Goal: Task Accomplishment & Management: Manage account settings

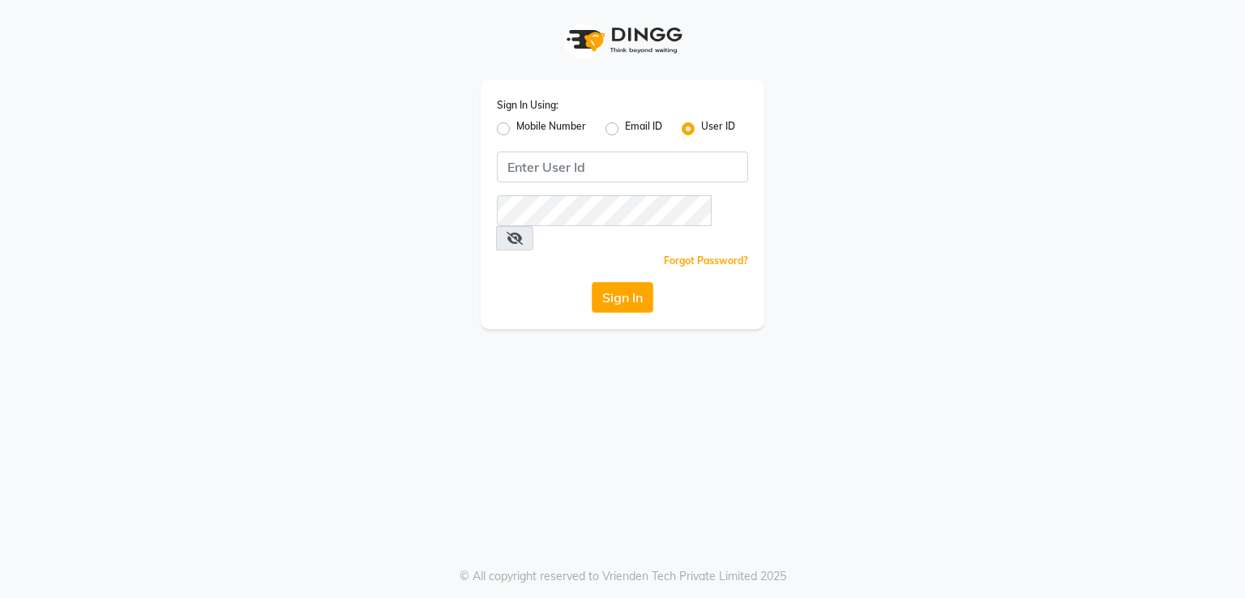
click at [516, 135] on label "Mobile Number" at bounding box center [551, 128] width 70 height 19
click at [516, 130] on input "Mobile Number" at bounding box center [521, 124] width 11 height 11
radio input "true"
radio input "false"
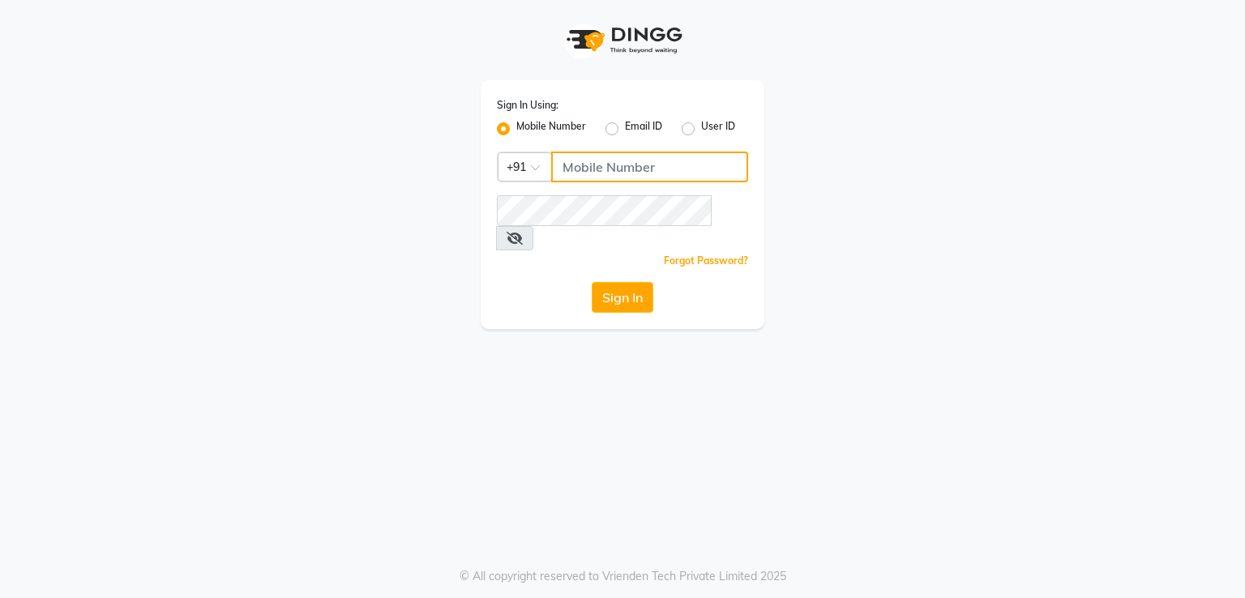
click at [589, 167] on input "Username" at bounding box center [649, 167] width 197 height 31
type input "8805000656"
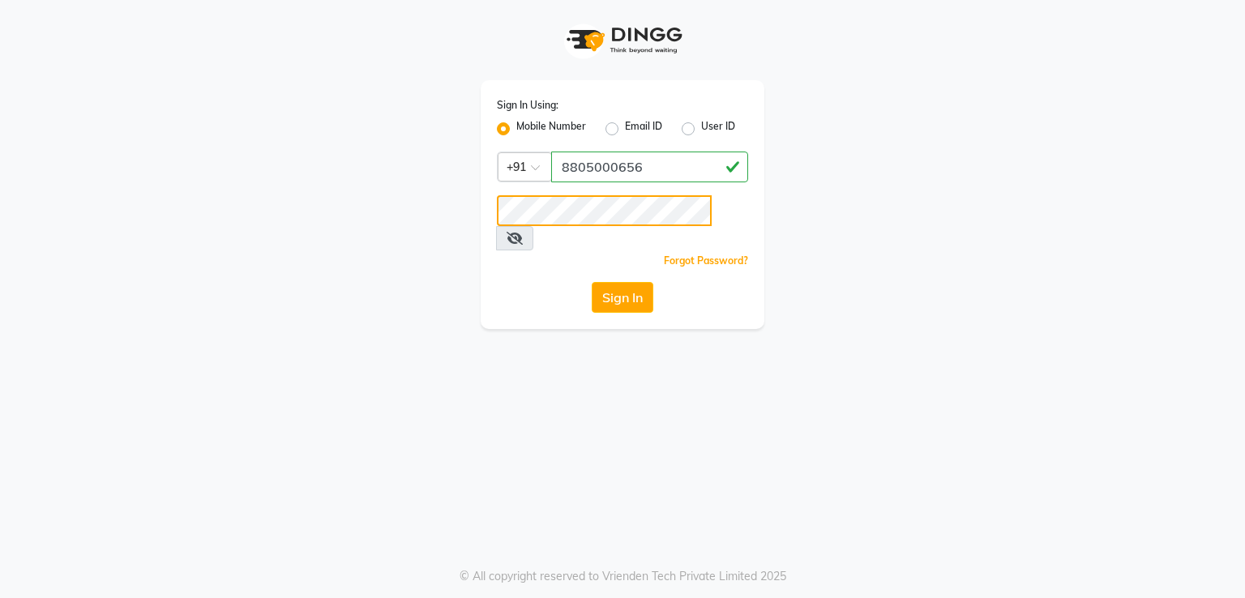
click at [592, 282] on button "Sign In" at bounding box center [623, 297] width 62 height 31
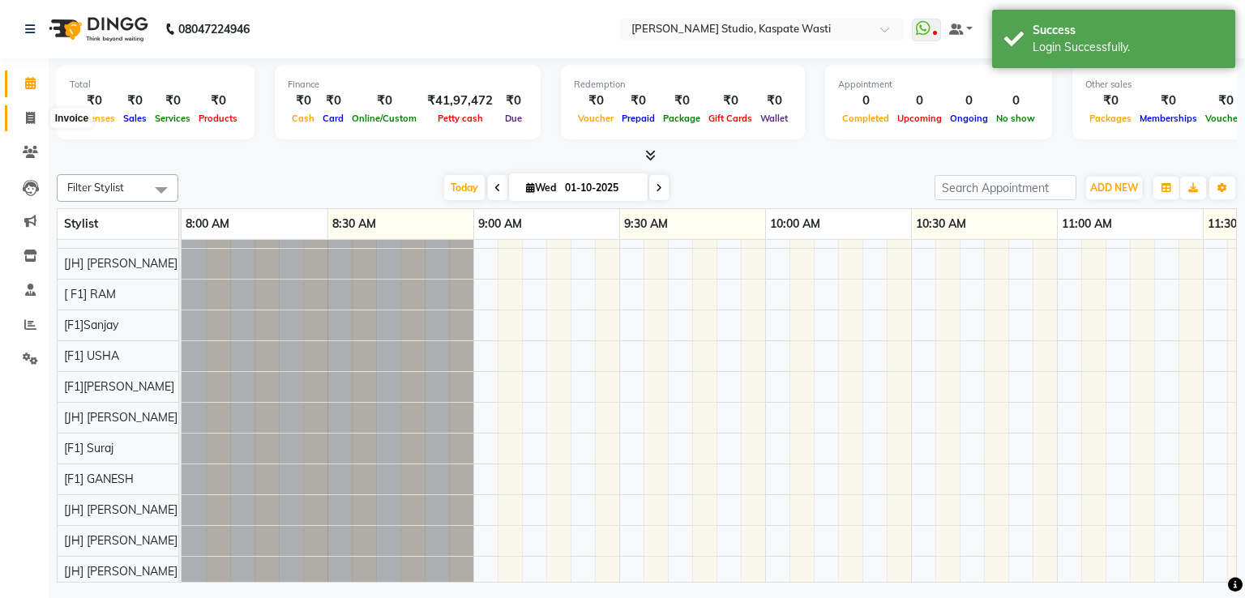
click at [32, 118] on icon at bounding box center [30, 118] width 9 height 12
select select "service"
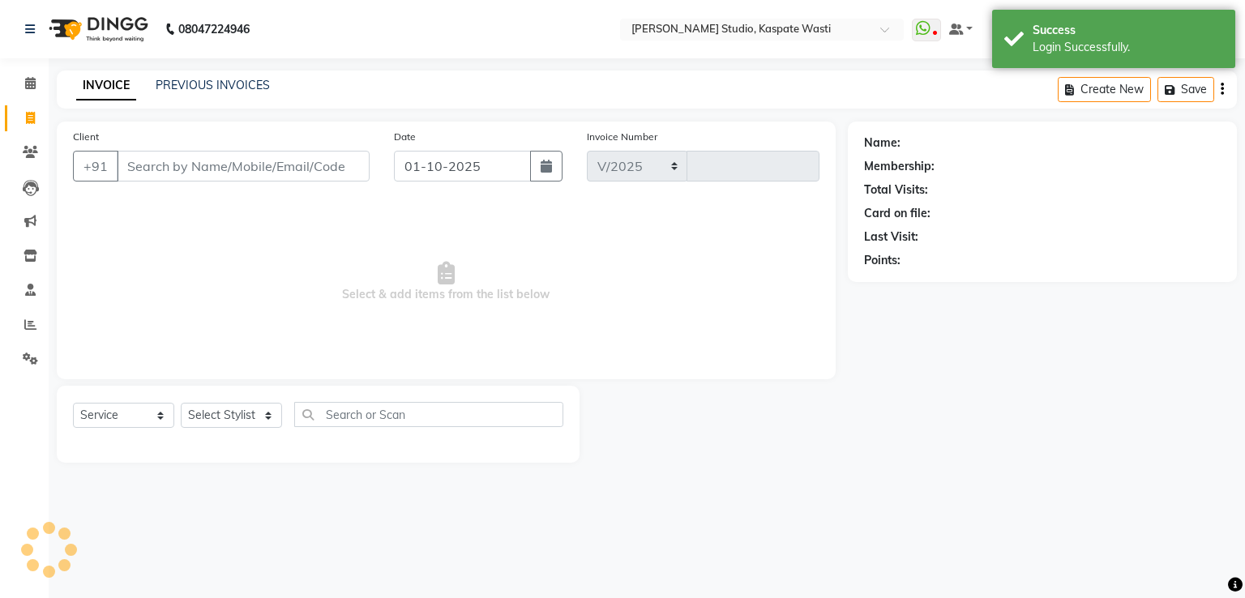
select select "130"
type input "5493"
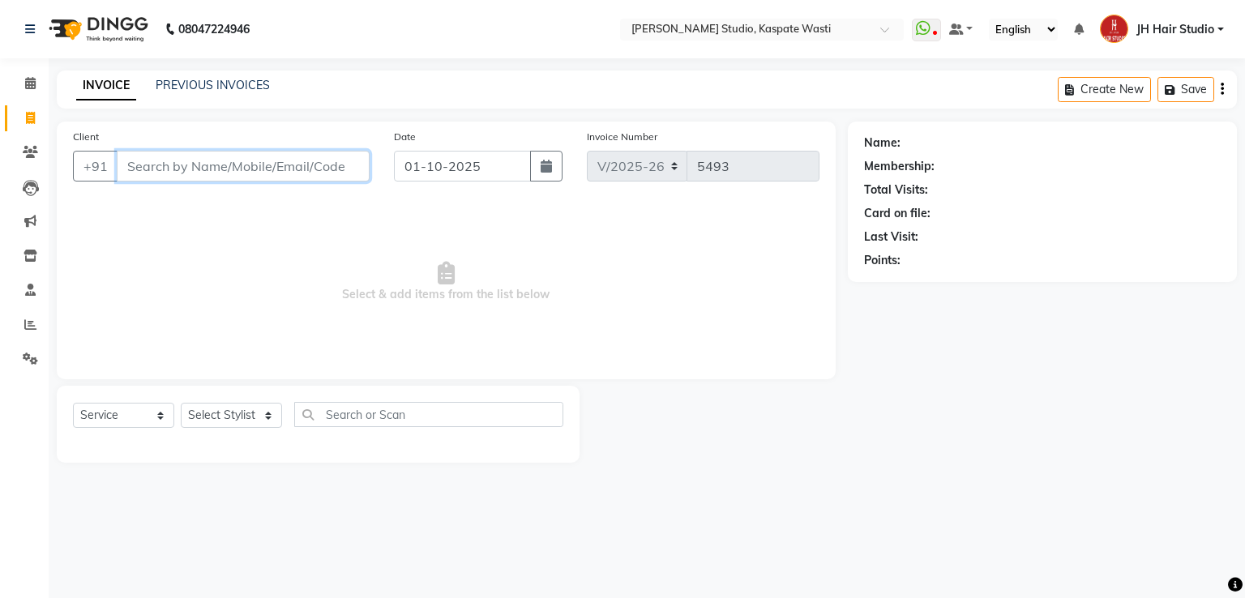
click at [175, 169] on input "Client" at bounding box center [243, 166] width 253 height 31
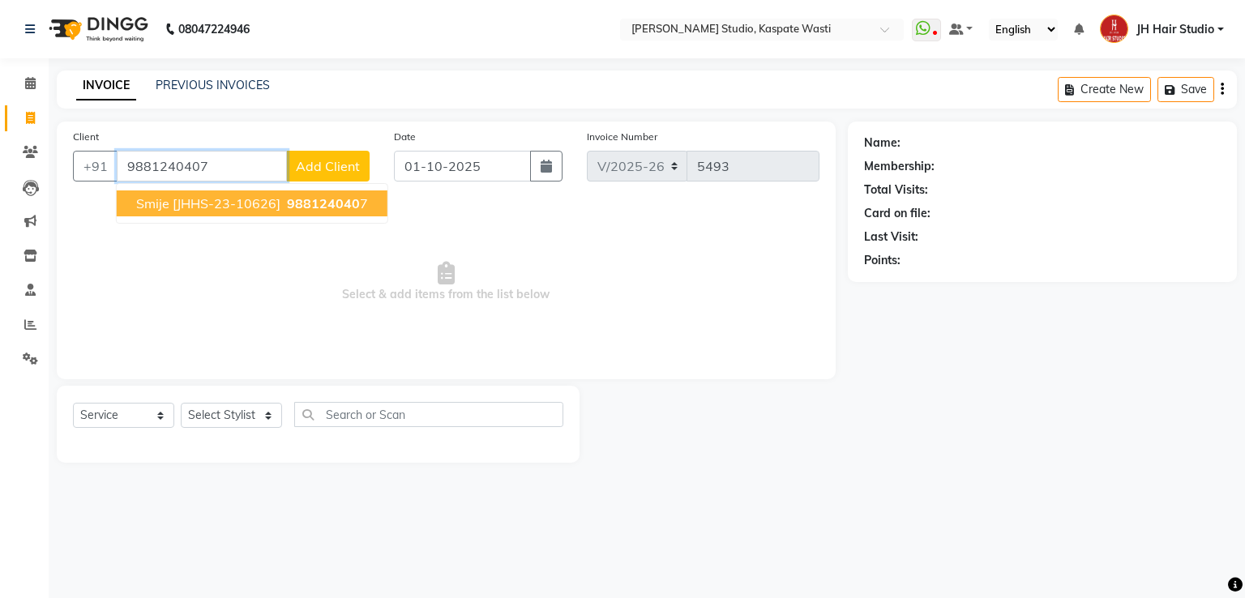
type input "9881240407"
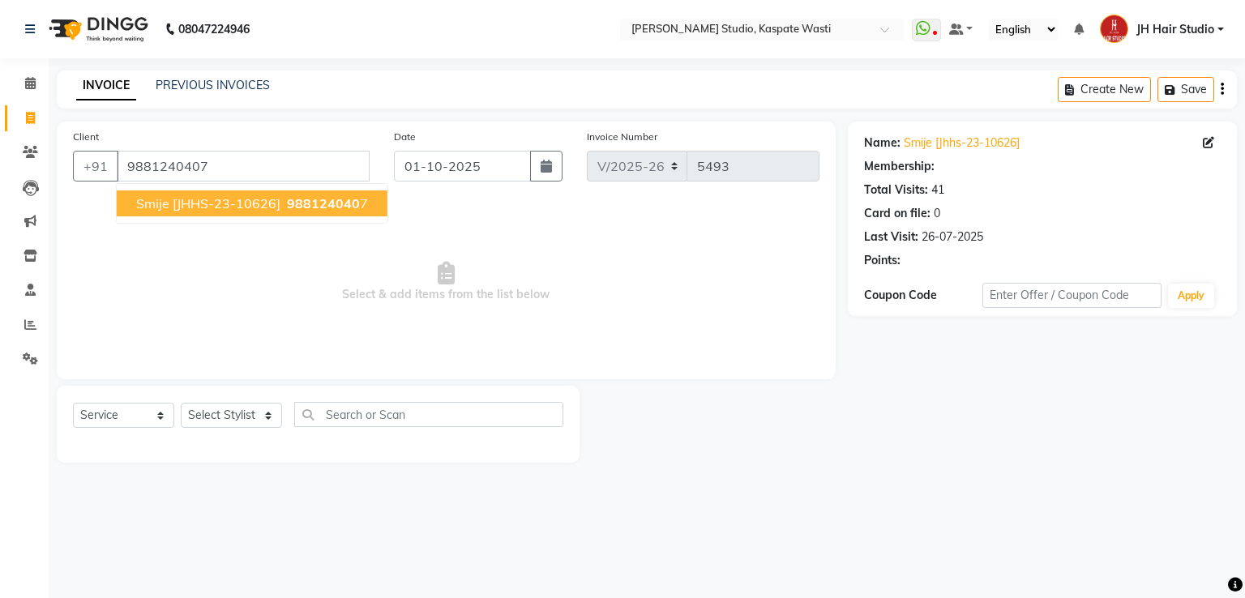
select select "1: Object"
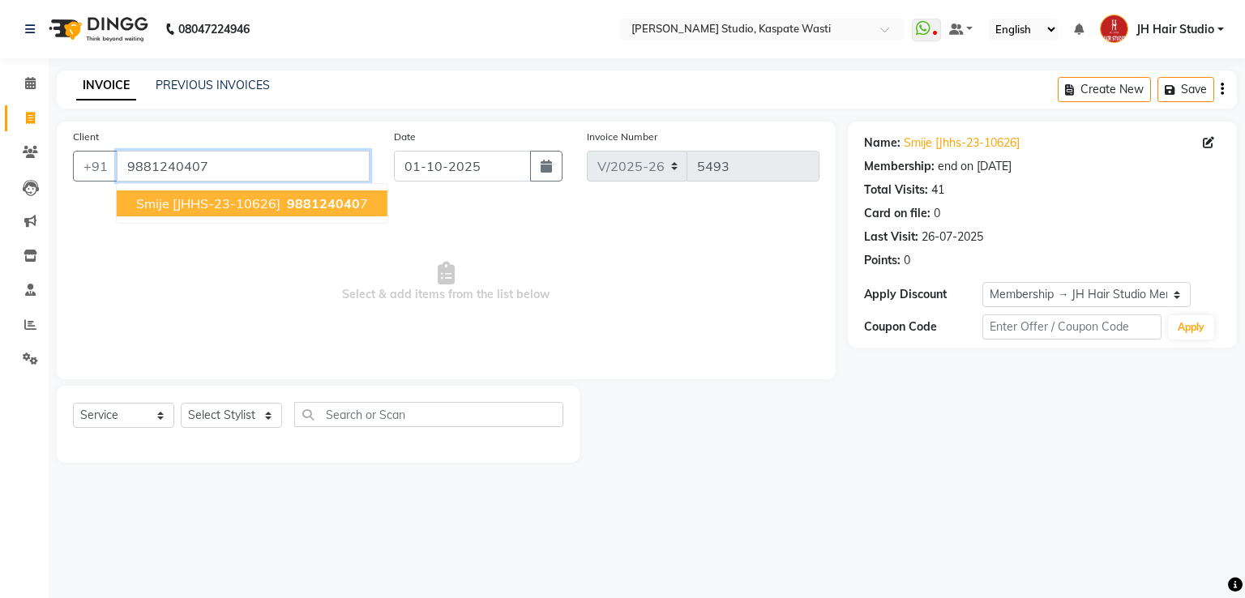
click at [152, 160] on input "9881240407" at bounding box center [243, 166] width 253 height 31
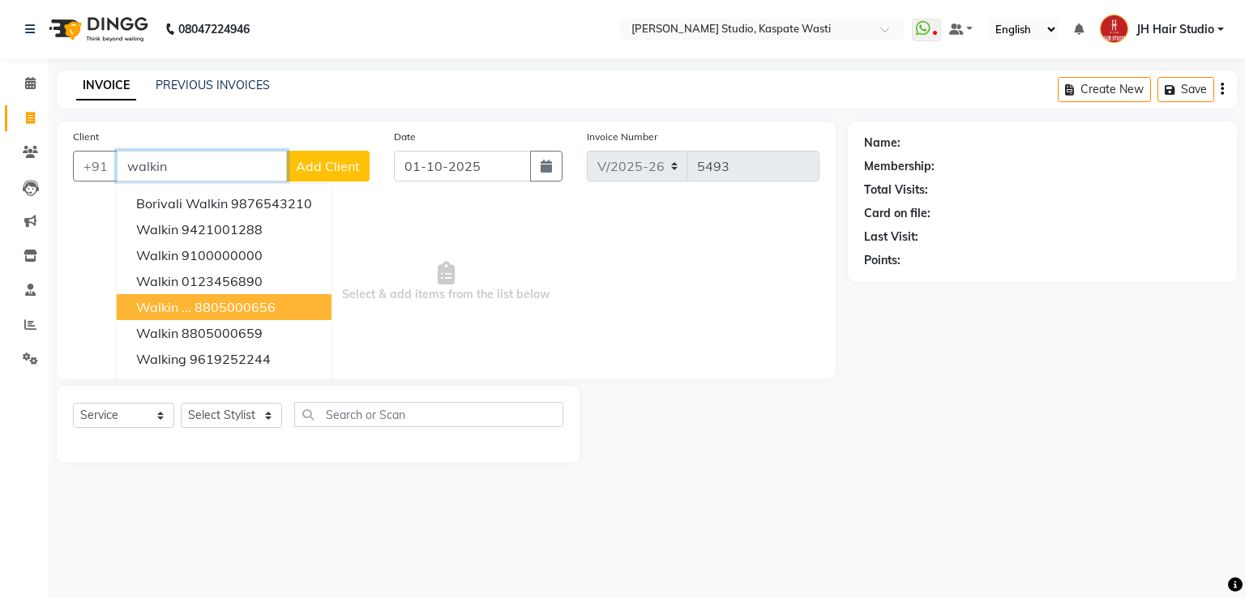
click at [208, 298] on button "Walkin ... 8805000656" at bounding box center [224, 307] width 215 height 26
type input "8805000656"
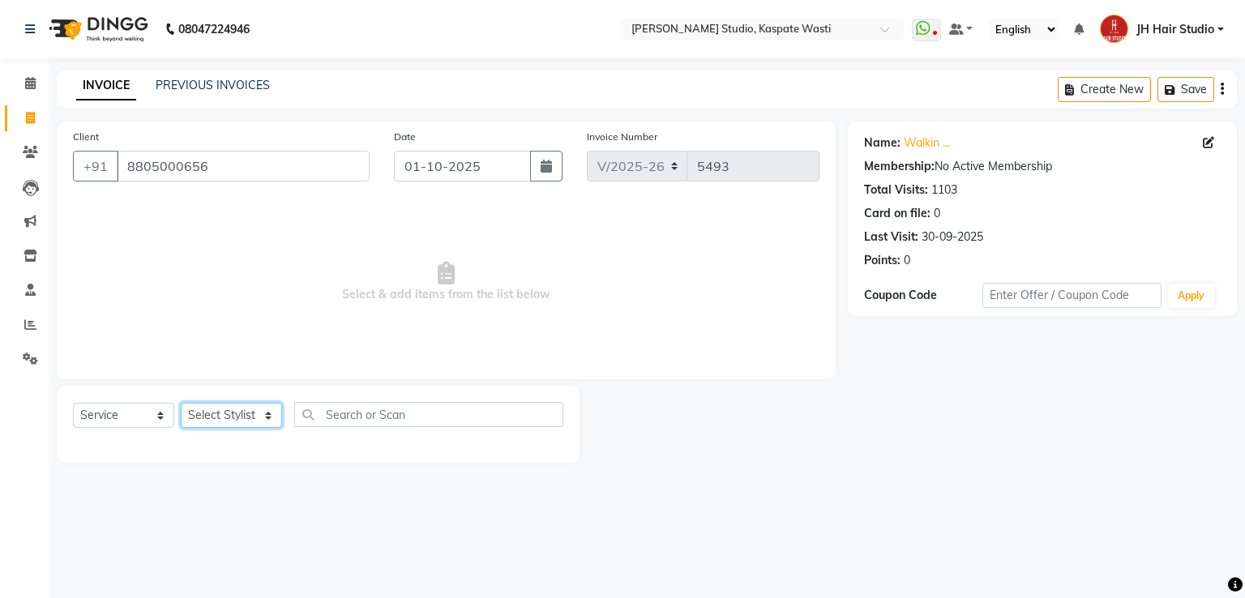
click at [240, 413] on select "Select Stylist [F1] GANESH [F1] Jagdish [ F1] RAM [F1]Sanjay [F1]Siddhu [F1] Su…" at bounding box center [231, 415] width 101 height 25
click at [234, 409] on select "Select Stylist [F1] GANESH [F1] Jagdish [ F1] RAM [F1]Sanjay [F1]Siddhu [F1] Su…" at bounding box center [231, 415] width 101 height 25
select select "47594"
click at [181, 404] on select "Select Stylist [F1] GANESH [F1] Jagdish [ F1] RAM [F1]Sanjay [F1]Siddhu [F1] Su…" at bounding box center [231, 415] width 101 height 25
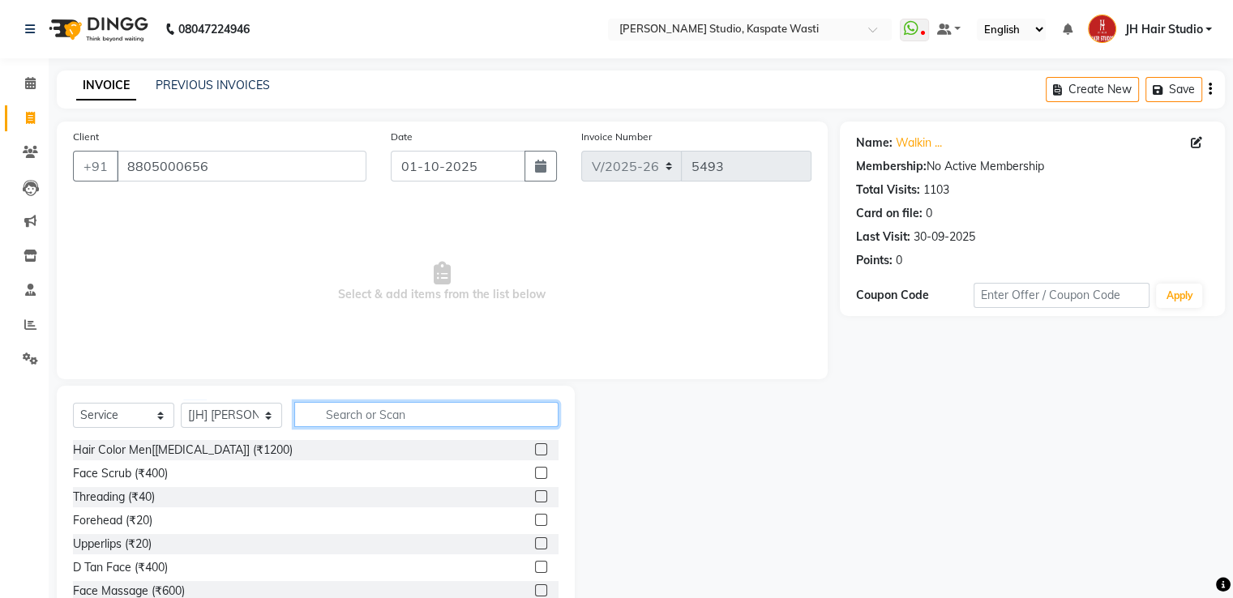
click at [362, 410] on input "text" at bounding box center [426, 414] width 264 height 25
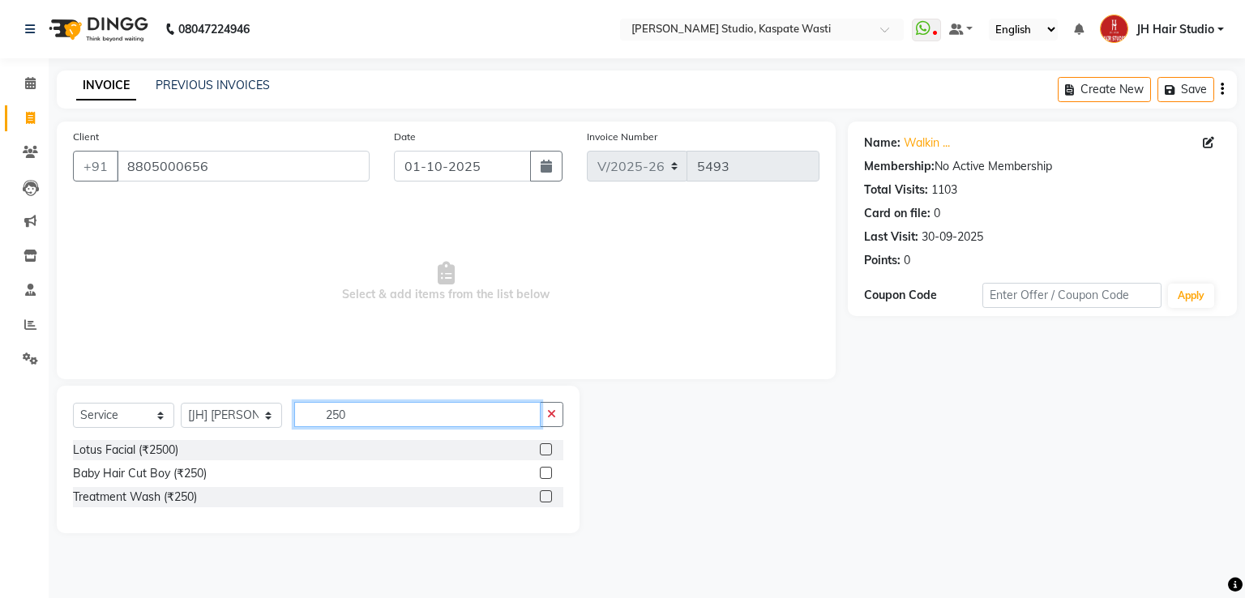
type input "250"
click at [544, 473] on label at bounding box center [546, 473] width 12 height 12
click at [544, 473] on input "checkbox" at bounding box center [545, 474] width 11 height 11
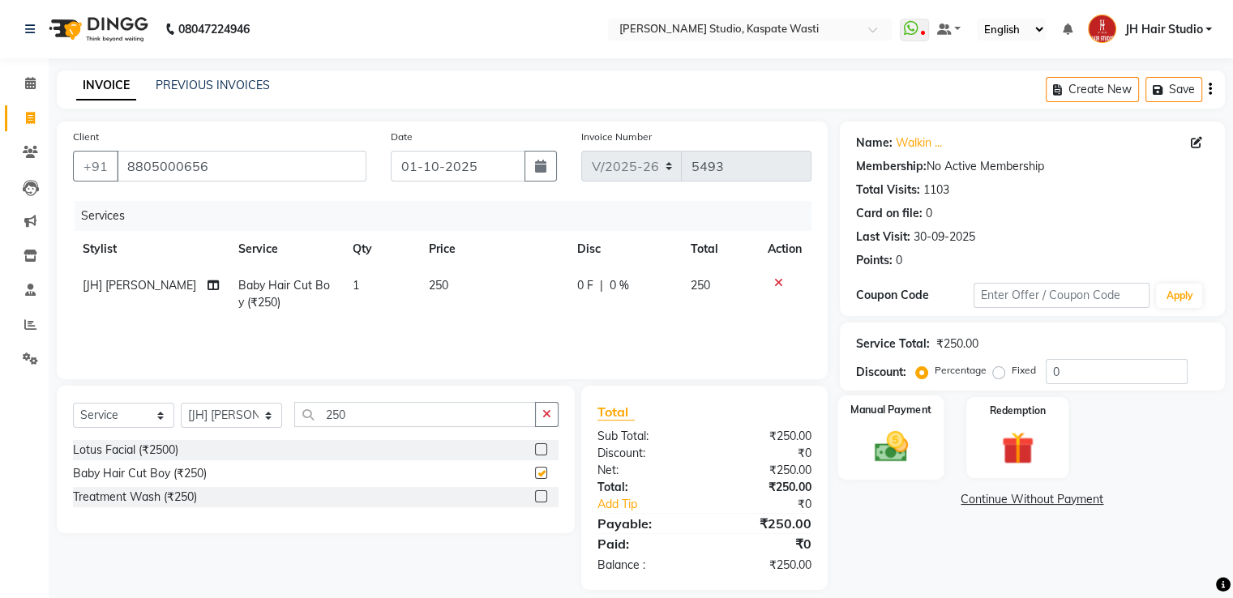
checkbox input "false"
click at [889, 449] on img at bounding box center [890, 447] width 54 height 39
click at [968, 502] on span "GPay" at bounding box center [974, 500] width 33 height 19
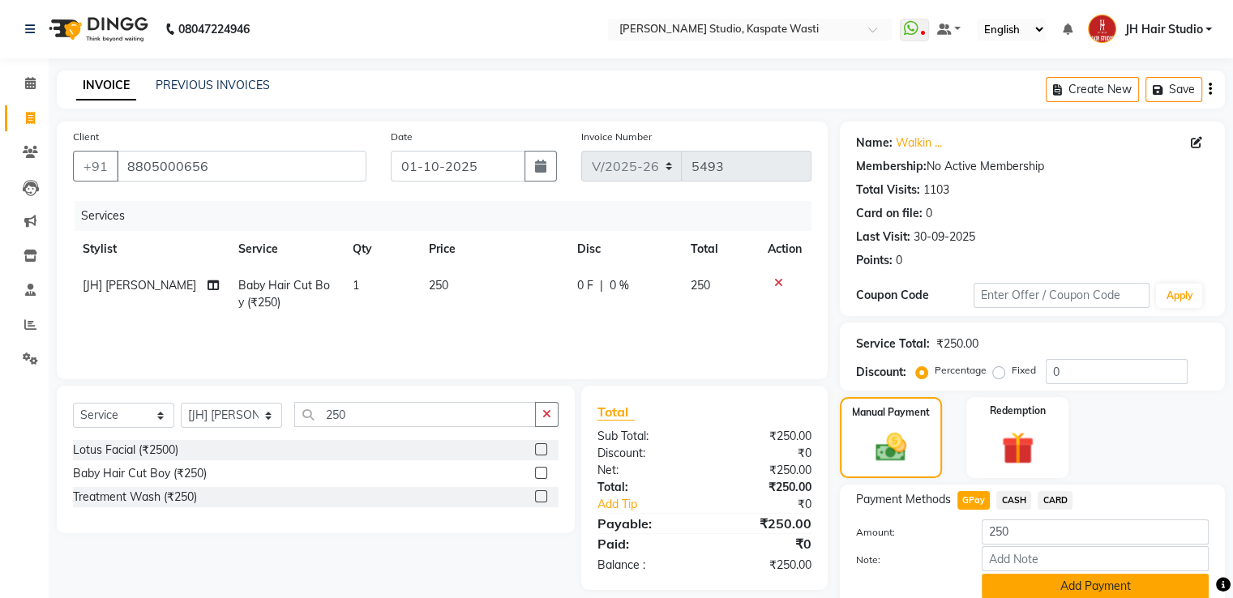
click at [1079, 584] on button "Add Payment" at bounding box center [1095, 586] width 227 height 25
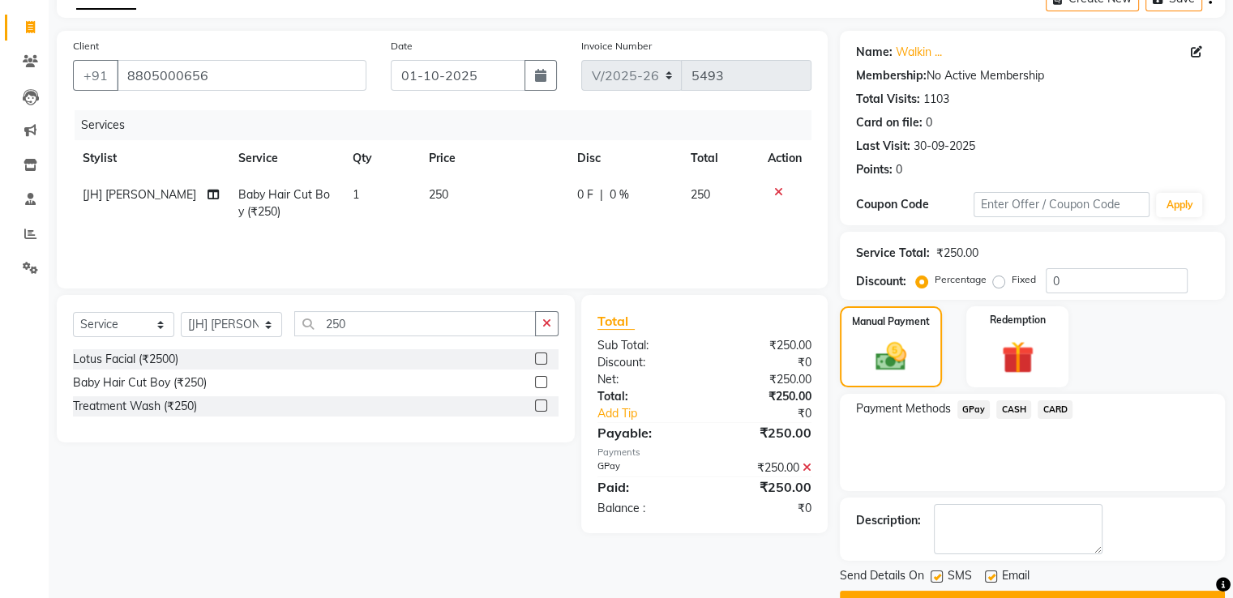
scroll to position [132, 0]
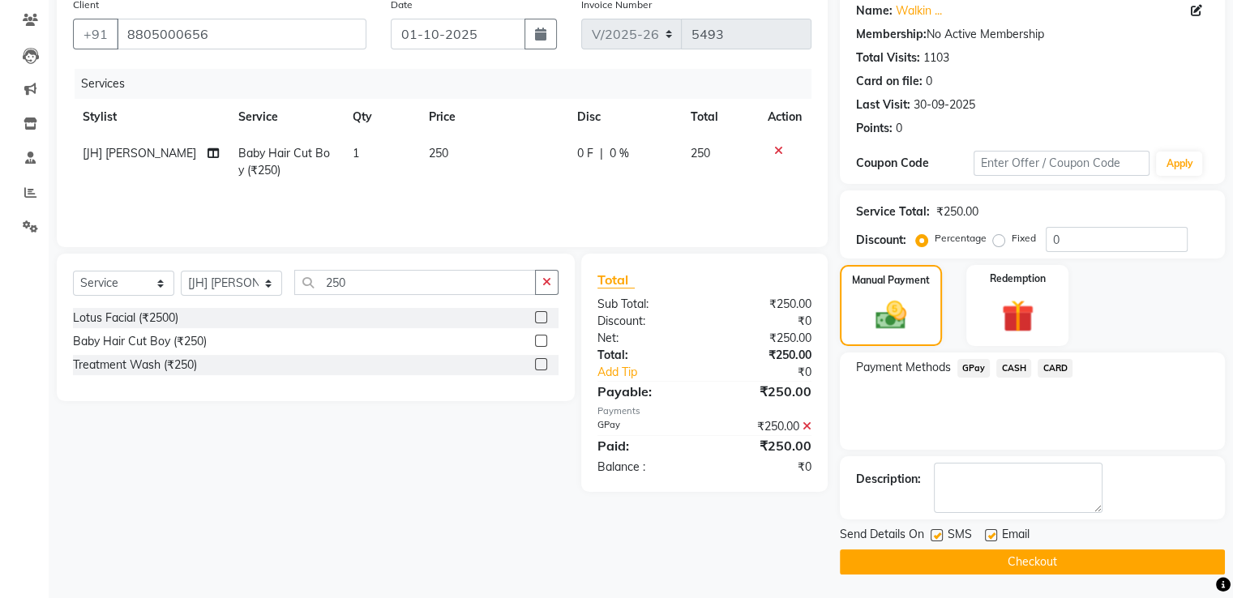
click at [996, 551] on button "Checkout" at bounding box center [1032, 562] width 385 height 25
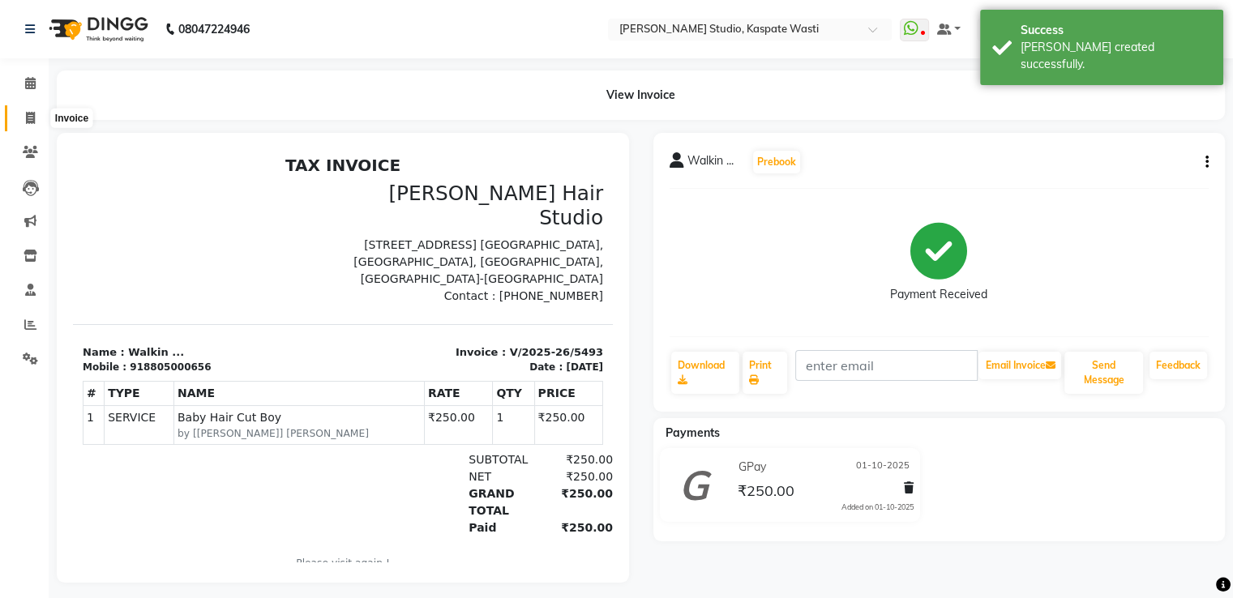
click at [28, 113] on icon at bounding box center [30, 118] width 9 height 12
select select "service"
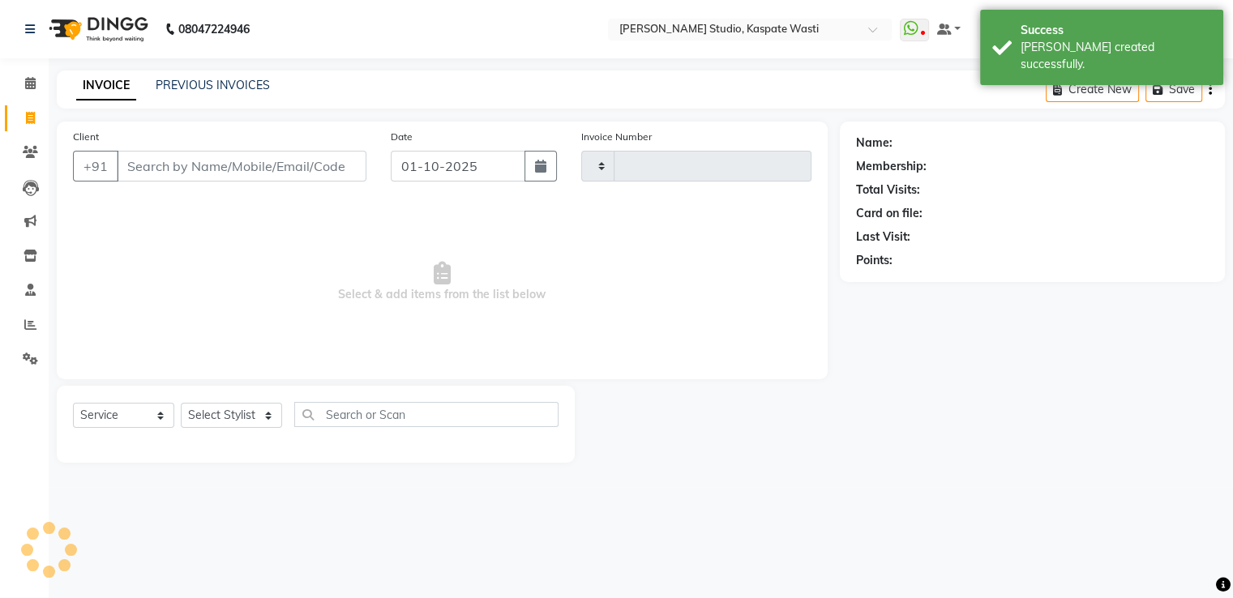
type input "5494"
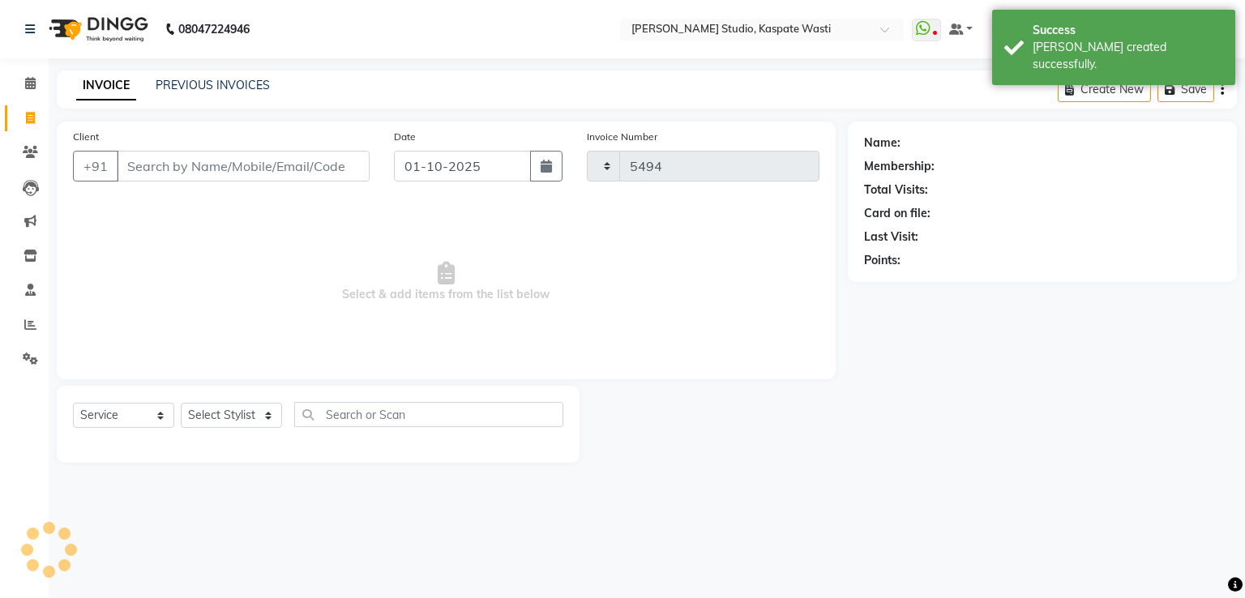
select select "130"
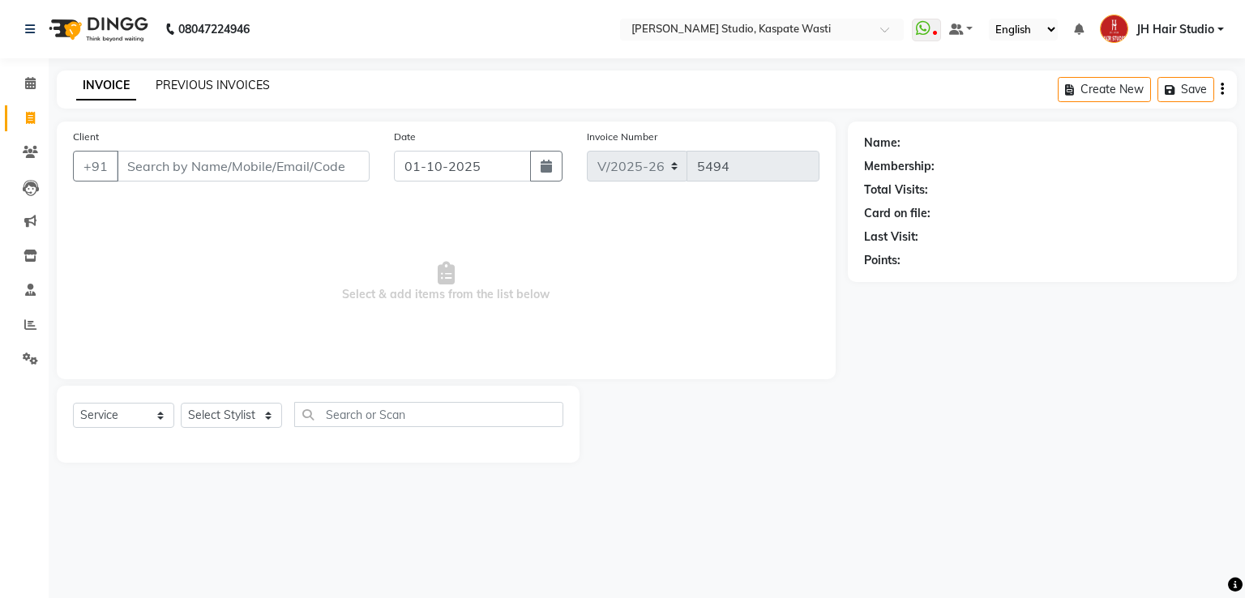
click at [210, 85] on link "PREVIOUS INVOICES" at bounding box center [213, 85] width 114 height 15
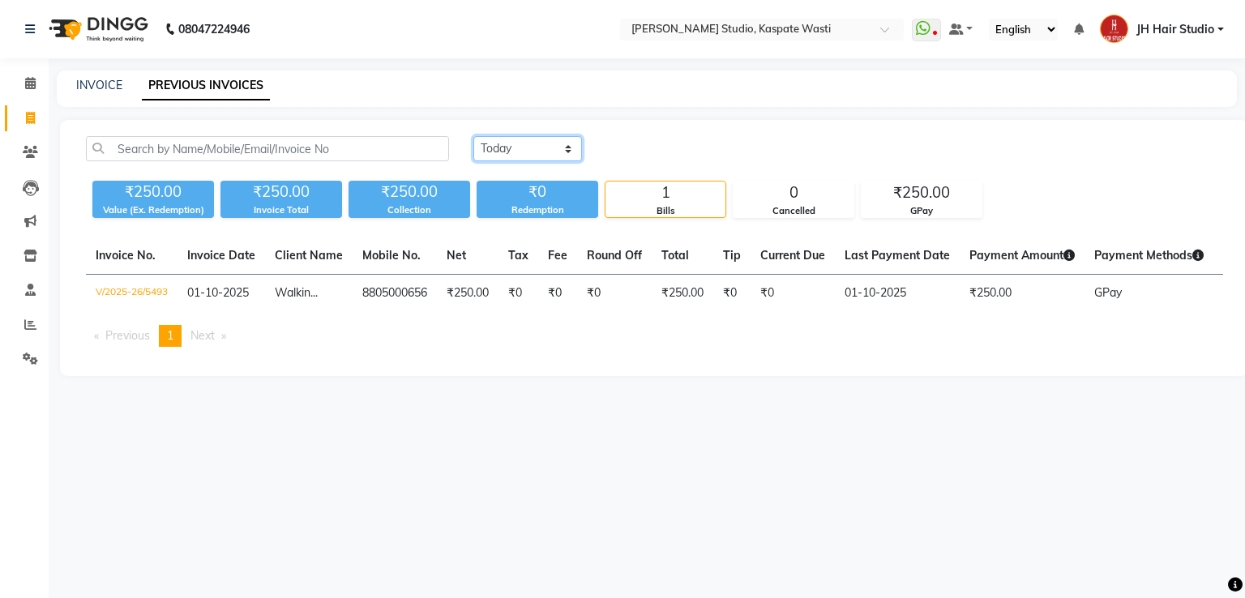
click at [505, 155] on select "[DATE] [DATE] Custom Range" at bounding box center [527, 148] width 109 height 25
select select "yesterday"
click at [473, 136] on select "[DATE] [DATE] Custom Range" at bounding box center [527, 148] width 109 height 25
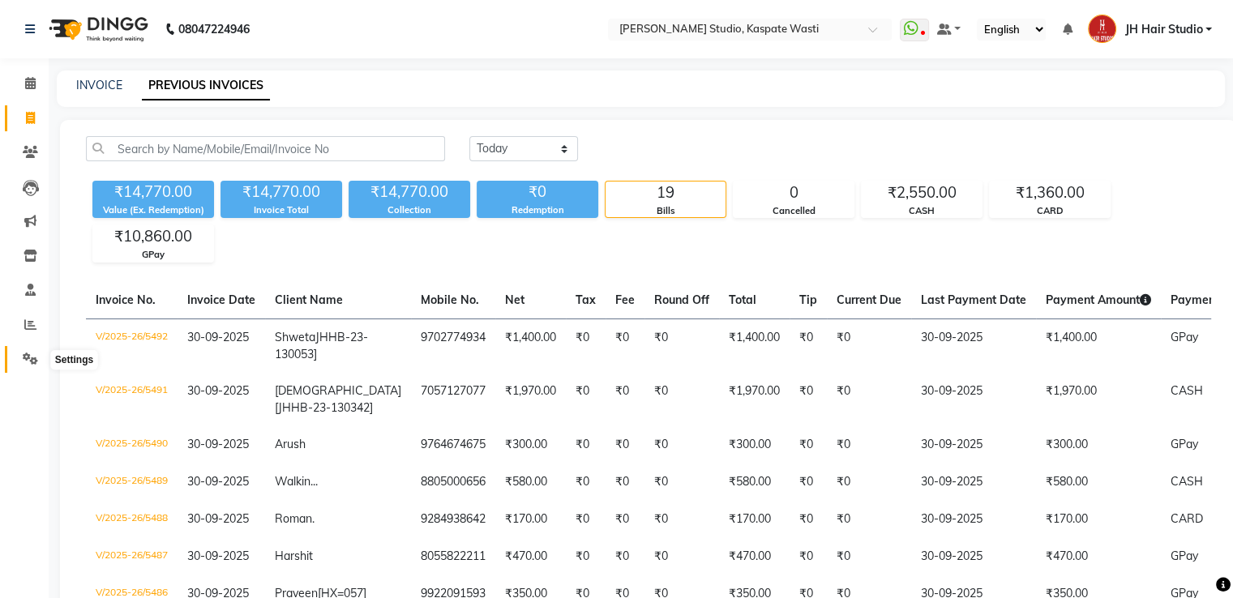
click at [24, 365] on icon at bounding box center [30, 359] width 15 height 12
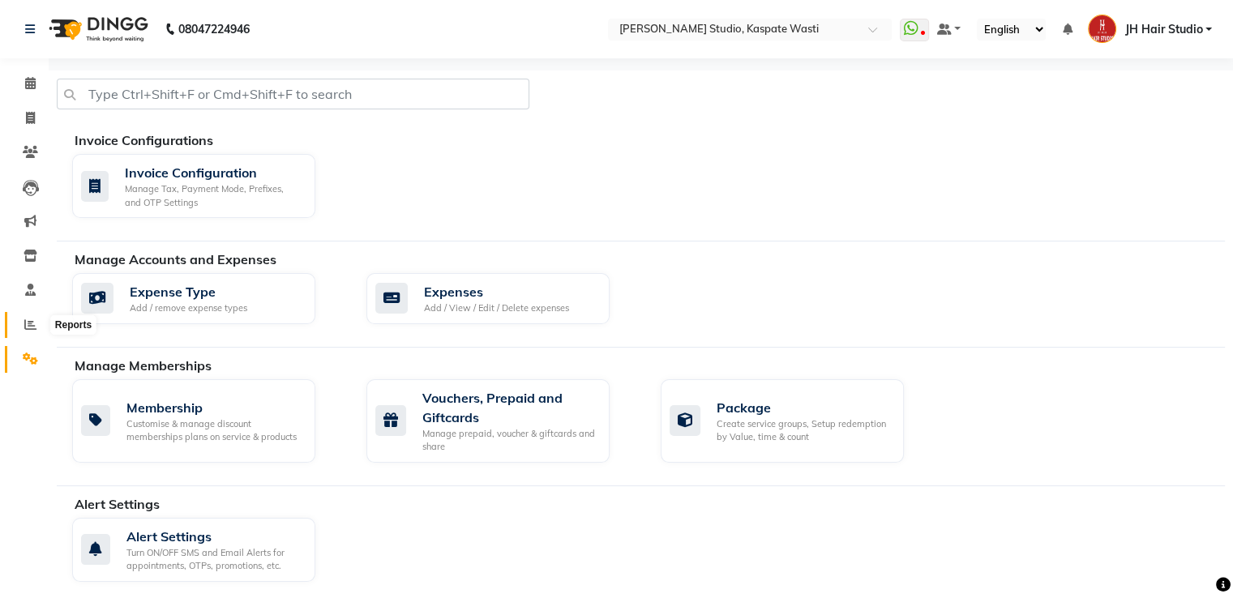
click at [32, 328] on icon at bounding box center [30, 325] width 12 height 12
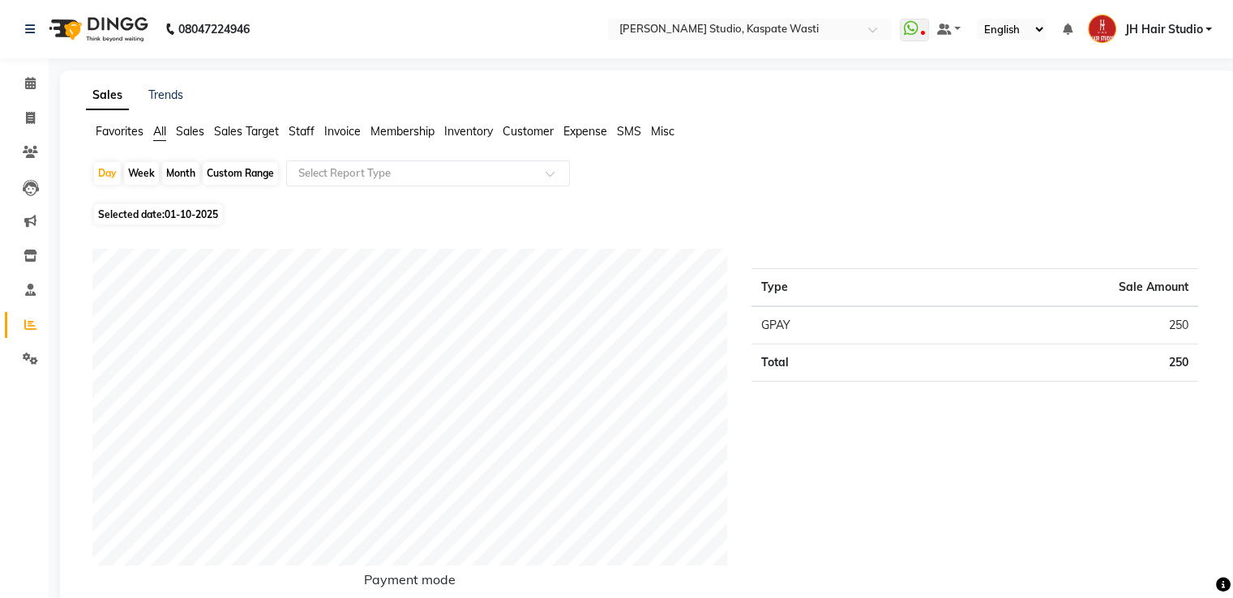
click at [173, 166] on div "Month" at bounding box center [180, 173] width 37 height 23
select select "10"
select select "2025"
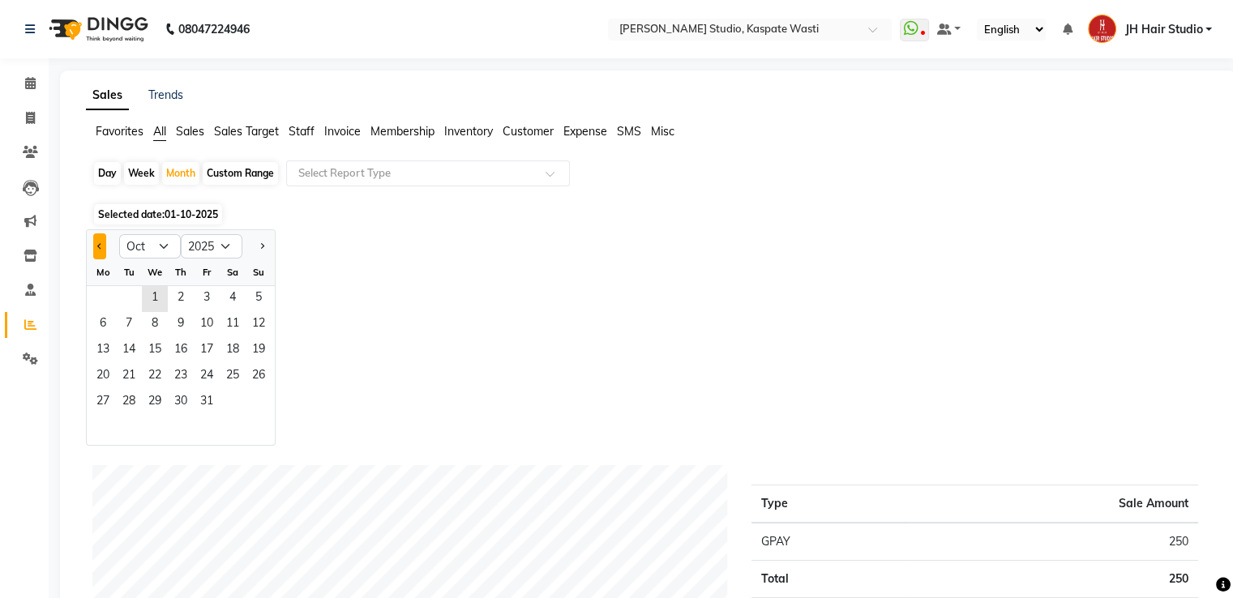
click at [104, 239] on button "Previous month" at bounding box center [99, 247] width 13 height 26
select select "9"
click at [104, 308] on span "1" at bounding box center [103, 299] width 26 height 26
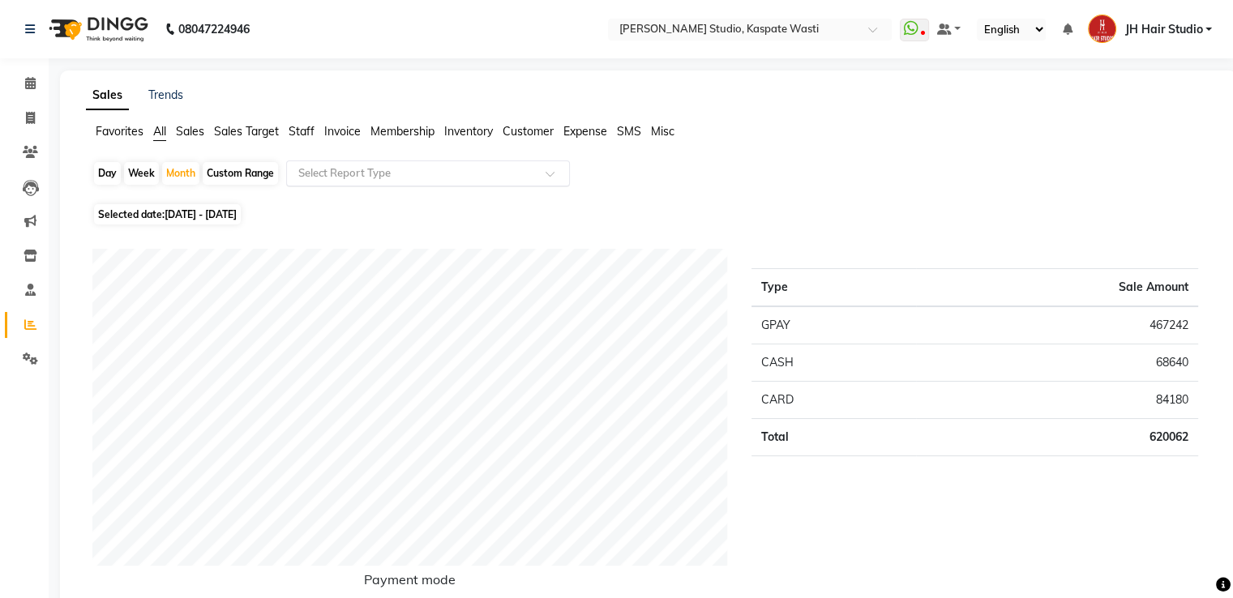
click at [429, 174] on input "text" at bounding box center [412, 173] width 234 height 16
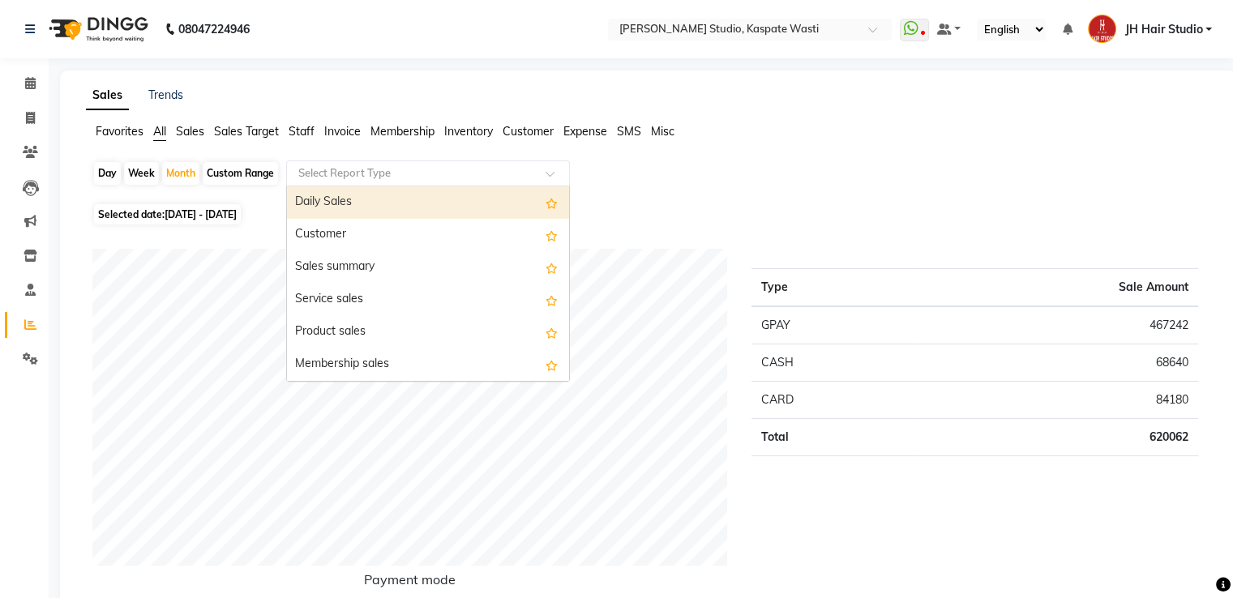
click at [402, 211] on div "Daily Sales" at bounding box center [428, 202] width 282 height 32
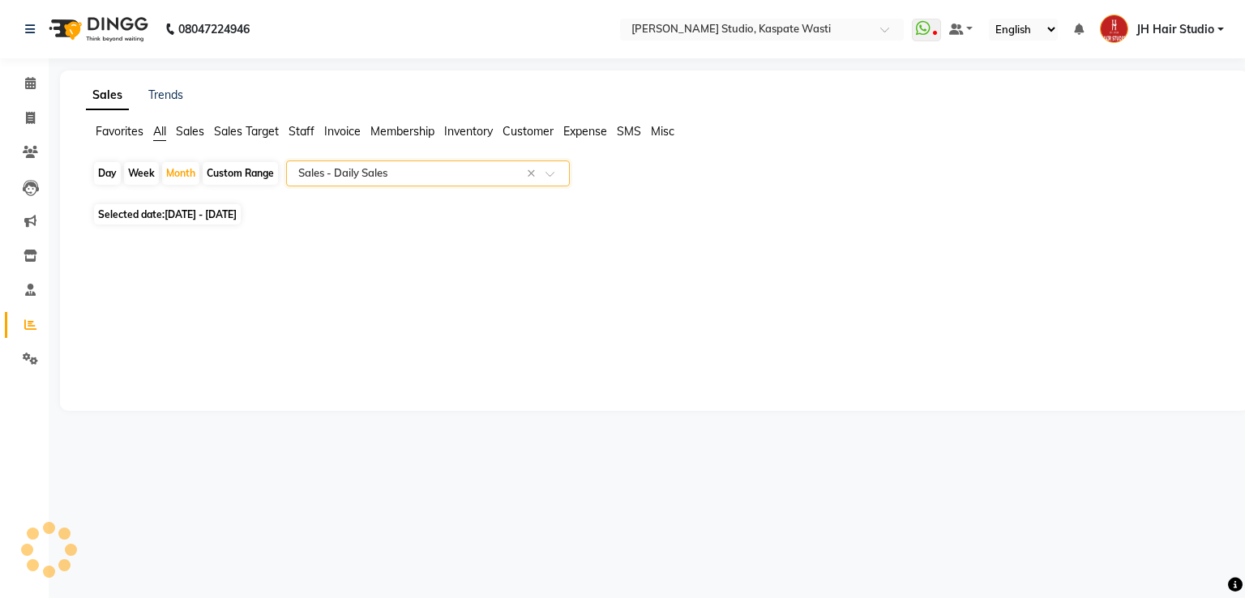
select select "pdf"
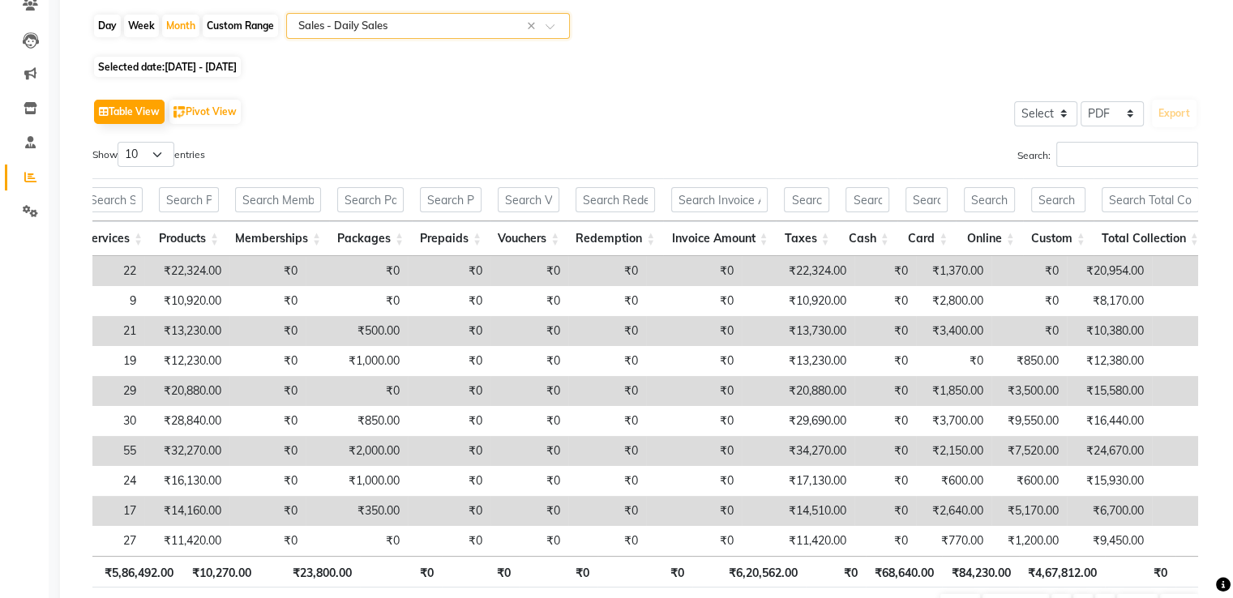
scroll to position [0, 101]
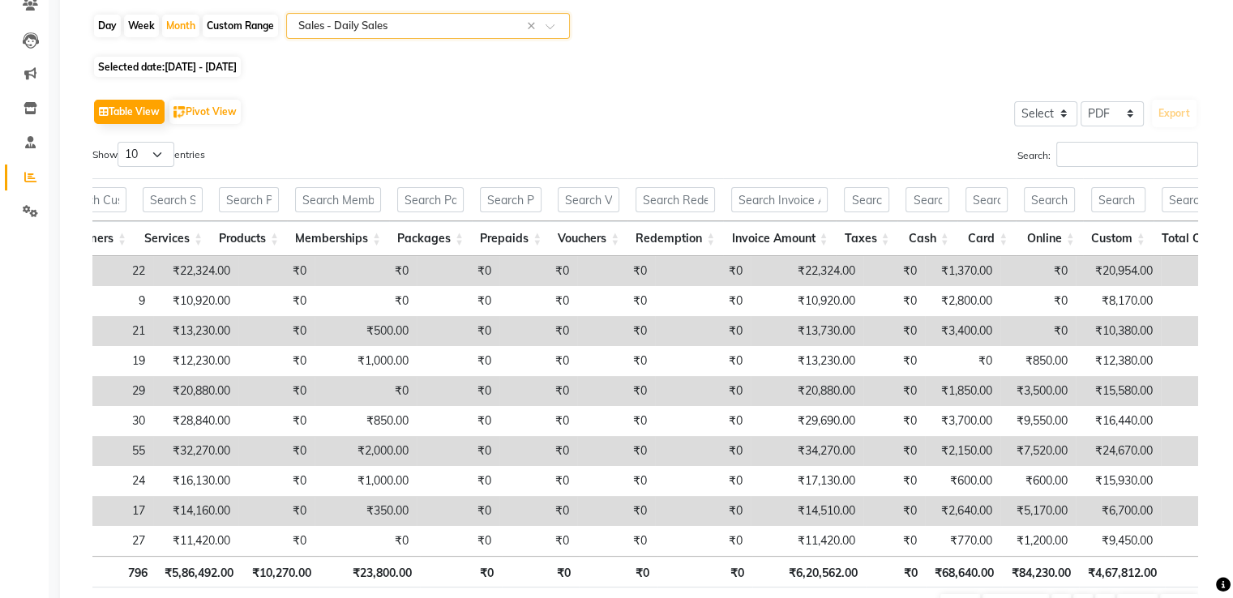
click at [537, 568] on th "₹0" at bounding box center [540, 572] width 77 height 32
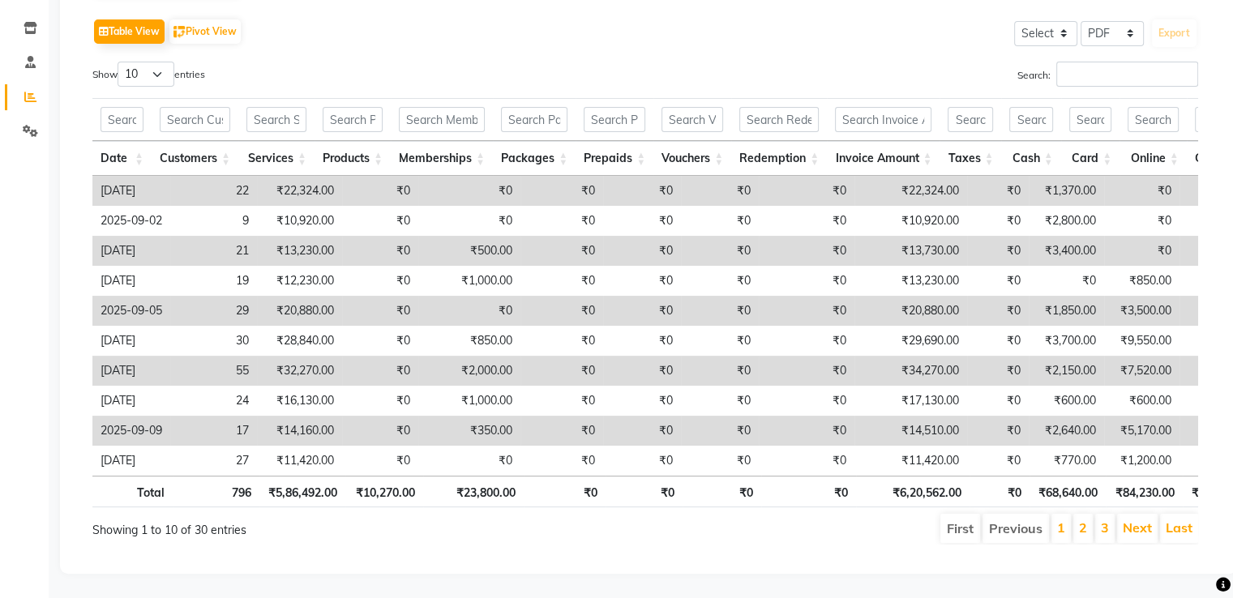
scroll to position [251, 0]
click at [157, 62] on select "10 25 50 100" at bounding box center [146, 74] width 57 height 25
select select "50"
click at [120, 62] on select "10 25 50 100" at bounding box center [146, 74] width 57 height 25
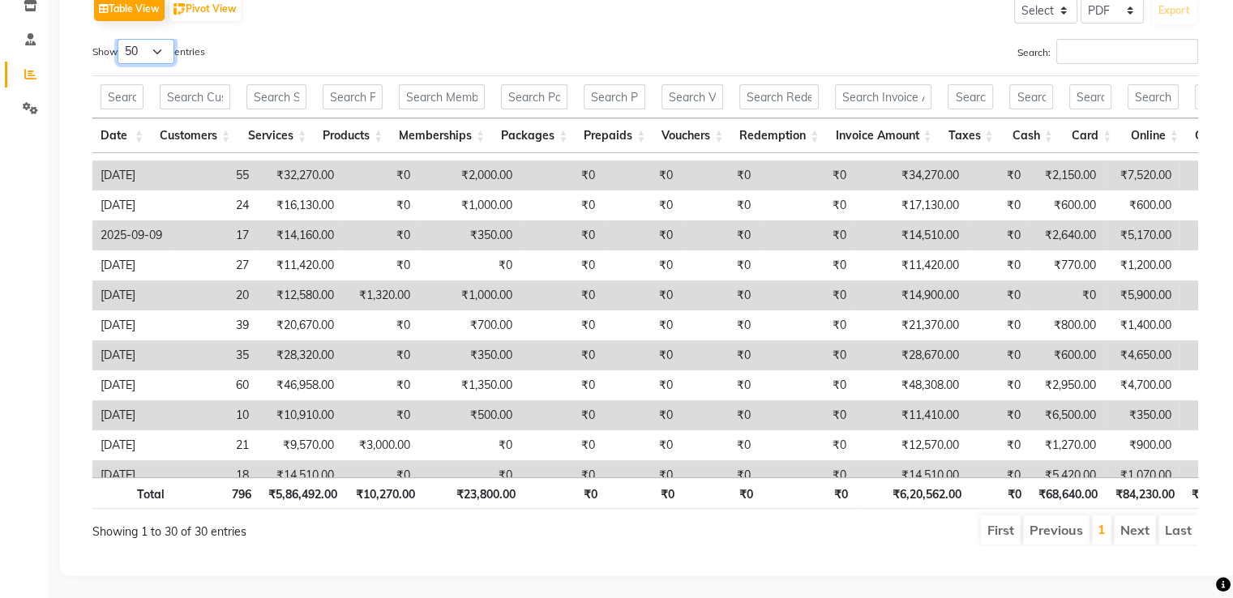
scroll to position [175, 0]
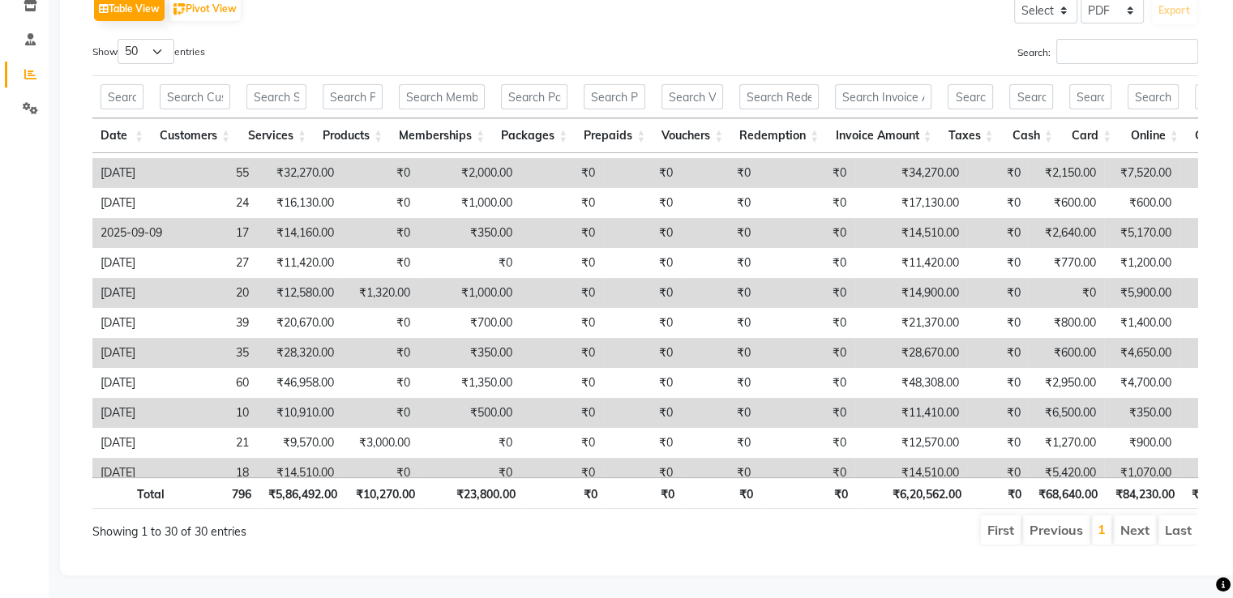
click at [1151, 461] on td "₹1,070.00" at bounding box center [1141, 473] width 75 height 30
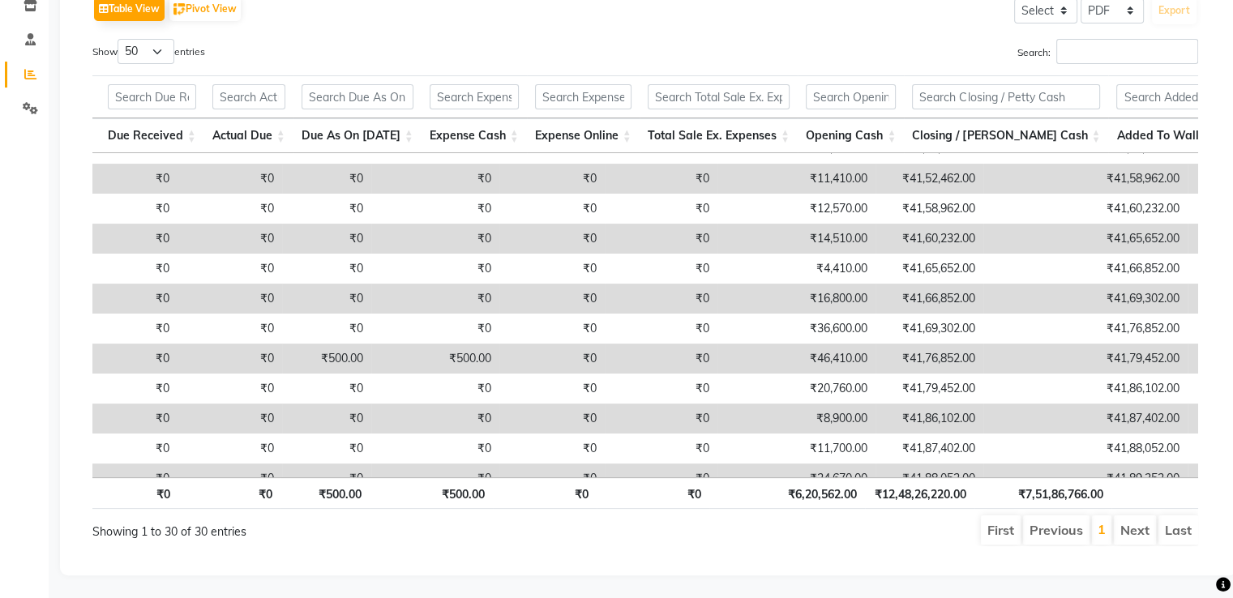
scroll to position [409, 1479]
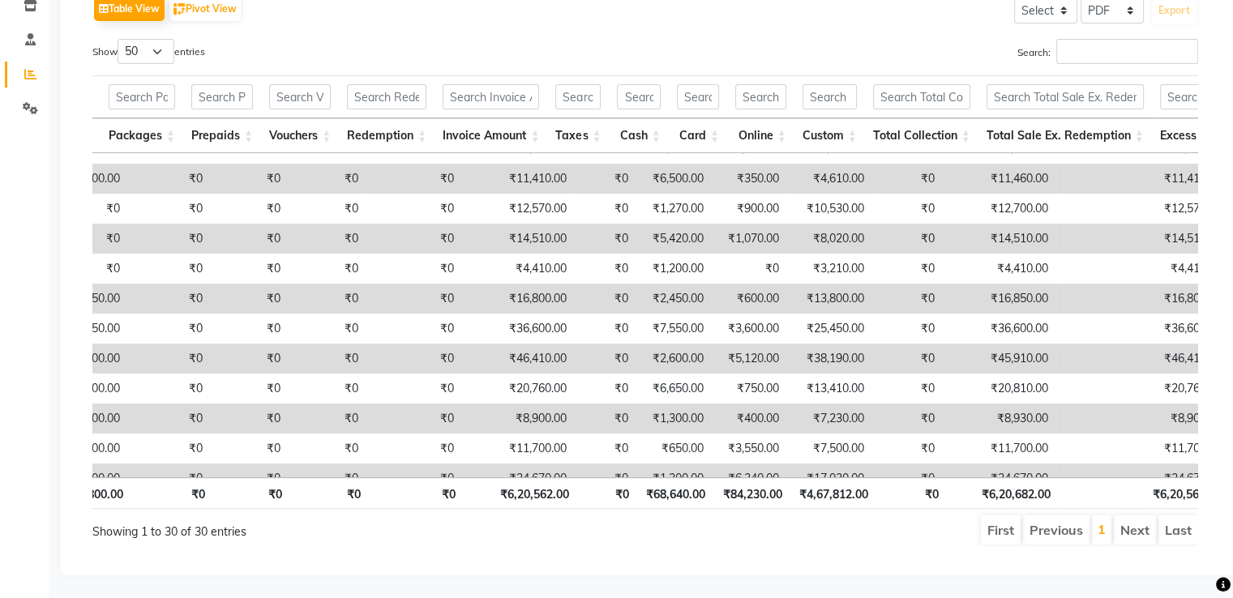
click at [580, 517] on ul "First Previous 1 Next Last" at bounding box center [880, 530] width 635 height 29
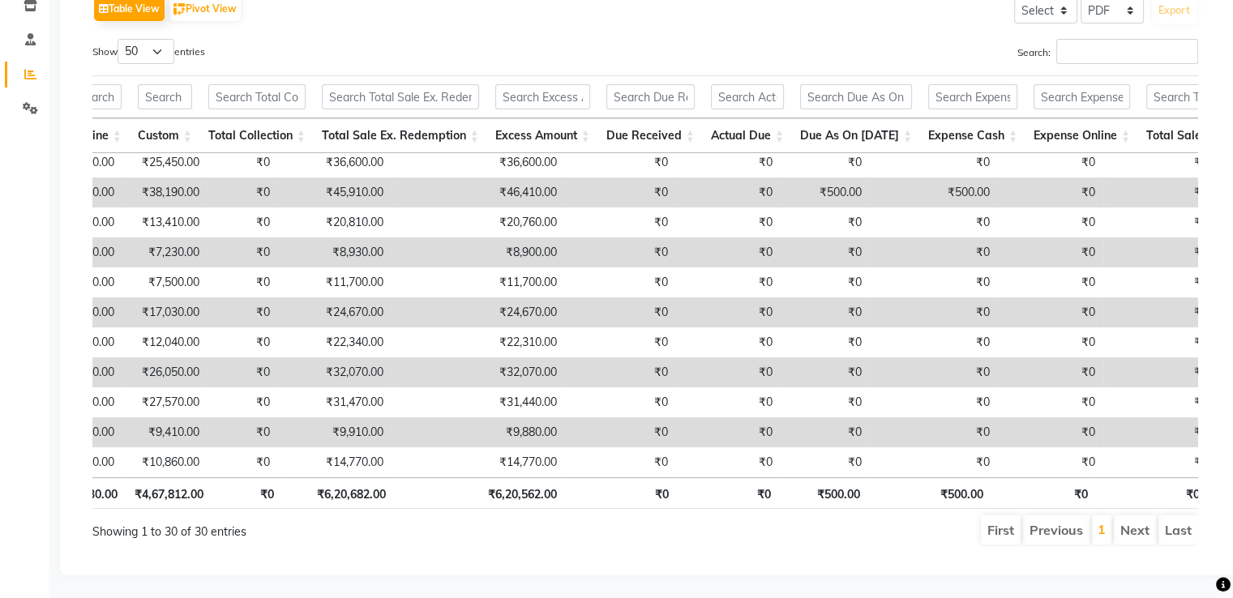
scroll to position [0, 0]
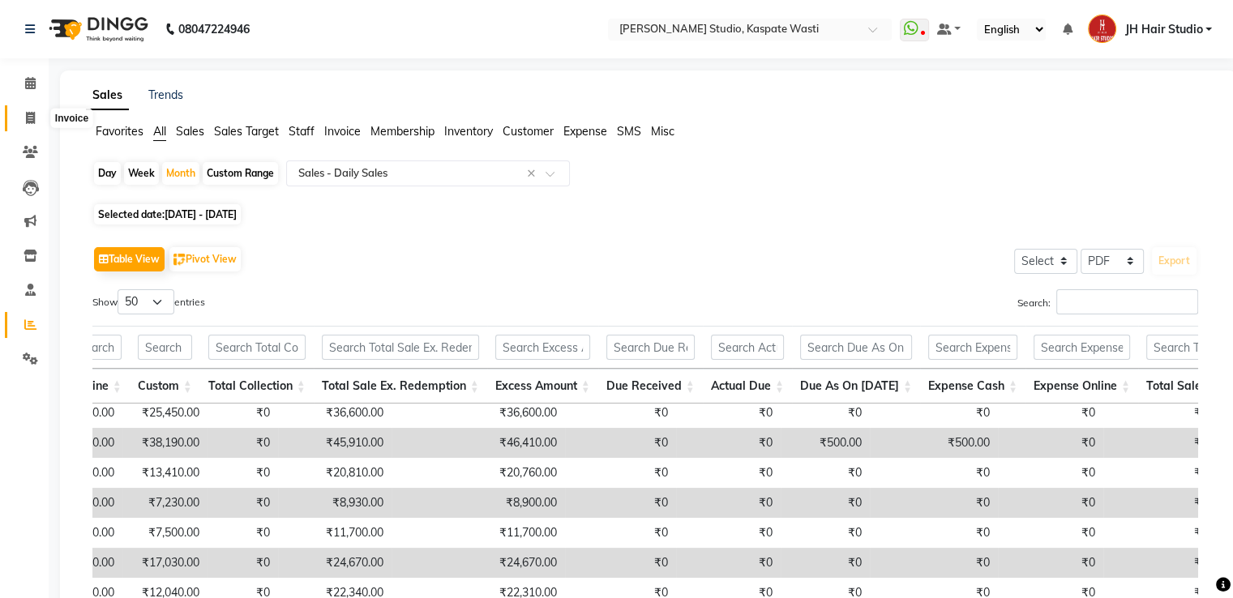
click at [23, 114] on span at bounding box center [30, 118] width 28 height 19
select select "service"
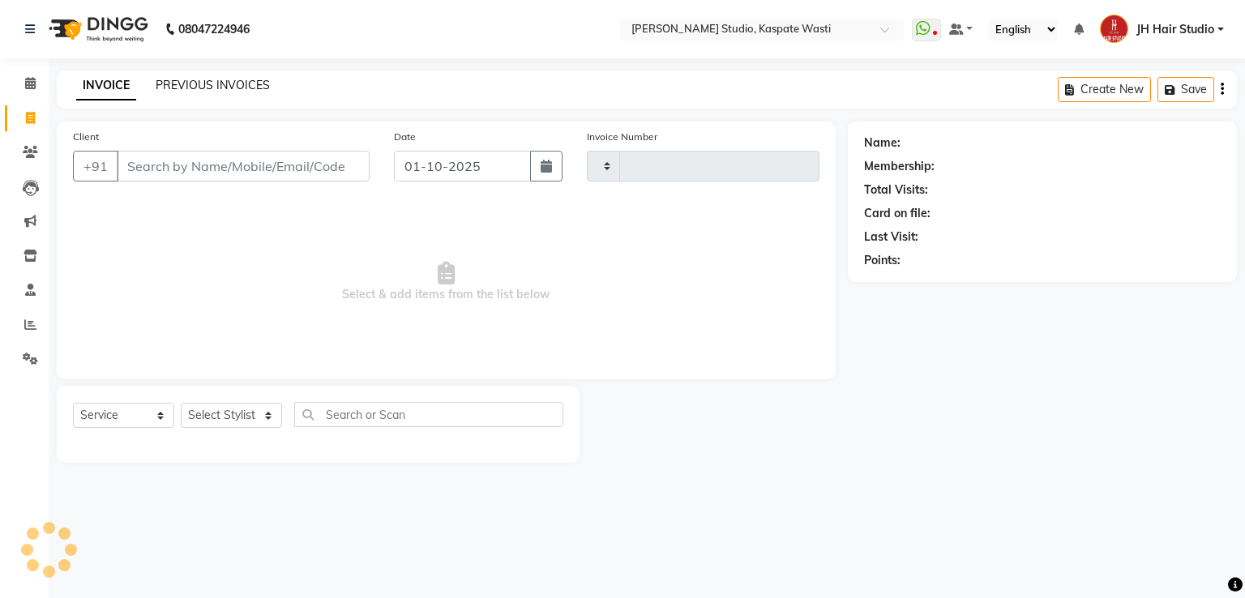
type input "5494"
select select "130"
click at [214, 81] on link "PREVIOUS INVOICES" at bounding box center [213, 85] width 114 height 15
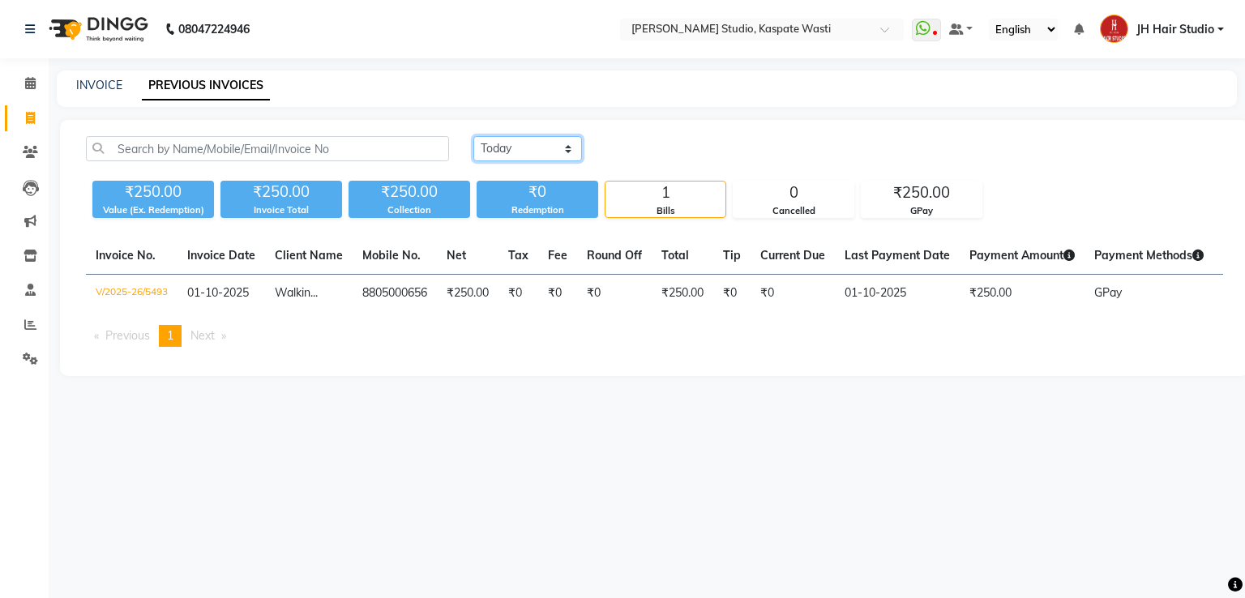
click at [506, 153] on select "Today Yesterday Custom Range" at bounding box center [527, 148] width 109 height 25
select select "range"
click at [473, 136] on select "Today Yesterday Custom Range" at bounding box center [527, 148] width 109 height 25
click at [649, 152] on input "01-10-2025" at bounding box center [660, 149] width 114 height 23
select select "10"
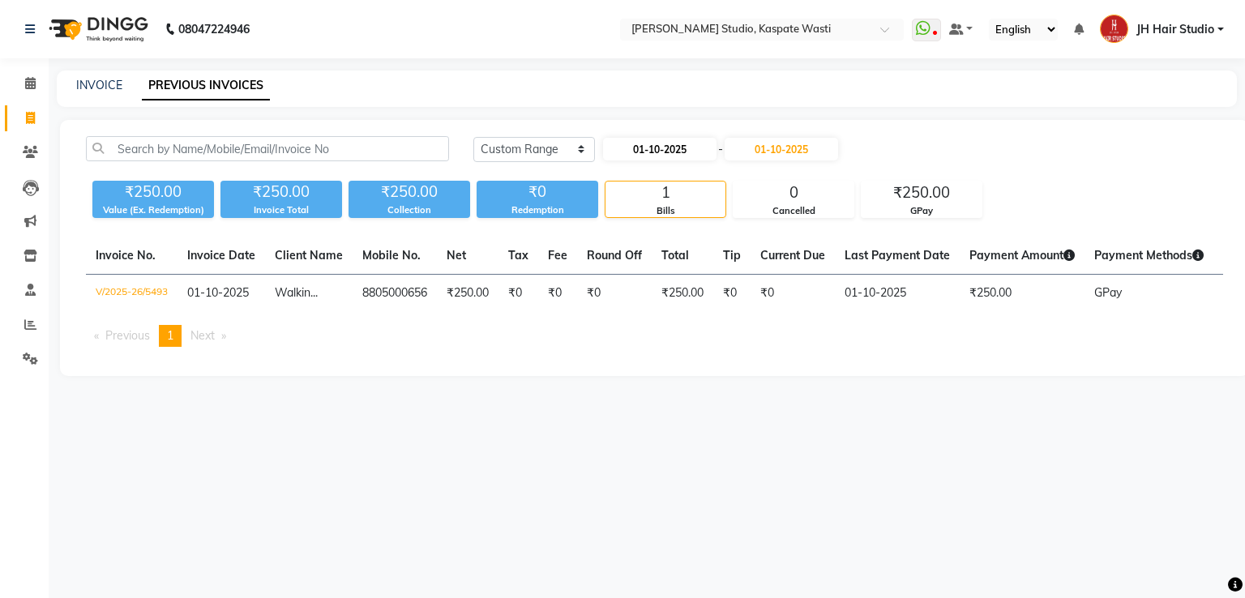
select select "2025"
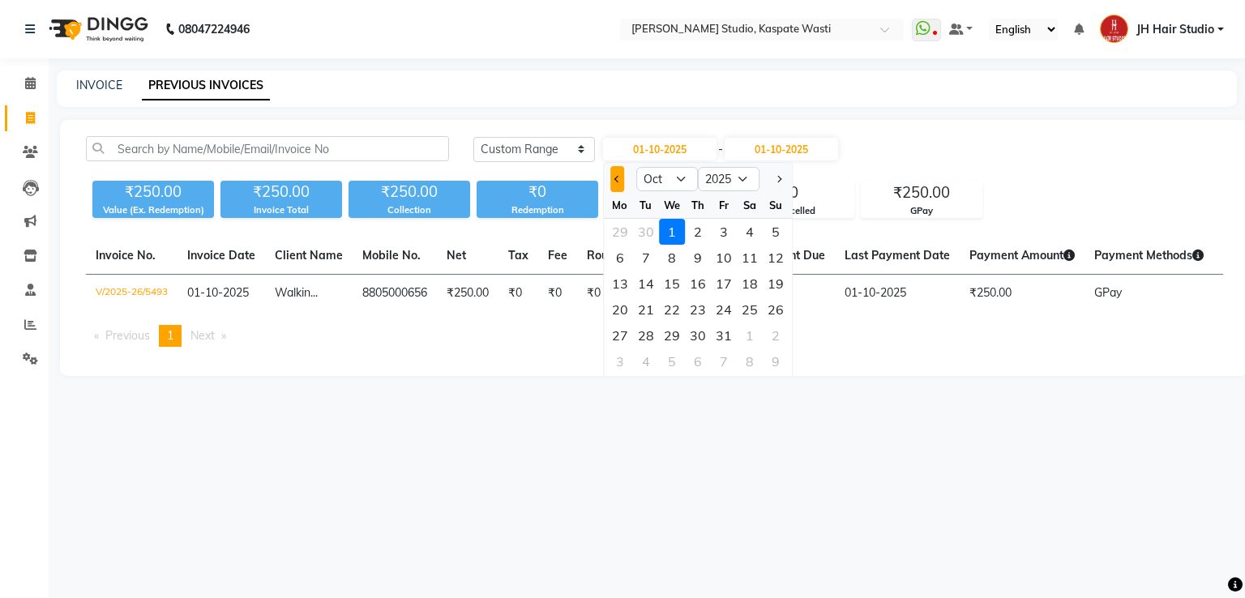
click at [615, 178] on span "Previous month" at bounding box center [618, 179] width 6 height 6
select select "9"
click at [724, 307] on div "26" at bounding box center [724, 310] width 26 height 26
type input "26-09-2025"
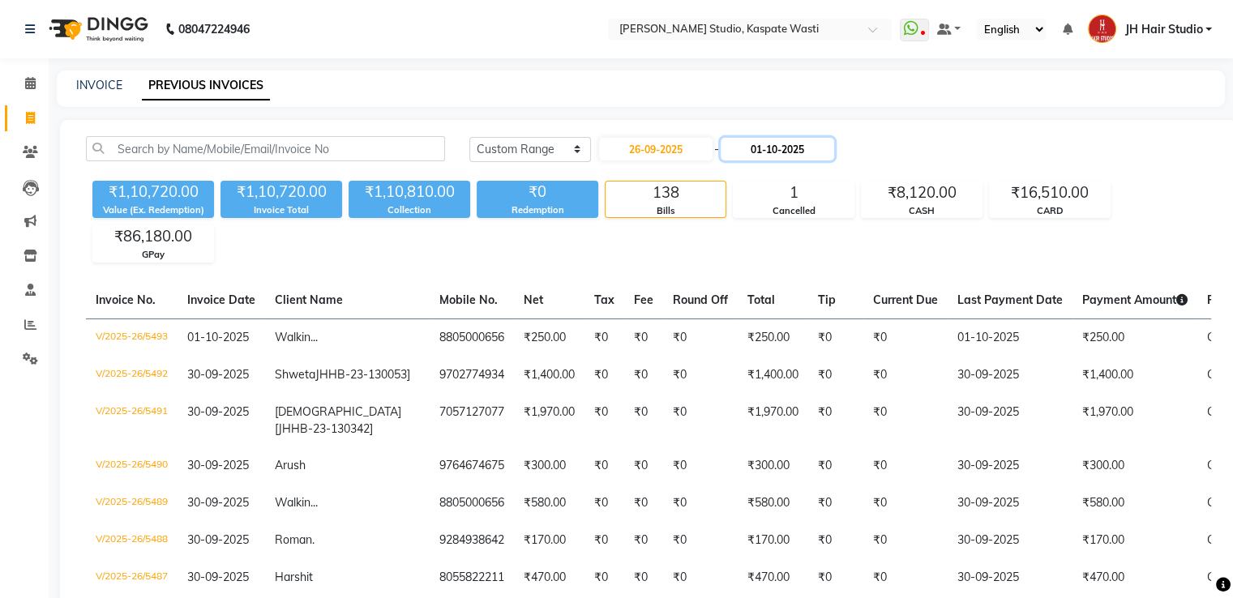
click at [780, 143] on input "01-10-2025" at bounding box center [778, 149] width 114 height 23
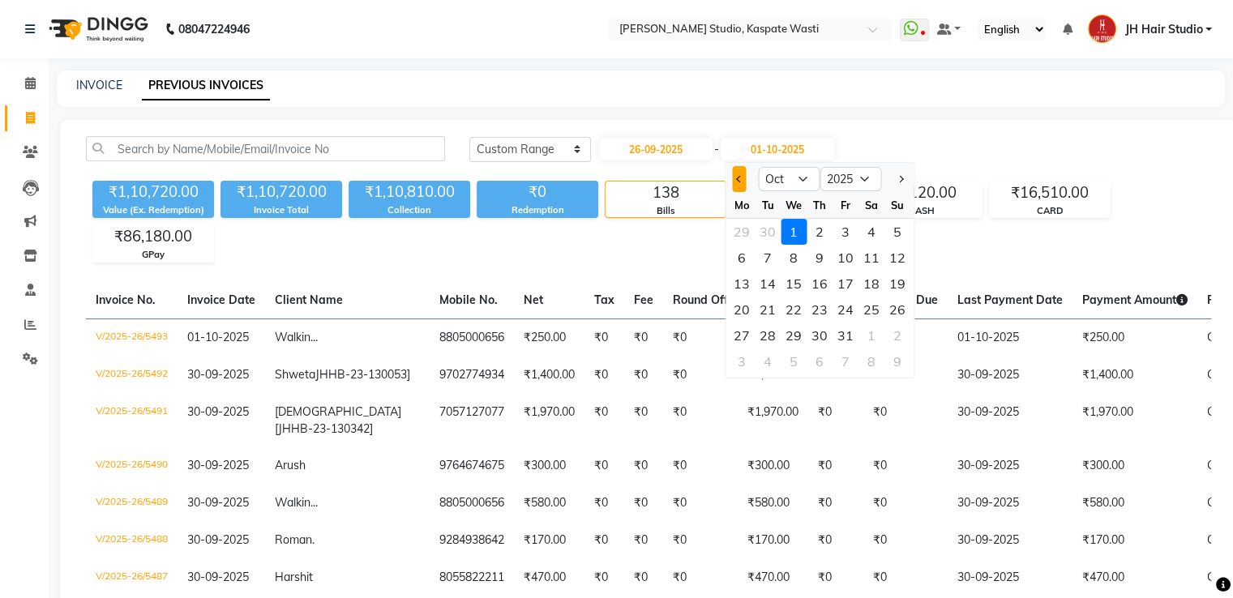
click at [737, 177] on span "Previous month" at bounding box center [739, 179] width 6 height 6
select select "9"
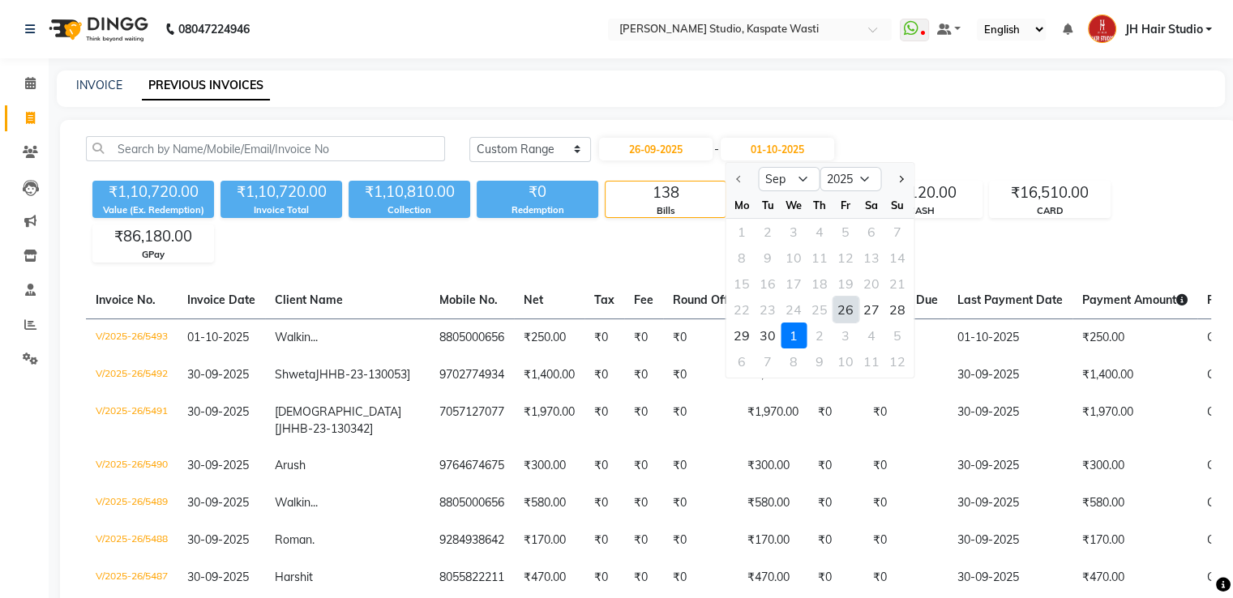
click at [842, 312] on div "26" at bounding box center [846, 310] width 26 height 26
type input "26-09-2025"
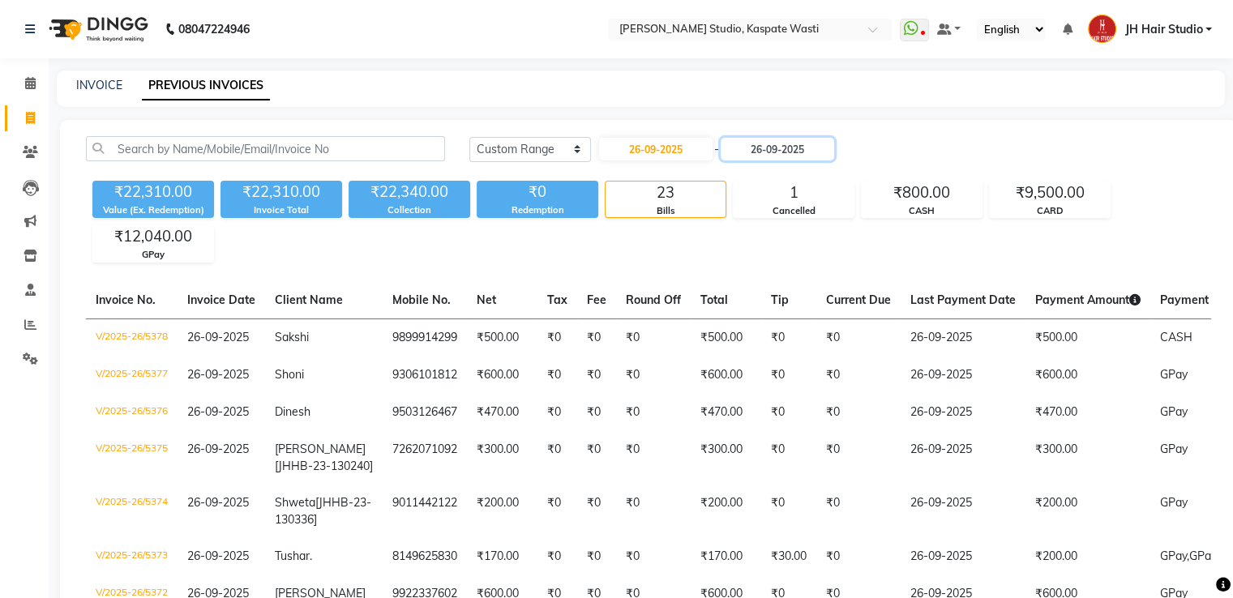
scroll to position [522, 0]
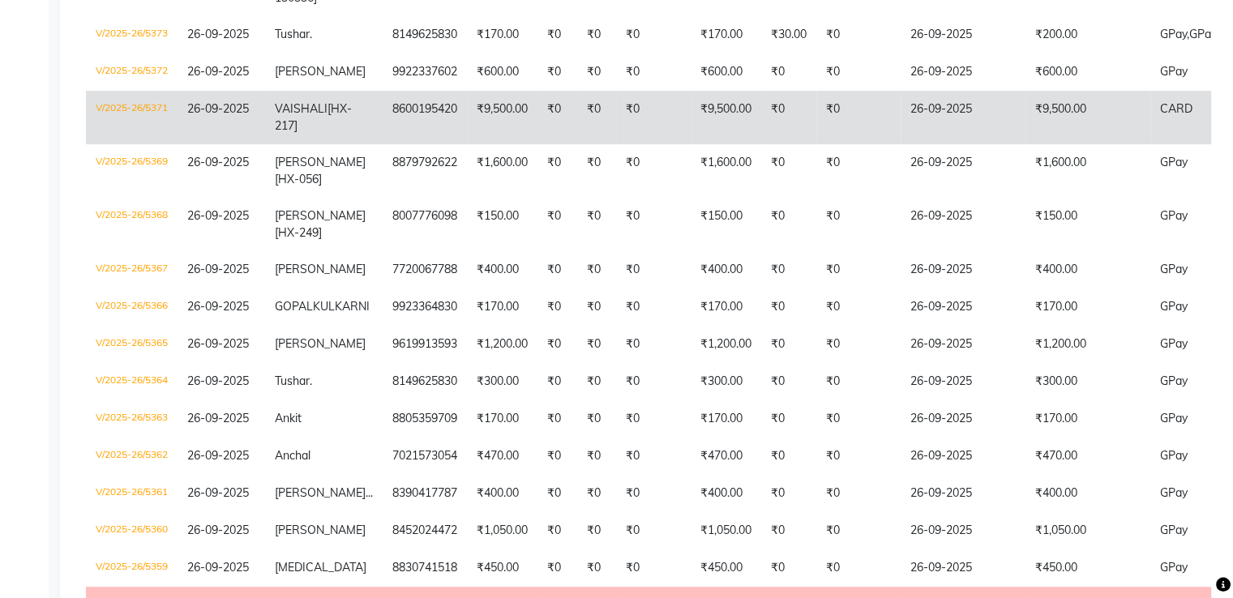
click at [538, 144] on td "₹0" at bounding box center [558, 118] width 40 height 54
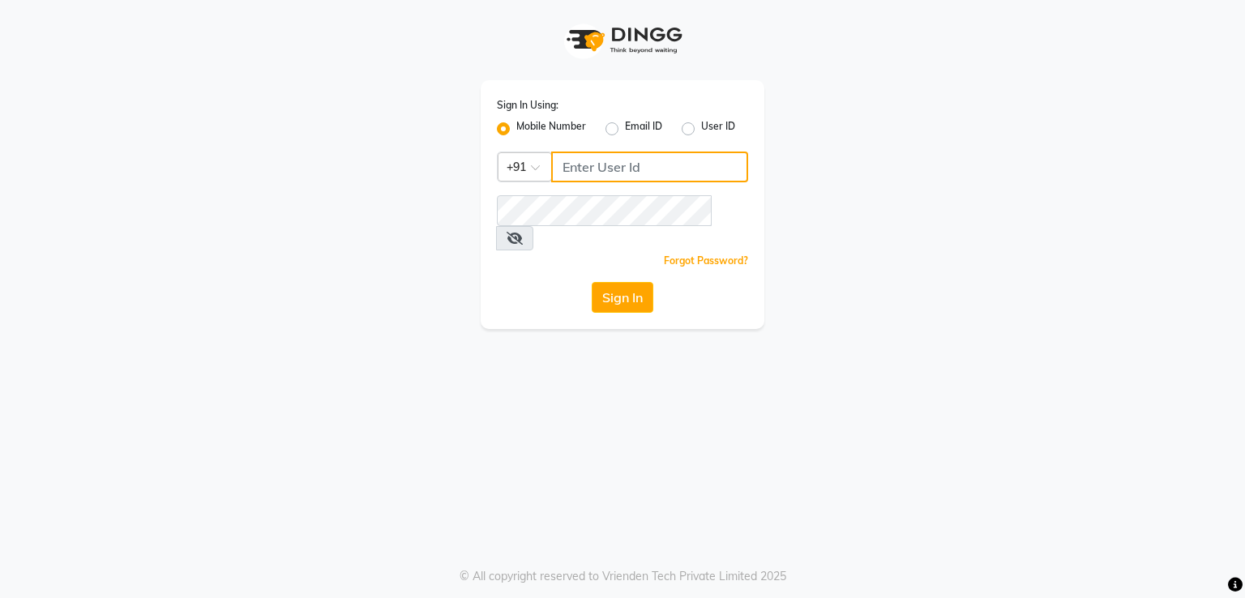
click at [628, 157] on input "Username" at bounding box center [649, 167] width 197 height 31
click at [523, 232] on icon at bounding box center [515, 238] width 16 height 13
click at [615, 282] on button "Sign In" at bounding box center [623, 297] width 62 height 31
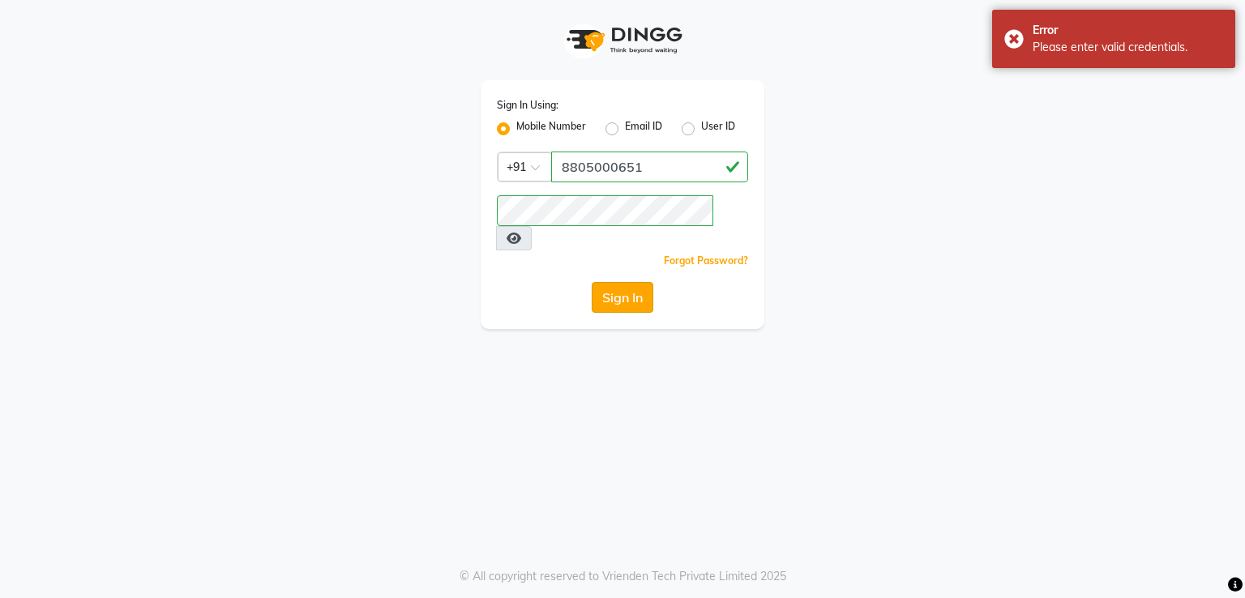
click at [627, 282] on button "Sign In" at bounding box center [623, 297] width 62 height 31
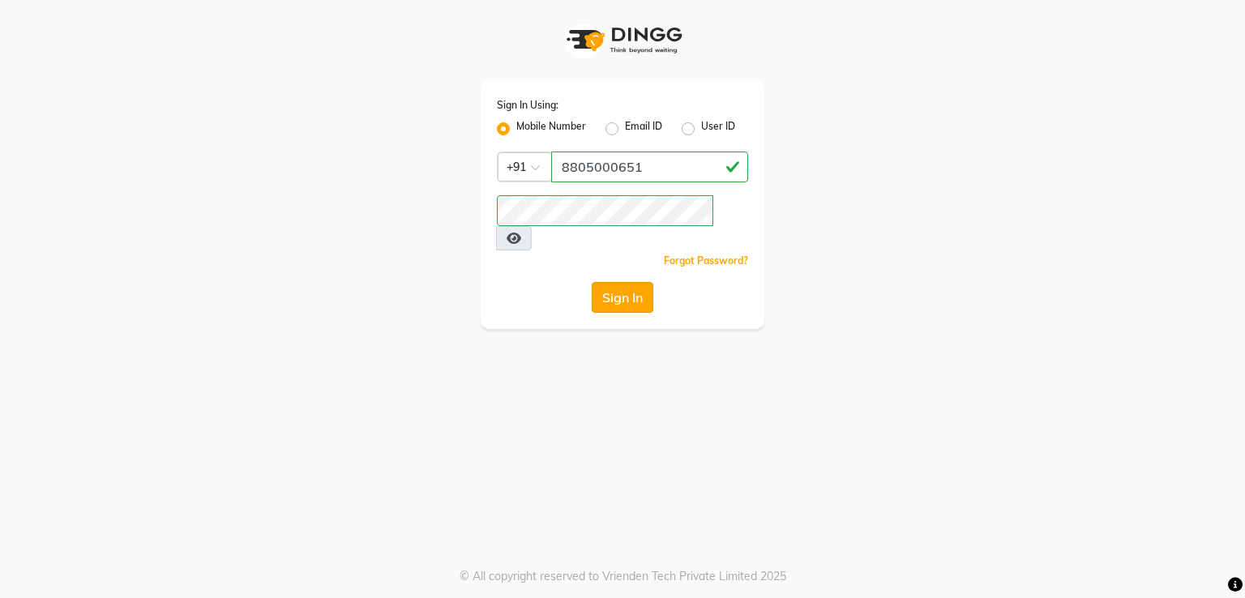
click at [617, 282] on button "Sign In" at bounding box center [623, 297] width 62 height 31
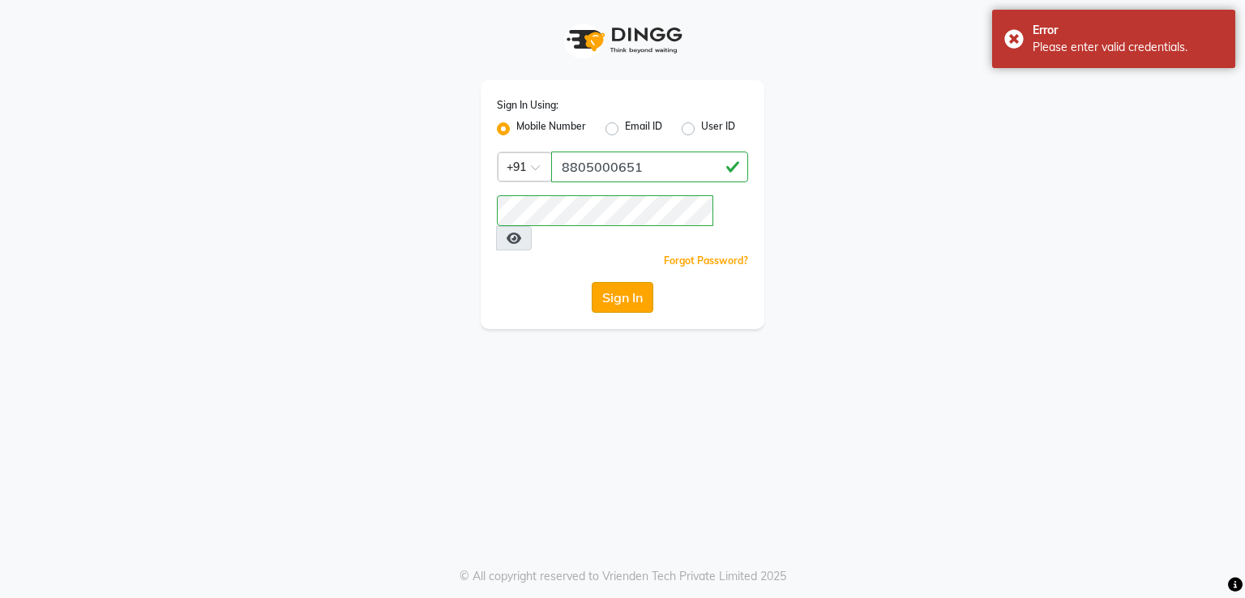
click at [629, 282] on button "Sign In" at bounding box center [623, 297] width 62 height 31
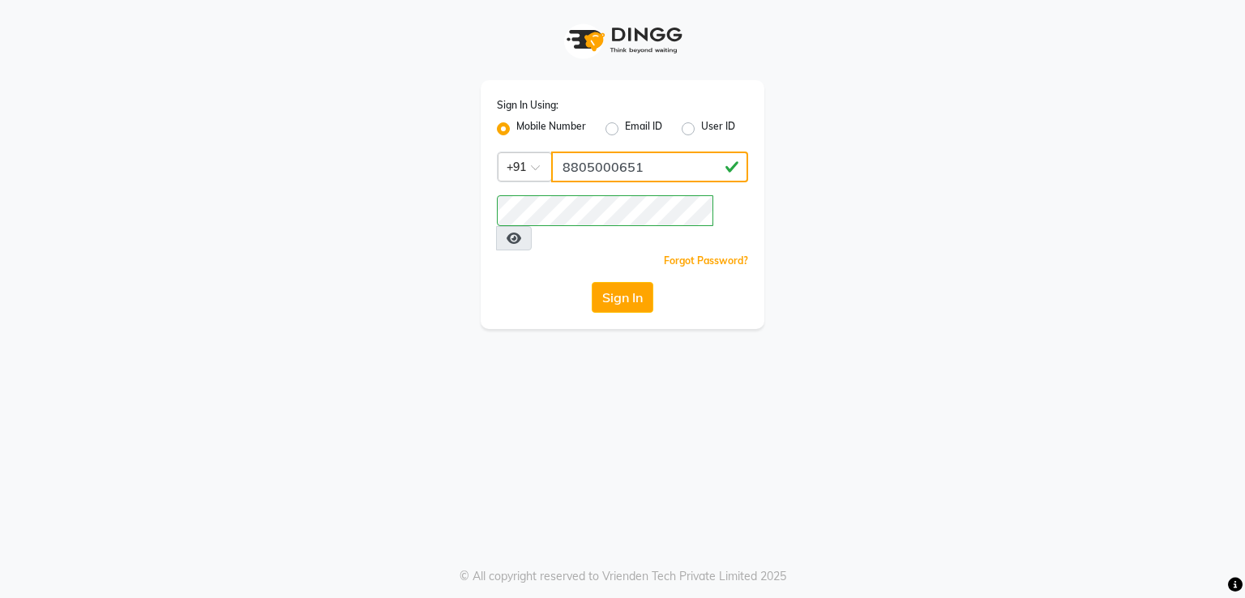
click at [669, 164] on input "8805000651" at bounding box center [649, 167] width 197 height 31
click at [621, 283] on button "Sign In" at bounding box center [623, 297] width 62 height 31
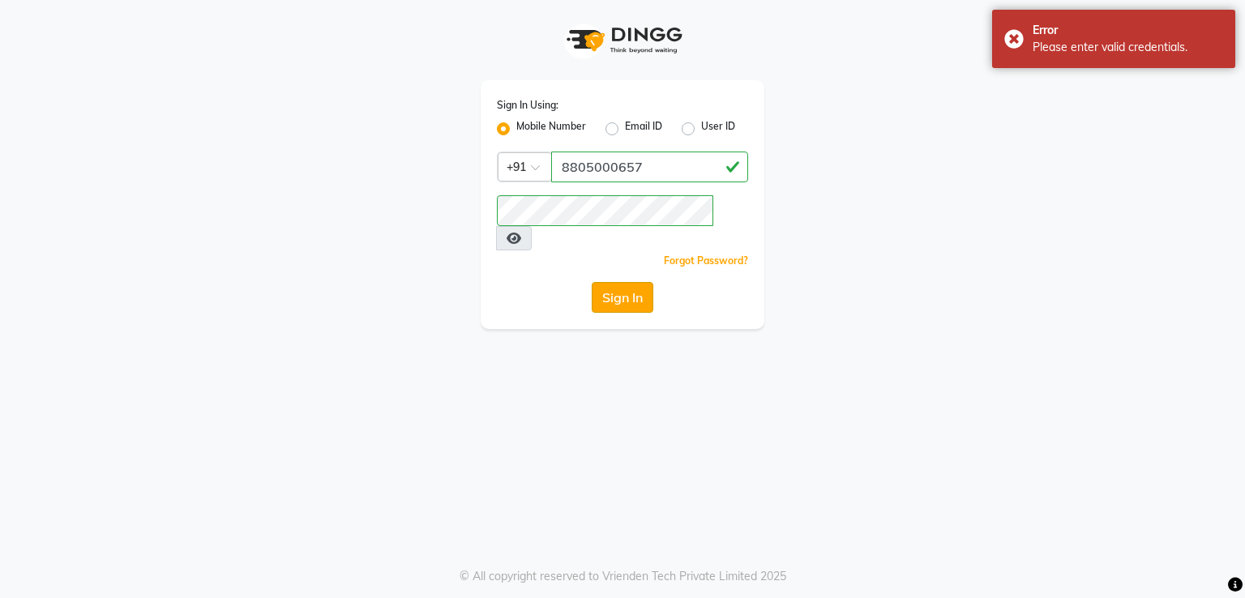
click at [623, 282] on button "Sign In" at bounding box center [623, 297] width 62 height 31
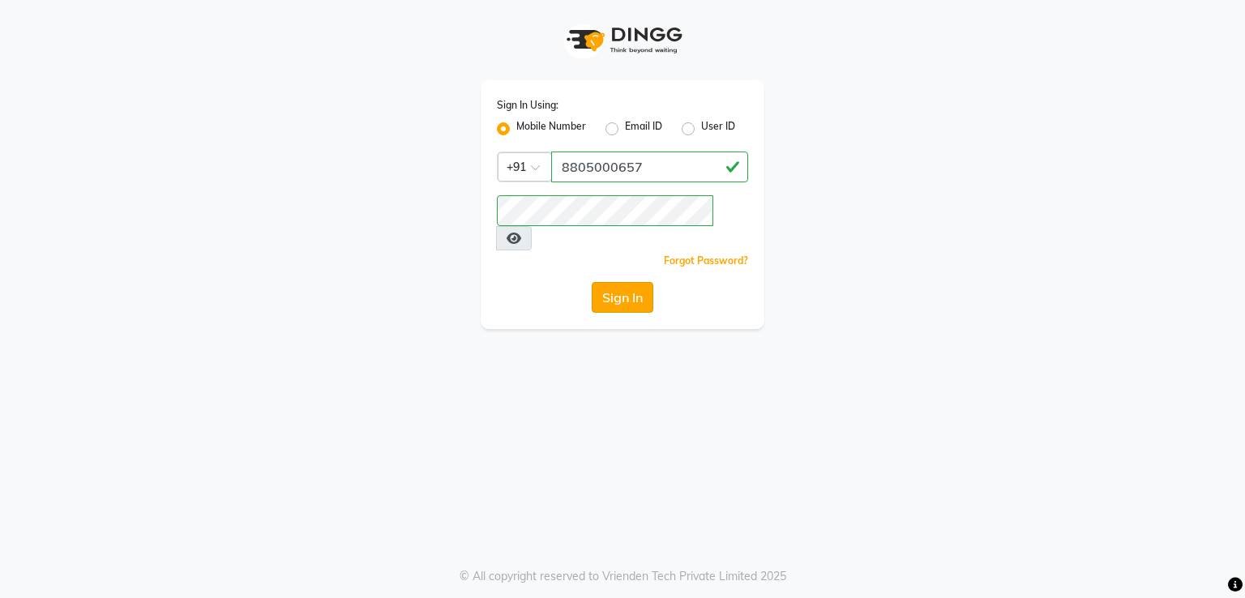
click at [632, 282] on button "Sign In" at bounding box center [623, 297] width 62 height 31
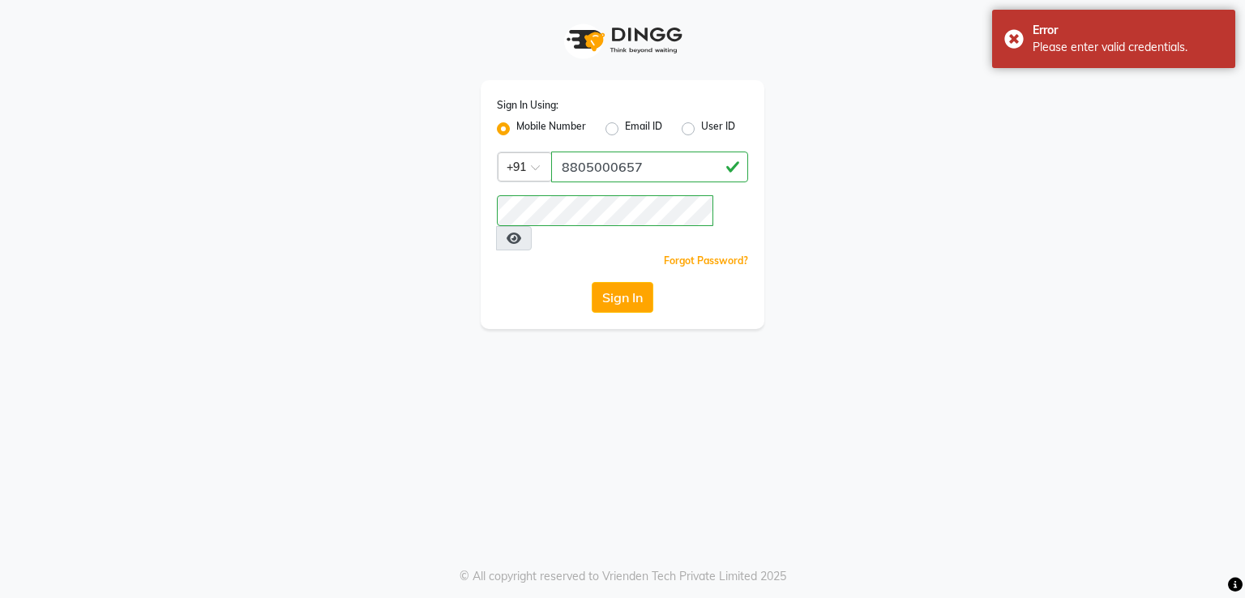
click at [654, 282] on div "Sign In" at bounding box center [622, 297] width 251 height 31
click at [629, 282] on button "Sign In" at bounding box center [623, 297] width 62 height 31
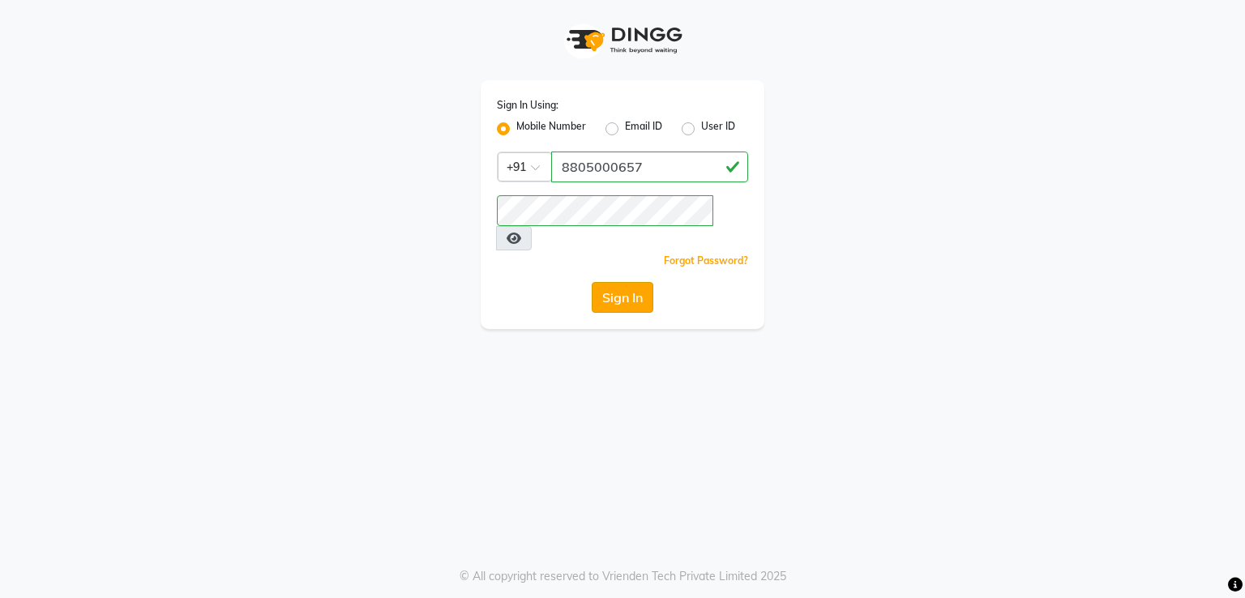
click at [611, 282] on button "Sign In" at bounding box center [623, 297] width 62 height 31
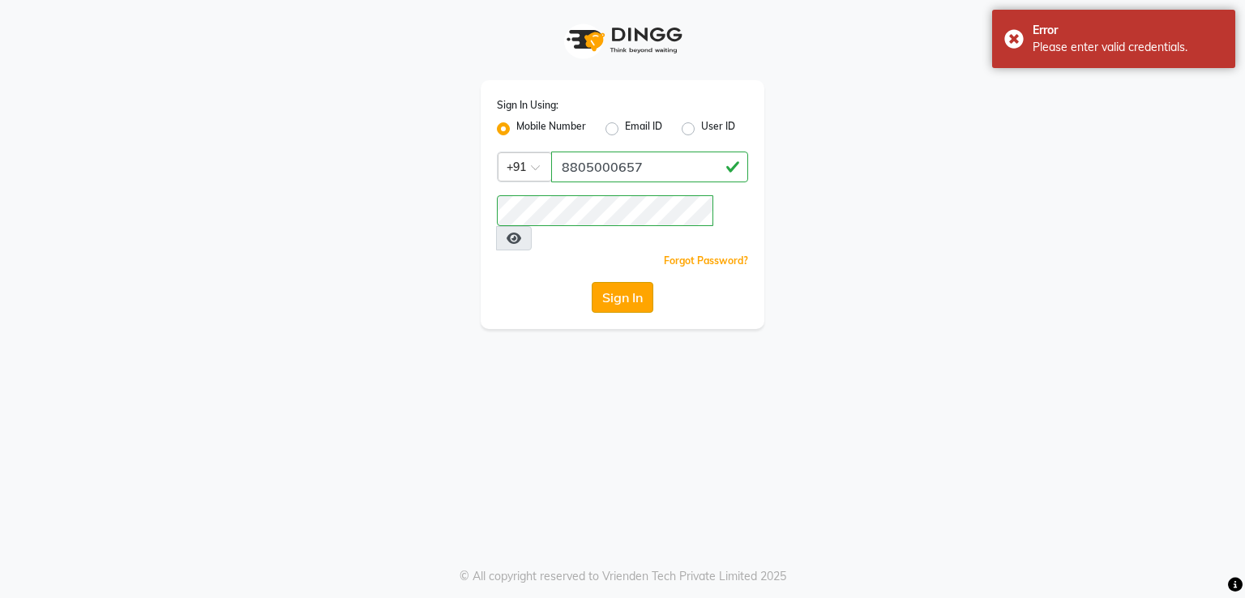
click at [633, 282] on button "Sign In" at bounding box center [623, 297] width 62 height 31
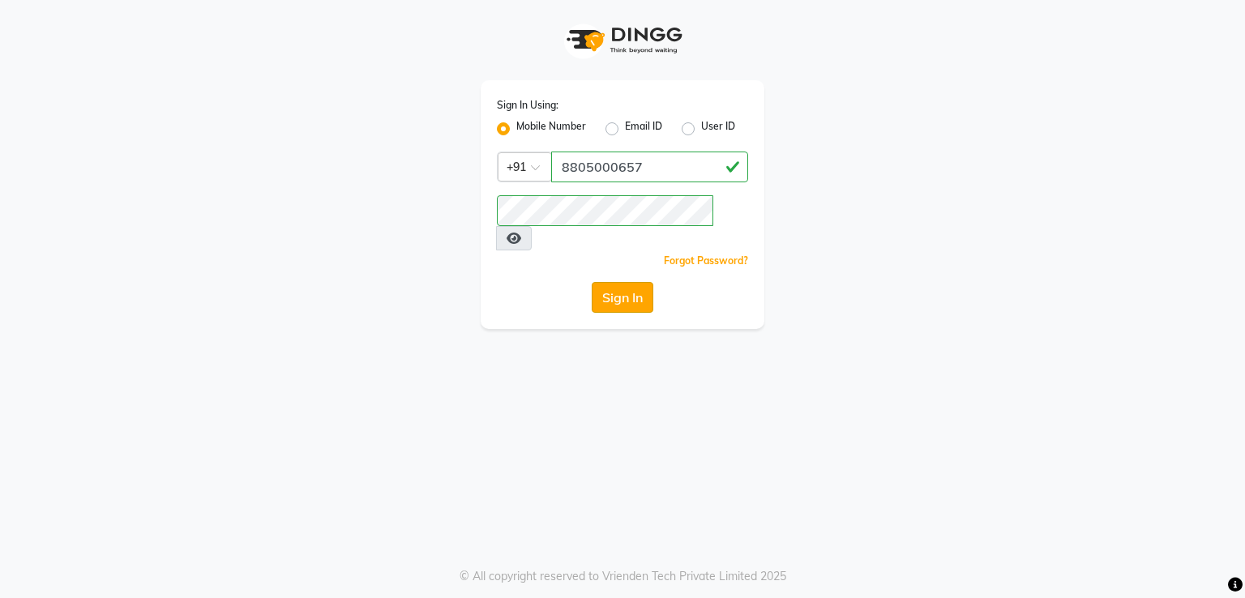
click at [619, 282] on button "Sign In" at bounding box center [623, 297] width 62 height 31
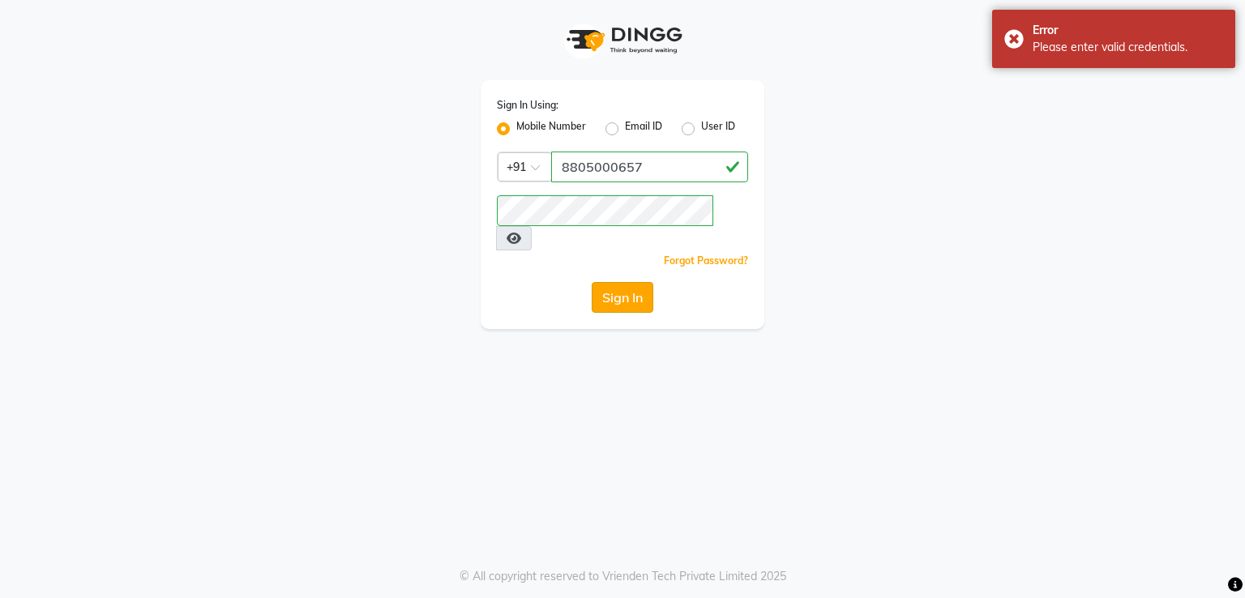
click at [631, 282] on button "Sign In" at bounding box center [623, 297] width 62 height 31
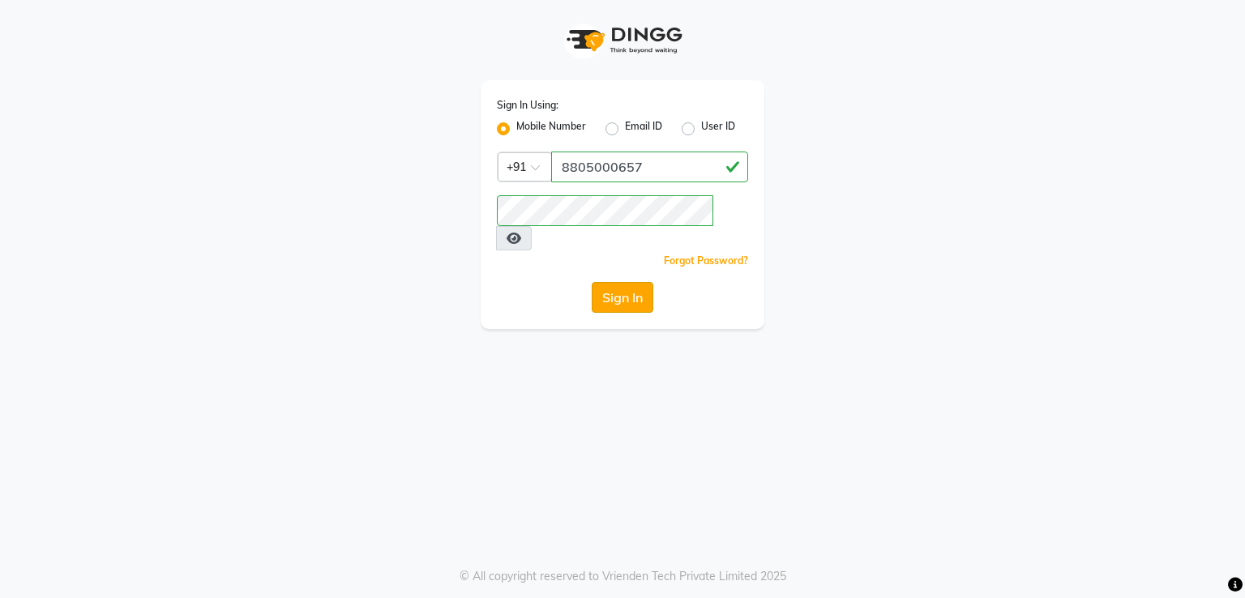
click at [630, 282] on button "Sign In" at bounding box center [623, 297] width 62 height 31
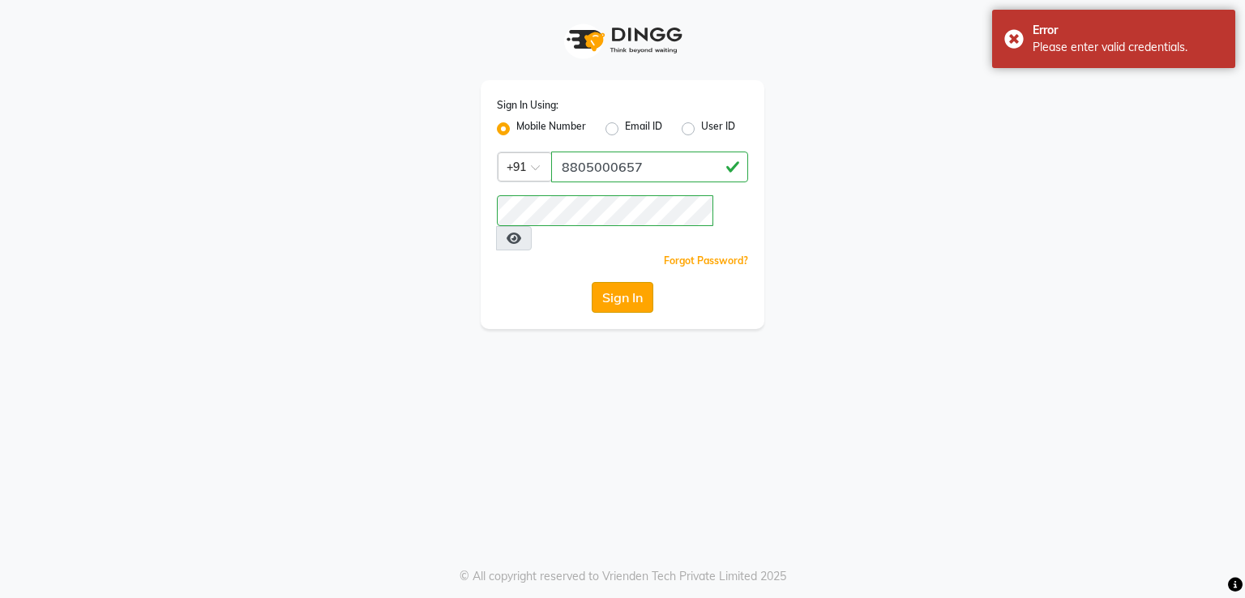
click at [632, 282] on button "Sign In" at bounding box center [623, 297] width 62 height 31
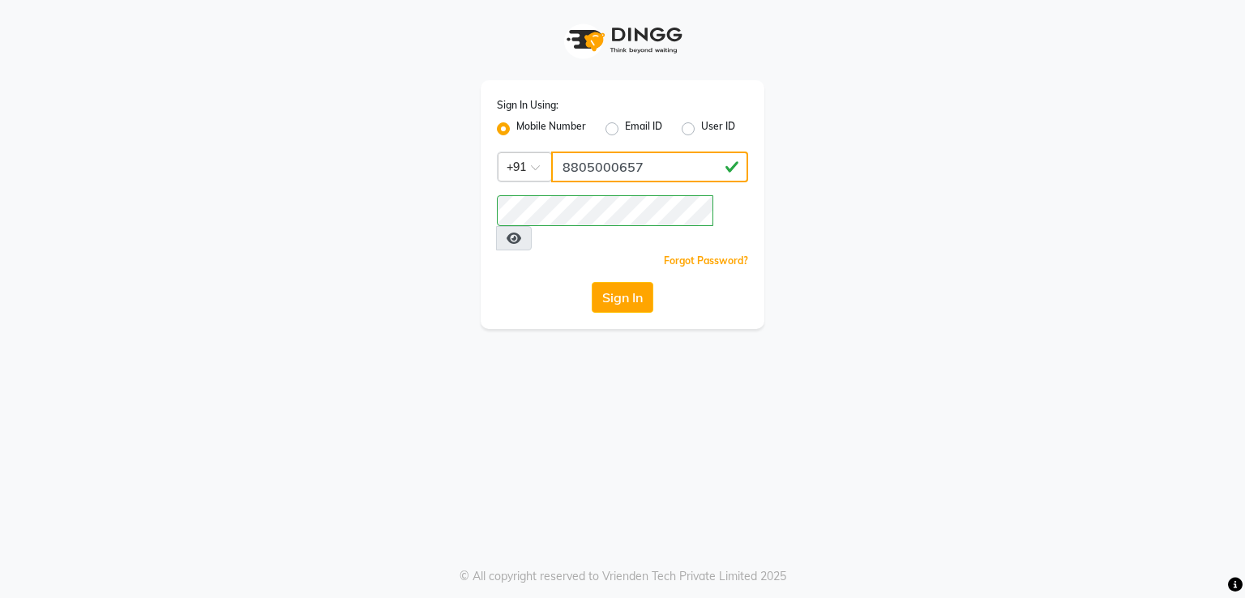
click at [605, 165] on input "8805000657" at bounding box center [649, 167] width 197 height 31
type input "8805000656"
click at [624, 282] on button "Sign In" at bounding box center [623, 297] width 62 height 31
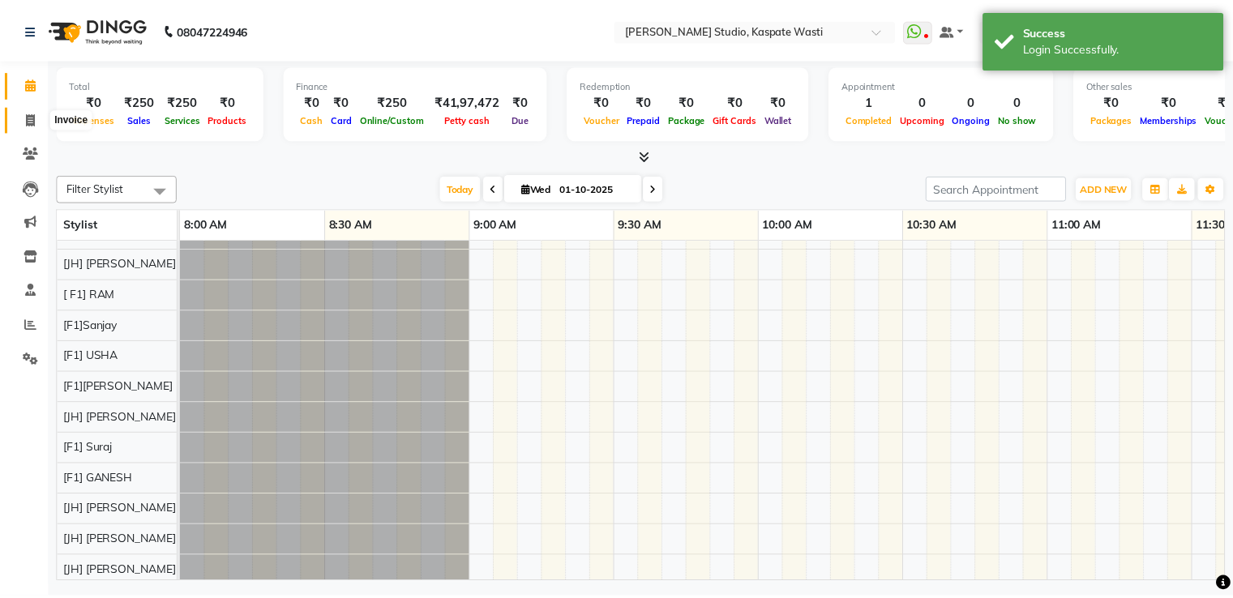
scroll to position [22, 0]
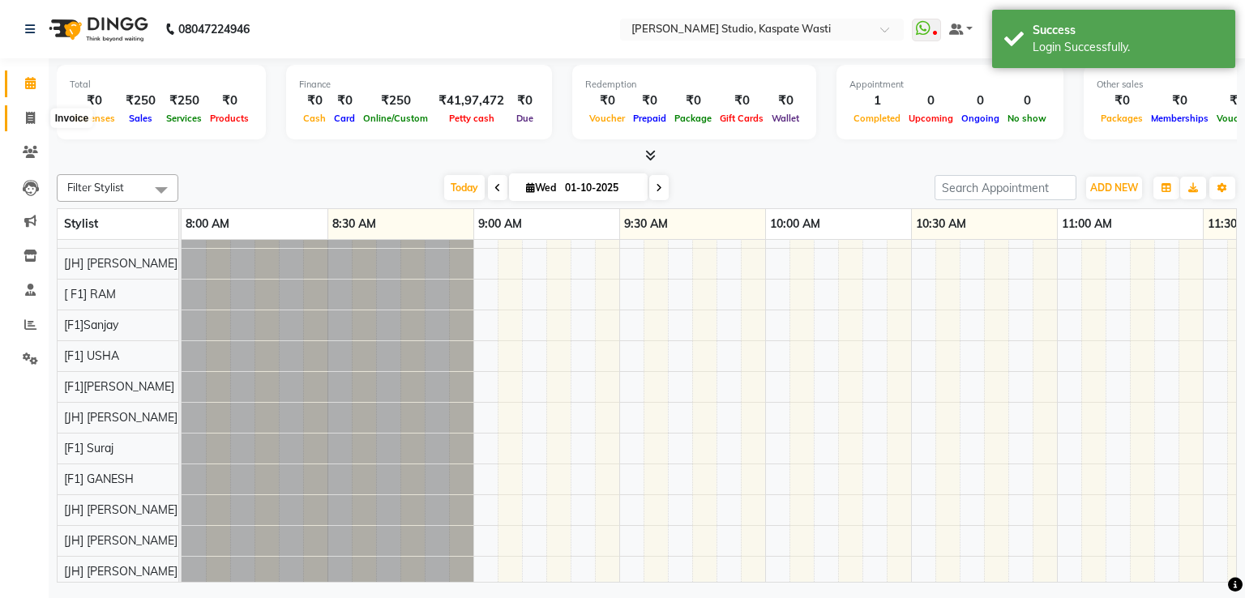
click at [29, 120] on icon at bounding box center [30, 118] width 9 height 12
select select "130"
select select "service"
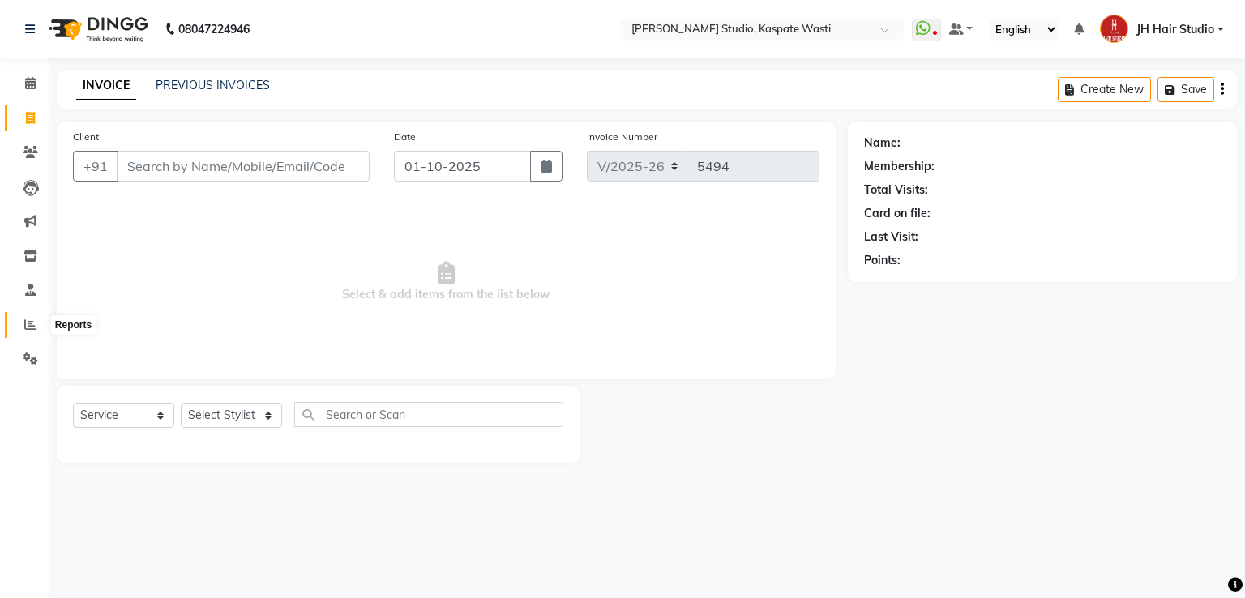
click at [27, 316] on span at bounding box center [30, 325] width 28 height 19
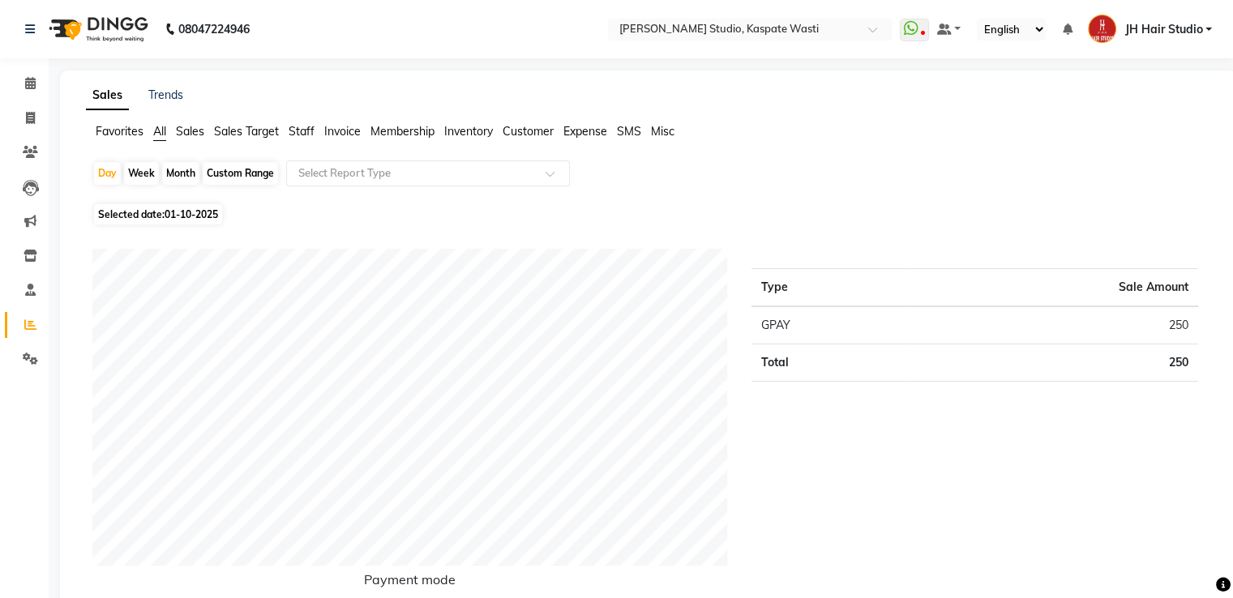
click at [180, 169] on div "Month" at bounding box center [180, 173] width 37 height 23
select select "10"
select select "2025"
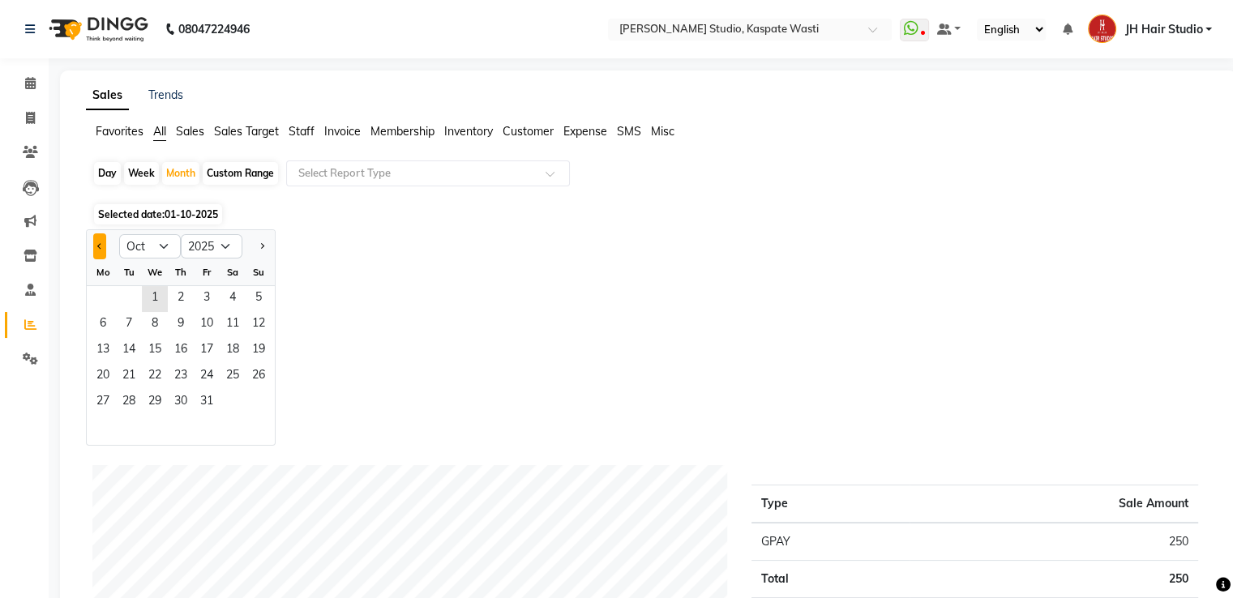
click at [99, 244] on span "Previous month" at bounding box center [100, 245] width 6 height 6
select select "9"
click at [99, 302] on span "1" at bounding box center [103, 299] width 26 height 26
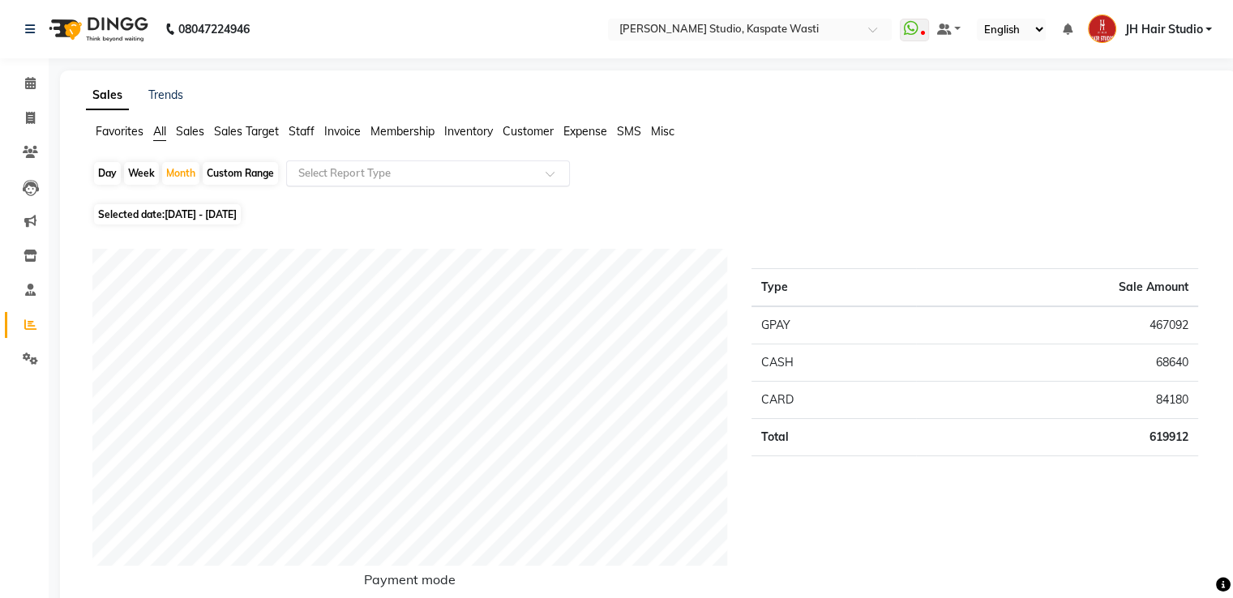
click at [418, 173] on input "text" at bounding box center [412, 173] width 234 height 16
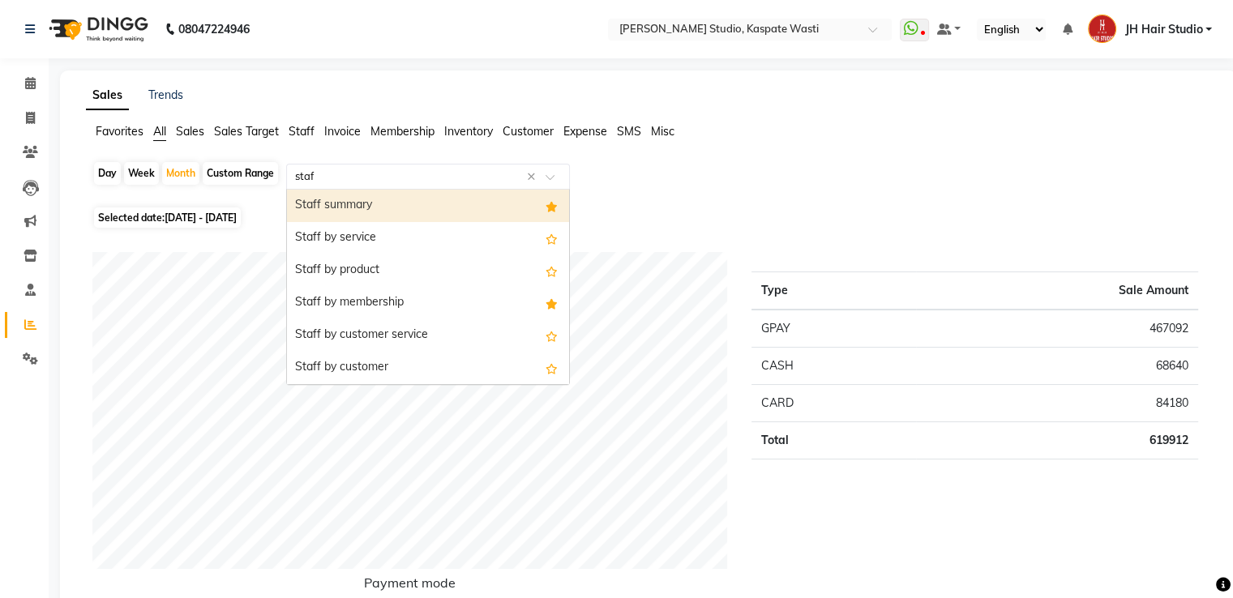
type input "staff"
click at [415, 208] on div "Staff summary" at bounding box center [428, 206] width 282 height 32
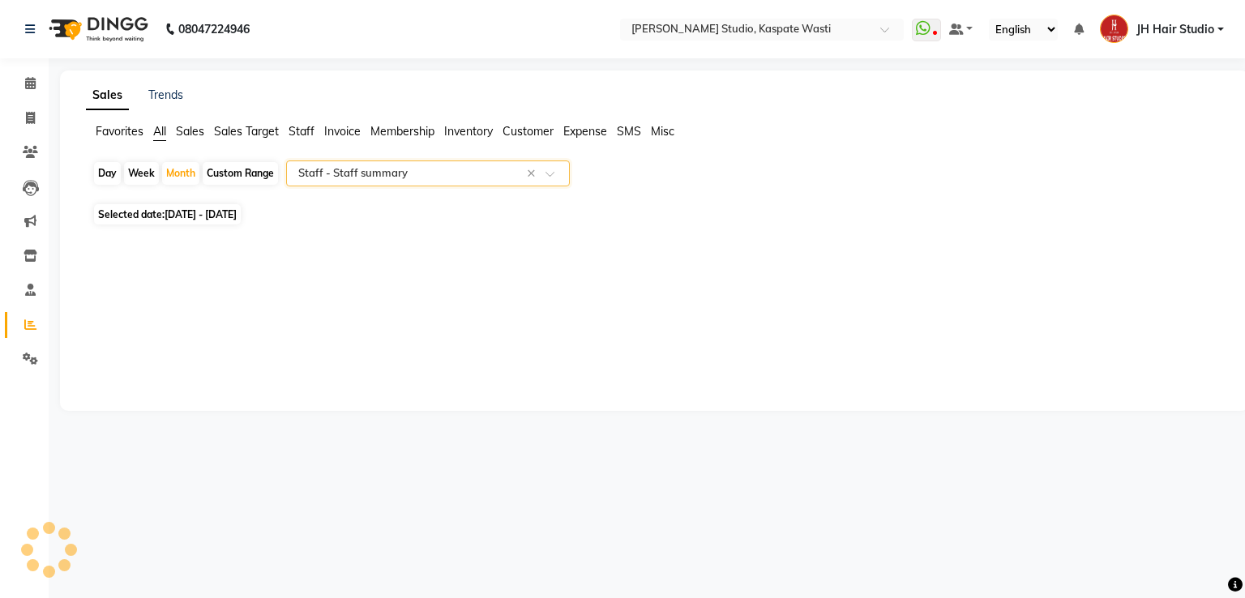
select select "pdf"
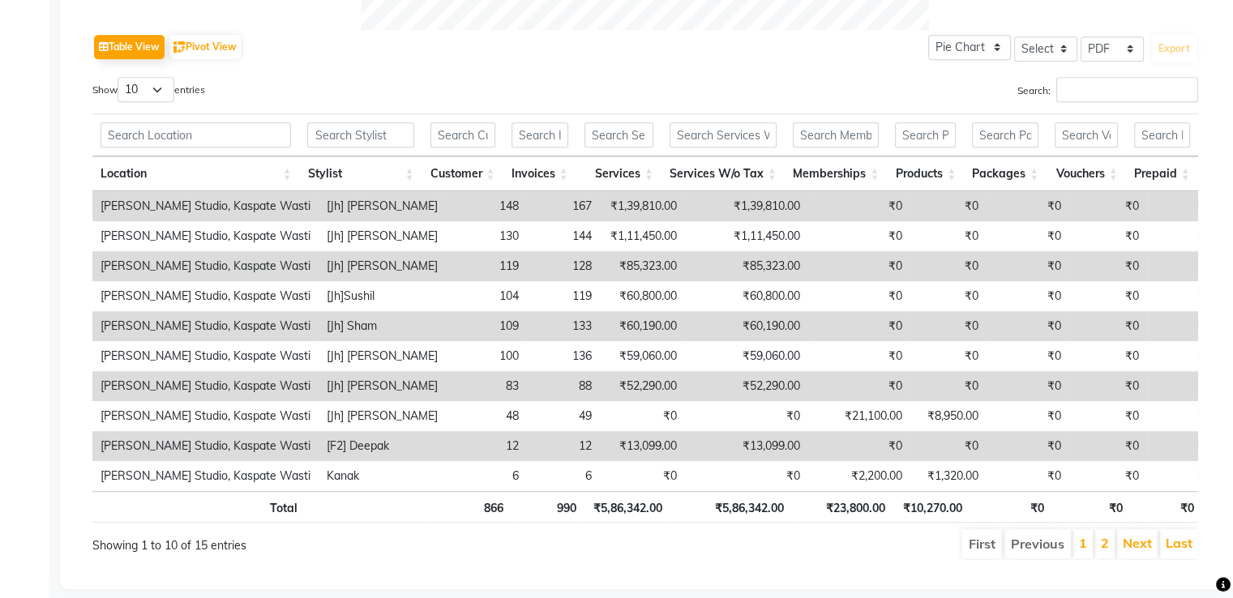
scroll to position [803, 0]
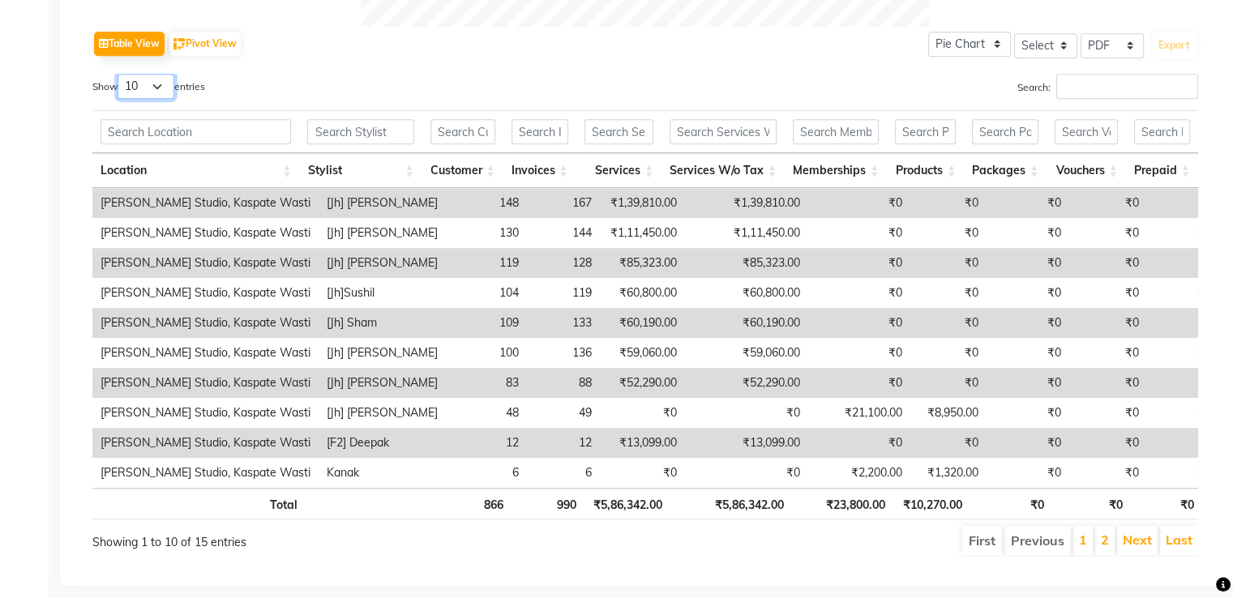
click at [159, 84] on select "10 25 50 100" at bounding box center [146, 86] width 57 height 25
select select "50"
click at [120, 74] on select "10 25 50 100" at bounding box center [146, 86] width 57 height 25
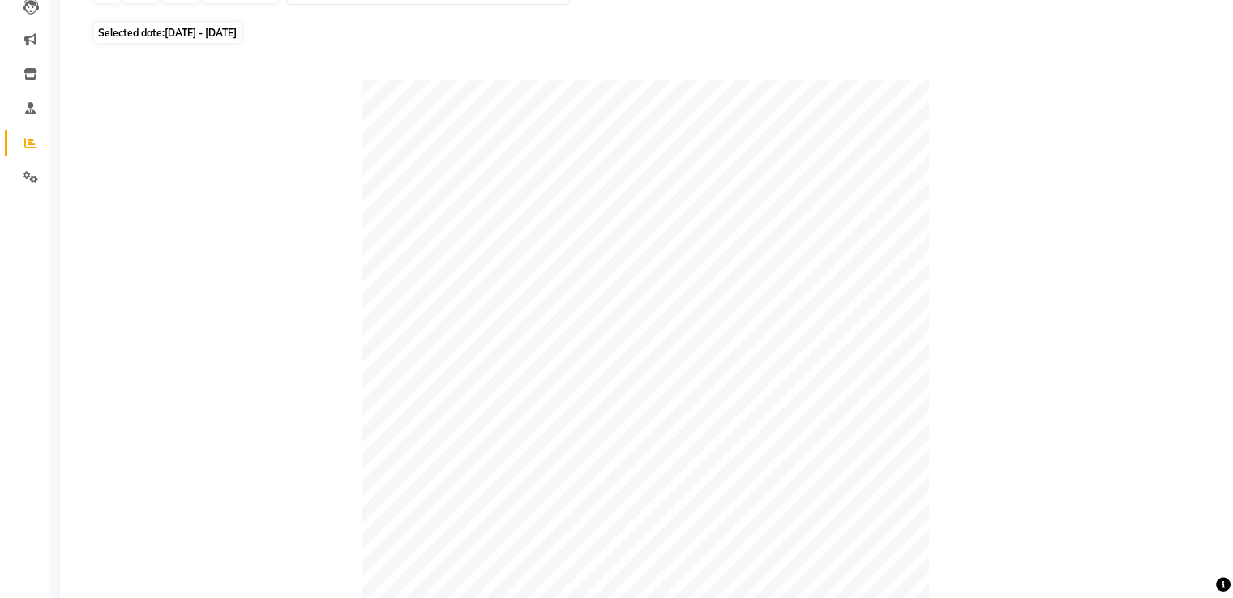
scroll to position [0, 0]
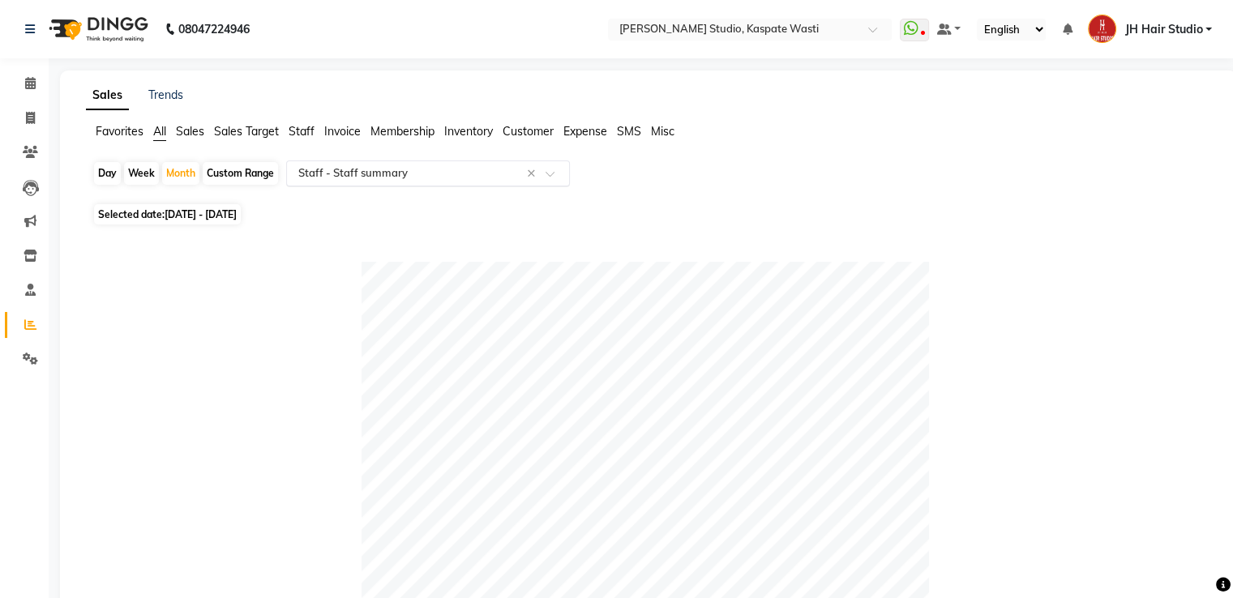
click at [451, 174] on input "text" at bounding box center [412, 173] width 234 height 16
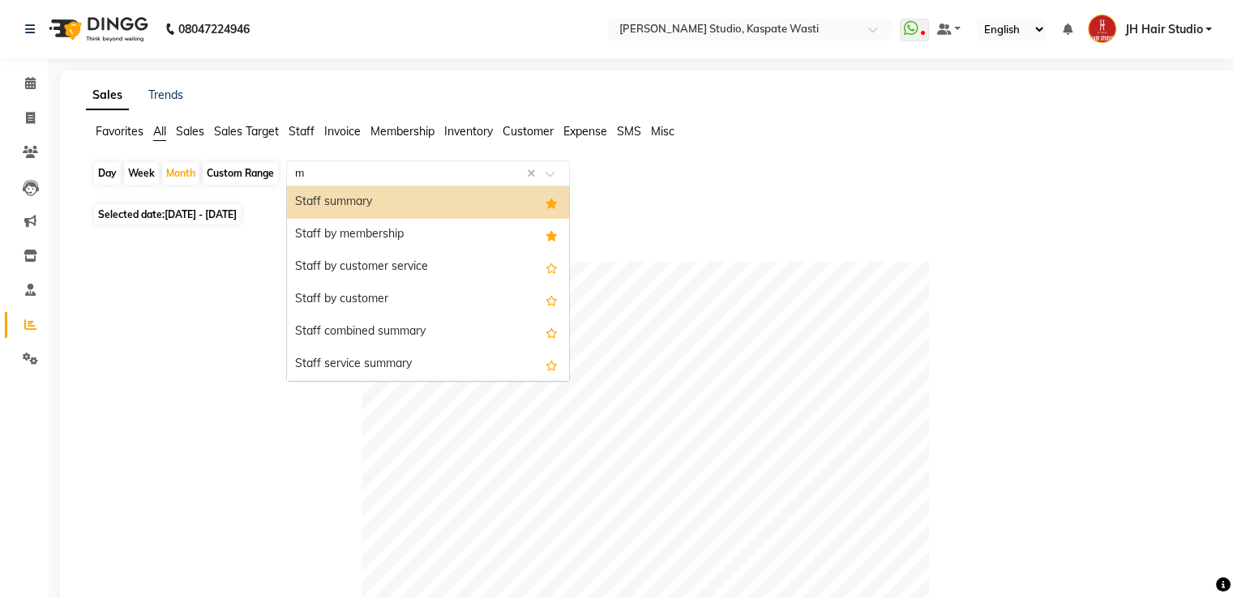
type input "me"
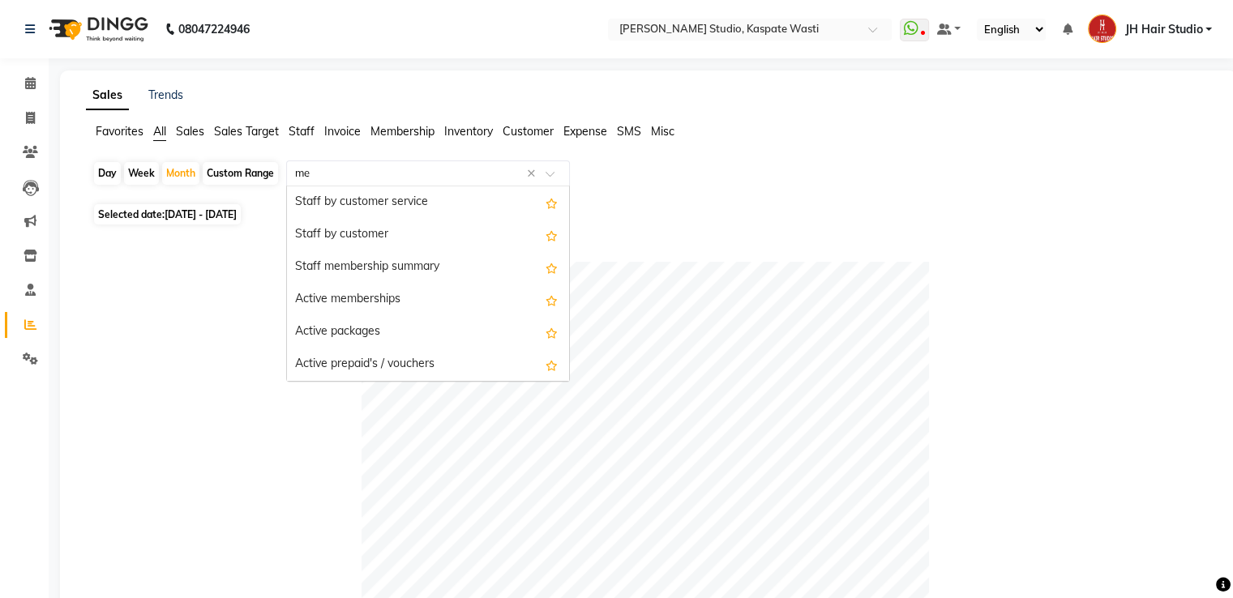
scroll to position [65, 0]
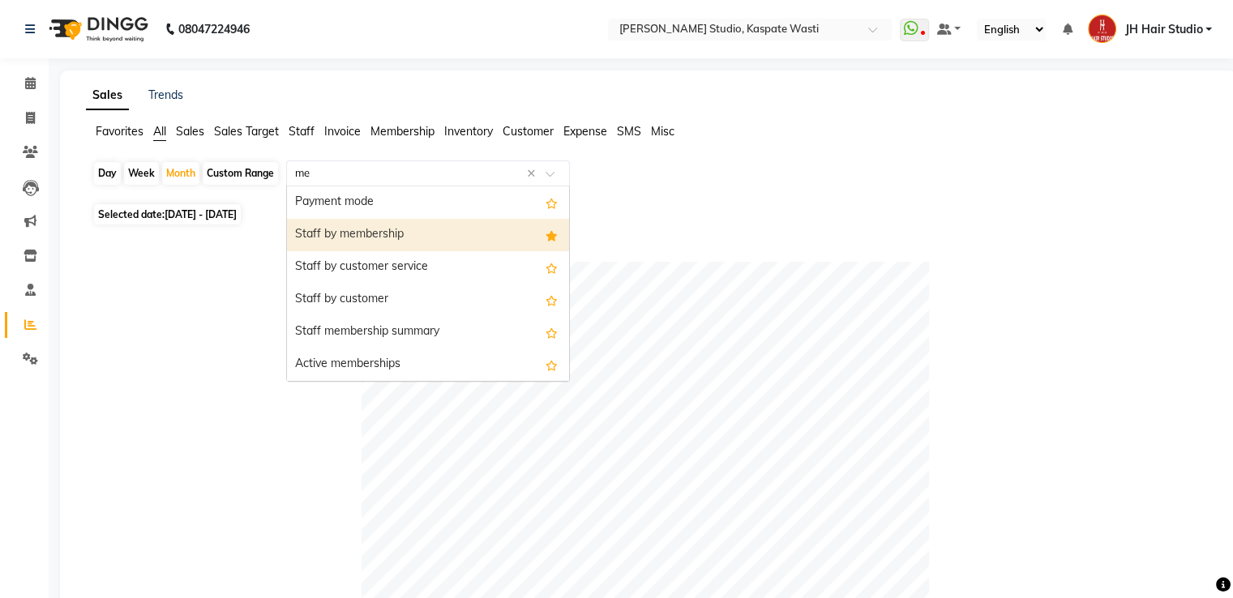
click at [391, 235] on div "Staff by membership" at bounding box center [428, 235] width 282 height 32
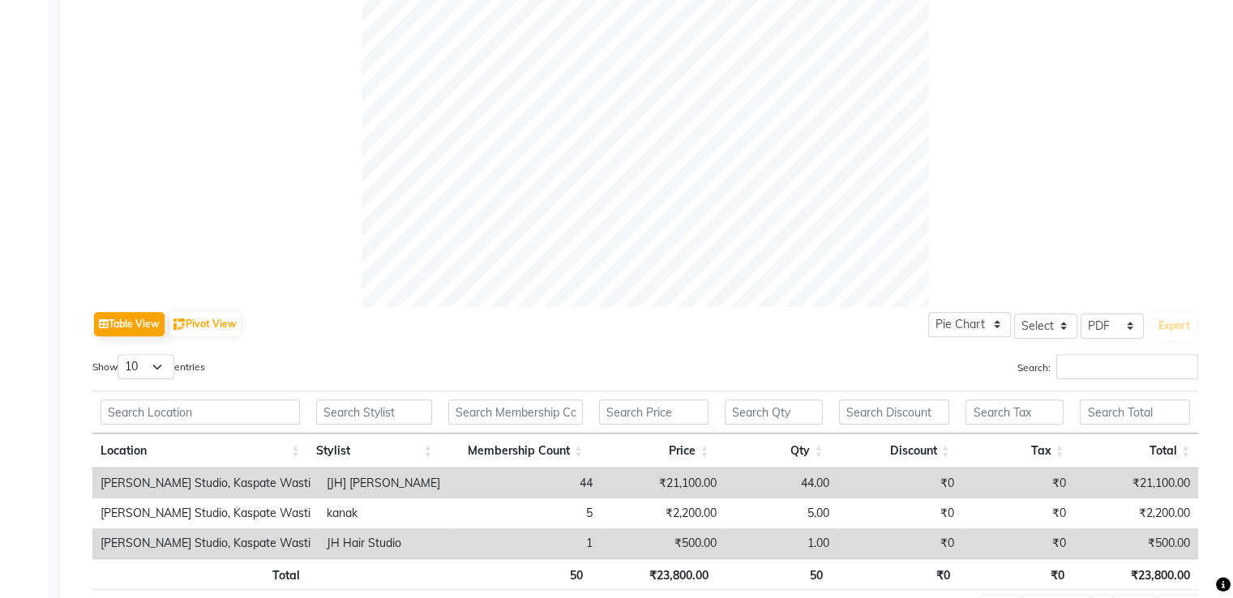
scroll to position [0, 0]
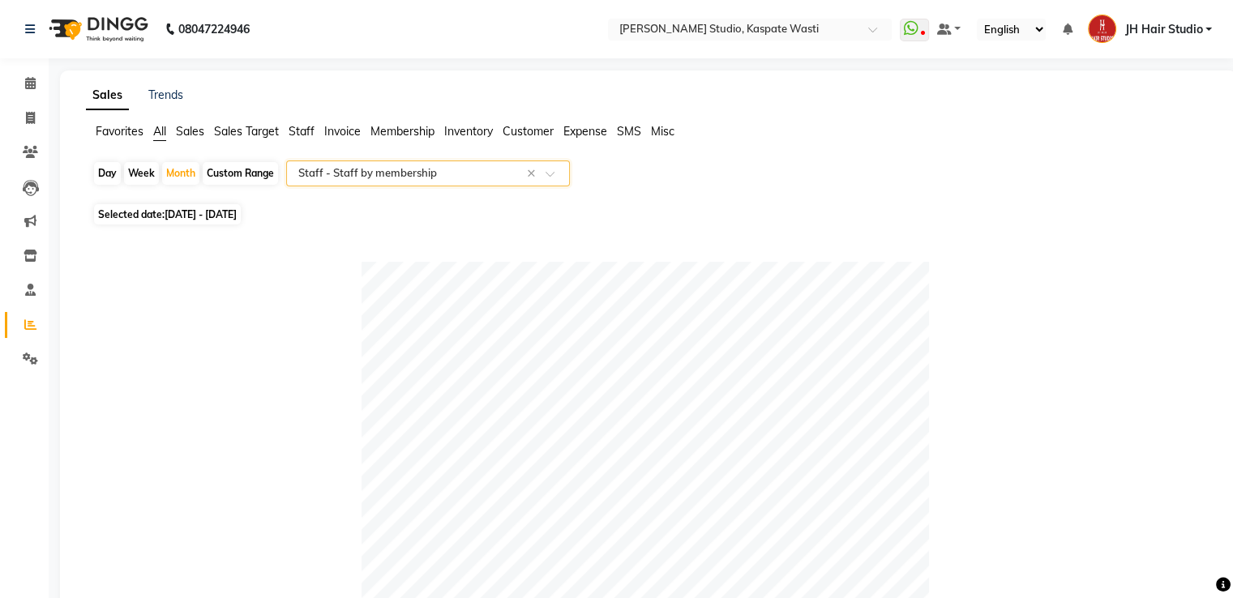
click at [545, 171] on div at bounding box center [428, 173] width 282 height 16
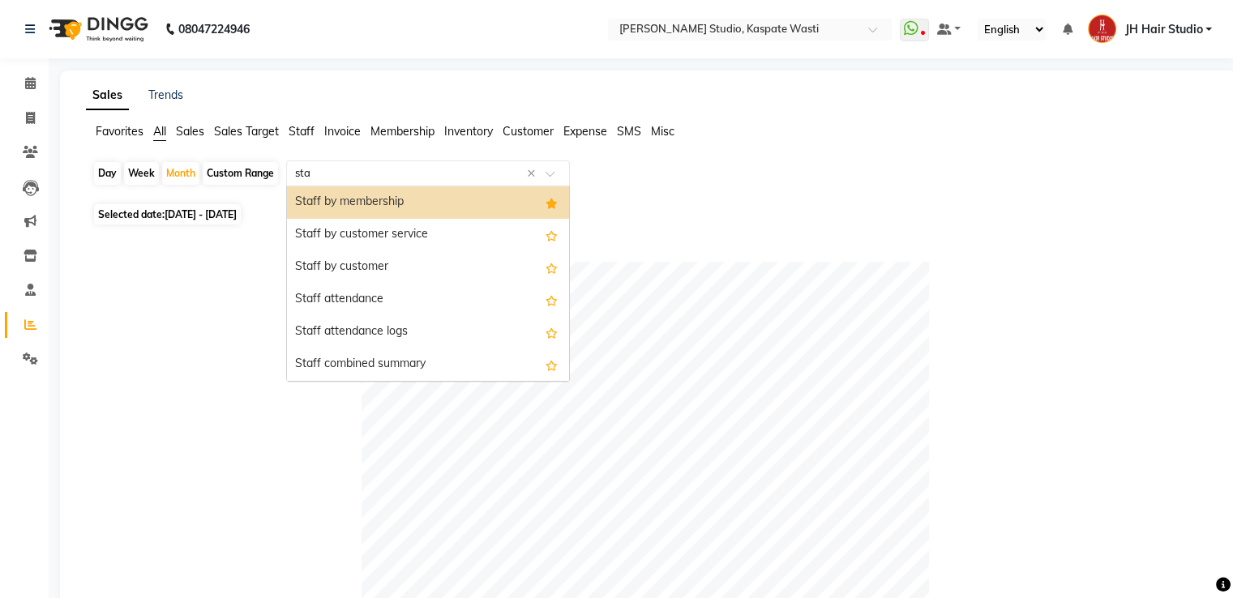
scroll to position [97, 0]
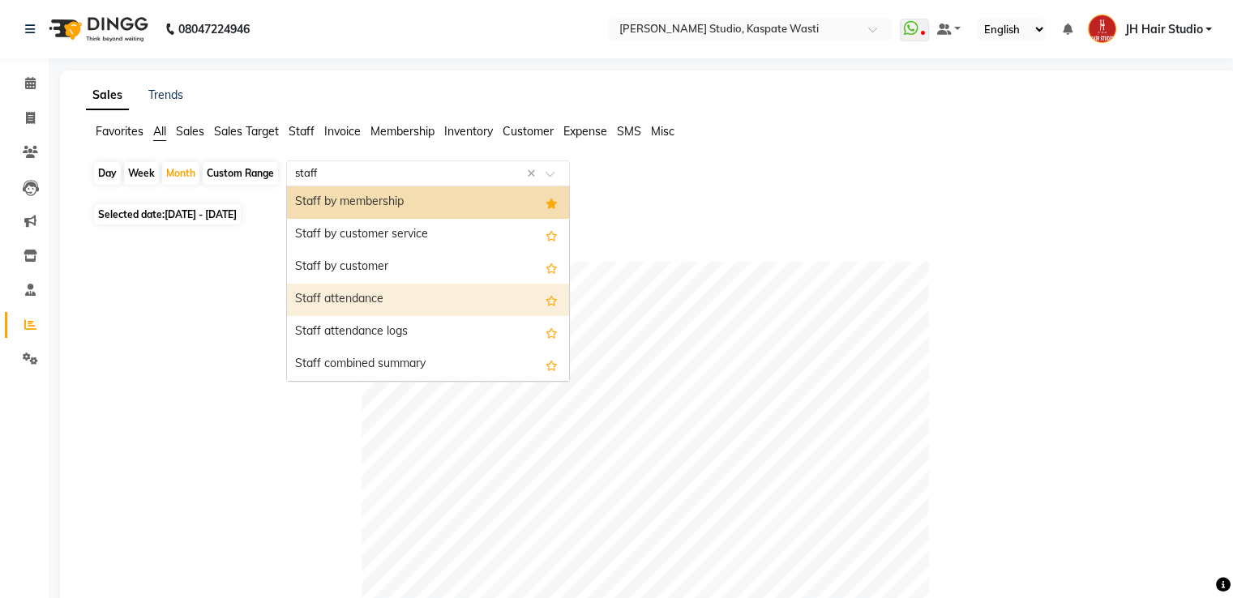
type input "staff s"
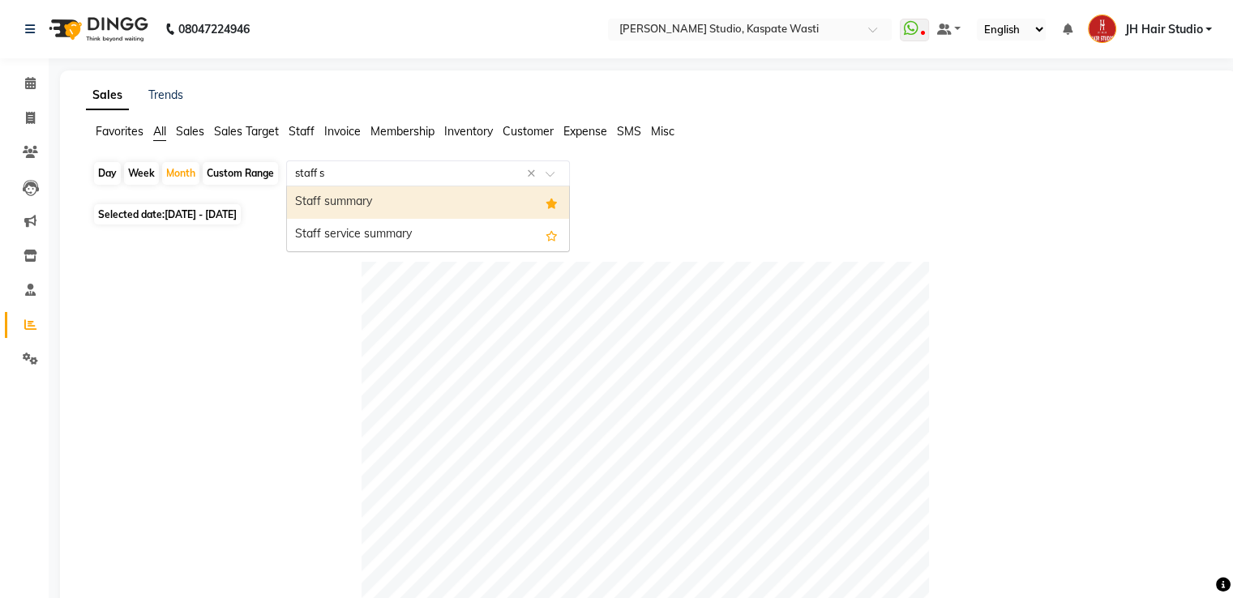
scroll to position [0, 0]
click at [404, 199] on div "Staff summary" at bounding box center [428, 202] width 282 height 32
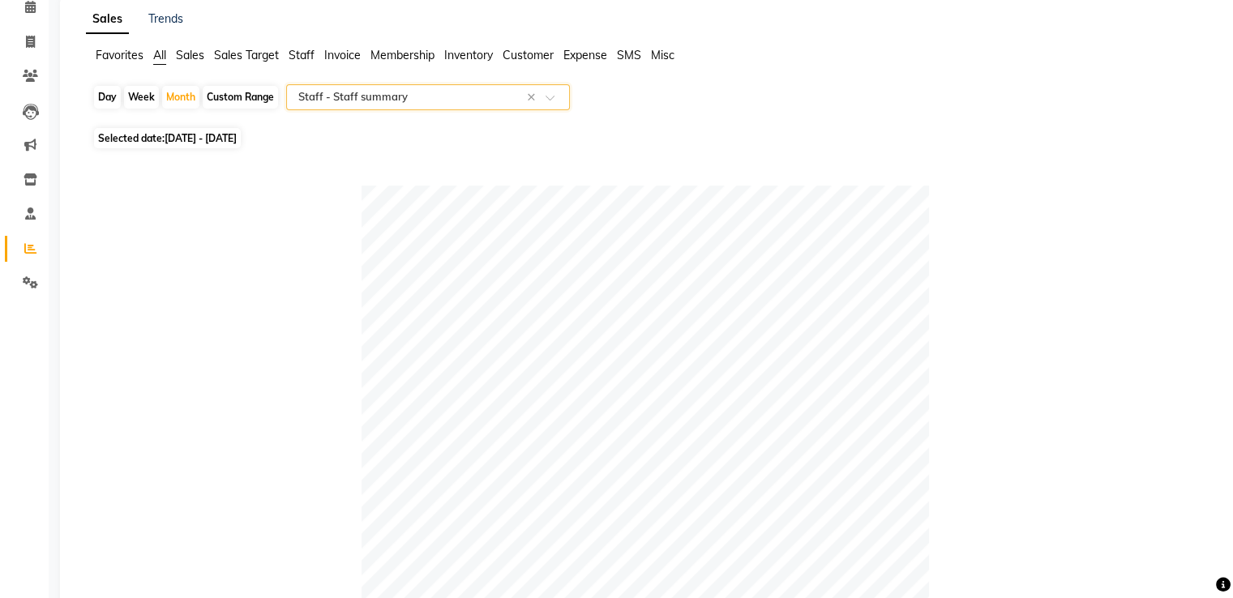
scroll to position [52, 0]
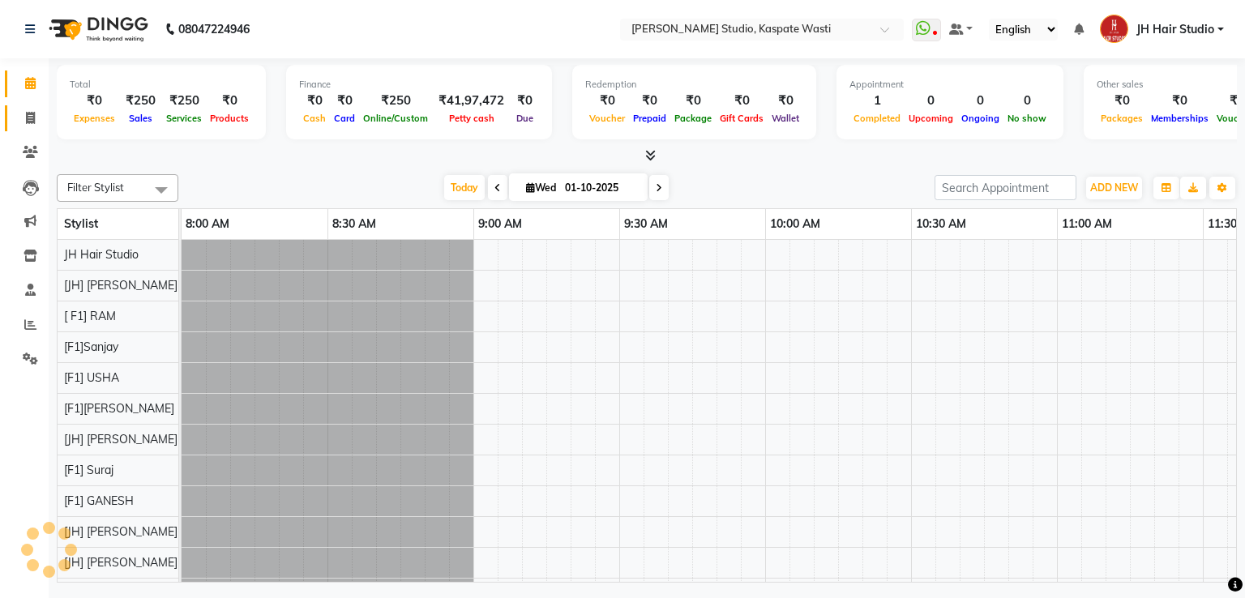
click at [22, 118] on span at bounding box center [30, 118] width 28 height 19
select select "service"
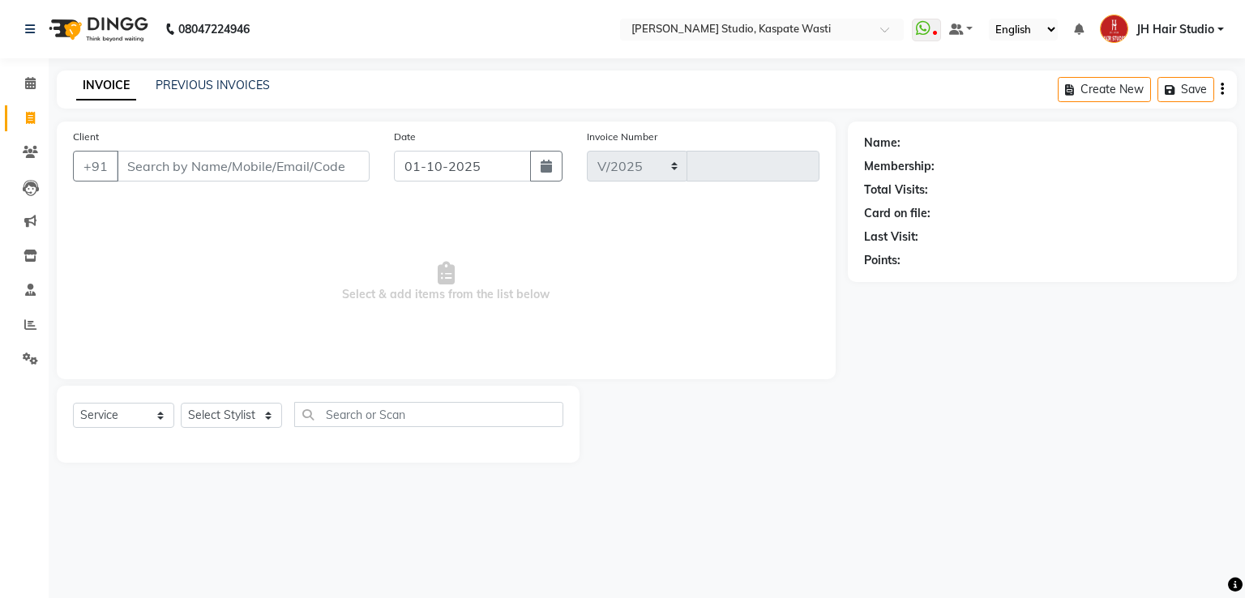
select select "130"
type input "5494"
click at [204, 85] on link "PREVIOUS INVOICES" at bounding box center [213, 85] width 114 height 15
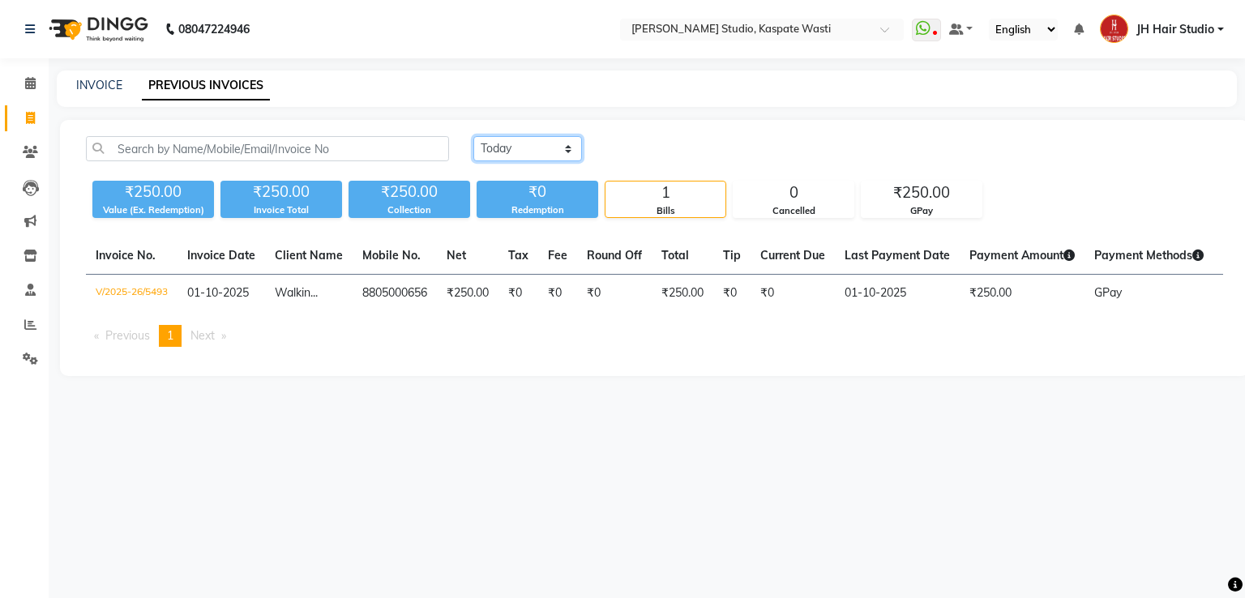
click at [525, 160] on select "[DATE] [DATE] Custom Range" at bounding box center [527, 148] width 109 height 25
select select "range"
click at [473, 136] on select "[DATE] [DATE] Custom Range" at bounding box center [527, 148] width 109 height 25
click at [660, 140] on input "01-10-2025" at bounding box center [660, 149] width 114 height 23
select select "10"
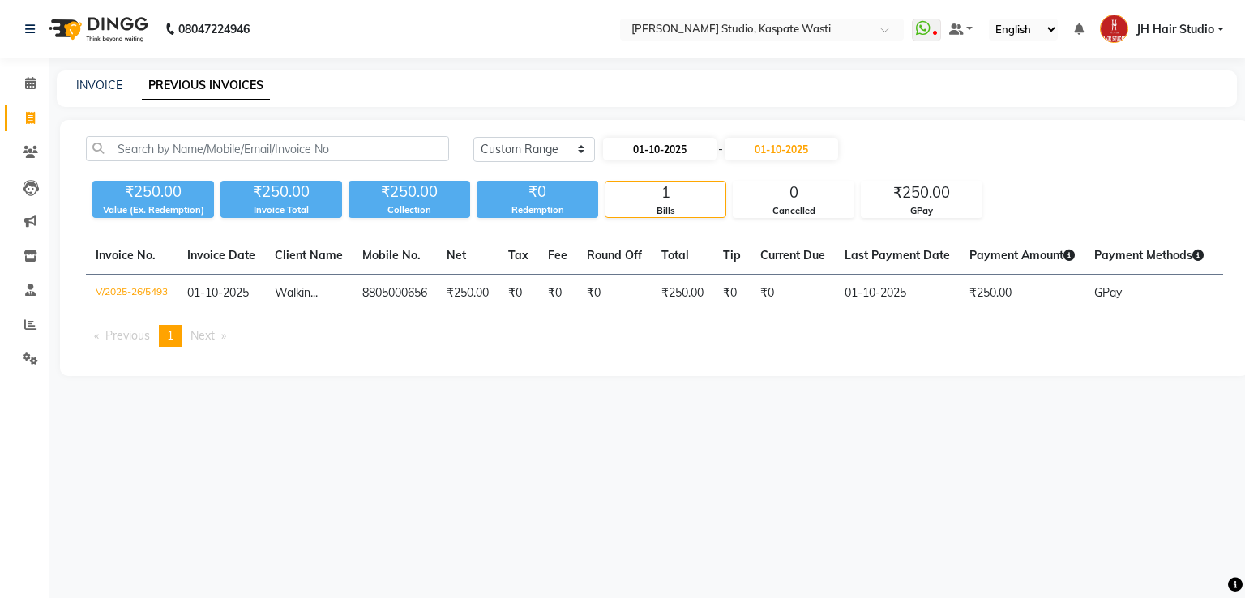
select select "2025"
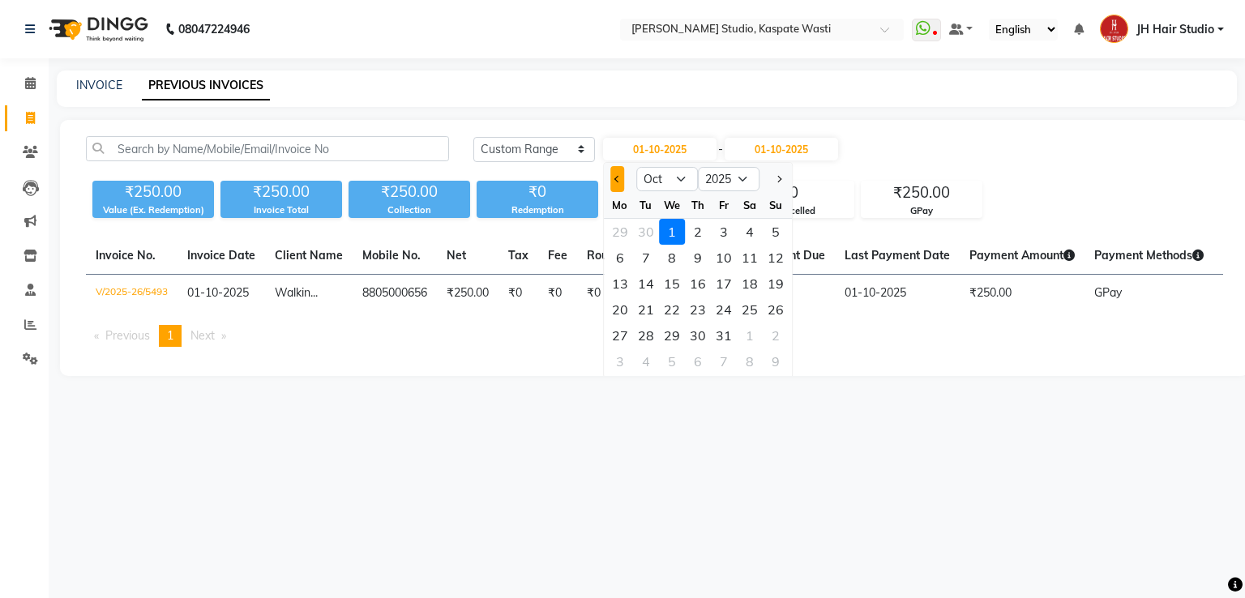
click at [619, 178] on span "Previous month" at bounding box center [618, 179] width 6 height 6
select select "9"
click at [622, 226] on div "1" at bounding box center [620, 232] width 26 height 26
type input "01-09-2025"
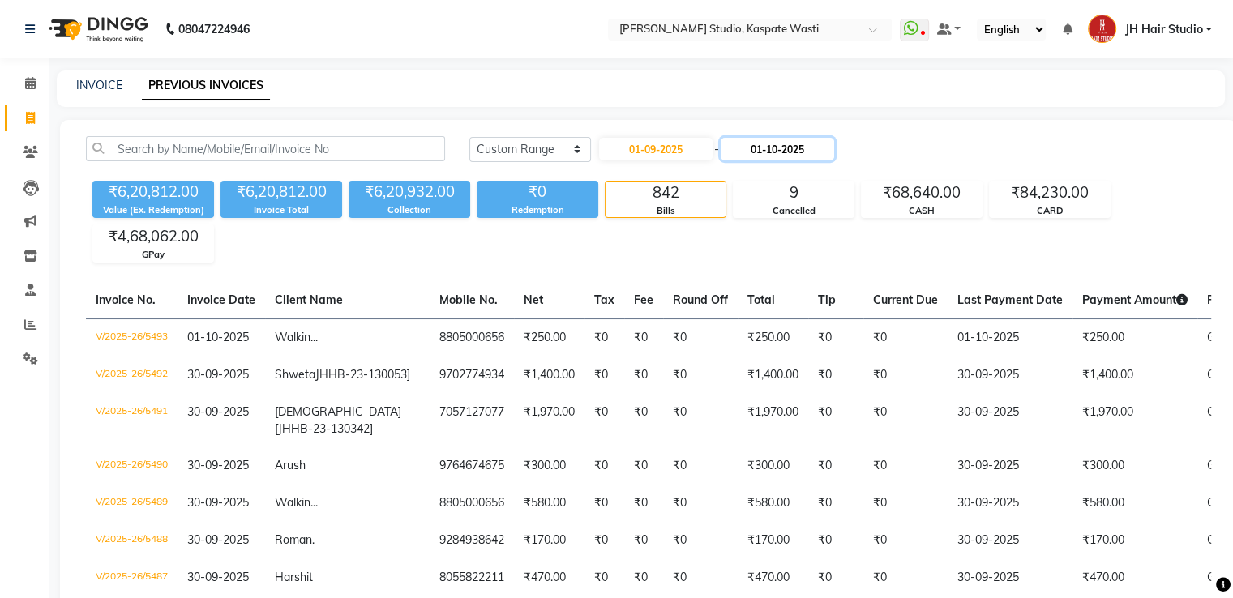
click at [788, 153] on input "01-10-2025" at bounding box center [778, 149] width 114 height 23
select select "10"
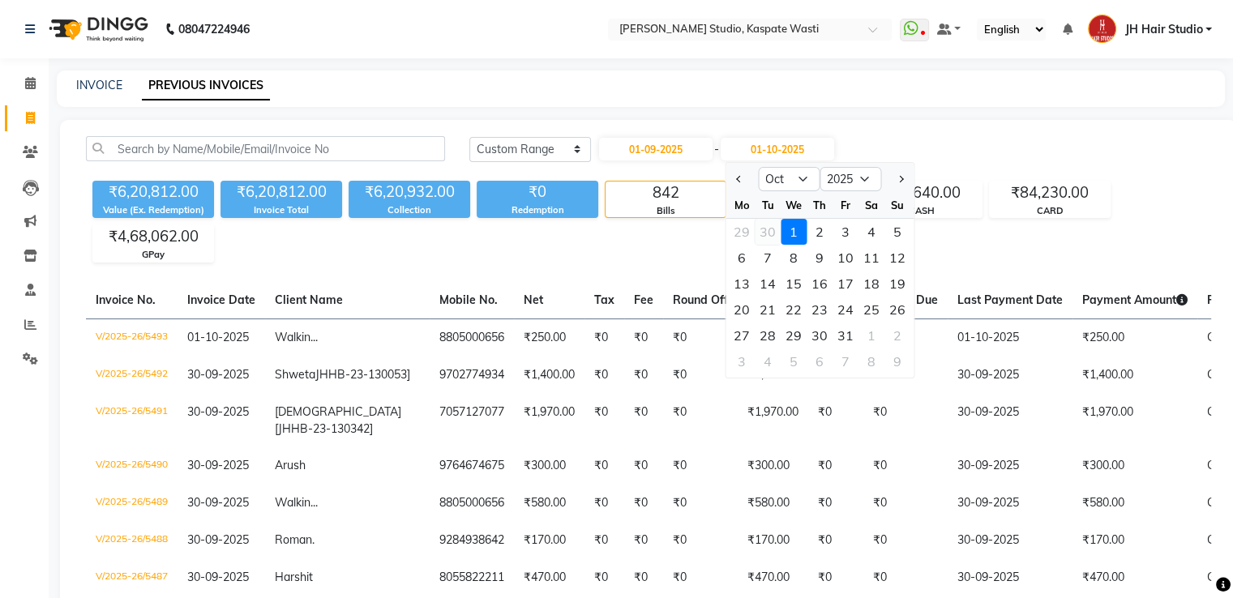
click at [764, 233] on div "30" at bounding box center [768, 232] width 26 height 26
type input "30-09-2025"
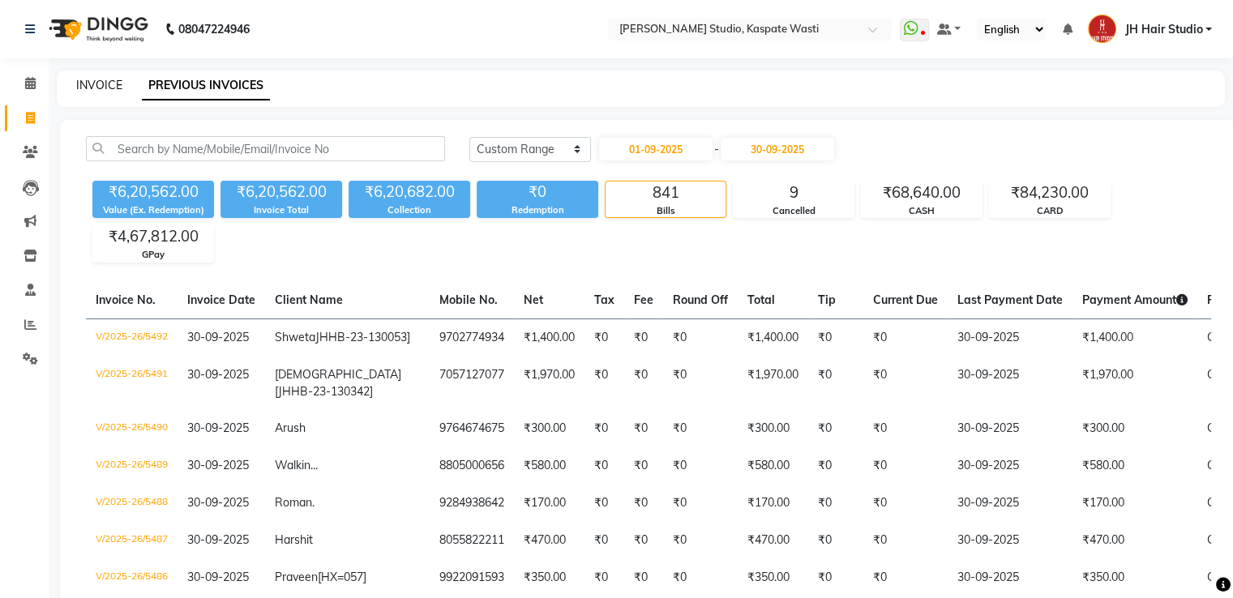
click at [101, 85] on link "INVOICE" at bounding box center [99, 85] width 46 height 15
select select "130"
select select "service"
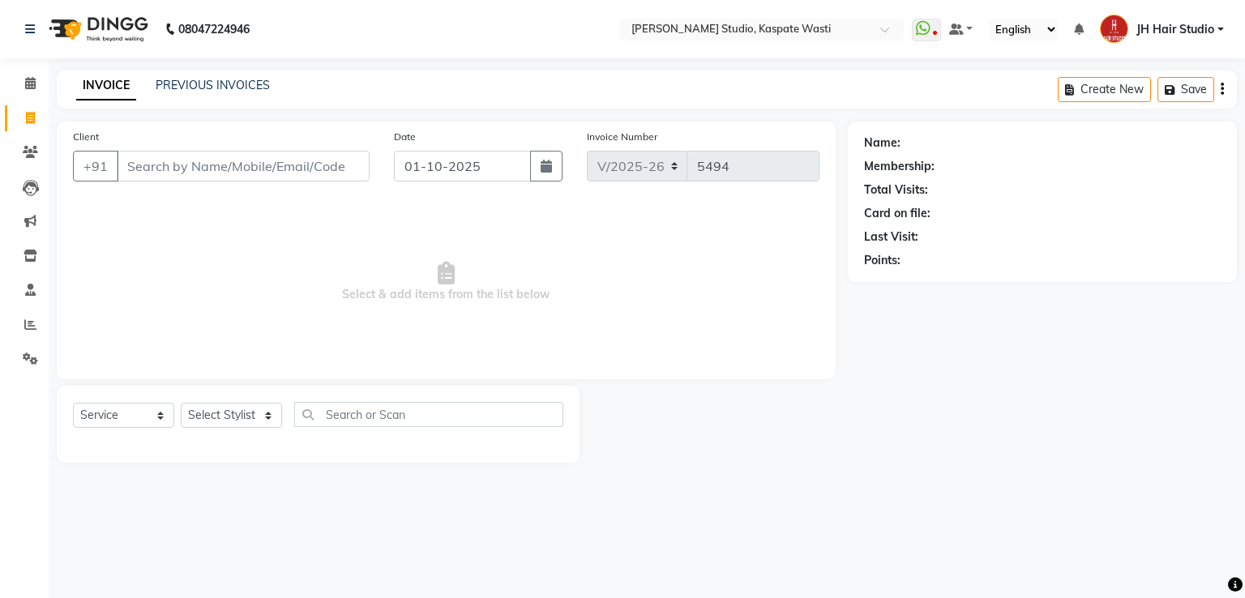
click at [209, 92] on div "PREVIOUS INVOICES" at bounding box center [213, 85] width 114 height 17
click at [218, 89] on link "PREVIOUS INVOICES" at bounding box center [213, 85] width 114 height 15
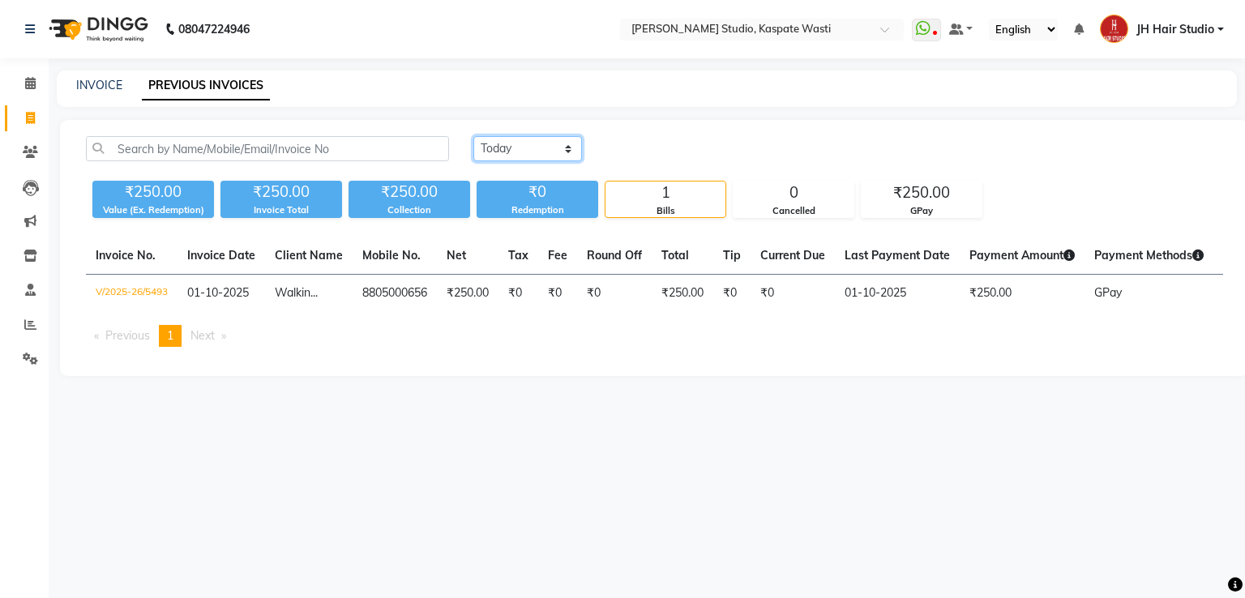
click at [521, 144] on select "Today Yesterday Custom Range" at bounding box center [527, 148] width 109 height 25
select select "range"
click at [473, 136] on select "Today Yesterday Custom Range" at bounding box center [527, 148] width 109 height 25
click at [666, 153] on input "01-10-2025" at bounding box center [660, 149] width 114 height 23
select select "10"
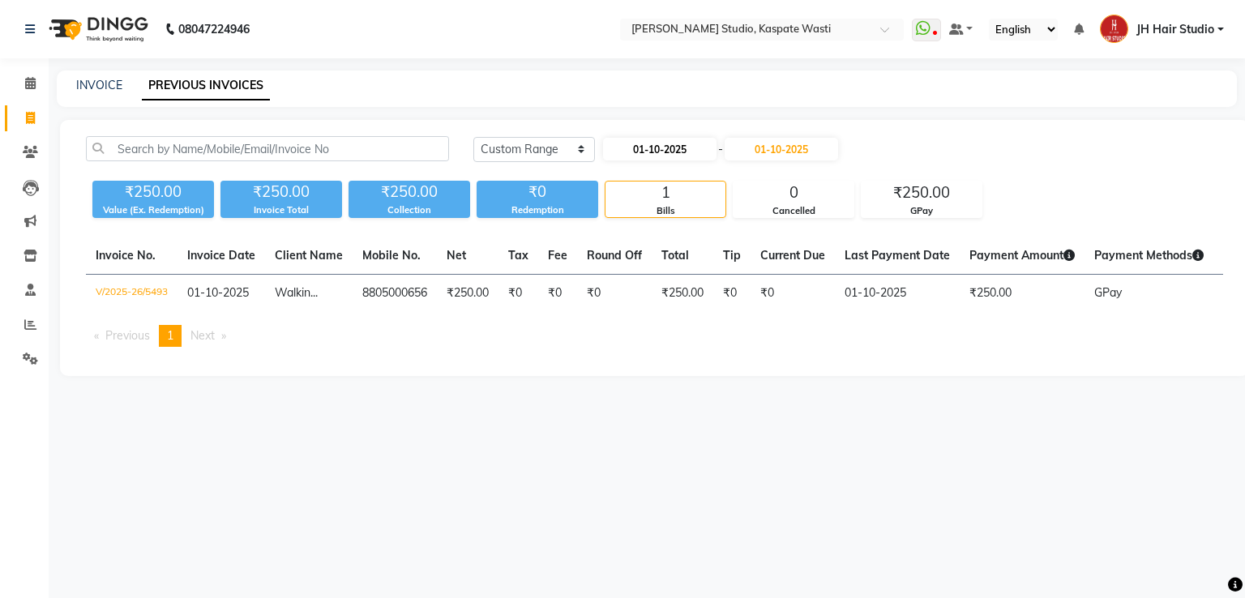
select select "2025"
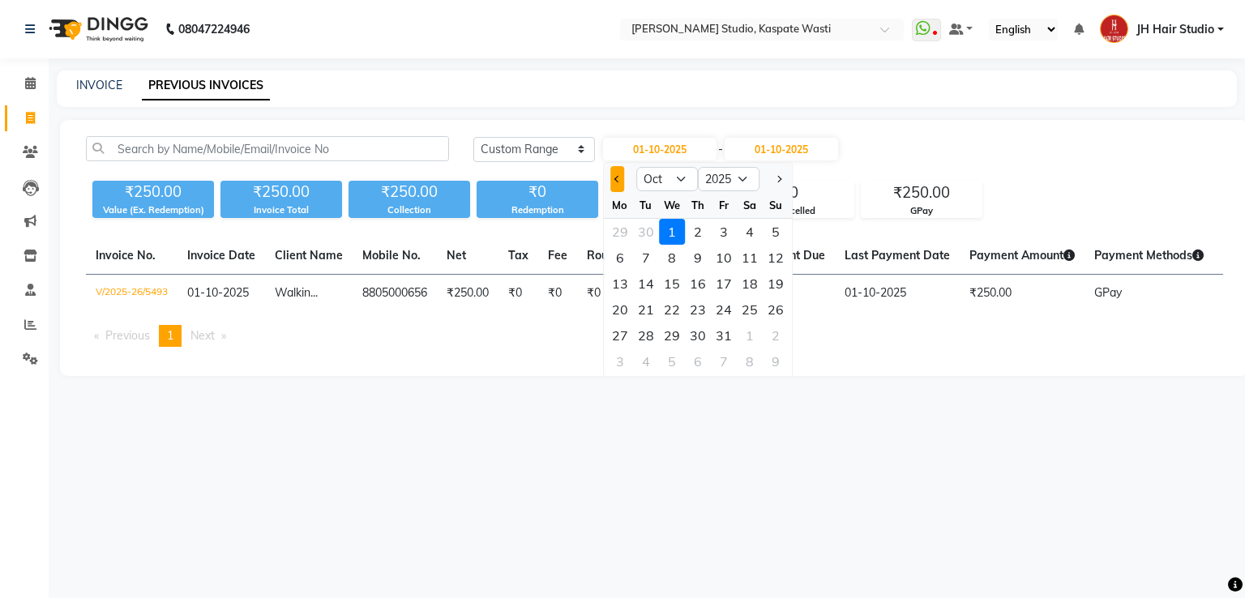
click at [615, 178] on span "Previous month" at bounding box center [618, 179] width 6 height 6
select select "9"
click at [702, 259] on div "11" at bounding box center [698, 258] width 26 height 26
type input "11-09-2025"
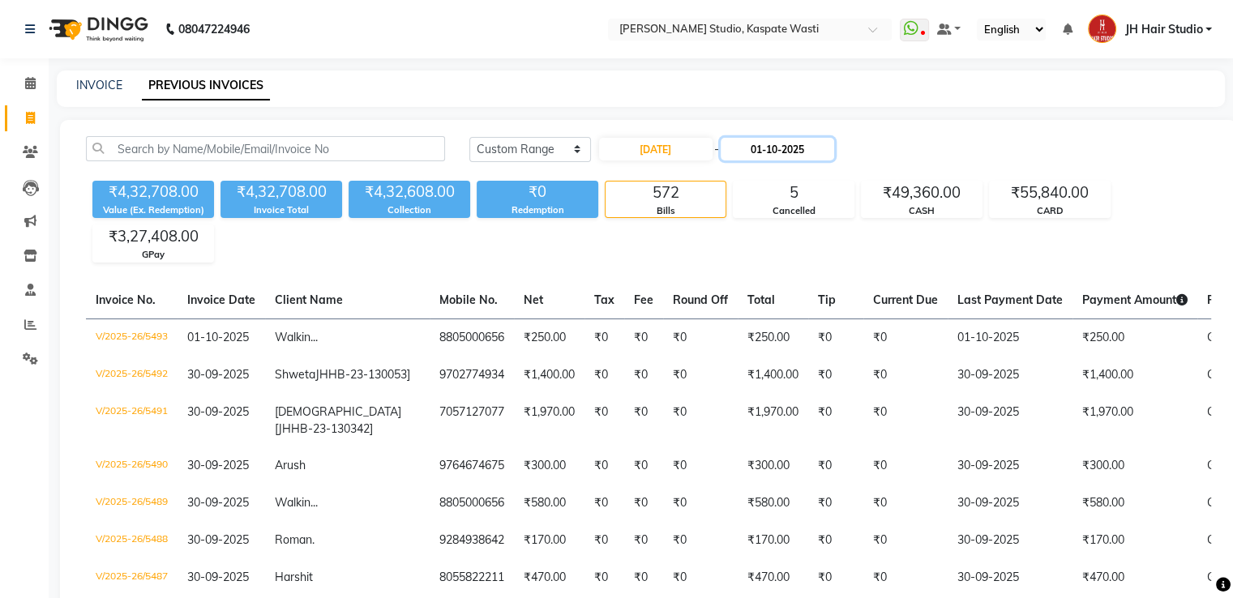
click at [788, 149] on input "01-10-2025" at bounding box center [778, 149] width 114 height 23
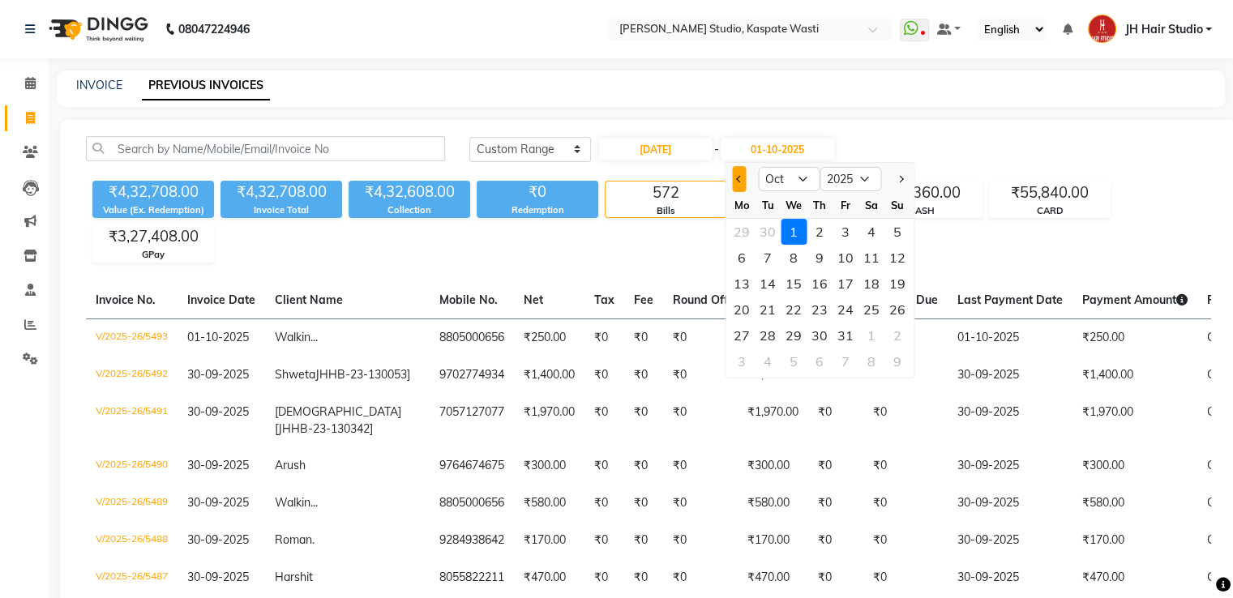
click at [732, 176] on button "Previous month" at bounding box center [739, 179] width 14 height 26
select select "9"
click at [813, 260] on div "11" at bounding box center [820, 258] width 26 height 26
type input "11-09-2025"
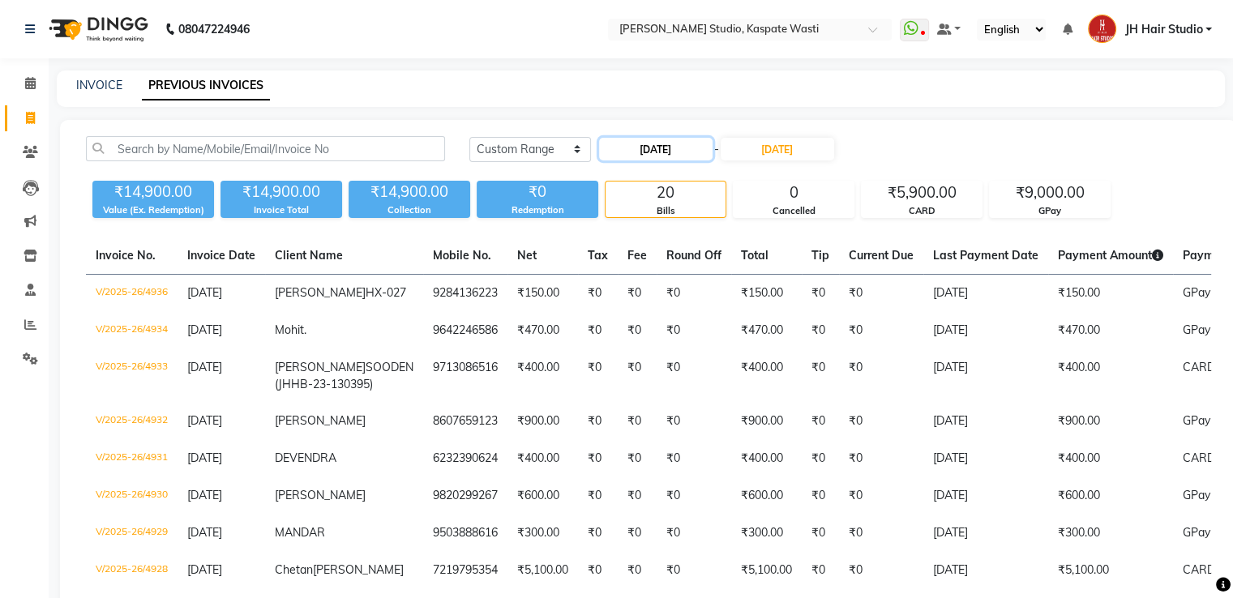
click at [653, 148] on input "11-09-2025" at bounding box center [656, 149] width 114 height 23
select select "9"
select select "2025"
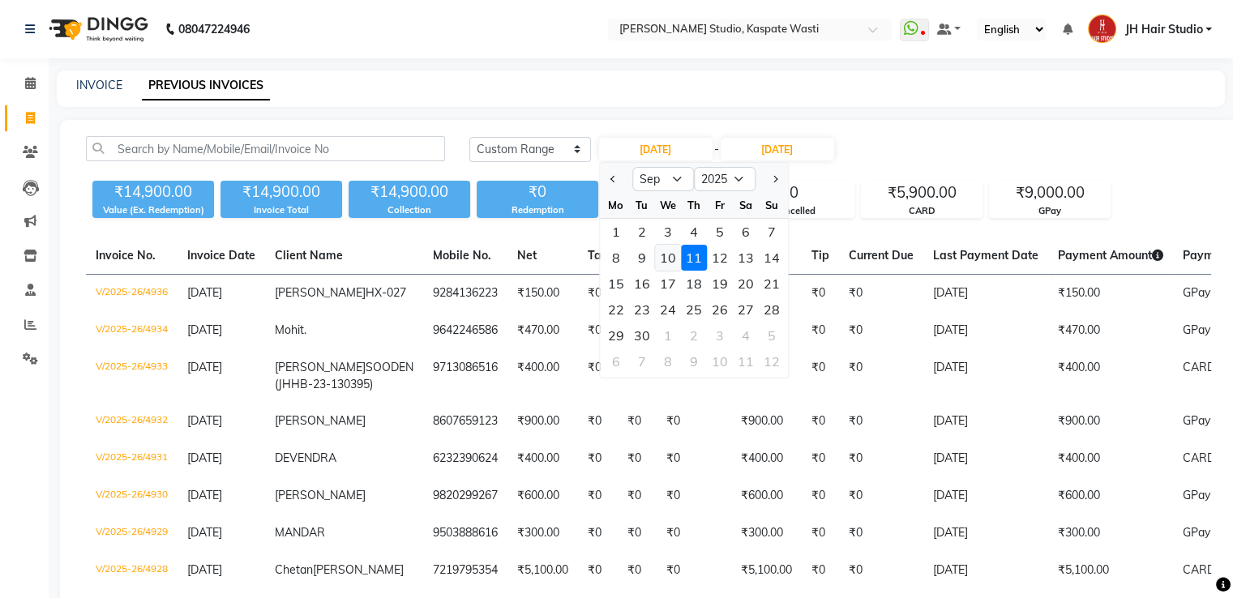
click at [670, 252] on div "10" at bounding box center [668, 258] width 26 height 26
type input "10-09-2025"
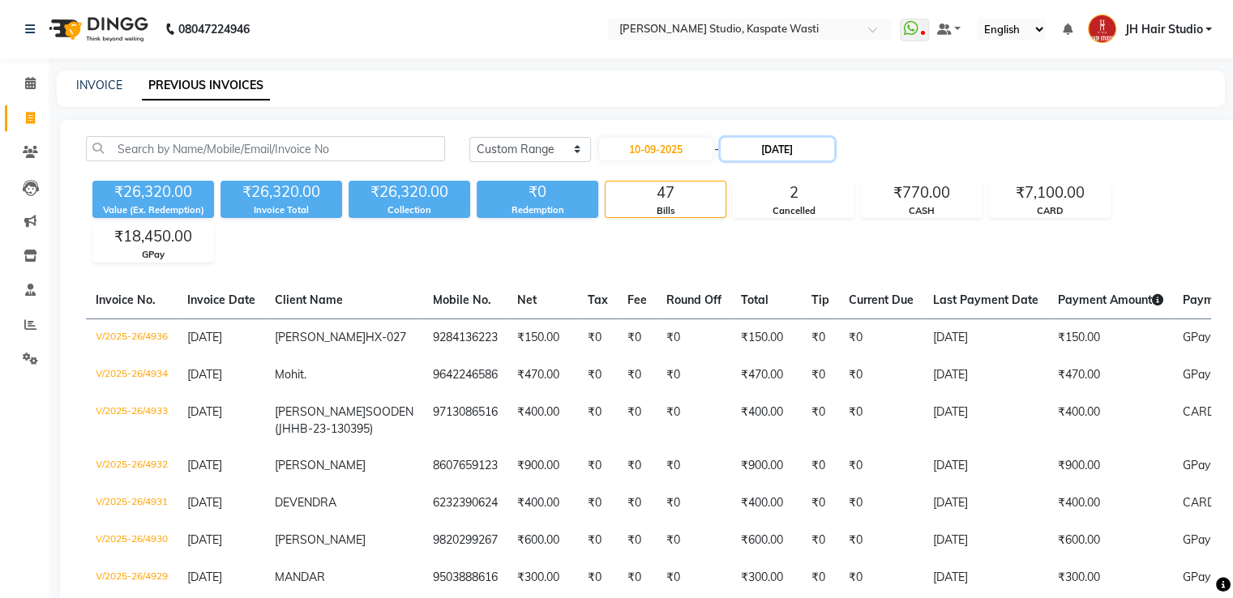
click at [789, 143] on input "11-09-2025" at bounding box center [778, 149] width 114 height 23
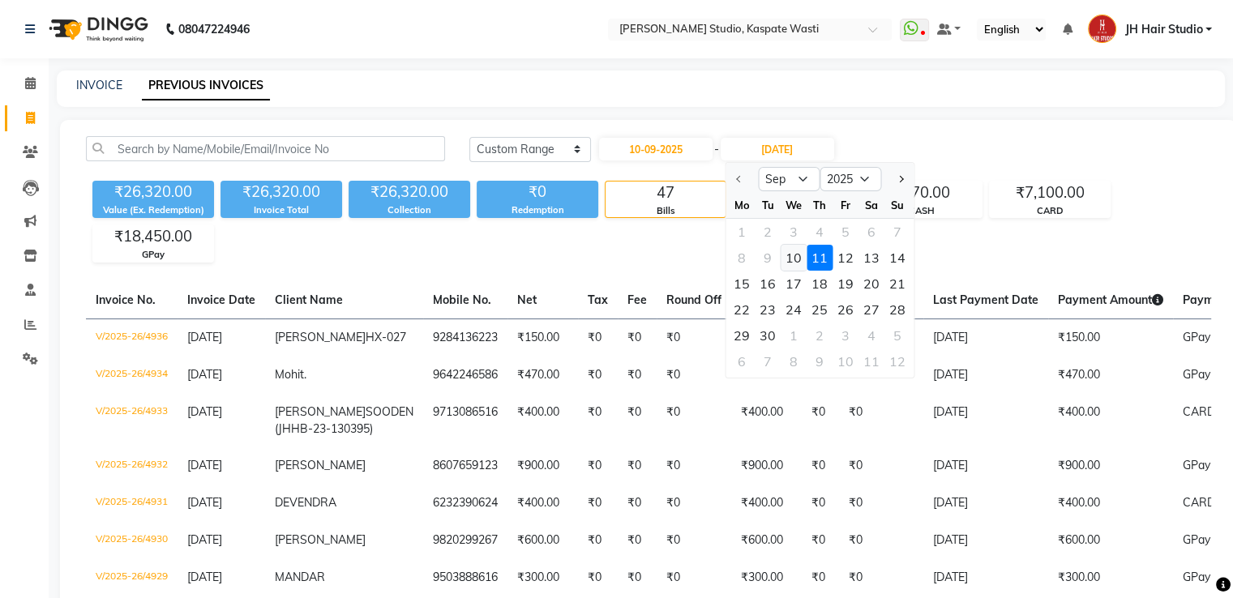
click at [788, 257] on div "10" at bounding box center [794, 258] width 26 height 26
type input "10-09-2025"
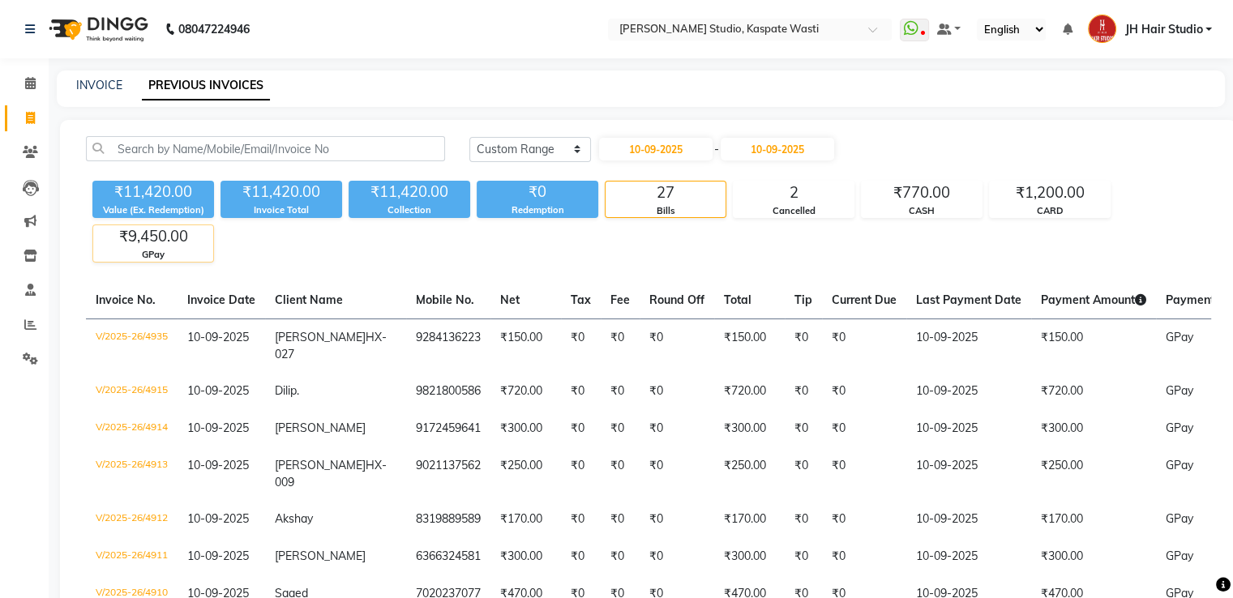
click at [160, 236] on div "₹9,450.00" at bounding box center [153, 236] width 120 height 23
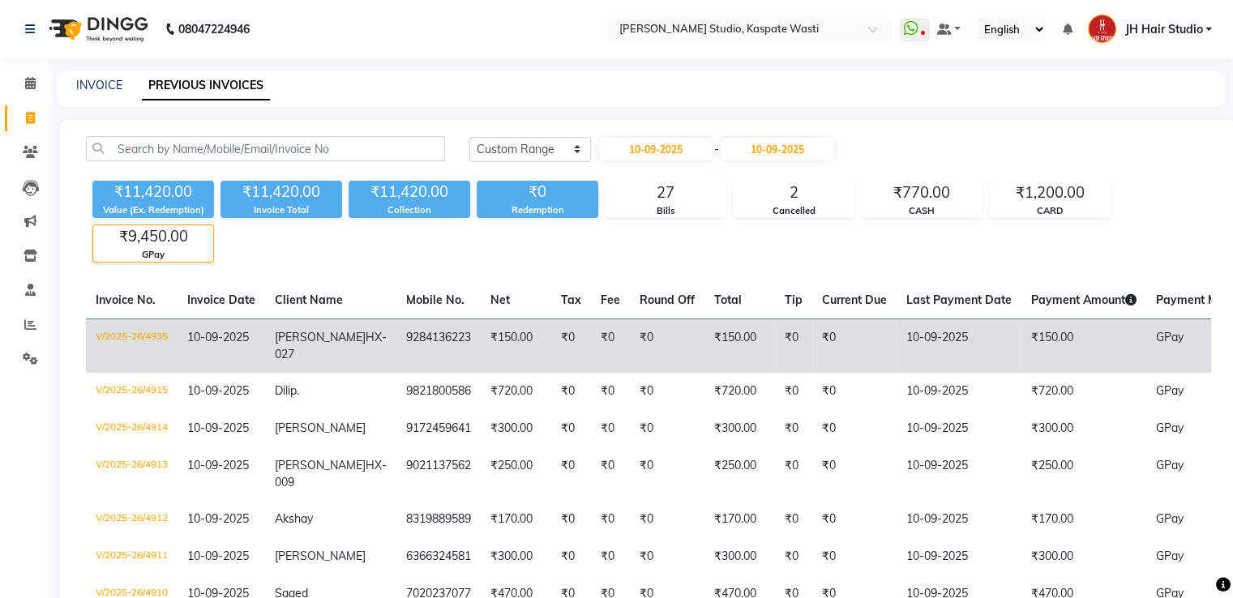
click at [705, 322] on td "₹150.00" at bounding box center [740, 346] width 71 height 54
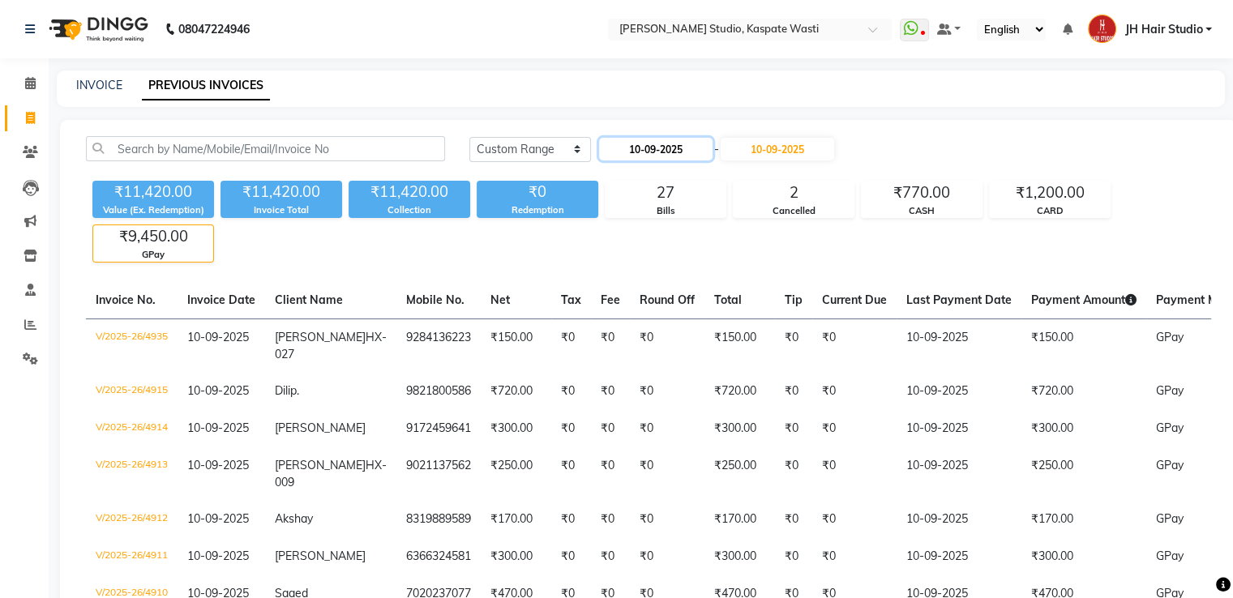
click at [679, 151] on input "10-09-2025" at bounding box center [656, 149] width 114 height 23
select select "9"
select select "2025"
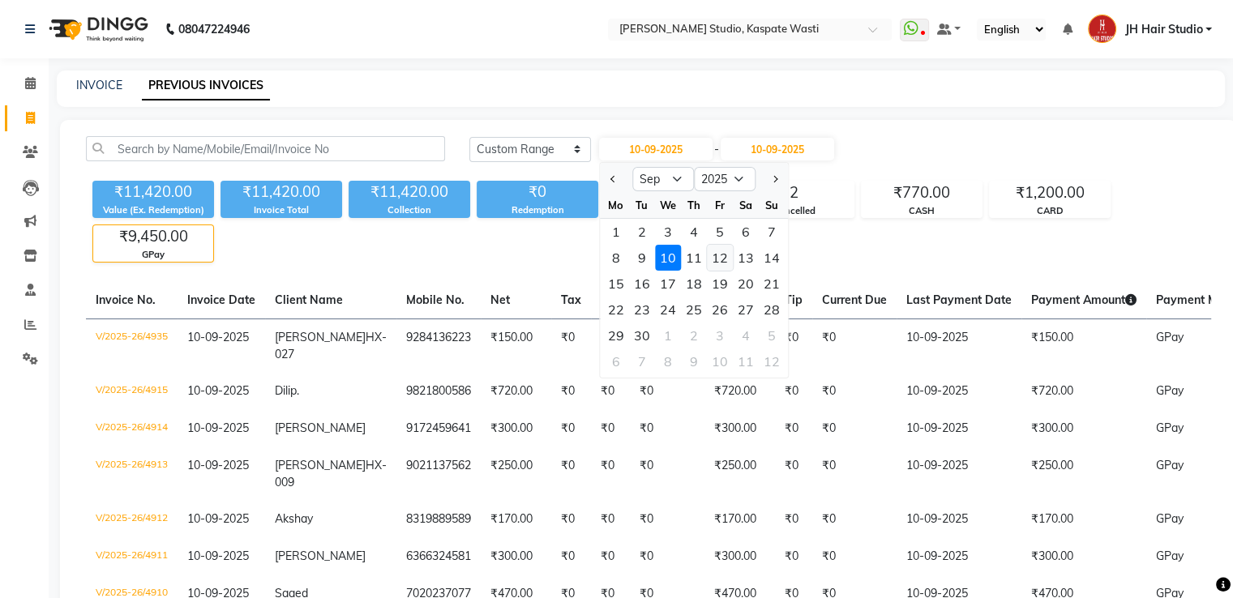
click at [724, 257] on div "12" at bounding box center [720, 258] width 26 height 26
type input "12-09-2025"
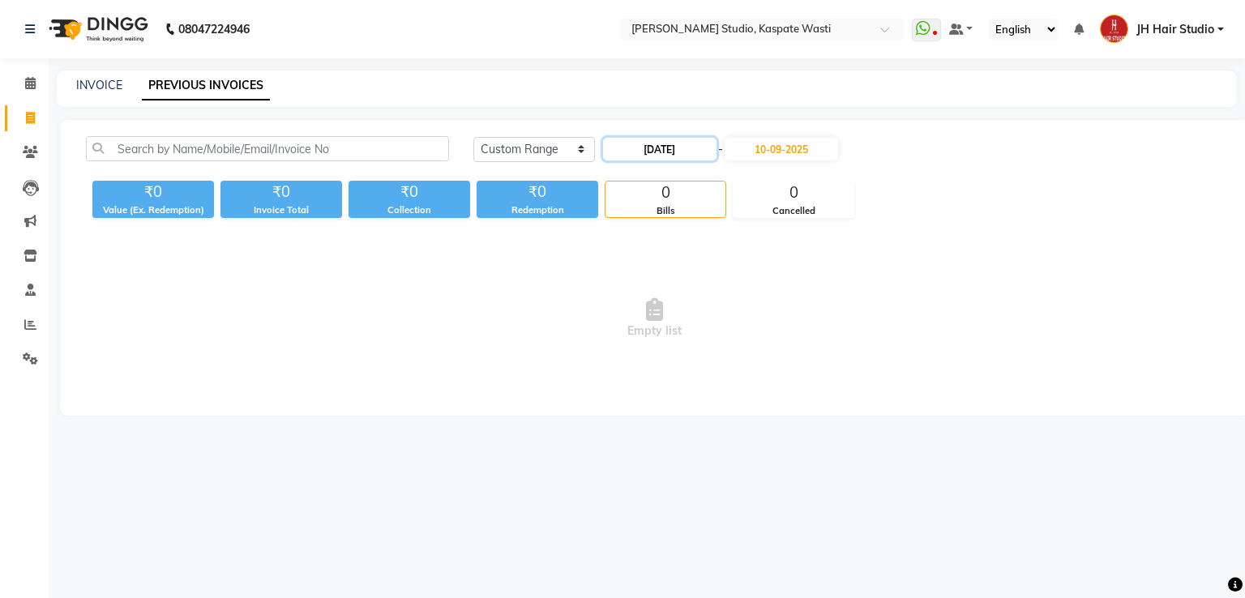
click at [668, 156] on input "12-09-2025" at bounding box center [660, 149] width 114 height 23
select select "9"
select select "2025"
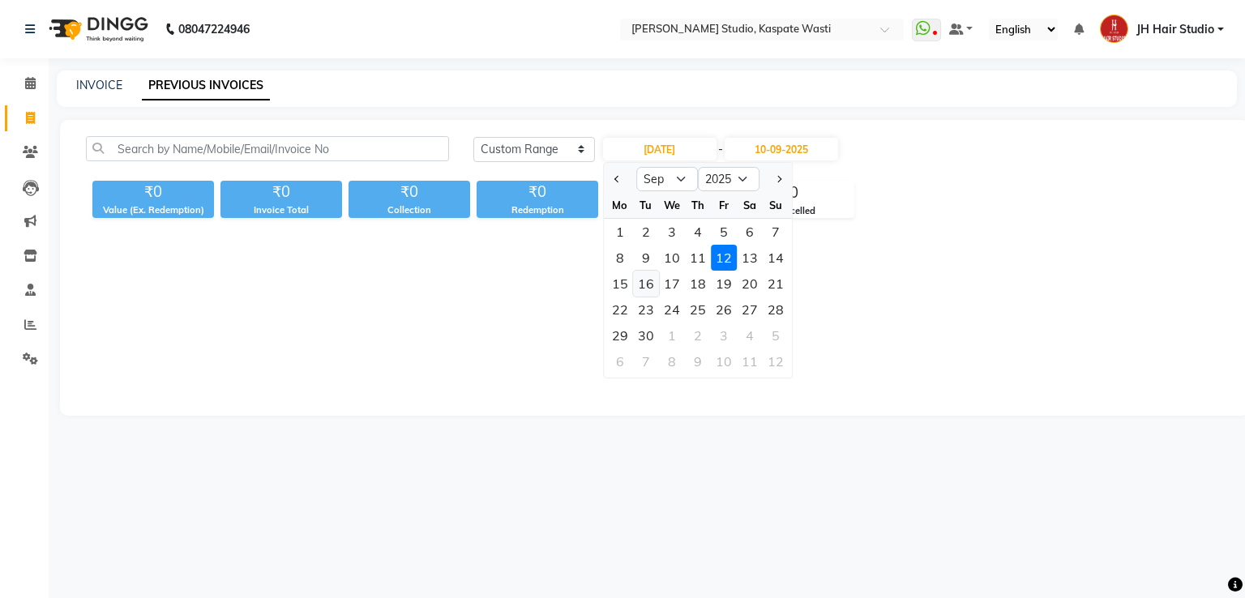
click at [647, 283] on div "16" at bounding box center [646, 284] width 26 height 26
type input "16-09-2025"
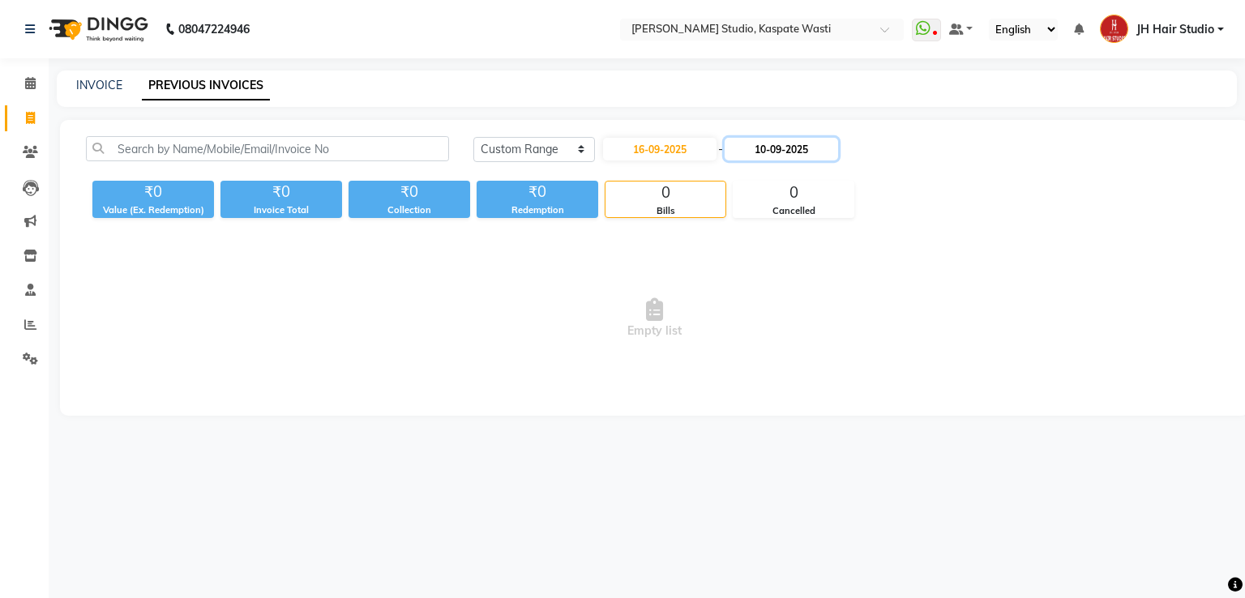
click at [799, 153] on input "10-09-2025" at bounding box center [782, 149] width 114 height 23
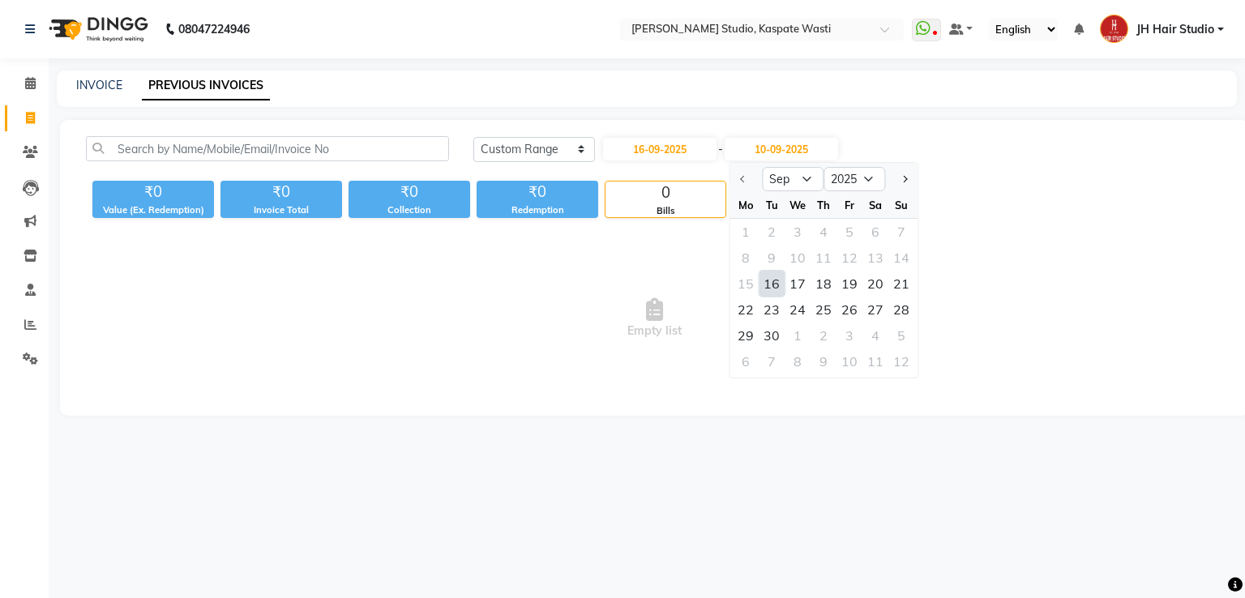
click at [771, 281] on div "16" at bounding box center [772, 284] width 26 height 26
type input "16-09-2025"
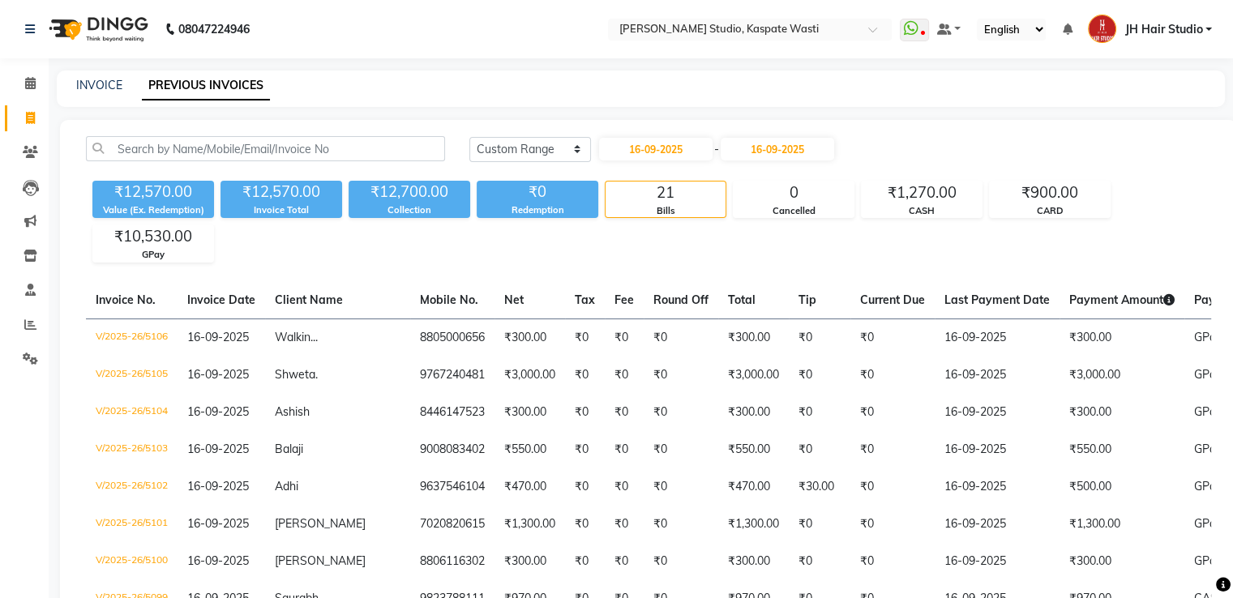
click at [391, 186] on div "₹12,700.00" at bounding box center [410, 192] width 122 height 23
click at [669, 147] on input "16-09-2025" at bounding box center [656, 149] width 114 height 23
select select "9"
select select "2025"
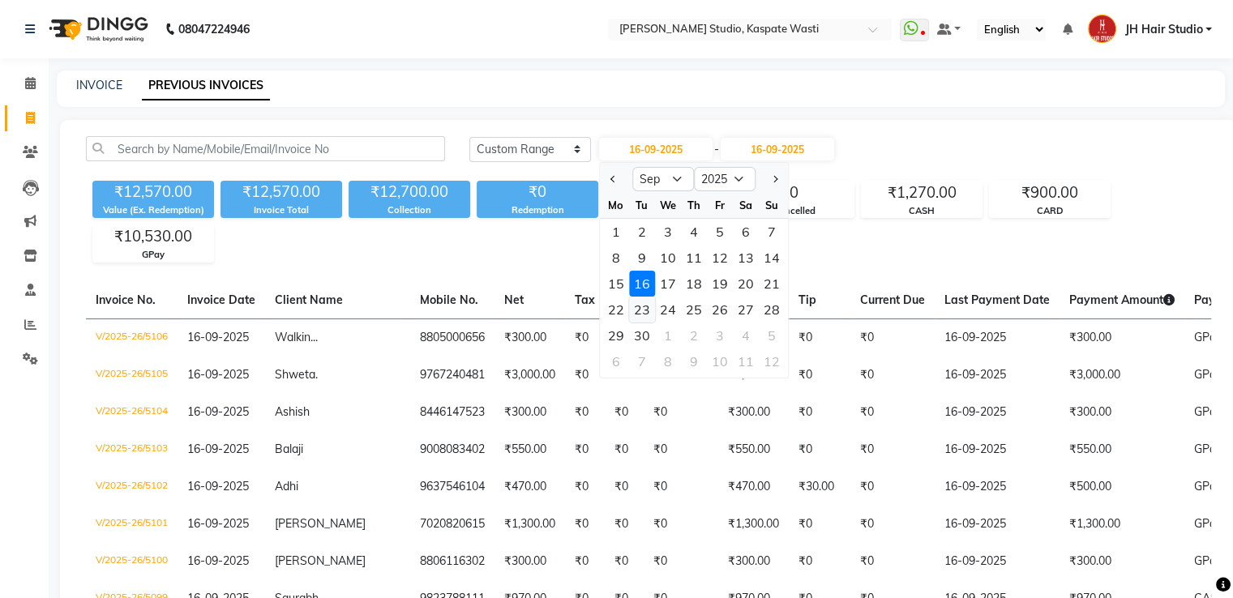
click at [646, 302] on div "23" at bounding box center [642, 310] width 26 height 26
type input "23-09-2025"
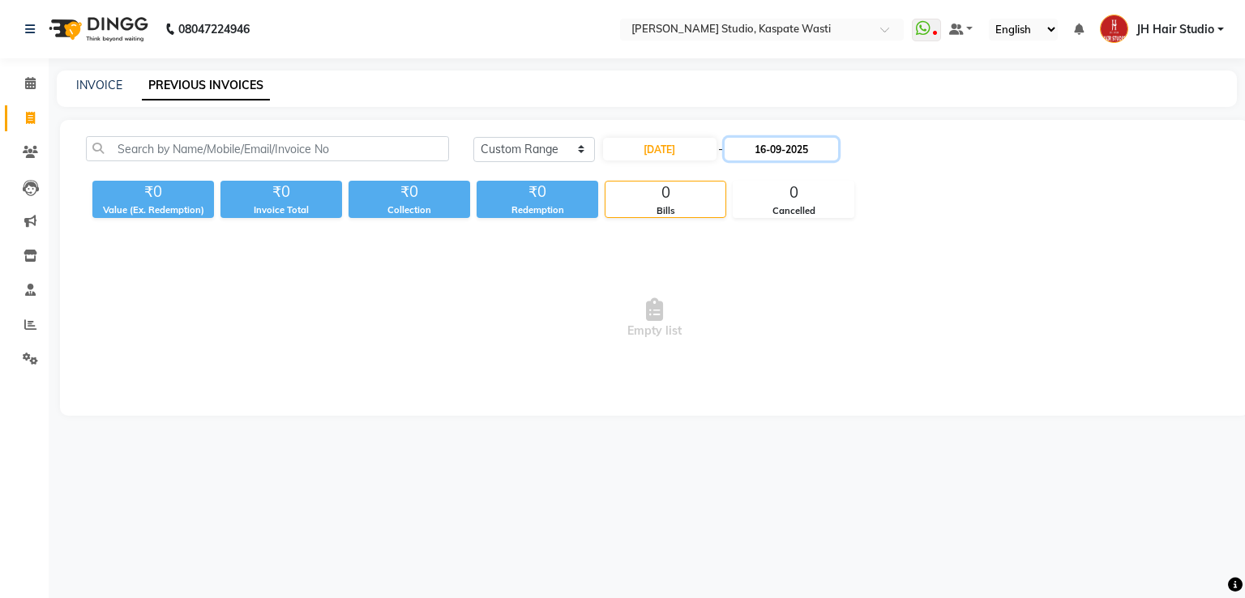
click at [791, 154] on input "16-09-2025" at bounding box center [782, 149] width 114 height 23
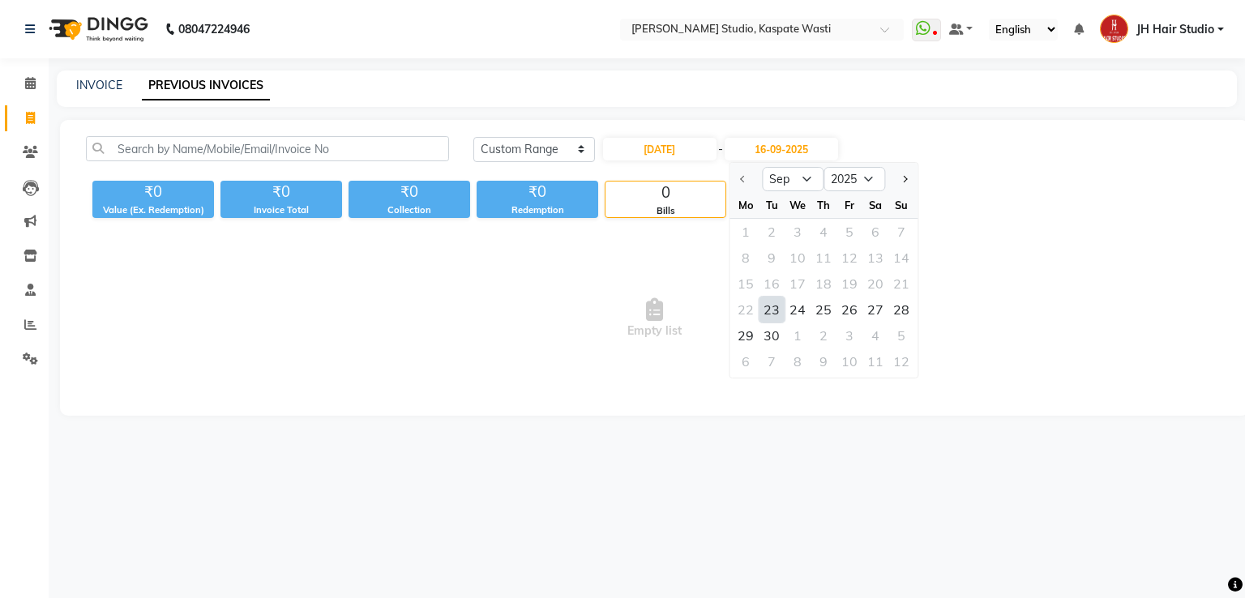
click at [769, 303] on div "23" at bounding box center [772, 310] width 26 height 26
type input "23-09-2025"
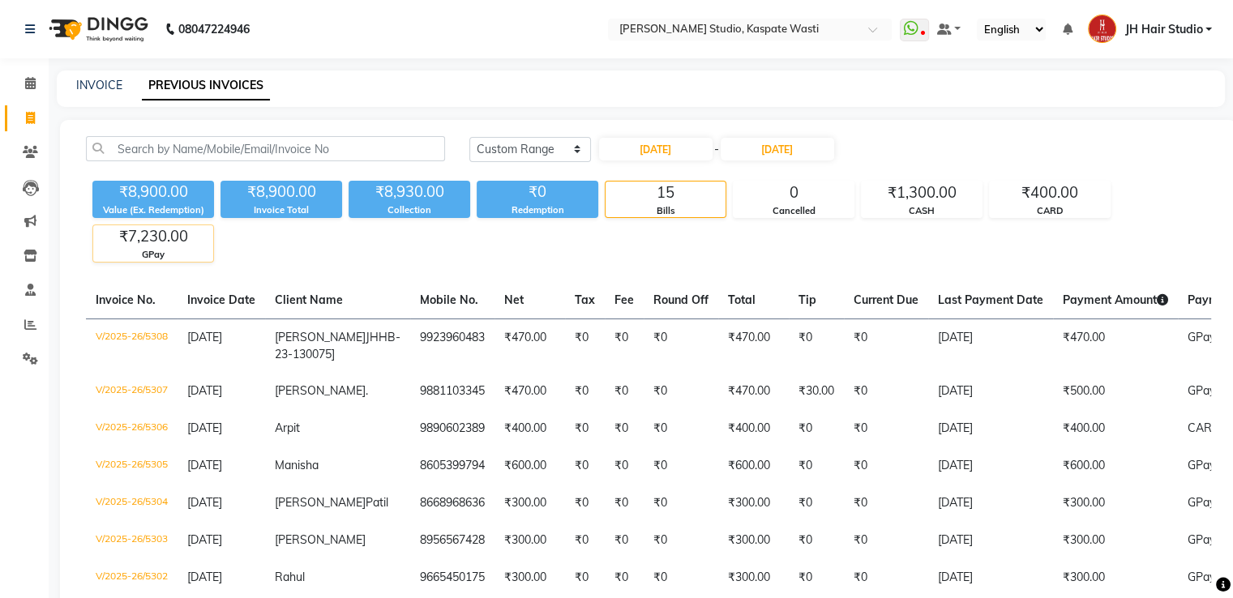
click at [168, 235] on div "₹7,230.00" at bounding box center [153, 236] width 120 height 23
click at [93, 88] on link "INVOICE" at bounding box center [99, 85] width 46 height 15
select select "service"
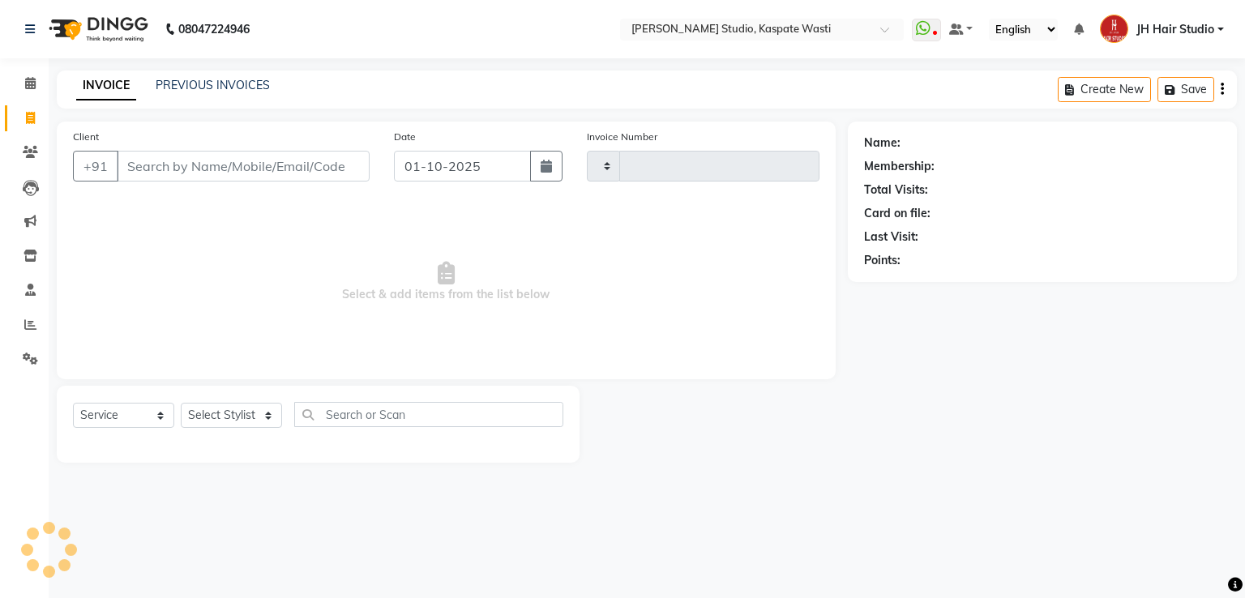
type input "5494"
select select "130"
click at [202, 91] on link "PREVIOUS INVOICES" at bounding box center [213, 85] width 114 height 15
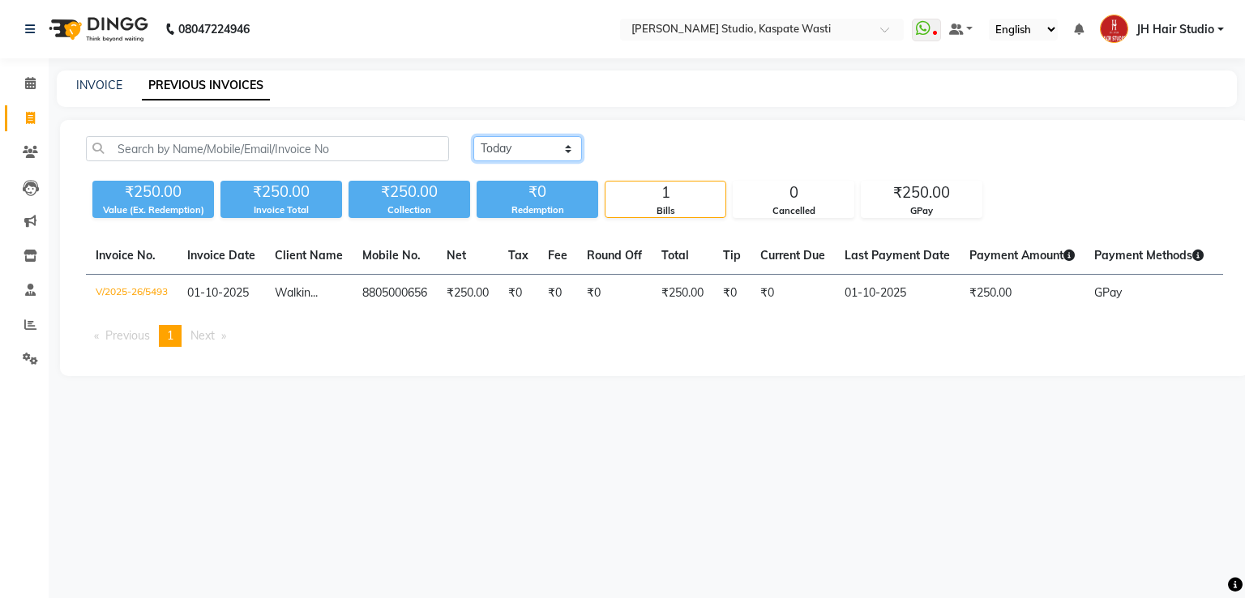
click at [518, 155] on select "Today Yesterday Custom Range" at bounding box center [527, 148] width 109 height 25
select select "range"
click at [473, 136] on select "Today Yesterday Custom Range" at bounding box center [527, 148] width 109 height 25
click at [684, 149] on input "01-10-2025" at bounding box center [660, 149] width 114 height 23
select select "10"
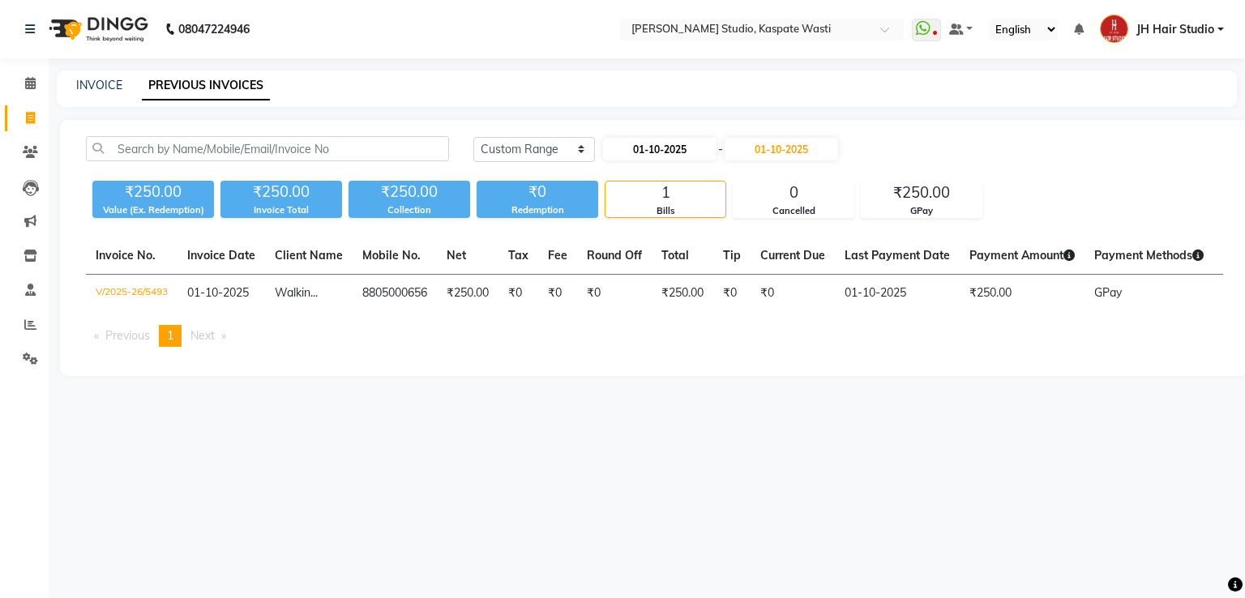
select select "2025"
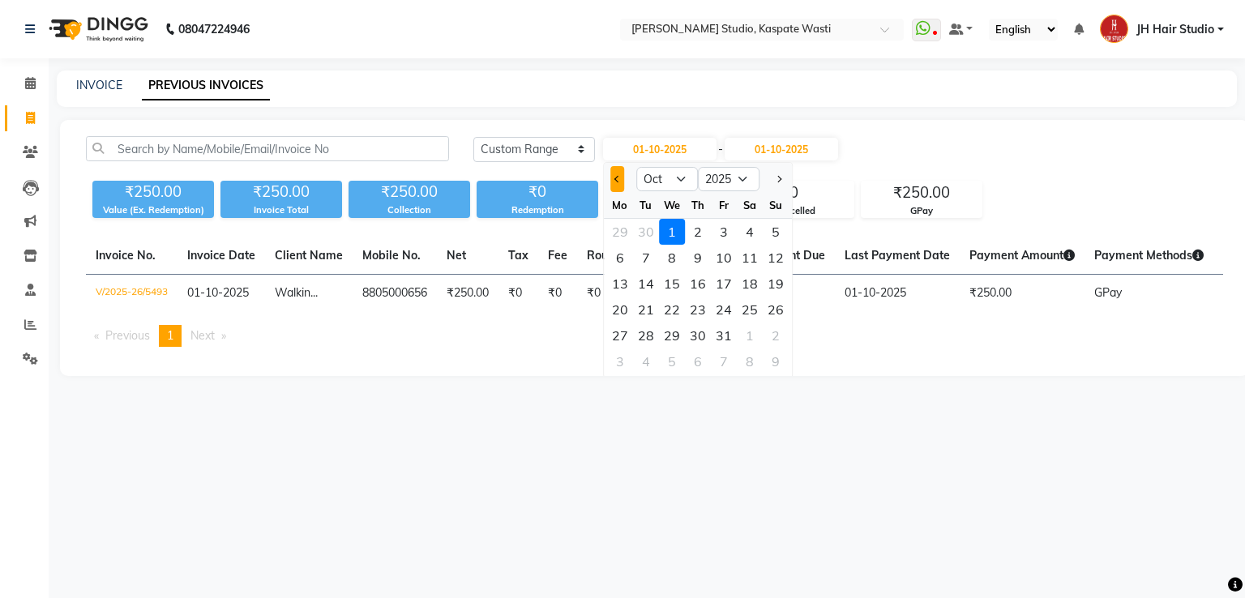
click at [613, 170] on button "Previous month" at bounding box center [618, 179] width 14 height 26
select select "9"
click at [617, 226] on div "1" at bounding box center [620, 232] width 26 height 26
type input "01-09-2025"
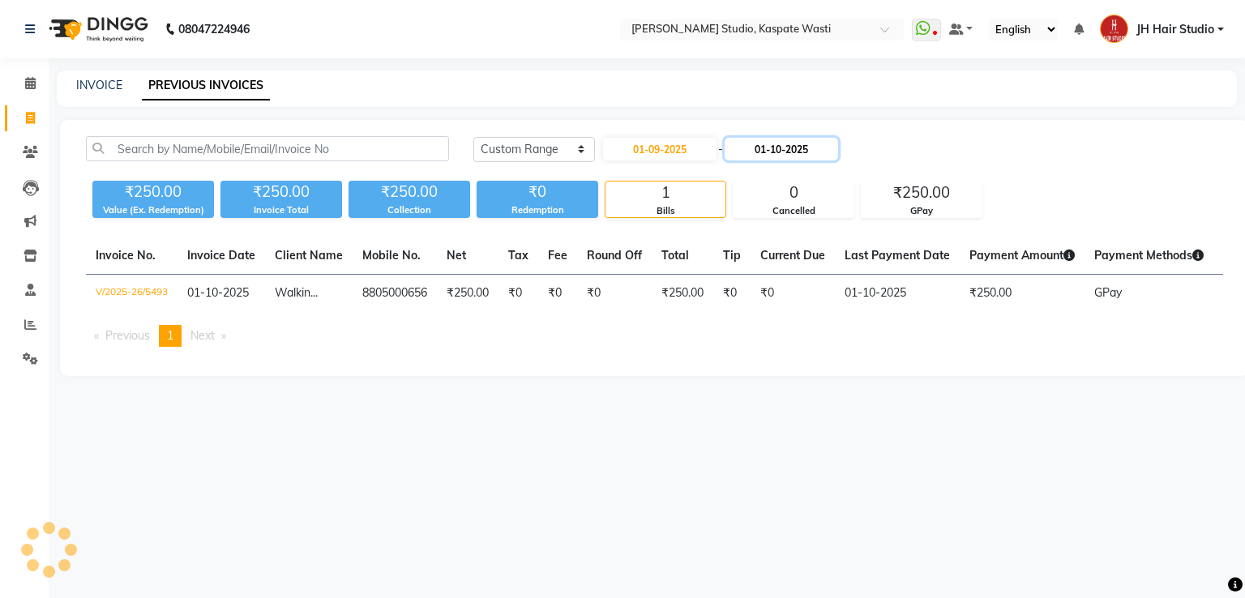
click at [804, 152] on input "01-10-2025" at bounding box center [782, 149] width 114 height 23
select select "10"
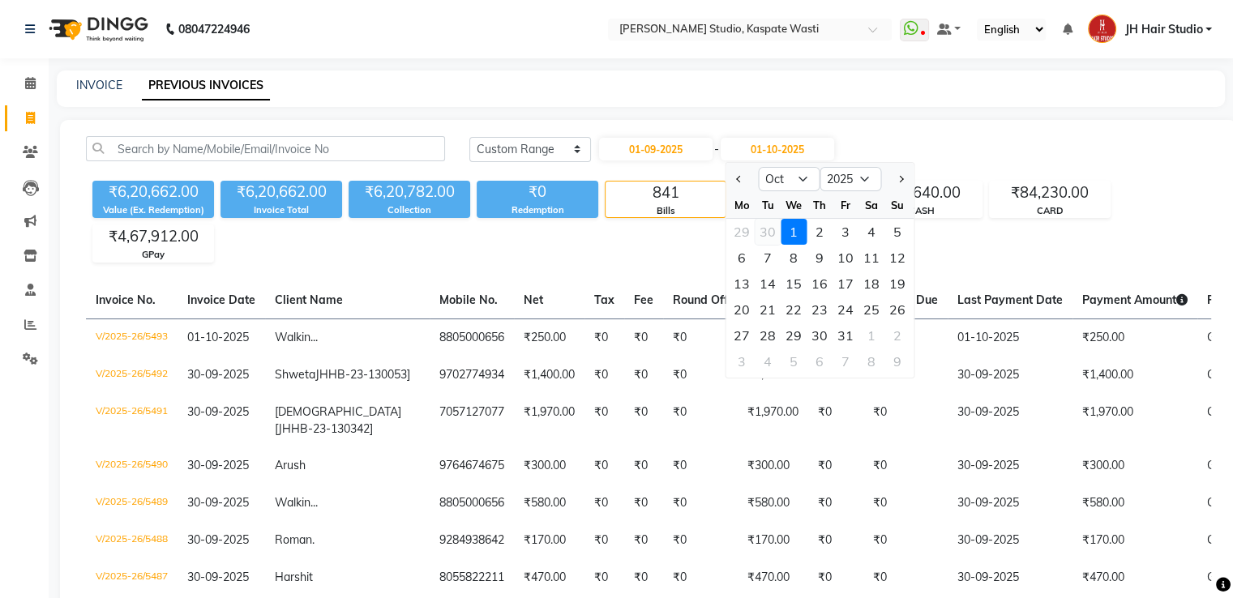
click at [774, 237] on div "30" at bounding box center [768, 232] width 26 height 26
type input "30-09-2025"
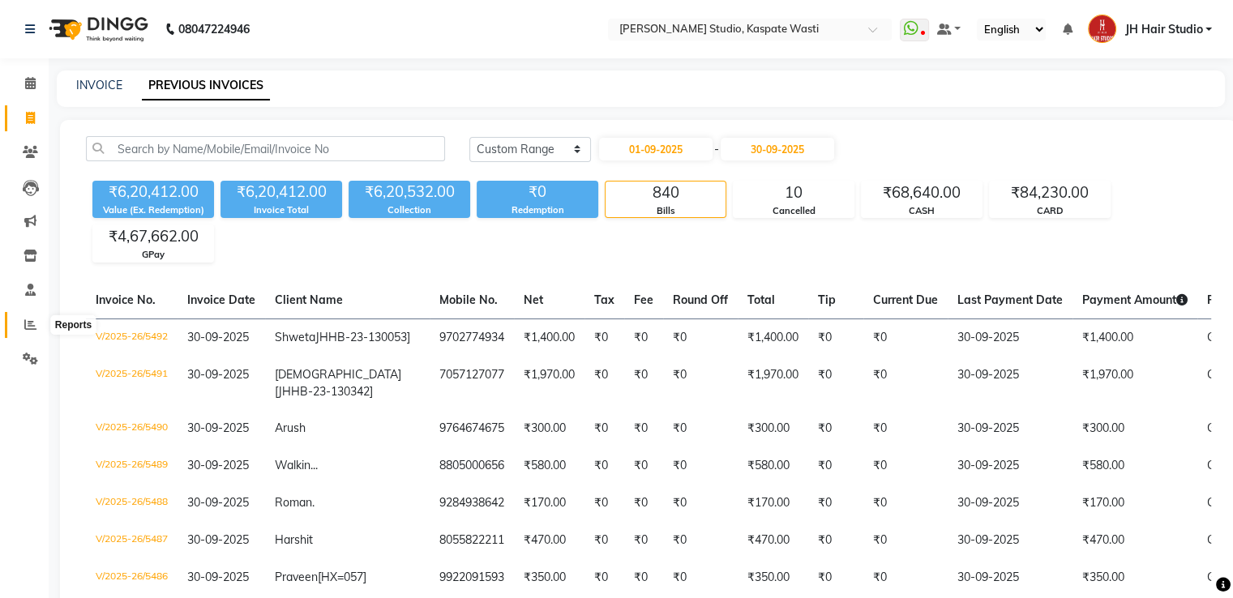
click at [36, 319] on icon at bounding box center [30, 325] width 12 height 12
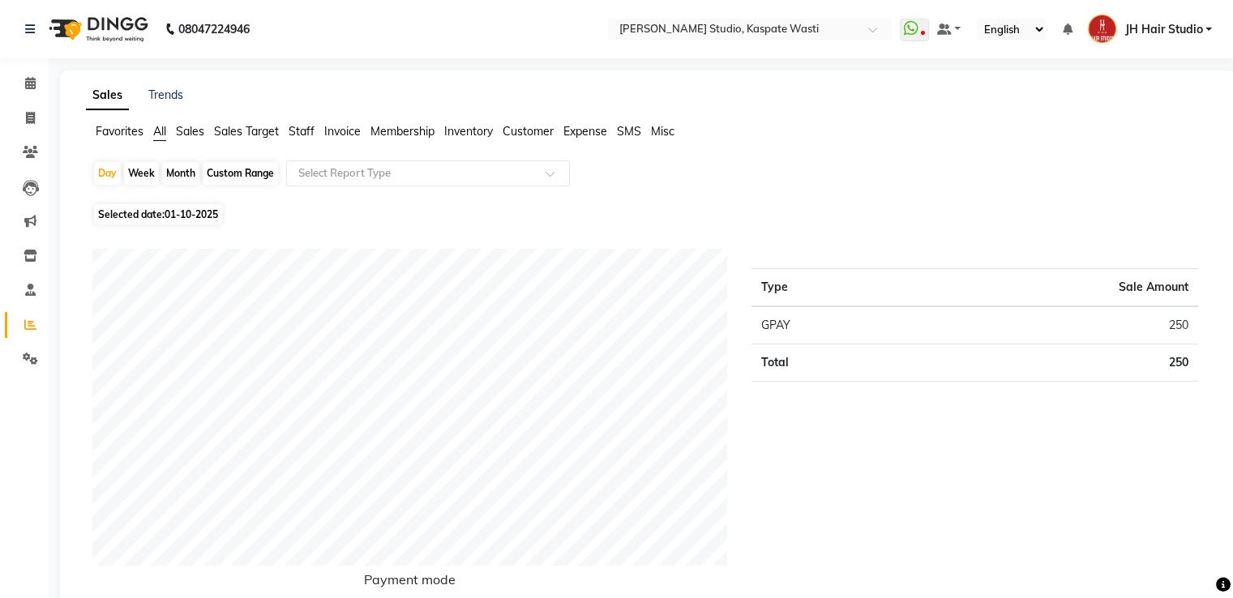
click at [179, 167] on div "Month" at bounding box center [180, 173] width 37 height 23
select select "10"
select select "2025"
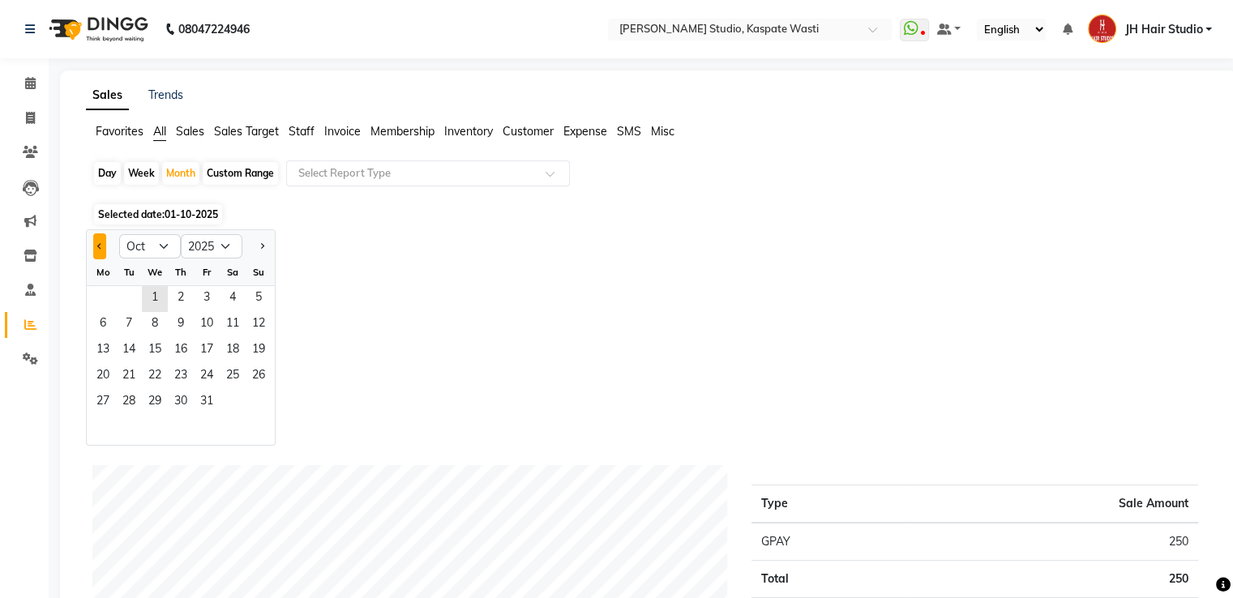
click at [97, 246] on span "Previous month" at bounding box center [100, 245] width 6 height 6
select select "9"
click at [98, 298] on span "1" at bounding box center [103, 299] width 26 height 26
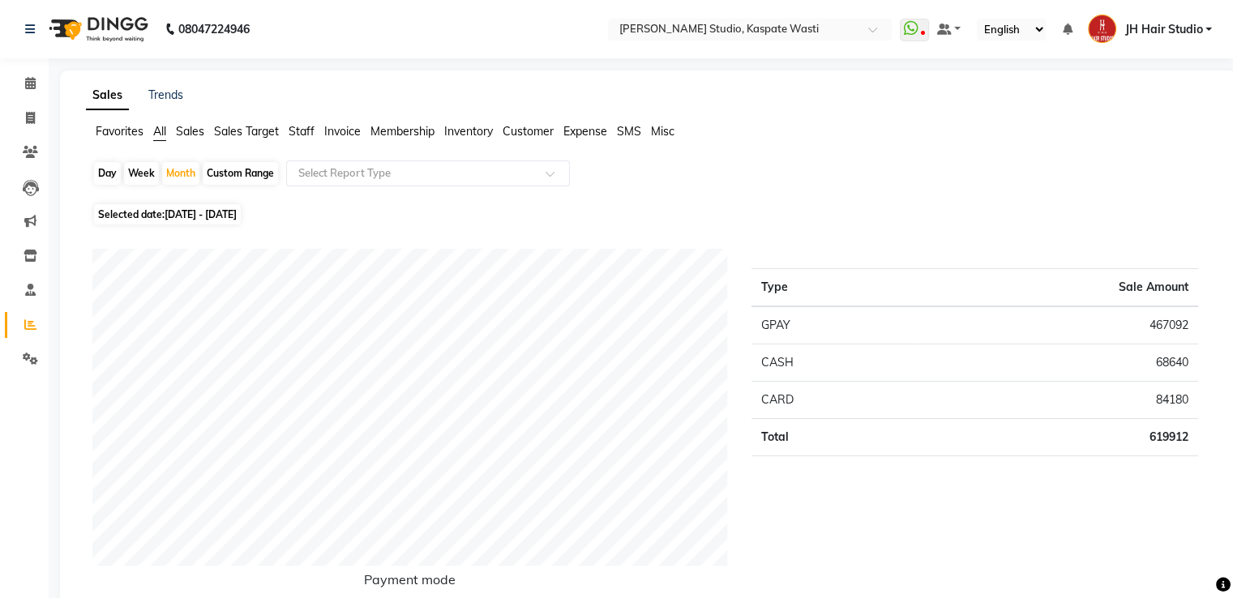
click at [1158, 392] on td "84180" at bounding box center [1057, 400] width 282 height 37
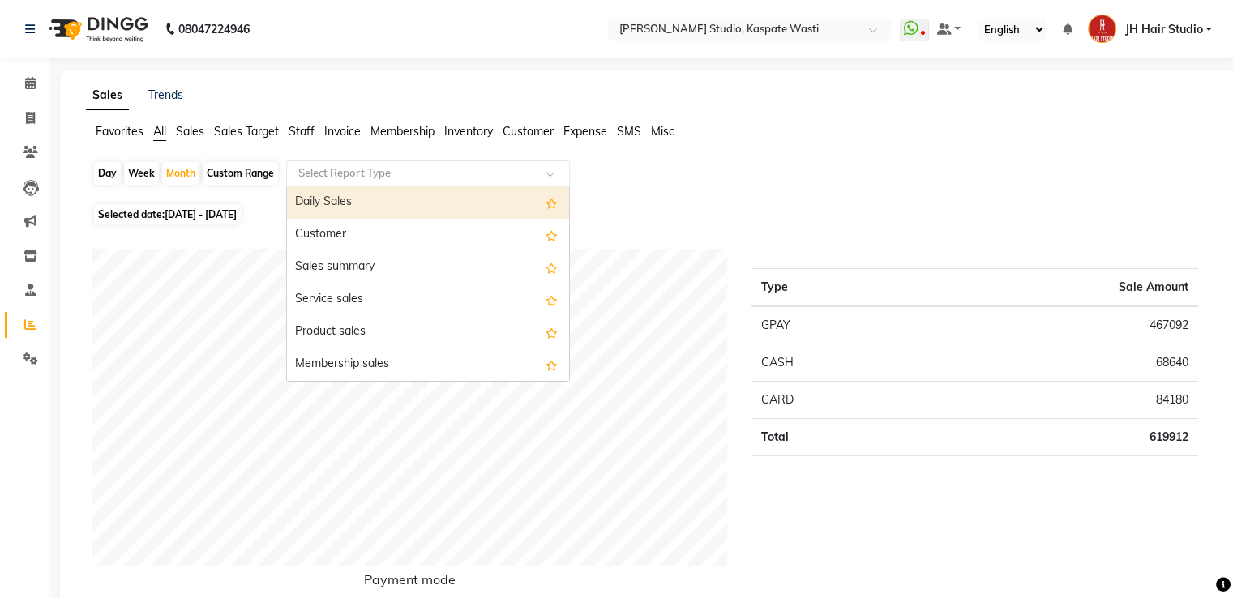
click at [383, 168] on input "text" at bounding box center [412, 173] width 234 height 16
click at [435, 193] on div "Daily Sales" at bounding box center [428, 202] width 282 height 32
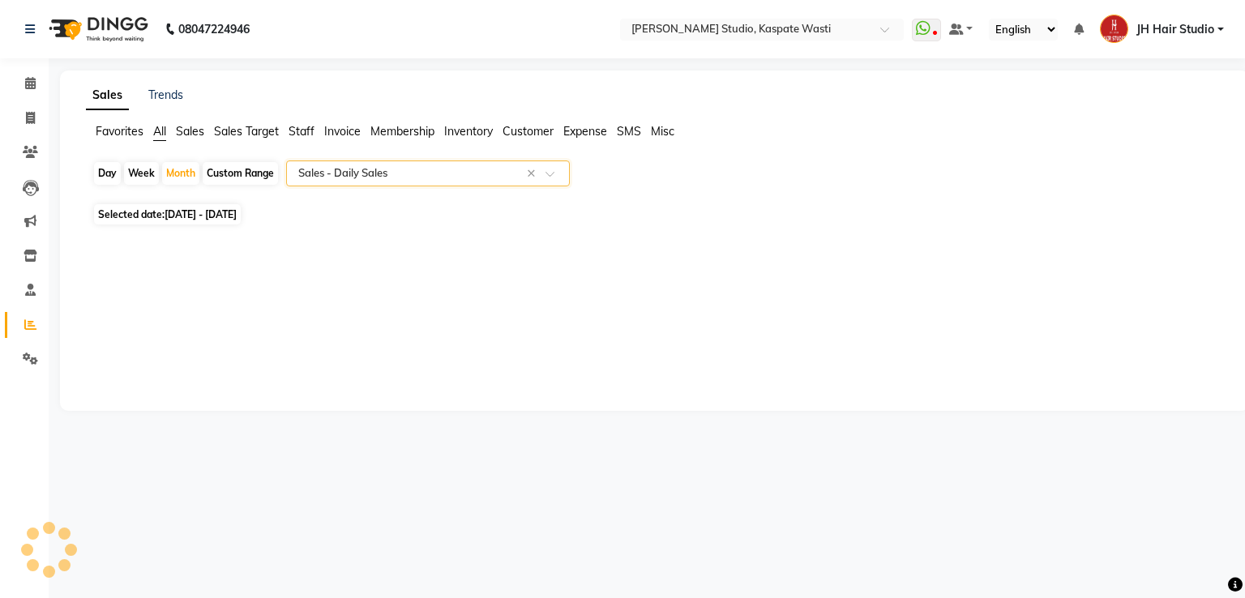
select select "pdf"
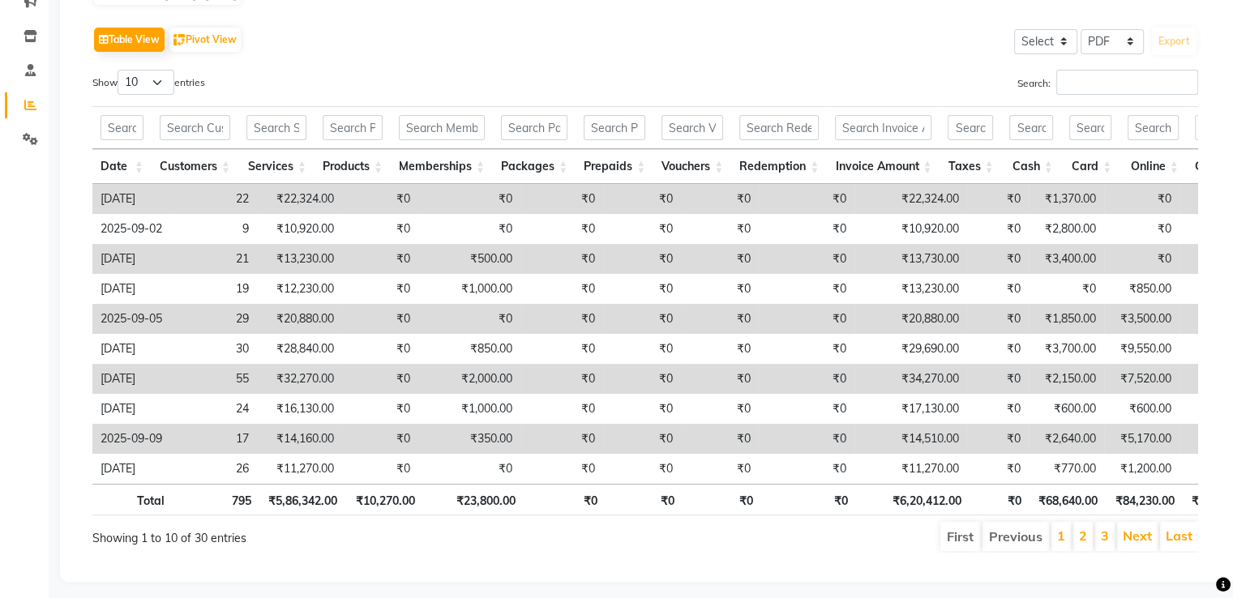
scroll to position [221, 0]
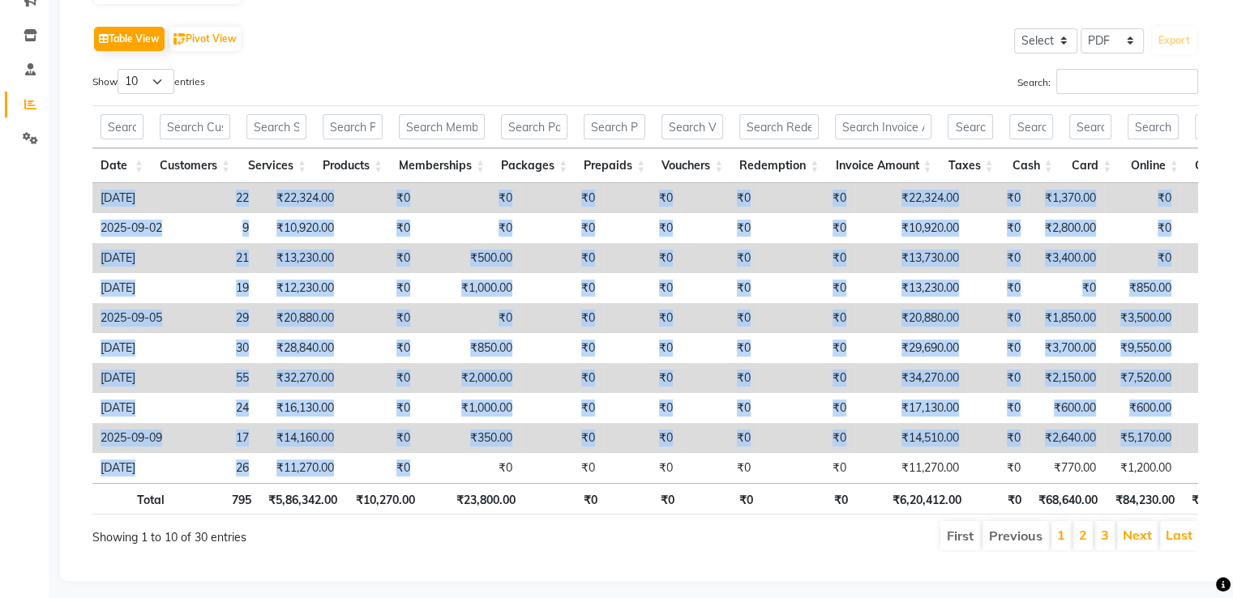
drag, startPoint x: 493, startPoint y: 481, endPoint x: 571, endPoint y: 487, distance: 78.1
click at [571, 483] on div "Date Customers Services Products Memberships Packages Prepaids Vouchers Redempt…" at bounding box center [645, 333] width 1106 height 300
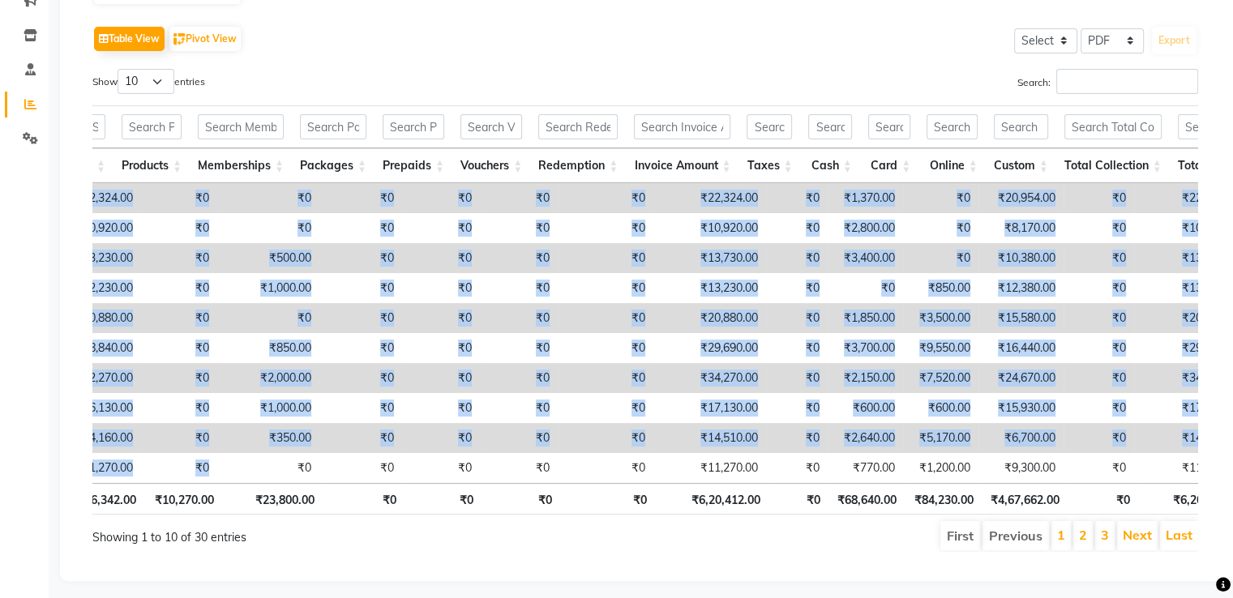
scroll to position [0, 202]
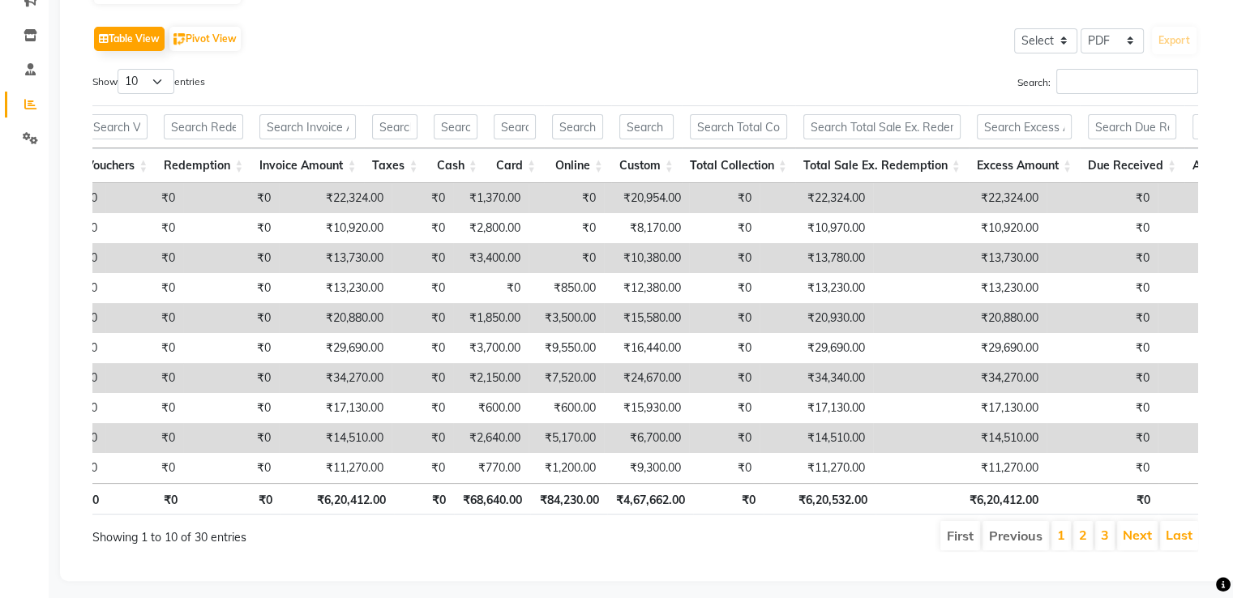
click at [778, 503] on th "₹6,20,532.00" at bounding box center [820, 499] width 113 height 32
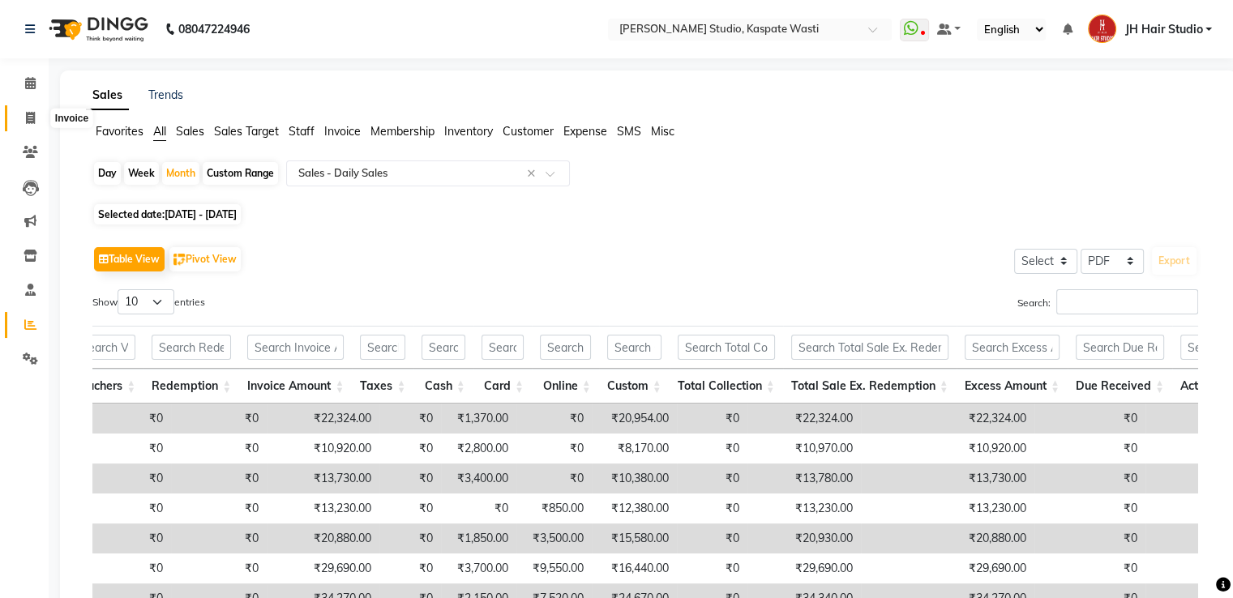
click at [28, 114] on icon at bounding box center [30, 118] width 9 height 12
select select "service"
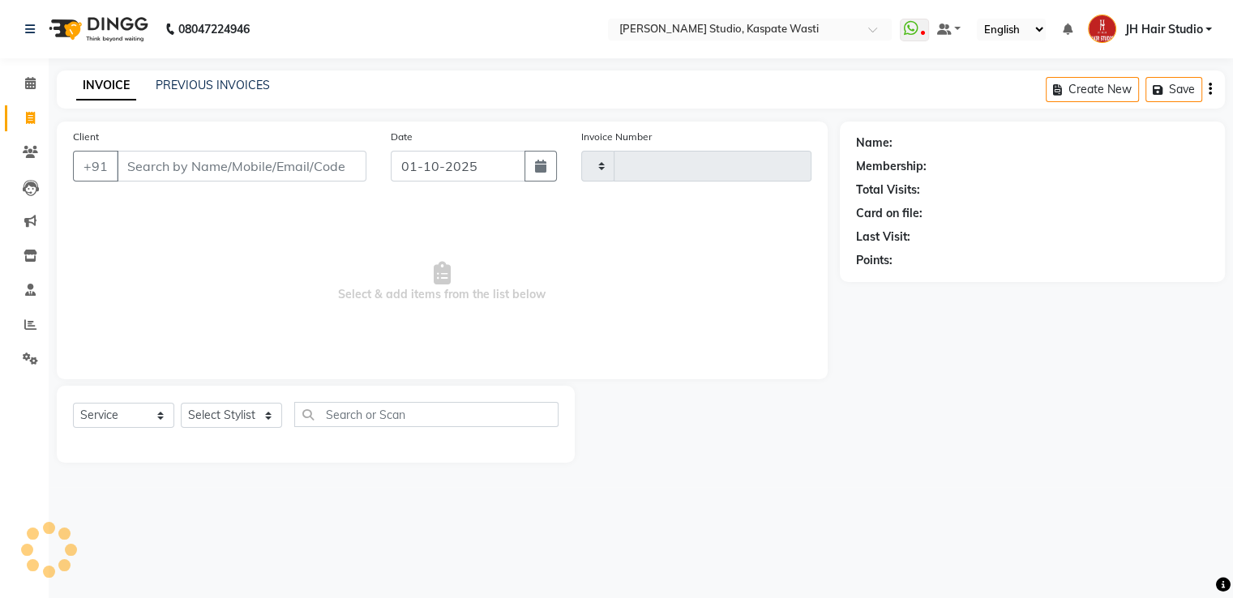
type input "5494"
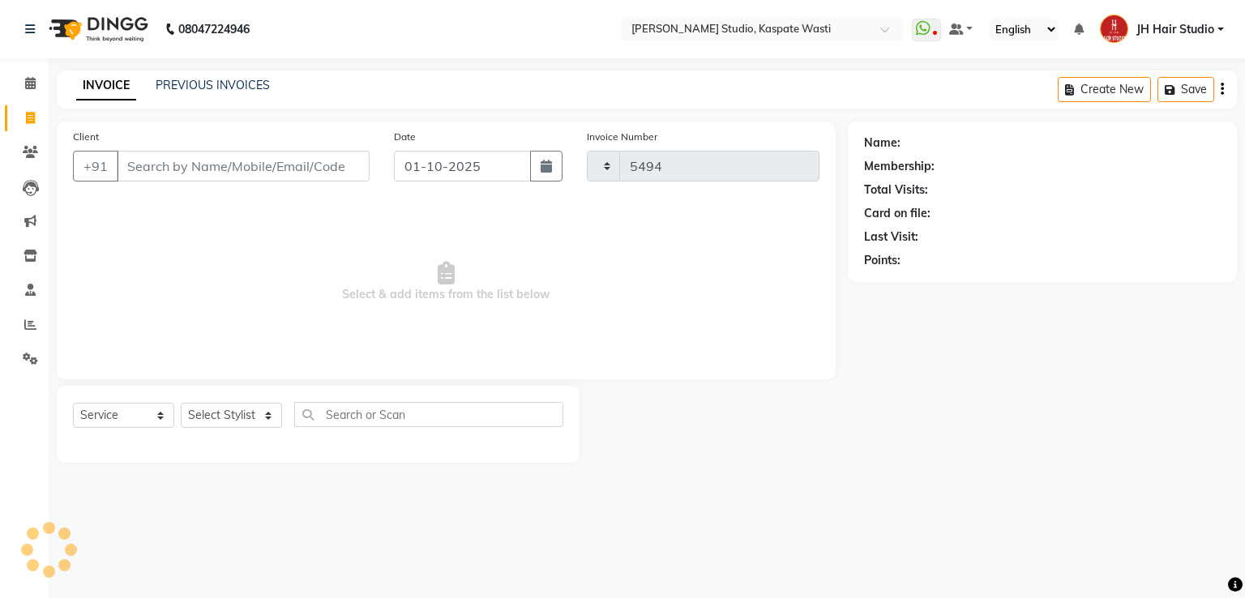
select select "130"
click at [29, 325] on icon at bounding box center [30, 325] width 12 height 12
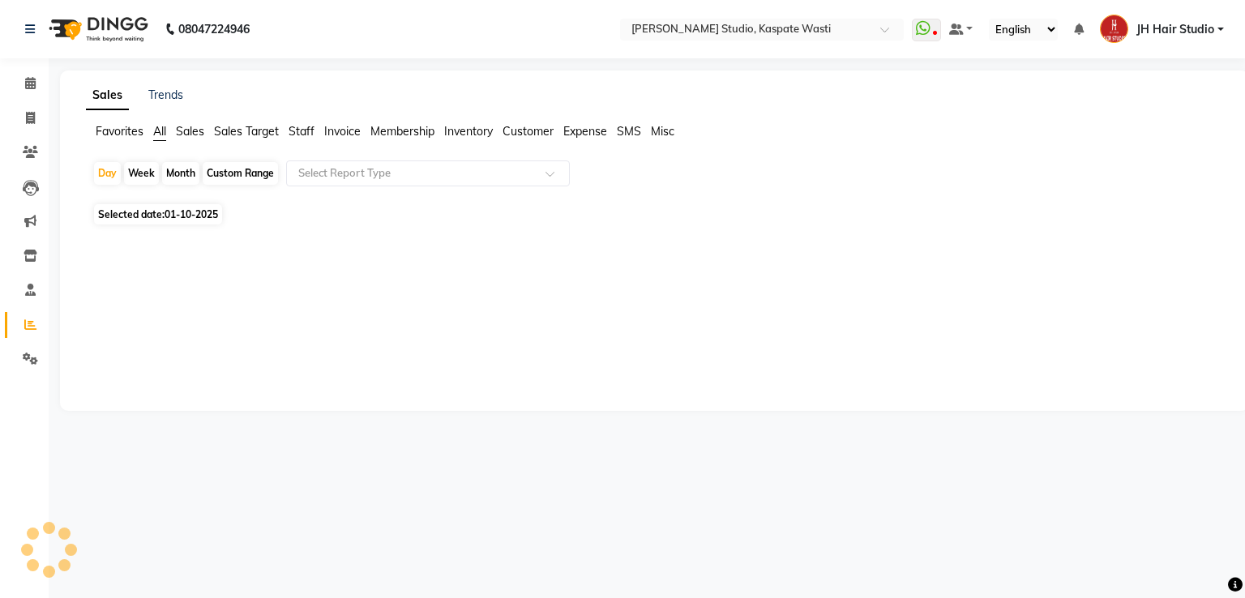
click at [179, 175] on div "Month" at bounding box center [180, 173] width 37 height 23
select select "10"
select select "2025"
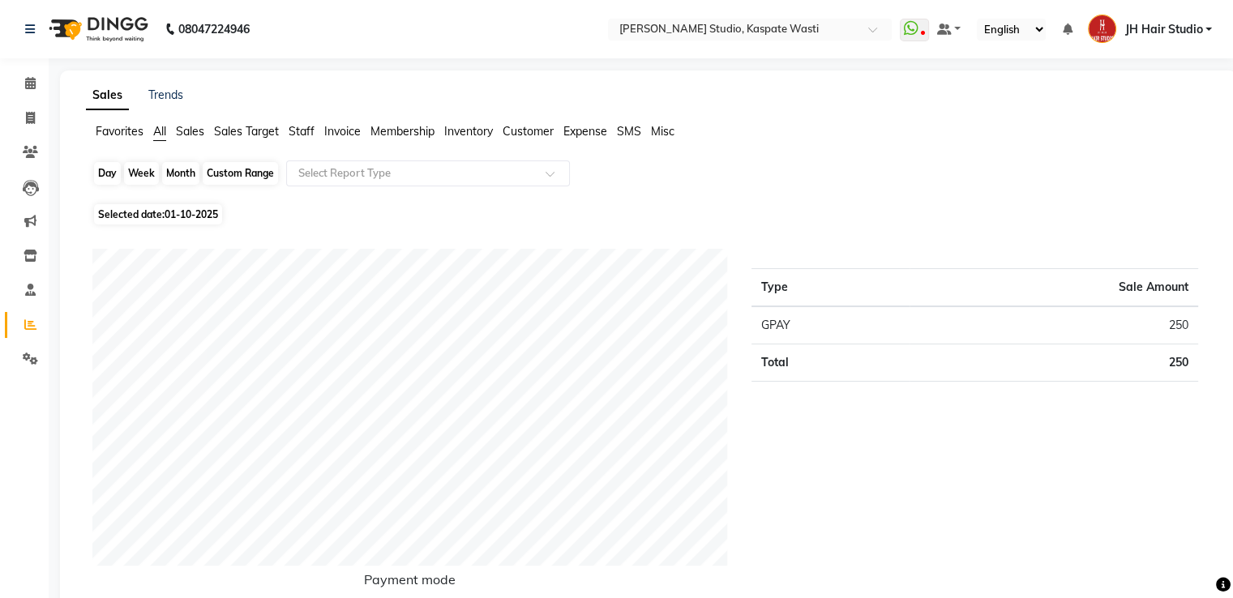
click at [166, 166] on div "Month" at bounding box center [180, 173] width 37 height 23
select select "10"
select select "2025"
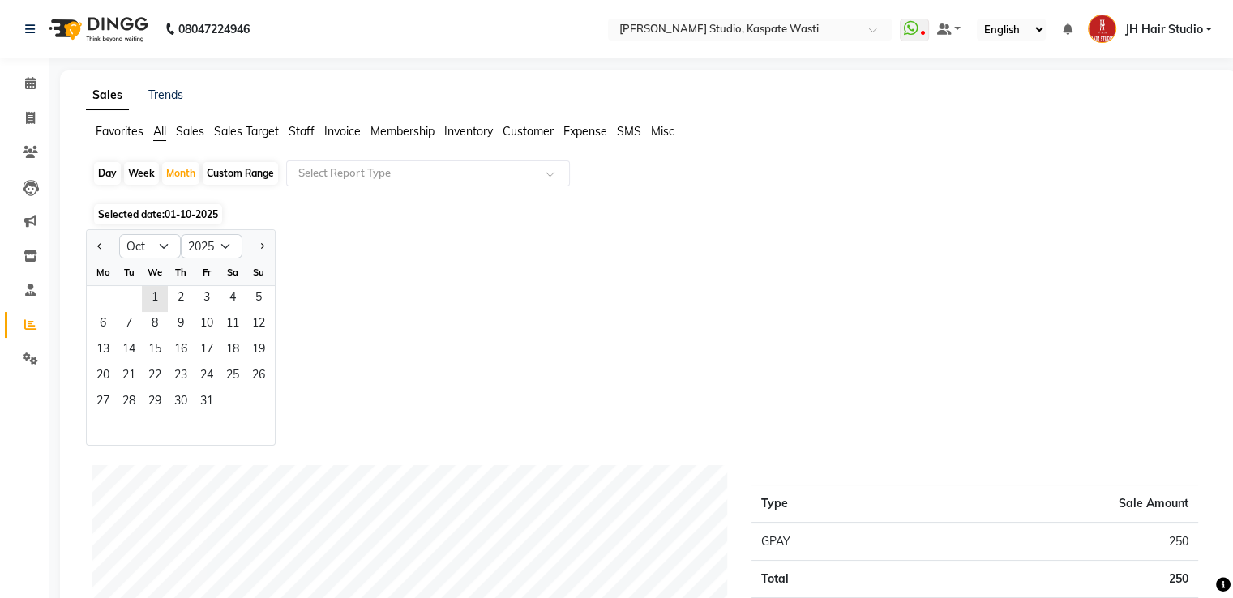
click at [88, 239] on div at bounding box center [103, 247] width 32 height 26
click at [96, 242] on button "Previous month" at bounding box center [99, 247] width 13 height 26
select select "9"
click at [102, 295] on span "1" at bounding box center [103, 299] width 26 height 26
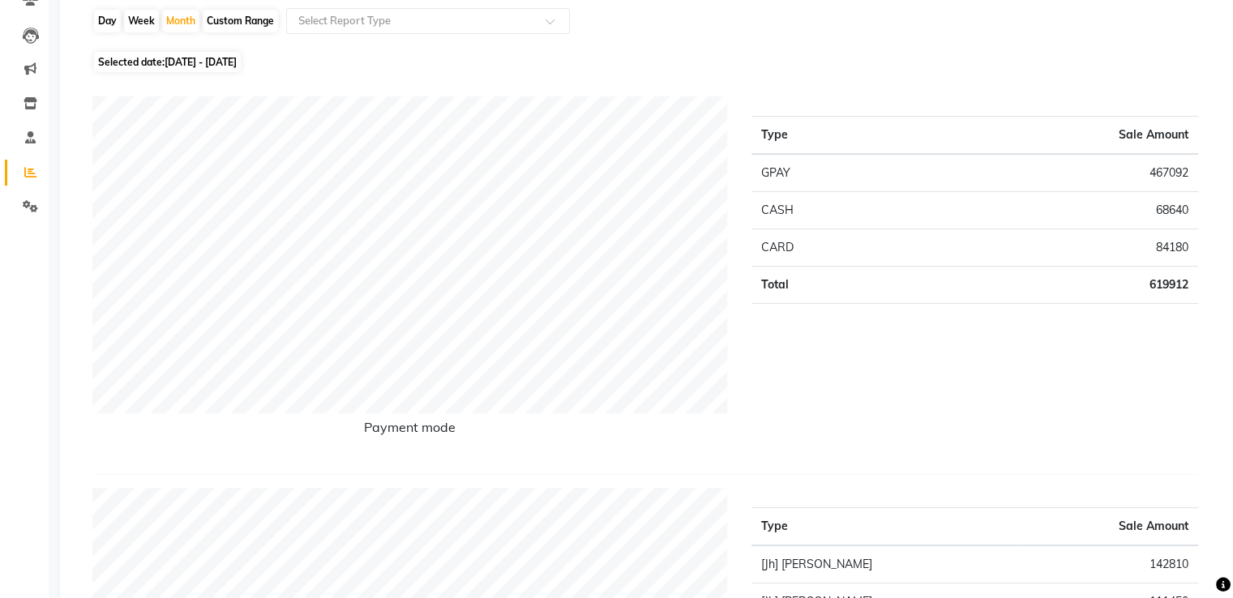
scroll to position [39, 0]
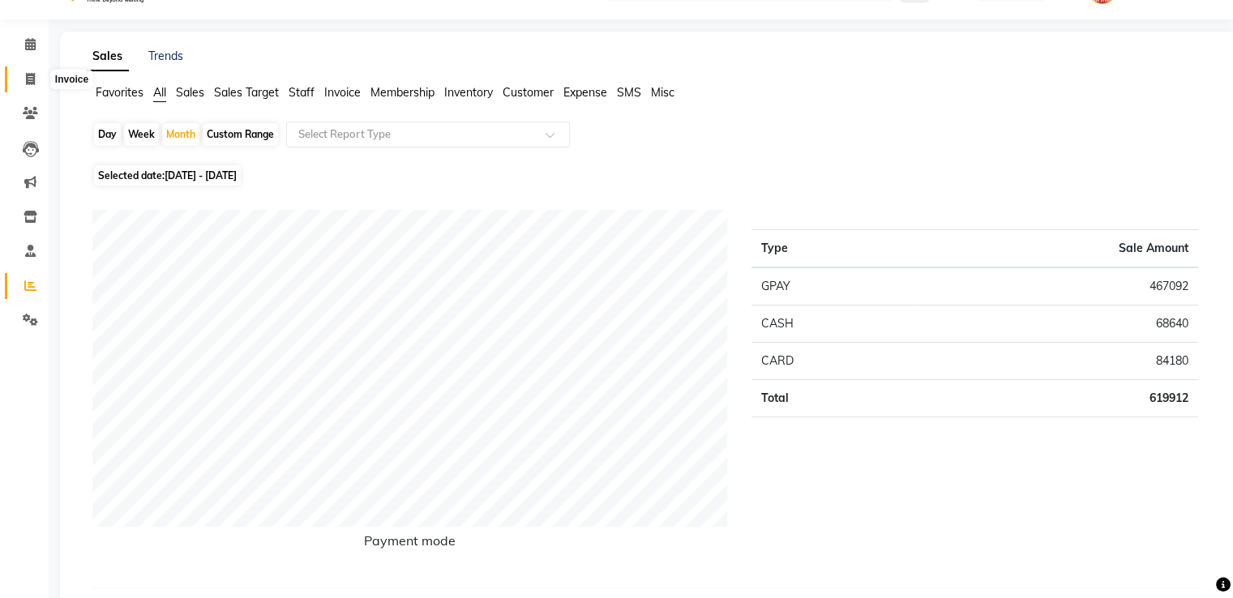
click at [36, 76] on span at bounding box center [30, 80] width 28 height 19
select select "130"
select select "service"
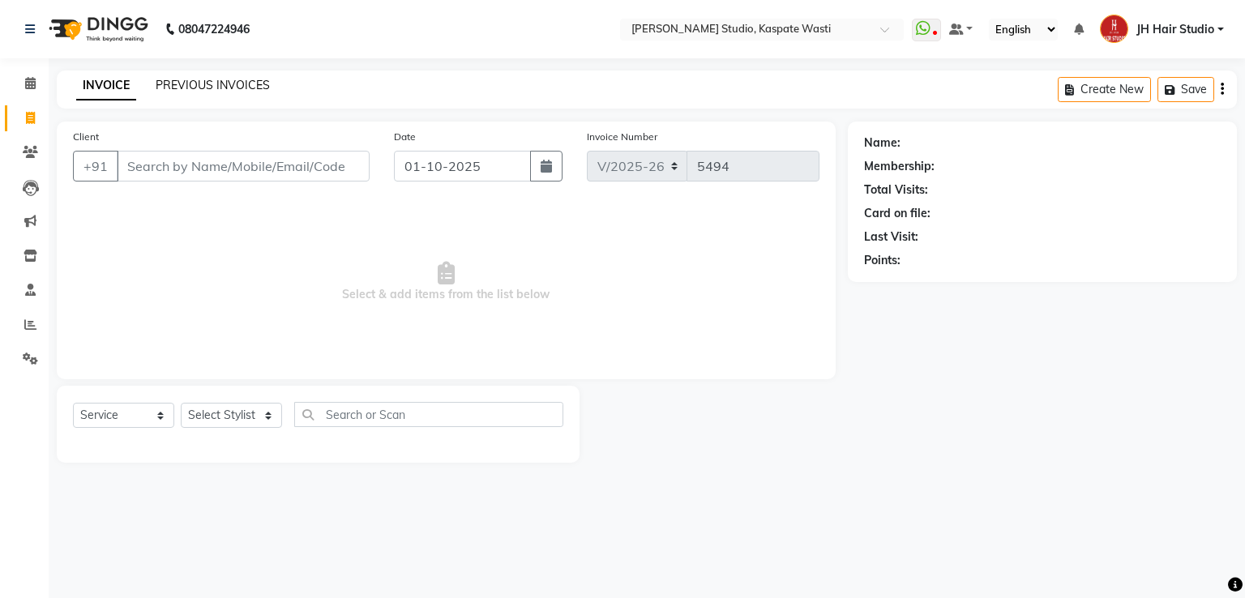
click at [225, 87] on link "PREVIOUS INVOICES" at bounding box center [213, 85] width 114 height 15
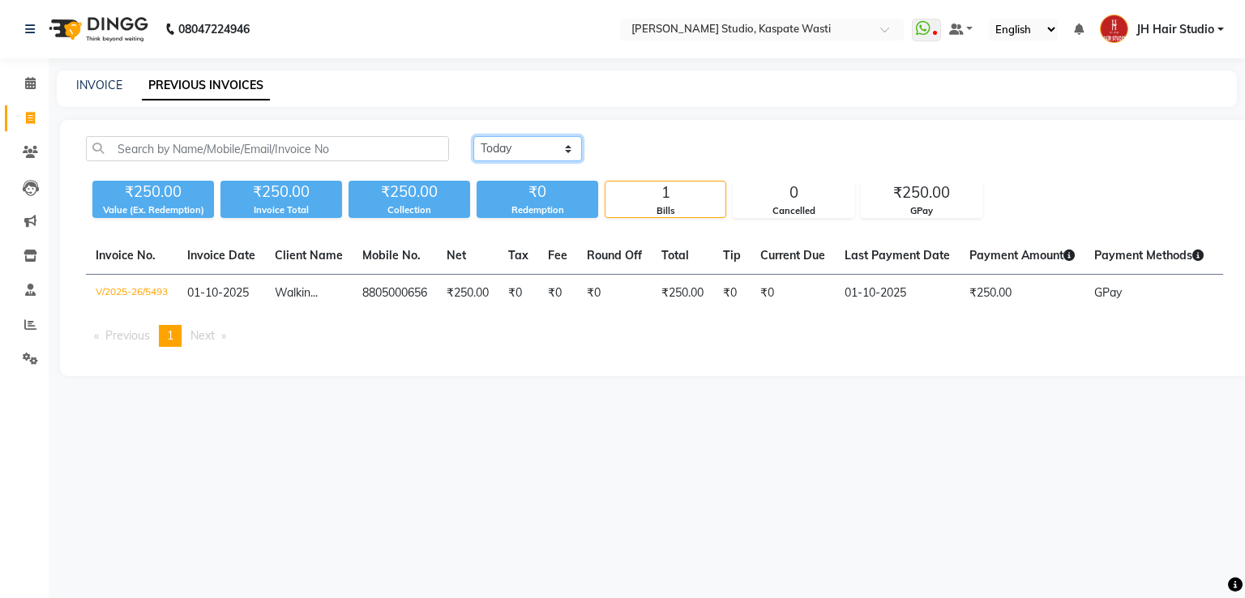
click at [518, 156] on select "Today Yesterday Custom Range" at bounding box center [527, 148] width 109 height 25
select select "range"
click at [473, 136] on select "Today Yesterday Custom Range" at bounding box center [527, 148] width 109 height 25
click at [649, 159] on input "01-10-2025" at bounding box center [660, 149] width 114 height 23
select select "10"
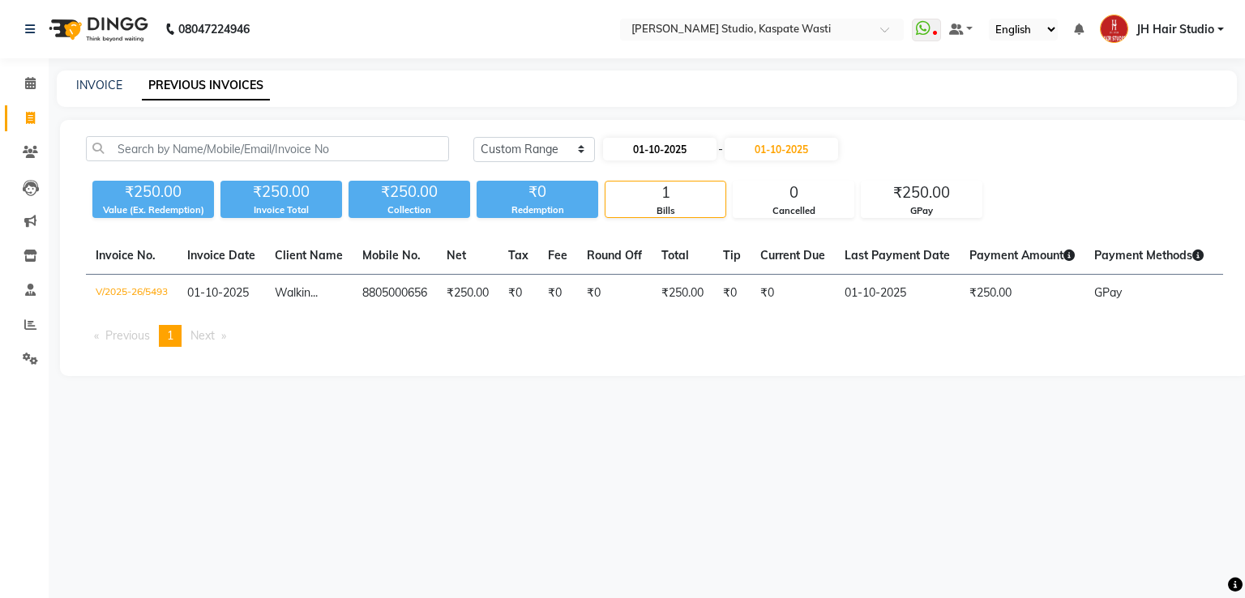
select select "2025"
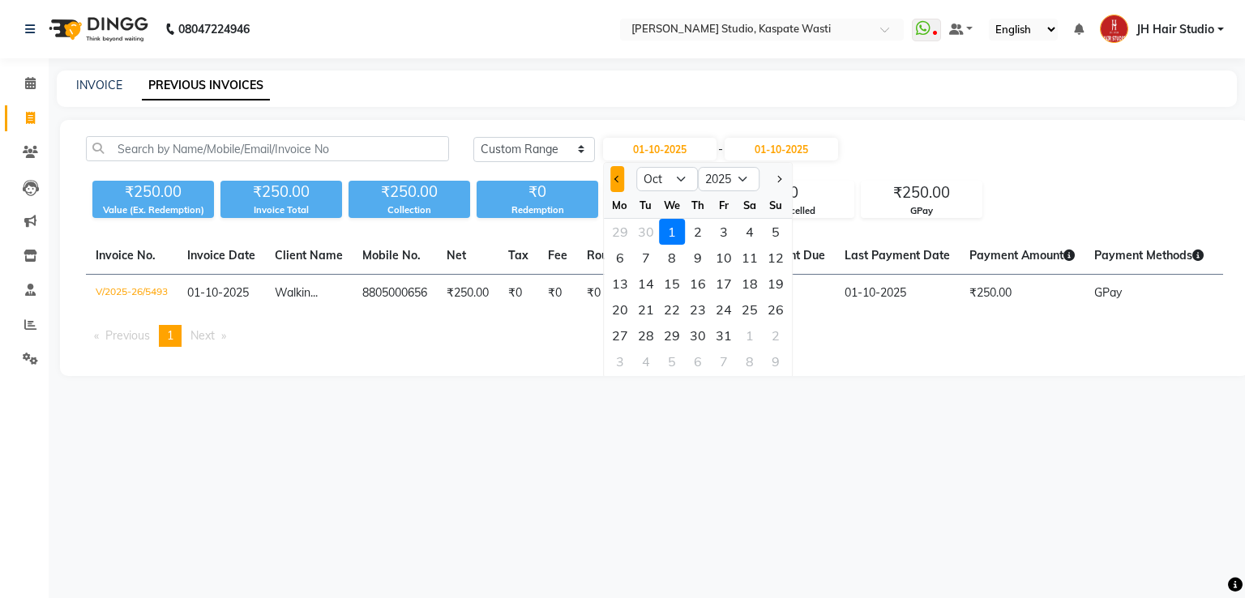
click at [618, 174] on button "Previous month" at bounding box center [618, 179] width 14 height 26
select select "9"
click at [626, 229] on div "1" at bounding box center [620, 232] width 26 height 26
type input "01-09-2025"
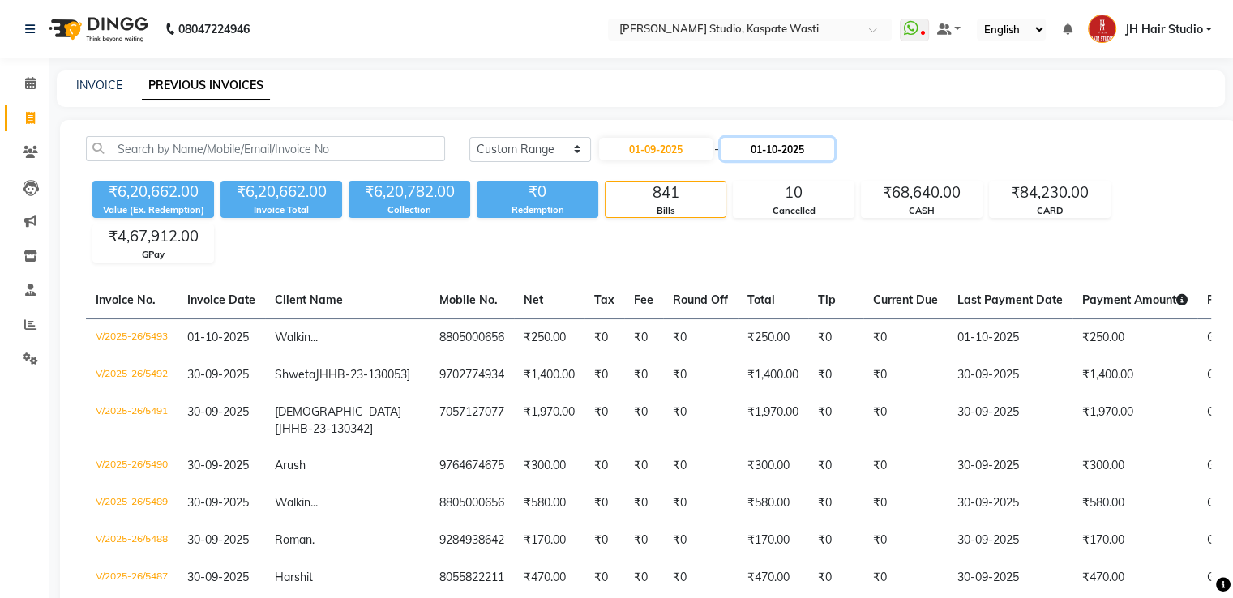
click at [788, 150] on input "01-10-2025" at bounding box center [778, 149] width 114 height 23
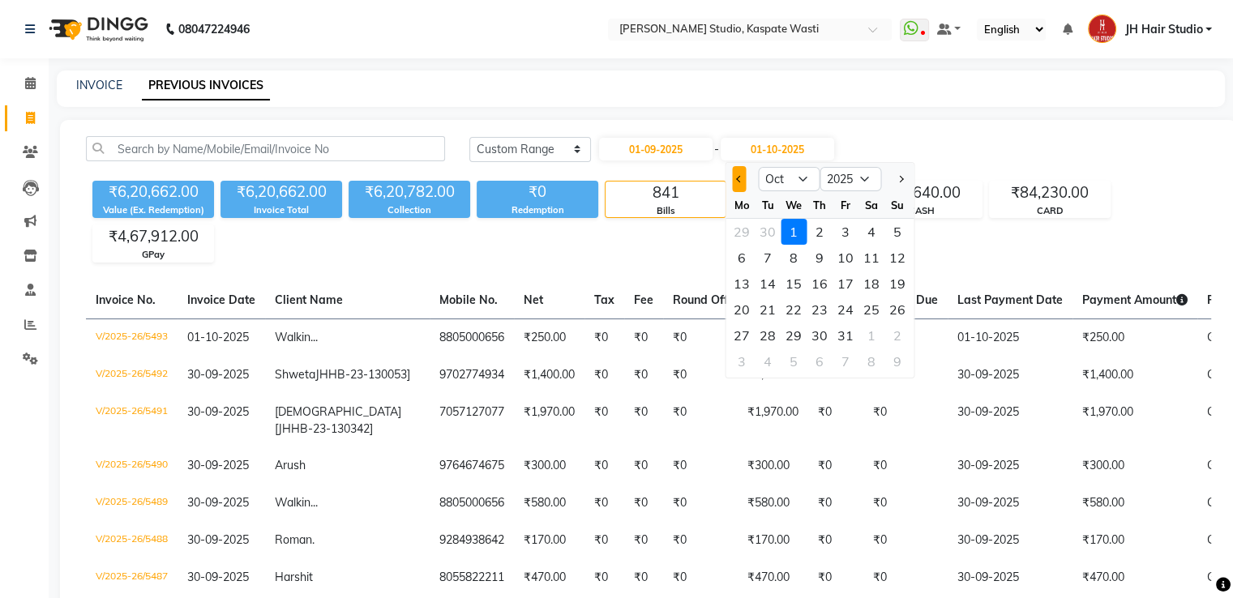
click at [735, 170] on button "Previous month" at bounding box center [739, 179] width 14 height 26
select select "9"
click at [762, 330] on div "30" at bounding box center [768, 336] width 26 height 26
type input "30-09-2025"
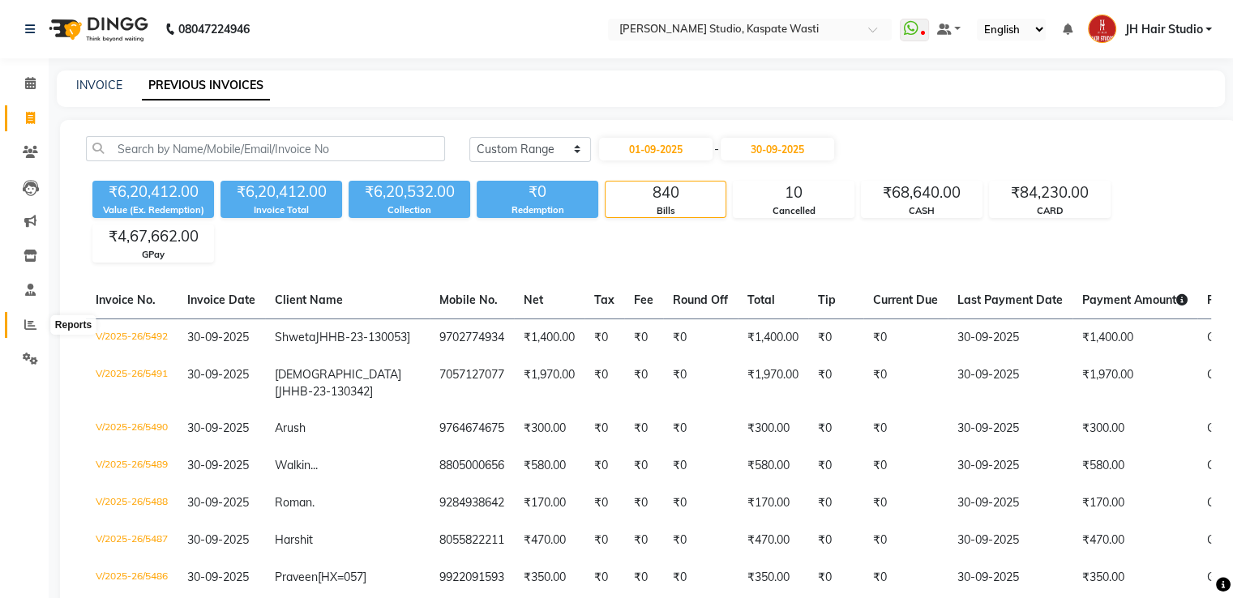
click at [27, 322] on icon at bounding box center [30, 325] width 12 height 12
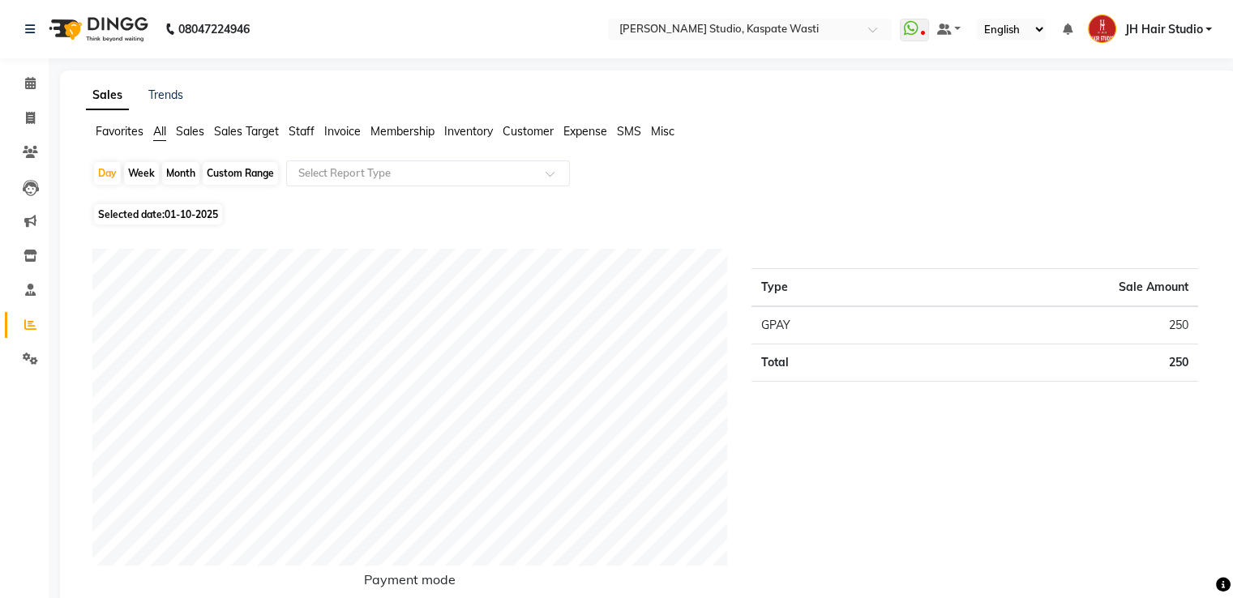
click at [192, 167] on div "Month" at bounding box center [180, 173] width 37 height 23
select select "10"
select select "2025"
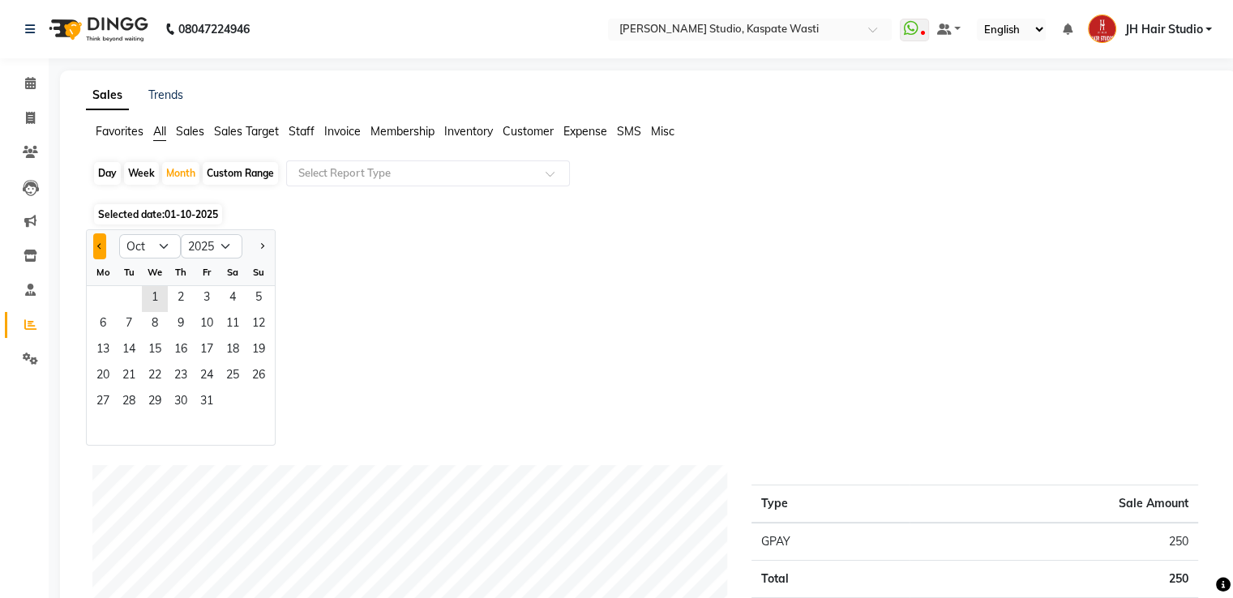
click at [102, 238] on button "Previous month" at bounding box center [99, 247] width 13 height 26
select select "9"
click at [105, 296] on span "1" at bounding box center [103, 299] width 26 height 26
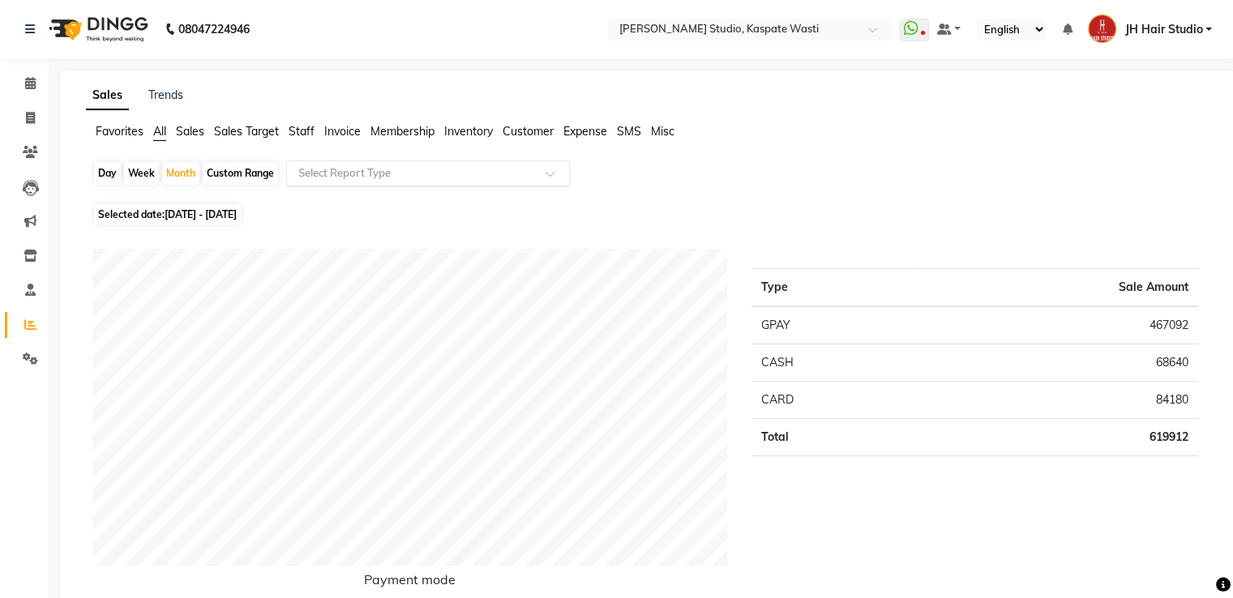
click at [360, 169] on input "text" at bounding box center [412, 173] width 234 height 16
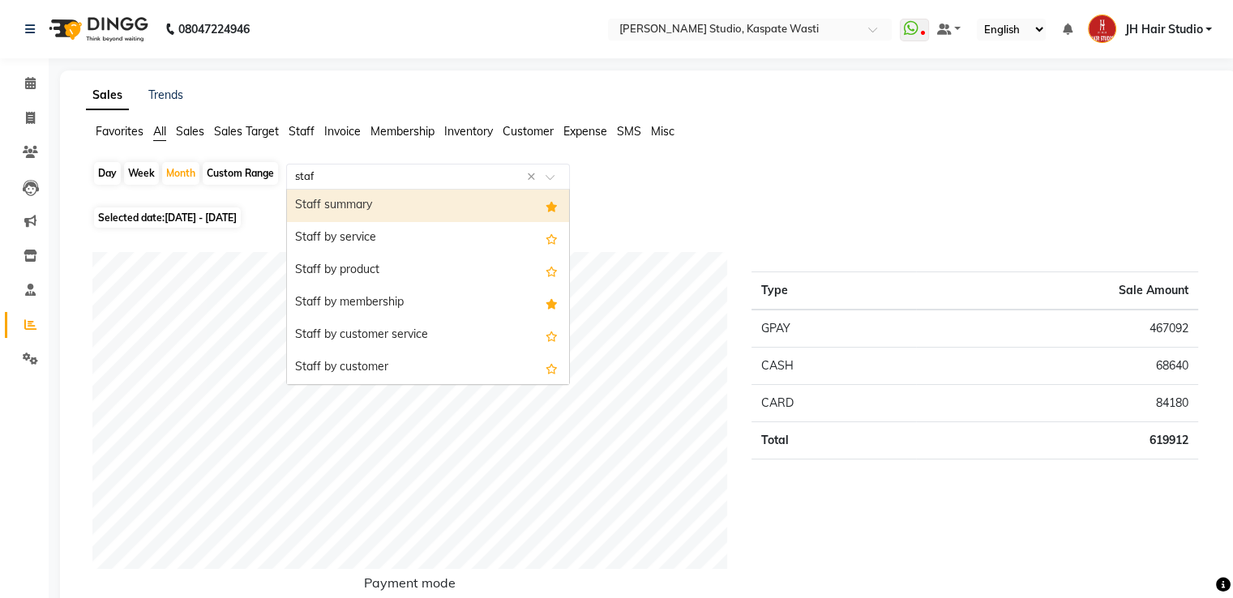
type input "staff"
click at [373, 201] on div "Staff summary" at bounding box center [428, 206] width 282 height 32
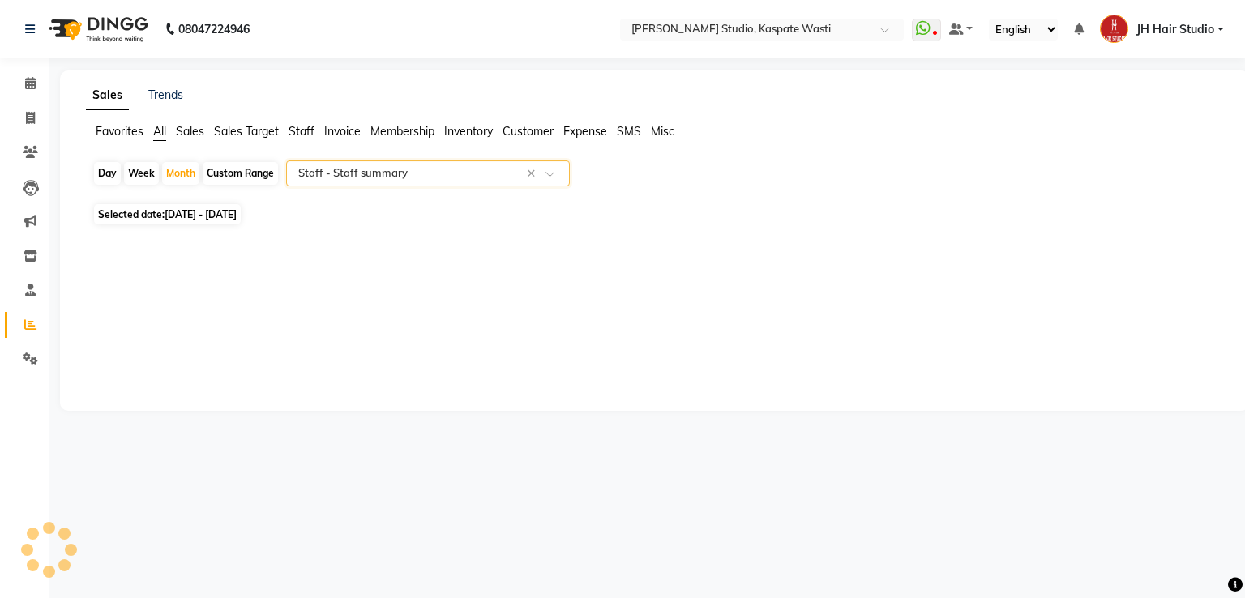
select select "pdf"
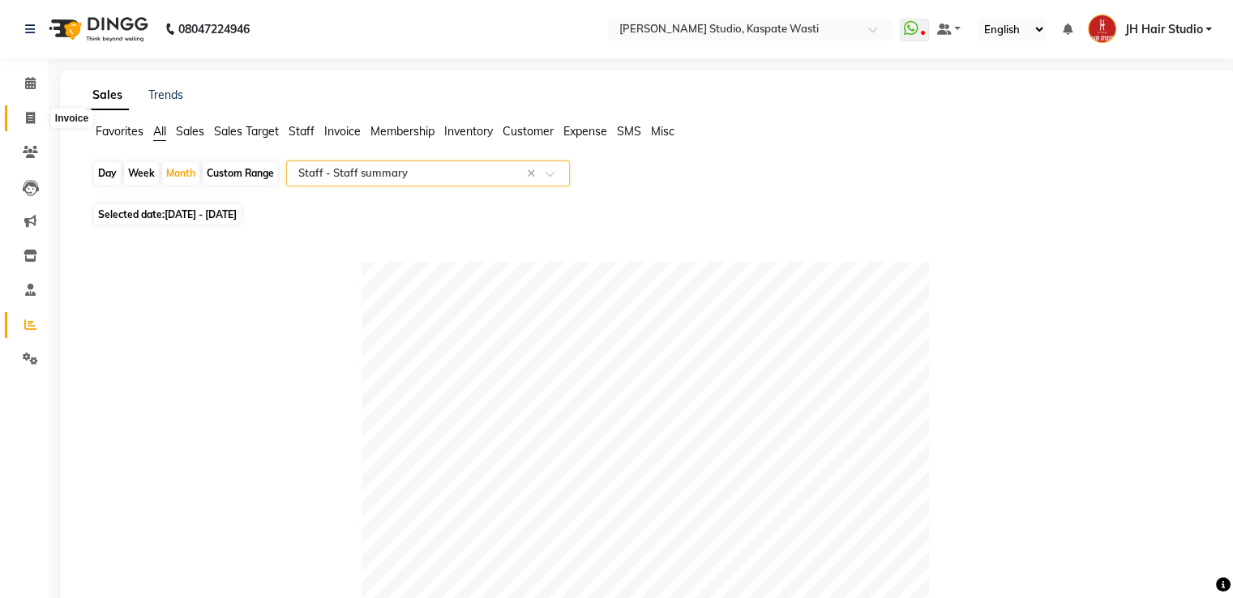
click at [24, 121] on span at bounding box center [30, 118] width 28 height 19
select select "service"
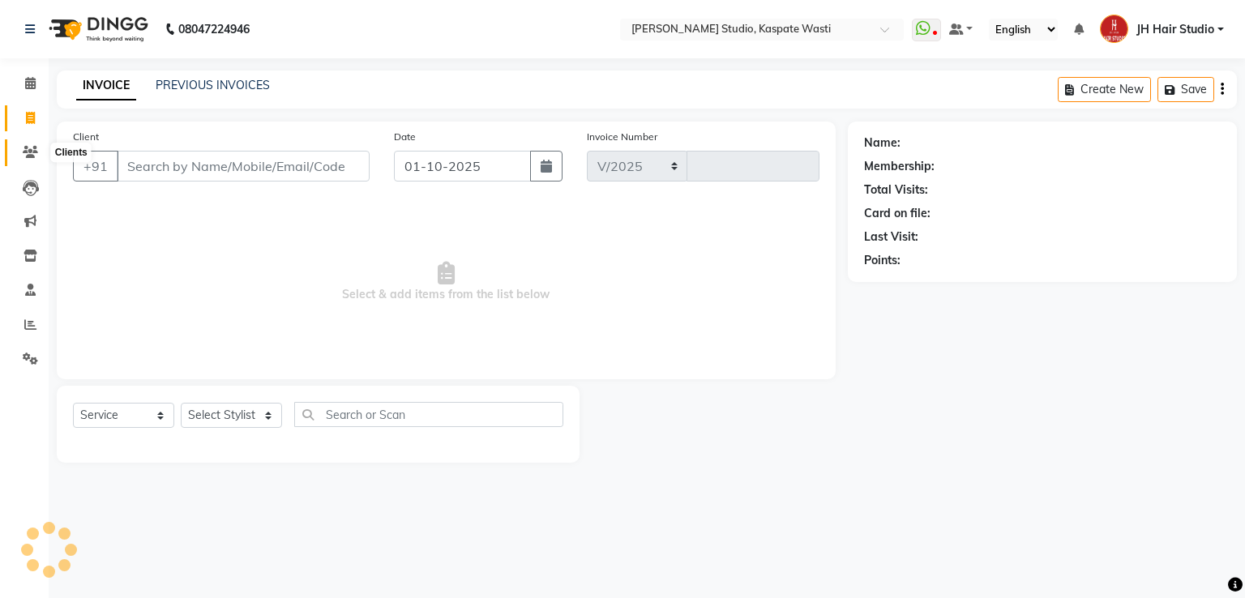
select select "130"
type input "5494"
click at [26, 156] on icon at bounding box center [30, 152] width 15 height 12
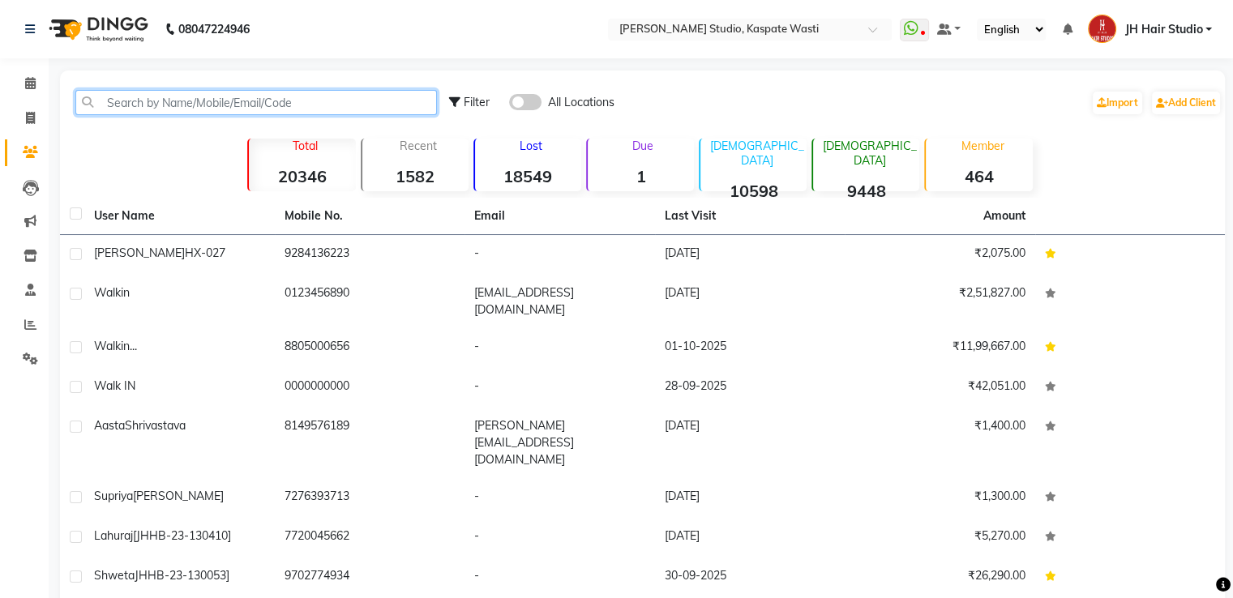
click at [242, 106] on input "text" at bounding box center [256, 102] width 362 height 25
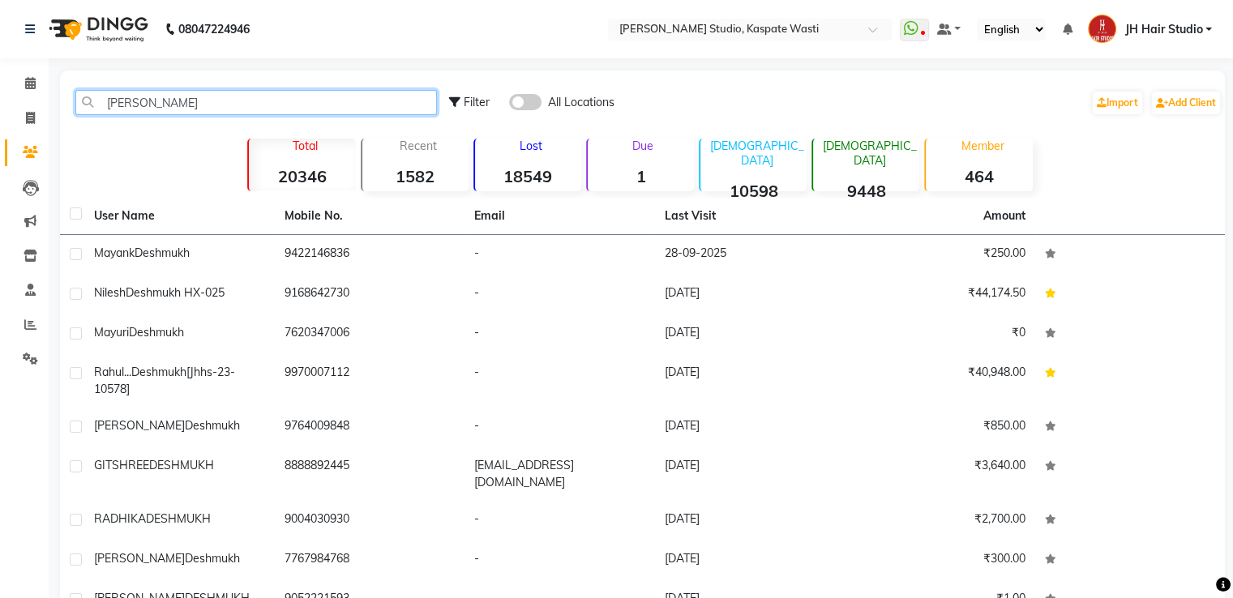
click at [126, 105] on input "deshmuk" at bounding box center [256, 102] width 362 height 25
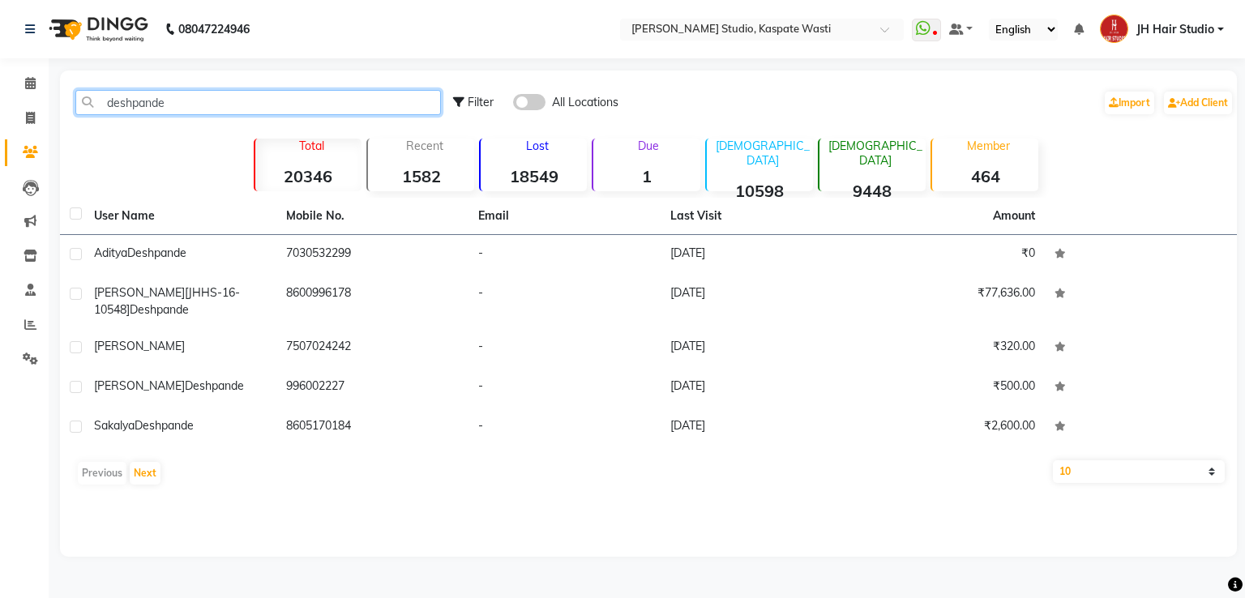
click at [126, 105] on input "deshpande" at bounding box center [258, 102] width 366 height 25
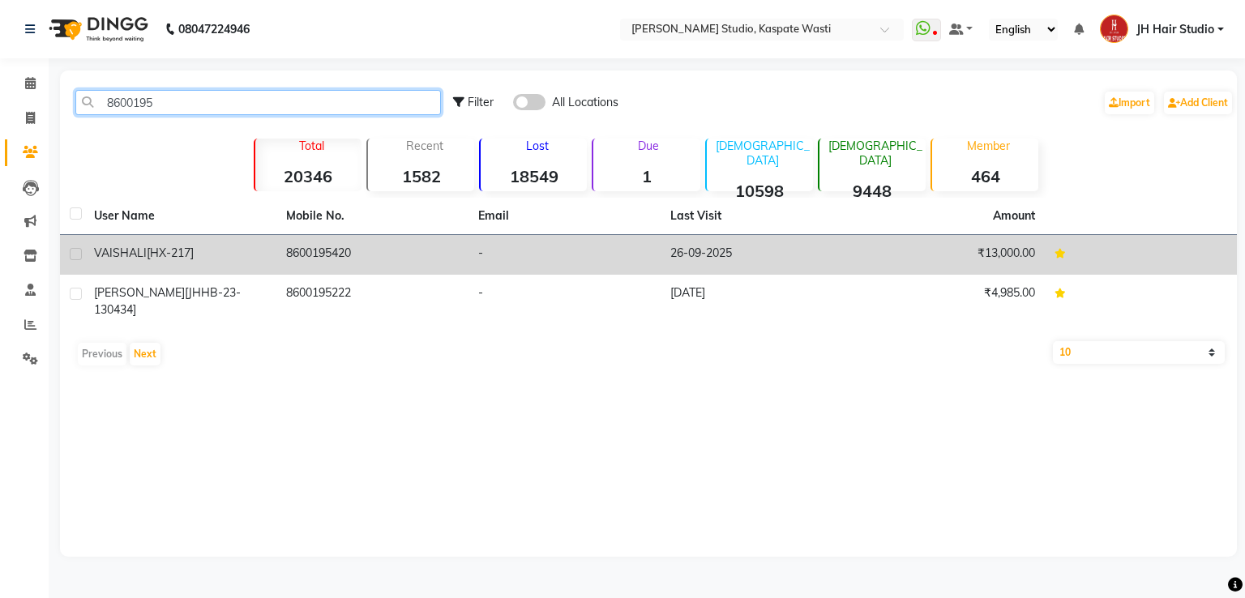
type input "8600195"
click at [194, 259] on span "[HX-217]" at bounding box center [170, 253] width 47 height 15
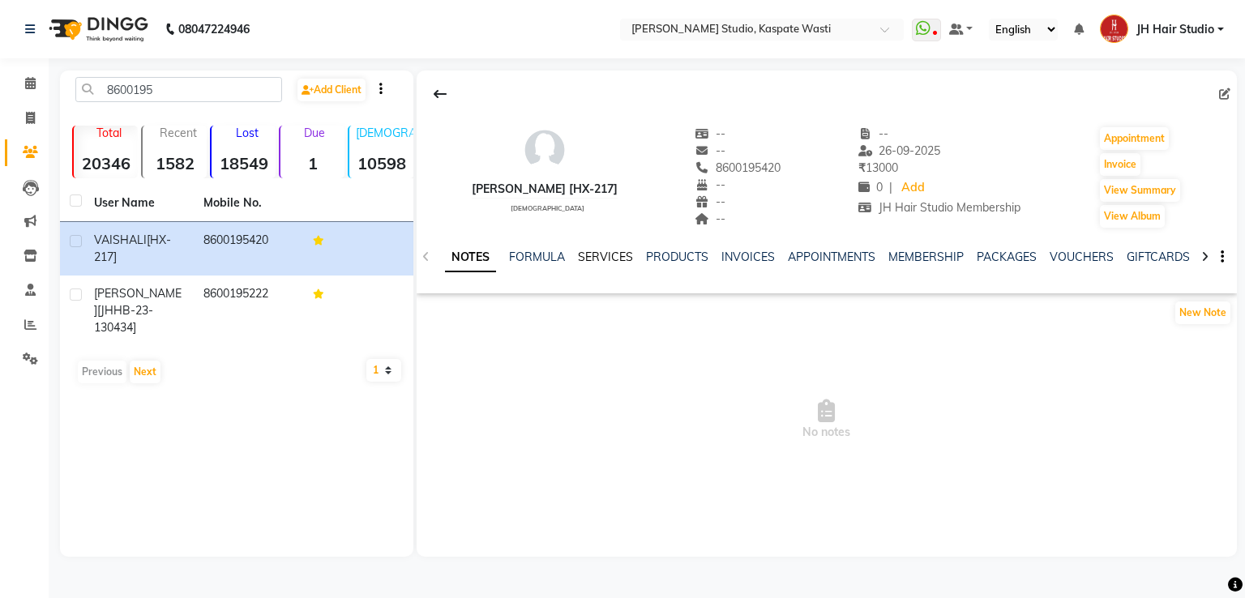
click at [601, 255] on link "SERVICES" at bounding box center [605, 257] width 55 height 15
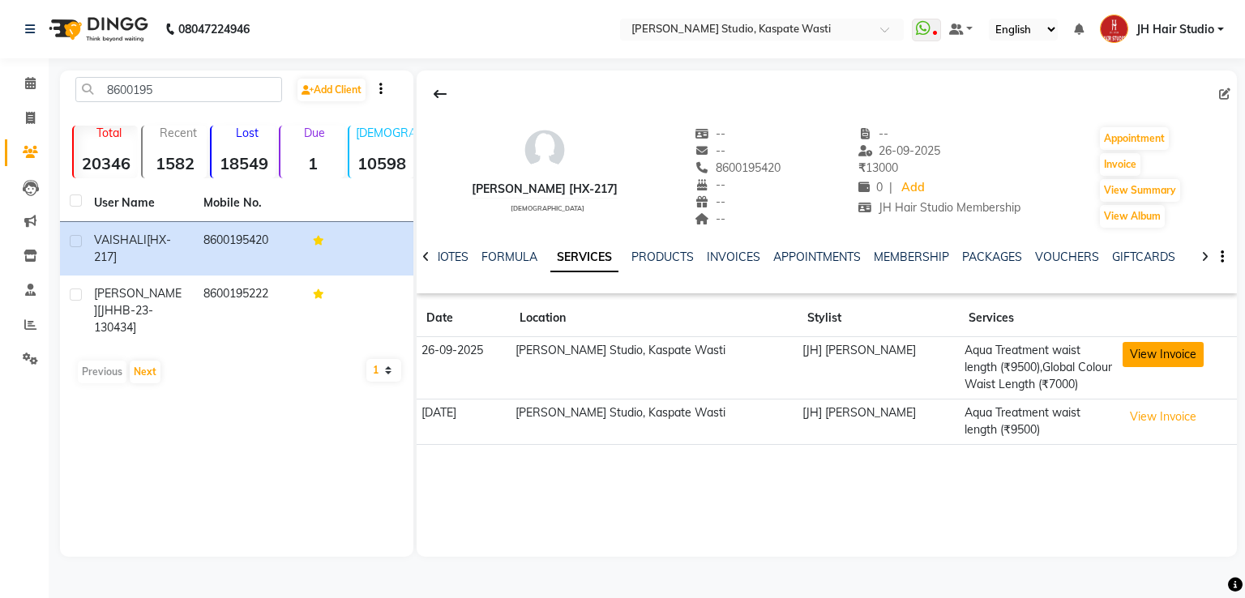
click at [1145, 354] on button "View Invoice" at bounding box center [1163, 354] width 81 height 25
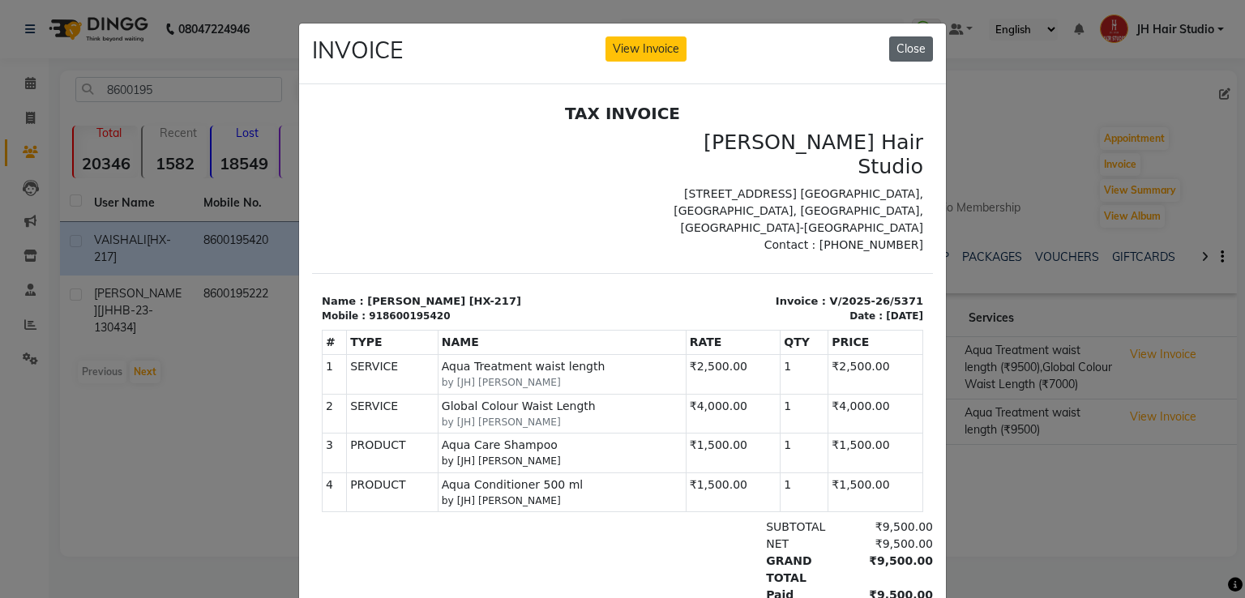
click at [898, 43] on button "Close" at bounding box center [911, 48] width 44 height 25
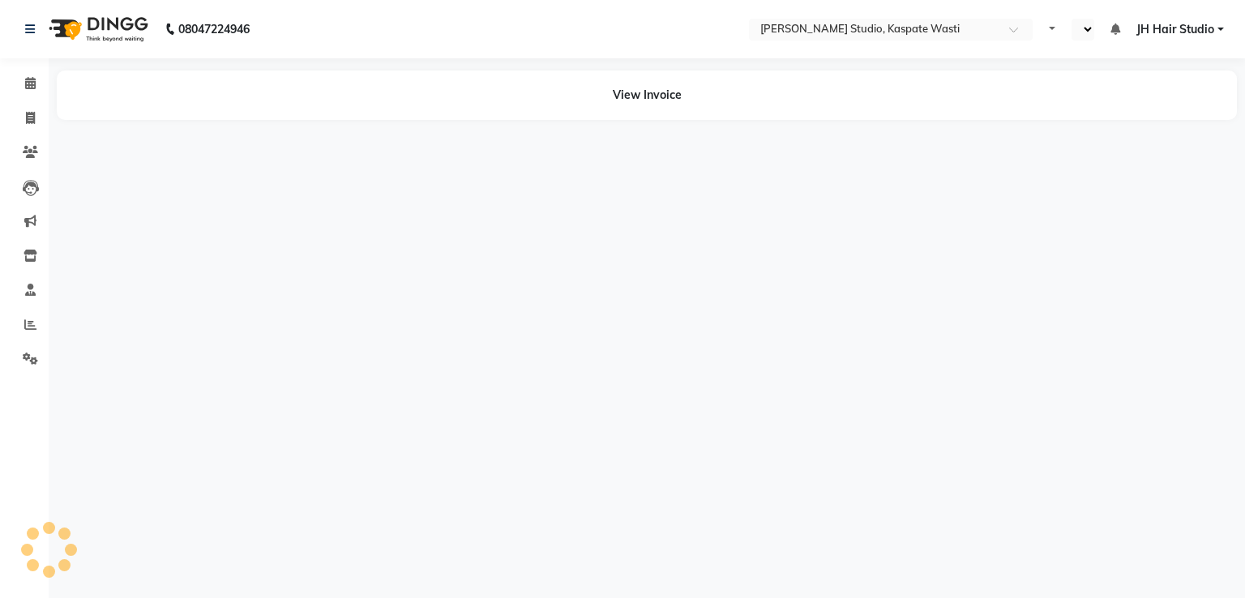
select select "en"
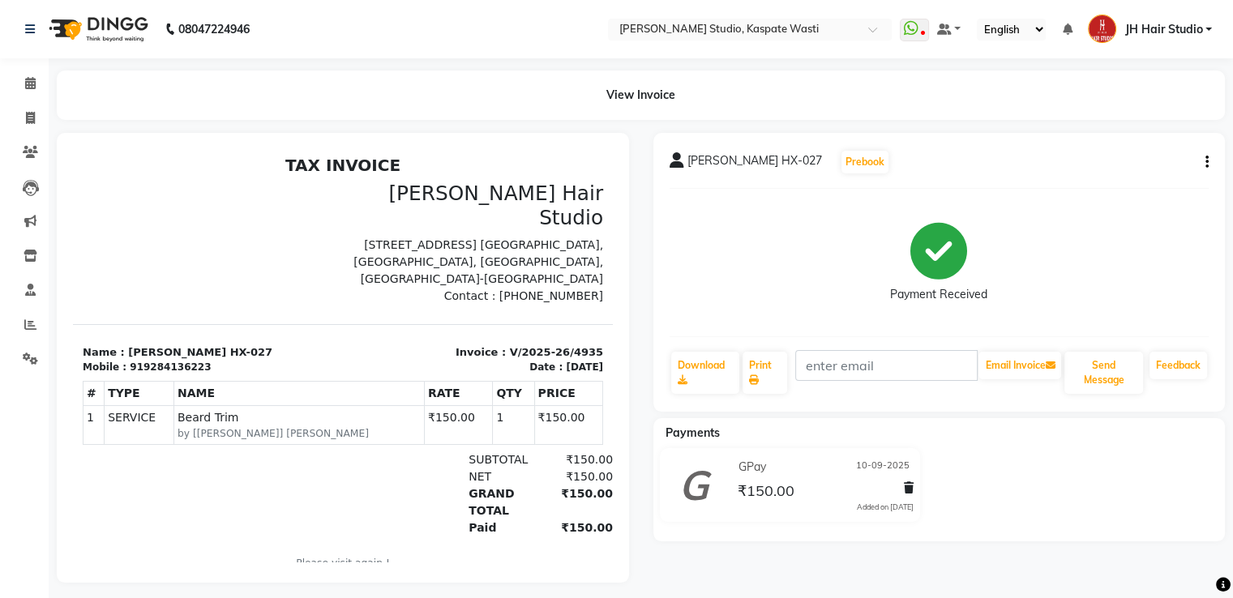
click at [1207, 162] on icon "button" at bounding box center [1207, 162] width 3 height 1
click at [1132, 152] on div "Cancel Invoice" at bounding box center [1141, 152] width 81 height 20
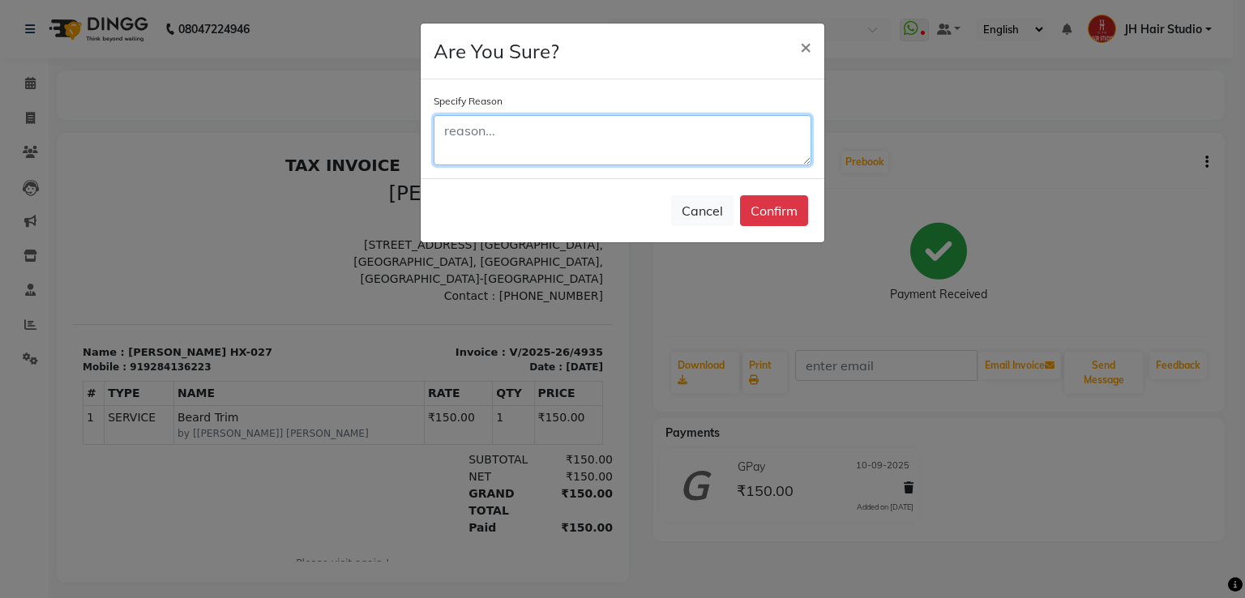
click at [623, 137] on textarea at bounding box center [623, 140] width 378 height 50
type textarea "xcvbn"
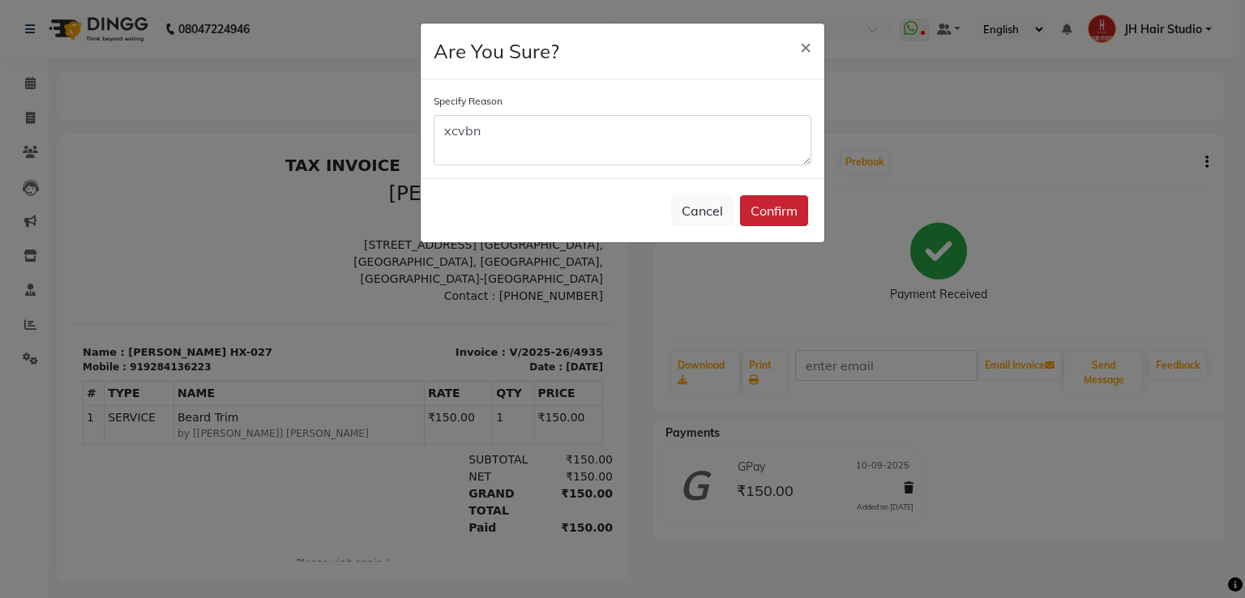
click at [782, 214] on button "Confirm" at bounding box center [774, 210] width 68 height 31
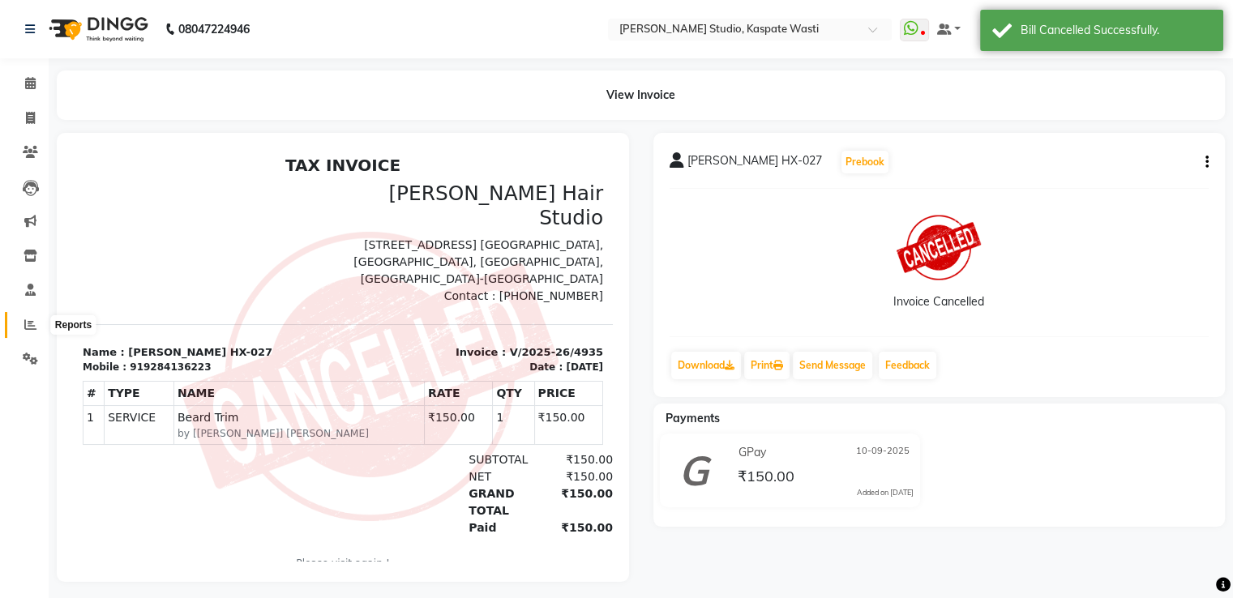
click at [32, 325] on icon at bounding box center [30, 325] width 12 height 12
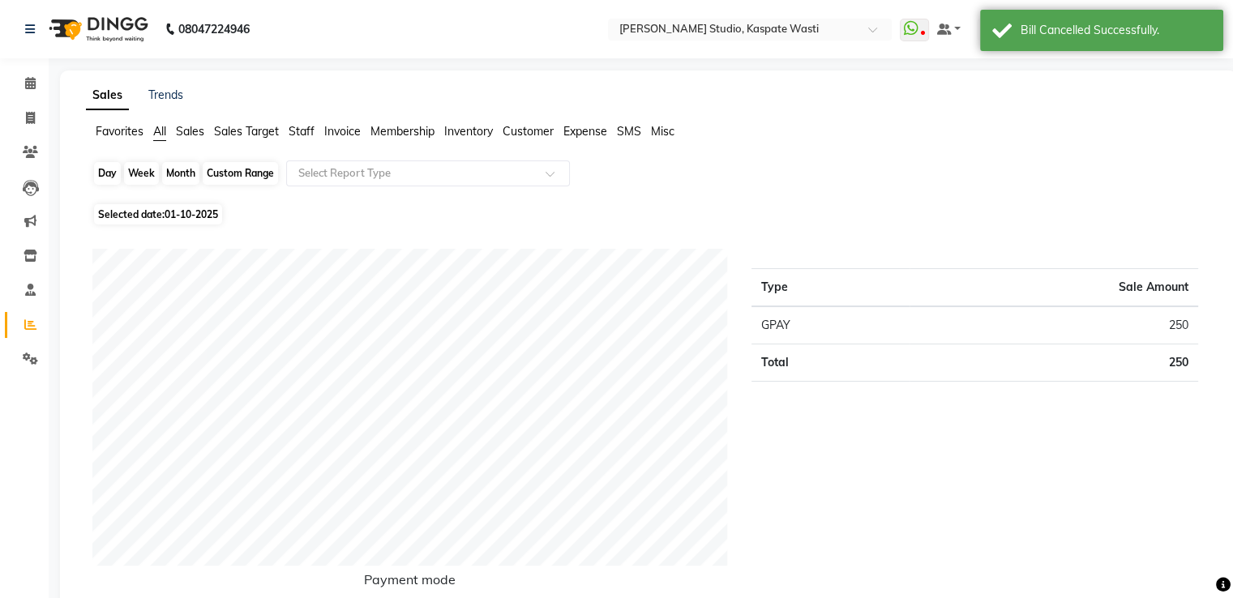
click at [112, 176] on div "Day" at bounding box center [107, 173] width 27 height 23
select select "10"
select select "2025"
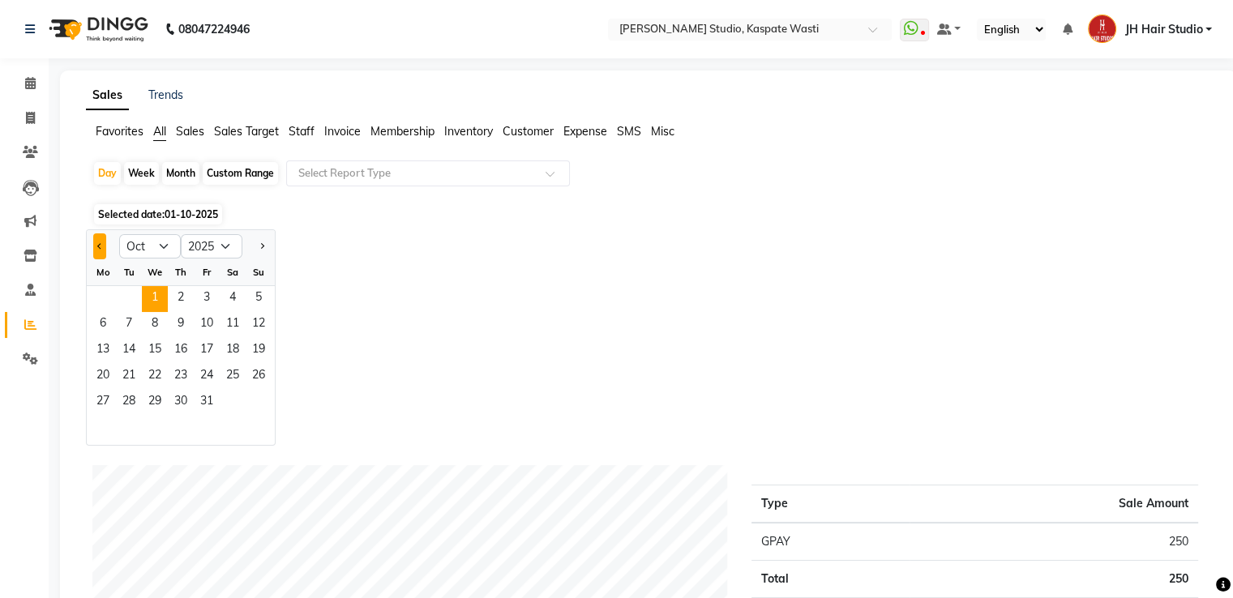
click at [101, 247] on span "Previous month" at bounding box center [100, 245] width 6 height 6
select select "9"
click at [156, 325] on span "10" at bounding box center [155, 325] width 26 height 26
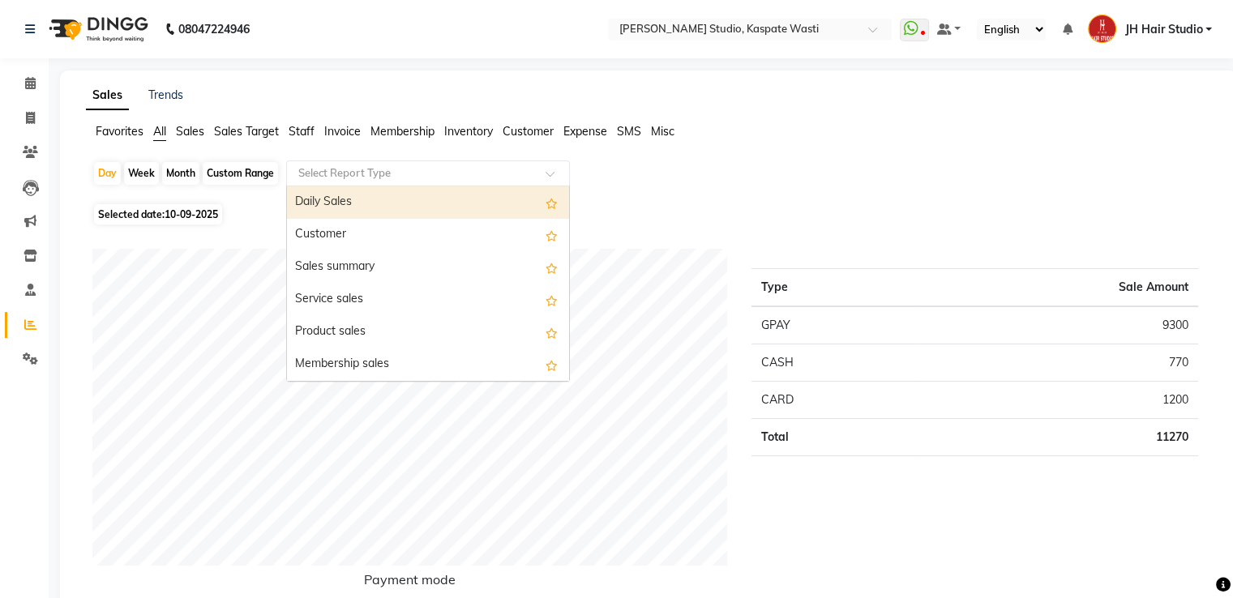
click at [396, 173] on input "text" at bounding box center [412, 173] width 234 height 16
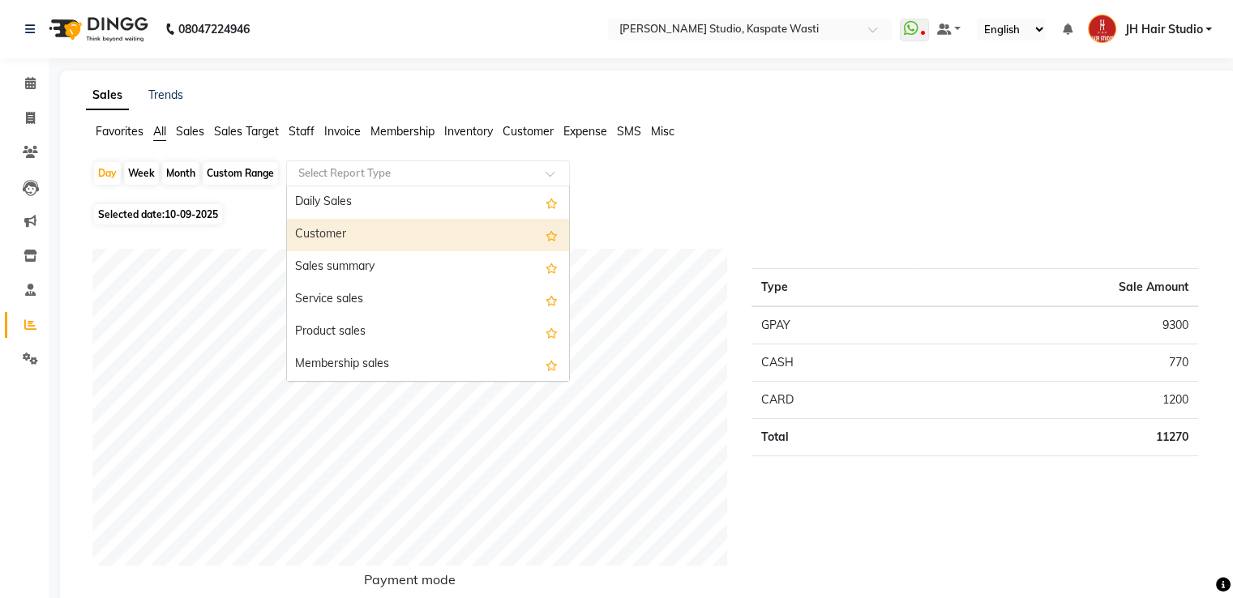
click at [185, 172] on div "Month" at bounding box center [180, 173] width 37 height 23
select select "9"
select select "2025"
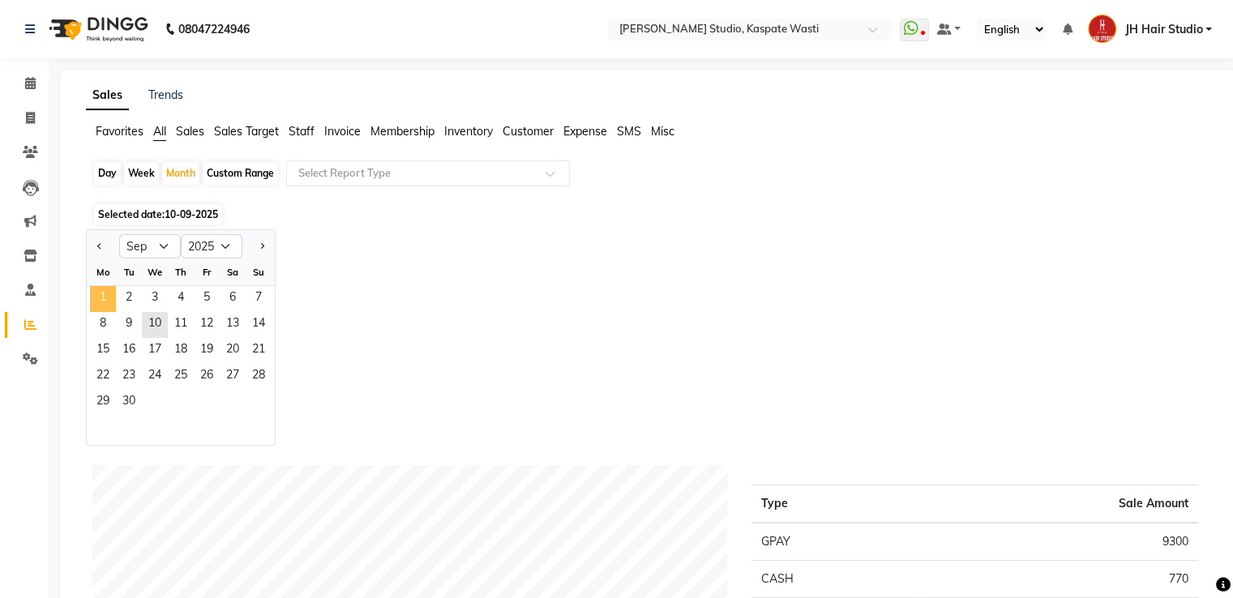
click at [105, 289] on span "1" at bounding box center [103, 299] width 26 height 26
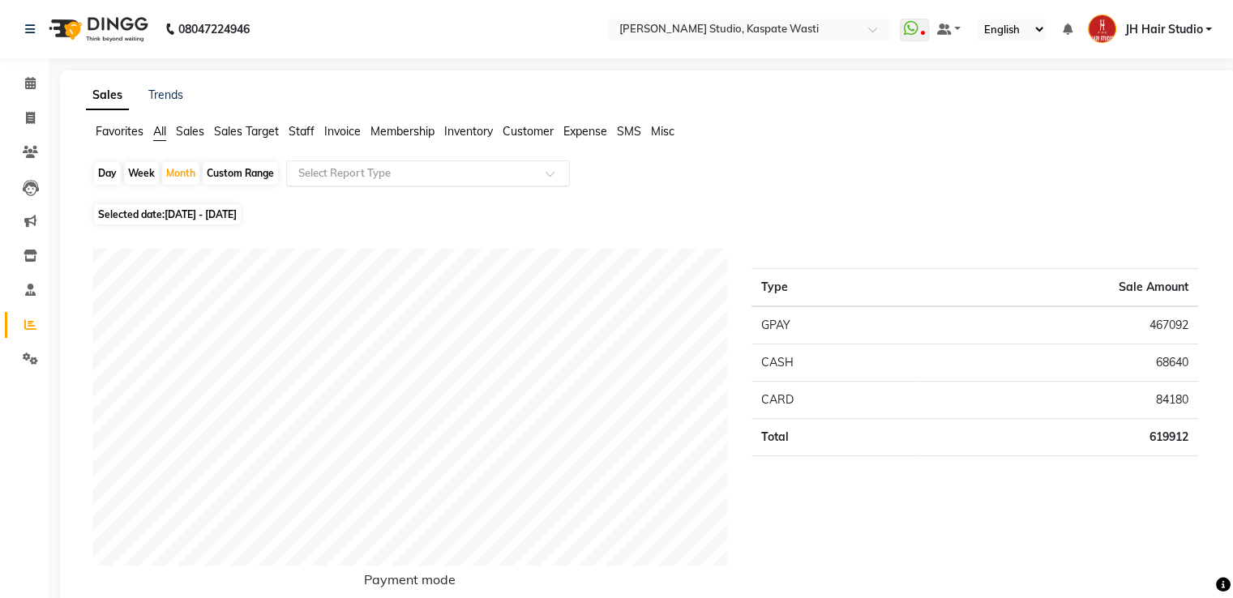
click at [466, 168] on input "text" at bounding box center [412, 173] width 234 height 16
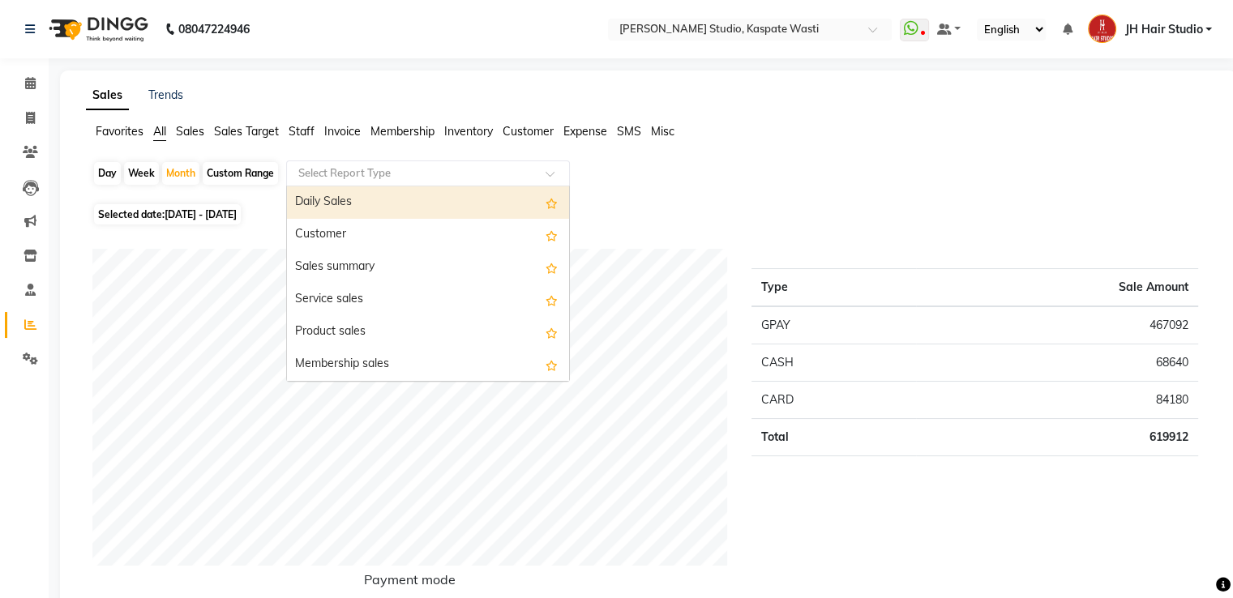
click at [438, 192] on div "Daily Sales" at bounding box center [428, 202] width 282 height 32
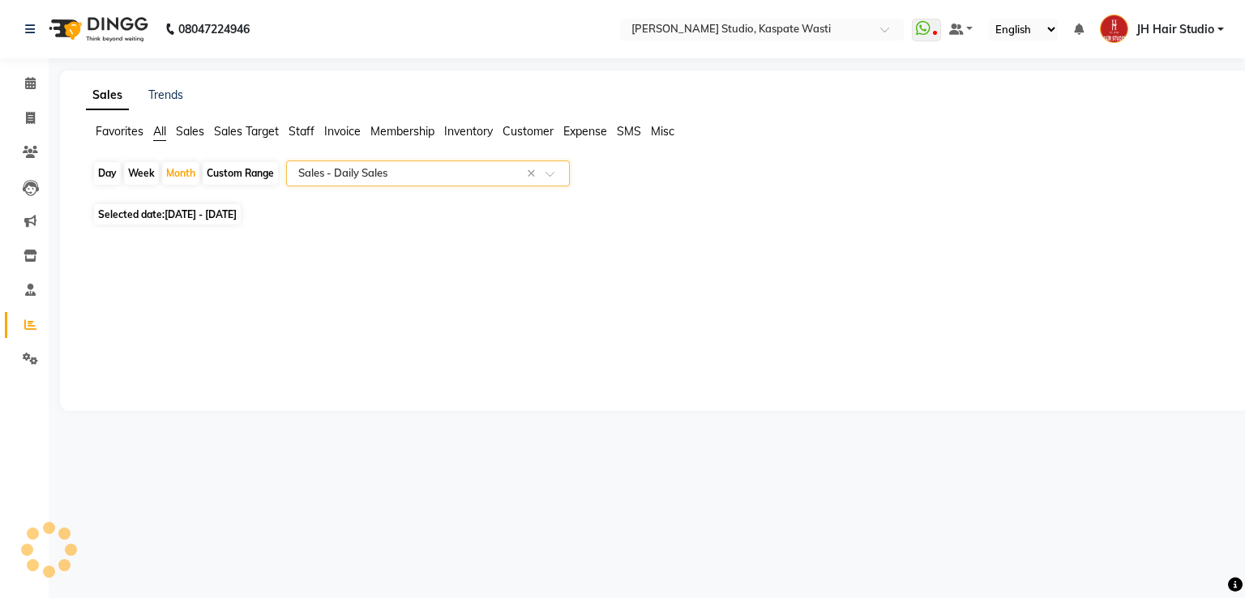
select select "pdf"
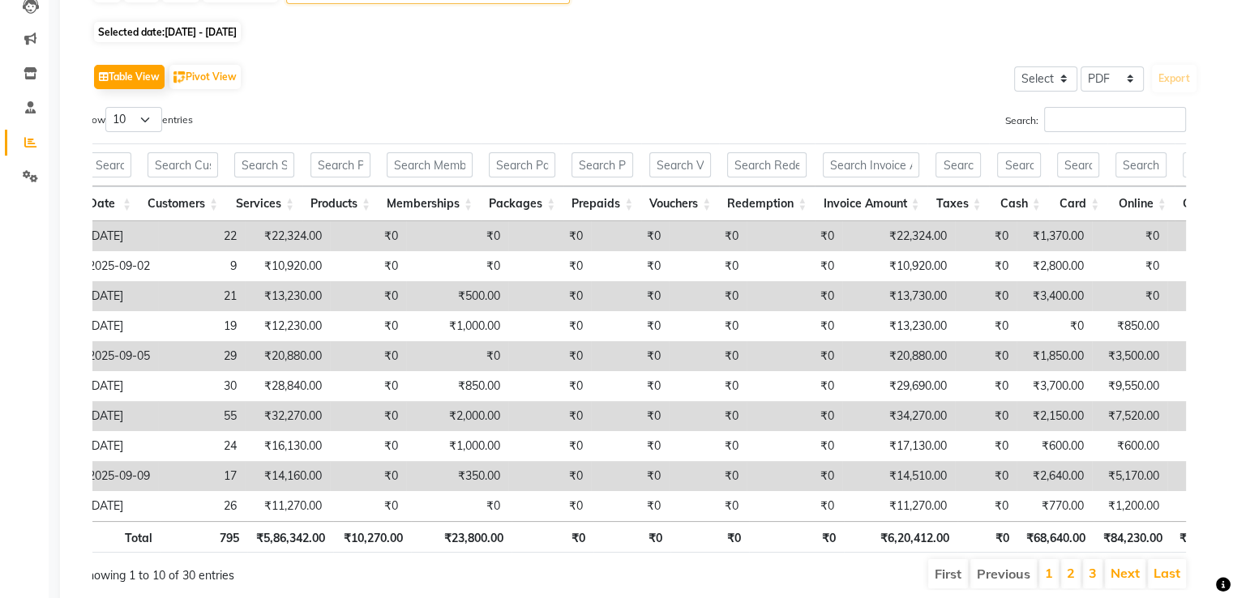
scroll to position [251, 0]
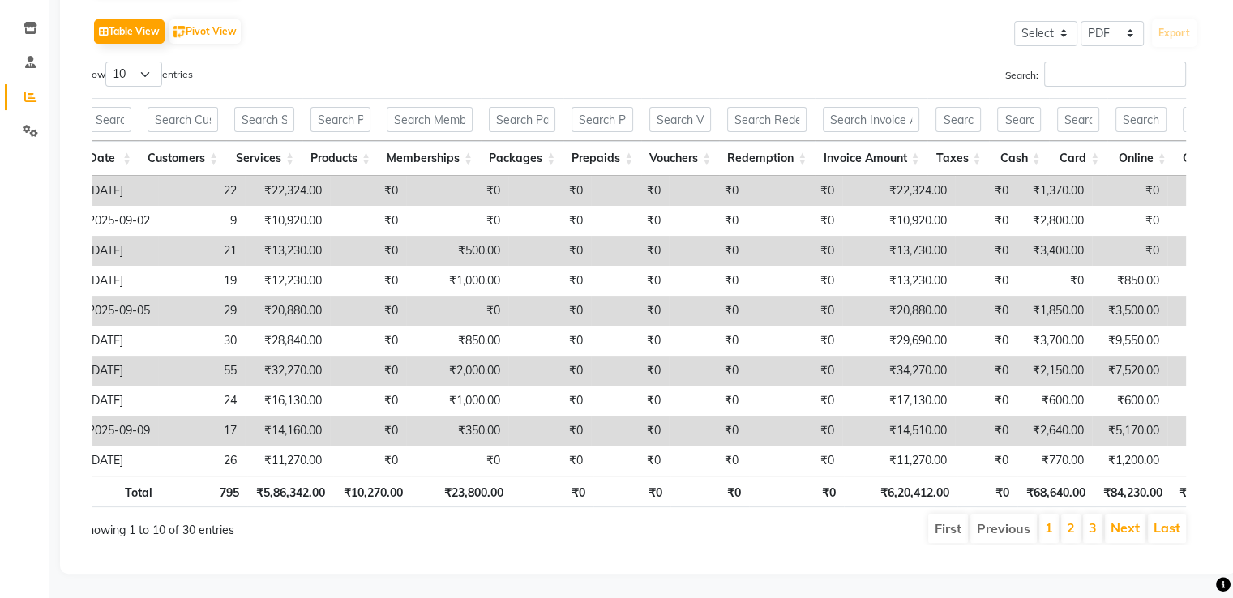
click at [915, 476] on th "₹6,20,412.00" at bounding box center [901, 492] width 114 height 32
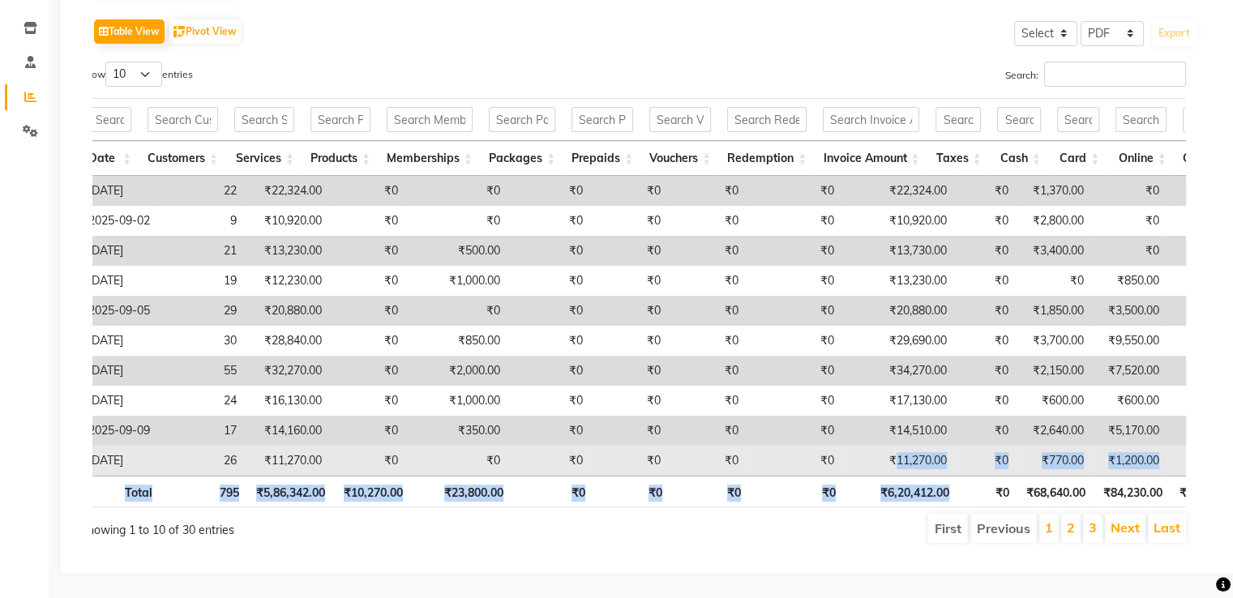
drag, startPoint x: 915, startPoint y: 466, endPoint x: 918, endPoint y: 450, distance: 16.5
click at [918, 450] on div "Date Customers Services Products Memberships Packages Prepaids Vouchers Redempt…" at bounding box center [633, 302] width 1106 height 419
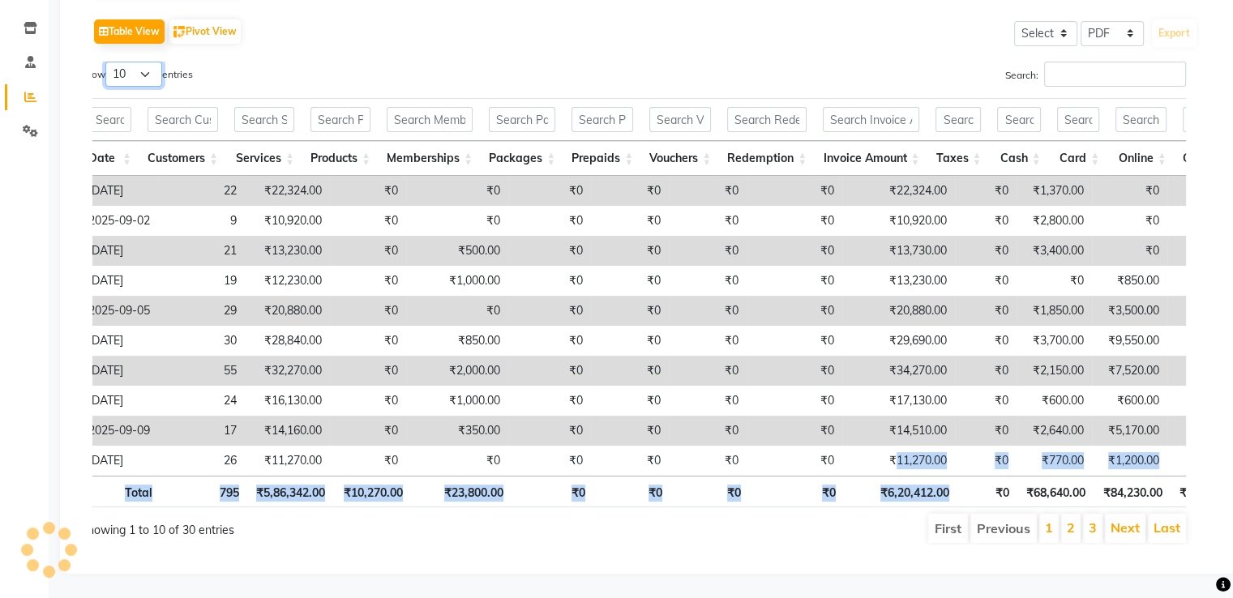
click at [144, 62] on select "10 25 50 100" at bounding box center [133, 74] width 57 height 25
select select "50"
click at [108, 62] on select "10 25 50 100" at bounding box center [133, 74] width 57 height 25
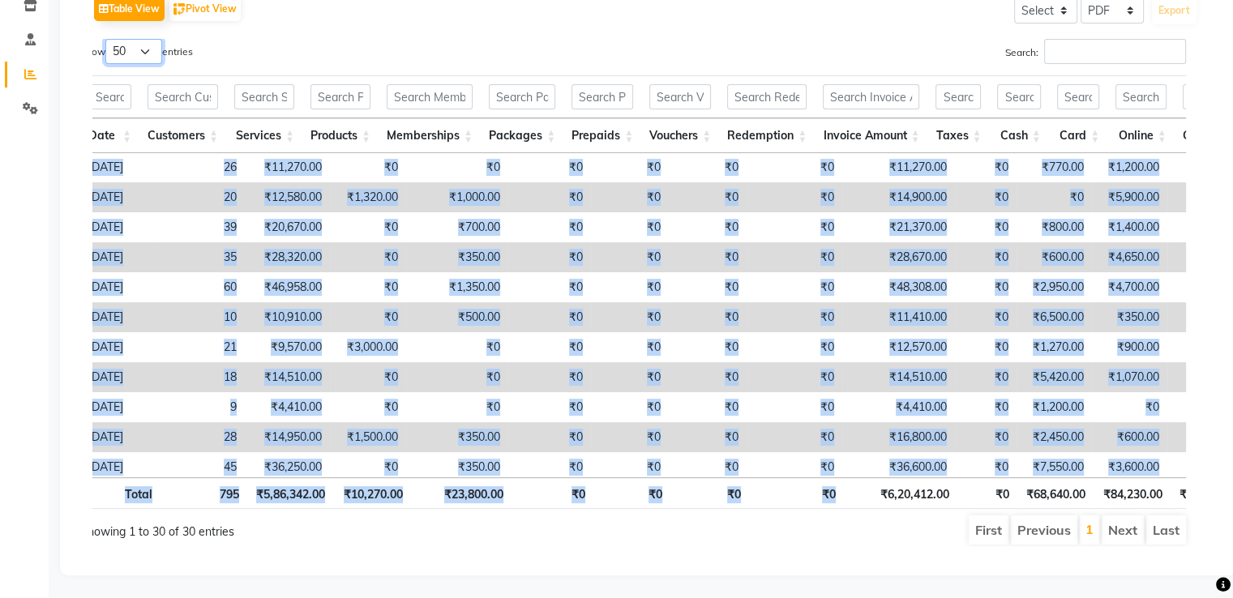
scroll to position [272, 0]
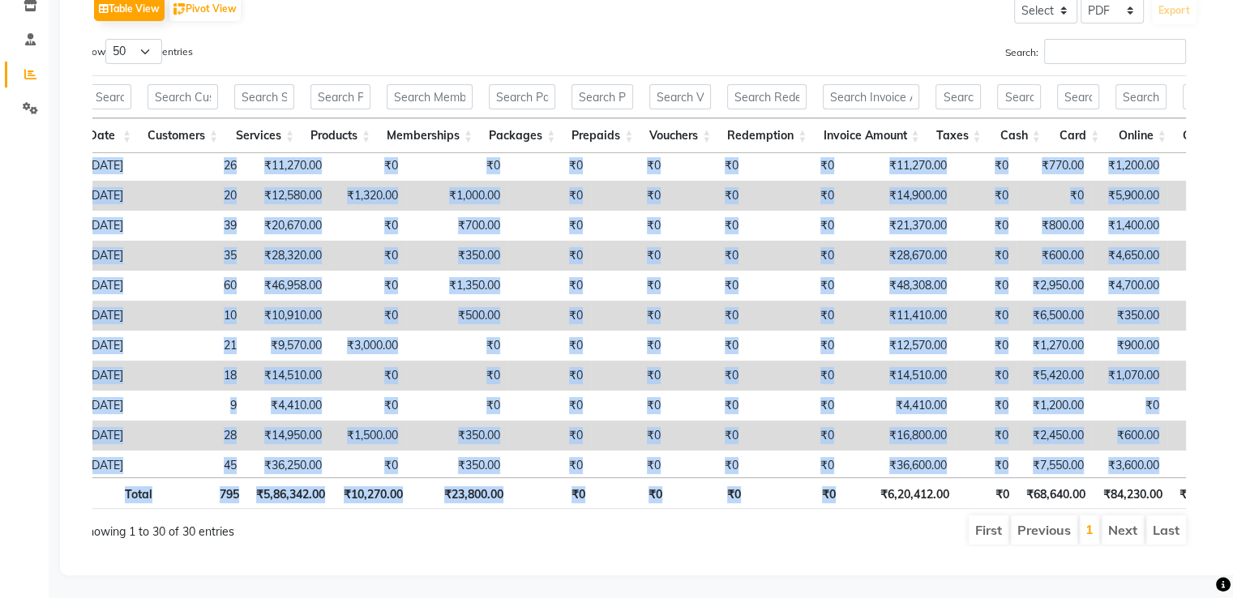
click at [1216, 256] on app-reports "Favorites All Sales Sales Target Staff Invoice Membership Inventory Customer Ex…" at bounding box center [648, 216] width 1145 height 687
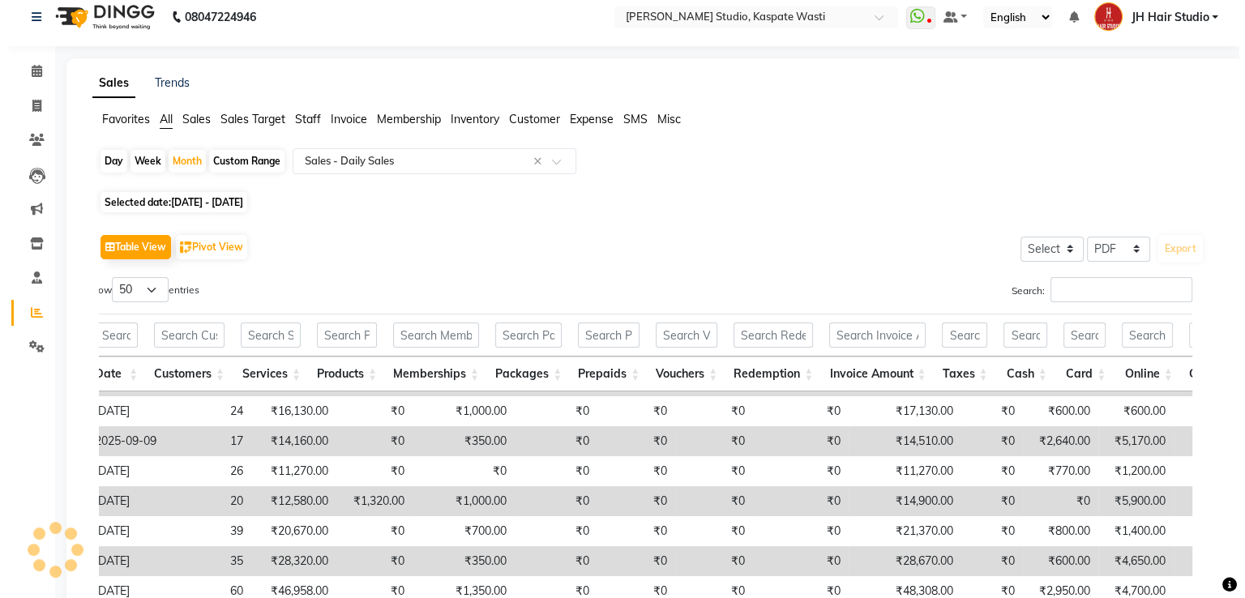
scroll to position [0, 0]
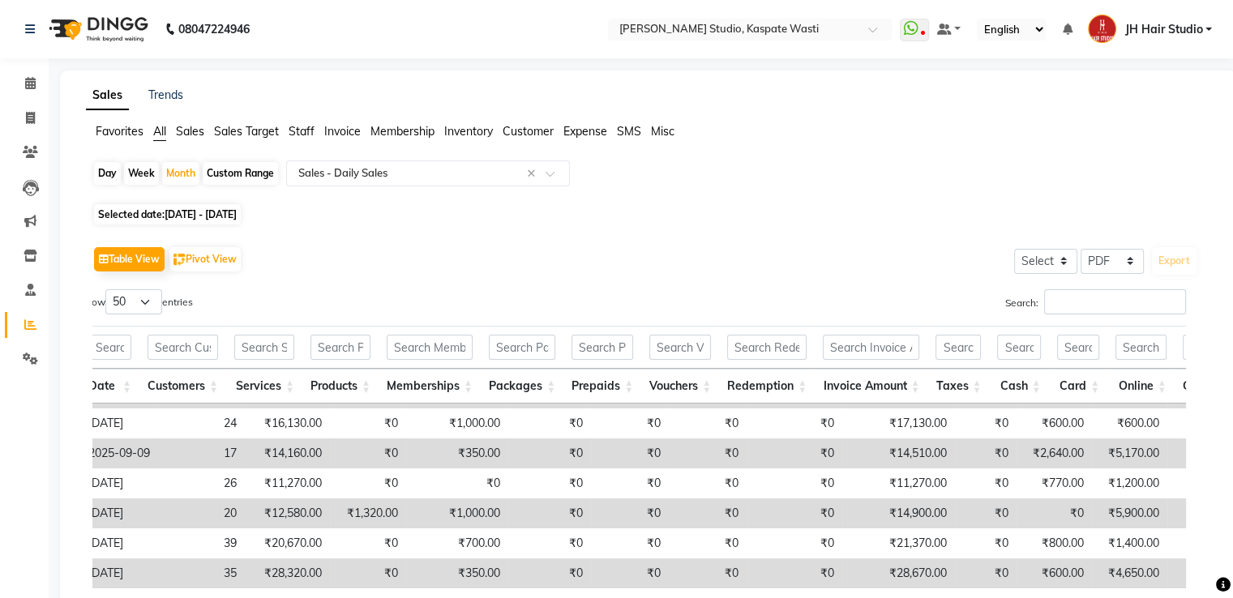
click at [1167, 28] on span "JH Hair Studio" at bounding box center [1164, 29] width 78 height 17
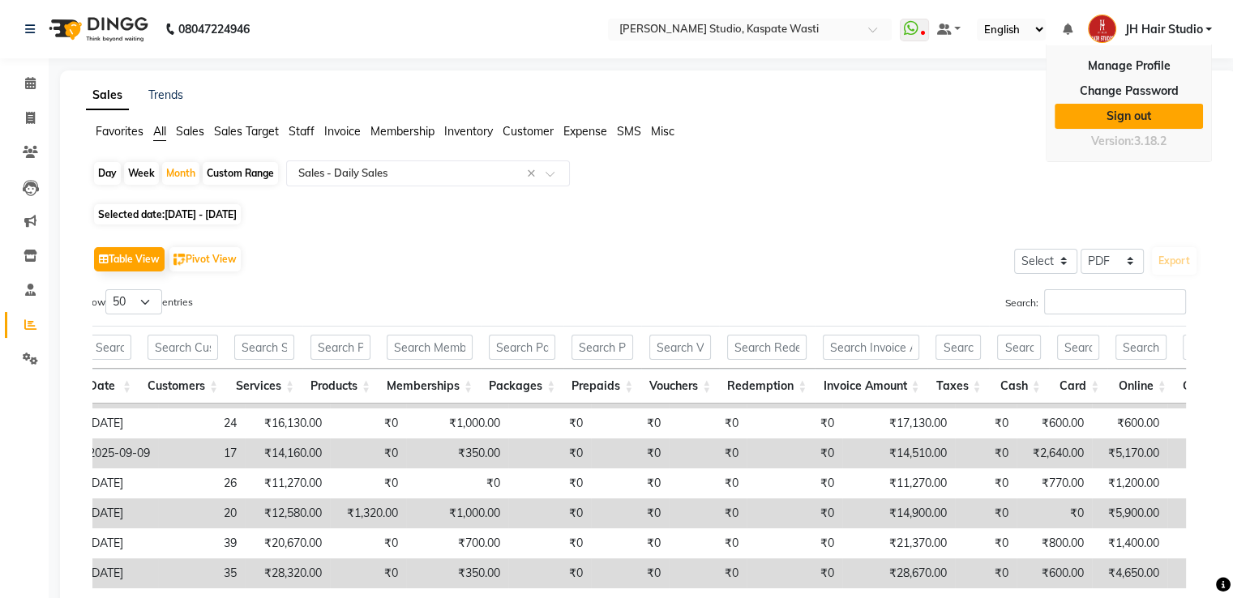
click at [1122, 113] on link "Sign out" at bounding box center [1129, 116] width 148 height 25
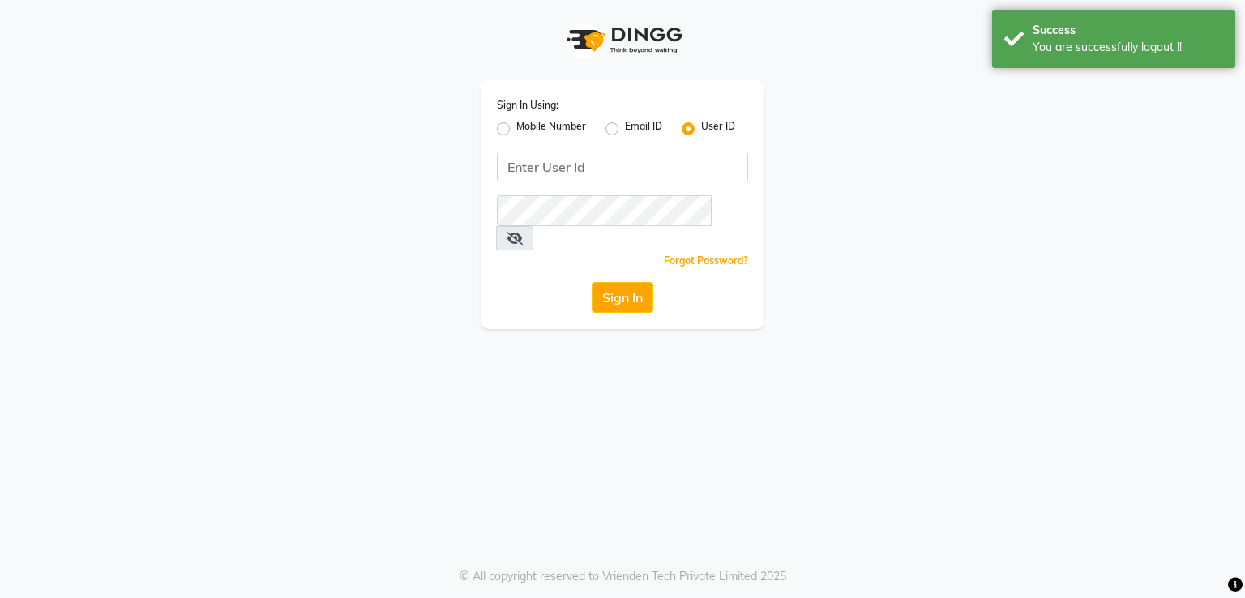
click at [516, 126] on label "Mobile Number" at bounding box center [551, 128] width 70 height 19
click at [516, 126] on input "Mobile Number" at bounding box center [521, 124] width 11 height 11
radio input "true"
radio input "false"
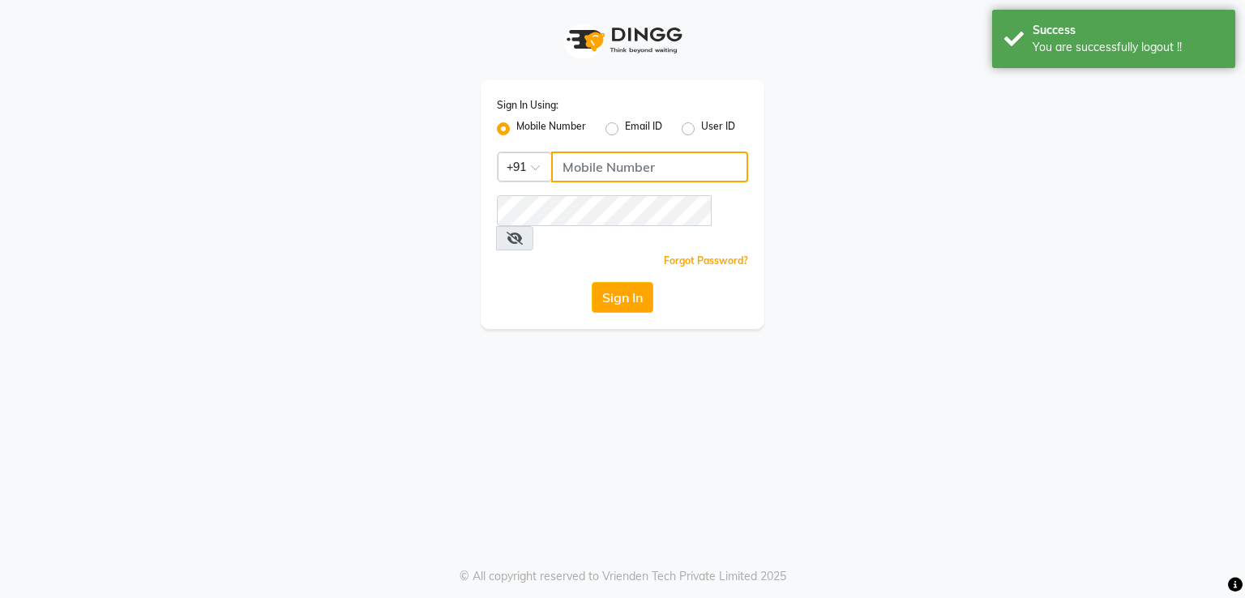
click at [596, 173] on input "Username" at bounding box center [649, 167] width 197 height 31
type input "8805000651"
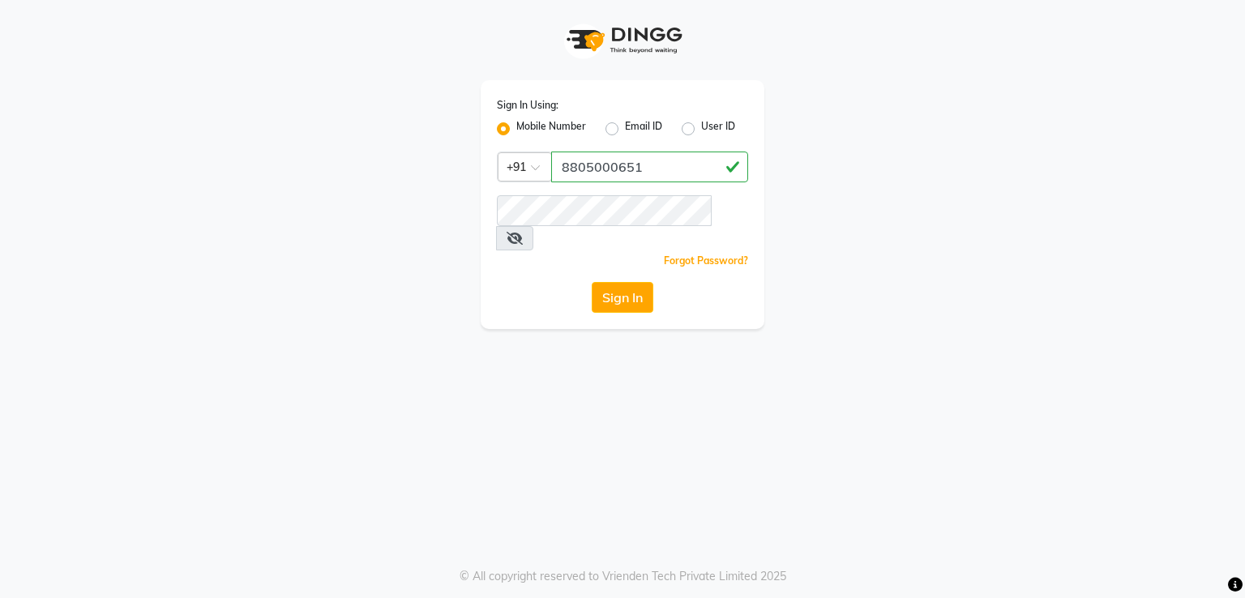
drag, startPoint x: 585, startPoint y: 193, endPoint x: 392, endPoint y: 220, distance: 194.0
click at [392, 220] on div "Sign In Using: Mobile Number Email ID User ID Country Code × +91 8805000651 Rem…" at bounding box center [623, 164] width 924 height 329
click at [612, 282] on button "Sign In" at bounding box center [623, 297] width 62 height 31
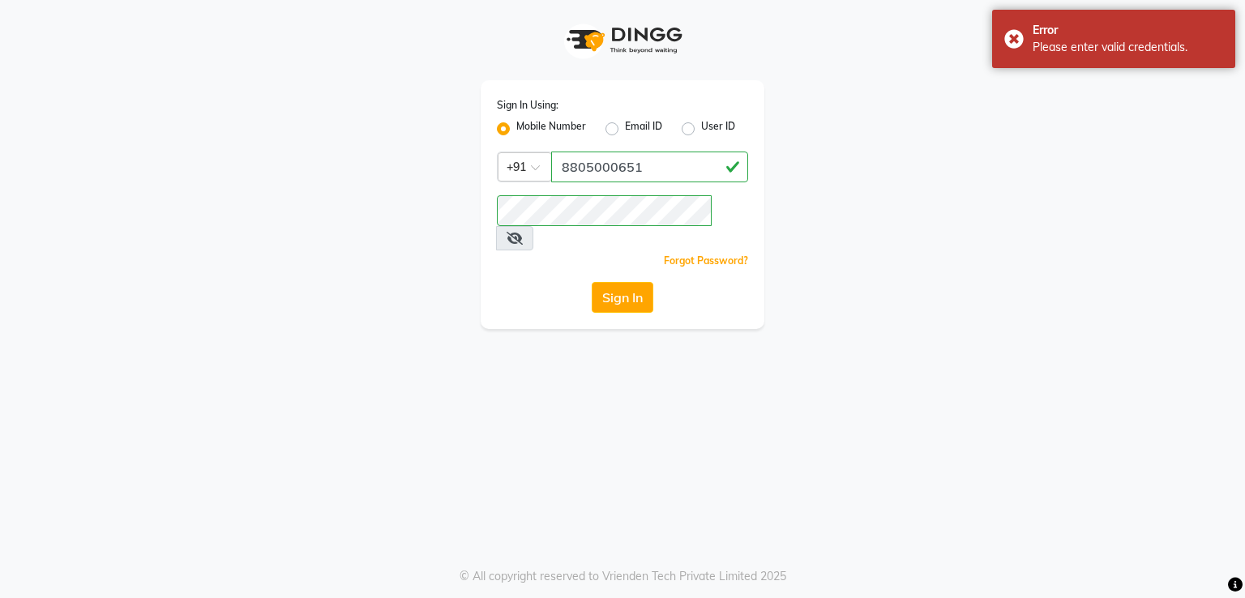
click at [523, 232] on icon at bounding box center [515, 238] width 16 height 13
click at [615, 282] on button "Sign In" at bounding box center [623, 297] width 62 height 31
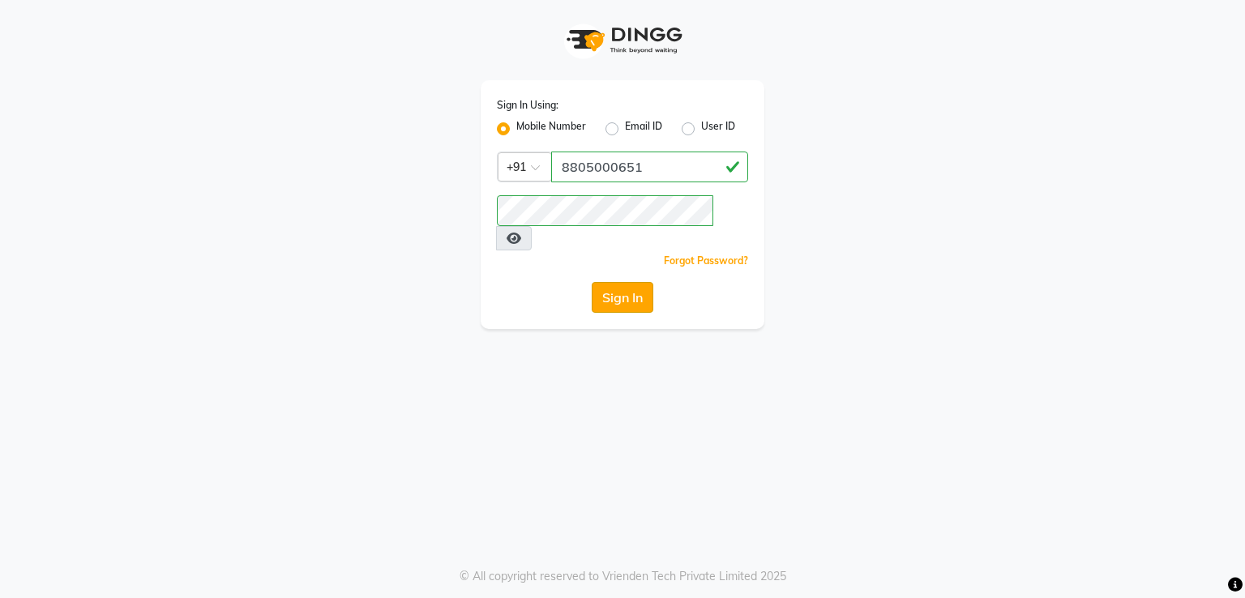
click at [616, 282] on button "Sign In" at bounding box center [623, 297] width 62 height 31
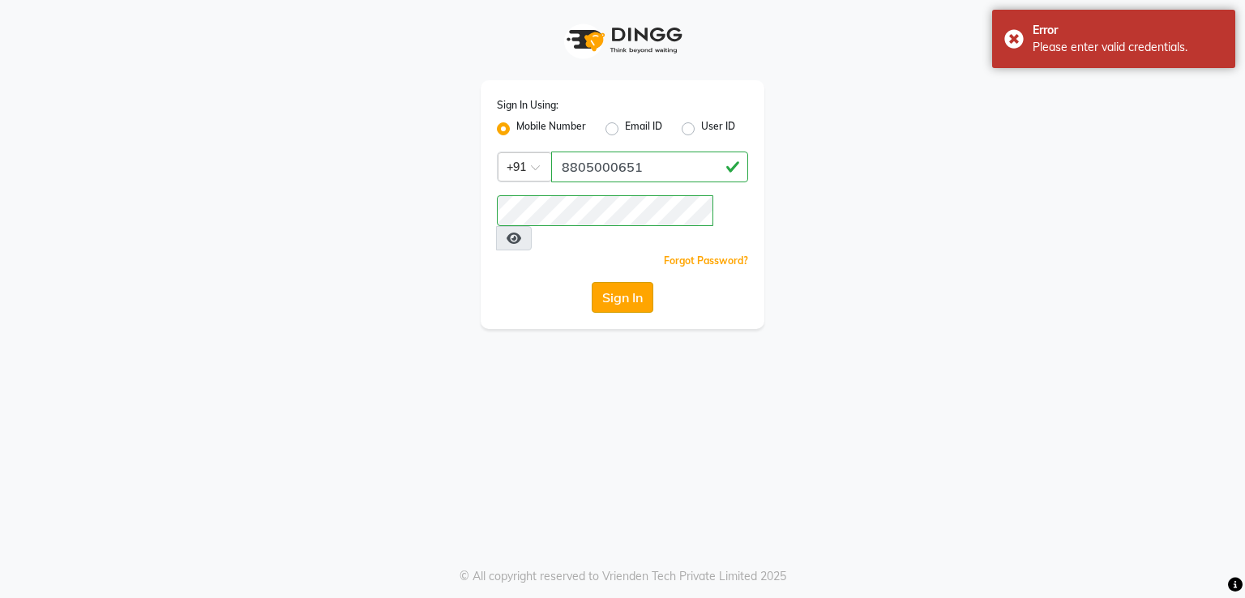
click at [619, 282] on button "Sign In" at bounding box center [623, 297] width 62 height 31
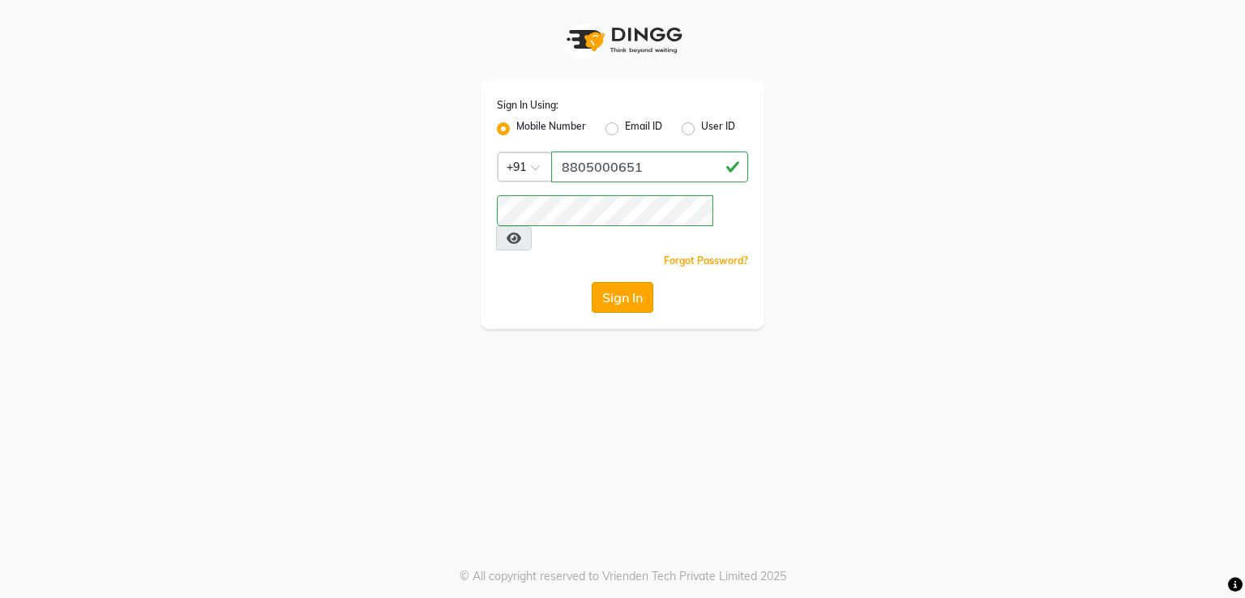
click at [619, 282] on button "Sign In" at bounding box center [623, 297] width 62 height 31
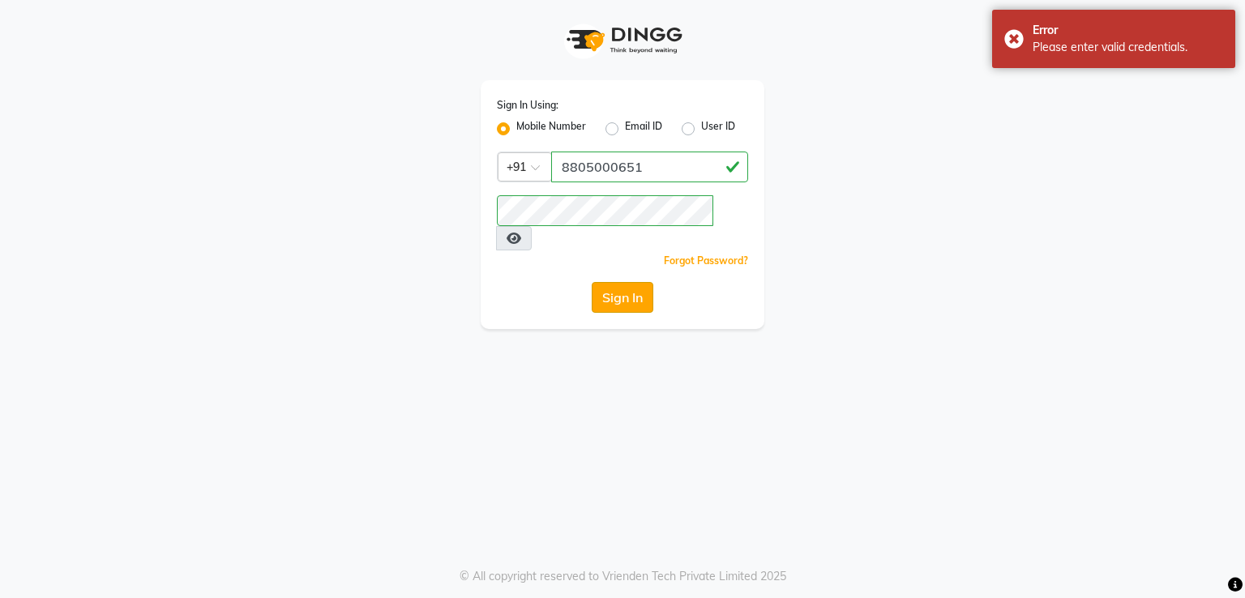
click at [623, 282] on button "Sign In" at bounding box center [623, 297] width 62 height 31
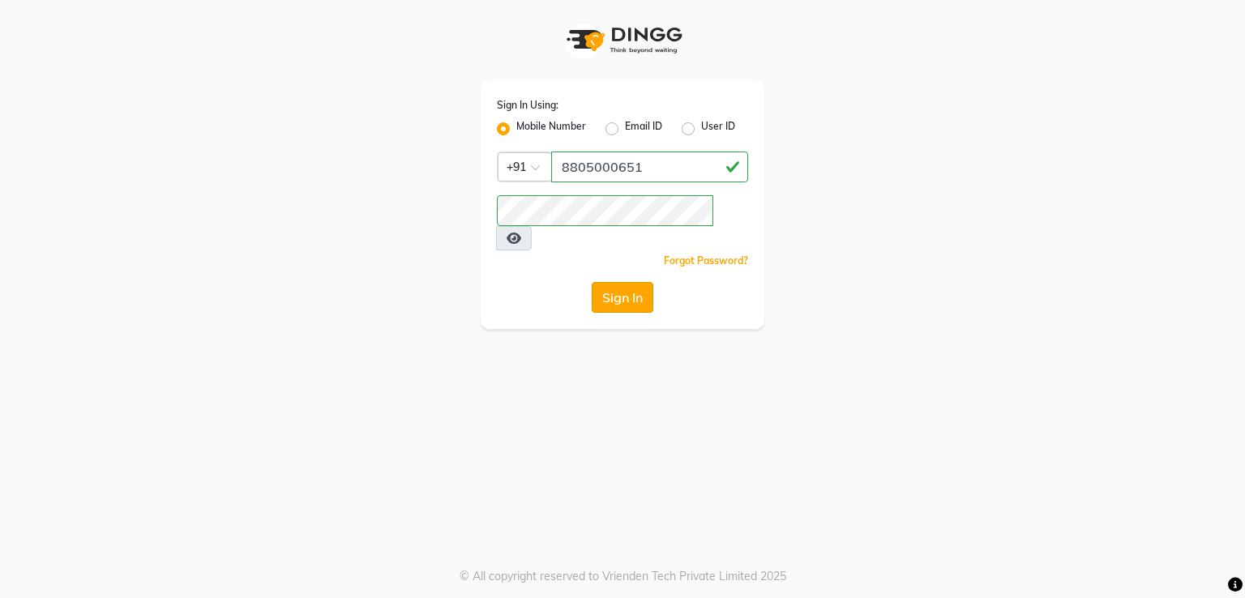
click at [616, 282] on button "Sign In" at bounding box center [623, 297] width 62 height 31
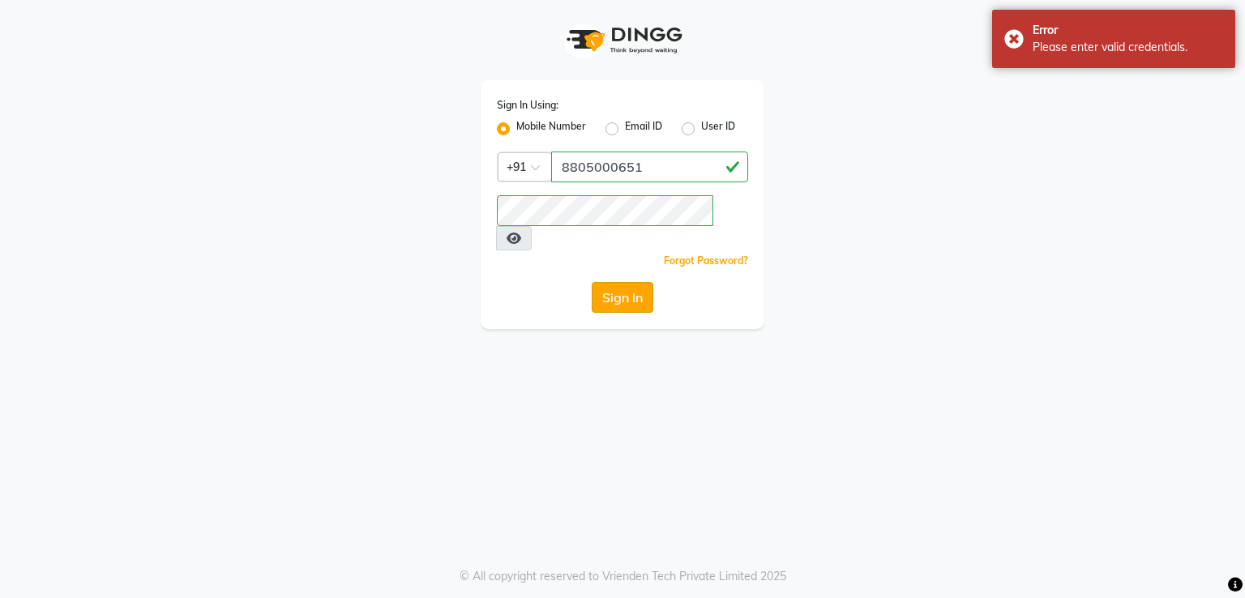
click at [623, 282] on button "Sign In" at bounding box center [623, 297] width 62 height 31
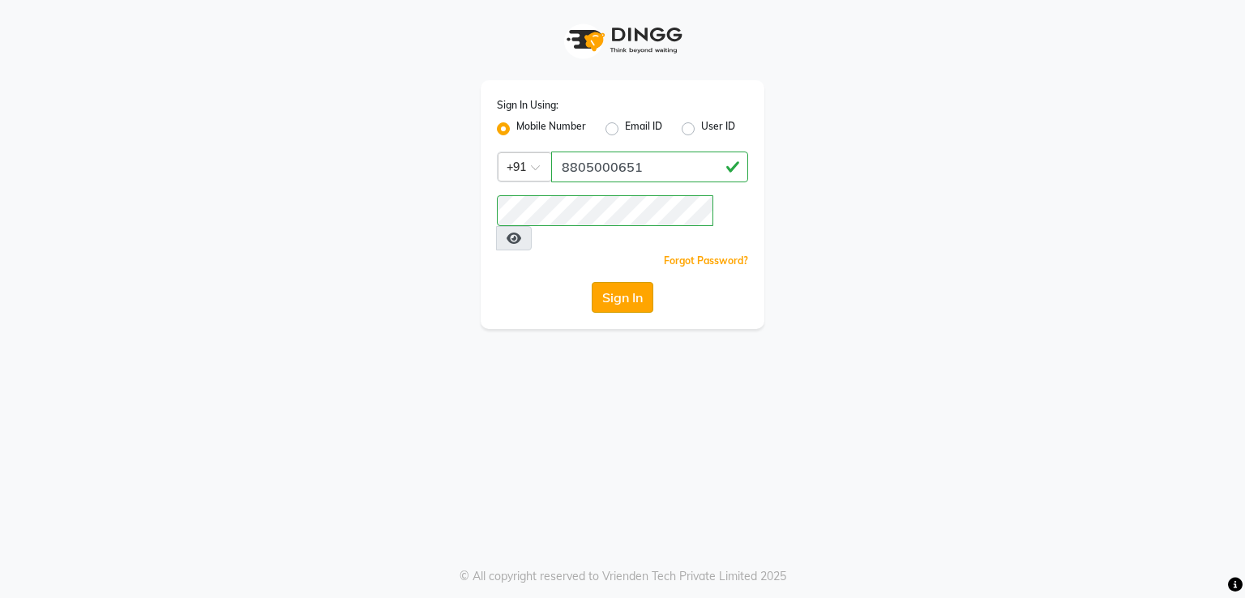
click at [609, 282] on button "Sign In" at bounding box center [623, 297] width 62 height 31
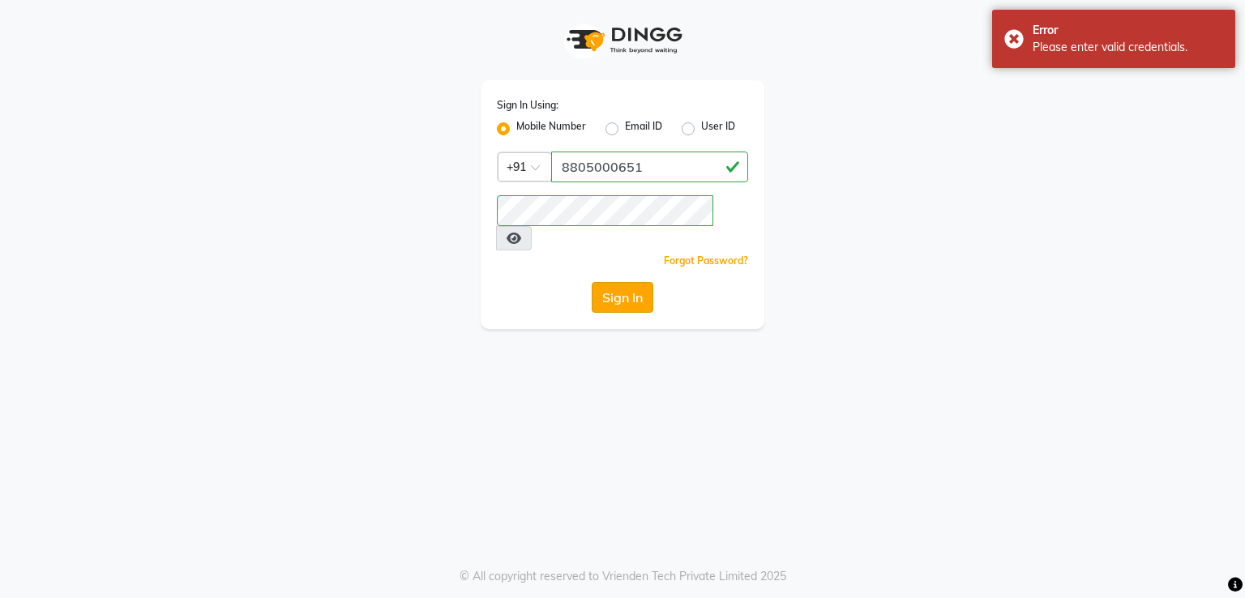
click at [639, 282] on button "Sign In" at bounding box center [623, 297] width 62 height 31
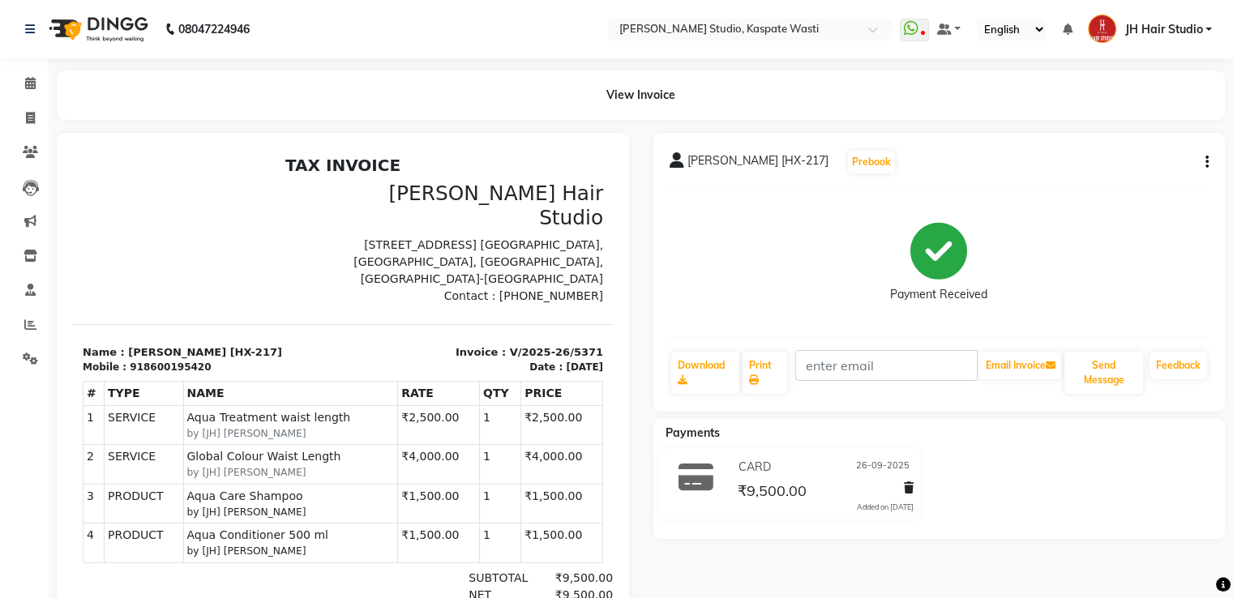
click at [1201, 152] on div "[PERSON_NAME] [HX-217] Prebook" at bounding box center [940, 162] width 540 height 26
click at [1206, 163] on icon "button" at bounding box center [1207, 162] width 3 height 1
click at [1116, 169] on div "Edit Invoice" at bounding box center [1141, 172] width 81 height 20
select select "service"
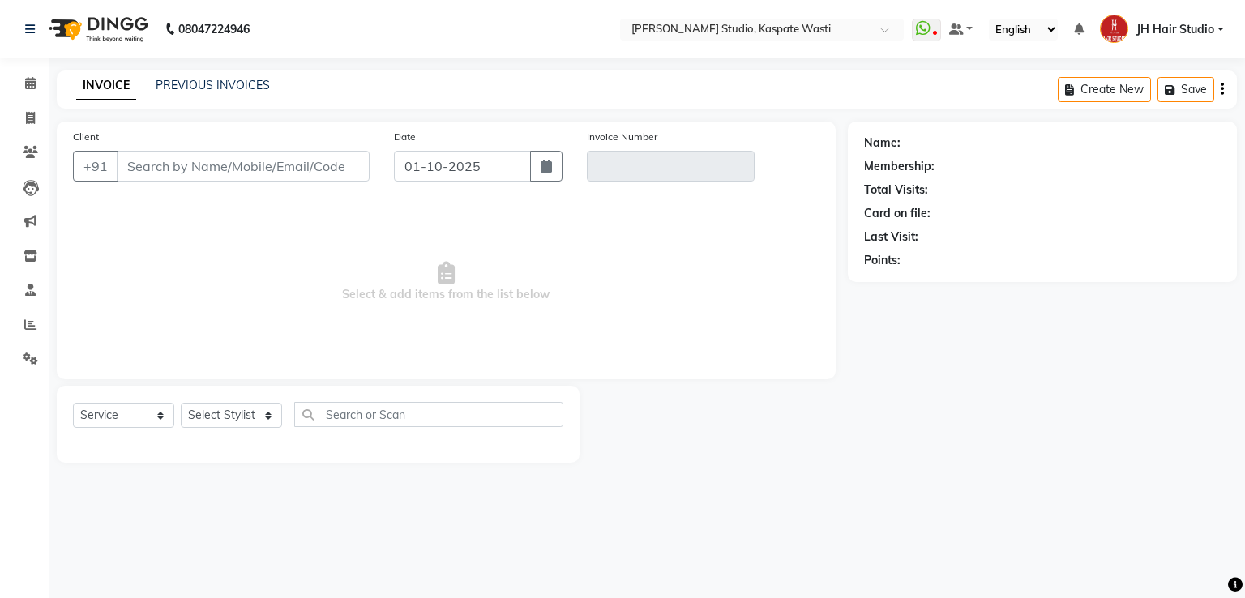
type input "8600195420"
type input "V/2025-26/5371"
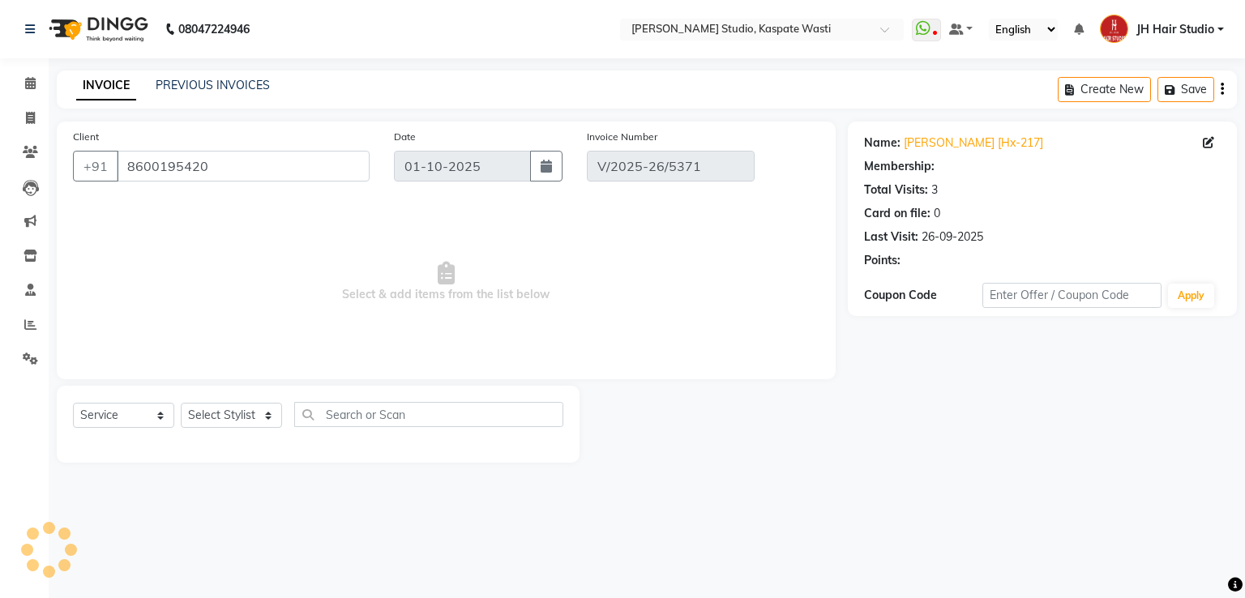
select select "1: Object"
type input "26-09-2025"
select select "select"
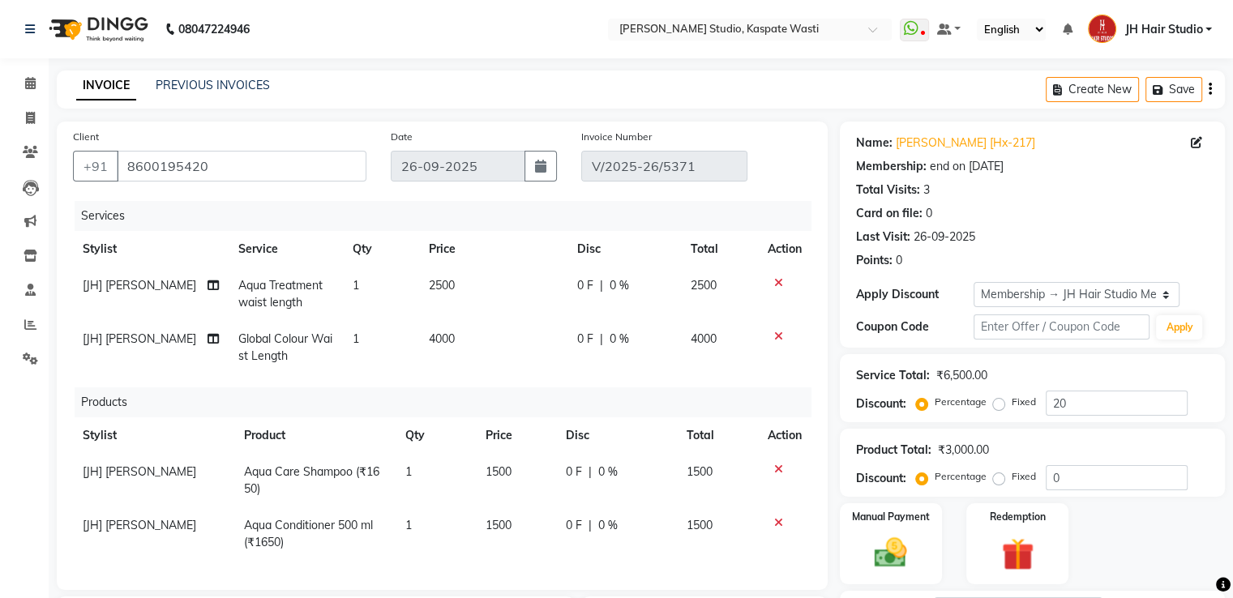
click at [133, 467] on span "[JH] [PERSON_NAME]" at bounding box center [140, 472] width 114 height 15
select select "63820"
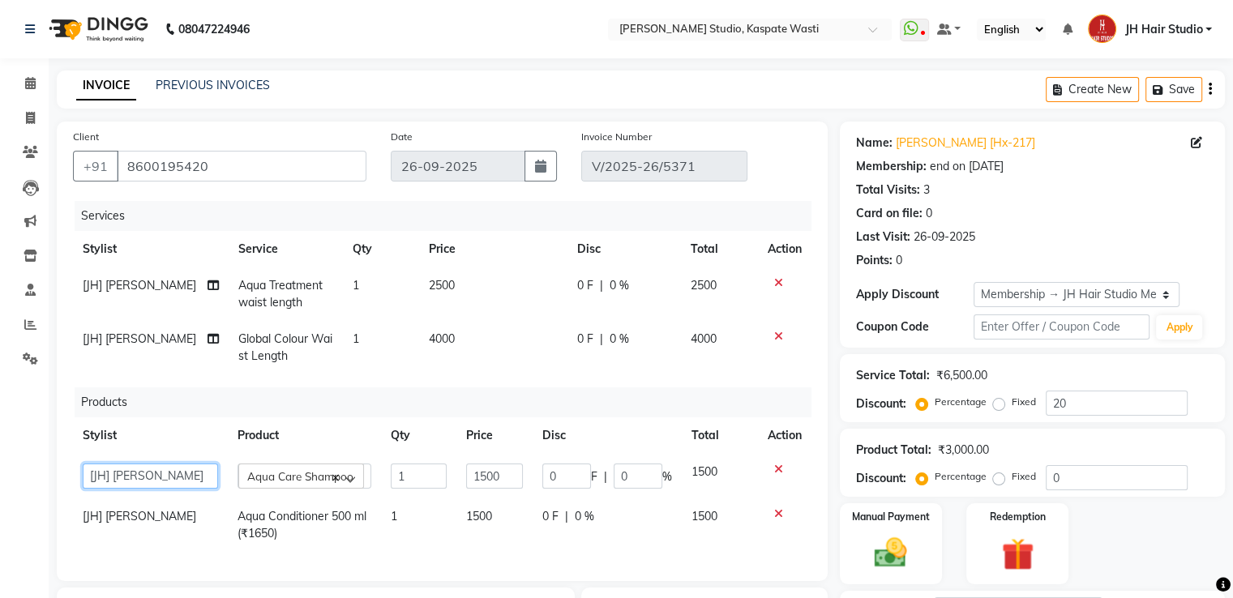
click at [133, 467] on select "[F1] GANESH [F1] Jagdish [ F1] RAM [F1]Sanjay [F1]Siddhu [F1] Suraj [F1] USHA […" at bounding box center [150, 476] width 135 height 25
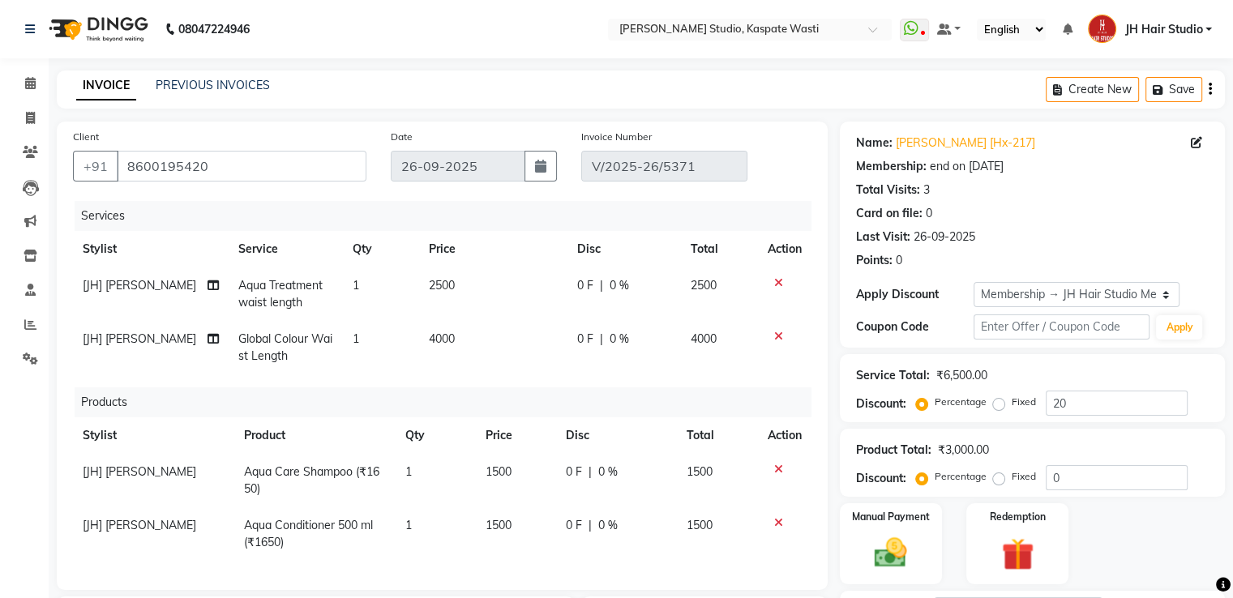
click at [114, 518] on td "[JH] [PERSON_NAME]" at bounding box center [153, 535] width 161 height 54
select select "63820"
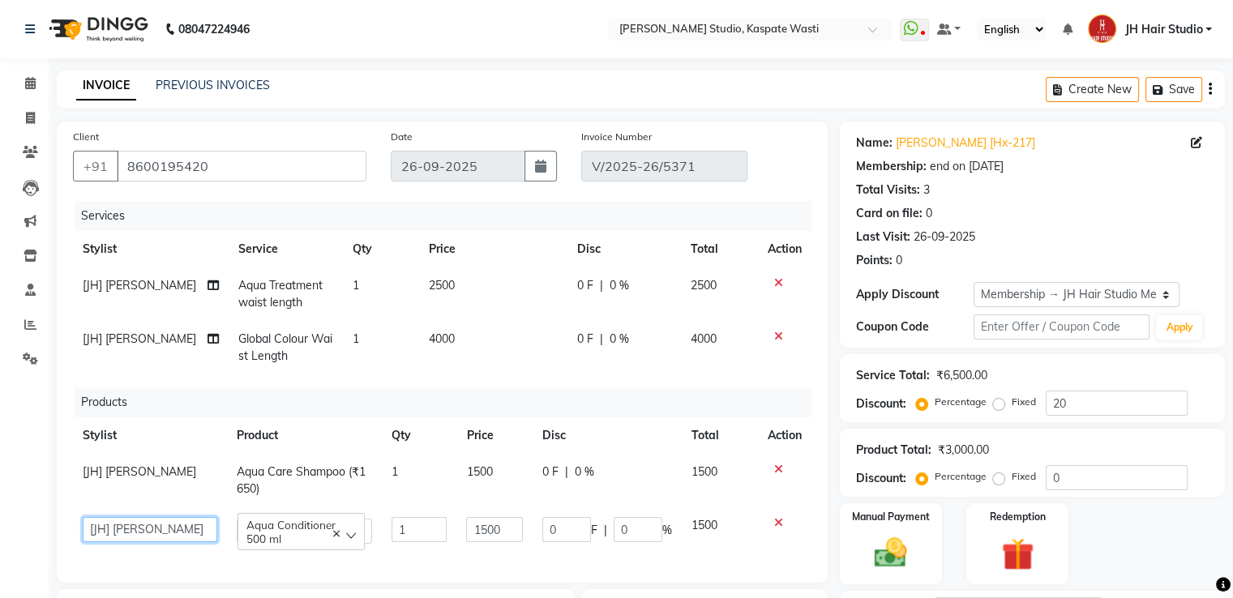
click at [126, 528] on select "[F1] GANESH [F1] Jagdish [ F1] RAM [F1]Sanjay [F1]Siddhu [F1] Suraj [F1] USHA […" at bounding box center [150, 529] width 135 height 25
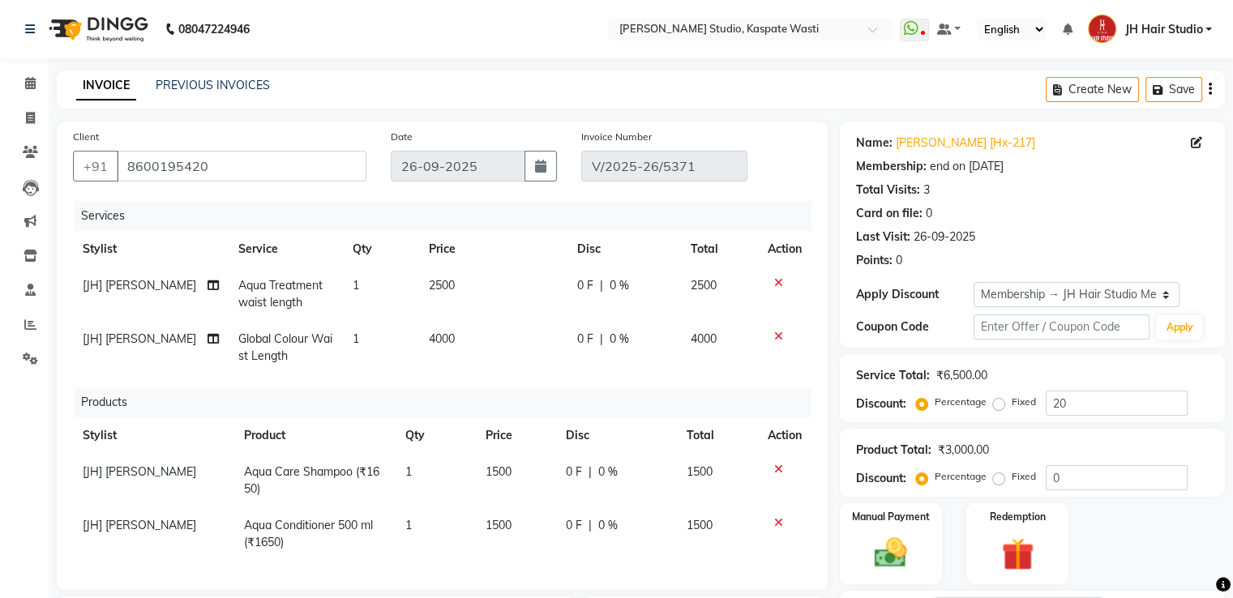
scroll to position [261, 0]
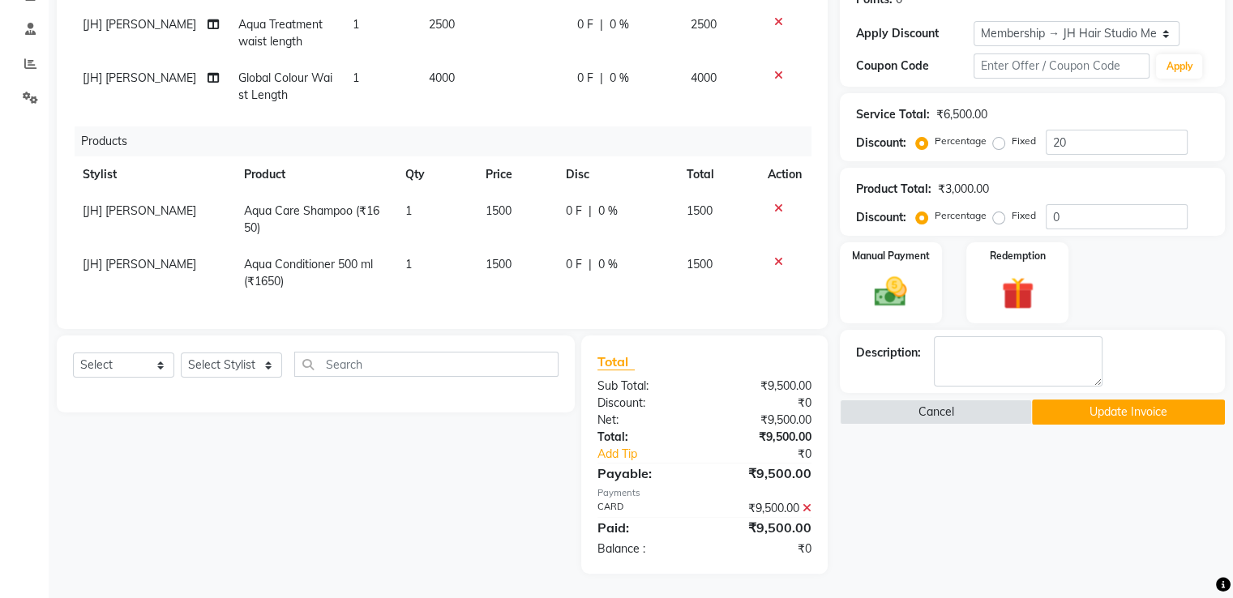
click at [1122, 413] on button "Update Invoice" at bounding box center [1128, 412] width 193 height 25
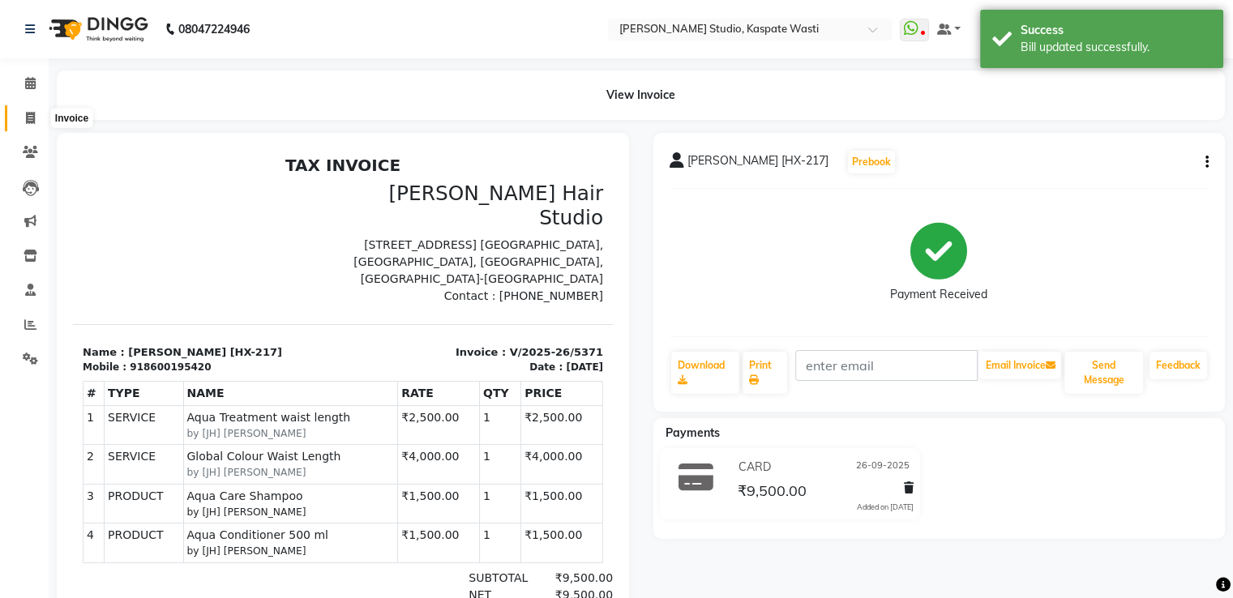
click at [27, 116] on icon at bounding box center [30, 118] width 9 height 12
select select "service"
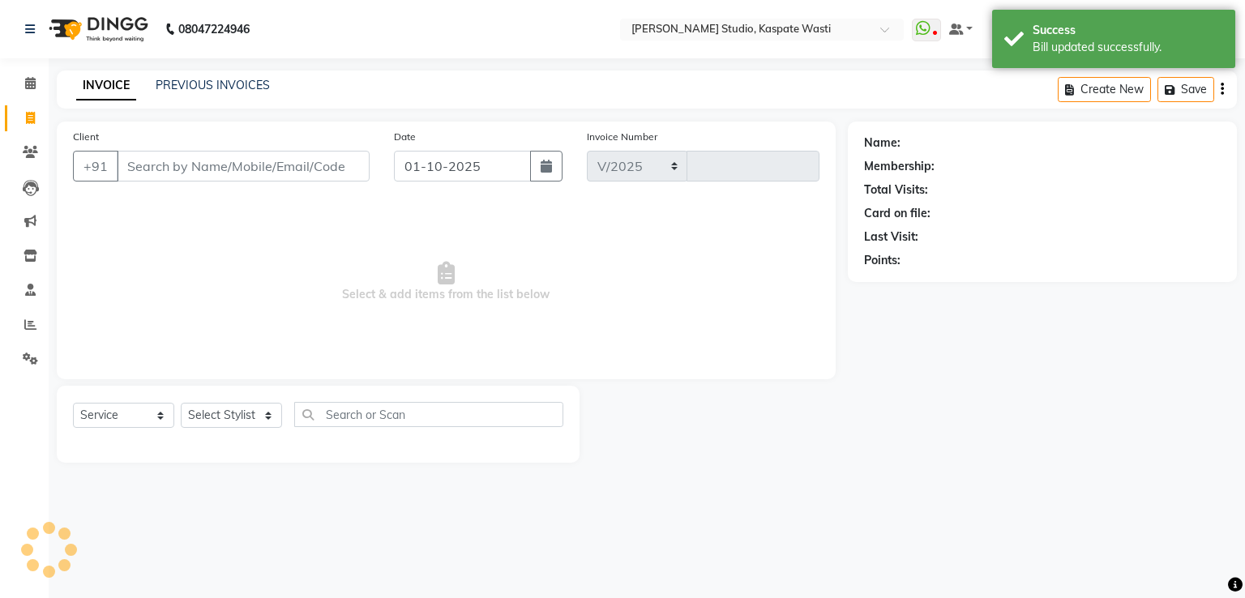
select select "130"
type input "5494"
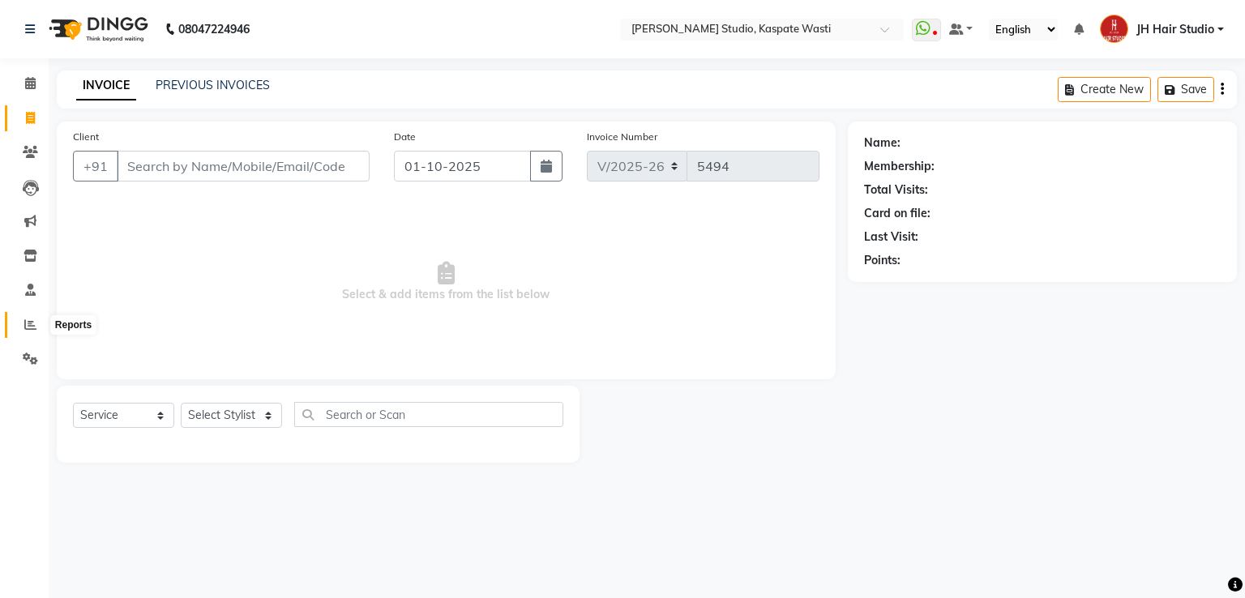
click at [25, 328] on icon at bounding box center [30, 325] width 12 height 12
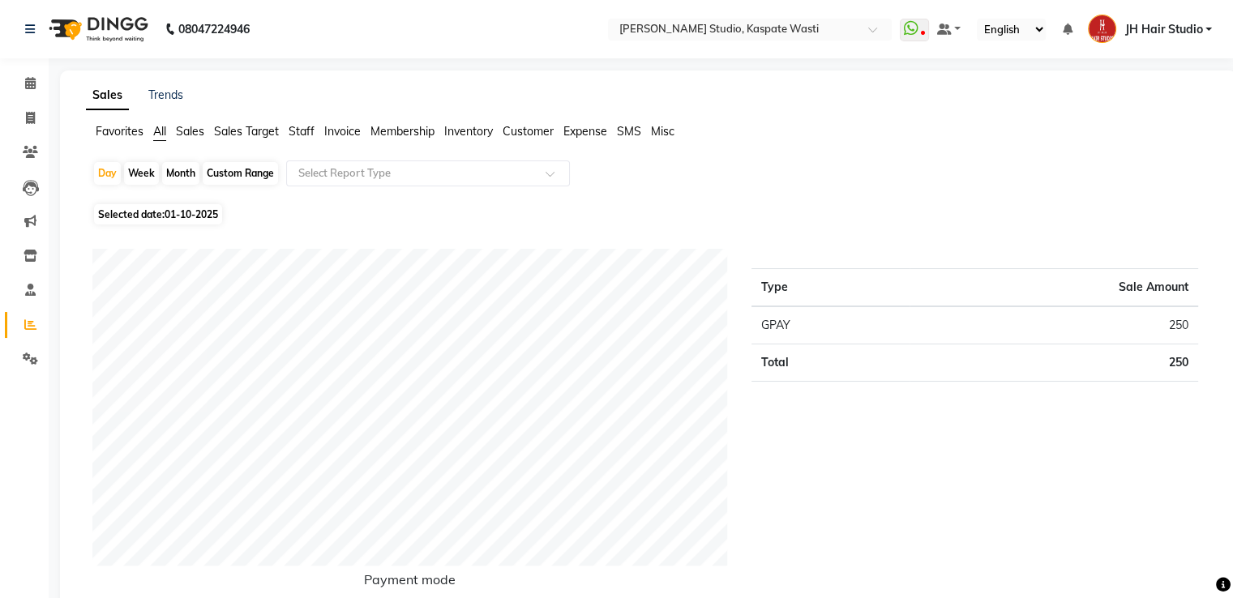
click at [176, 169] on div "Month" at bounding box center [180, 173] width 37 height 23
select select "10"
select select "2025"
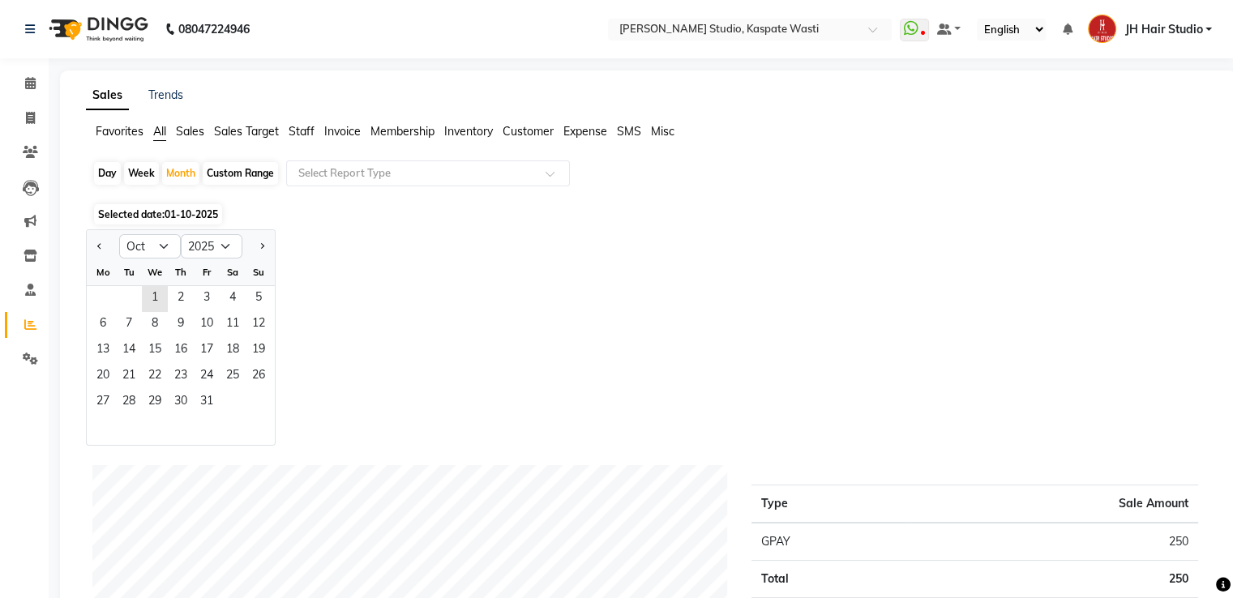
click at [92, 242] on div at bounding box center [103, 247] width 32 height 26
click at [99, 244] on span "Previous month" at bounding box center [100, 245] width 6 height 6
select select "9"
click at [102, 296] on span "1" at bounding box center [103, 299] width 26 height 26
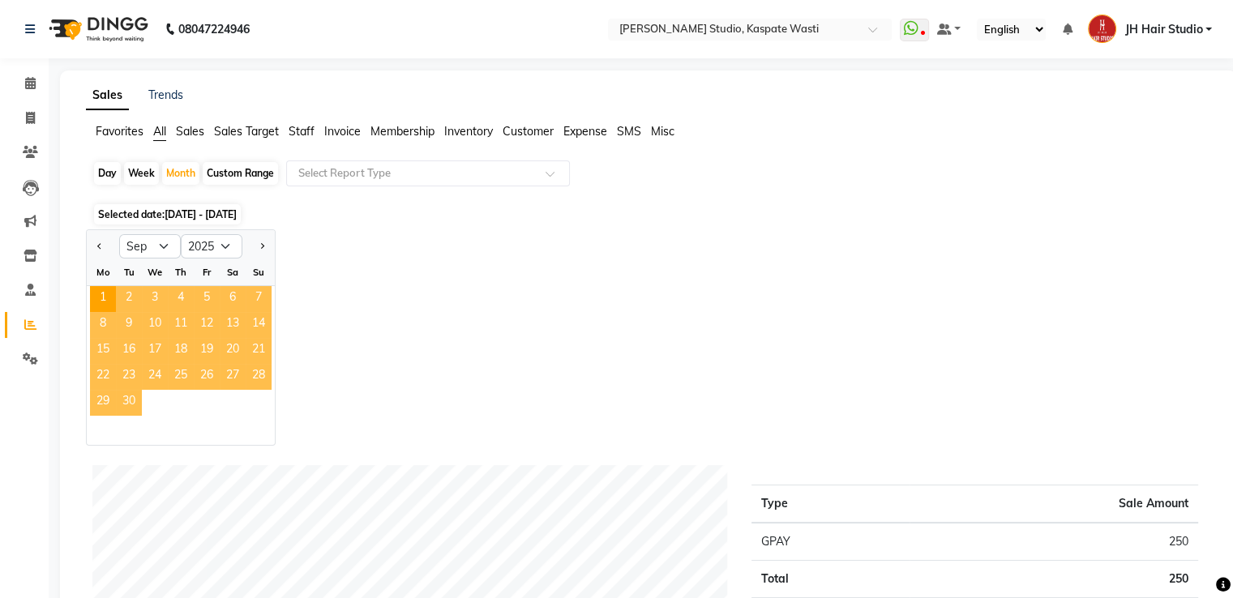
click at [127, 396] on span "30" at bounding box center [129, 403] width 26 height 26
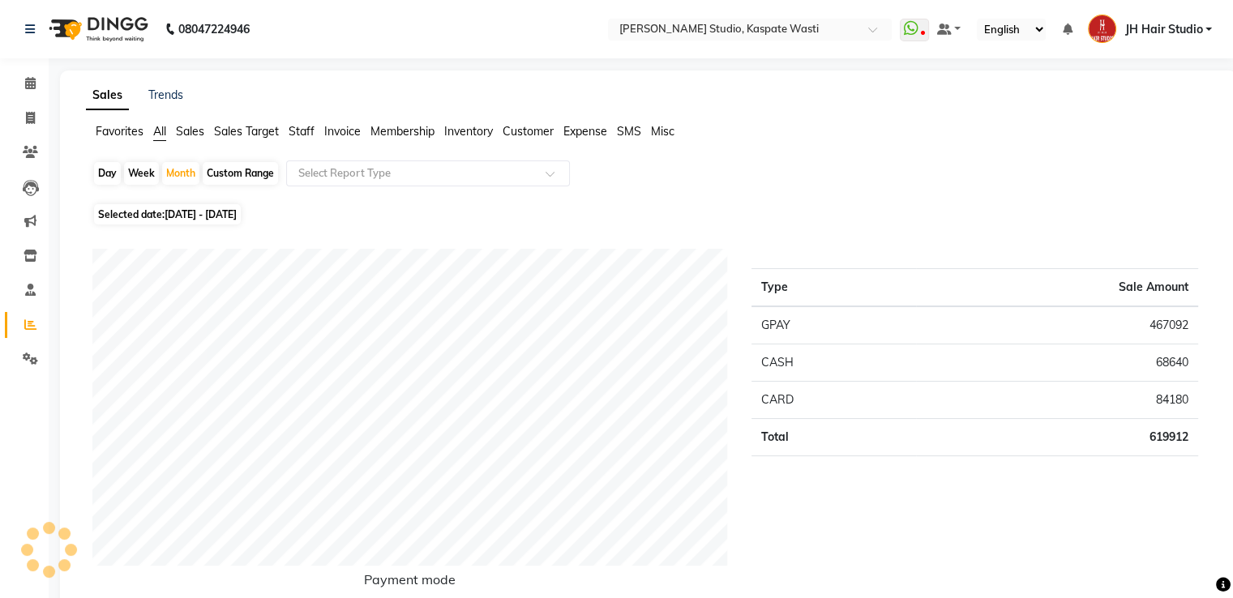
click at [399, 189] on div "Day Week Month Custom Range Select Report Type" at bounding box center [648, 180] width 1112 height 39
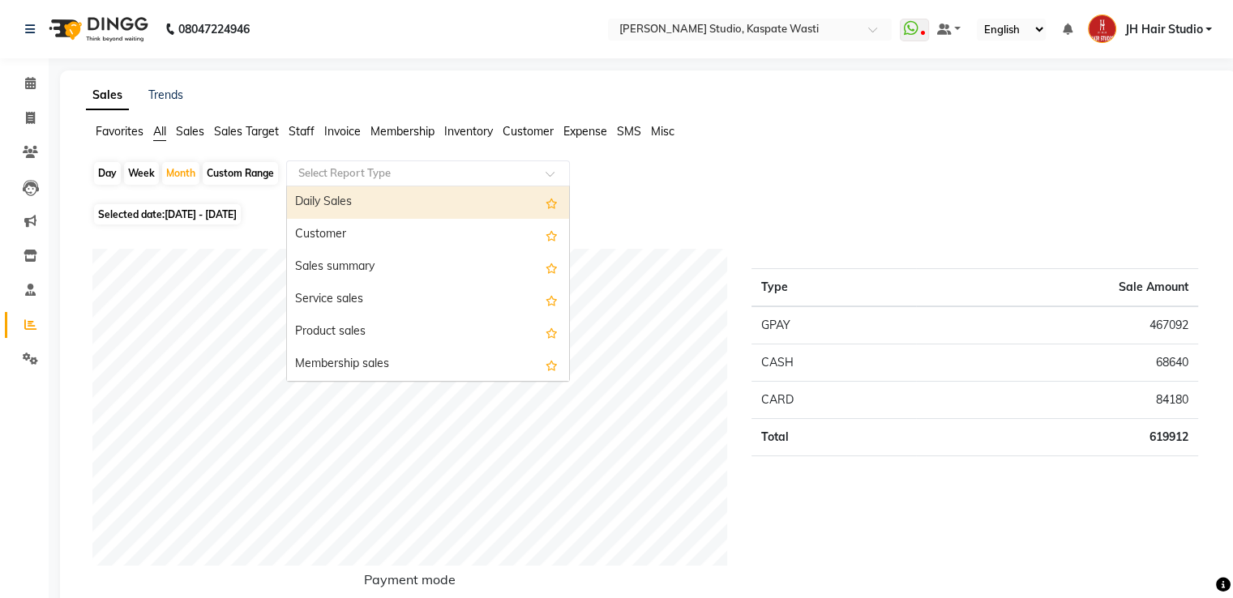
click at [445, 180] on input "text" at bounding box center [412, 173] width 234 height 16
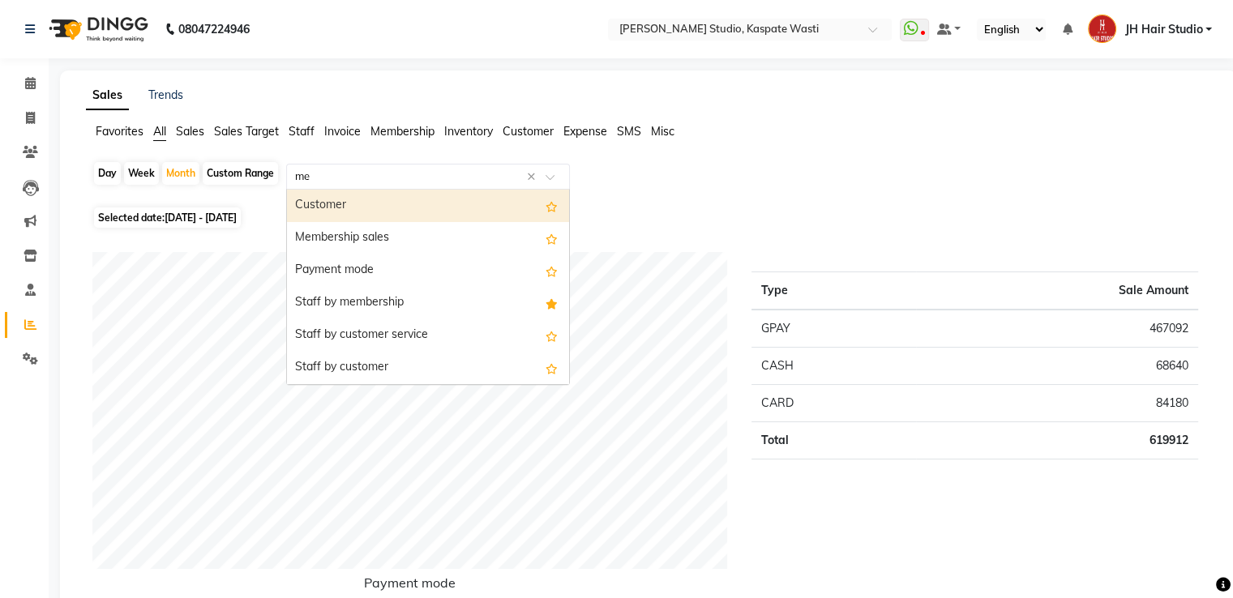
type input "m"
type input "staff"
click at [441, 202] on div "Staff summary" at bounding box center [428, 206] width 282 height 32
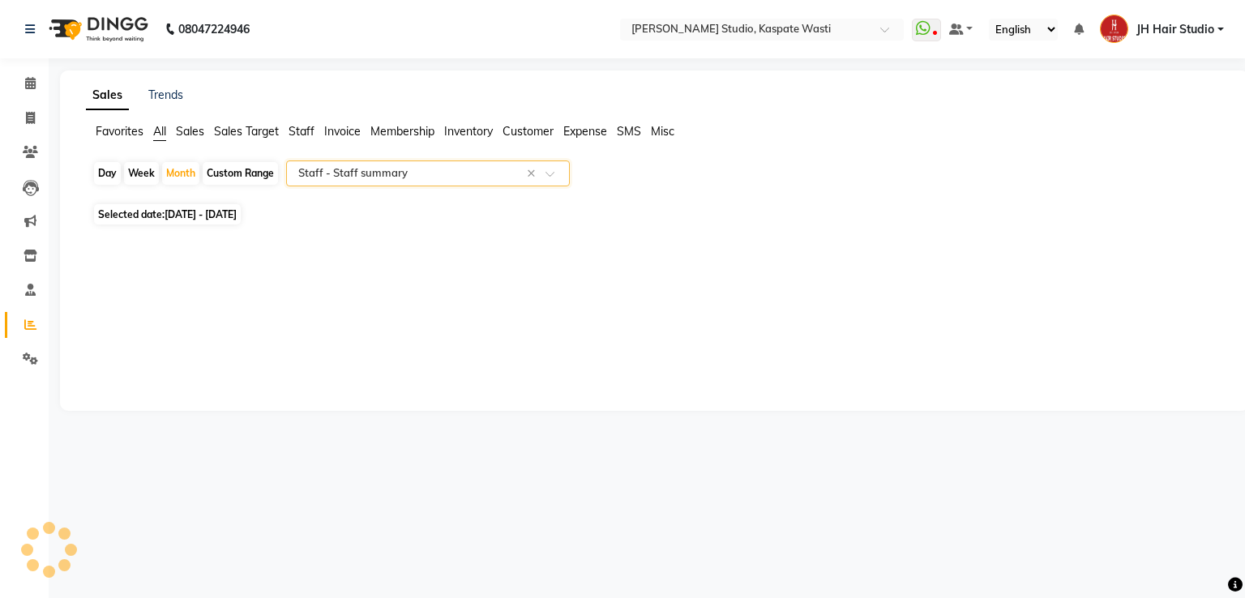
select select "pdf"
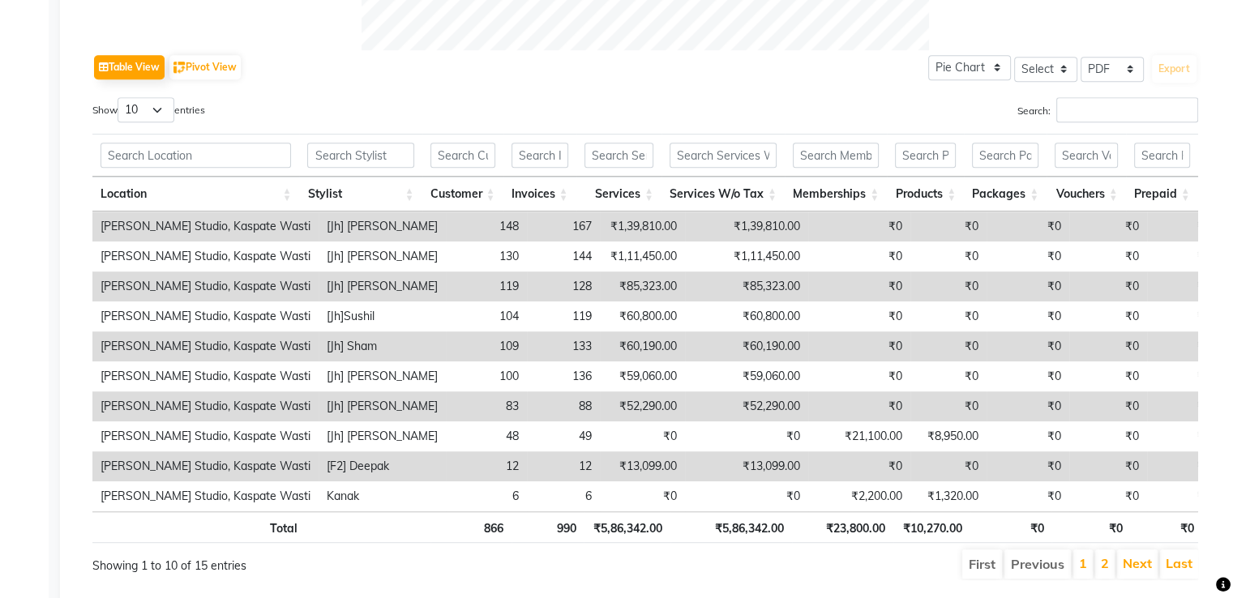
scroll to position [782, 0]
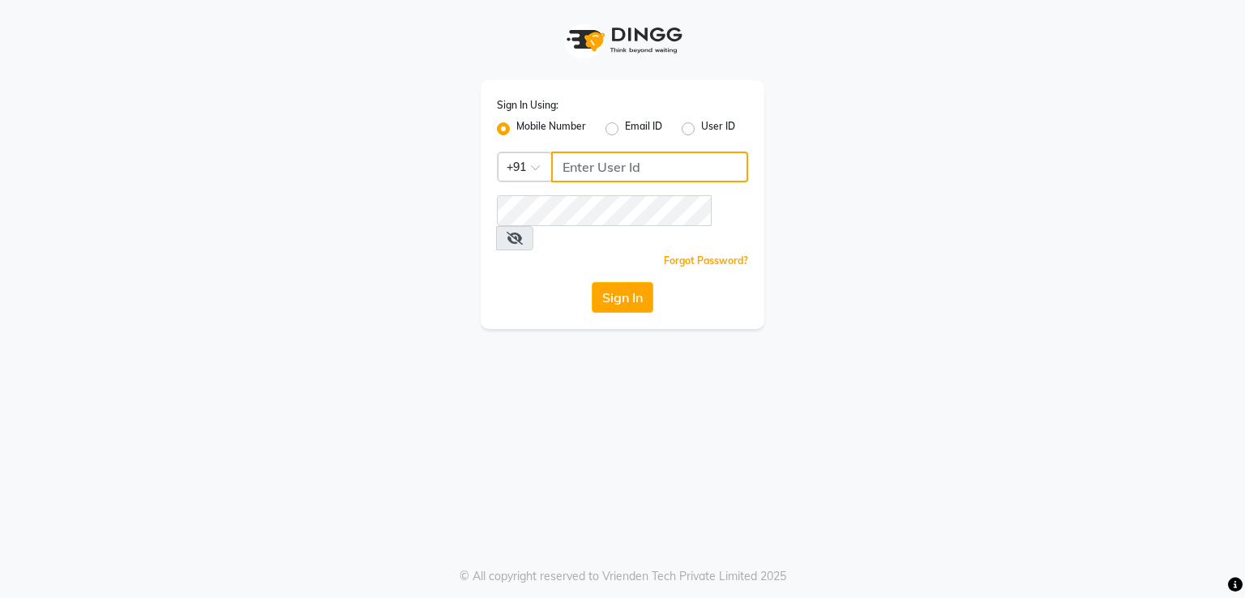
click at [596, 160] on input "Username" at bounding box center [649, 167] width 197 height 31
type input "8805000656"
click at [622, 282] on button "Sign In" at bounding box center [623, 297] width 62 height 31
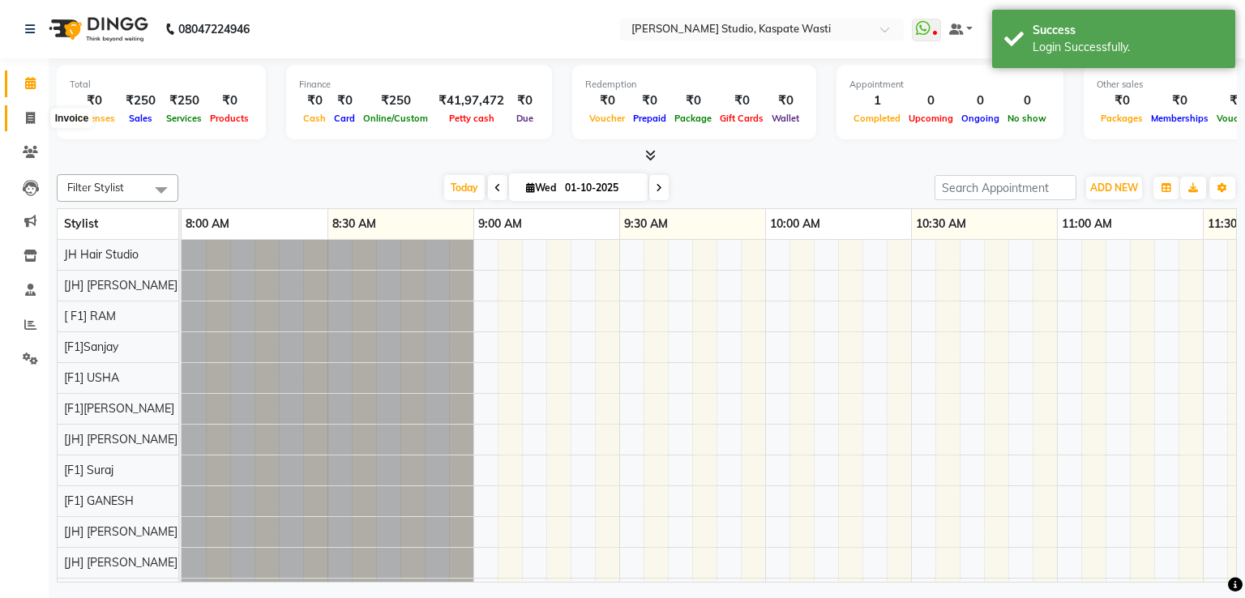
click at [22, 112] on span at bounding box center [30, 118] width 28 height 19
select select "service"
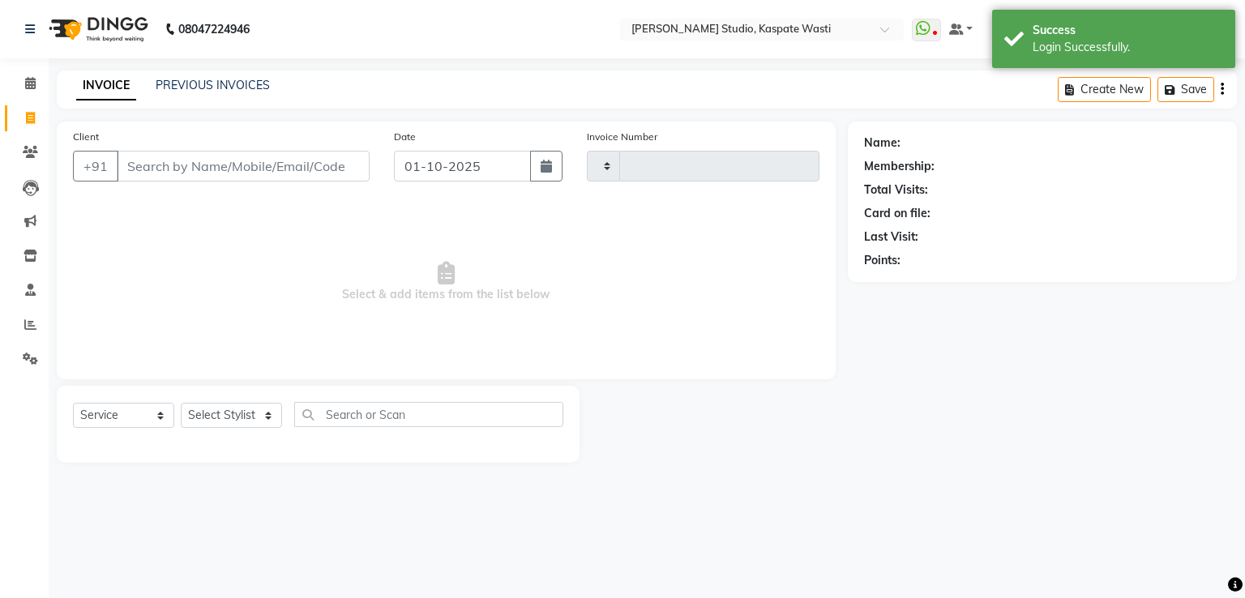
type input "5494"
select select "130"
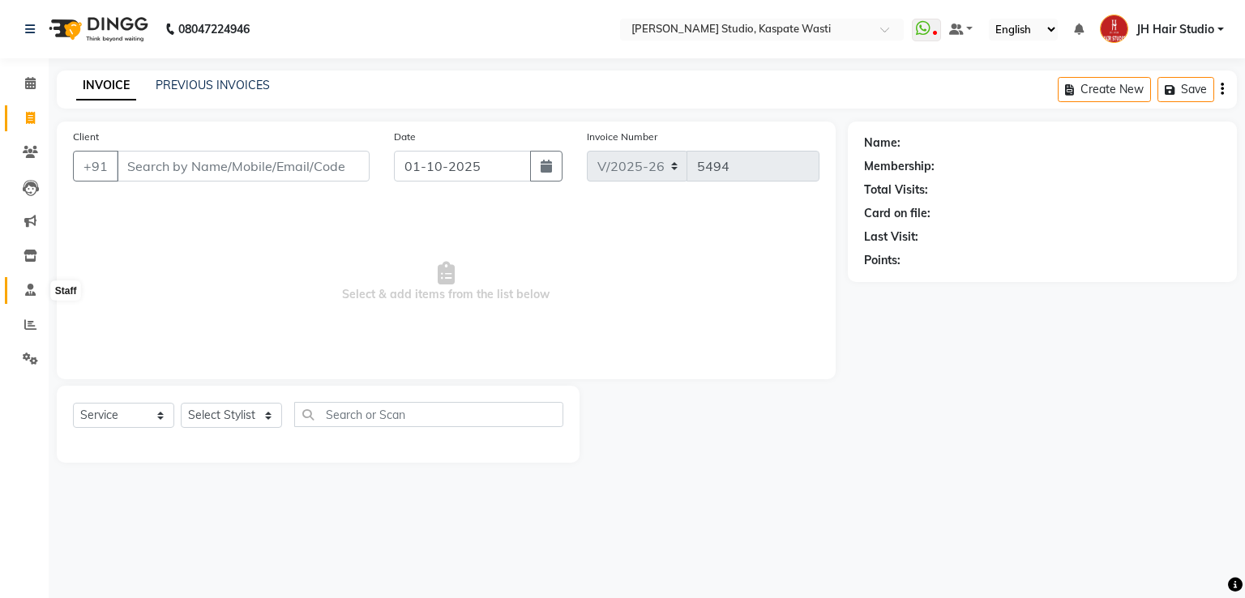
click at [29, 288] on icon at bounding box center [30, 290] width 11 height 12
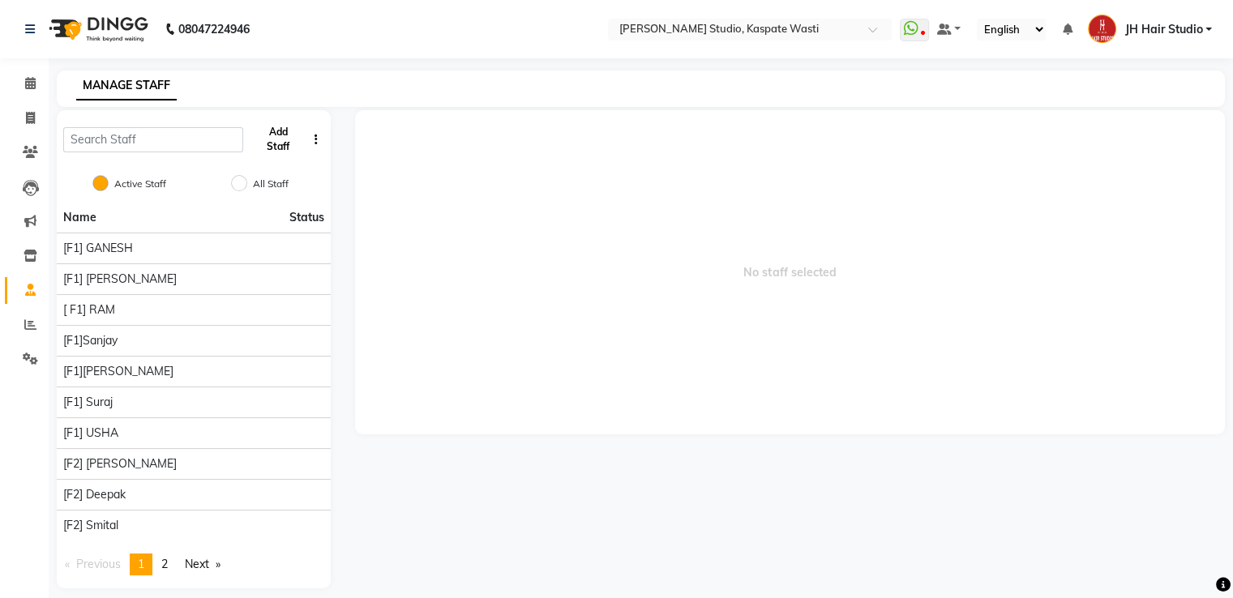
click at [278, 146] on button "Add Staff" at bounding box center [278, 139] width 56 height 42
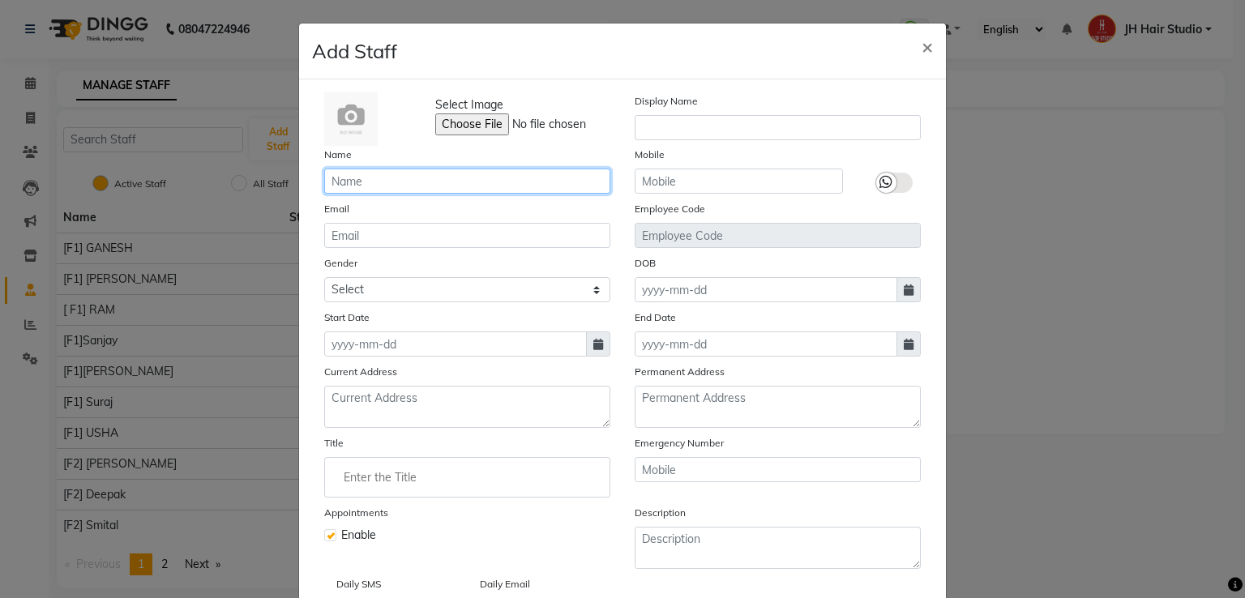
click at [386, 178] on input "text" at bounding box center [467, 181] width 286 height 25
type input "Mahesh[JH]"
click at [666, 197] on div "Select Image Display Name Name Mahesh[JH] Mobile Email Employee Code Gender Sel…" at bounding box center [622, 353] width 621 height 522
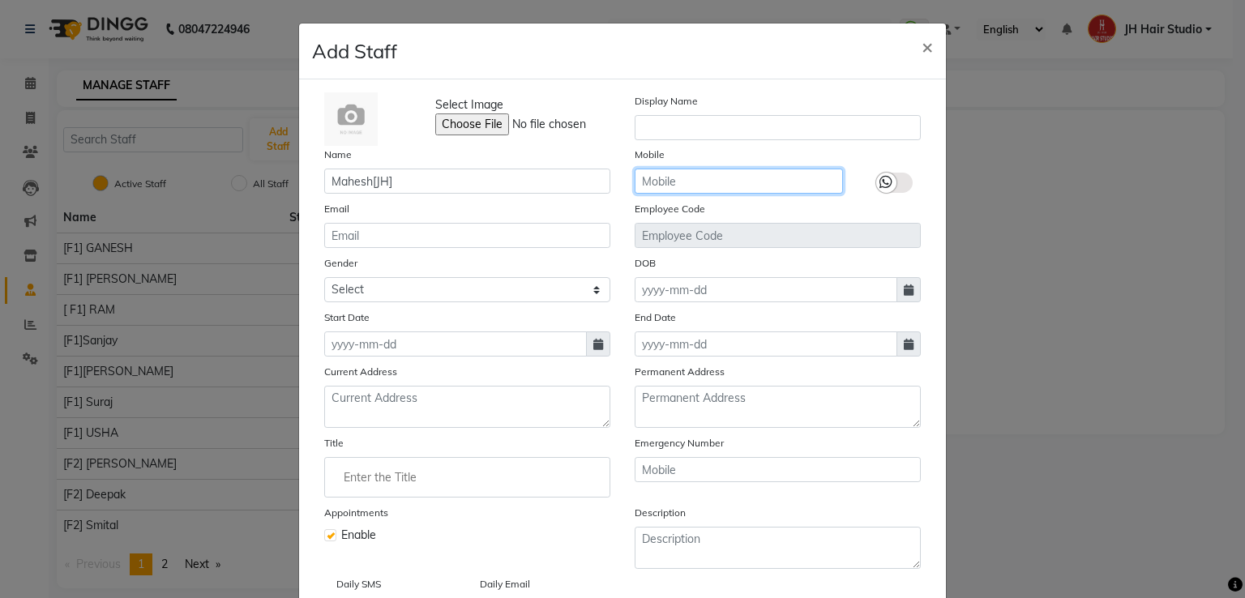
click at [642, 181] on input "text" at bounding box center [739, 181] width 208 height 25
type input "123456789"
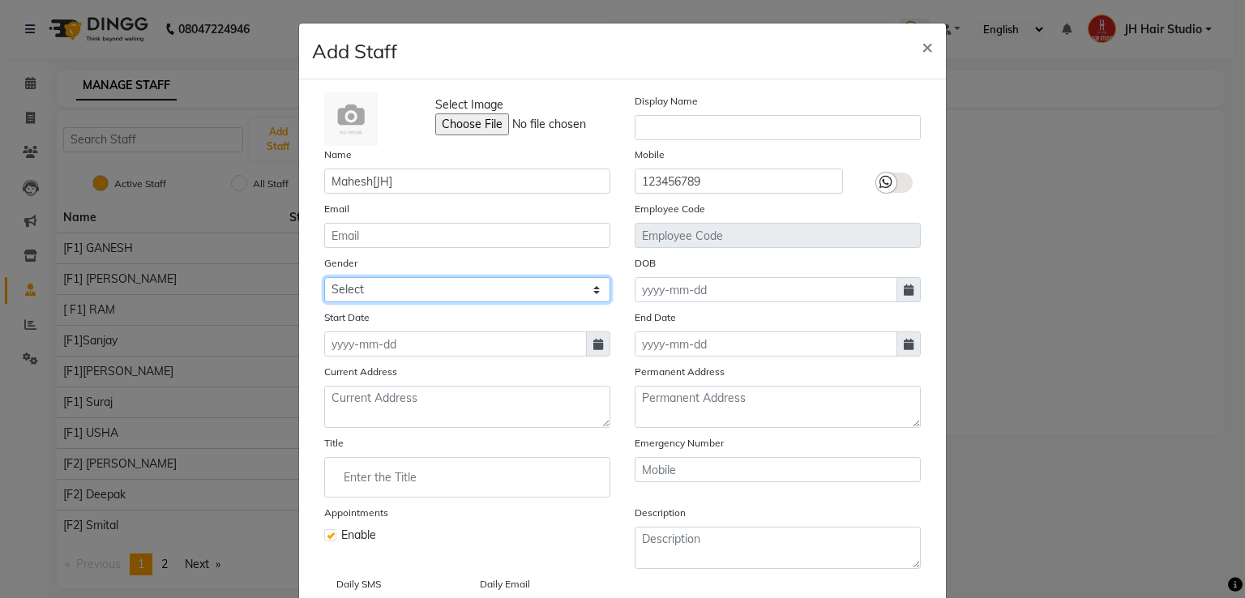
click at [435, 286] on select "Select Male Female Other Prefer Not To Say" at bounding box center [467, 289] width 286 height 25
select select "male"
click at [324, 280] on select "Select Male Female Other Prefer Not To Say" at bounding box center [467, 289] width 286 height 25
click at [593, 355] on span at bounding box center [598, 344] width 24 height 25
select select "10"
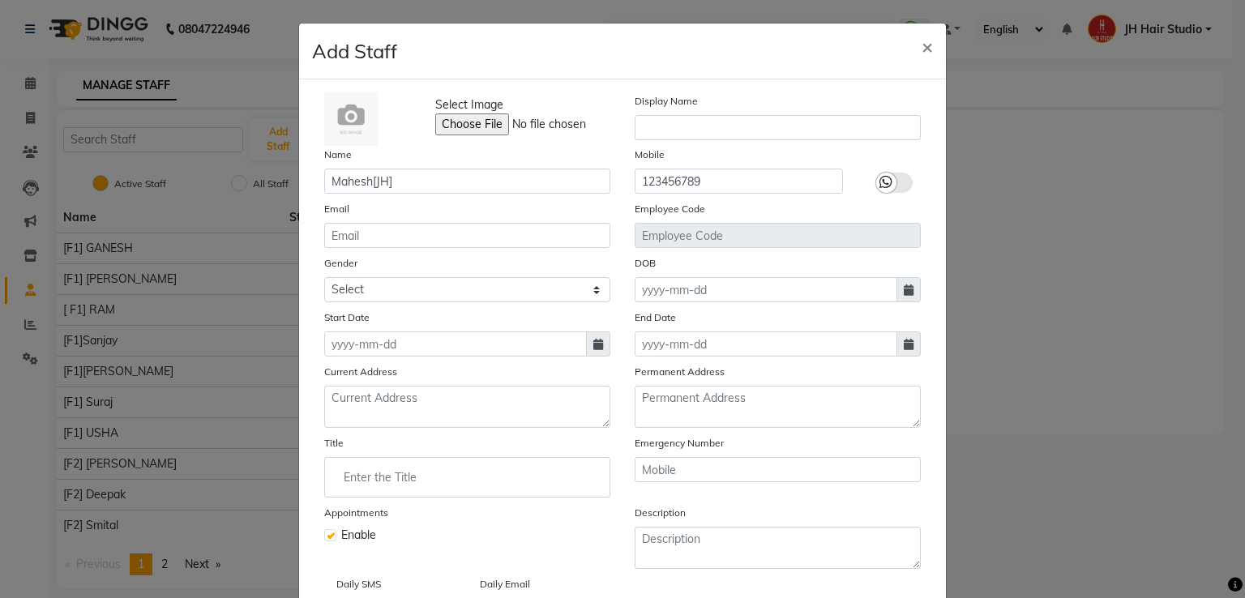
select select "2025"
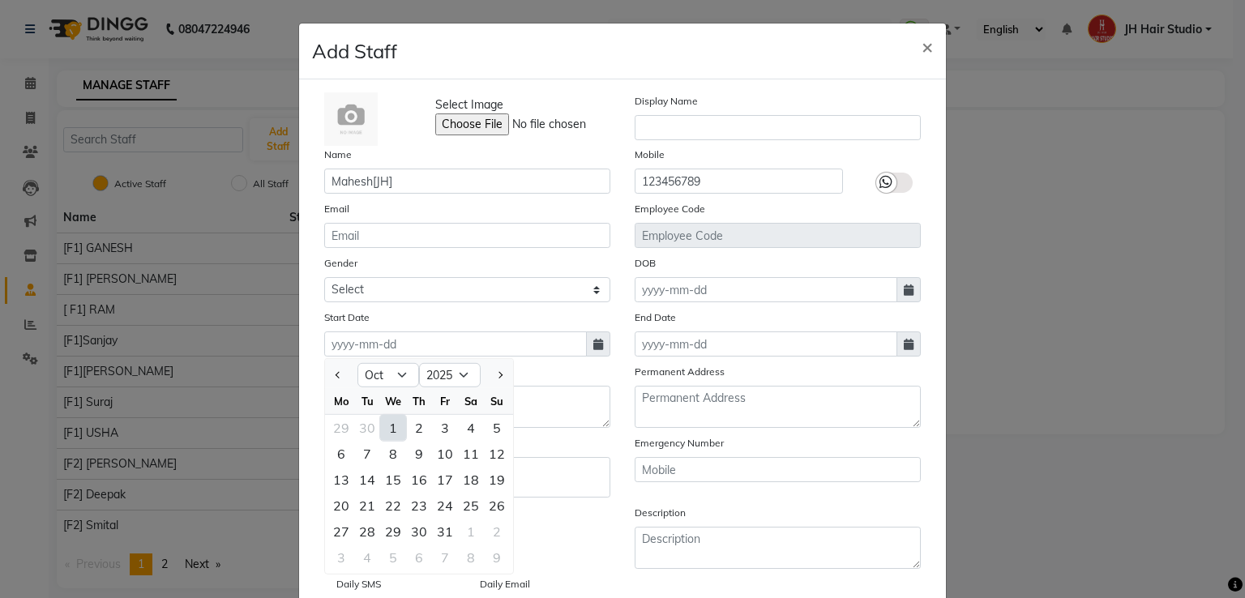
click at [385, 438] on div "1" at bounding box center [393, 428] width 26 height 26
type input "01-10-2025"
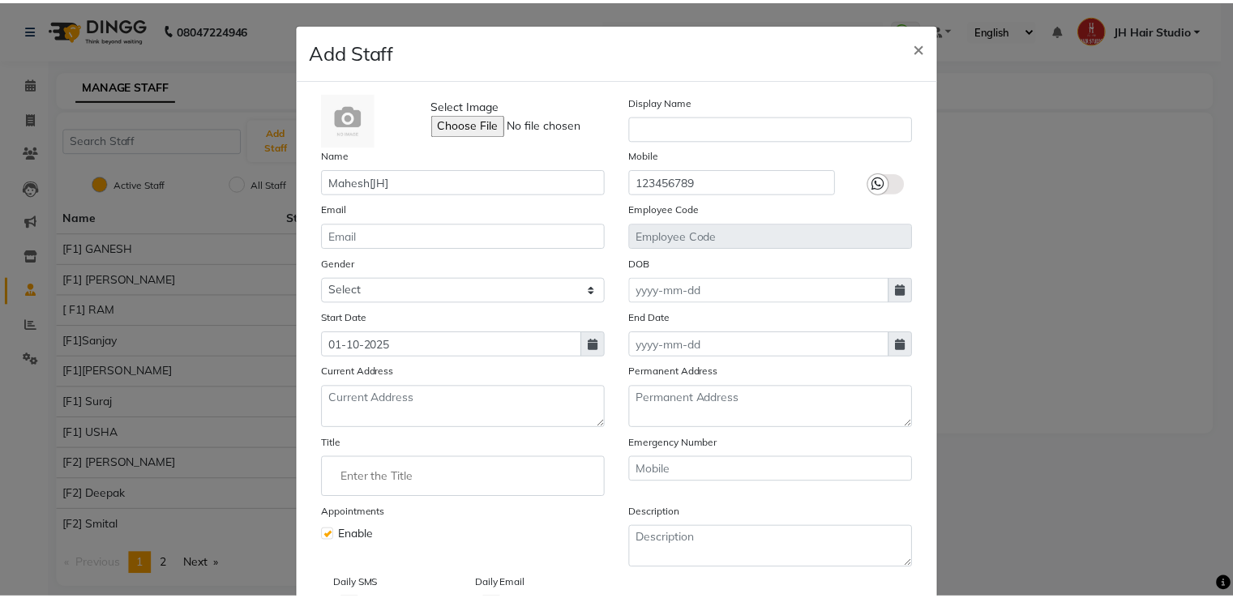
scroll to position [84, 0]
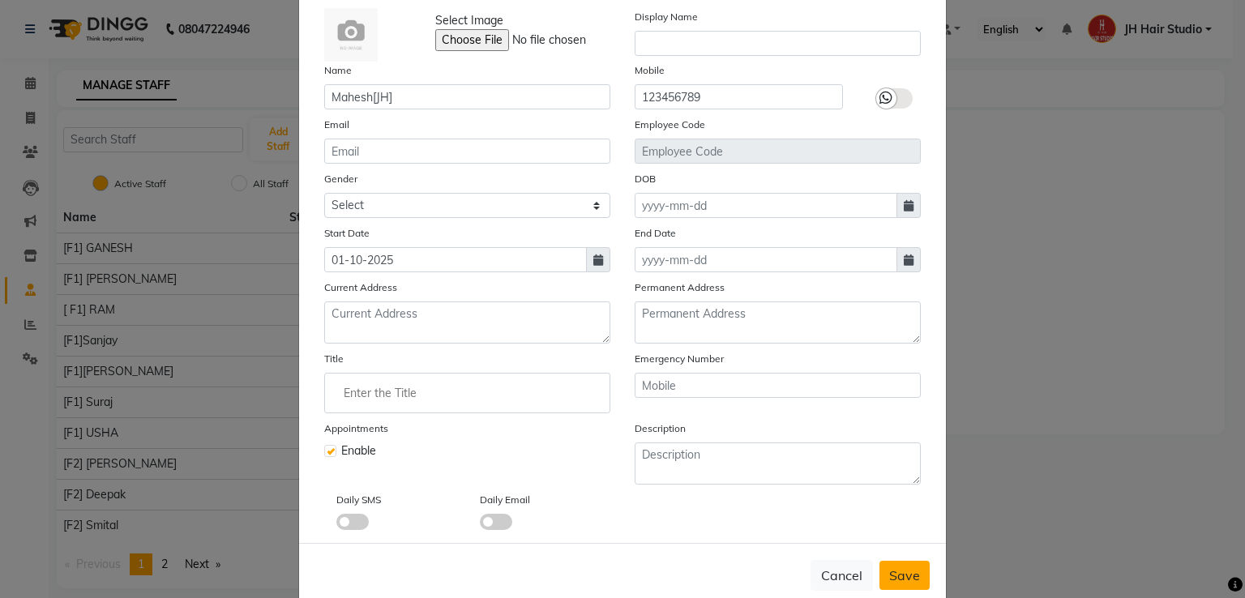
click at [898, 577] on span "Save" at bounding box center [904, 576] width 31 height 16
select select
checkbox input "false"
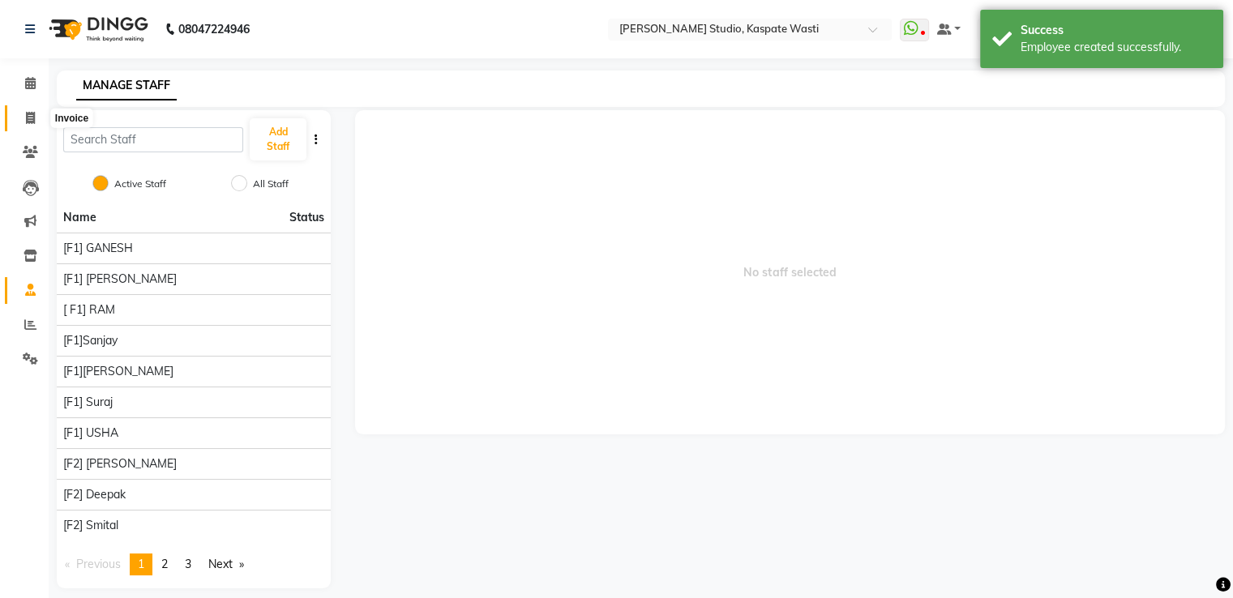
click at [24, 123] on span at bounding box center [30, 118] width 28 height 19
select select "130"
select select "service"
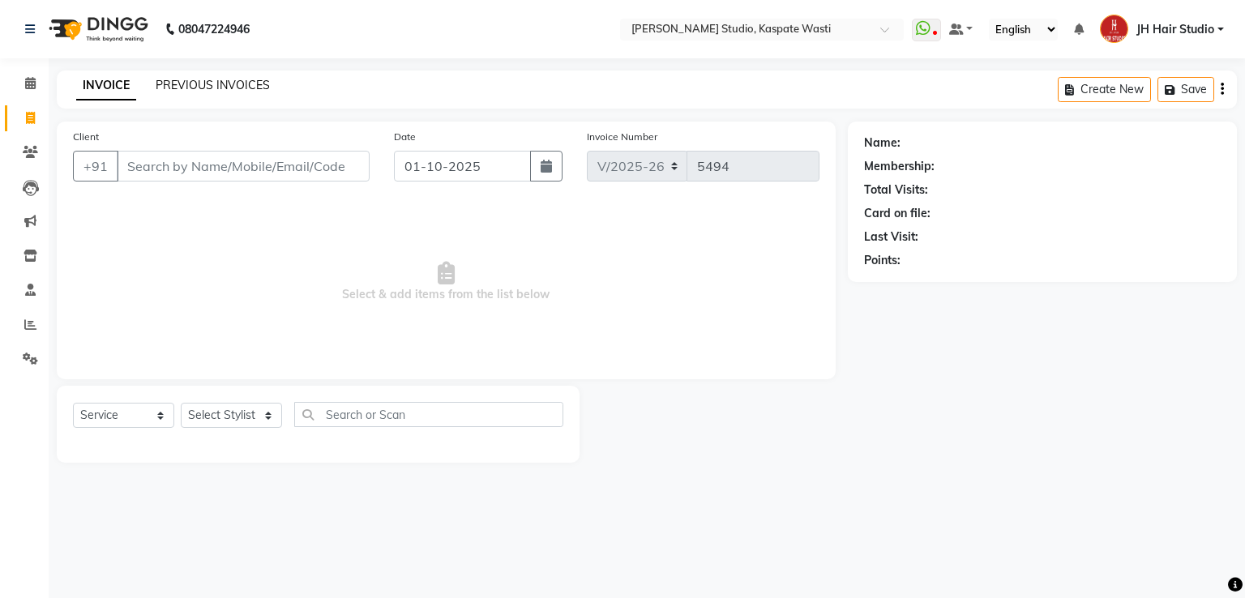
click at [204, 83] on link "PREVIOUS INVOICES" at bounding box center [213, 85] width 114 height 15
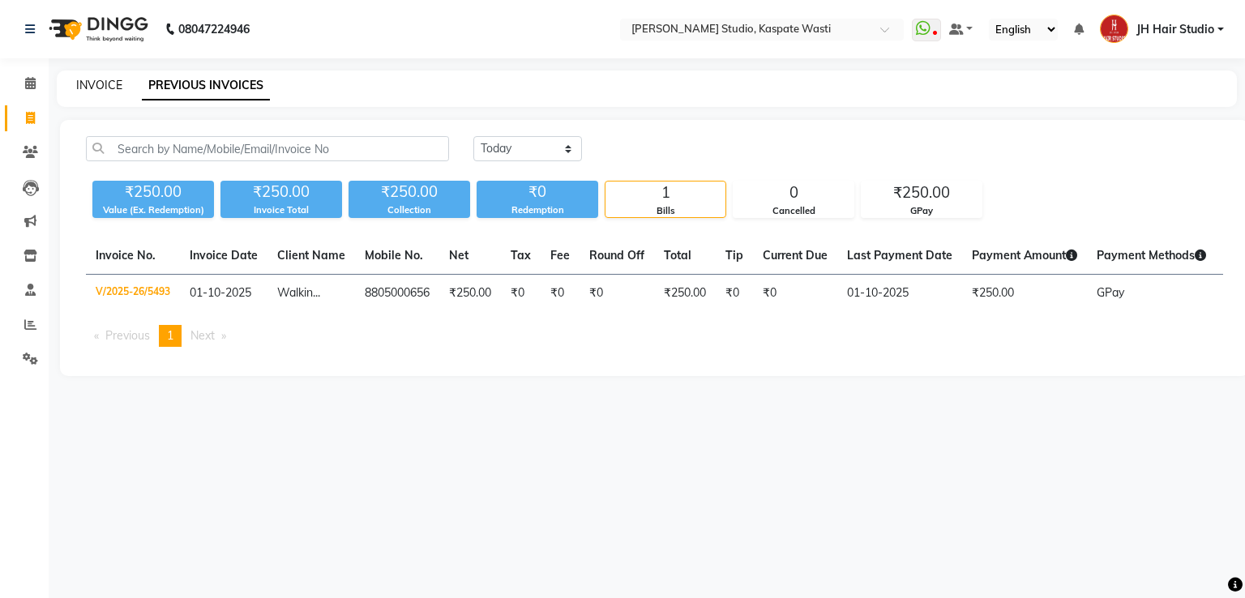
click at [98, 89] on link "INVOICE" at bounding box center [99, 85] width 46 height 15
select select "130"
select select "service"
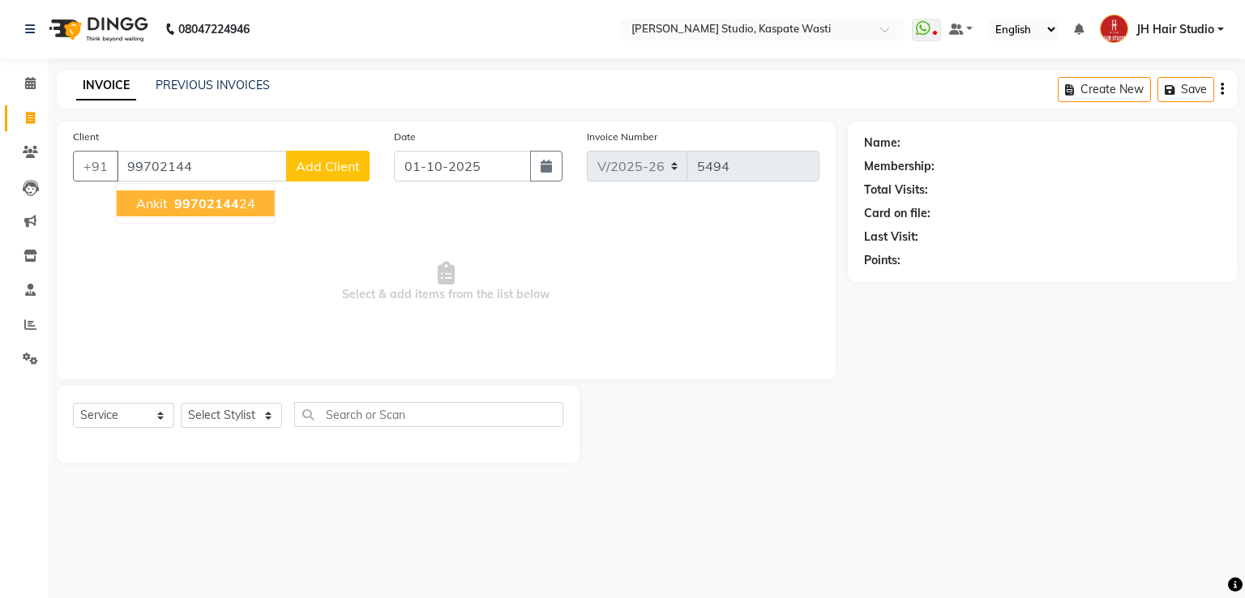
click at [178, 199] on span "99702144" at bounding box center [206, 203] width 65 height 16
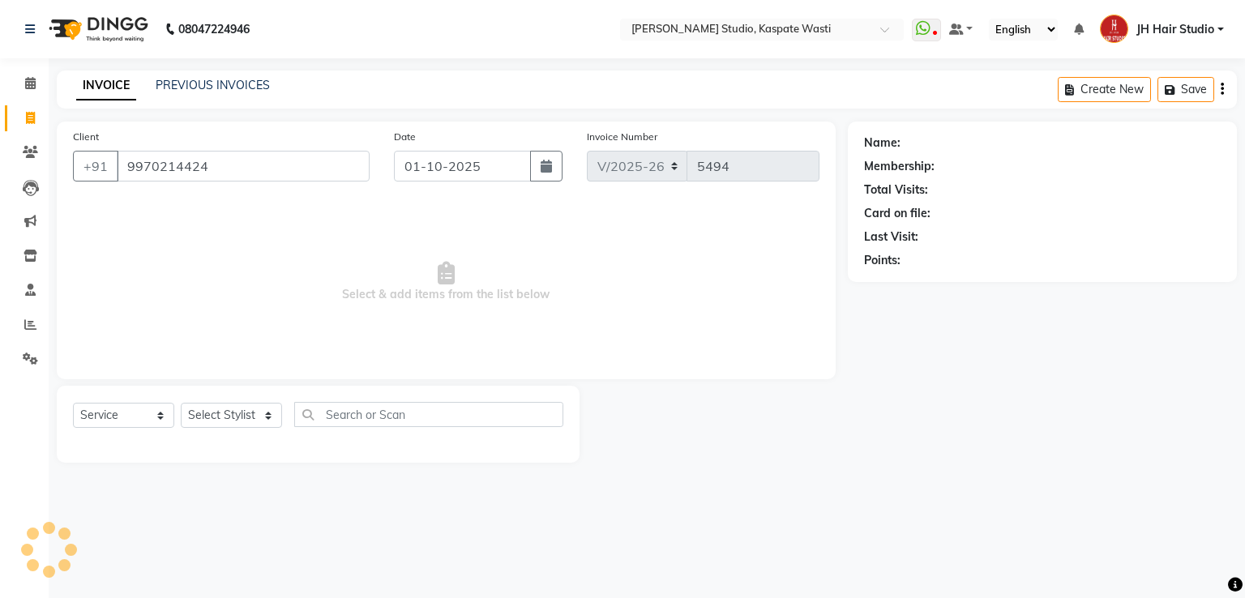
type input "9970214424"
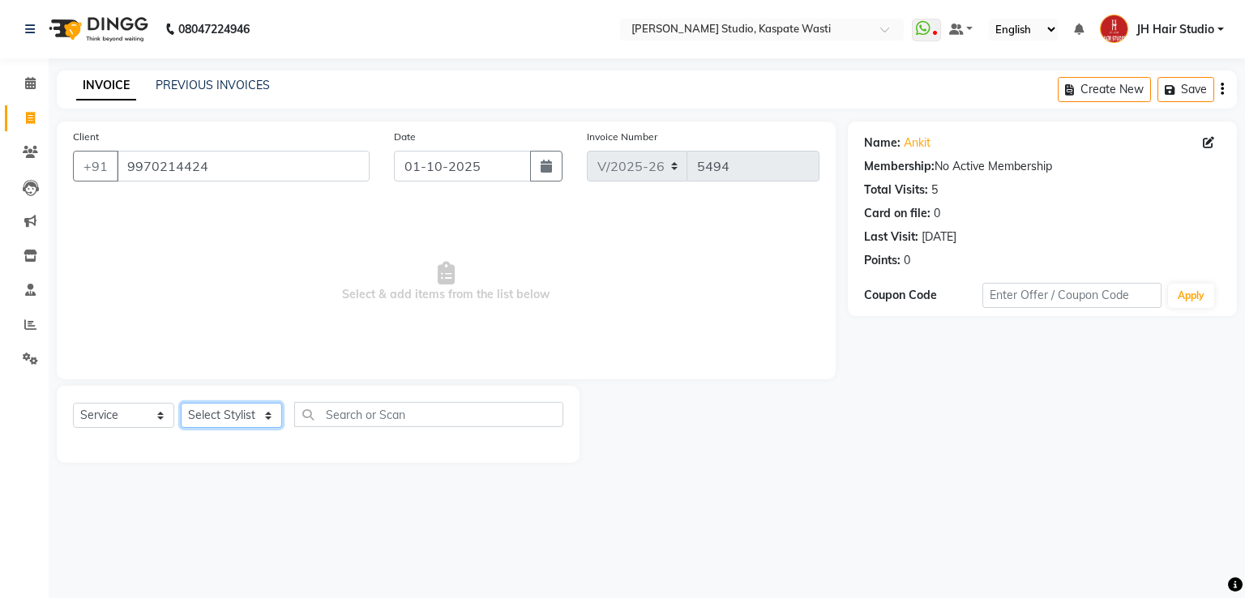
click at [208, 424] on select "Select Stylist [F1] GANESH [F1] Jagdish [ F1] RAM [F1]Sanjay [F1]Siddhu [F1] Su…" at bounding box center [231, 415] width 101 height 25
select select "63820"
click at [181, 404] on select "Select Stylist [F1] GANESH [F1] Jagdish [ F1] RAM [F1]Sanjay [F1]Siddhu [F1] Su…" at bounding box center [231, 415] width 101 height 25
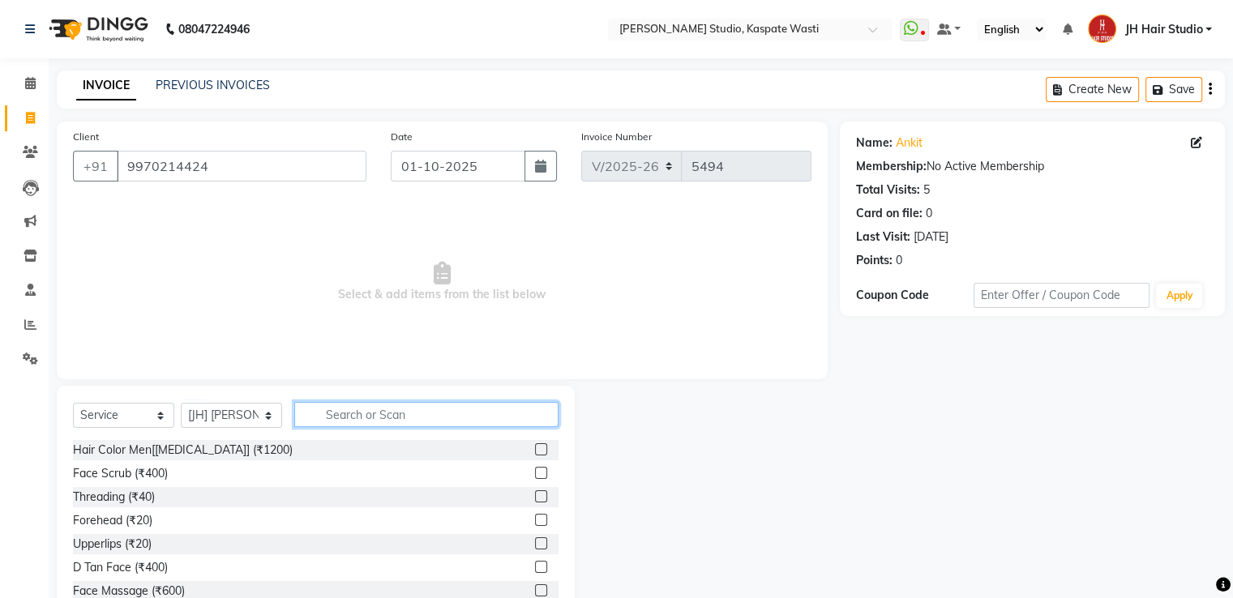
click at [363, 411] on input "text" at bounding box center [426, 414] width 264 height 25
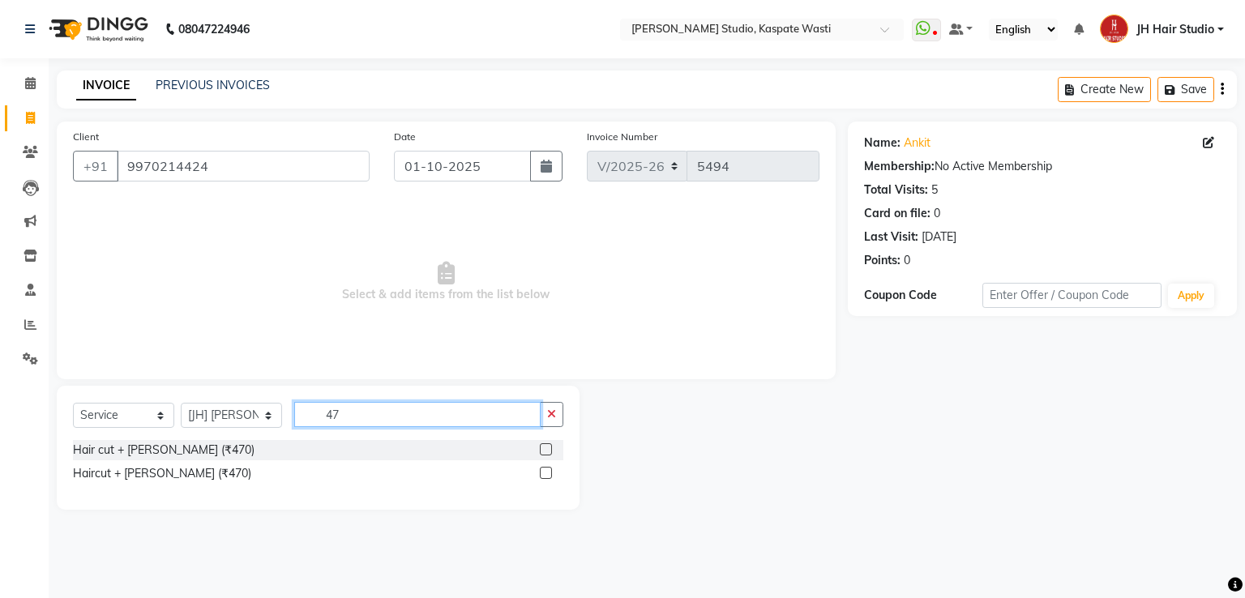
type input "47"
click at [546, 447] on label at bounding box center [546, 449] width 12 height 12
click at [546, 447] on input "checkbox" at bounding box center [545, 450] width 11 height 11
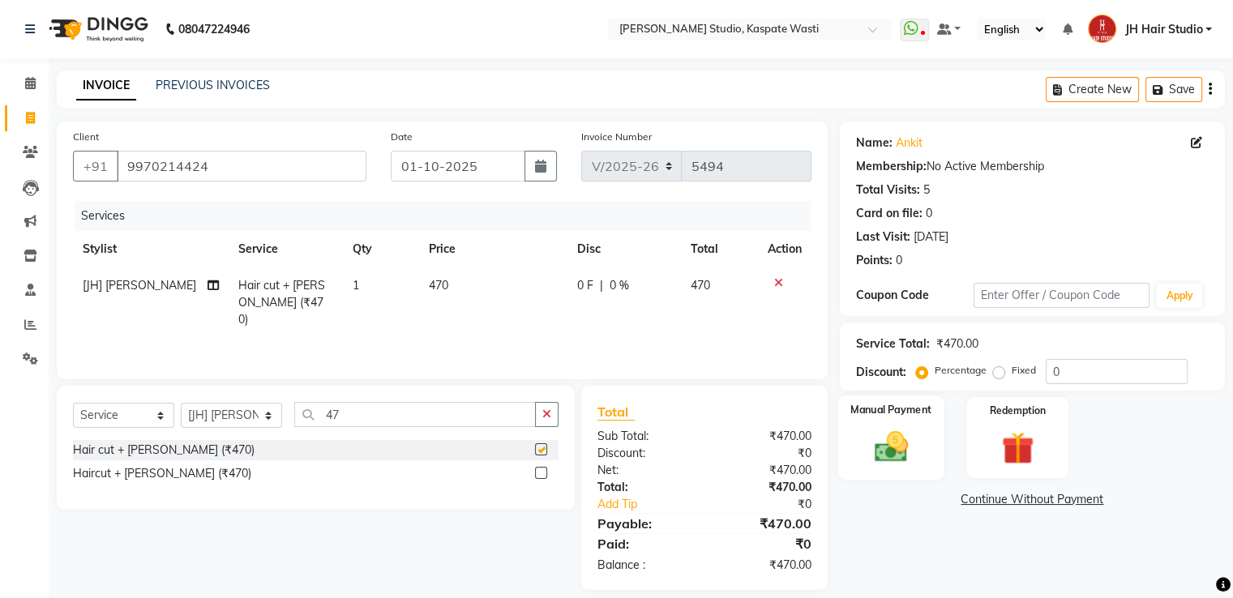
checkbox input "false"
click at [893, 468] on div "Manual Payment" at bounding box center [891, 438] width 106 height 84
click at [967, 498] on span "GPay" at bounding box center [974, 500] width 33 height 19
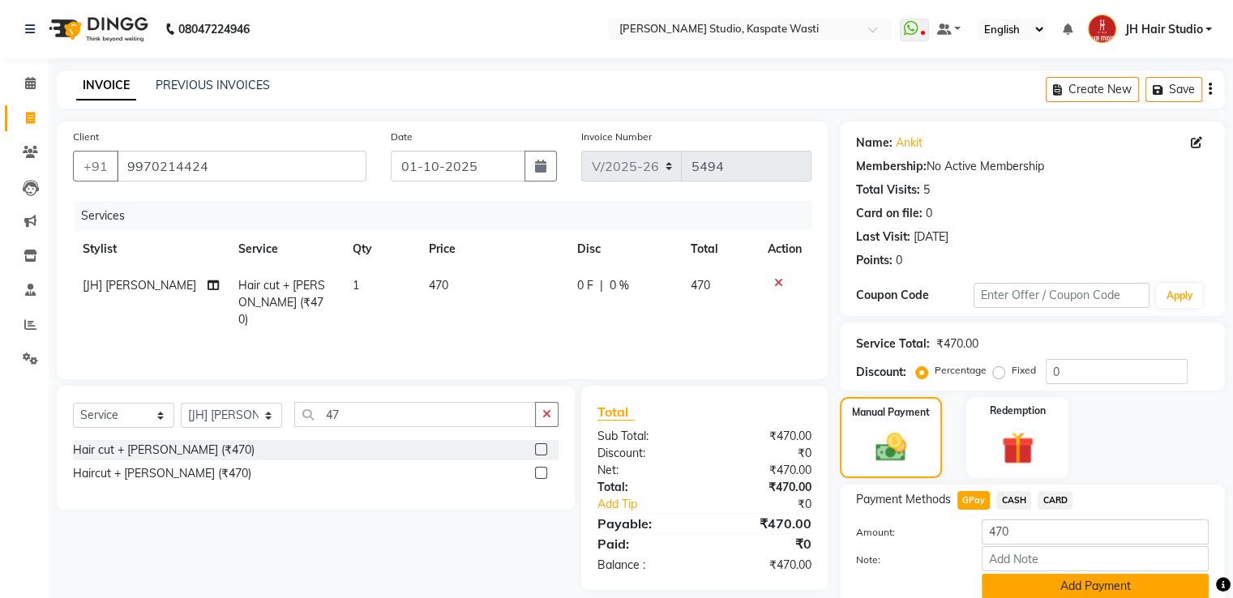
click at [1064, 585] on button "Add Payment" at bounding box center [1095, 586] width 227 height 25
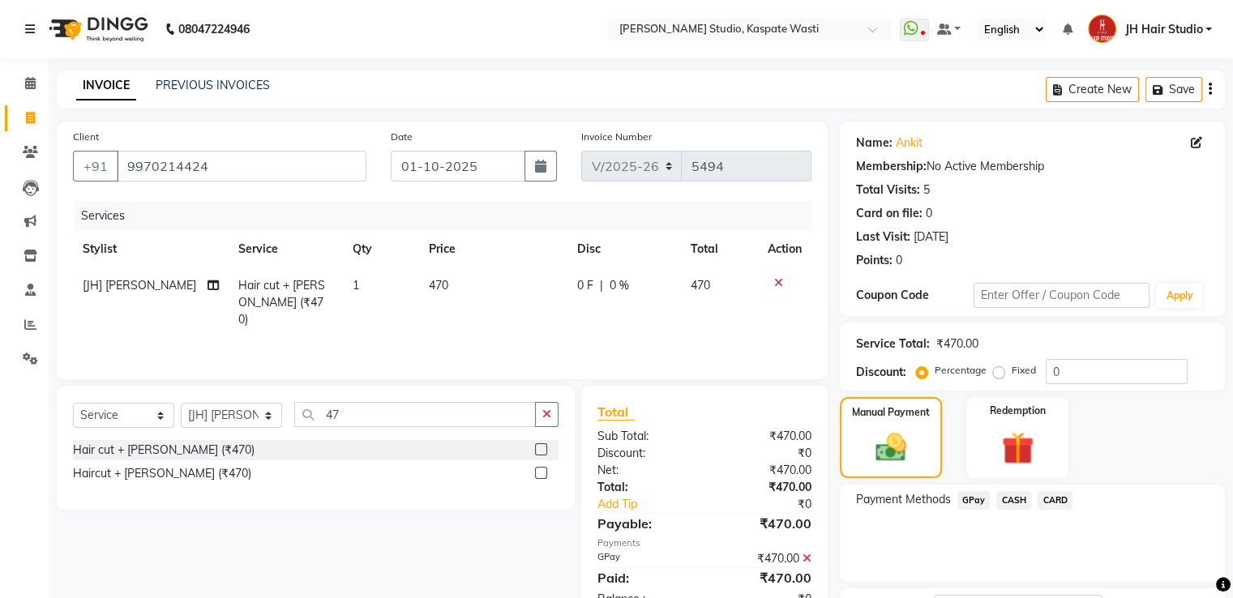
scroll to position [132, 0]
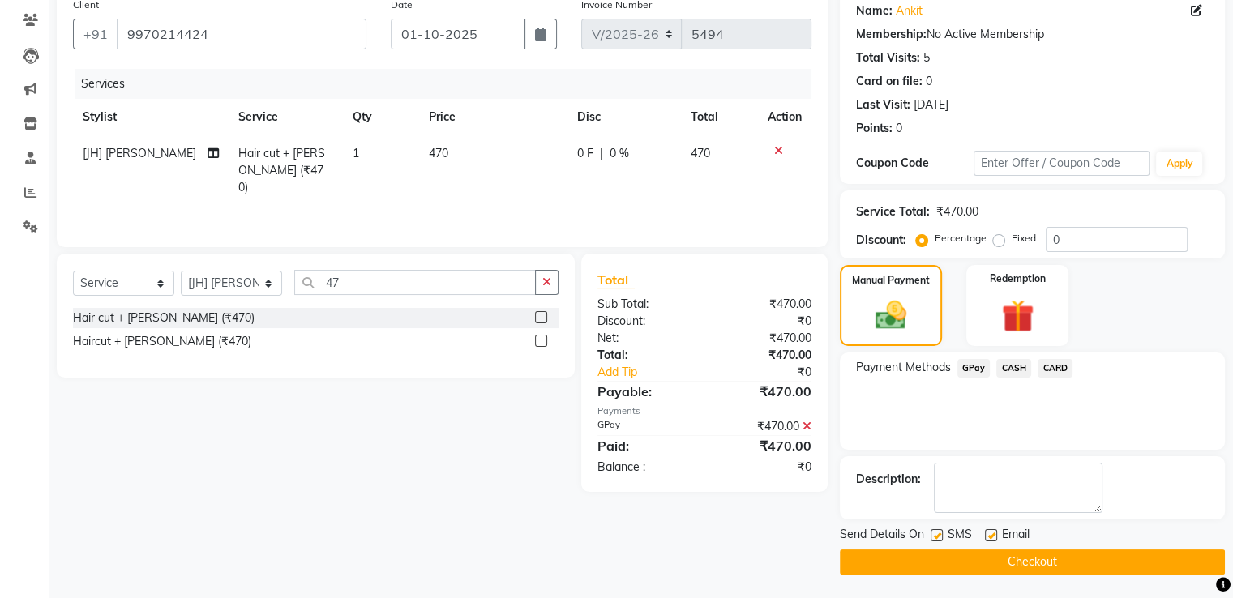
click at [1053, 559] on button "Checkout" at bounding box center [1032, 562] width 385 height 25
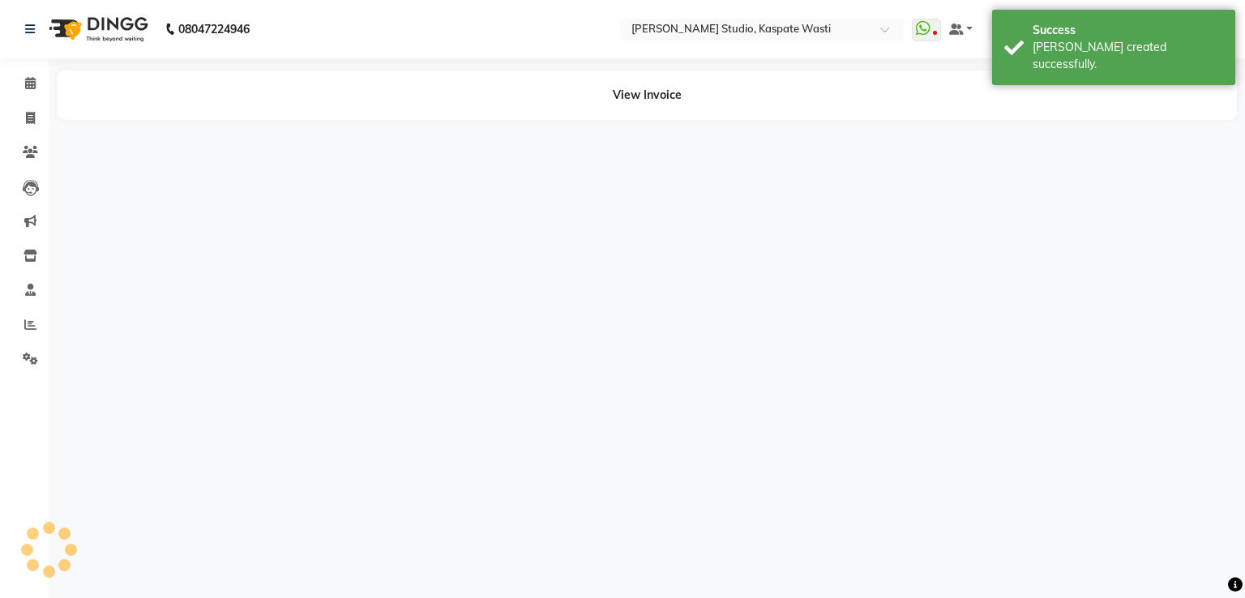
click at [1053, 559] on div "08047224946 Select Location × Habib Xclusive Studio, Kaspate Wasti WhatsApp Sta…" at bounding box center [622, 299] width 1245 height 598
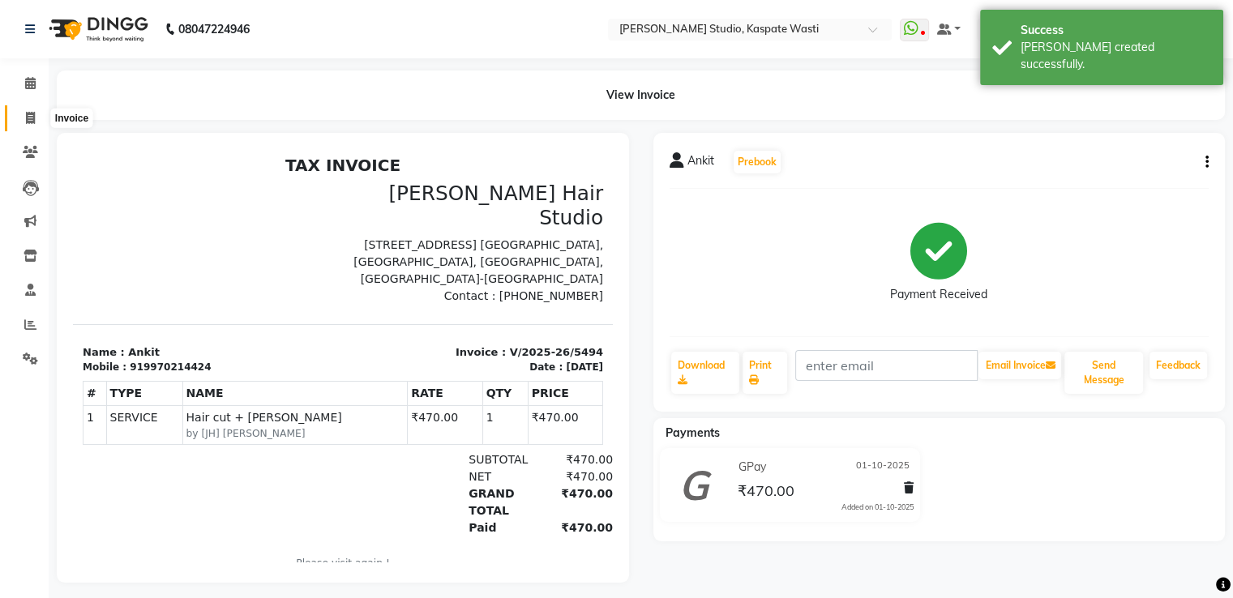
click at [23, 123] on span at bounding box center [30, 118] width 28 height 19
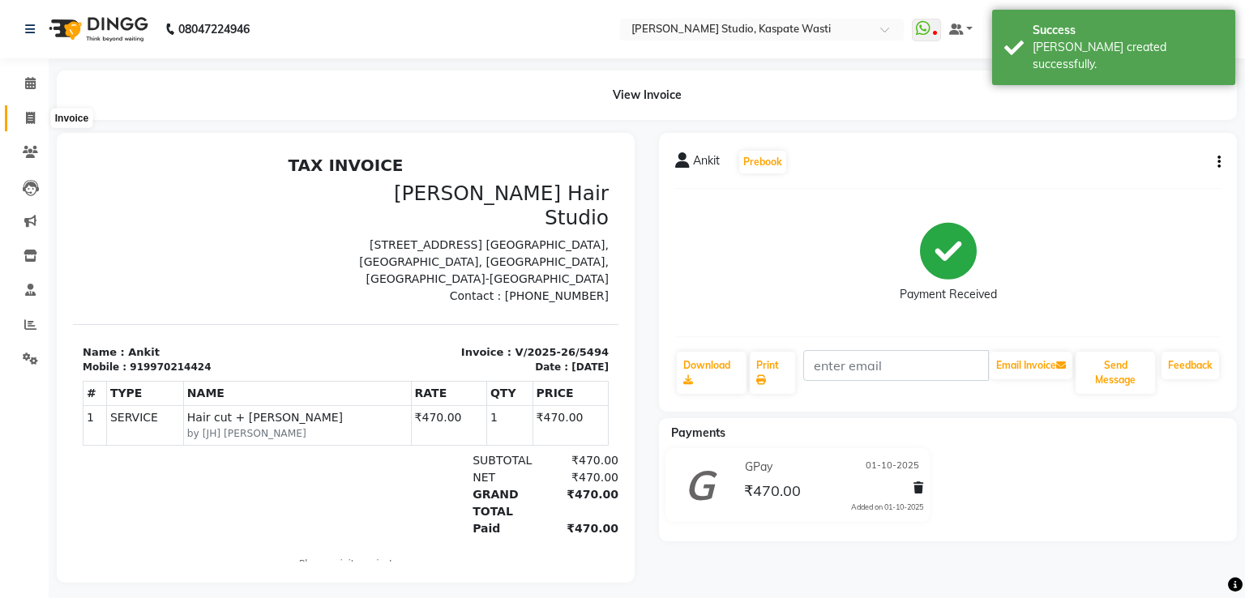
select select "service"
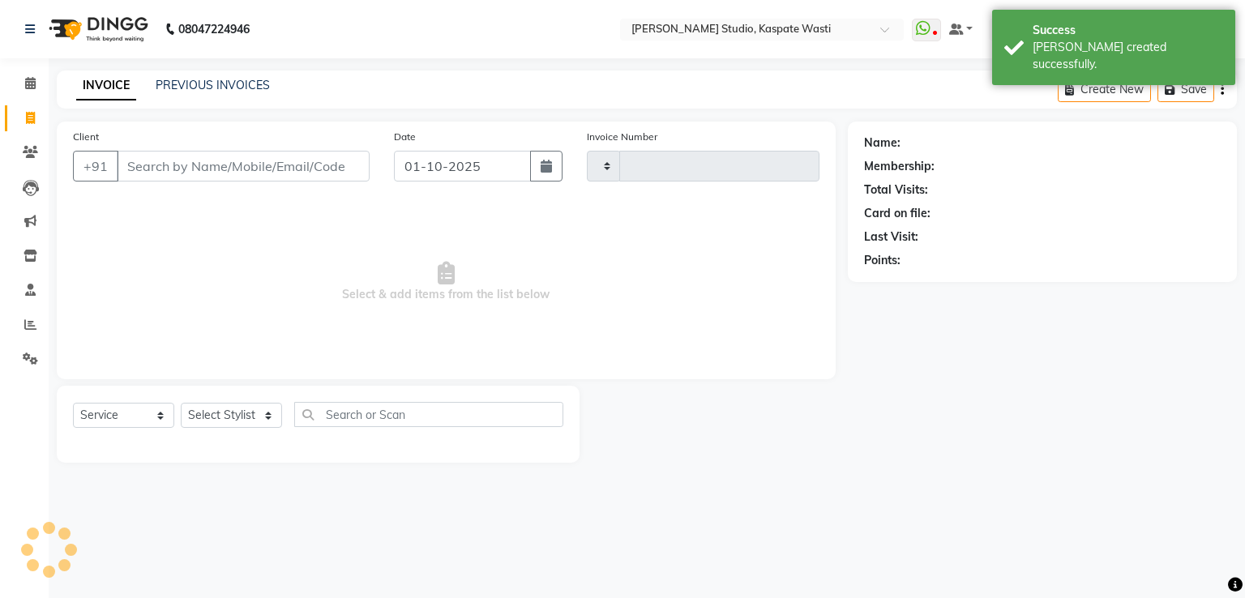
type input "5495"
select select "130"
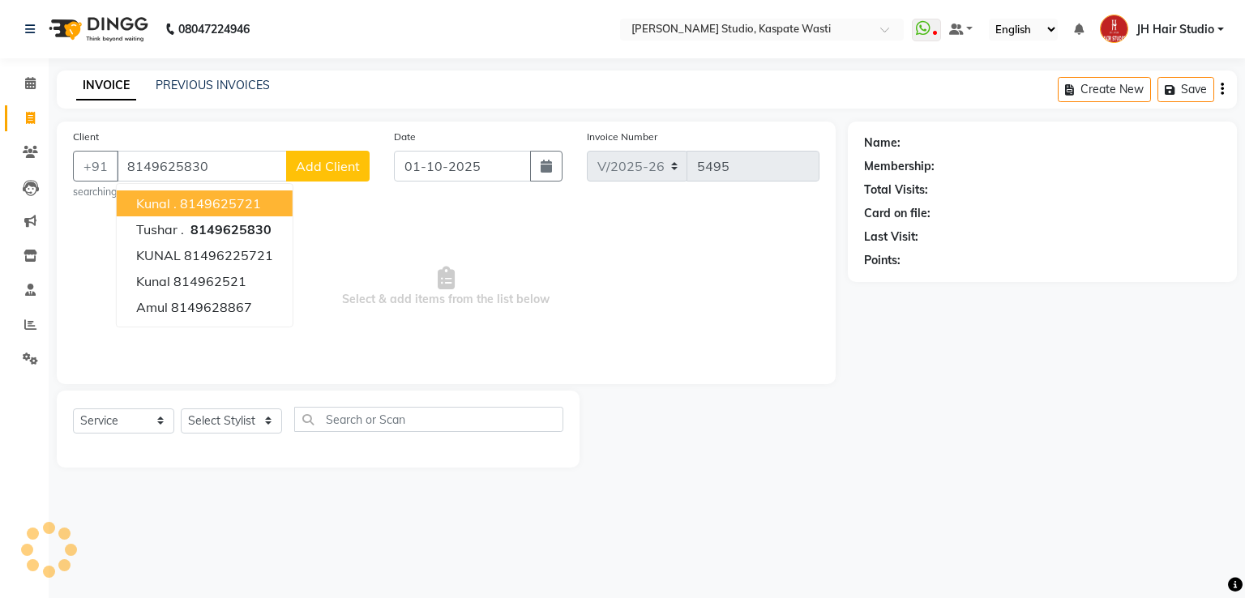
type input "8149625830"
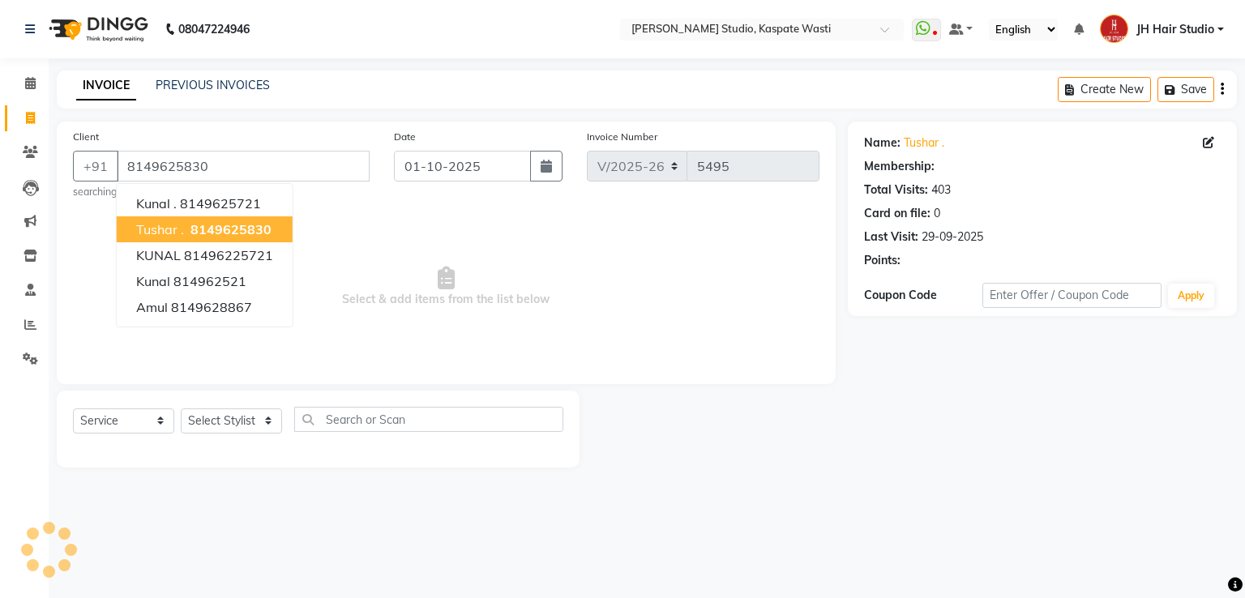
click at [187, 224] on ngb-highlight "8149625830" at bounding box center [229, 229] width 84 height 16
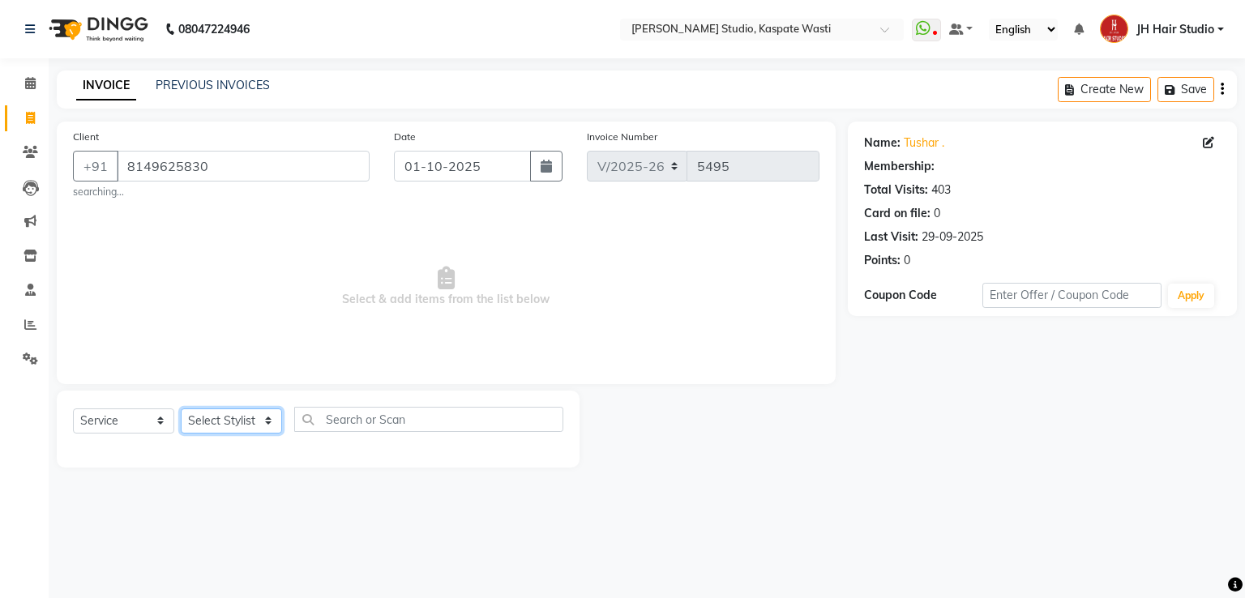
click at [230, 429] on select "Select Stylist [F1] GANESH [F1] Jagdish [ F1] RAM [F1]Sanjay [F1]Siddhu [F1] Su…" at bounding box center [231, 421] width 101 height 25
select select "47594"
click at [181, 409] on select "Select Stylist [F1] GANESH [F1] Jagdish [ F1] RAM [F1]Sanjay [F1]Siddhu [F1] Su…" at bounding box center [231, 421] width 101 height 25
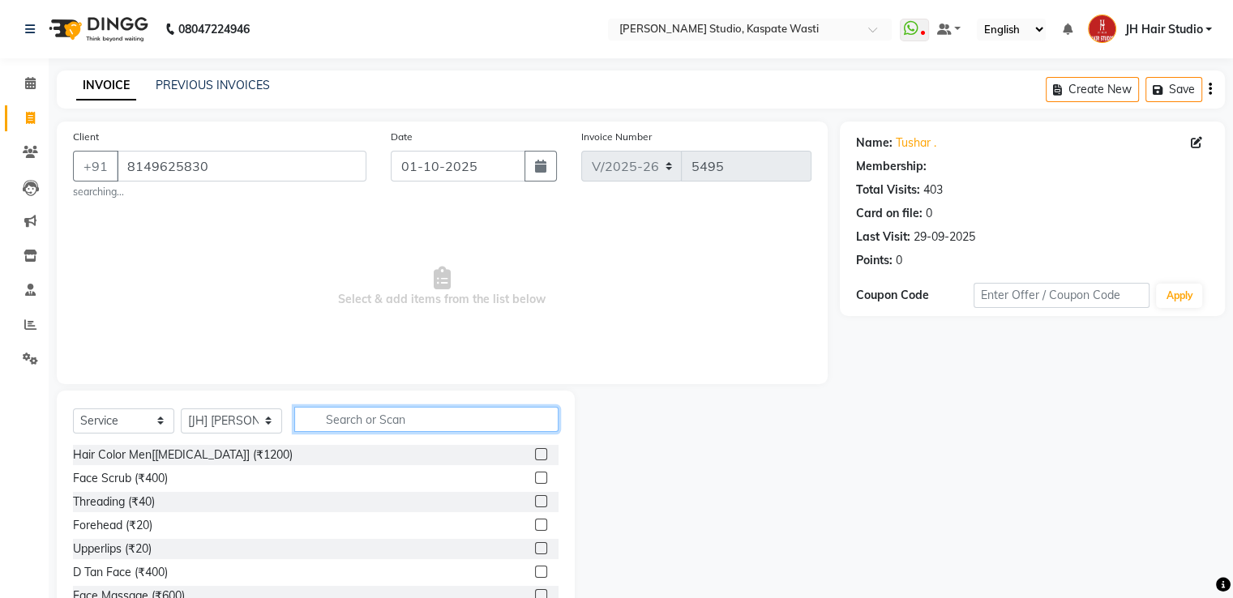
click at [369, 414] on input "text" at bounding box center [426, 419] width 264 height 25
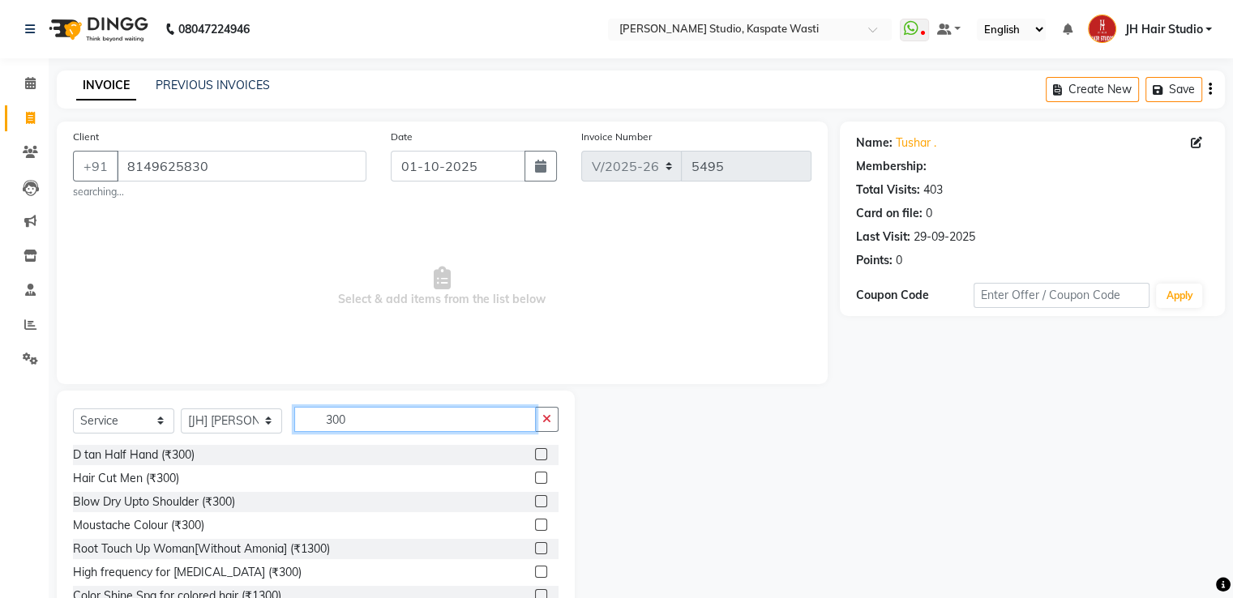
type input "300"
click at [535, 478] on label at bounding box center [541, 478] width 12 height 12
click at [535, 478] on input "checkbox" at bounding box center [540, 478] width 11 height 11
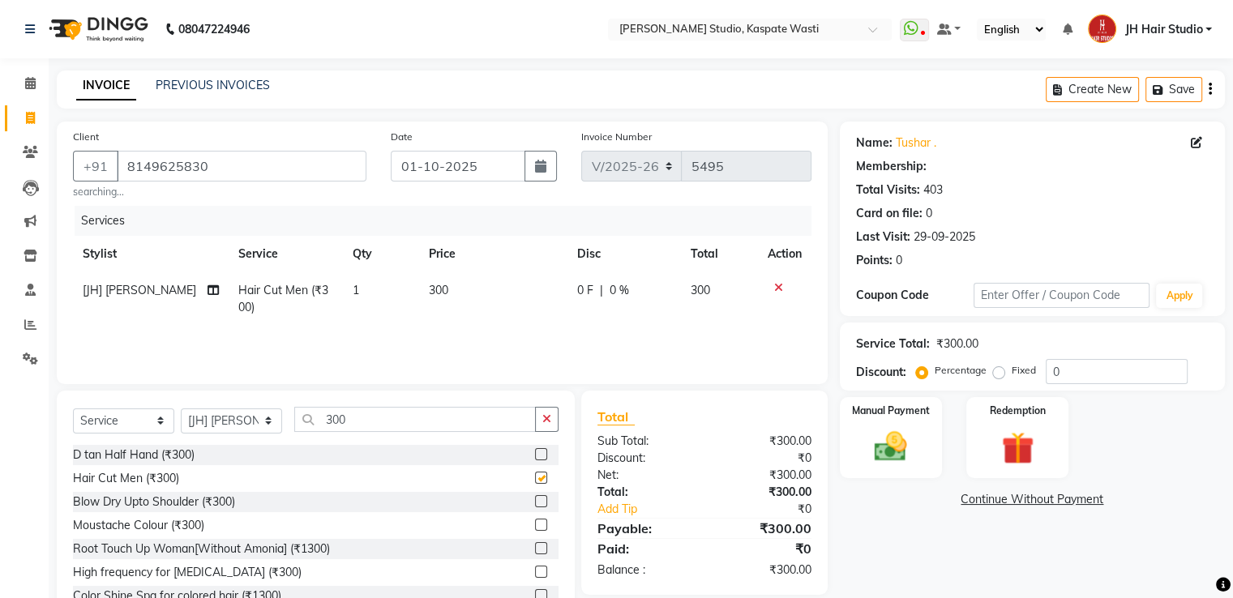
checkbox input "false"
click at [889, 448] on img at bounding box center [890, 447] width 54 height 39
click at [1009, 496] on span "CASH" at bounding box center [1013, 500] width 35 height 19
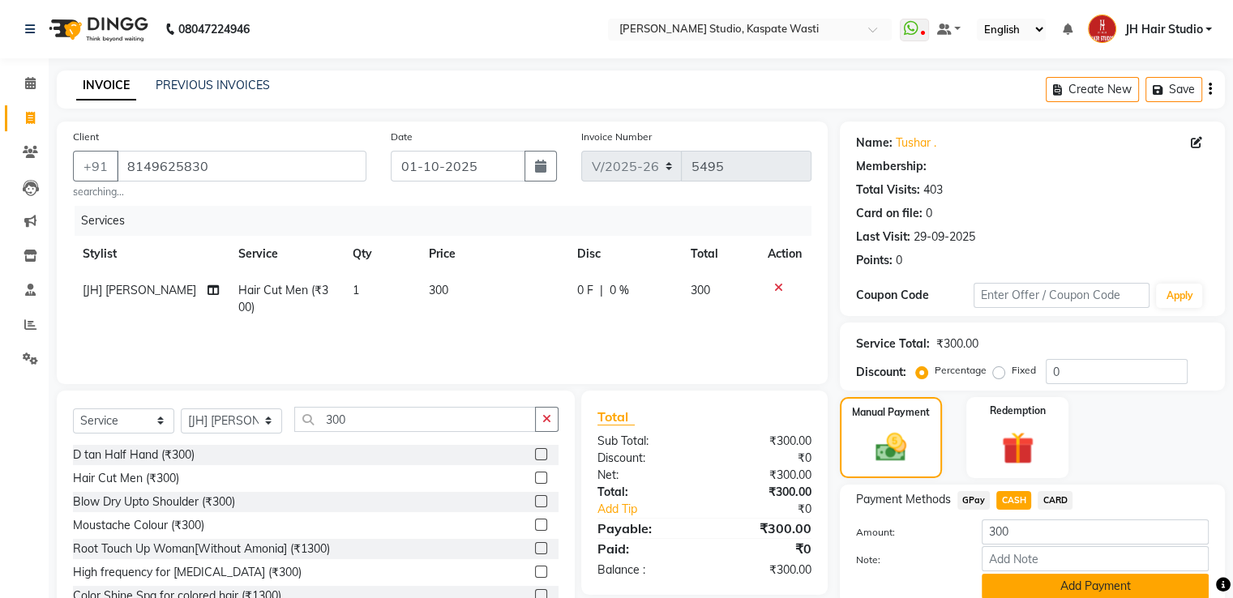
click at [1071, 581] on button "Add Payment" at bounding box center [1095, 586] width 227 height 25
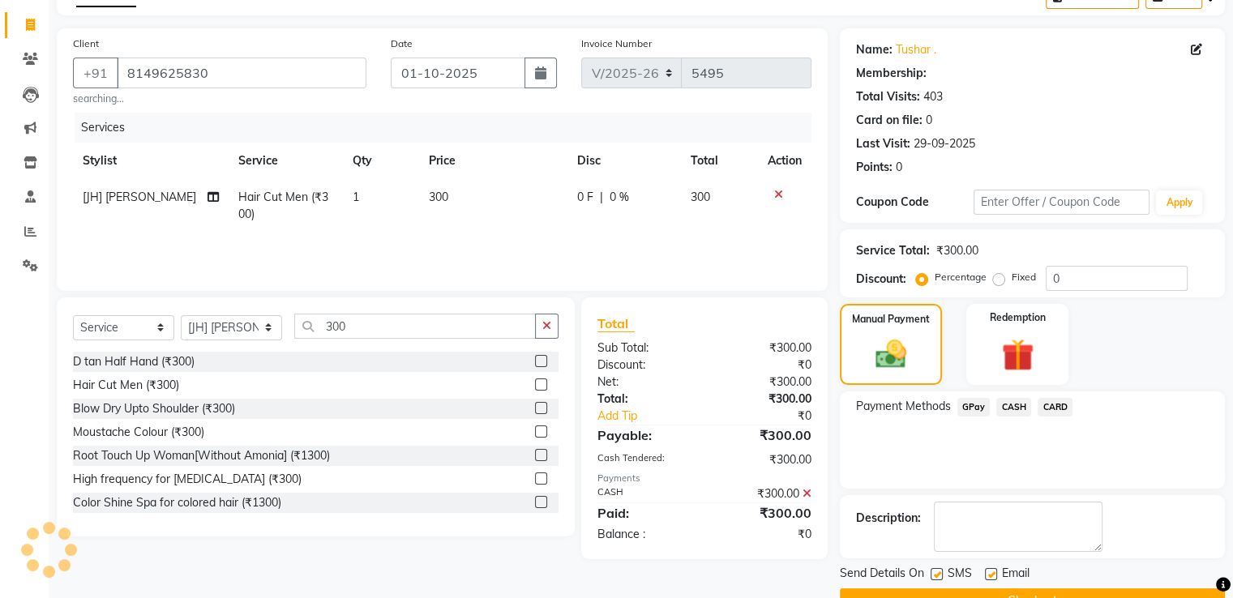
scroll to position [132, 0]
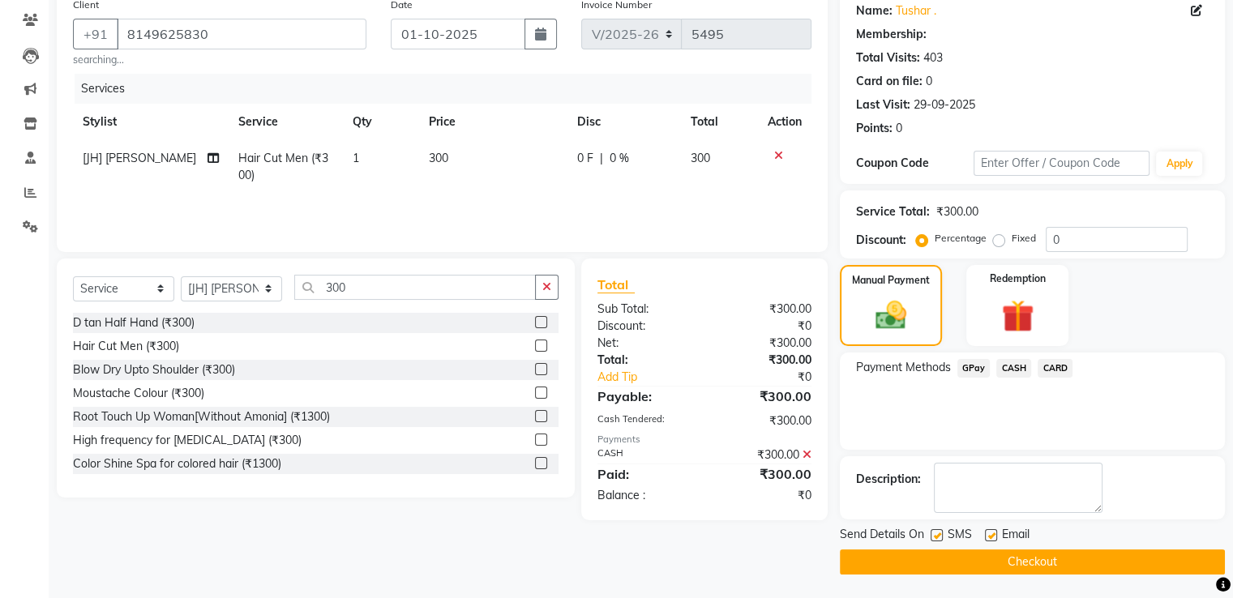
click at [1041, 555] on button "Checkout" at bounding box center [1032, 562] width 385 height 25
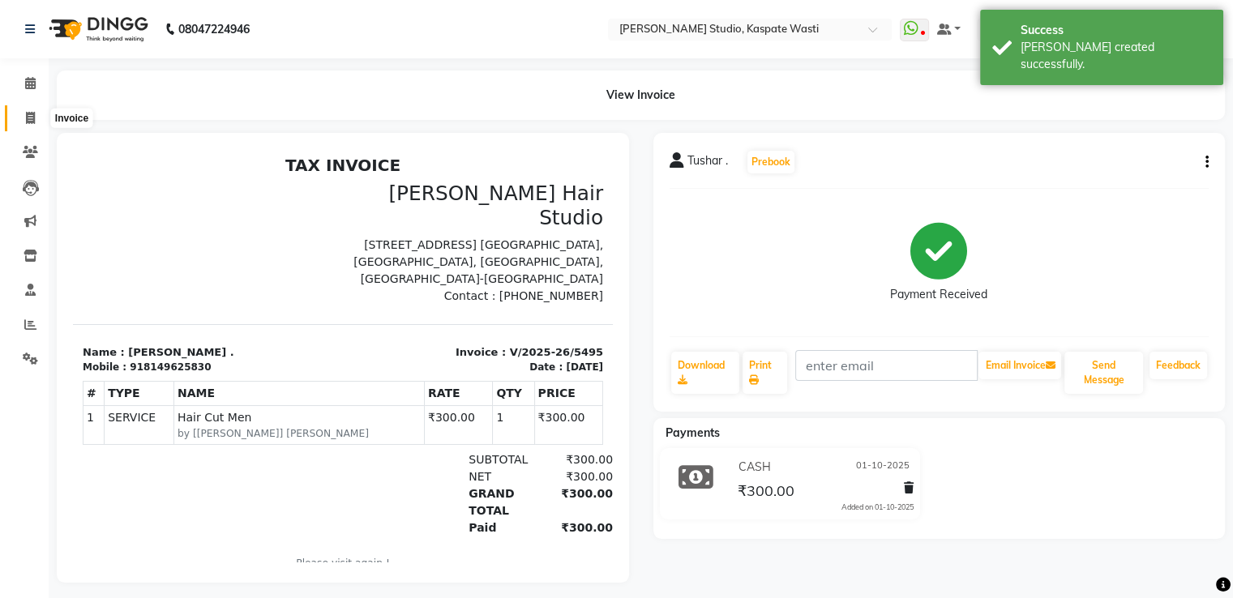
click at [32, 115] on icon at bounding box center [30, 118] width 9 height 12
select select "service"
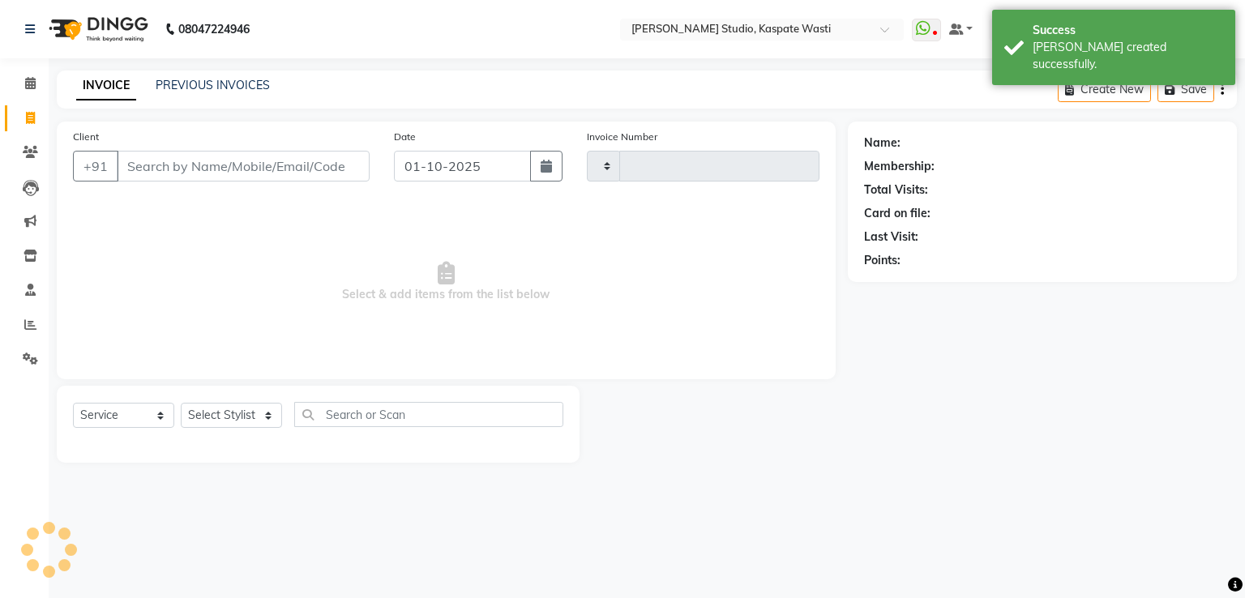
type input "5496"
select select "130"
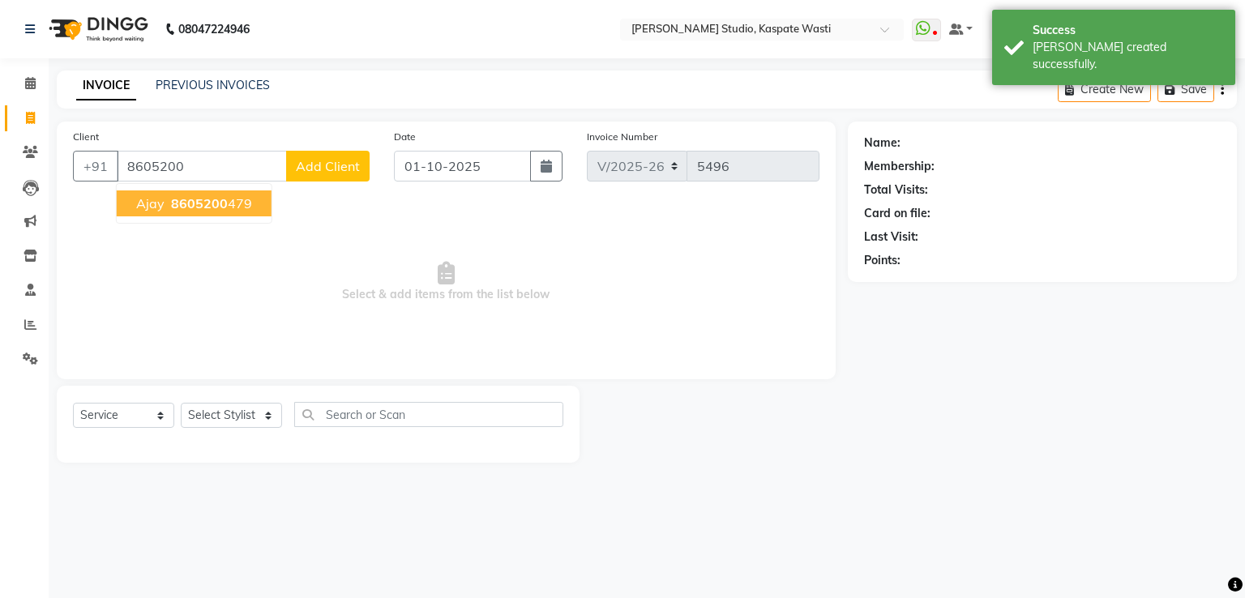
click at [192, 208] on span "8605200" at bounding box center [199, 203] width 57 height 16
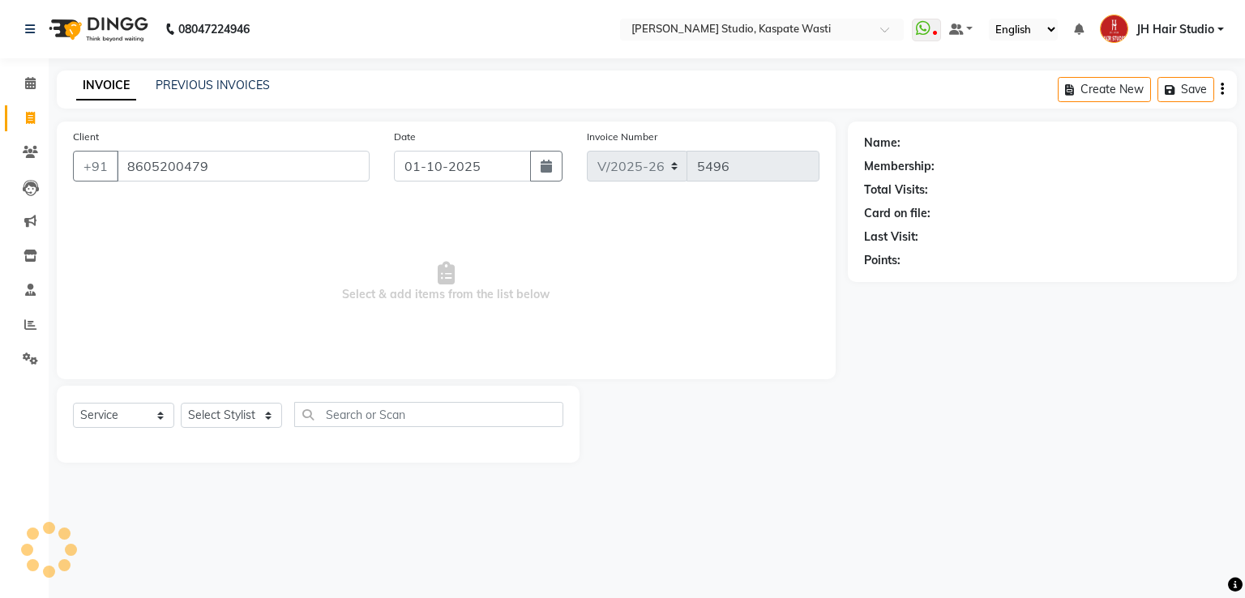
type input "8605200479"
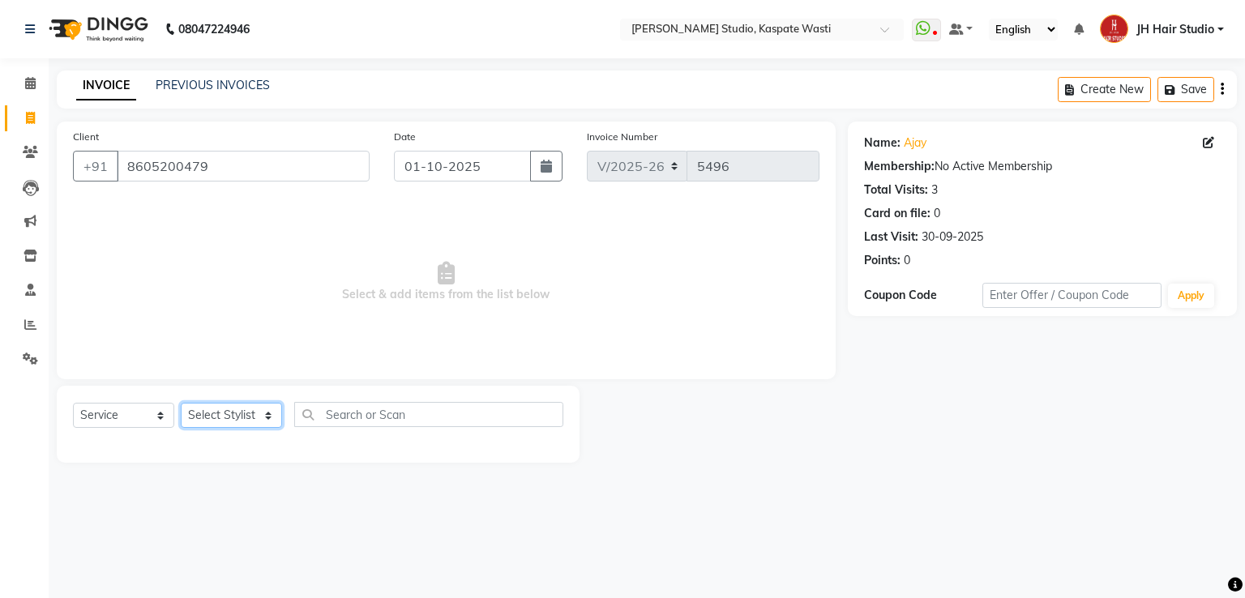
click at [223, 416] on select "Select Stylist [F1] GANESH [F1] Jagdish [ F1] RAM [F1]Sanjay [F1]Siddhu [F1] Su…" at bounding box center [231, 415] width 101 height 25
select select "47594"
click at [181, 404] on select "Select Stylist [F1] GANESH [F1] Jagdish [ F1] RAM [F1]Sanjay [F1]Siddhu [F1] Su…" at bounding box center [231, 415] width 101 height 25
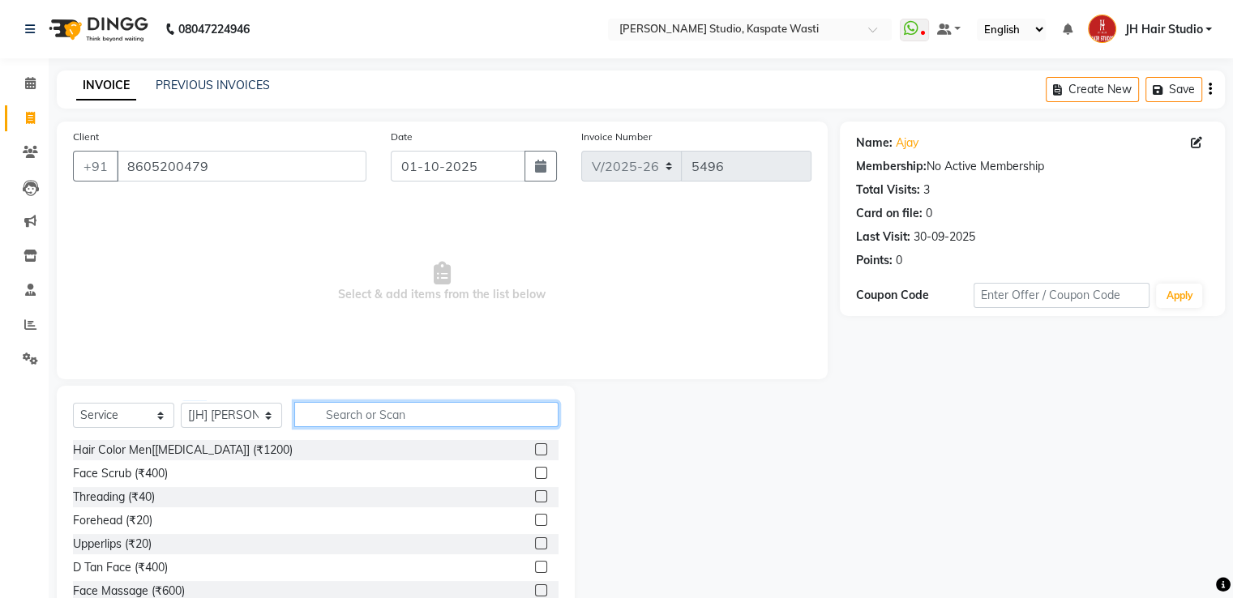
click at [388, 413] on input "text" at bounding box center [426, 414] width 264 height 25
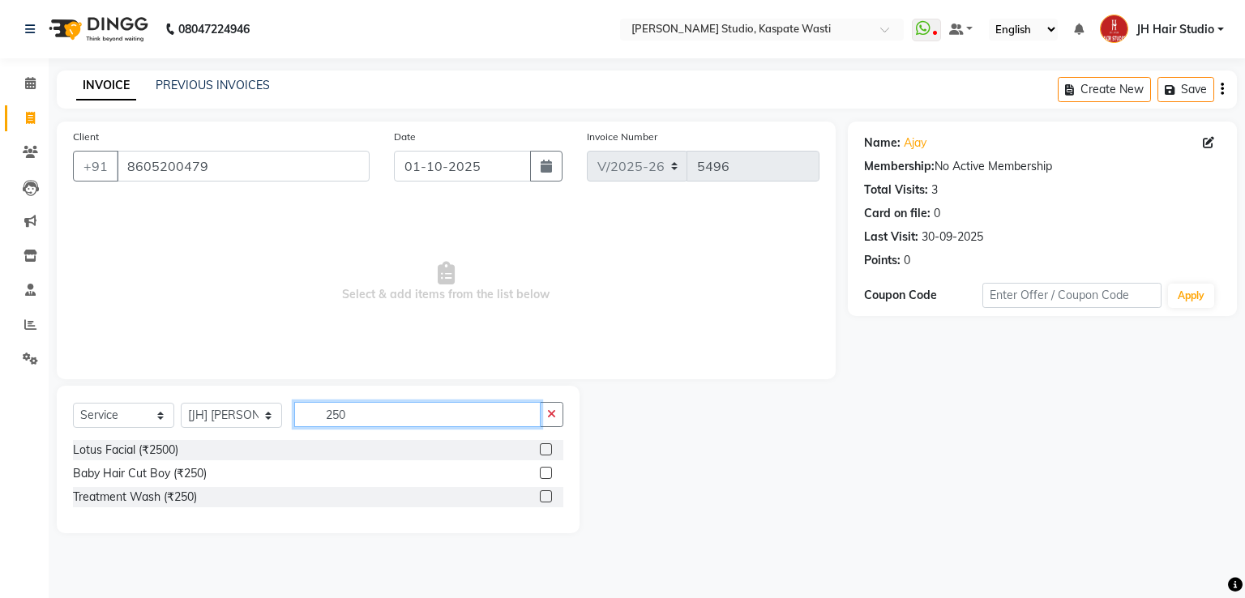
type input "250"
click at [548, 474] on label at bounding box center [546, 473] width 12 height 12
click at [548, 474] on input "checkbox" at bounding box center [545, 474] width 11 height 11
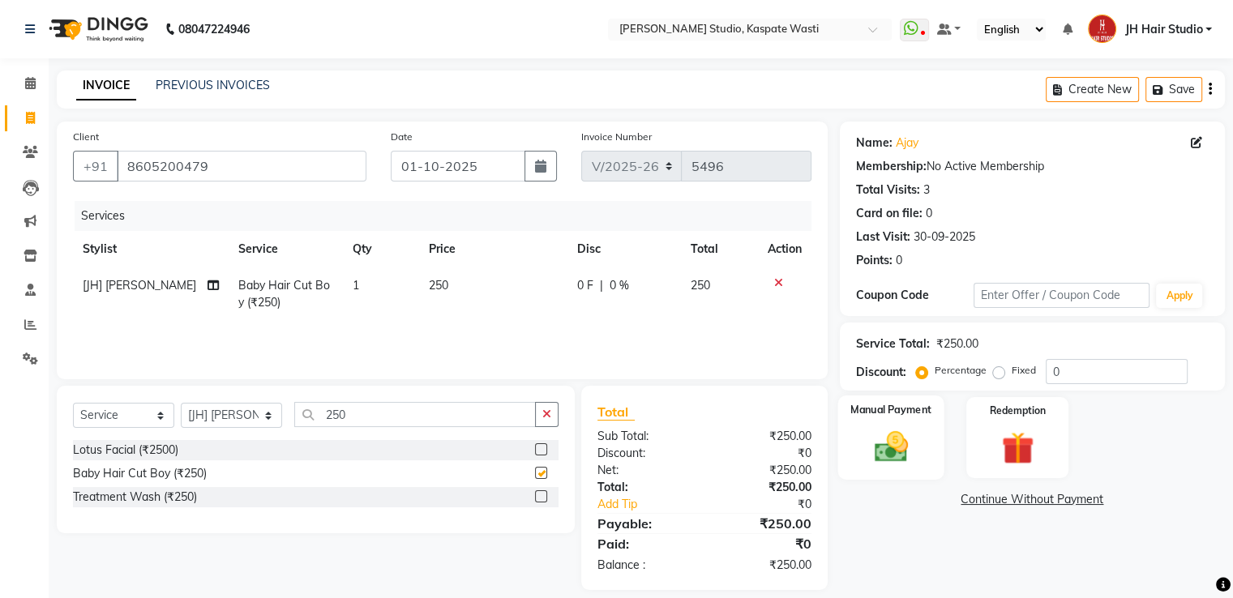
checkbox input "false"
click at [889, 461] on img at bounding box center [890, 447] width 54 height 39
click at [966, 495] on span "GPay" at bounding box center [974, 500] width 33 height 19
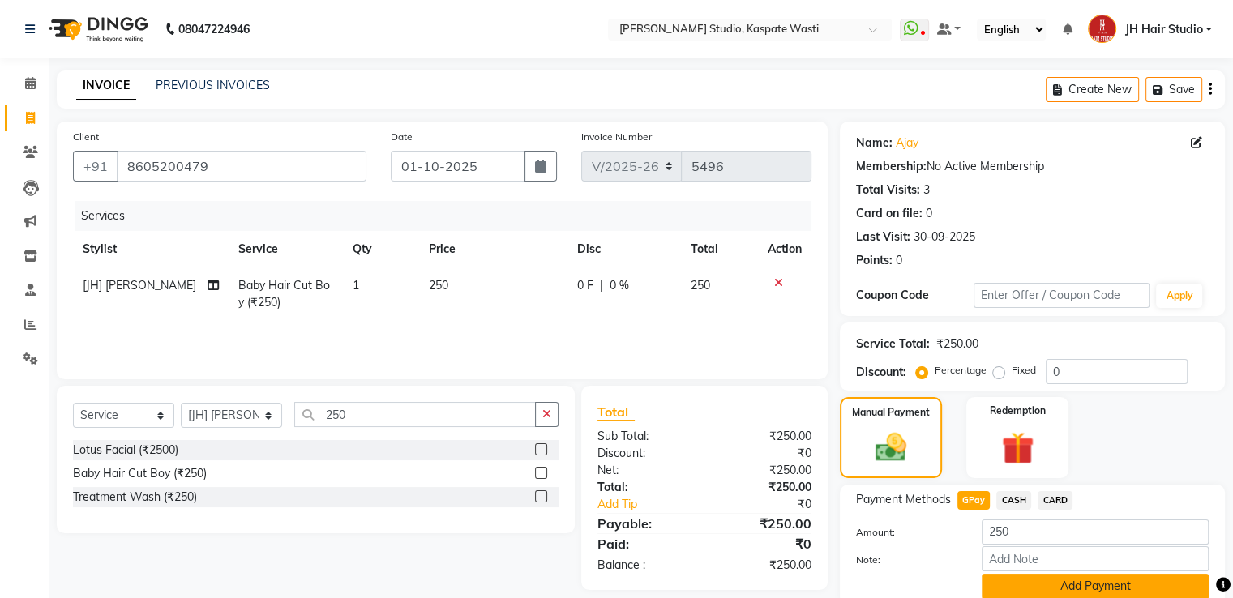
click at [1077, 585] on button "Add Payment" at bounding box center [1095, 586] width 227 height 25
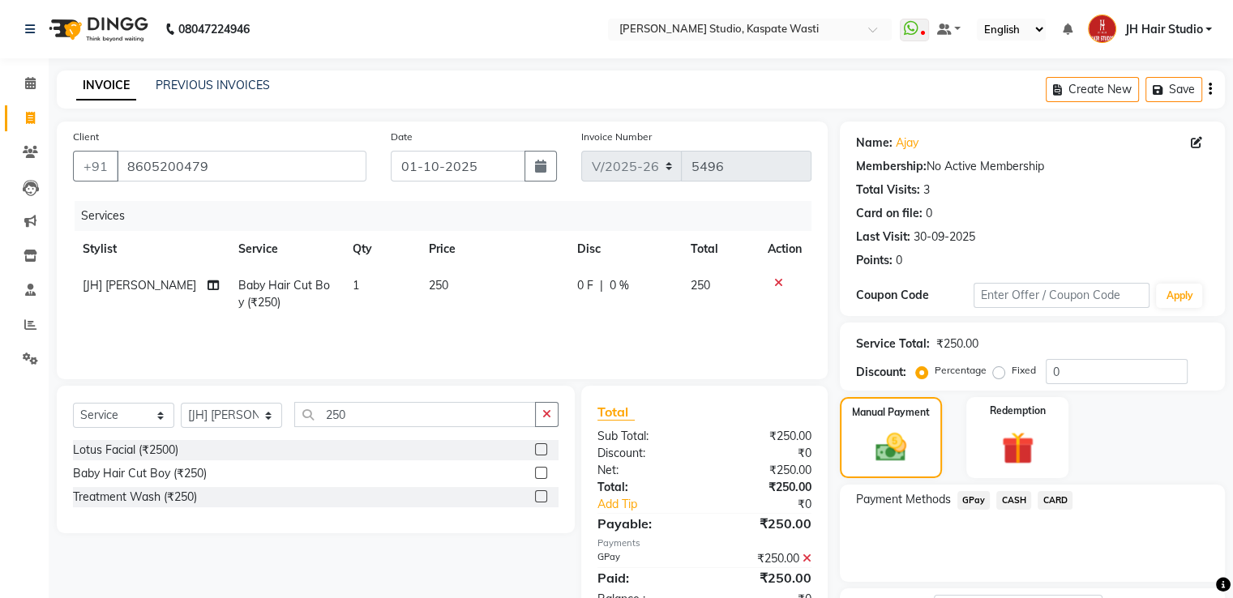
scroll to position [132, 0]
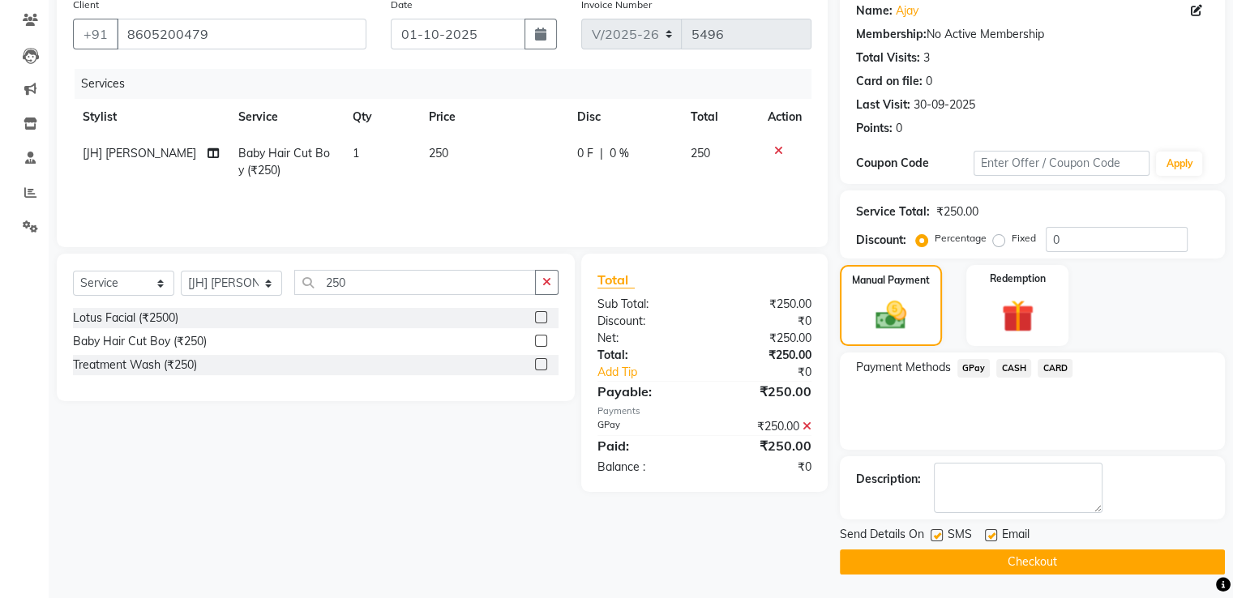
click at [1029, 556] on button "Checkout" at bounding box center [1032, 562] width 385 height 25
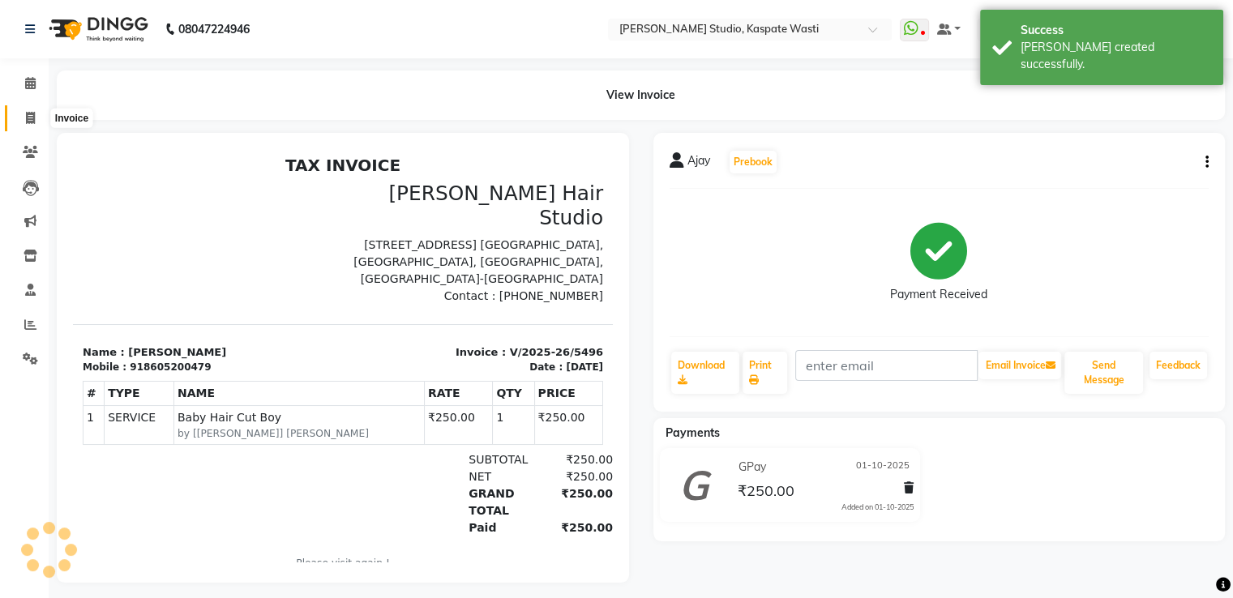
click at [26, 118] on icon at bounding box center [30, 118] width 9 height 12
select select "service"
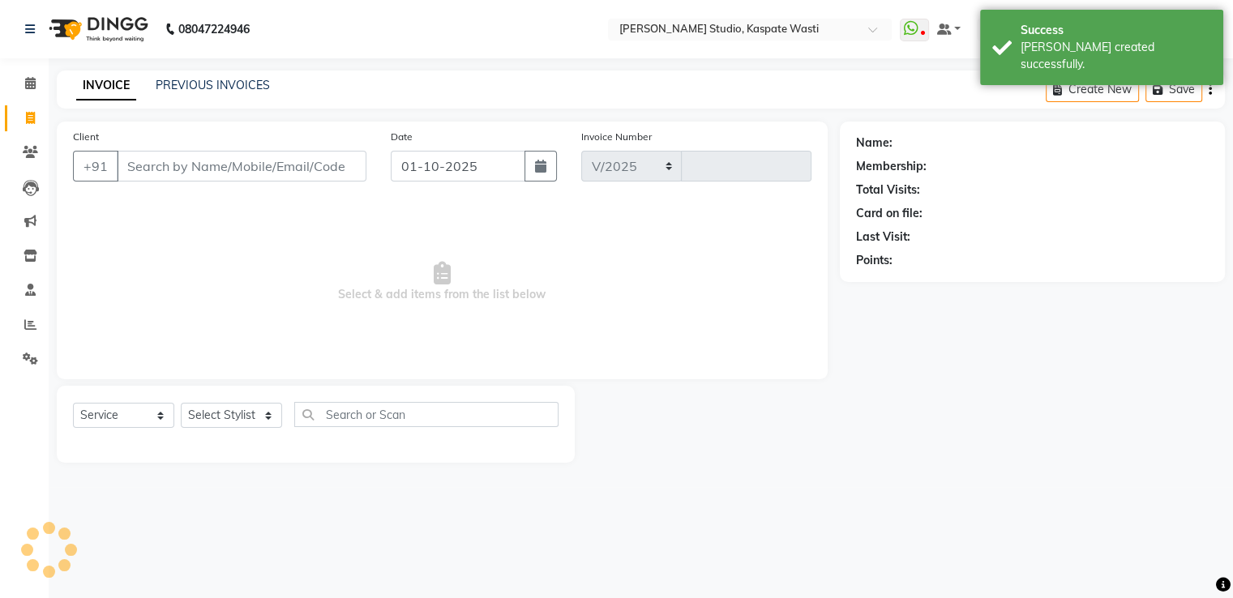
select select "130"
type input "5497"
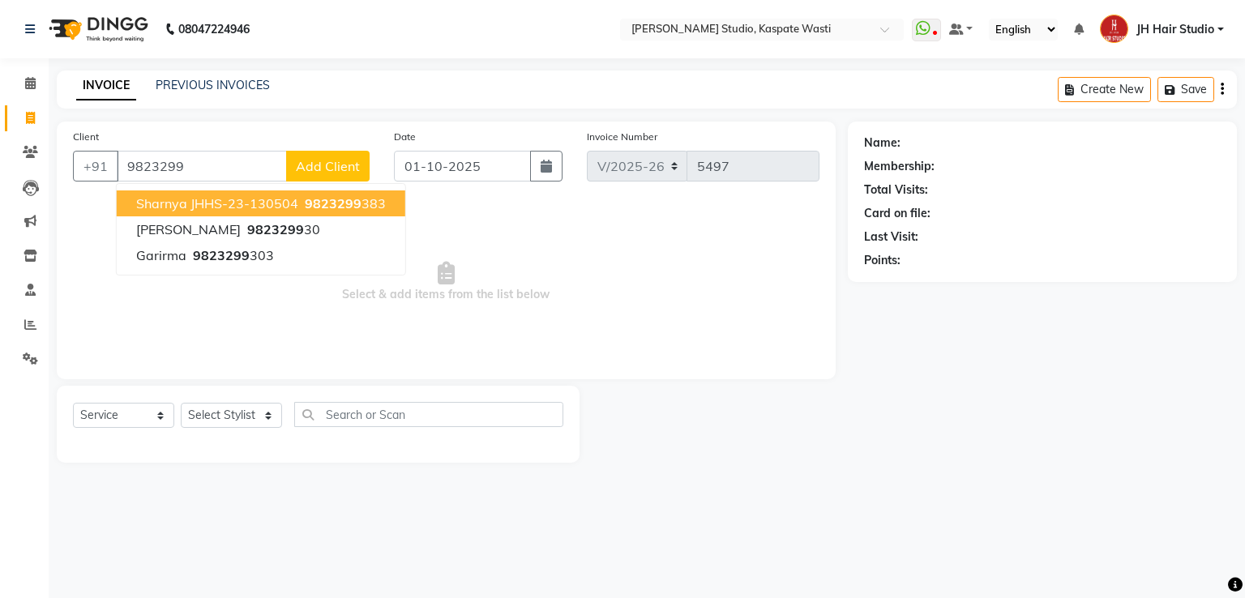
click at [288, 199] on span "Sharnya JHHS-23-130504" at bounding box center [217, 203] width 162 height 16
type input "9823299383"
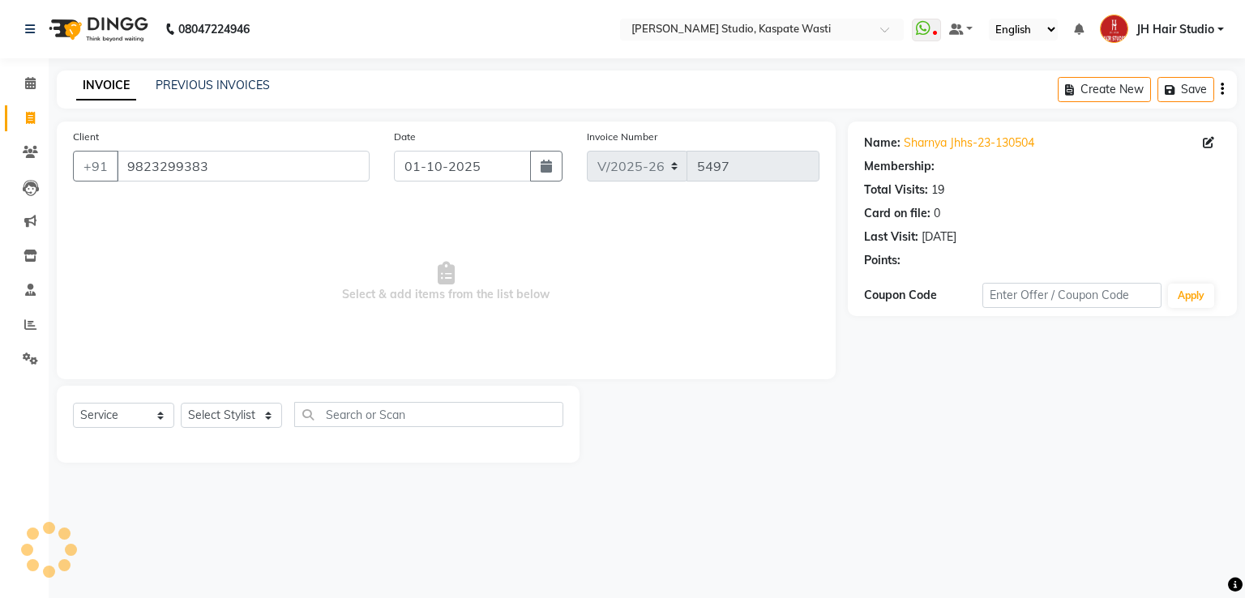
select select "1: Object"
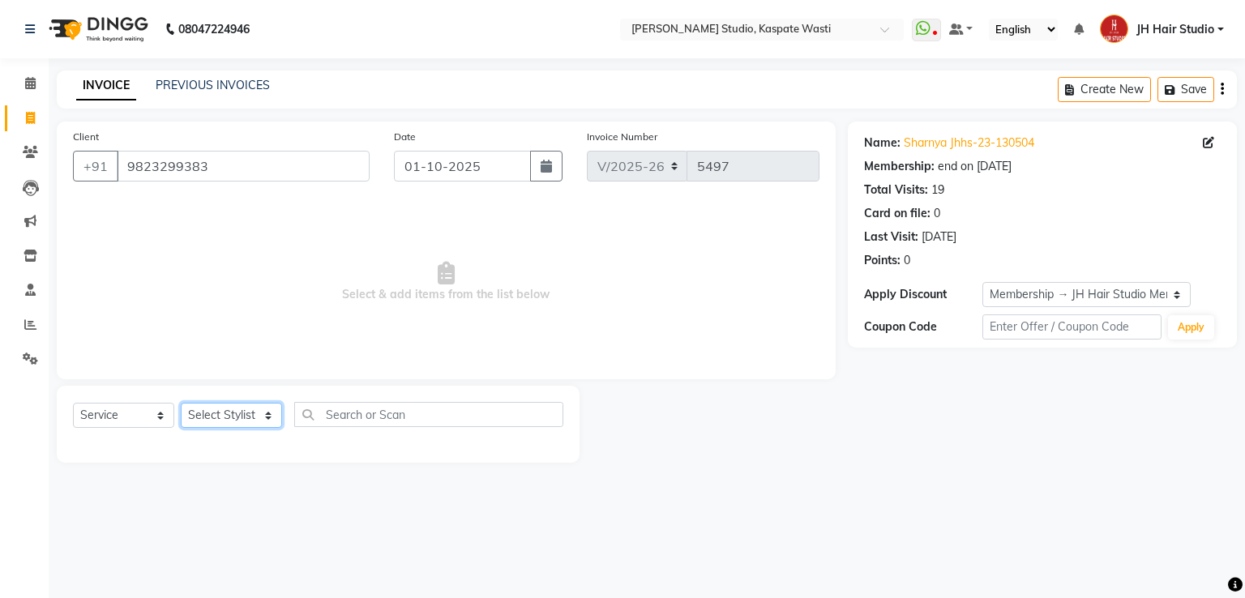
click at [225, 422] on select "Select Stylist [F1] GANESH [F1] Jagdish [ F1] RAM [F1]Sanjay [F1]Siddhu [F1] Su…" at bounding box center [231, 415] width 101 height 25
select select "63820"
click at [181, 404] on select "Select Stylist [F1] GANESH [F1] Jagdish [ F1] RAM [F1]Sanjay [F1]Siddhu [F1] Su…" at bounding box center [231, 415] width 101 height 25
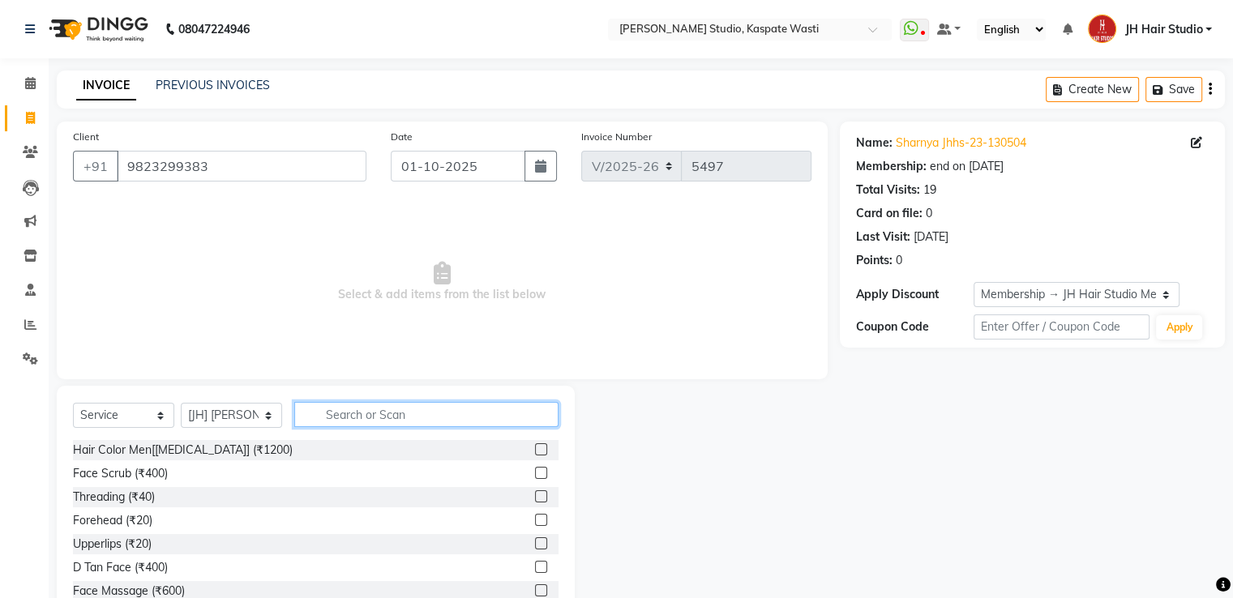
click at [344, 409] on input "text" at bounding box center [426, 414] width 264 height 25
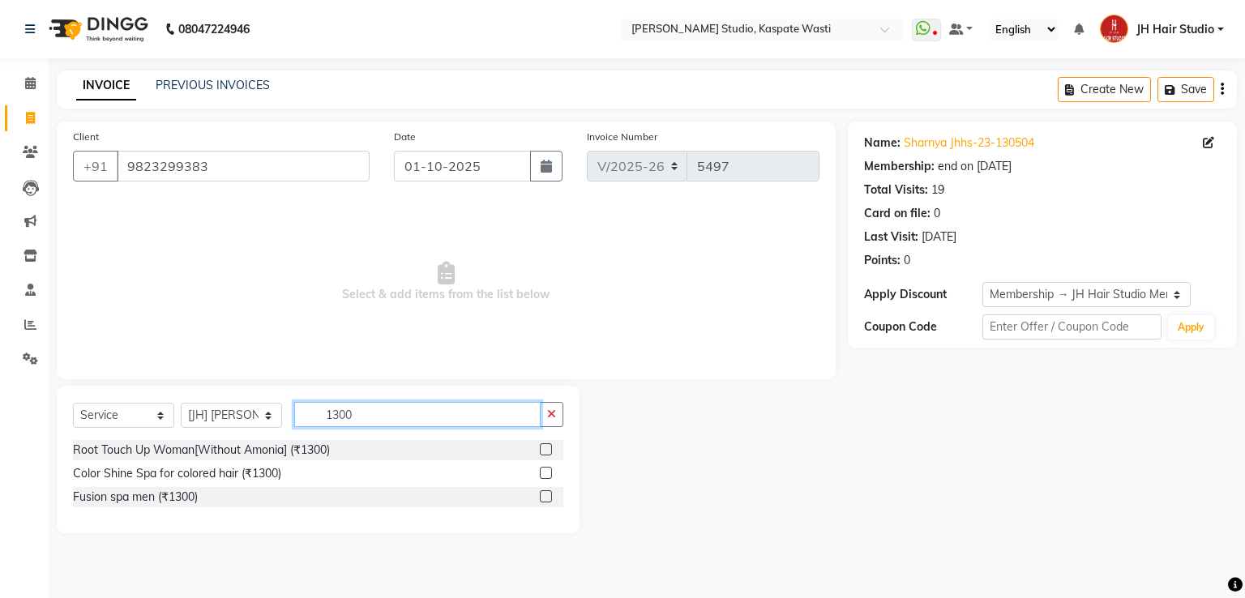
type input "1300"
click at [547, 448] on label at bounding box center [546, 449] width 12 height 12
click at [547, 448] on input "checkbox" at bounding box center [545, 450] width 11 height 11
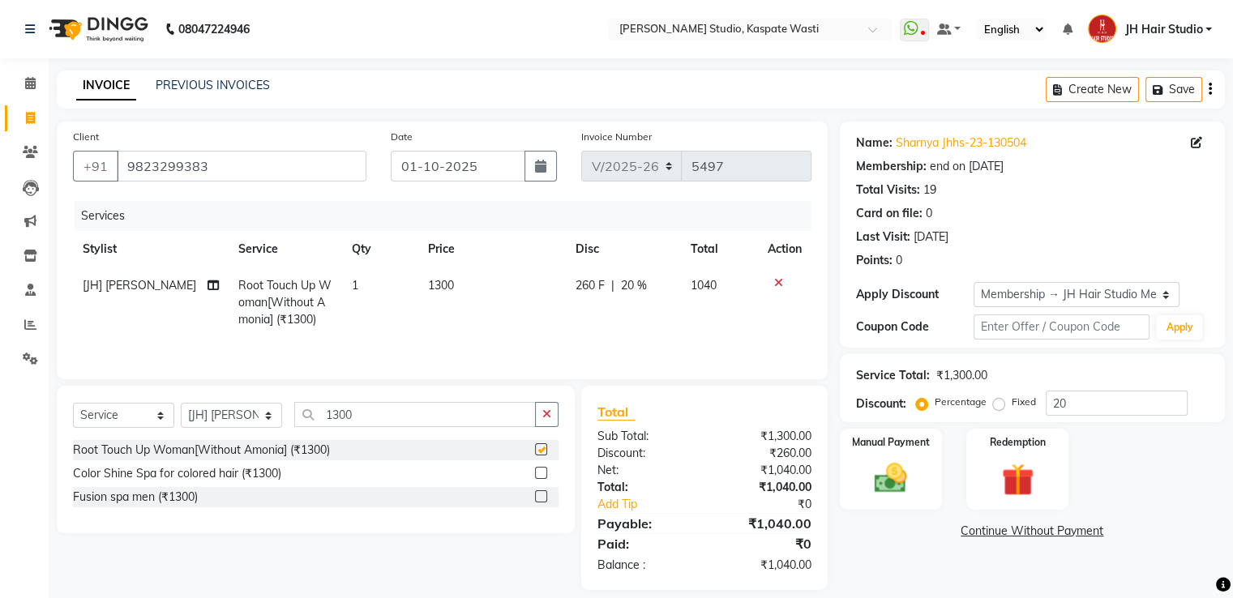
checkbox input "false"
click at [586, 281] on span "260 F" at bounding box center [590, 285] width 29 height 17
select select "63820"
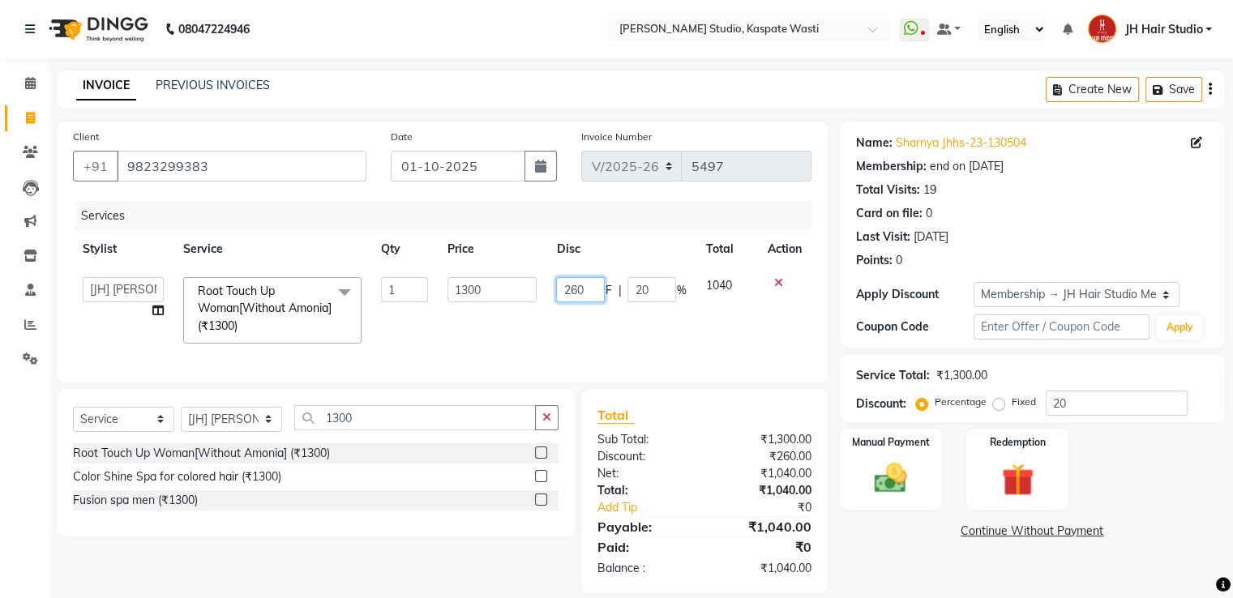
click at [577, 291] on input "260" at bounding box center [580, 289] width 49 height 25
type input "200"
click at [913, 484] on img at bounding box center [890, 479] width 54 height 39
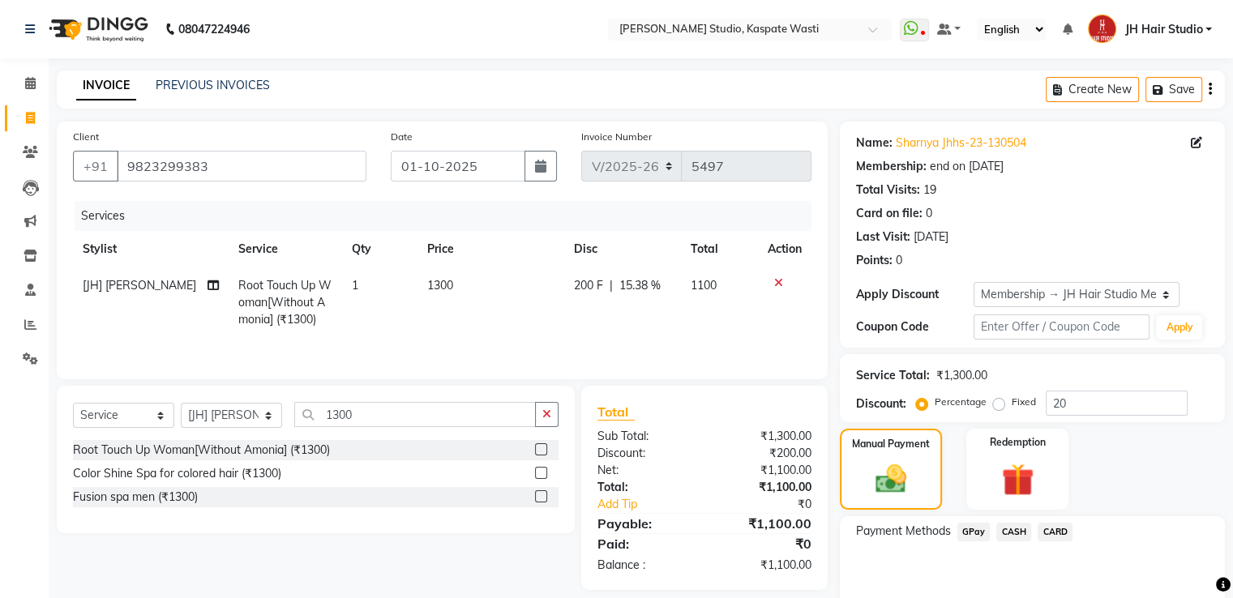
click at [970, 529] on span "GPay" at bounding box center [974, 532] width 33 height 19
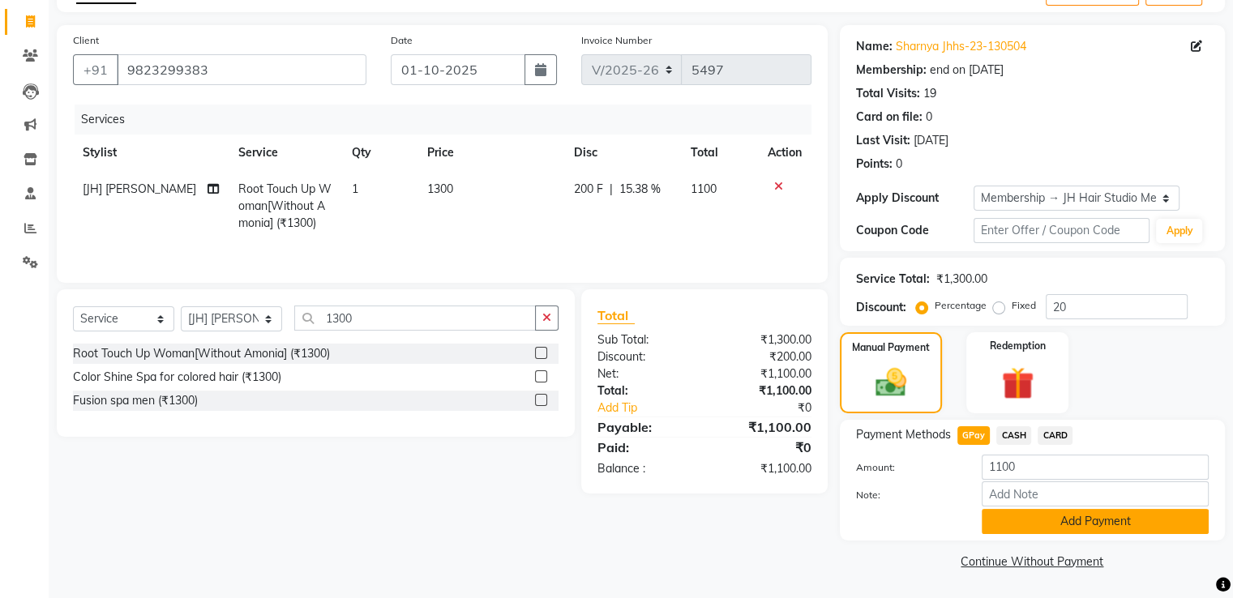
click at [1060, 513] on button "Add Payment" at bounding box center [1095, 521] width 227 height 25
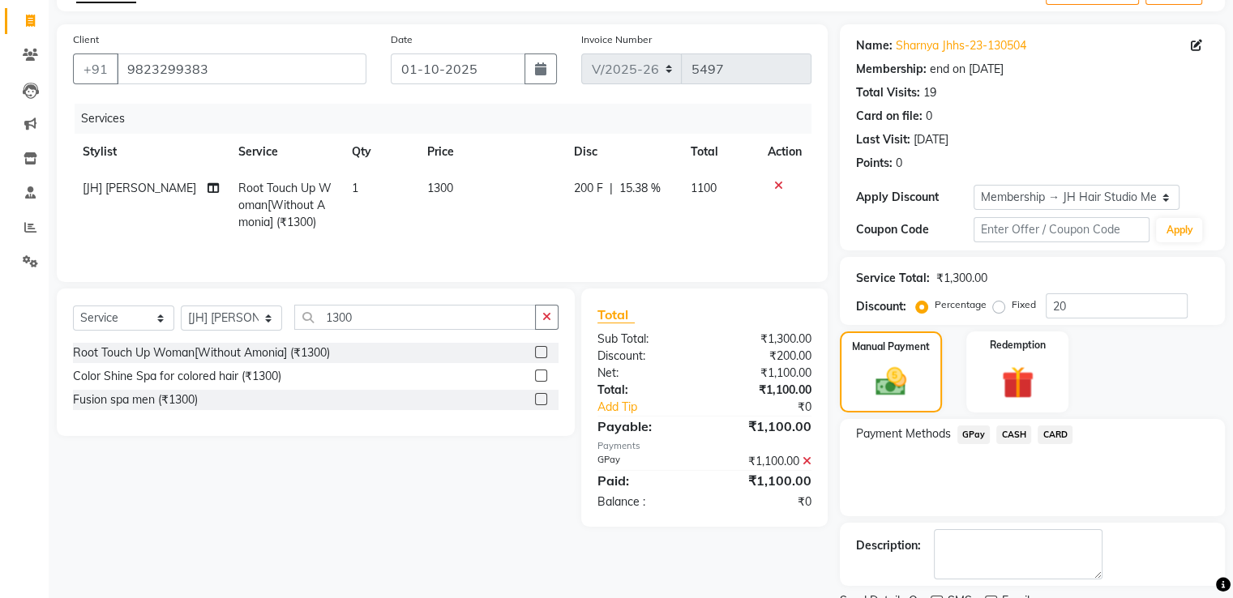
scroll to position [163, 0]
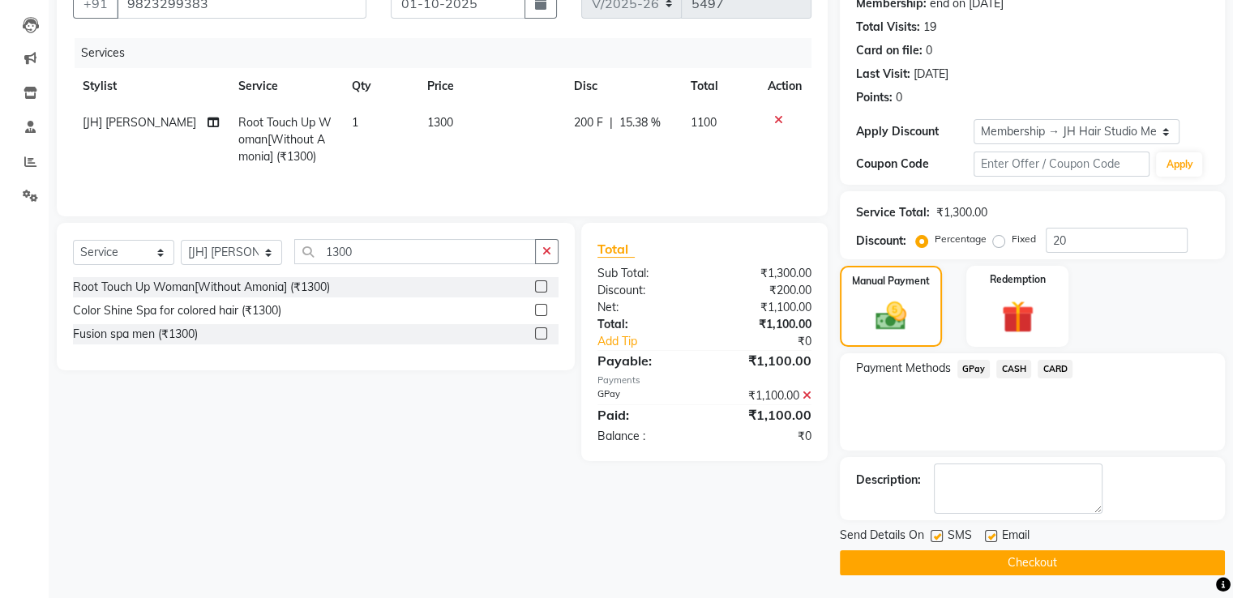
click at [1051, 568] on button "Checkout" at bounding box center [1032, 563] width 385 height 25
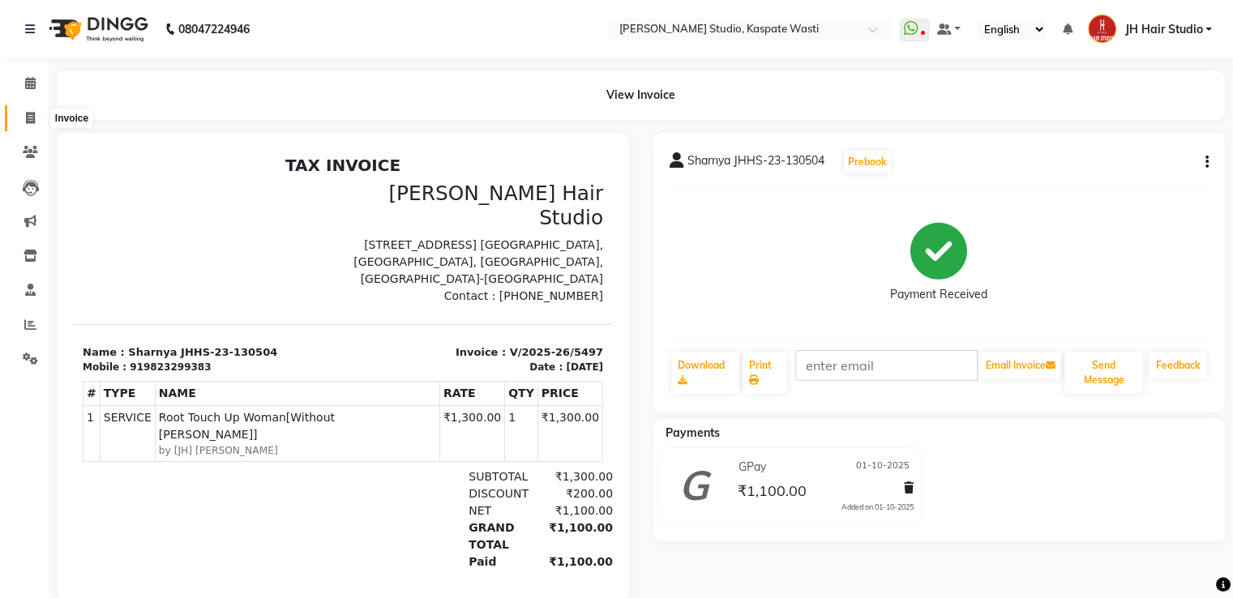
click at [37, 115] on span at bounding box center [30, 118] width 28 height 19
select select "service"
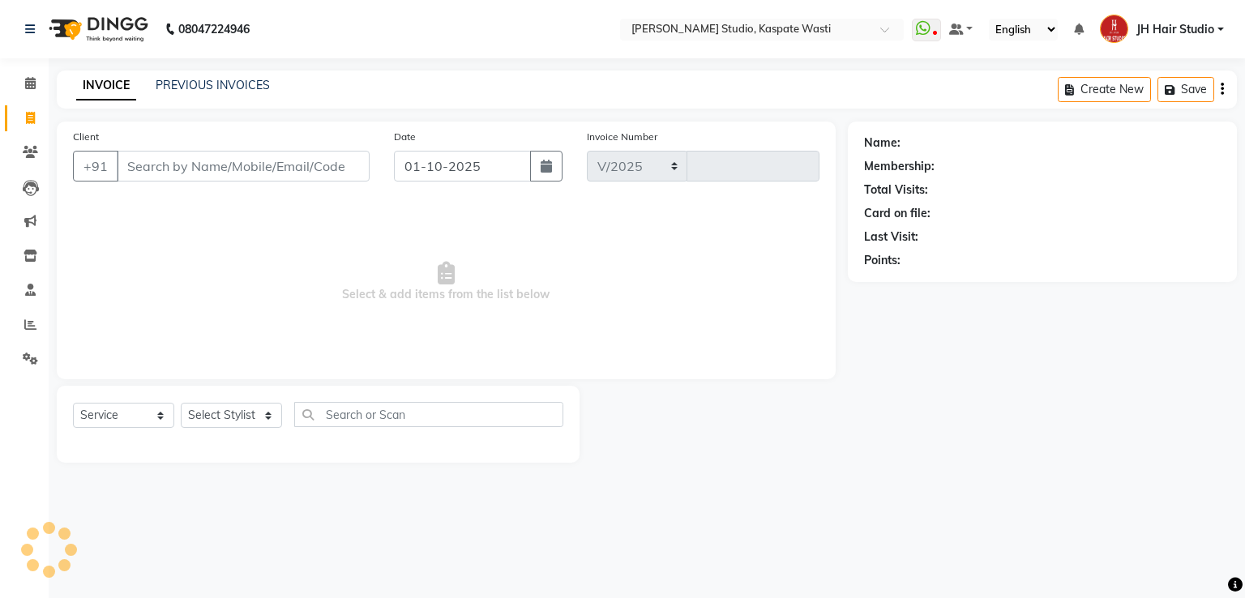
select select "130"
type input "5498"
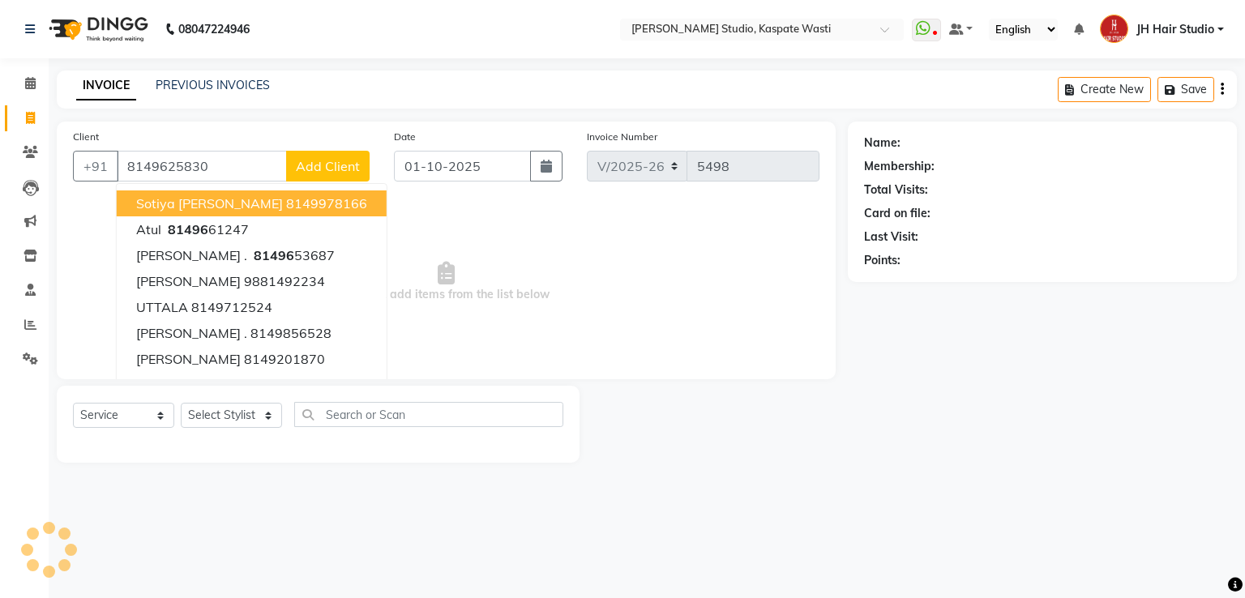
type input "8149625830"
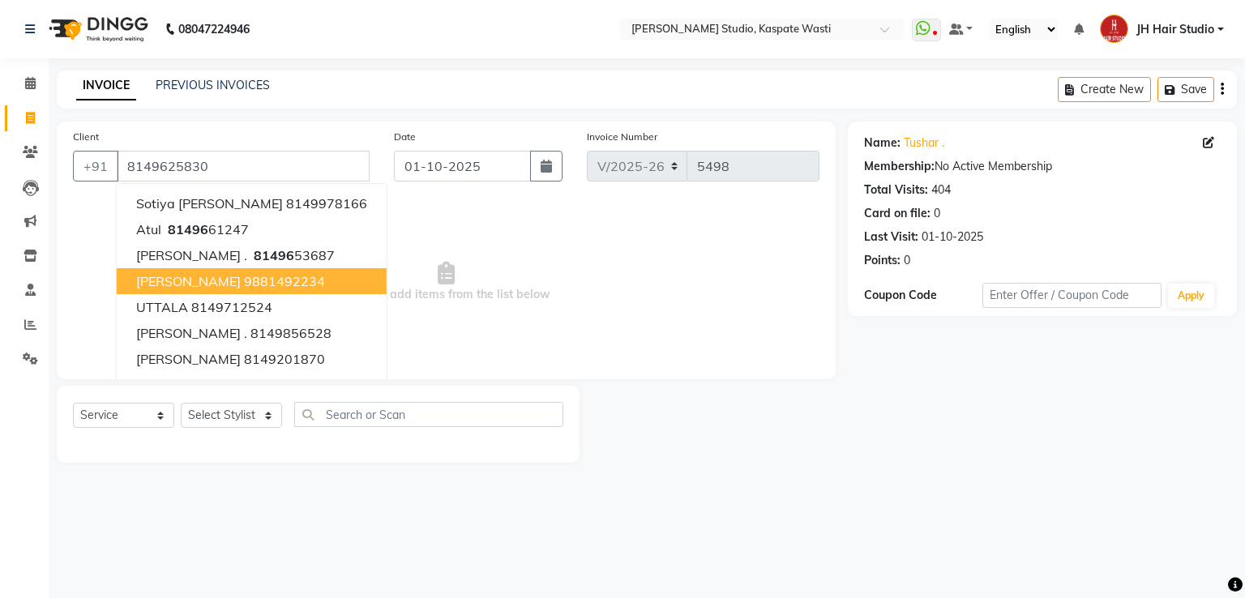
click at [75, 328] on span "Select & add items from the list below" at bounding box center [446, 282] width 747 height 162
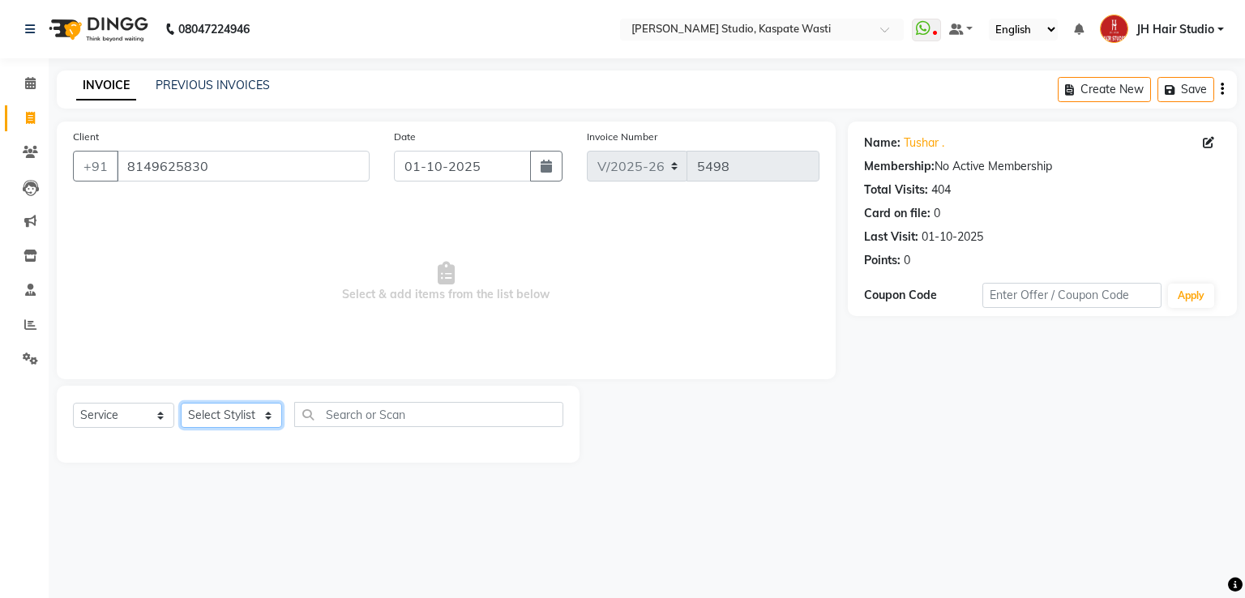
click at [237, 410] on select "Select Stylist [F1] GANESH [F1] Jagdish [ F1] RAM [F1]Sanjay [F1]Siddhu [F1] Su…" at bounding box center [231, 415] width 101 height 25
select select "47594"
click at [181, 404] on select "Select Stylist [F1] GANESH [F1] Jagdish [ F1] RAM [F1]Sanjay [F1]Siddhu [F1] Su…" at bounding box center [231, 415] width 101 height 25
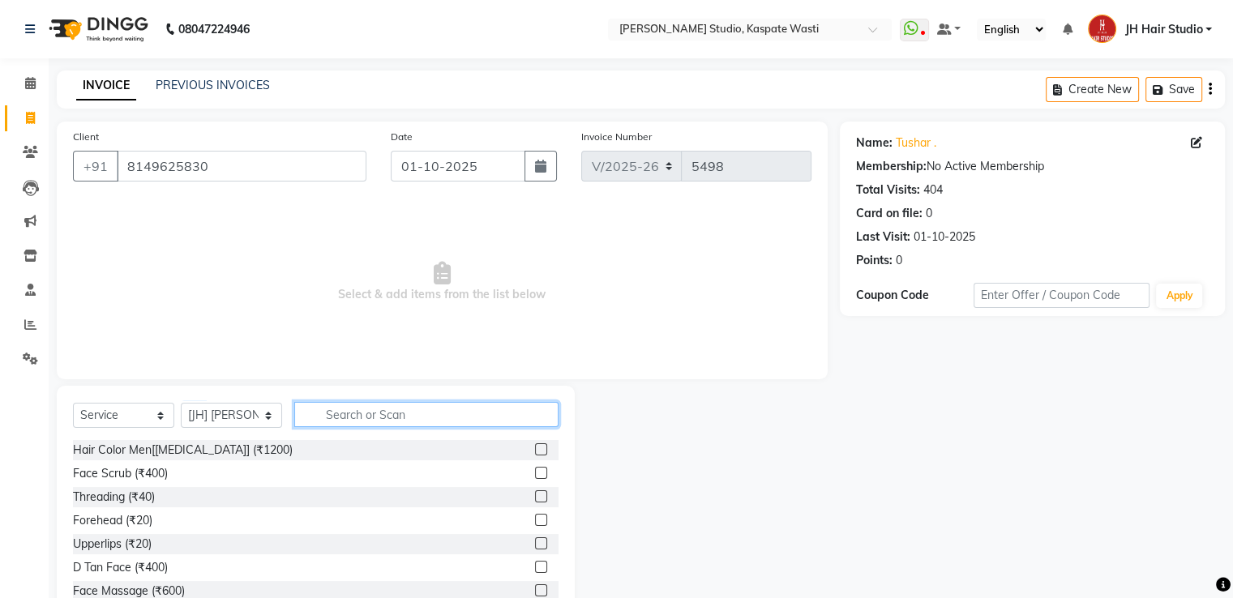
click at [418, 423] on input "text" at bounding box center [426, 414] width 264 height 25
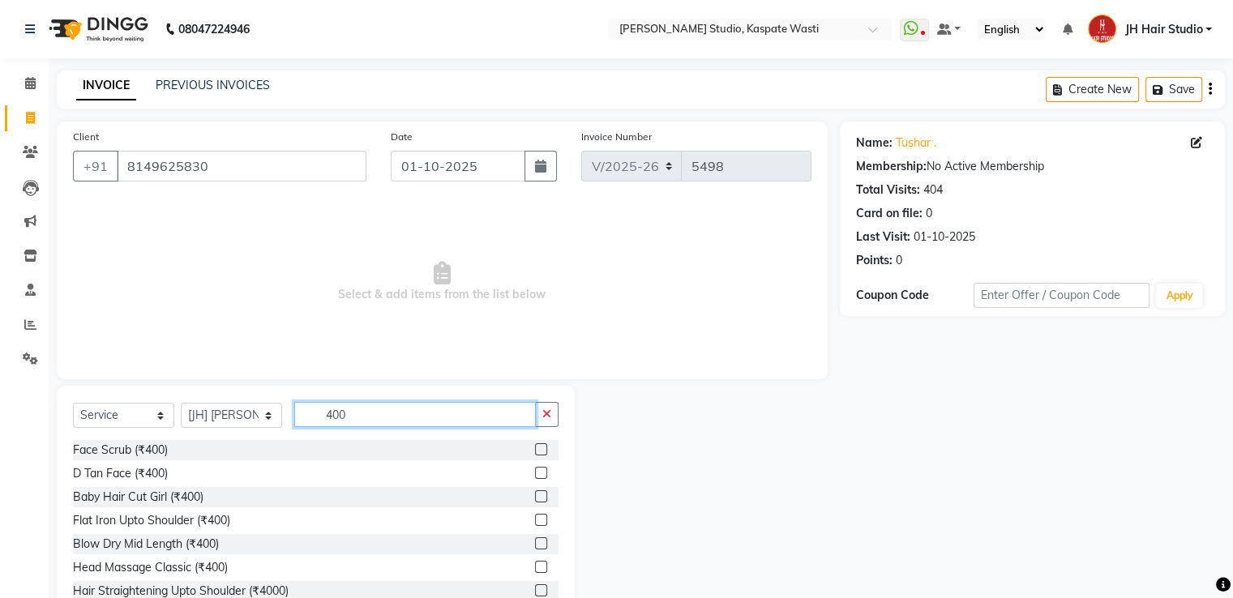
type input "400"
click at [535, 492] on label at bounding box center [541, 497] width 12 height 12
click at [535, 492] on input "checkbox" at bounding box center [540, 497] width 11 height 11
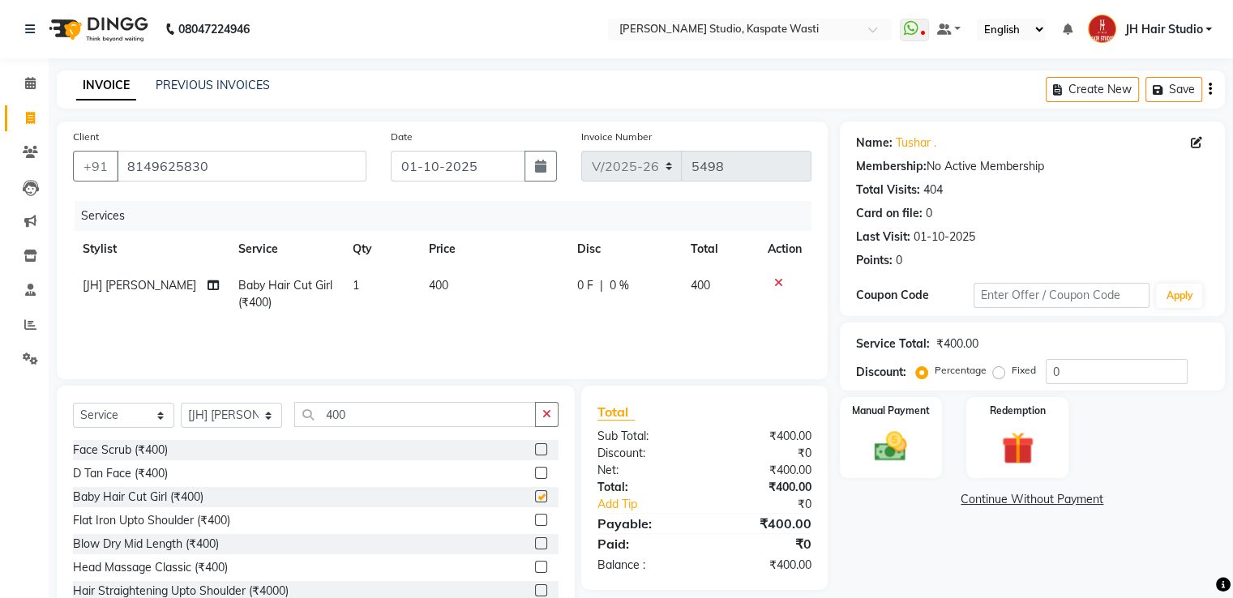
checkbox input "false"
click at [429, 289] on span "400" at bounding box center [438, 285] width 19 height 15
select select "47594"
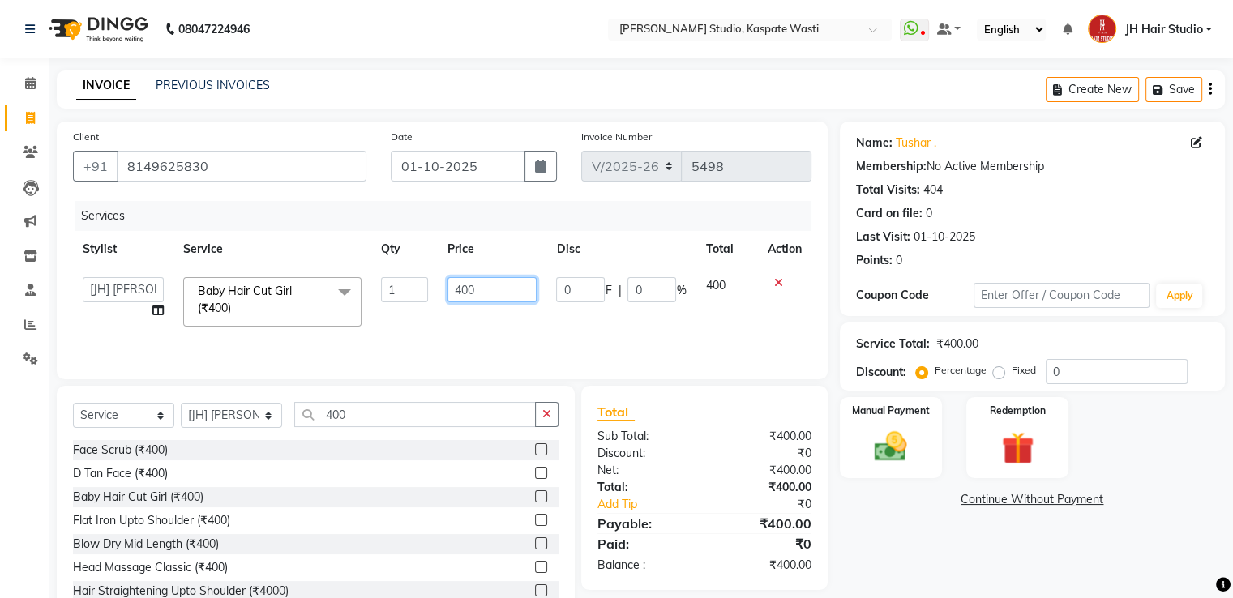
click at [461, 294] on input "400" at bounding box center [492, 289] width 89 height 25
type input "350"
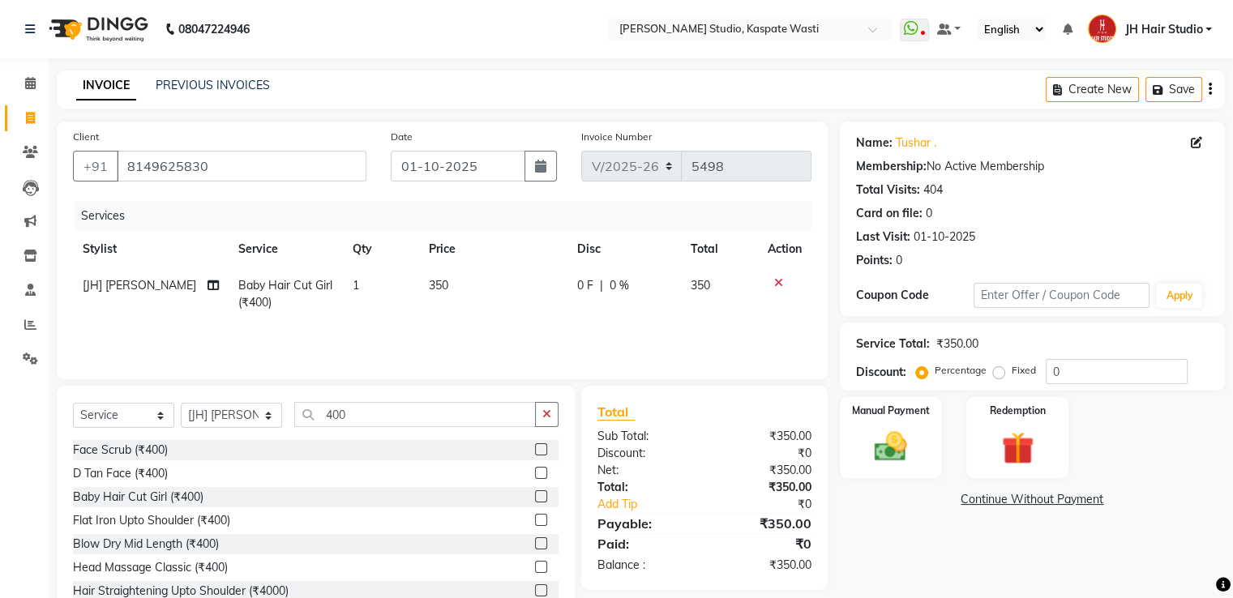
click at [462, 317] on td "350" at bounding box center [493, 295] width 148 height 54
select select "47594"
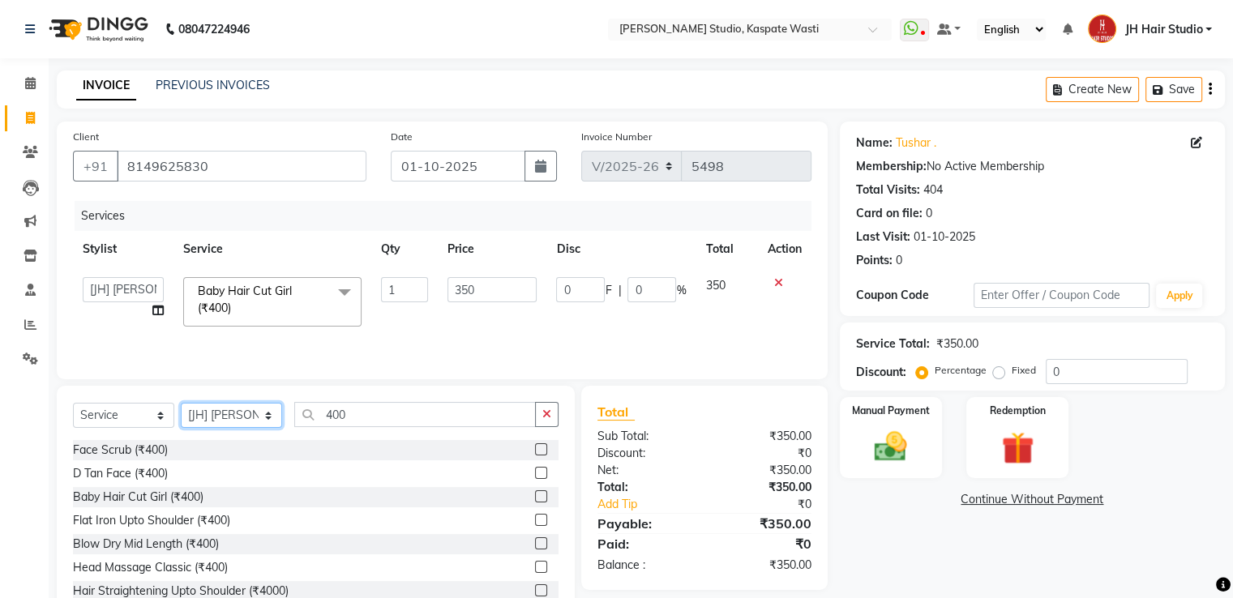
click at [216, 418] on select "Select Stylist [F1] GANESH [F1] Jagdish [ F1] RAM [F1]Sanjay [F1]Siddhu [F1] Su…" at bounding box center [231, 415] width 101 height 25
select select "3887"
click at [181, 404] on select "Select Stylist [F1] GANESH [F1] Jagdish [ F1] RAM [F1]Sanjay [F1]Siddhu [F1] Su…" at bounding box center [231, 415] width 101 height 25
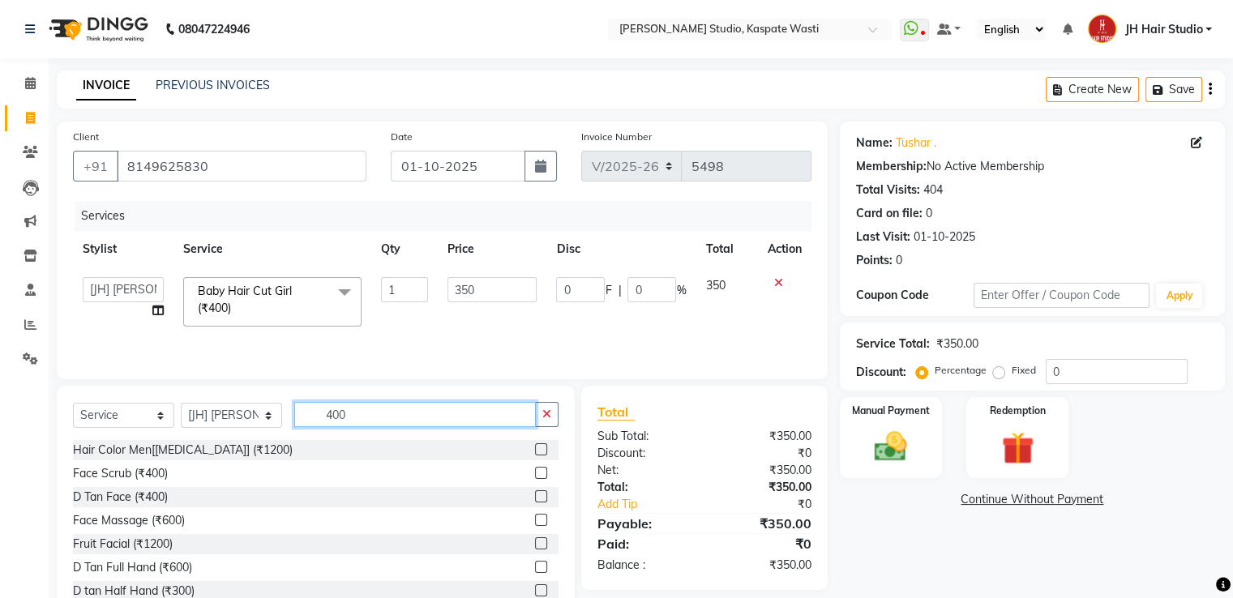
click at [339, 420] on input "400" at bounding box center [415, 414] width 242 height 25
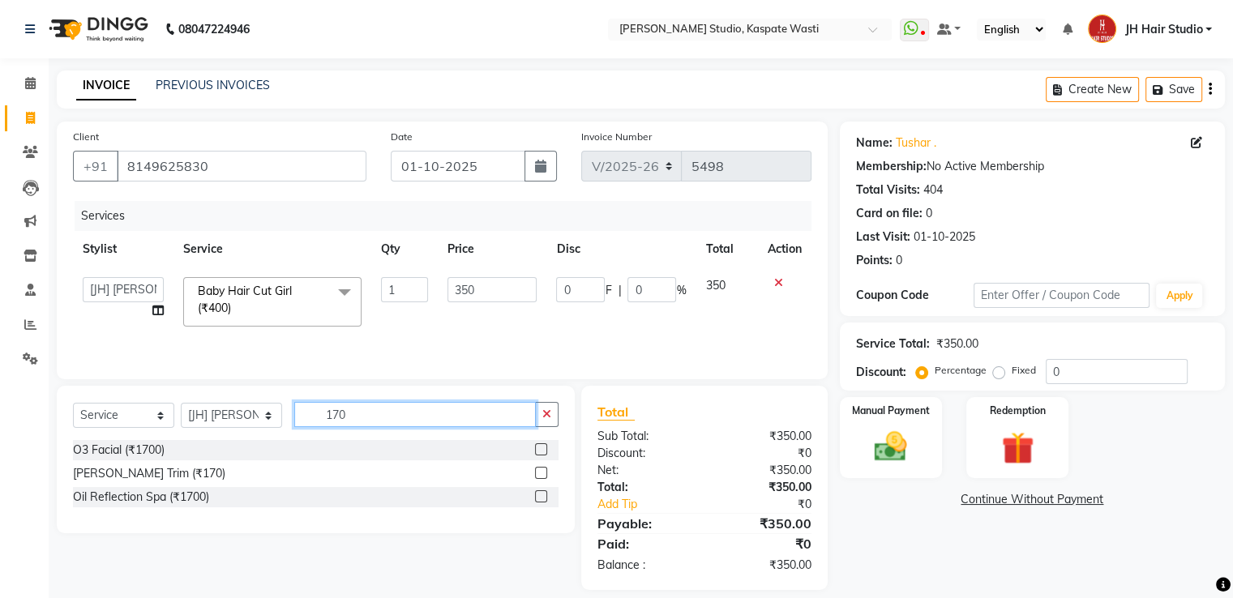
type input "170"
click at [545, 472] on label at bounding box center [541, 473] width 12 height 12
click at [545, 472] on input "checkbox" at bounding box center [540, 474] width 11 height 11
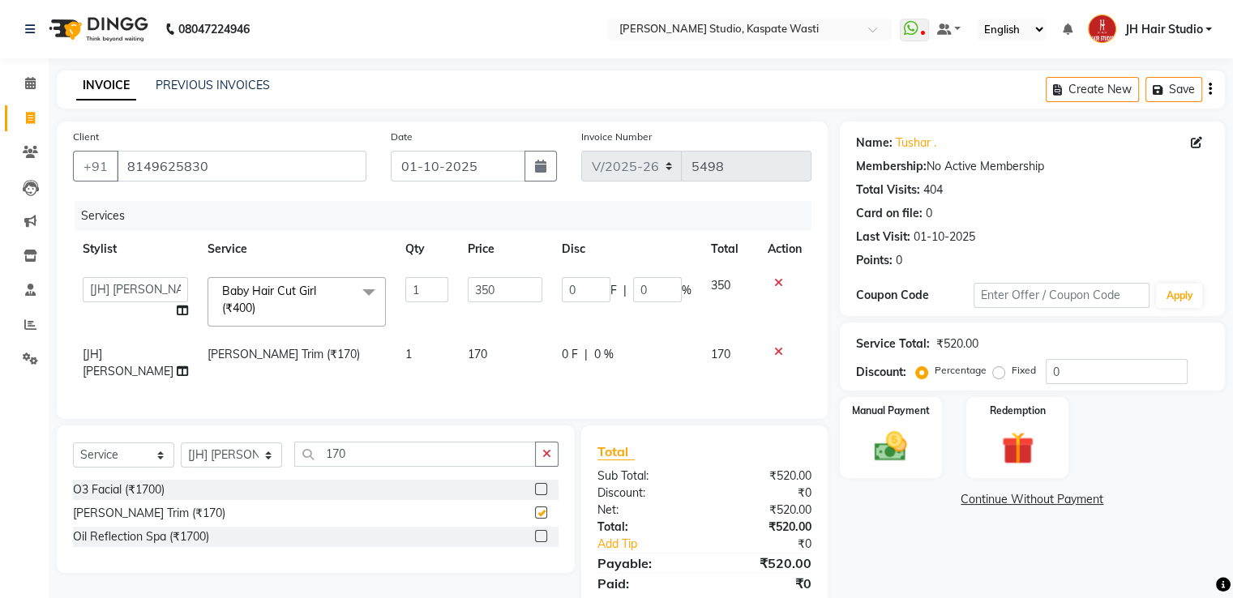
checkbox input "false"
click at [458, 374] on td "170" at bounding box center [505, 363] width 94 height 54
select select "3887"
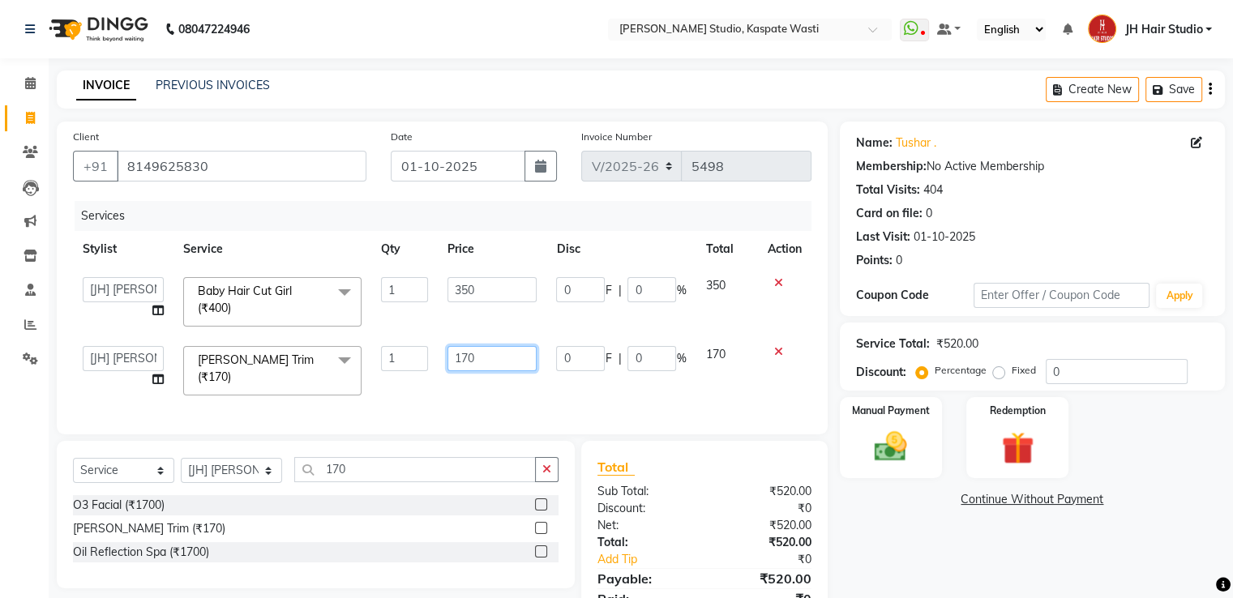
click at [465, 364] on input "170" at bounding box center [492, 358] width 89 height 25
type input "150"
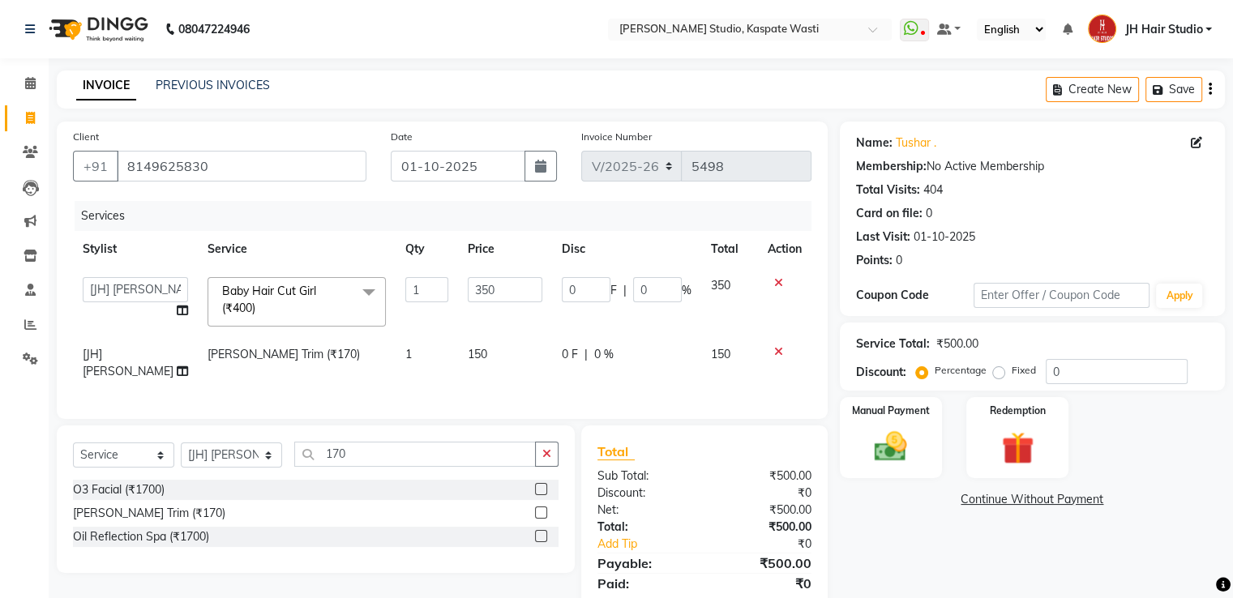
click at [467, 401] on div "Services Stylist Service Qty Price Disc Total Action [F1] GANESH [F1] Jagdish […" at bounding box center [442, 302] width 739 height 202
click at [254, 468] on select "Select Stylist [F1] GANESH [F1] Jagdish [ F1] RAM [F1]Sanjay [F1]Siddhu [F1] Su…" at bounding box center [231, 455] width 101 height 25
select select "63820"
click at [181, 456] on select "Select Stylist [F1] GANESH [F1] Jagdish [ F1] RAM [F1]Sanjay [F1]Siddhu [F1] Su…" at bounding box center [231, 455] width 101 height 25
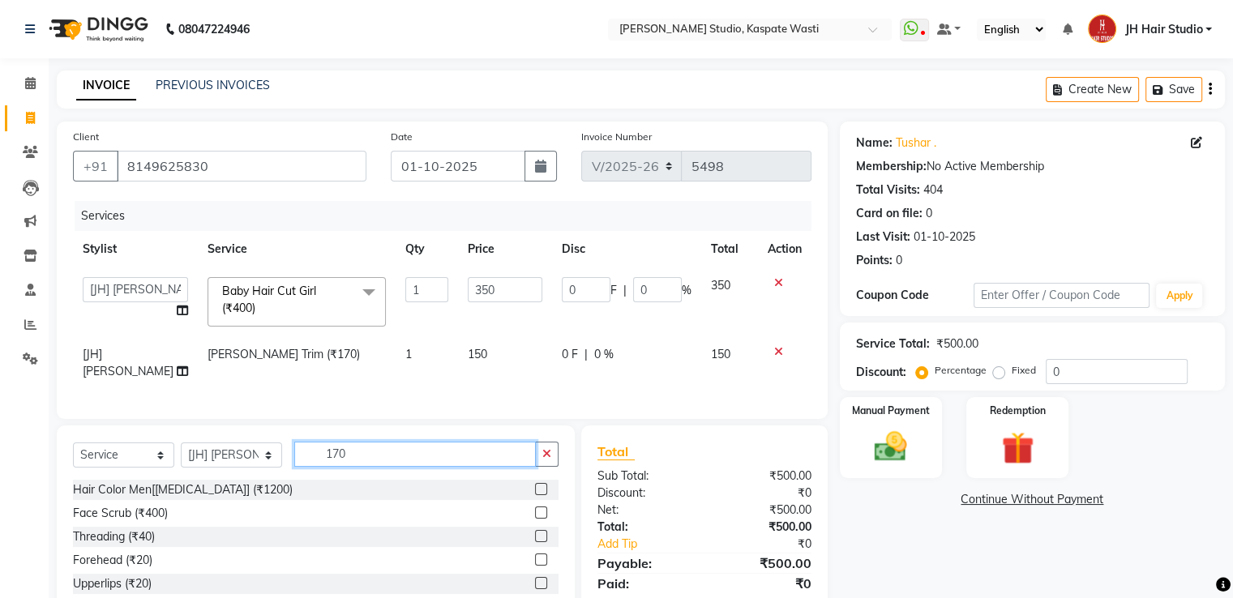
click at [328, 467] on input "170" at bounding box center [415, 454] width 242 height 25
type input "300"
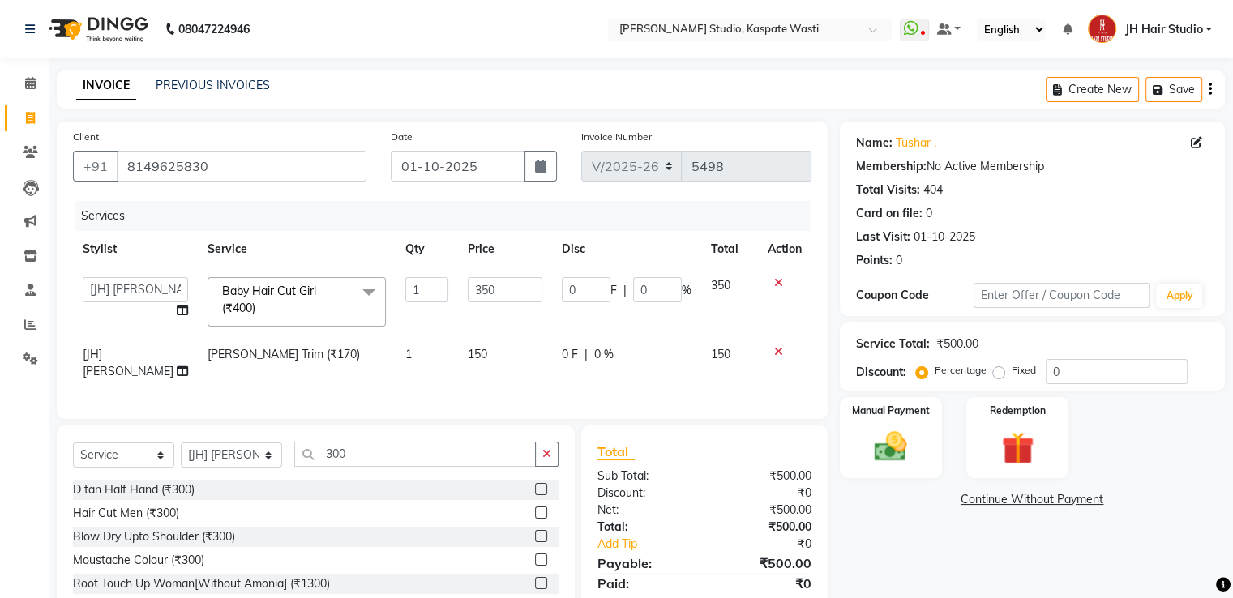
click at [535, 519] on label at bounding box center [541, 513] width 12 height 12
click at [535, 519] on input "checkbox" at bounding box center [540, 513] width 11 height 11
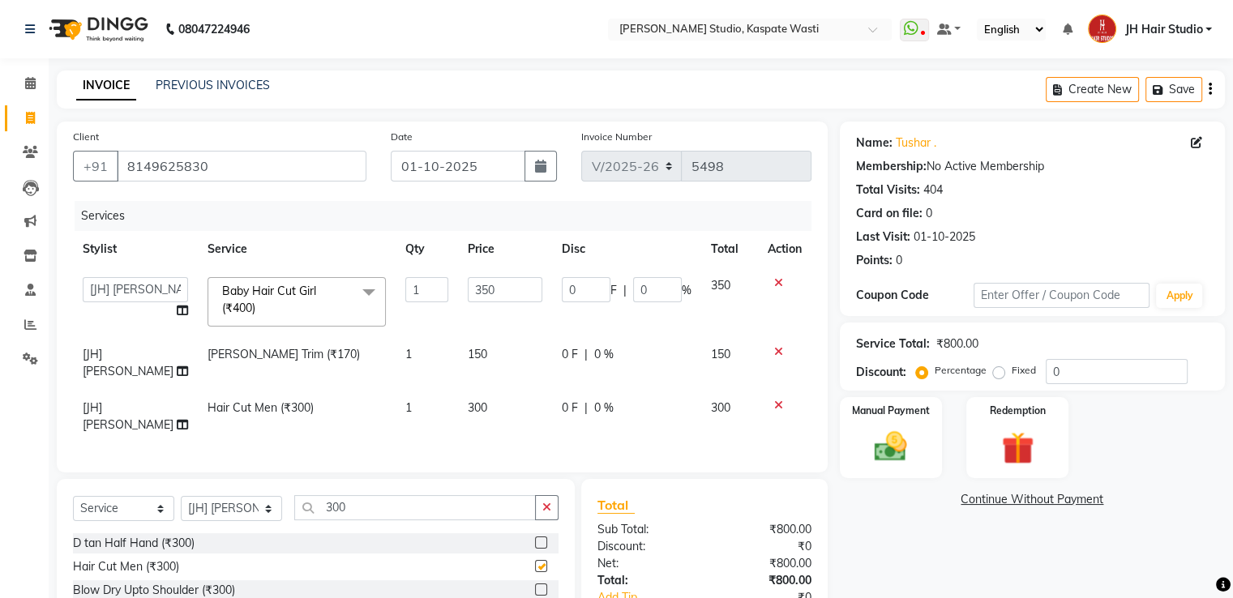
checkbox input "false"
click at [234, 519] on select "Select Stylist [F1] GANESH [F1] Jagdish [ F1] RAM [F1]Sanjay [F1]Siddhu [F1] Su…" at bounding box center [231, 508] width 101 height 25
select select "47594"
click at [181, 509] on select "Select Stylist [F1] GANESH [F1] Jagdish [ F1] RAM [F1]Sanjay [F1]Siddhu [F1] Su…" at bounding box center [231, 508] width 101 height 25
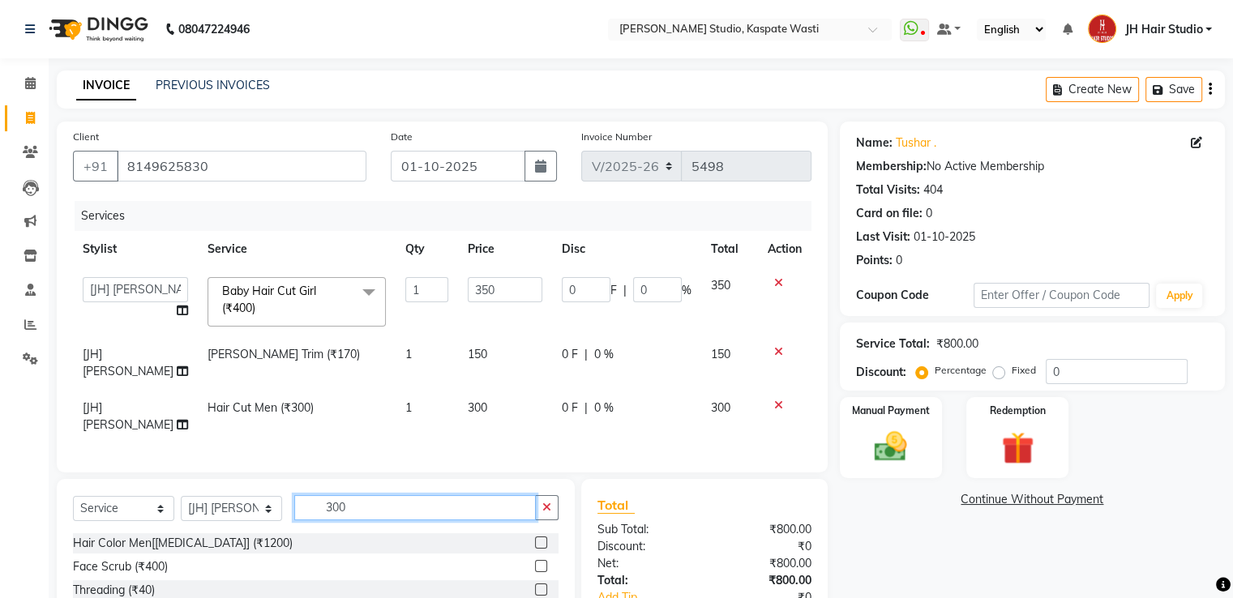
click at [334, 521] on input "300" at bounding box center [415, 507] width 242 height 25
type input "470"
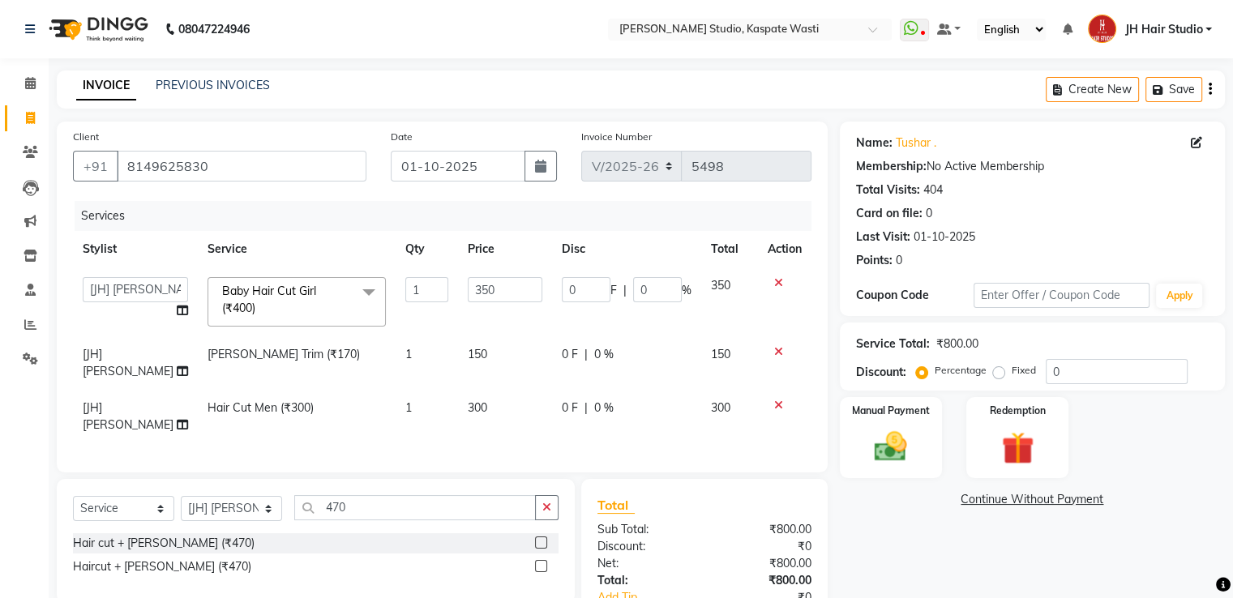
click at [542, 549] on label at bounding box center [541, 543] width 12 height 12
click at [542, 549] on input "checkbox" at bounding box center [540, 543] width 11 height 11
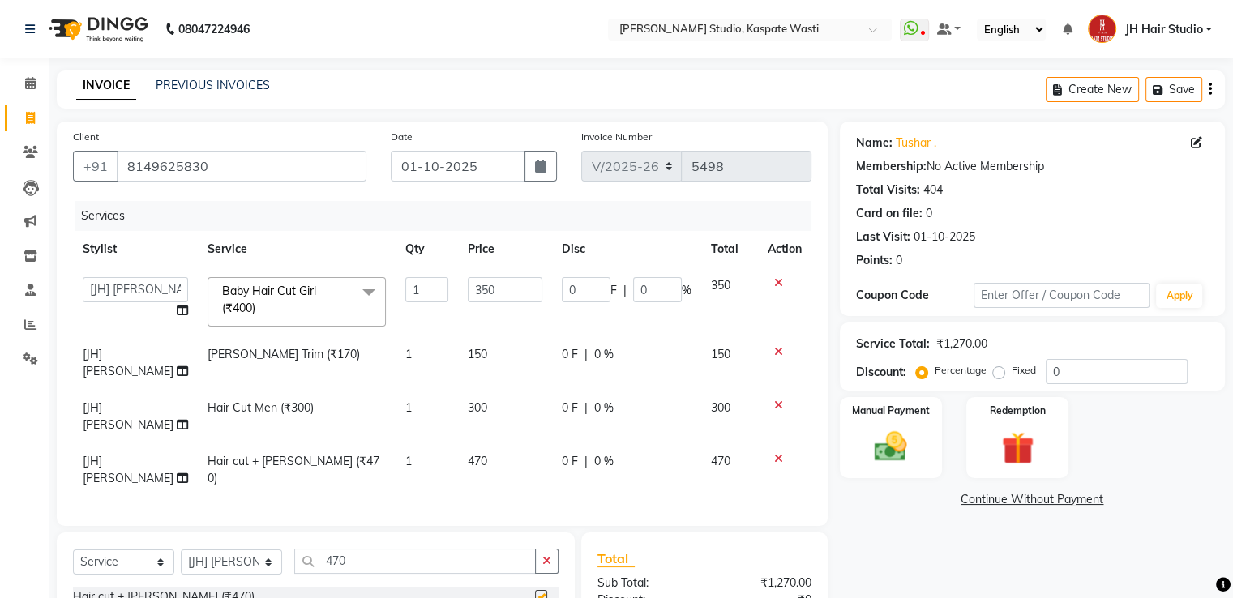
checkbox input "false"
click at [902, 443] on img at bounding box center [890, 447] width 54 height 39
click at [1012, 497] on span "CASH" at bounding box center [1013, 500] width 35 height 19
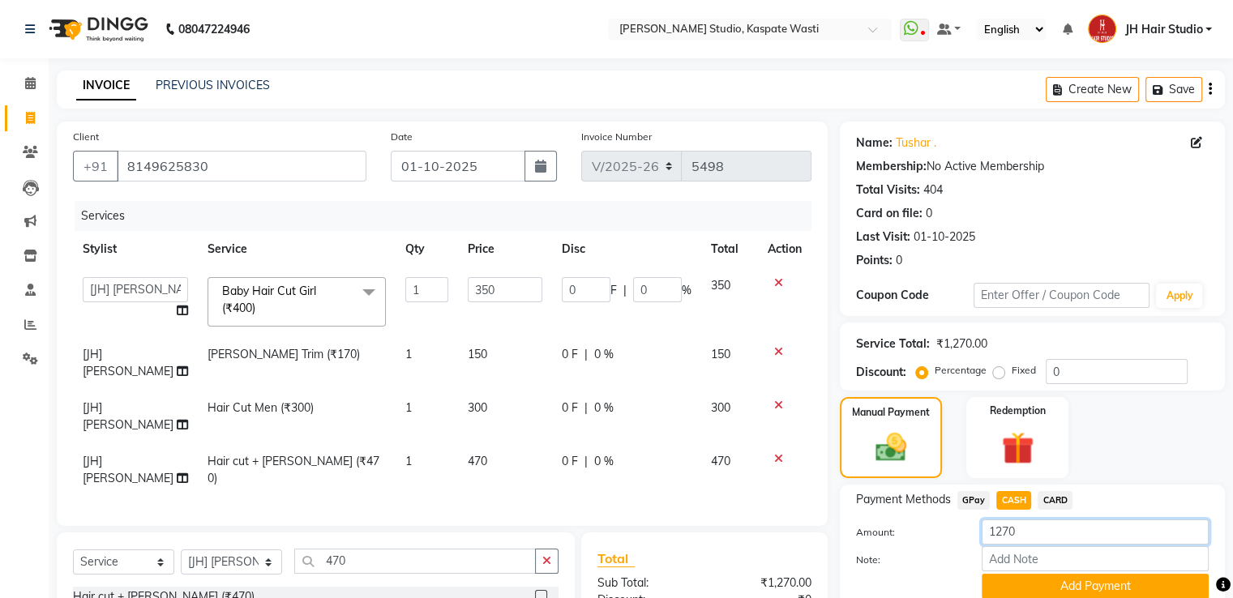
click at [1003, 539] on input "1270" at bounding box center [1095, 532] width 227 height 25
type input "770"
click at [1060, 581] on button "Add Payment" at bounding box center [1095, 586] width 227 height 25
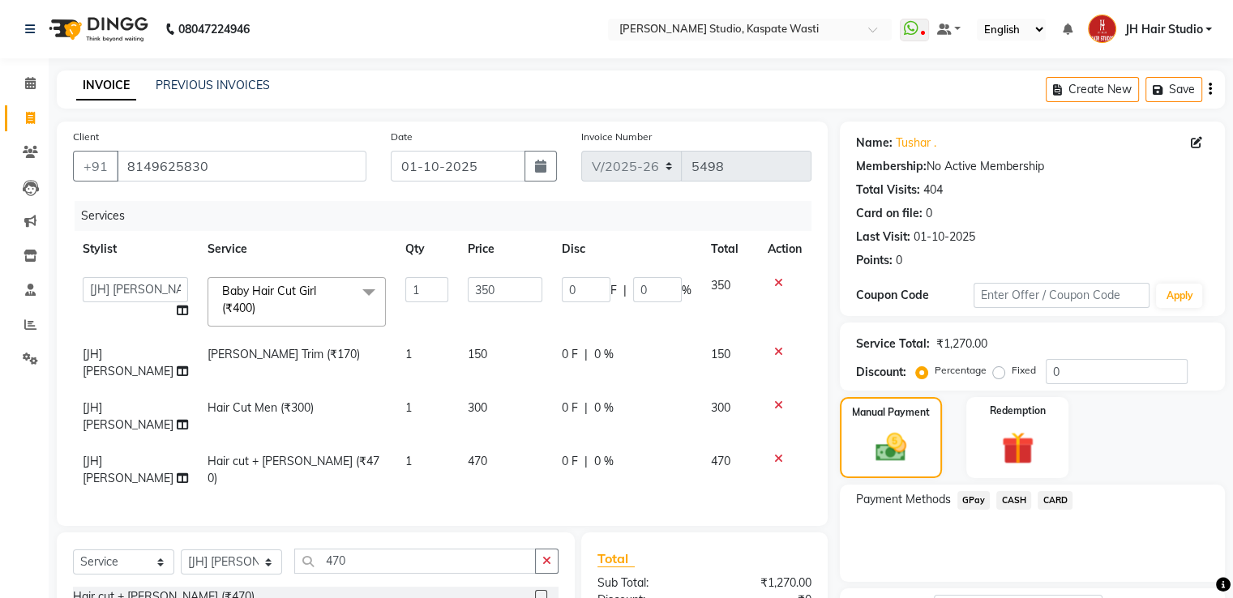
click at [970, 501] on span "GPay" at bounding box center [974, 500] width 33 height 19
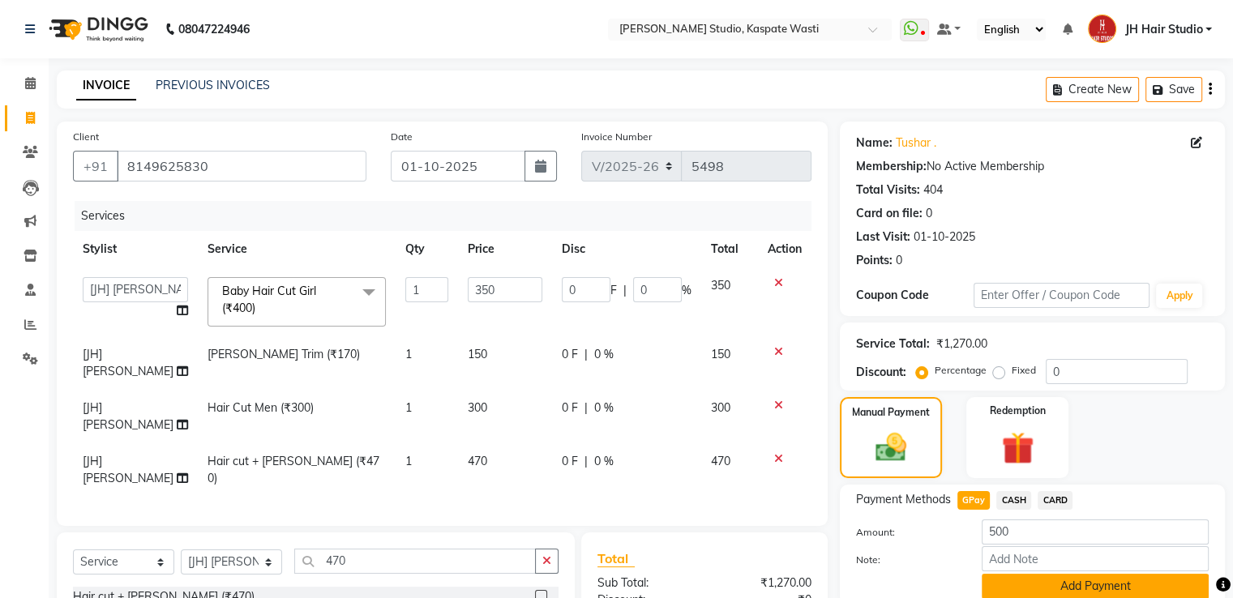
click at [1056, 583] on button "Add Payment" at bounding box center [1095, 586] width 227 height 25
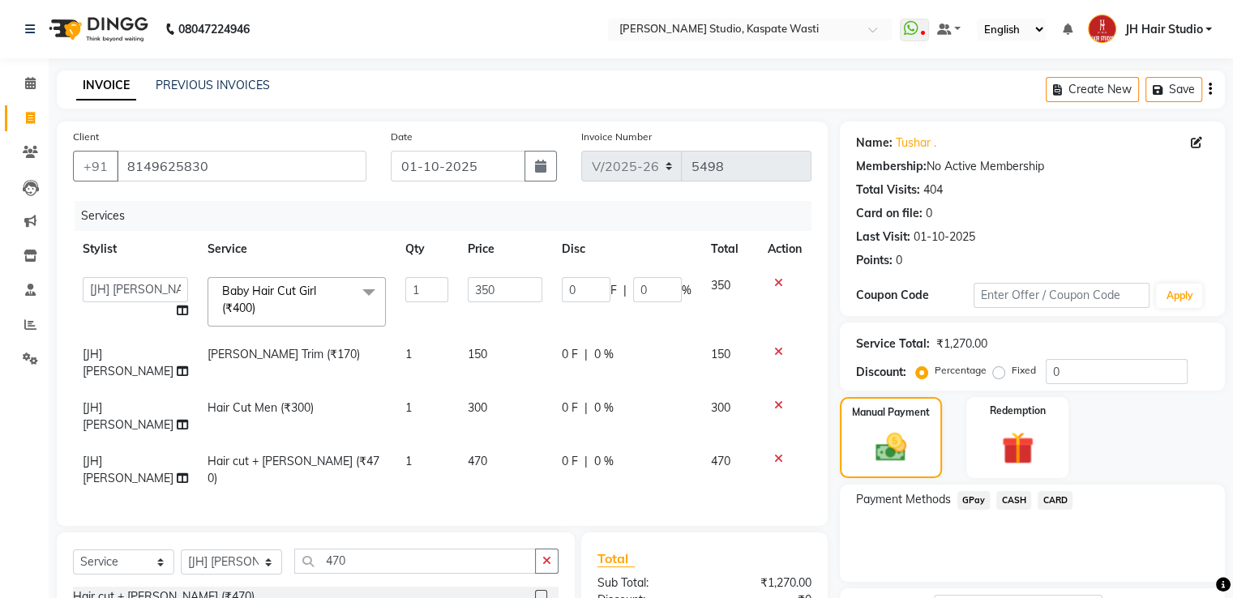
scroll to position [233, 0]
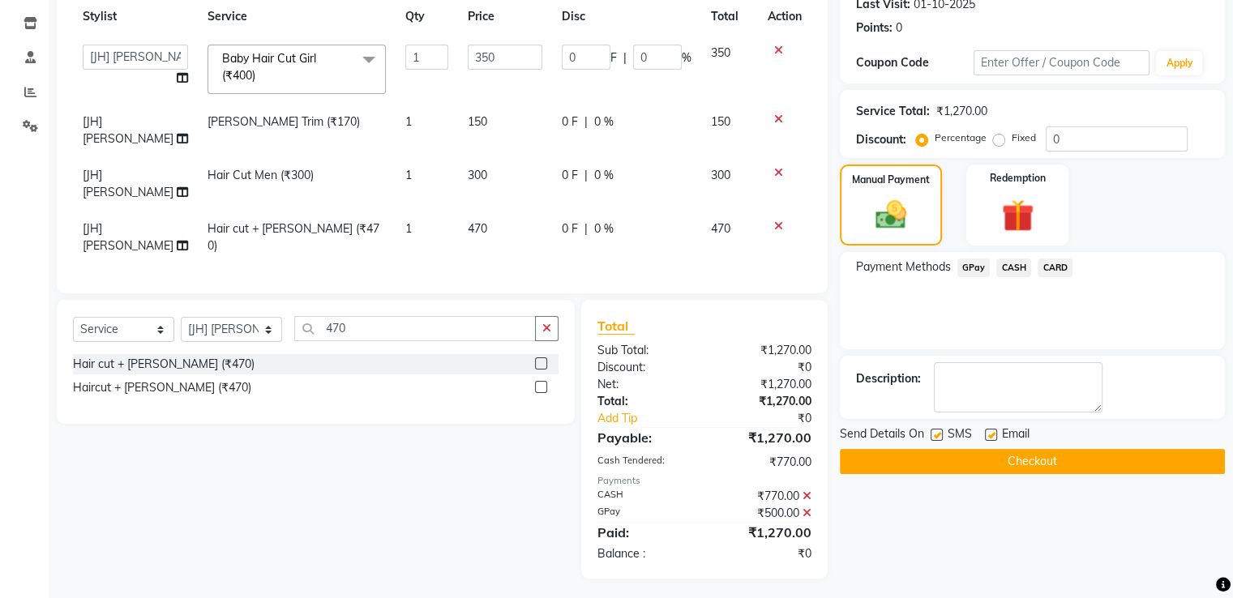
click at [1043, 457] on button "Checkout" at bounding box center [1032, 461] width 385 height 25
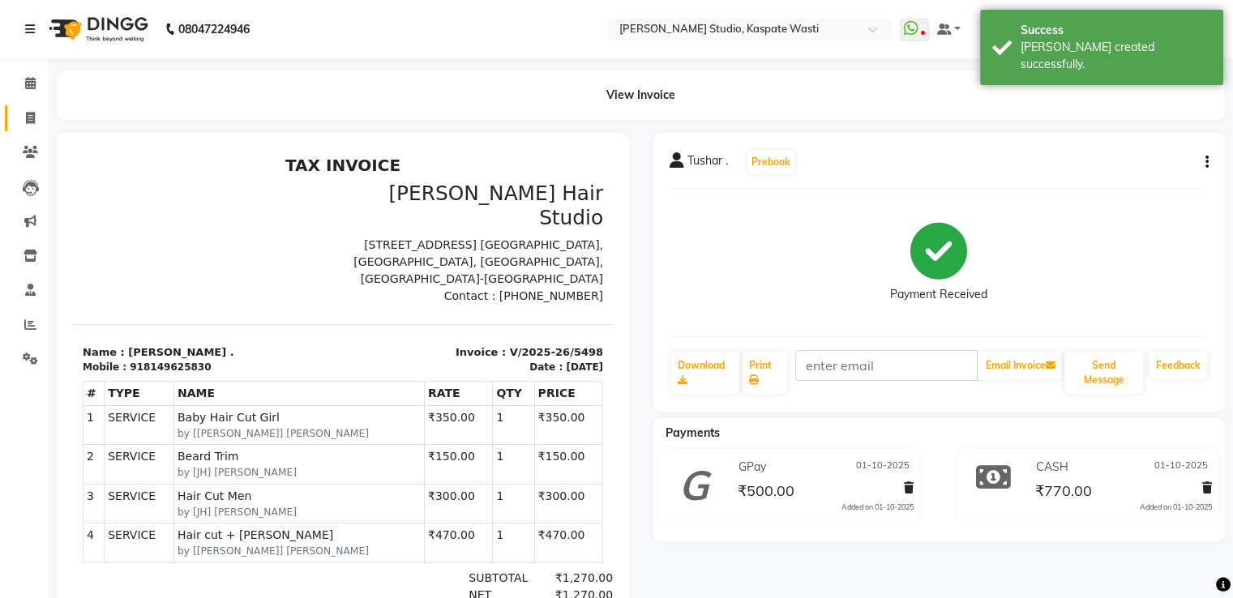
click at [27, 108] on link "Invoice" at bounding box center [24, 118] width 39 height 27
select select "service"
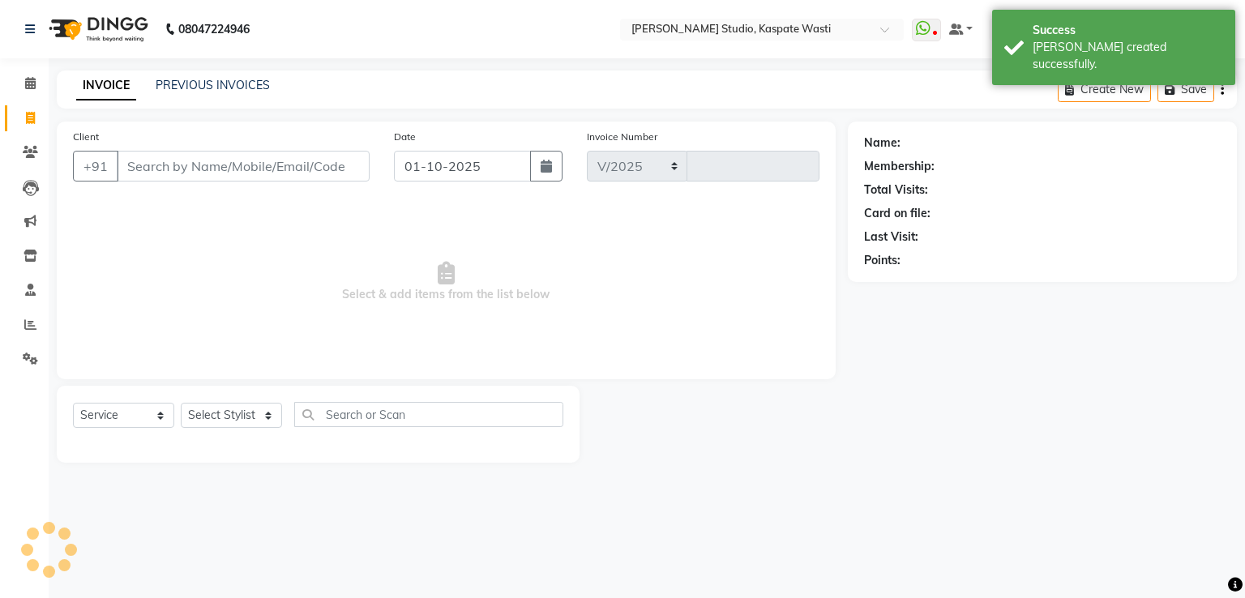
select select "130"
type input "5499"
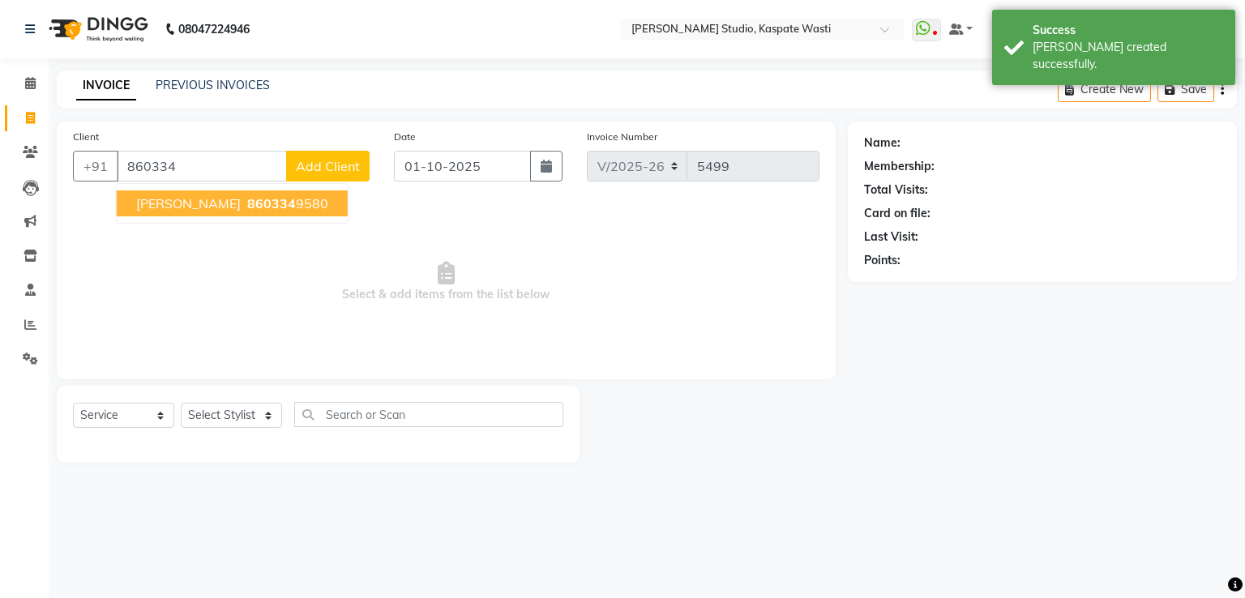
click at [247, 204] on span "860334" at bounding box center [271, 203] width 49 height 16
type input "8603349580"
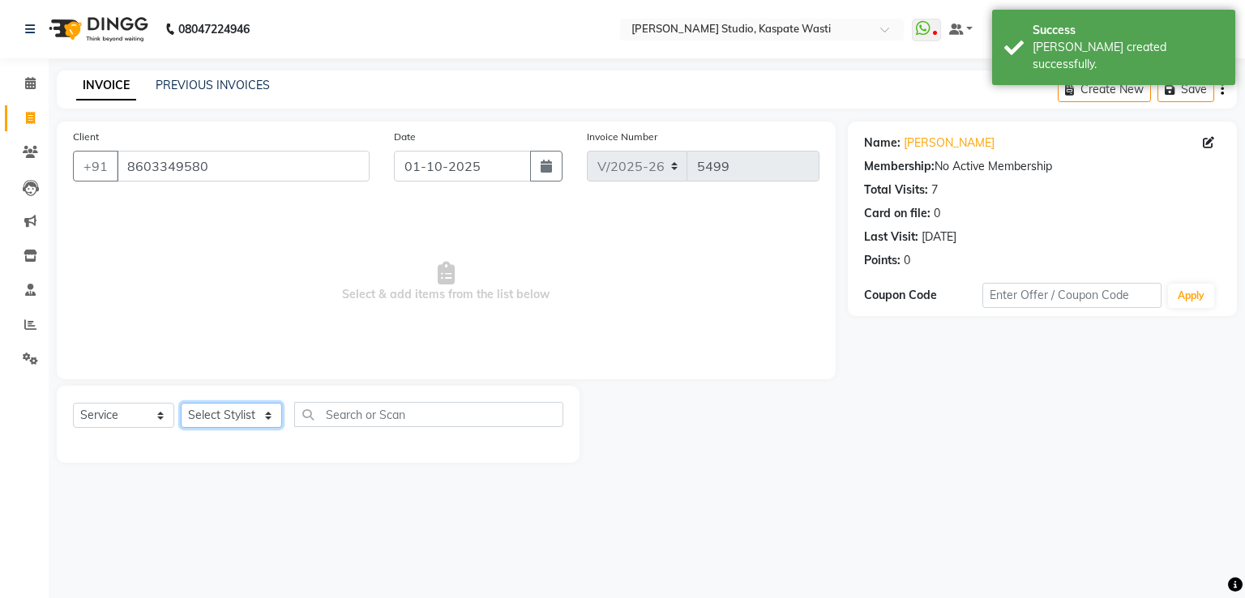
click at [231, 409] on select "Select Stylist [F1] GANESH [F1] Jagdish [ F1] RAM [F1]Sanjay [F1]Siddhu [F1] Su…" at bounding box center [231, 415] width 101 height 25
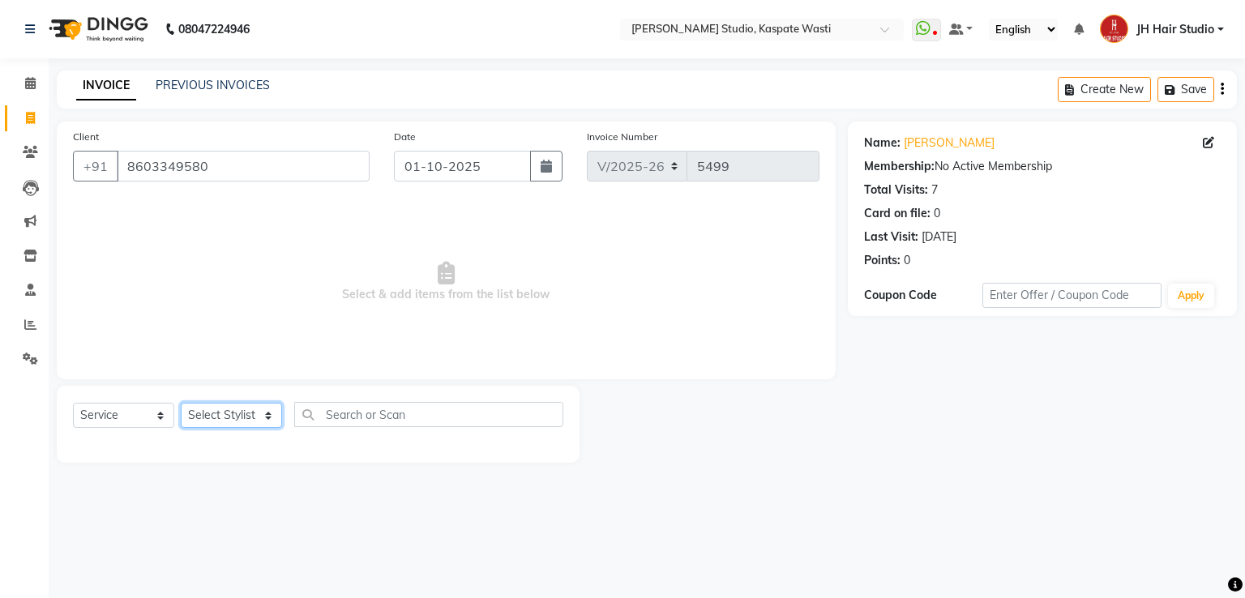
select select "90919"
click at [181, 404] on select "Select Stylist [F1] GANESH [F1] Jagdish [ F1] RAM [F1]Sanjay [F1]Siddhu [F1] Su…" at bounding box center [231, 415] width 101 height 25
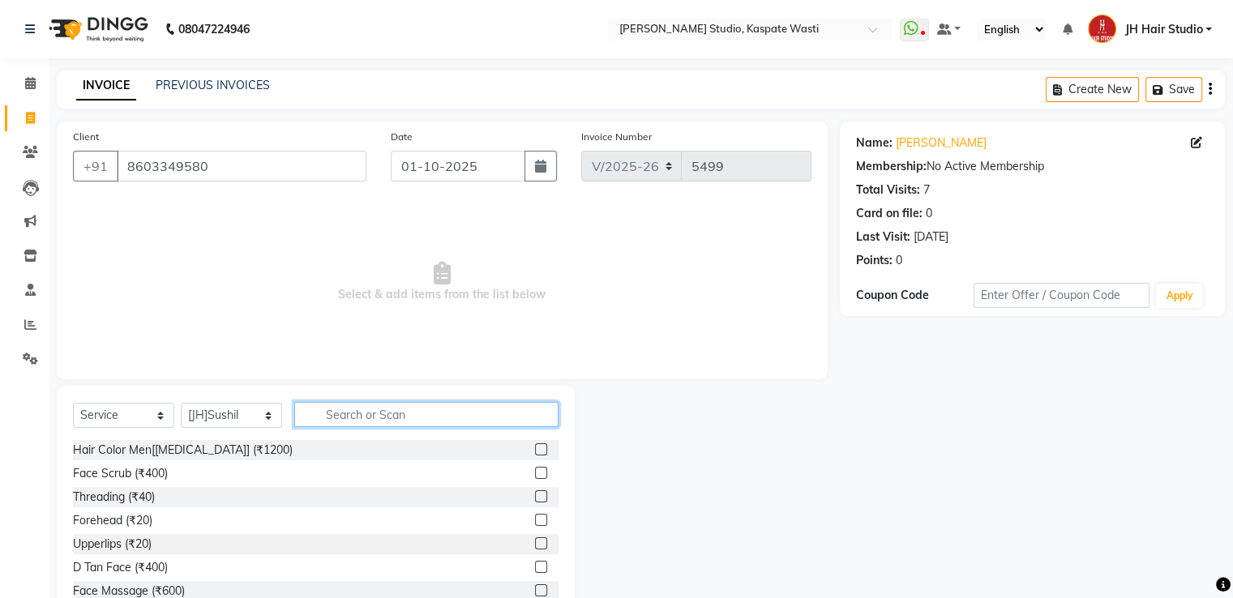
click at [373, 425] on input "text" at bounding box center [426, 414] width 264 height 25
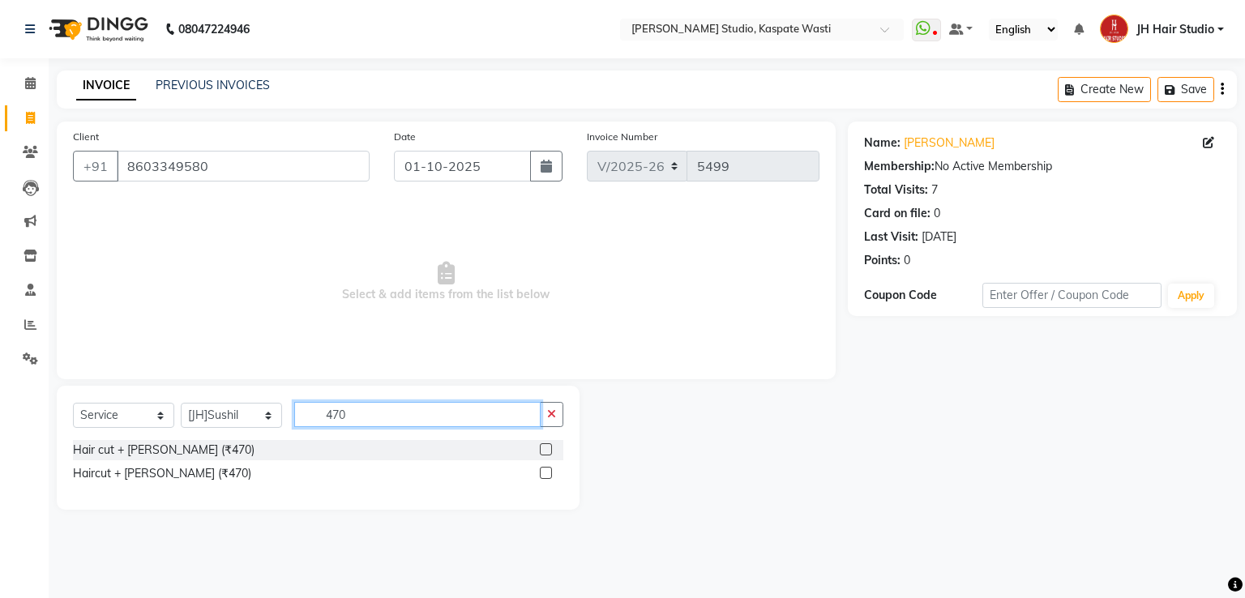
type input "470"
click at [545, 448] on label at bounding box center [546, 449] width 12 height 12
click at [545, 448] on input "checkbox" at bounding box center [545, 450] width 11 height 11
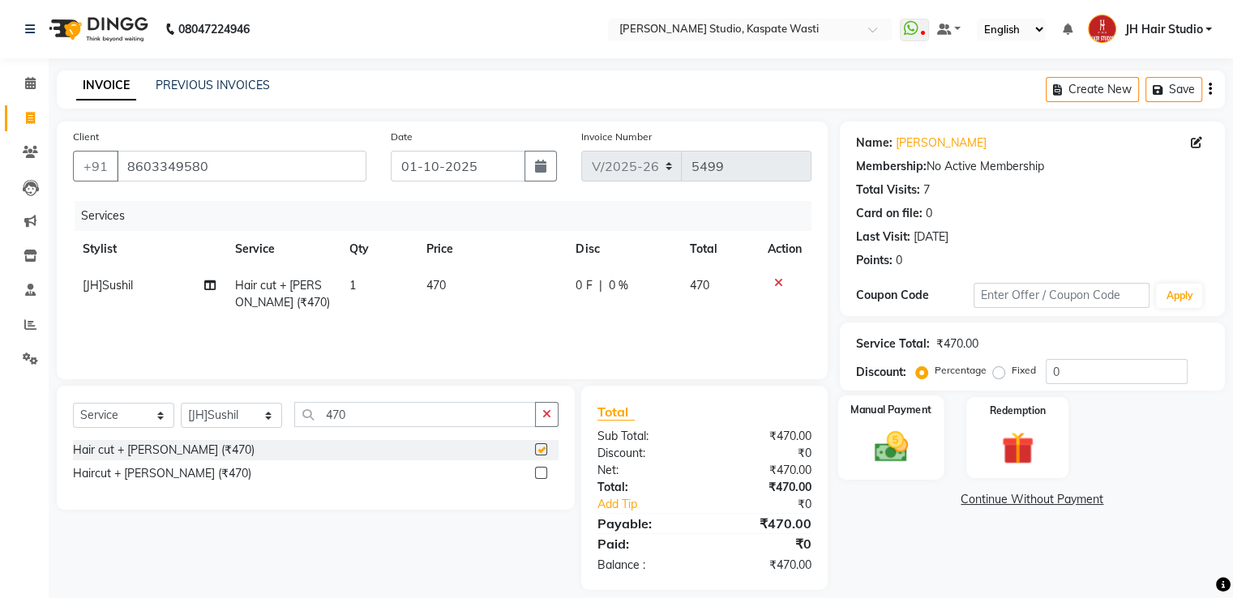
checkbox input "false"
click at [870, 440] on img at bounding box center [890, 447] width 54 height 39
click at [964, 501] on span "GPay" at bounding box center [974, 500] width 33 height 19
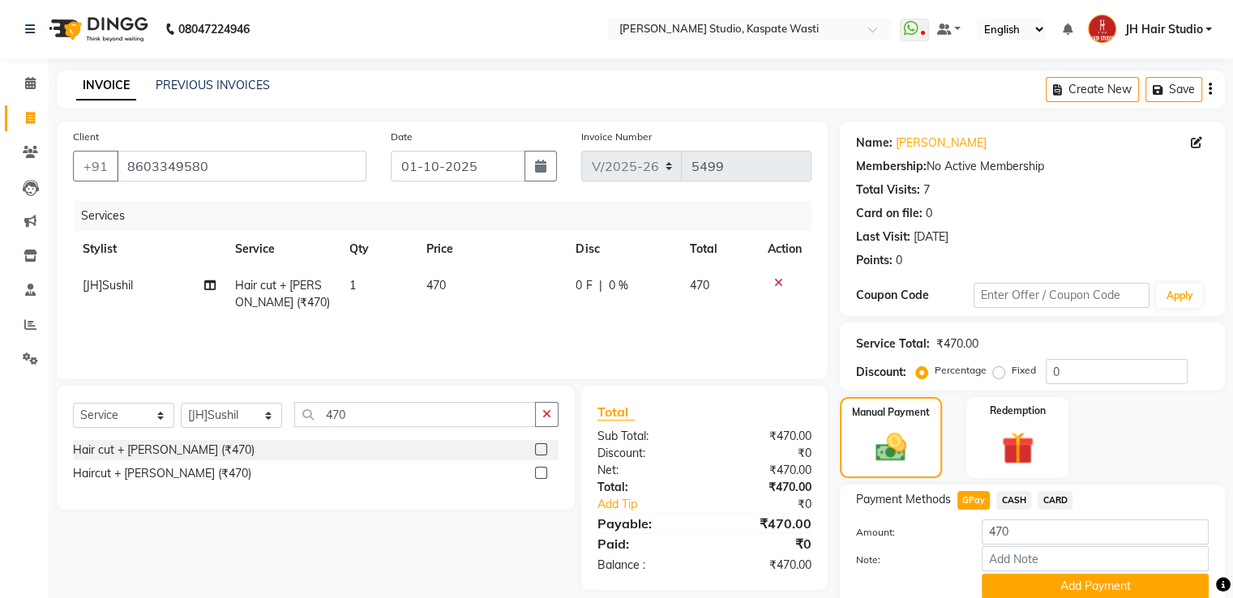
scroll to position [66, 0]
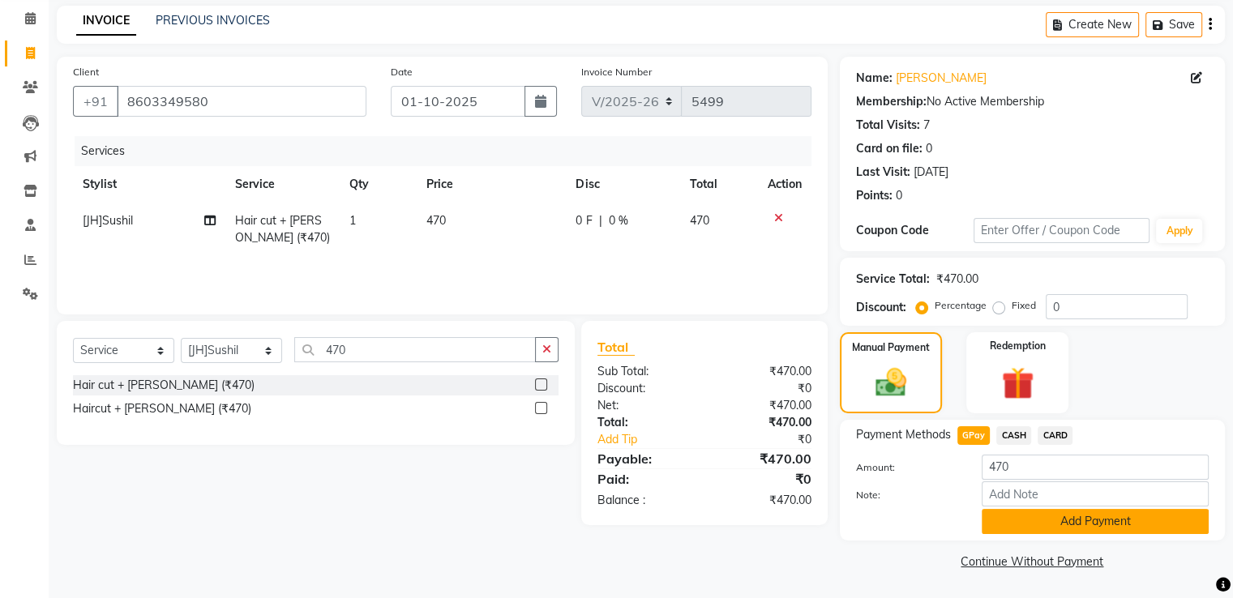
click at [1097, 526] on button "Add Payment" at bounding box center [1095, 521] width 227 height 25
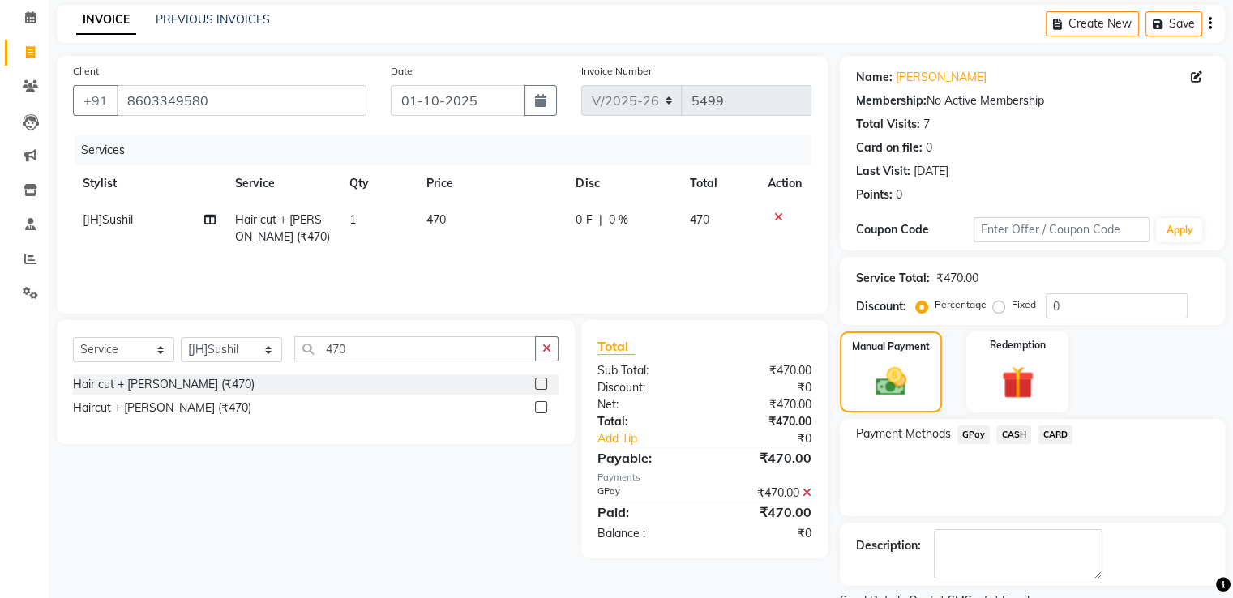
scroll to position [132, 0]
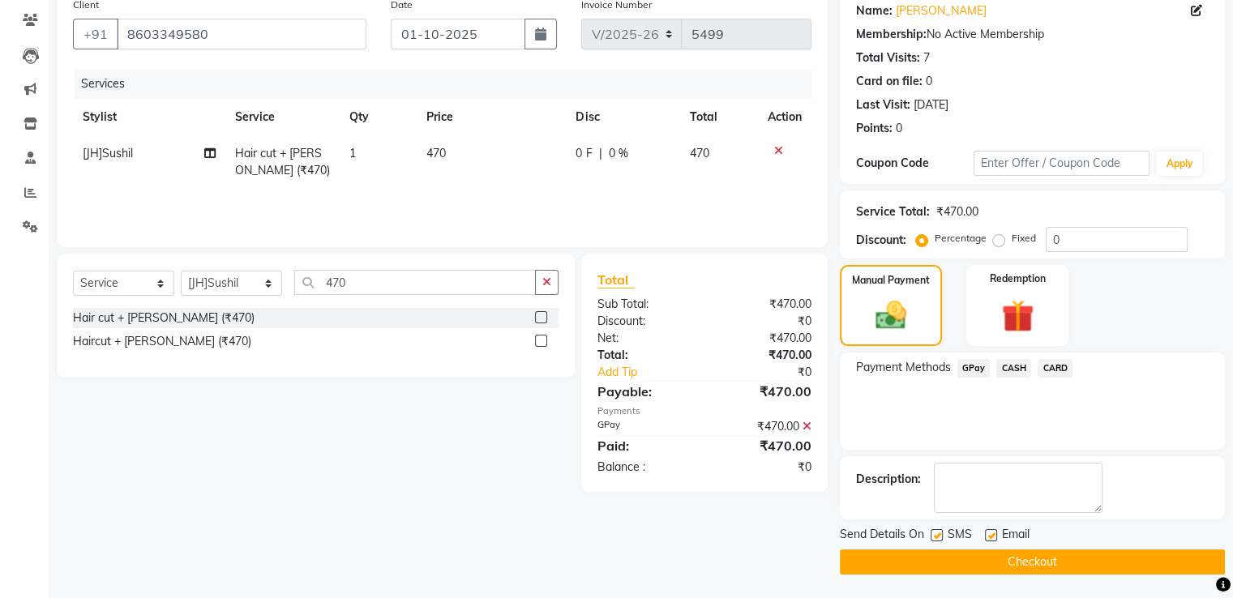
click at [1041, 557] on button "Checkout" at bounding box center [1032, 562] width 385 height 25
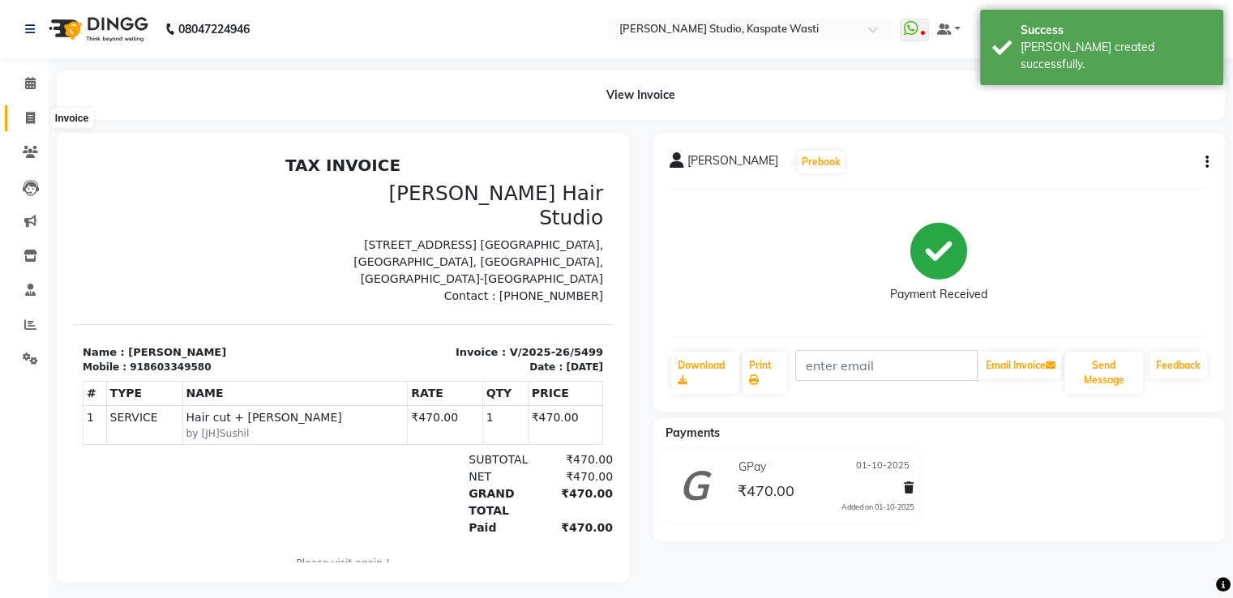
click at [26, 114] on icon at bounding box center [30, 118] width 9 height 12
select select "service"
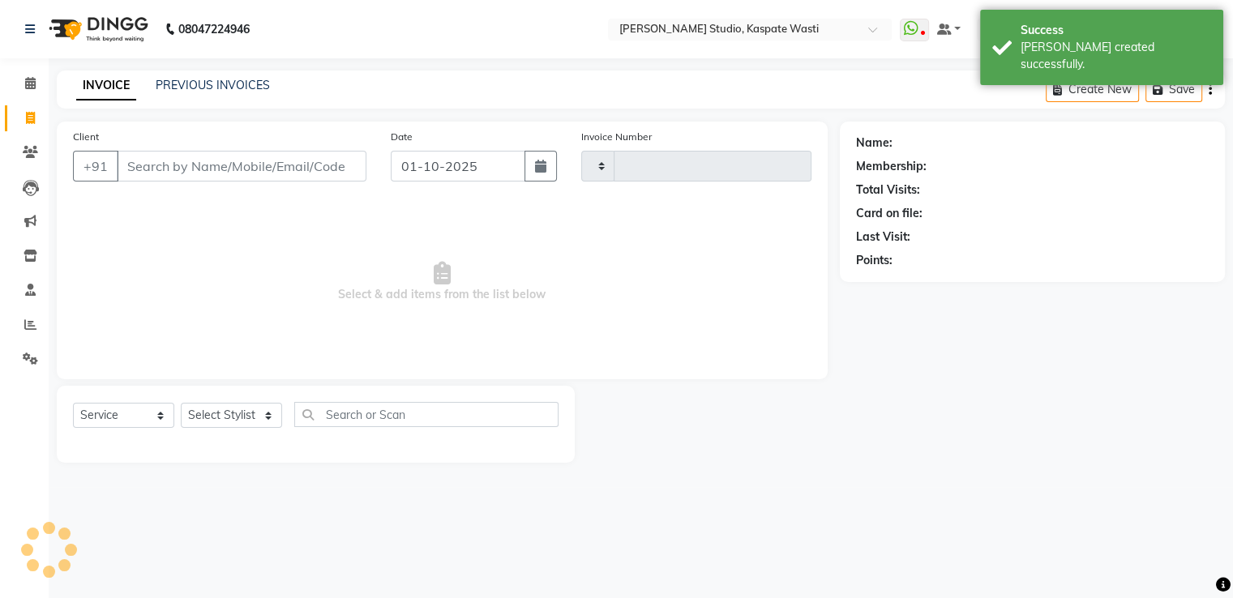
type input "5500"
select select "130"
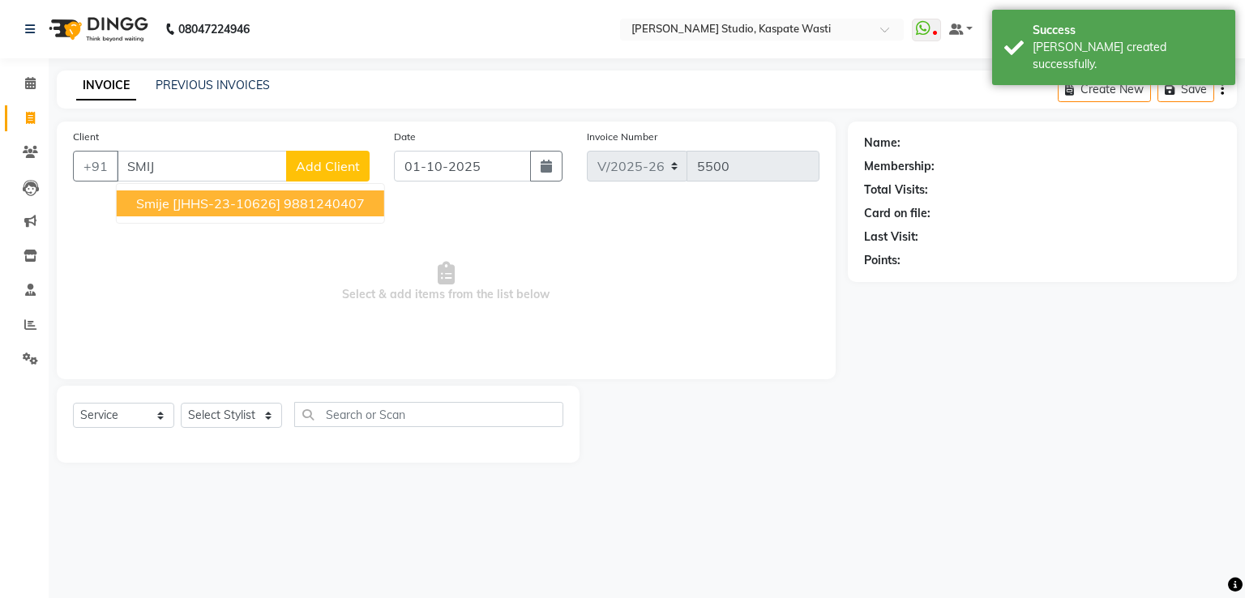
click at [180, 196] on span "Smije [JHHS-23-10626]" at bounding box center [208, 203] width 144 height 16
type input "9881240407"
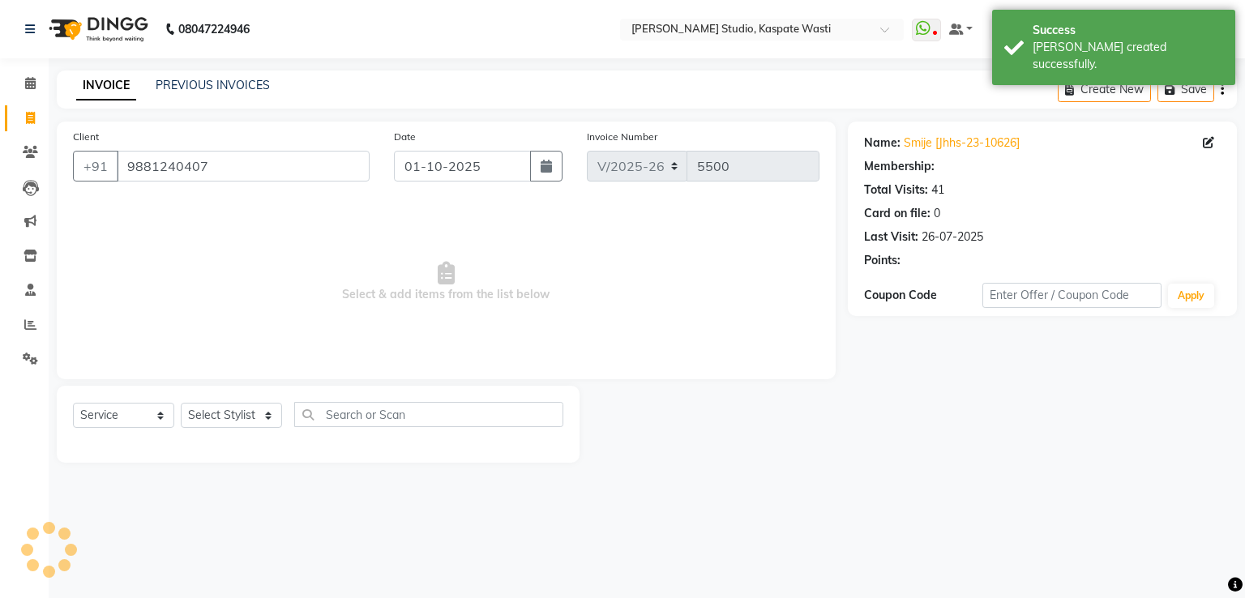
select select "1: Object"
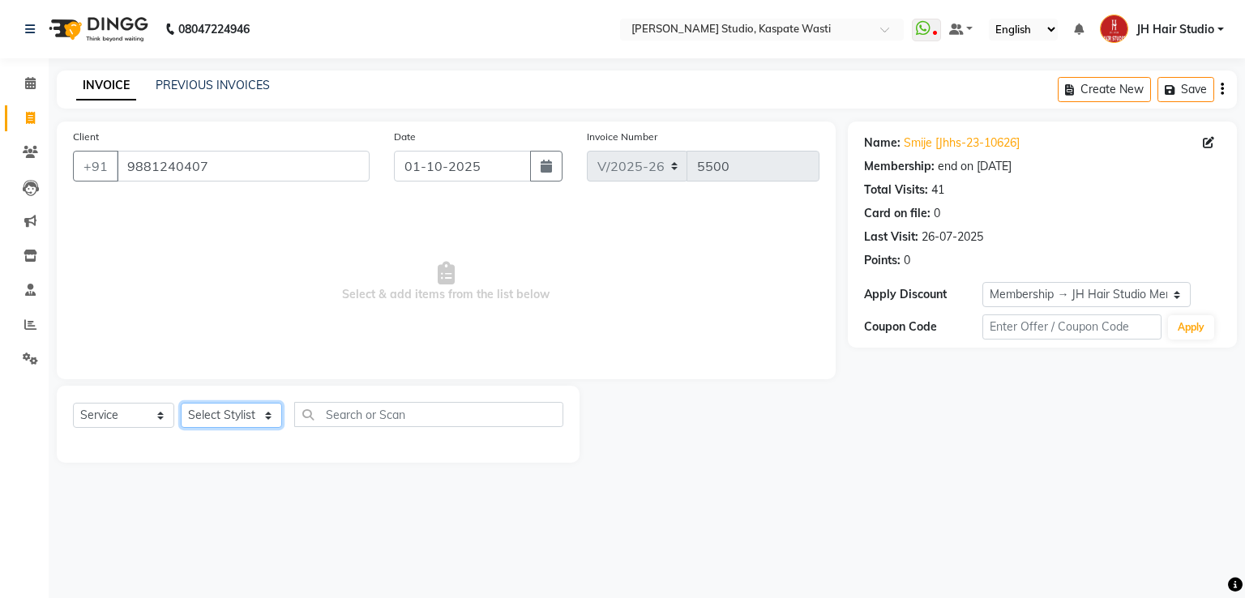
click at [237, 421] on select "Select Stylist [F1] GANESH [F1] Jagdish [ F1] RAM [F1]Sanjay [F1]Siddhu [F1] Su…" at bounding box center [231, 415] width 101 height 25
select select "93458"
click at [181, 404] on select "Select Stylist [F1] GANESH [F1] Jagdish [ F1] RAM [F1]Sanjay [F1]Siddhu [F1] Su…" at bounding box center [231, 415] width 101 height 25
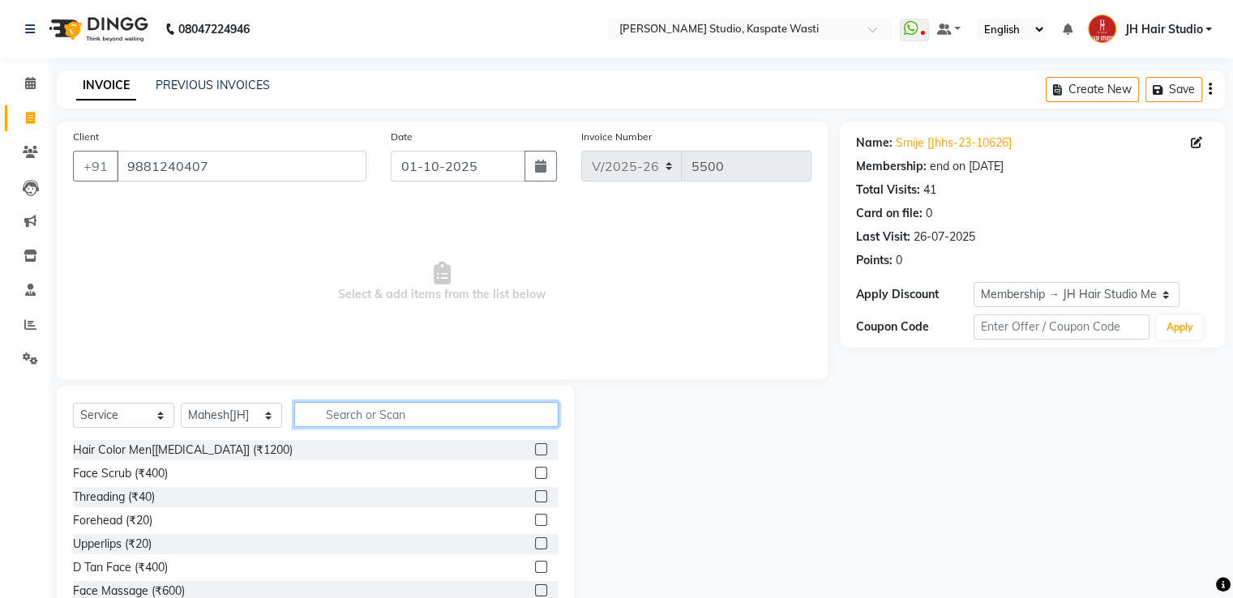
click at [366, 419] on input "text" at bounding box center [426, 414] width 264 height 25
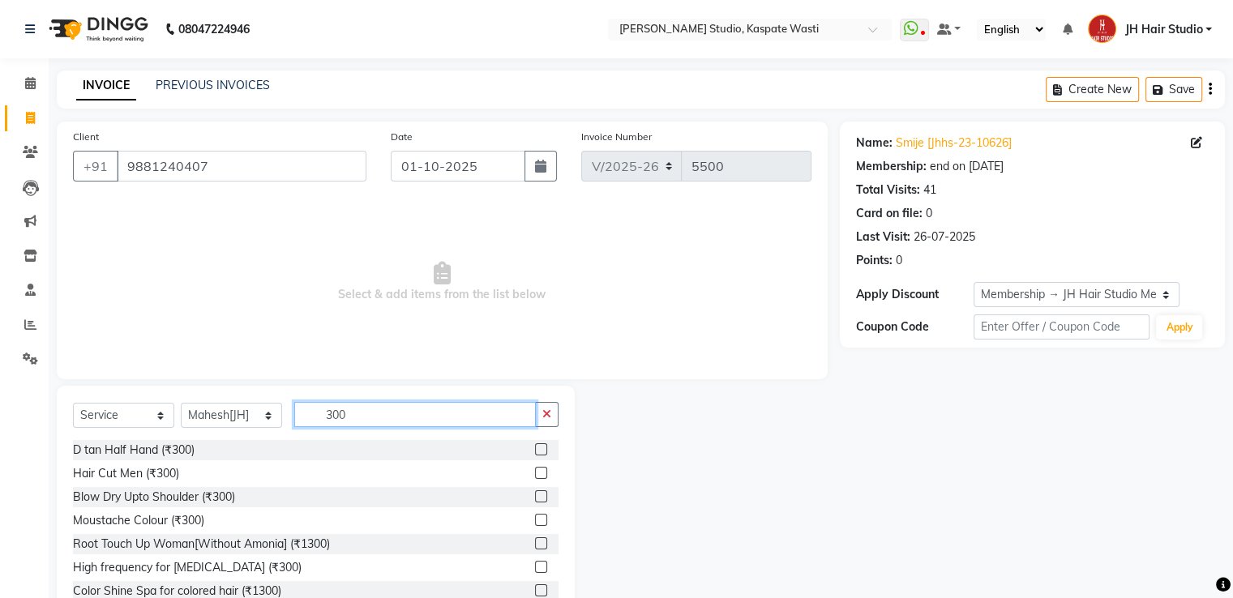
type input "300"
click at [535, 478] on label at bounding box center [541, 473] width 12 height 12
click at [535, 478] on input "checkbox" at bounding box center [540, 474] width 11 height 11
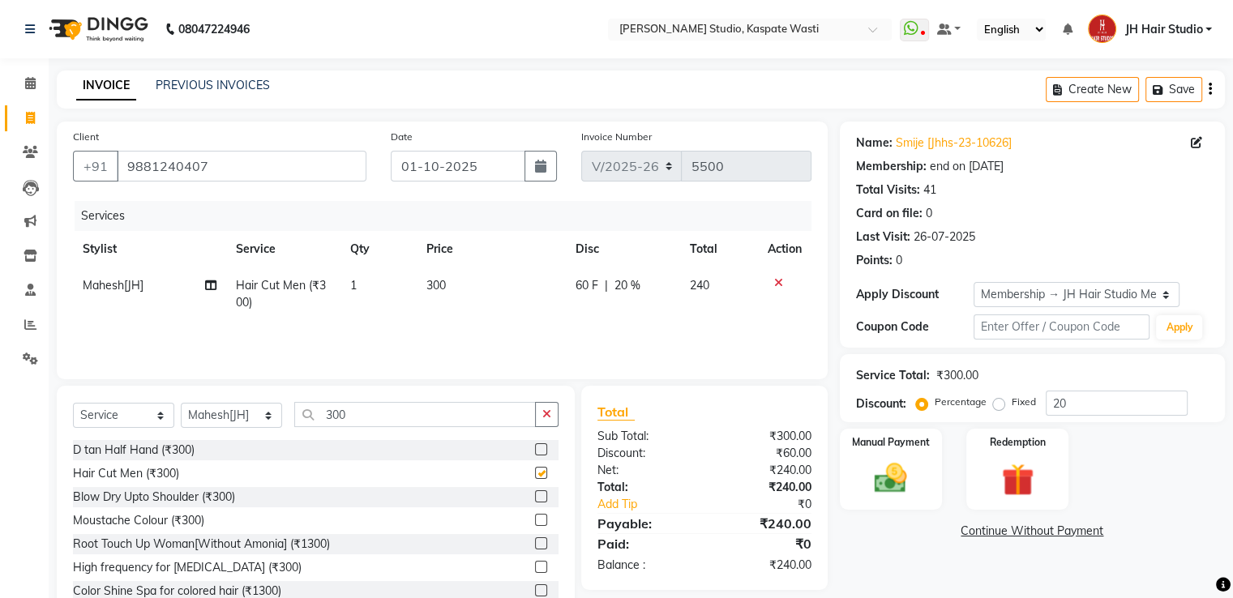
checkbox input "false"
click at [584, 290] on span "60 F" at bounding box center [587, 285] width 23 height 17
select select "93458"
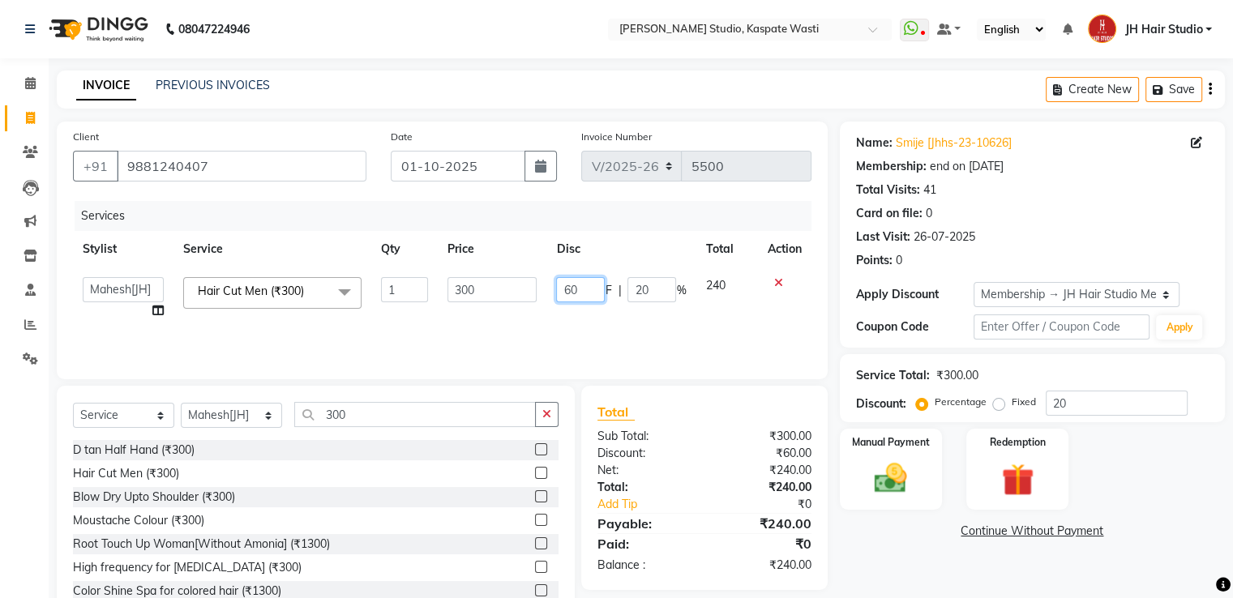
click at [584, 290] on input "60" at bounding box center [580, 289] width 49 height 25
click at [571, 289] on input "60" at bounding box center [580, 289] width 49 height 25
type input "50"
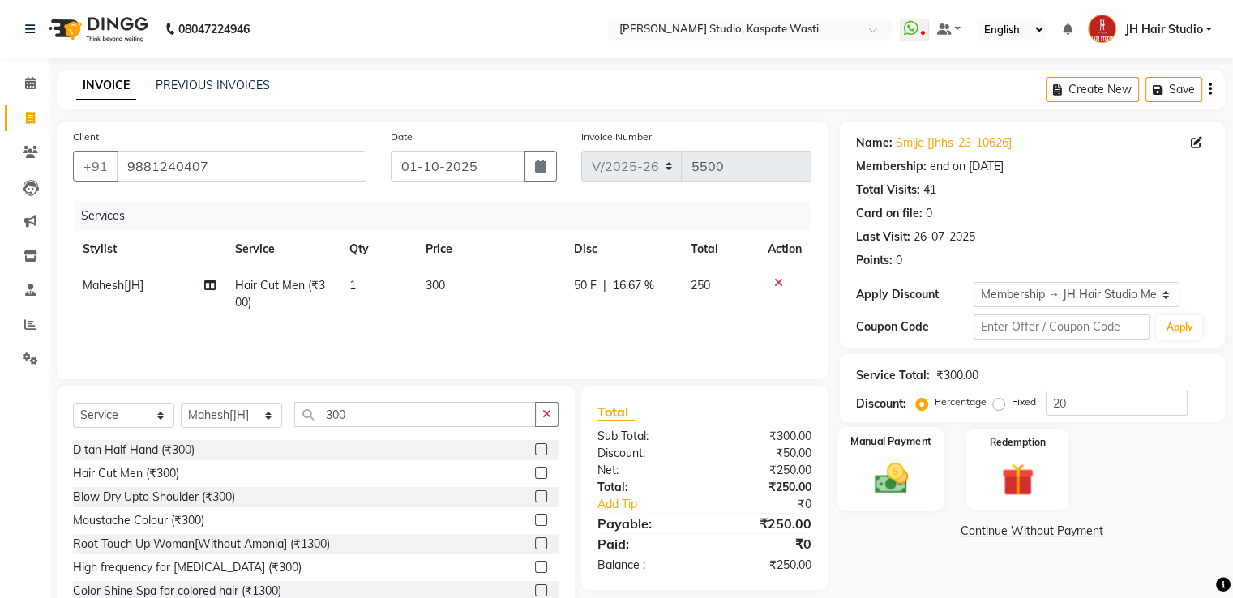
click at [887, 474] on img at bounding box center [890, 479] width 54 height 39
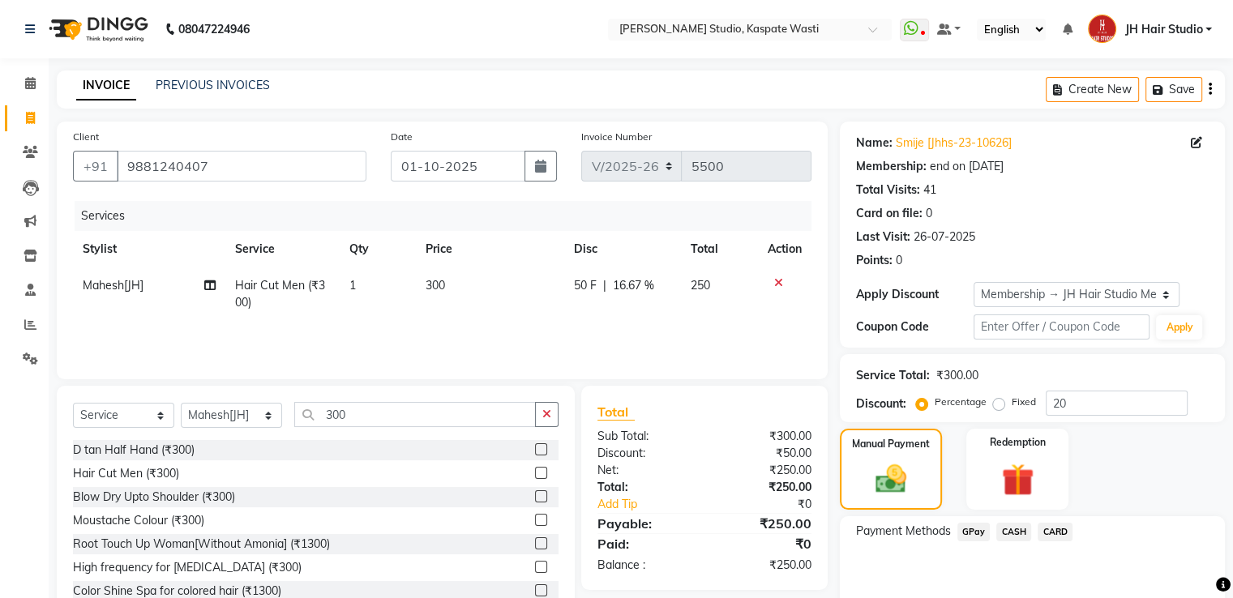
click at [976, 532] on span "GPay" at bounding box center [974, 532] width 33 height 19
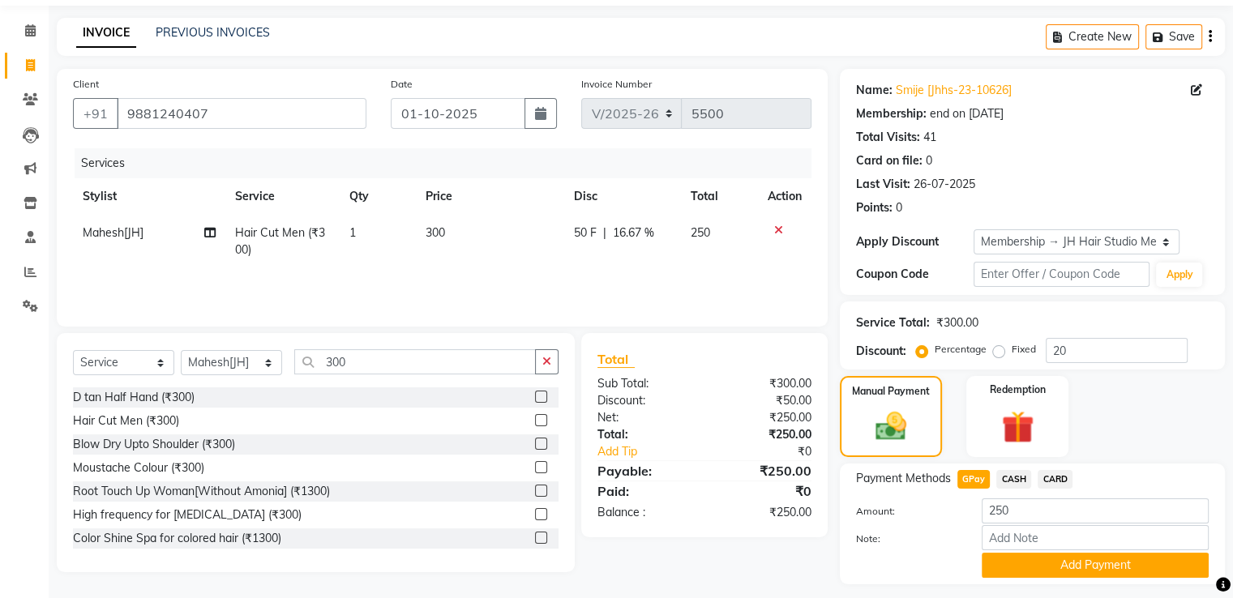
scroll to position [97, 0]
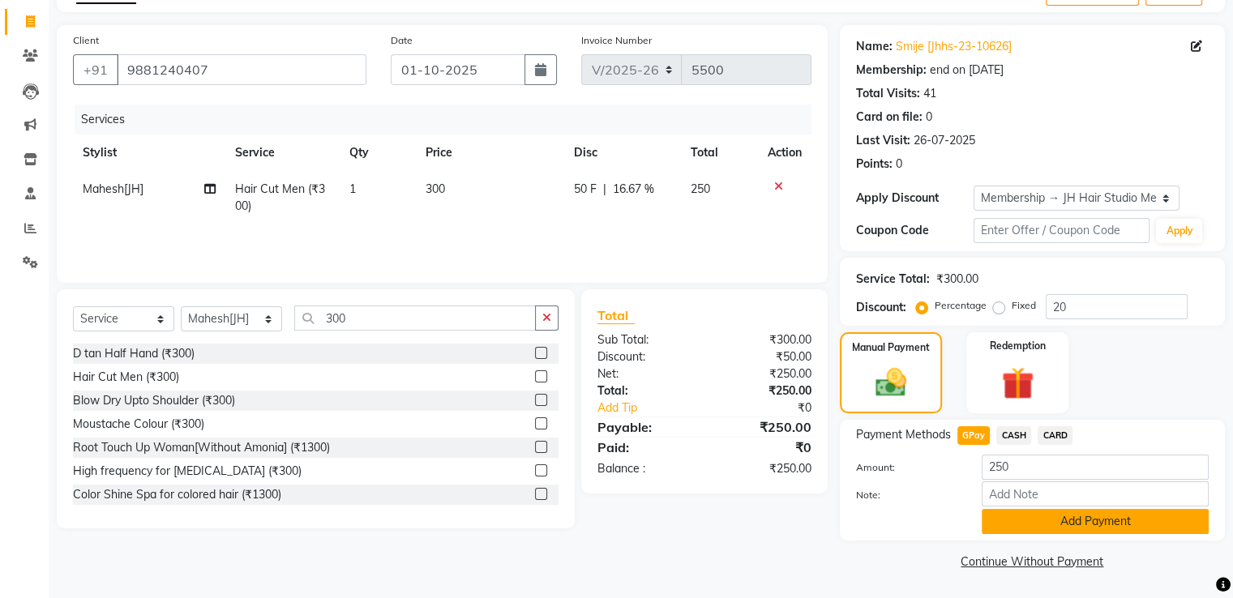
click at [1099, 516] on button "Add Payment" at bounding box center [1095, 521] width 227 height 25
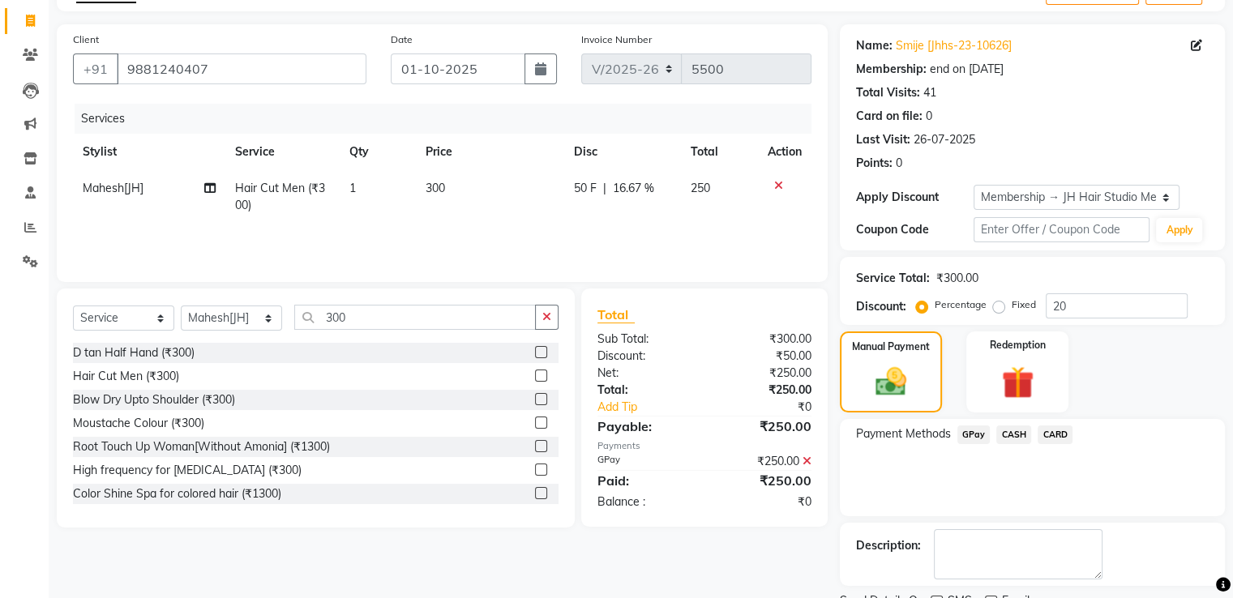
scroll to position [163, 0]
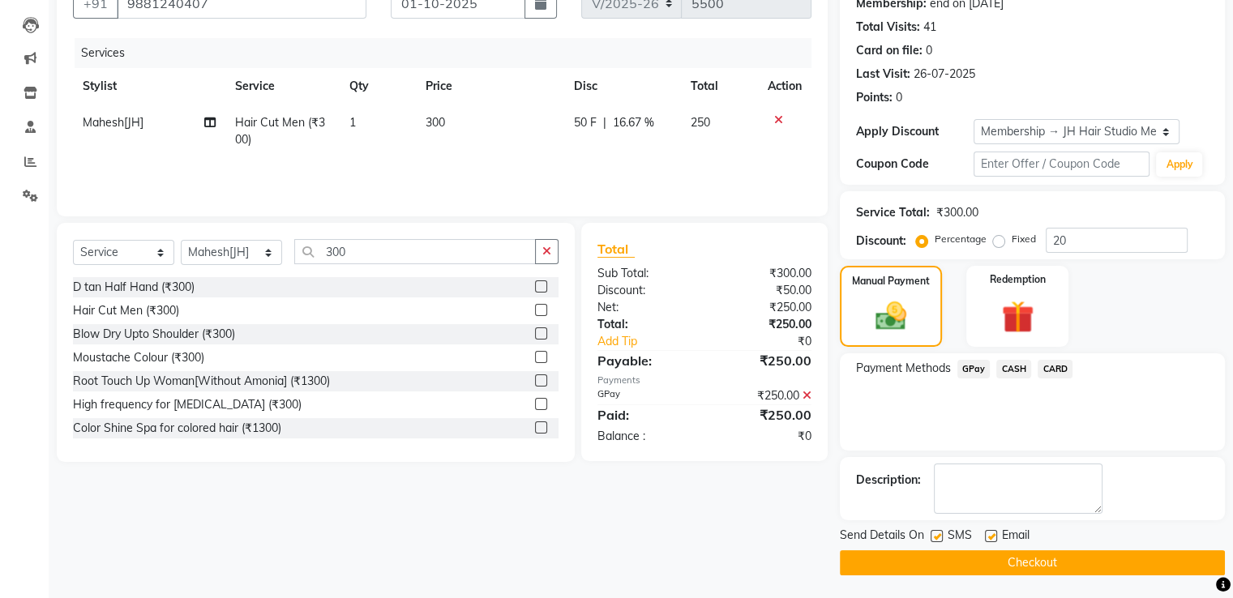
click at [1035, 563] on button "Checkout" at bounding box center [1032, 563] width 385 height 25
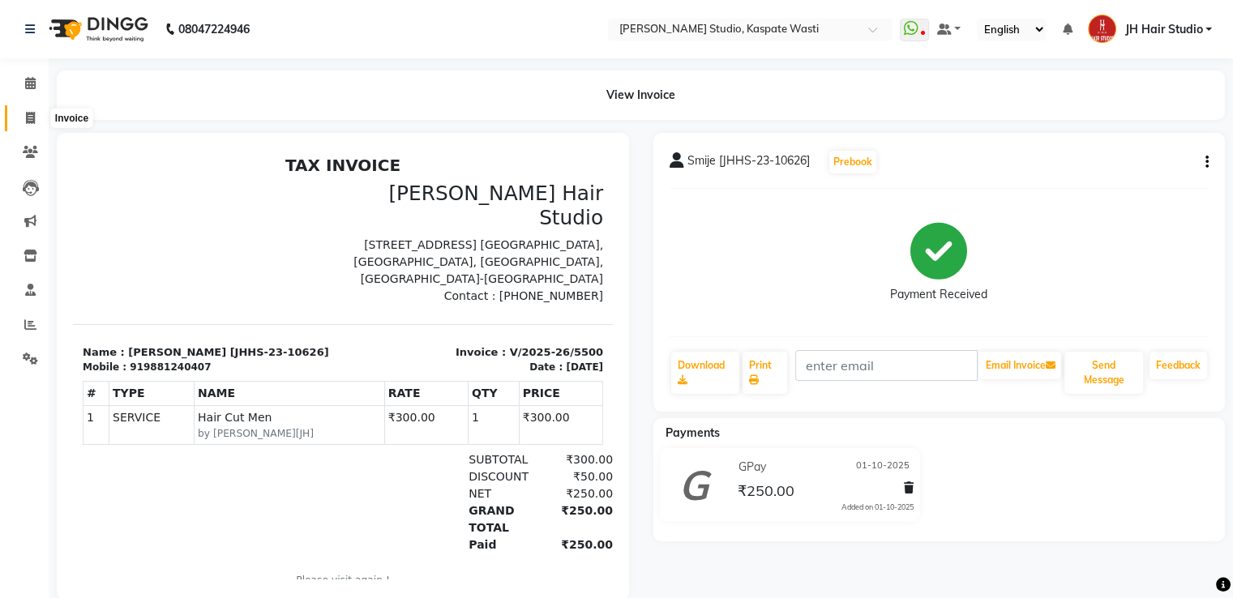
click at [24, 114] on span at bounding box center [30, 118] width 28 height 19
select select "service"
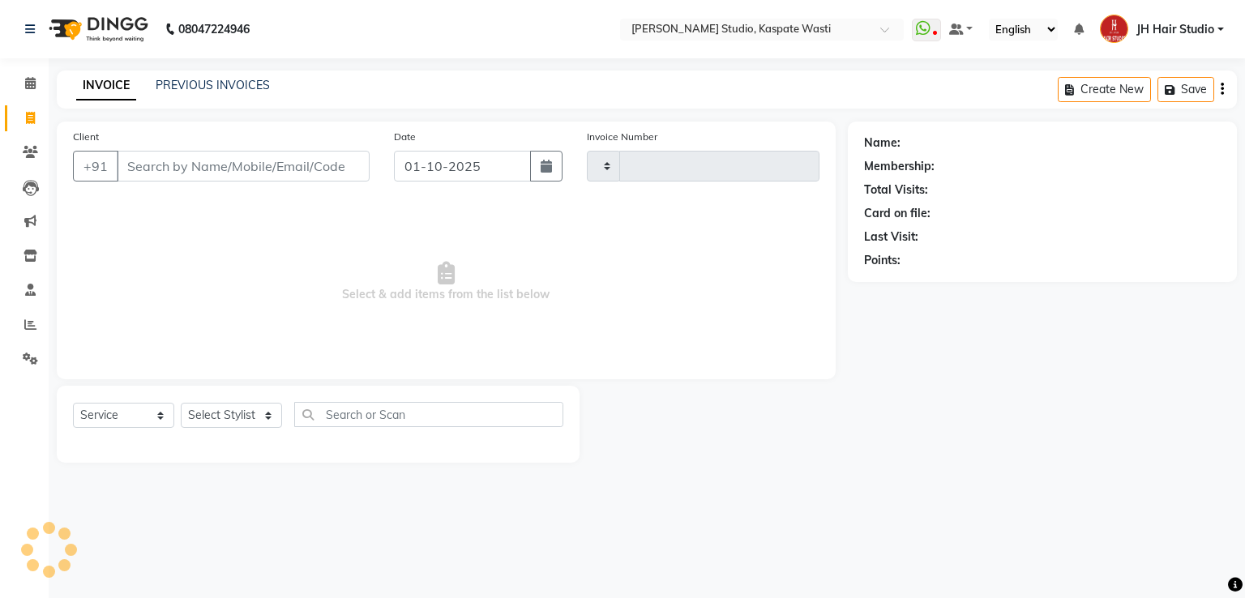
type input "5501"
select select "130"
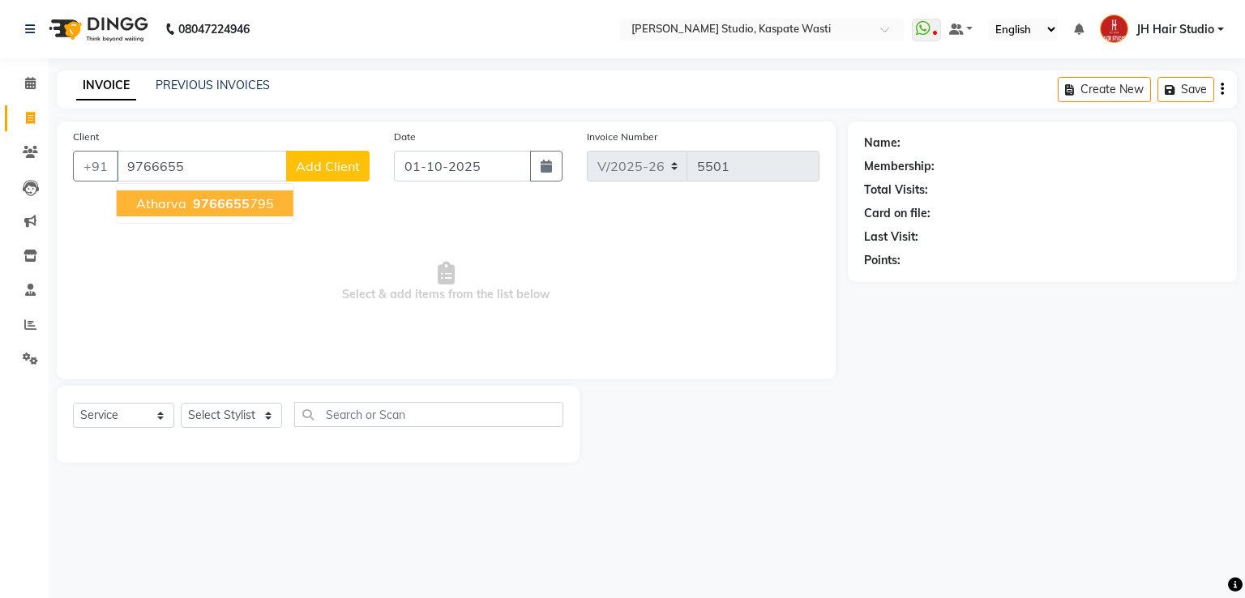
click at [178, 199] on span "Atharva" at bounding box center [161, 203] width 50 height 16
type input "9766655795"
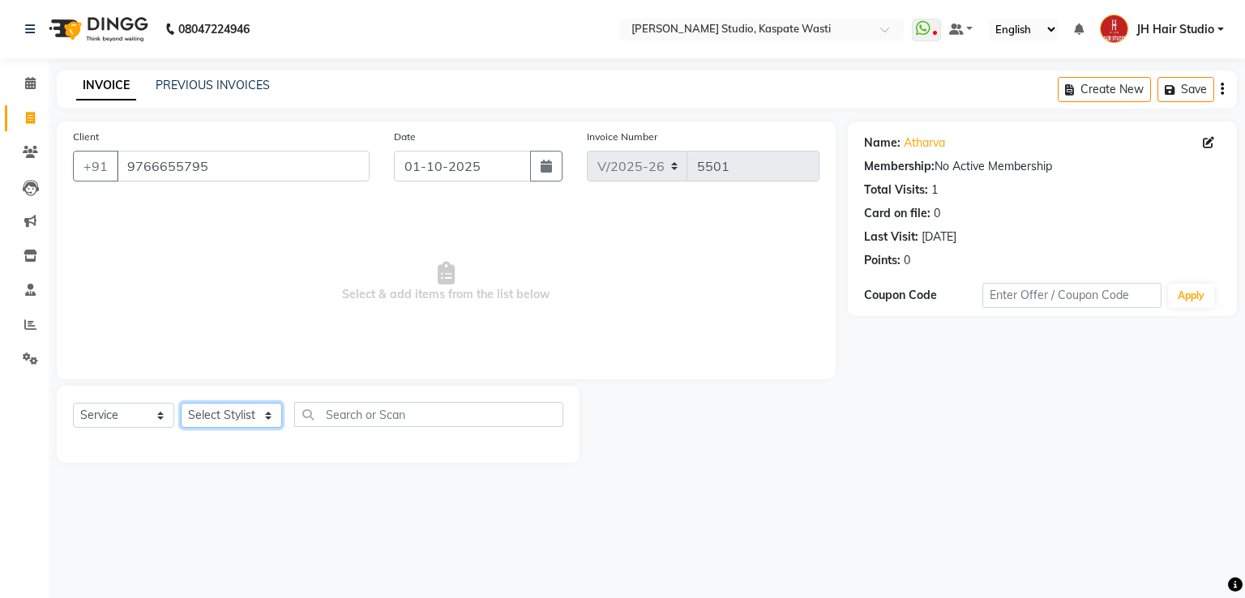
click at [217, 416] on select "Select Stylist [F1] GANESH [F1] Jagdish [ F1] RAM [F1]Sanjay [F1]Siddhu [F1] Su…" at bounding box center [231, 415] width 101 height 25
select select "47594"
click at [181, 404] on select "Select Stylist [F1] GANESH [F1] Jagdish [ F1] RAM [F1]Sanjay [F1]Siddhu [F1] Su…" at bounding box center [231, 415] width 101 height 25
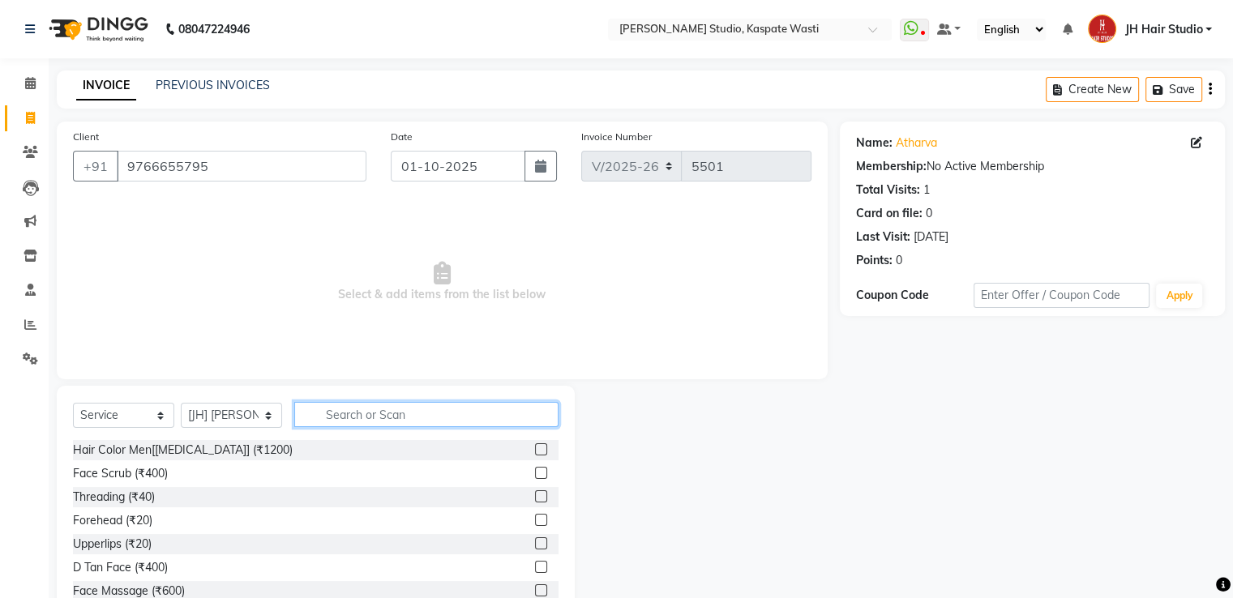
click at [373, 424] on input "text" at bounding box center [426, 414] width 264 height 25
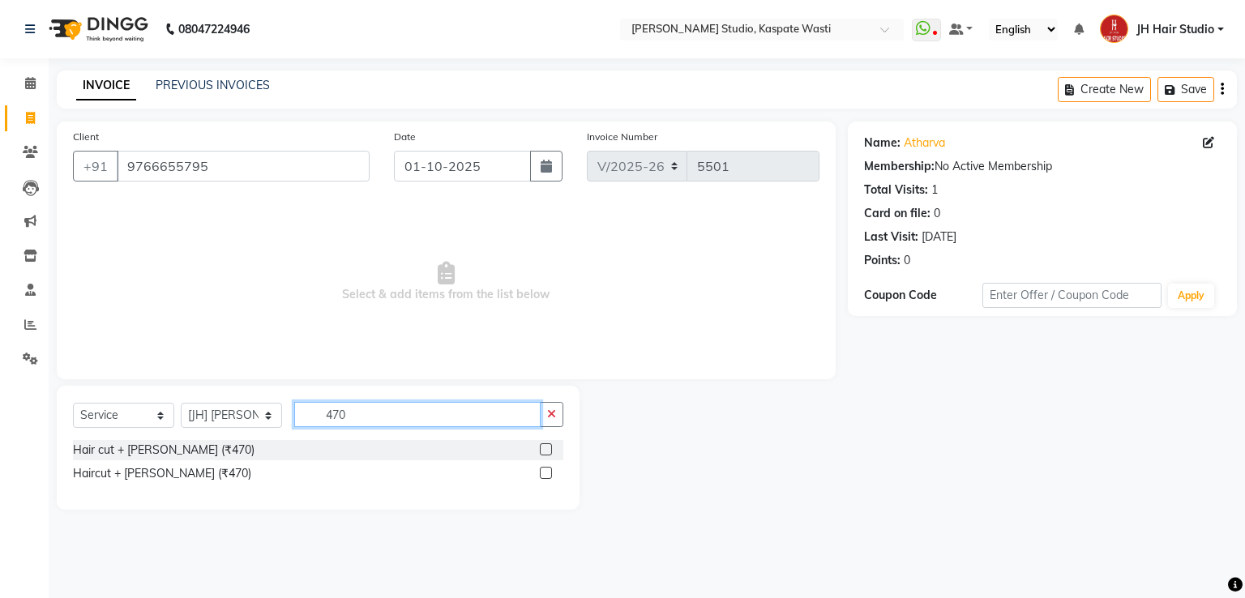
type input "470"
click at [545, 451] on label at bounding box center [546, 449] width 12 height 12
click at [545, 451] on input "checkbox" at bounding box center [545, 450] width 11 height 11
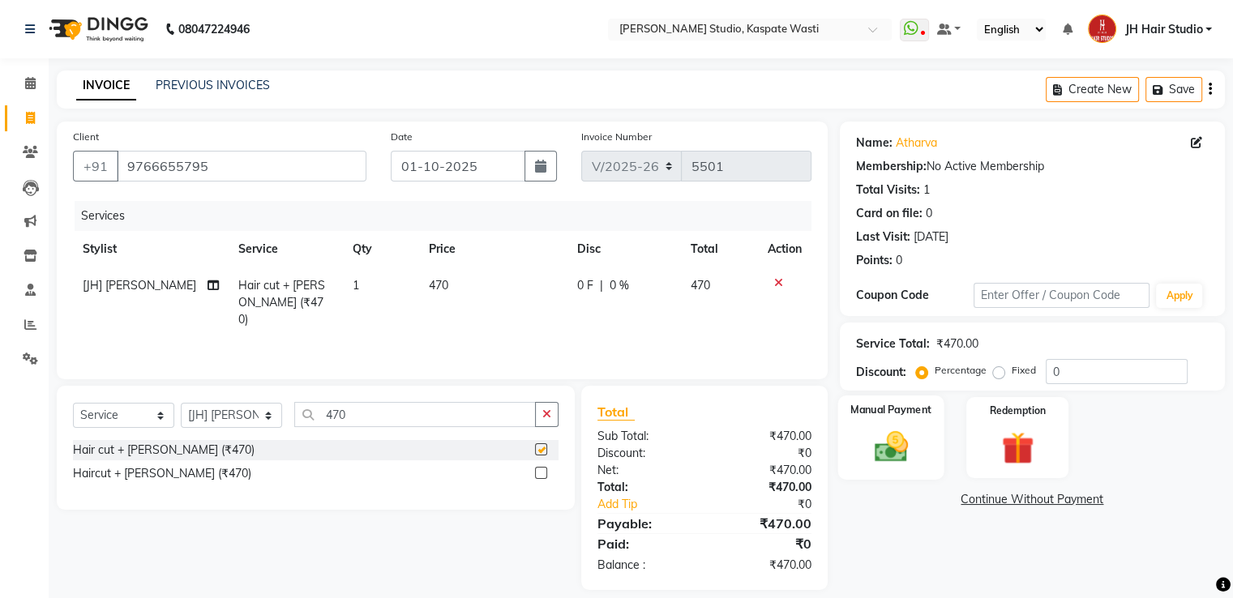
checkbox input "false"
click at [885, 459] on img at bounding box center [890, 447] width 54 height 39
click at [970, 503] on span "GPay" at bounding box center [974, 500] width 33 height 19
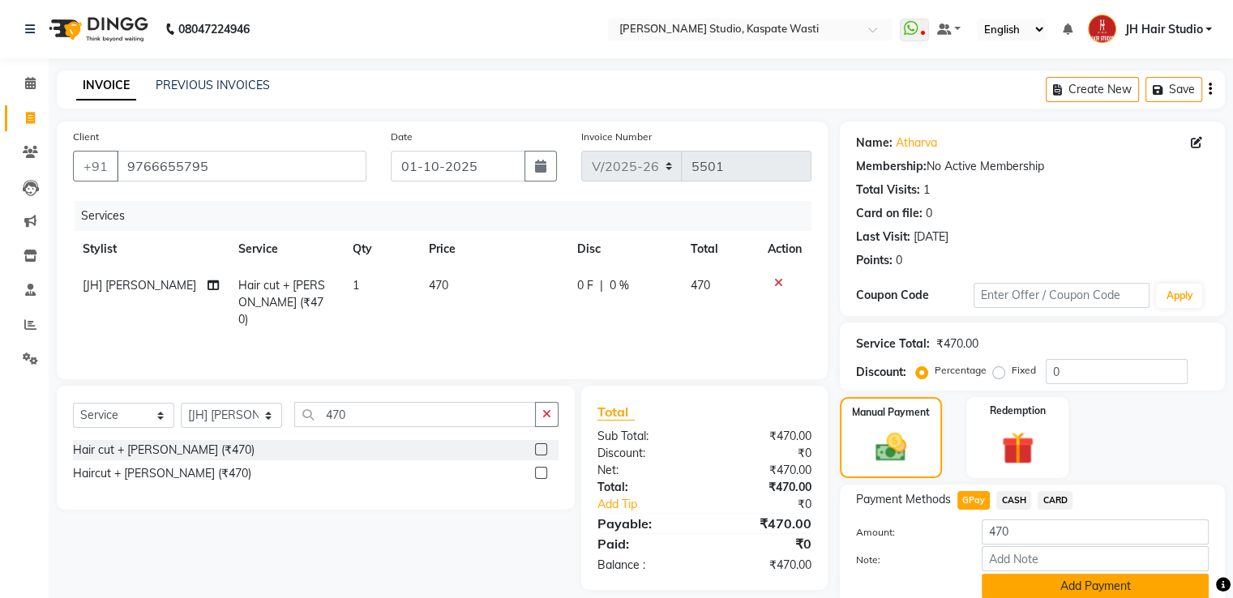
click at [1060, 581] on button "Add Payment" at bounding box center [1095, 586] width 227 height 25
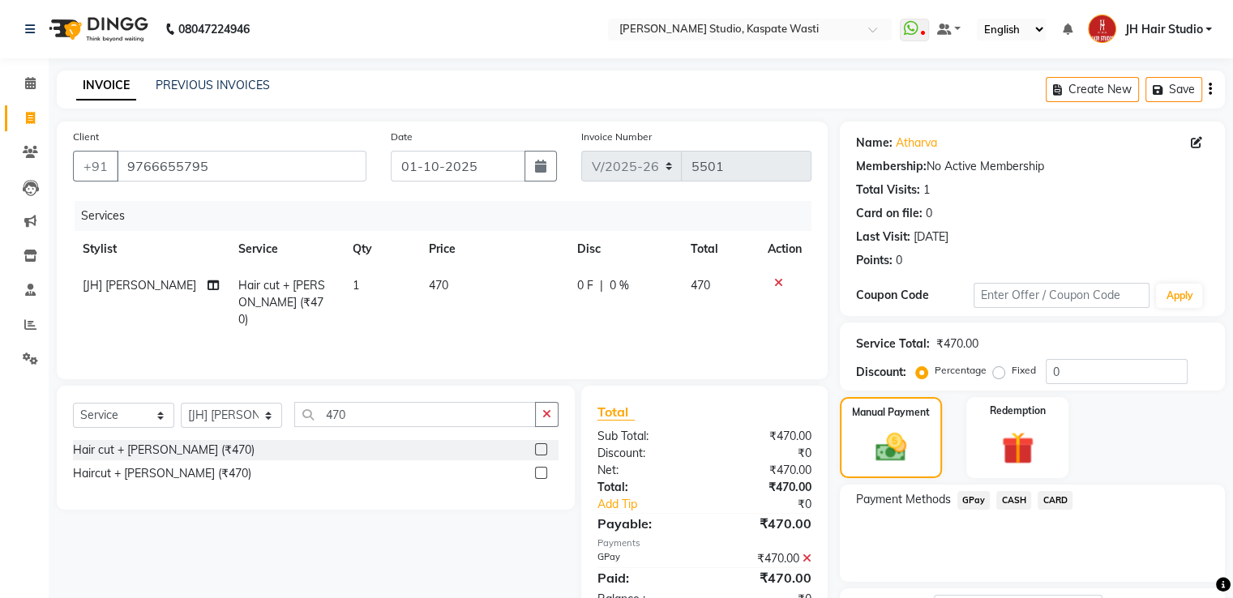
scroll to position [132, 0]
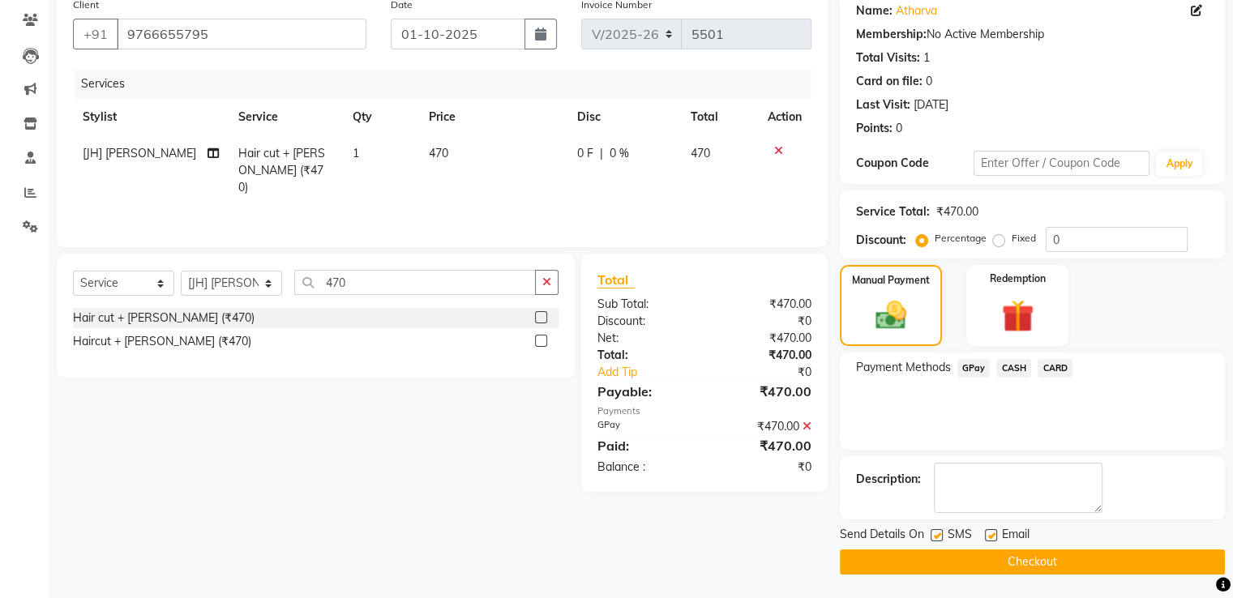
click at [1025, 559] on button "Checkout" at bounding box center [1032, 562] width 385 height 25
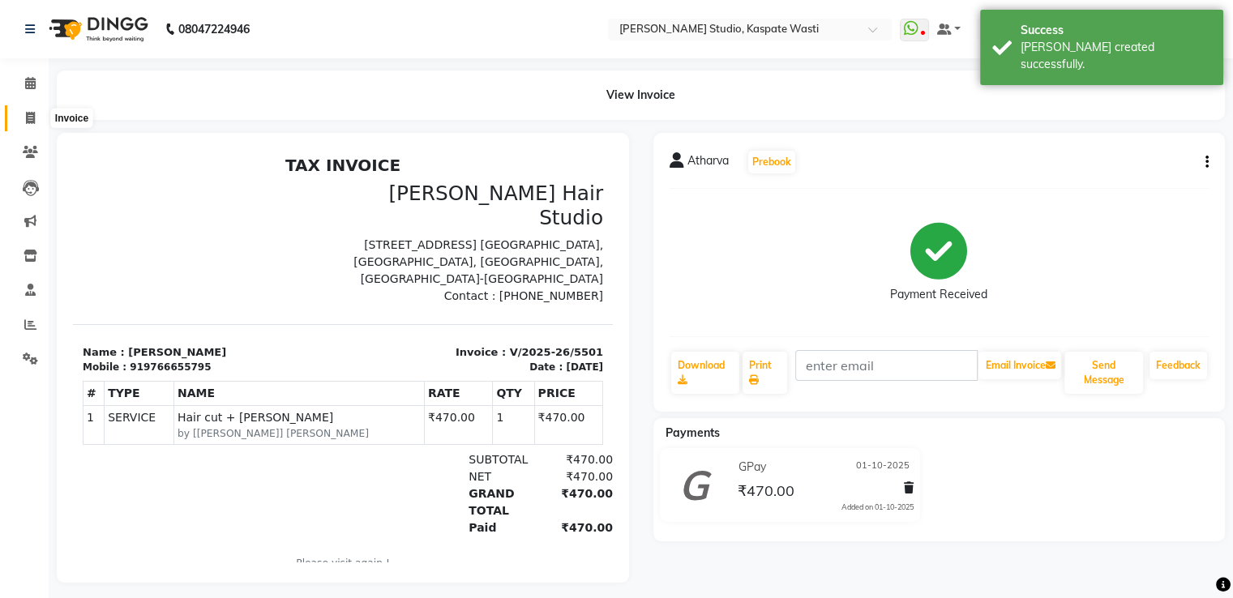
click at [24, 114] on span at bounding box center [30, 118] width 28 height 19
select select "service"
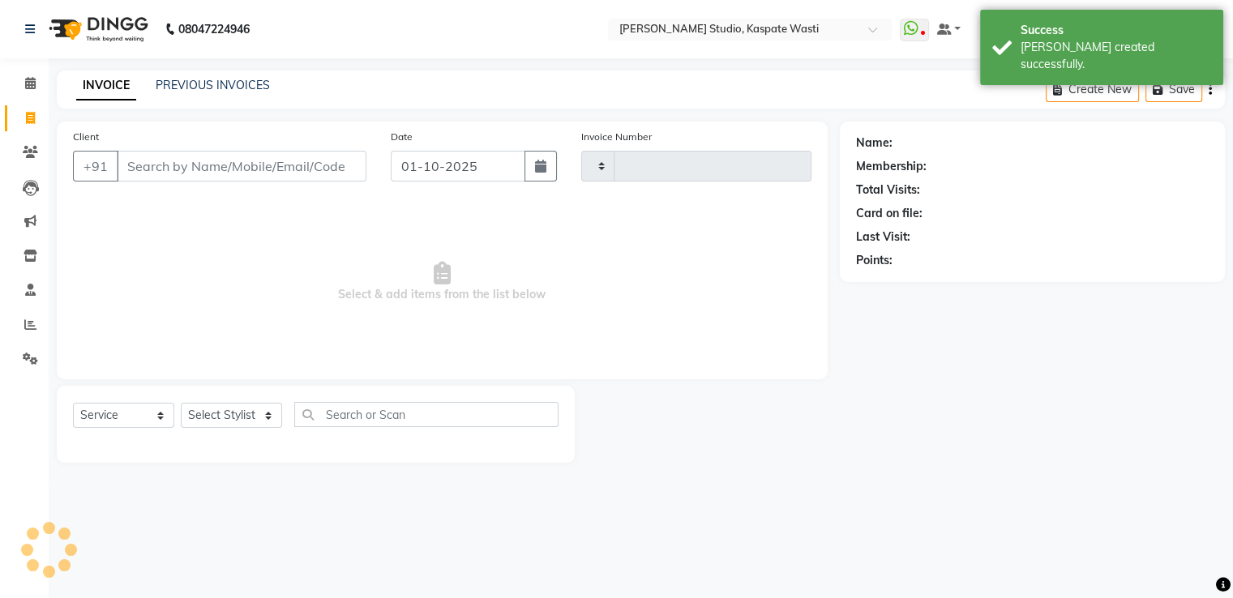
type input "5502"
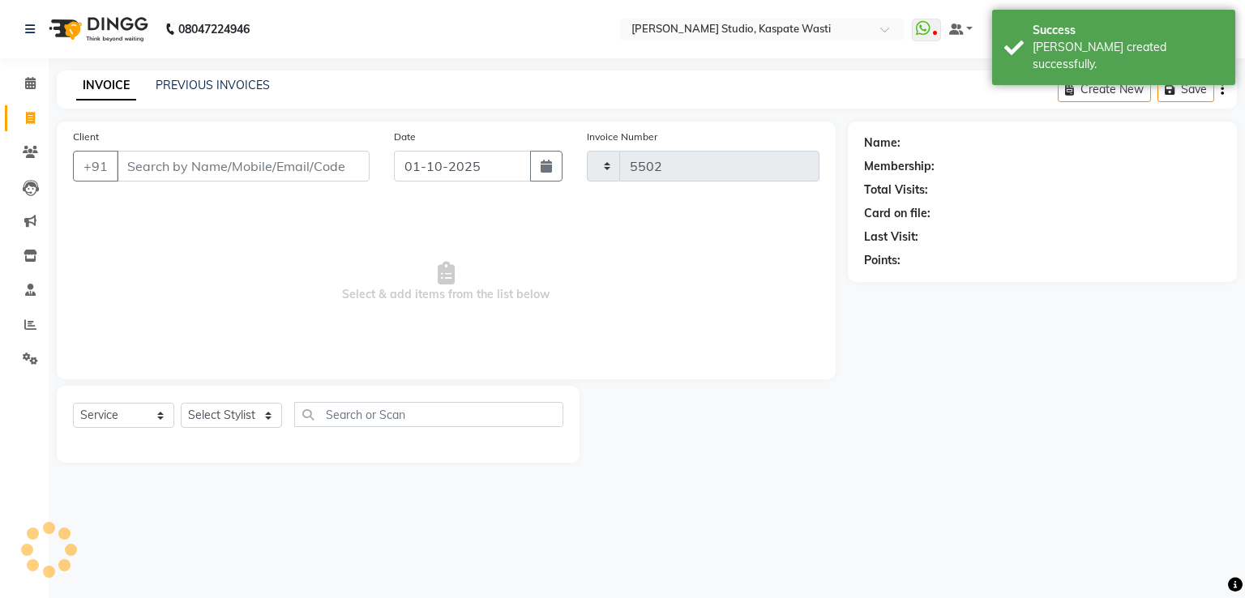
select select "130"
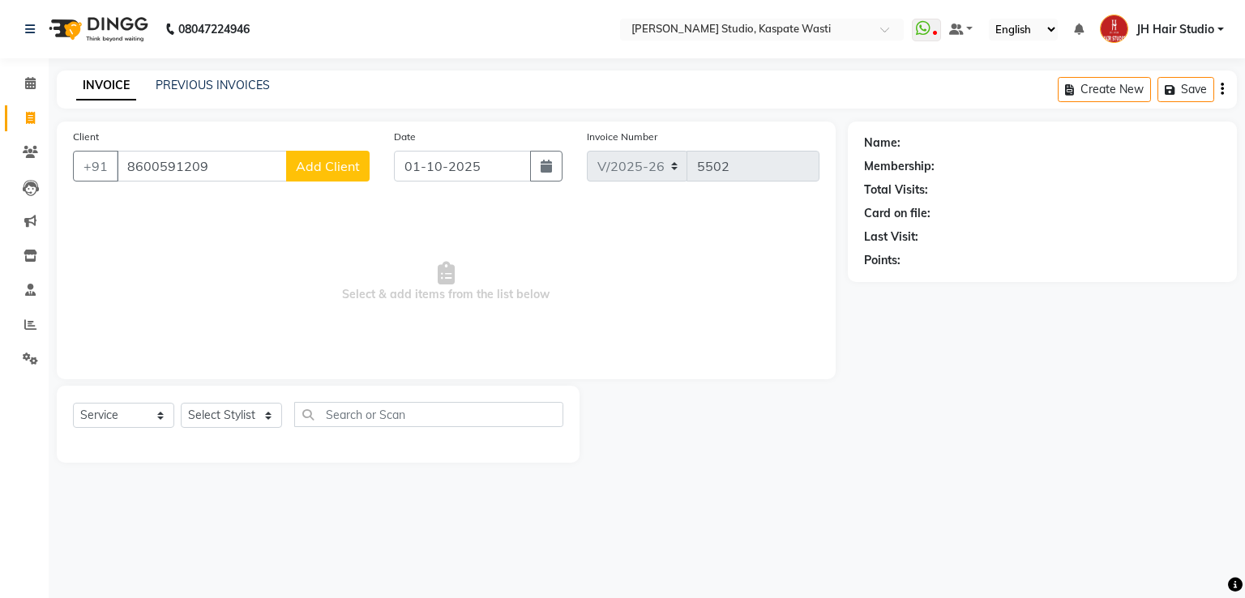
type input "8600591209"
click at [357, 174] on button "Add Client" at bounding box center [328, 166] width 84 height 31
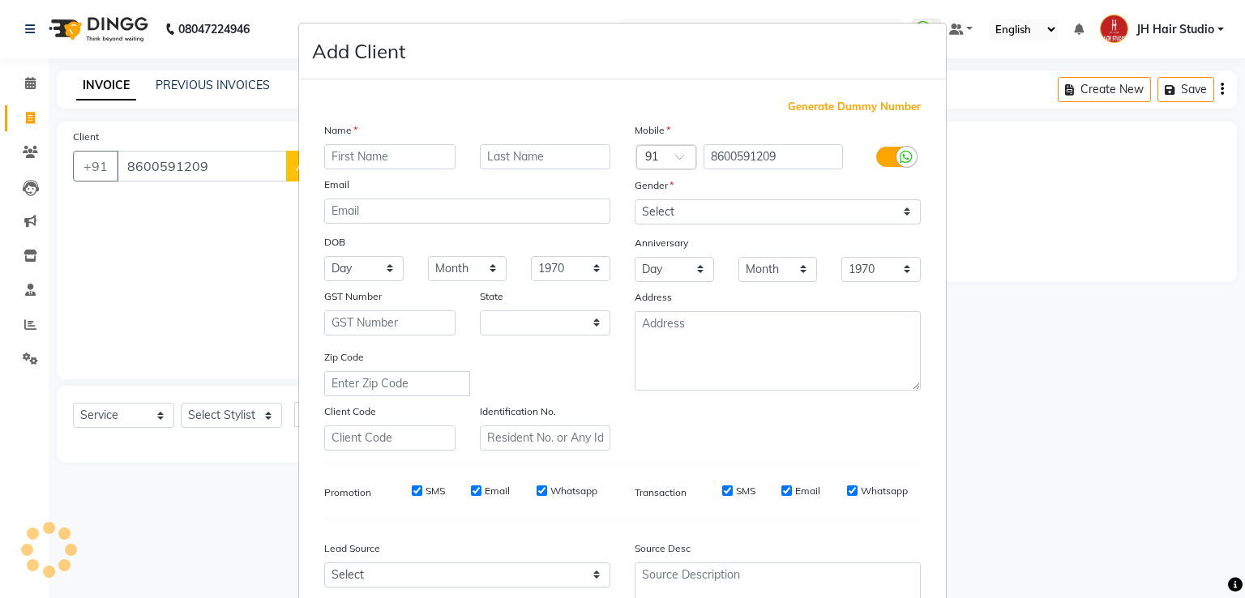
select select "22"
type input "Shweta"
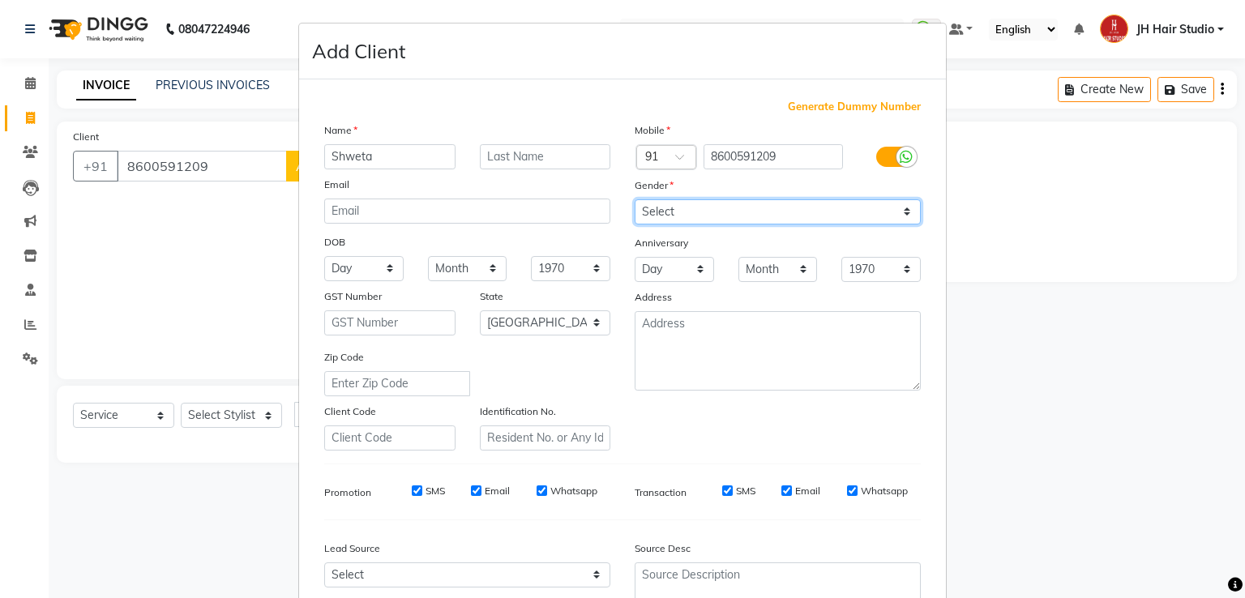
click at [649, 212] on select "Select Male Female Other Prefer Not To Say" at bounding box center [778, 211] width 286 height 25
select select "female"
click at [635, 200] on select "Select Male Female Other Prefer Not To Say" at bounding box center [778, 211] width 286 height 25
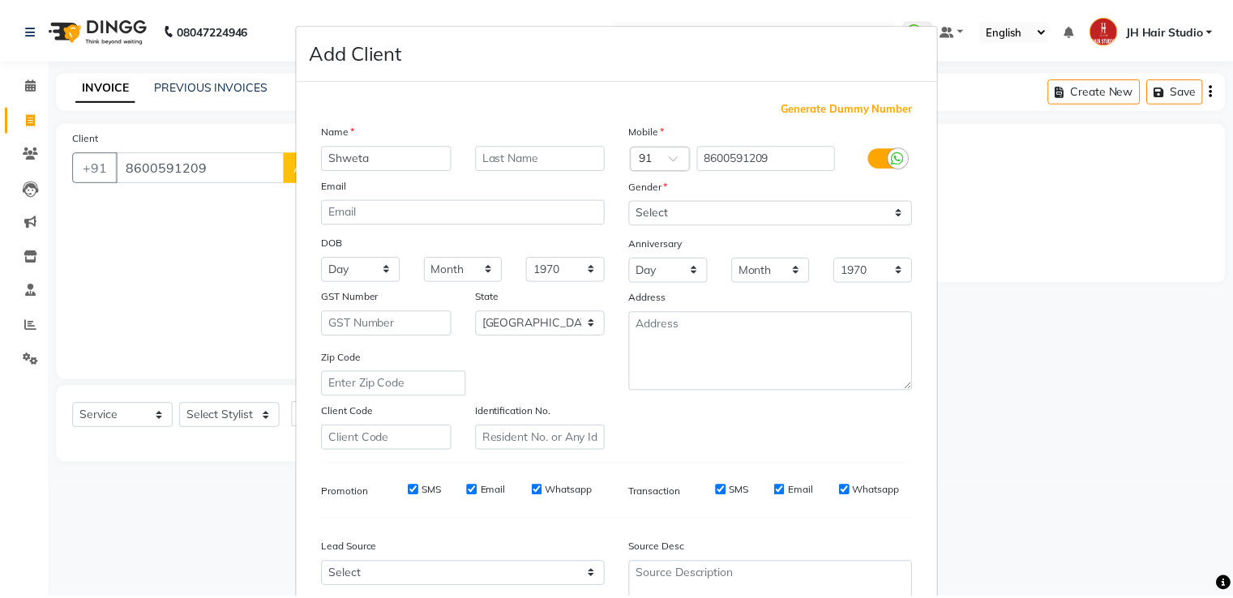
scroll to position [141, 0]
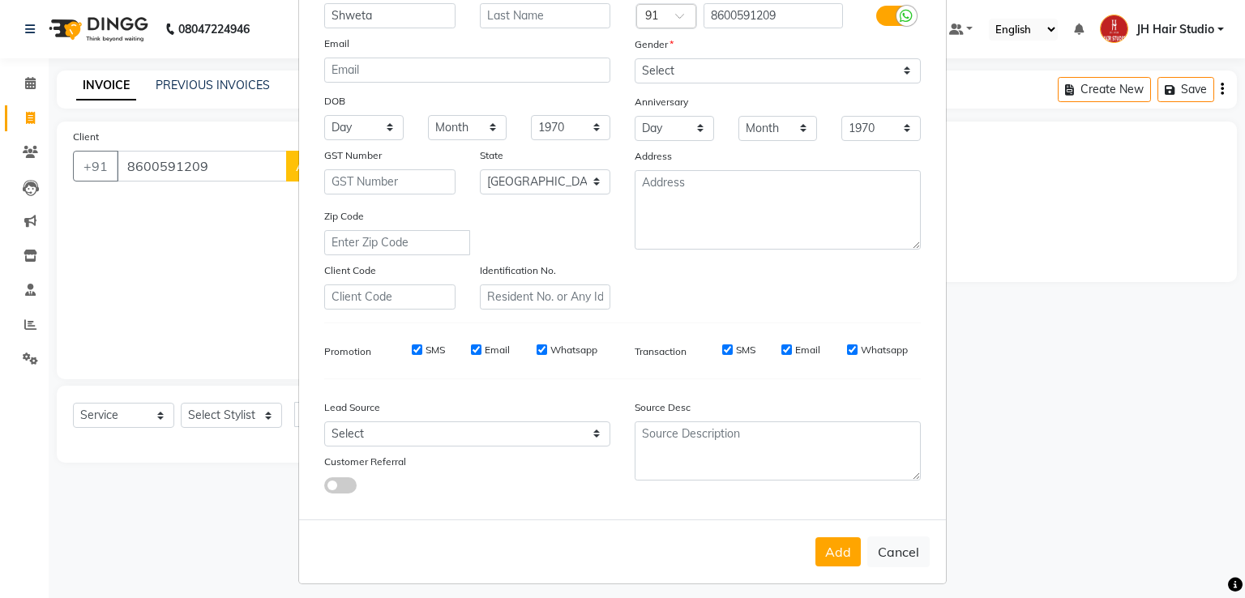
click at [835, 544] on div "Add Cancel" at bounding box center [622, 552] width 647 height 64
click at [835, 556] on button "Add" at bounding box center [838, 552] width 45 height 29
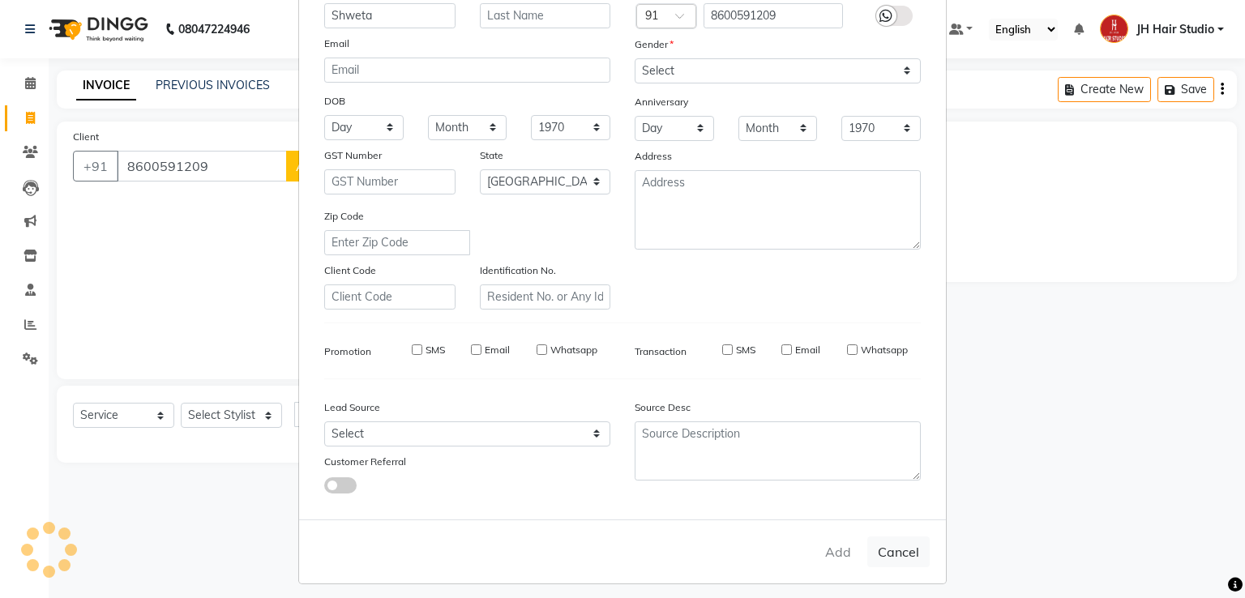
select select
select select "null"
select select
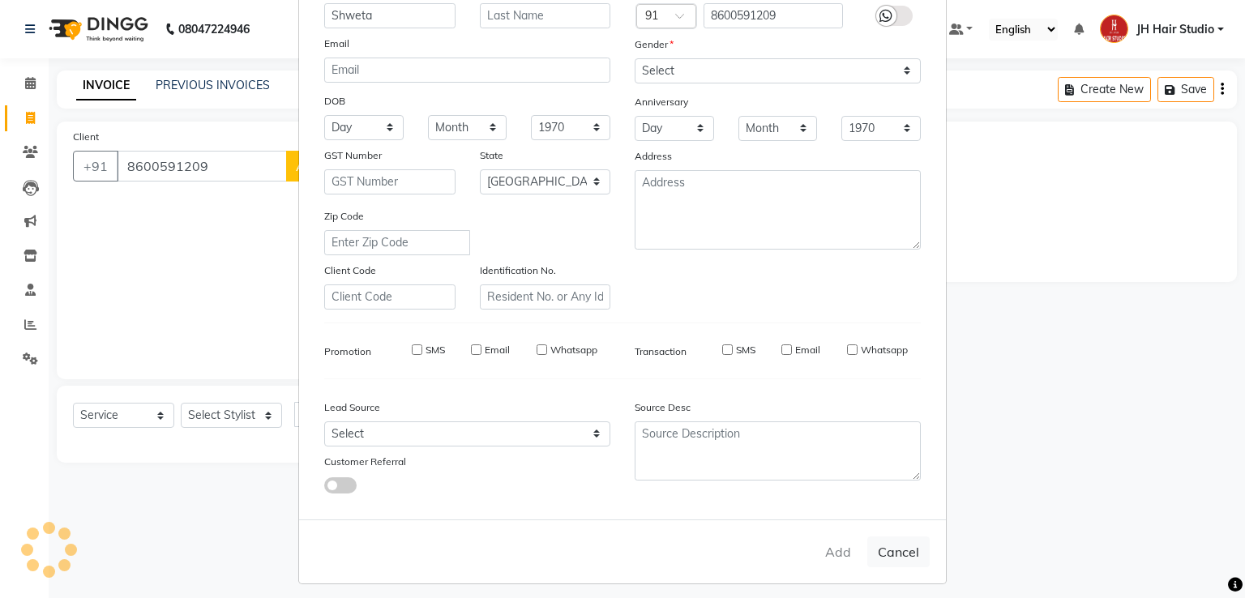
select select
checkbox input "false"
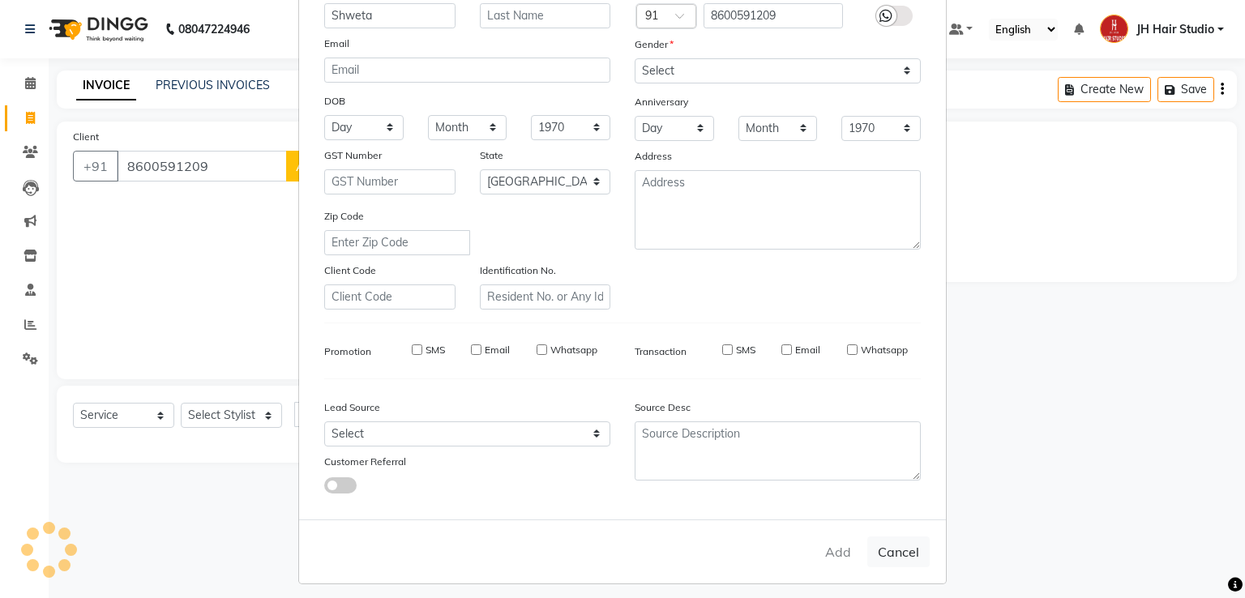
checkbox input "false"
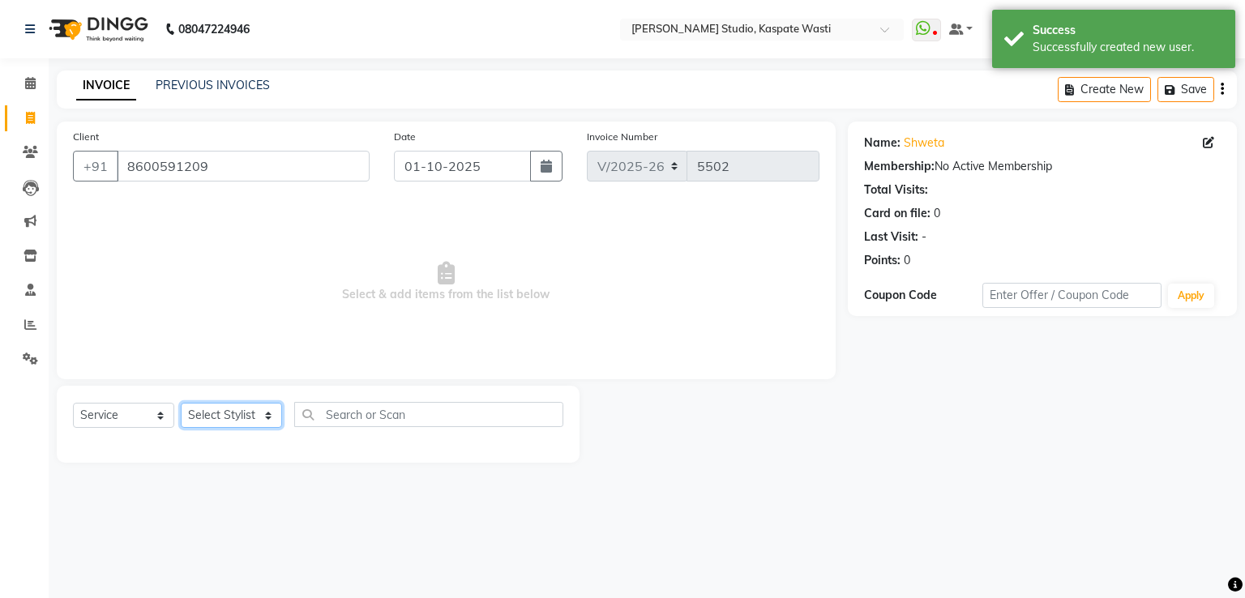
click at [241, 413] on select "Select Stylist [F1] GANESH [F1] Jagdish [ F1] RAM [F1]Sanjay [F1]Siddhu [F1] Su…" at bounding box center [231, 415] width 101 height 25
select select "90919"
click at [181, 404] on select "Select Stylist [F1] GANESH [F1] Jagdish [ F1] RAM [F1]Sanjay [F1]Siddhu [F1] Su…" at bounding box center [231, 415] width 101 height 25
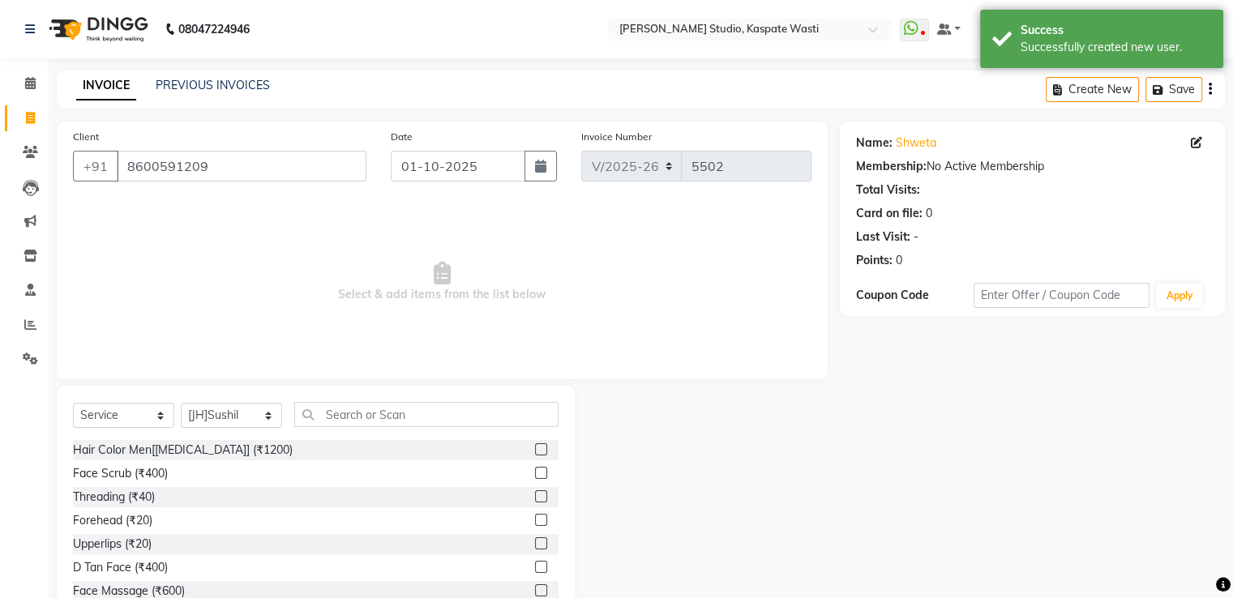
click at [373, 431] on div "Select Service Product Membership Package Voucher Prepaid Gift Card Select Styl…" at bounding box center [316, 421] width 486 height 38
click at [417, 403] on input "text" at bounding box center [426, 414] width 264 height 25
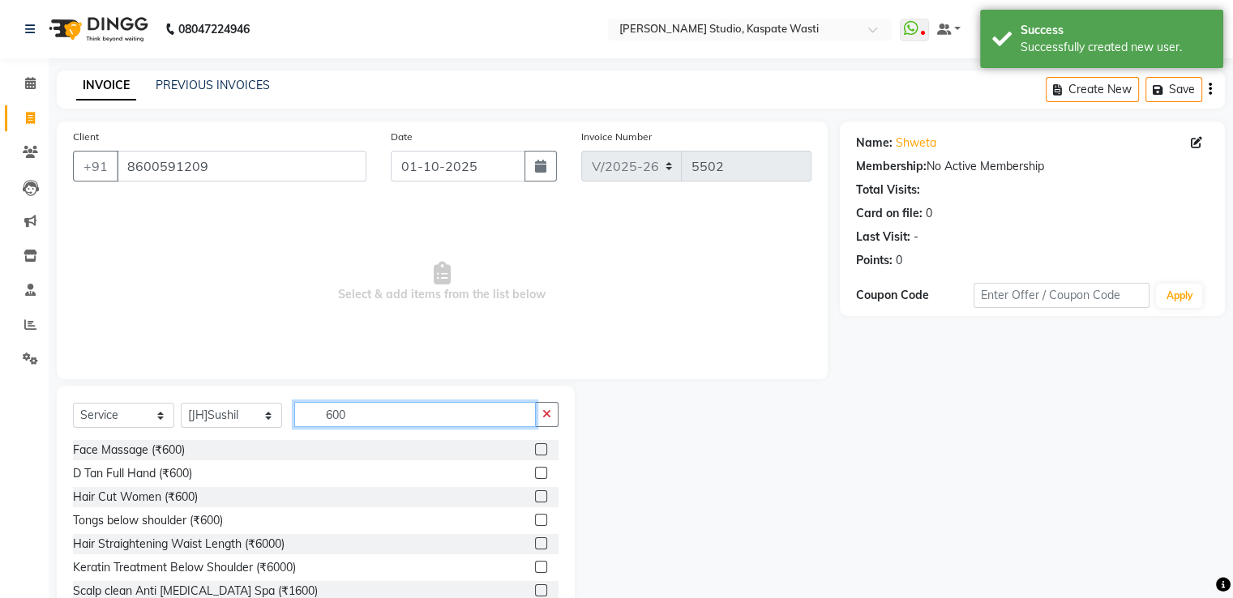
type input "600"
click at [535, 499] on label at bounding box center [541, 497] width 12 height 12
click at [535, 499] on input "checkbox" at bounding box center [540, 497] width 11 height 11
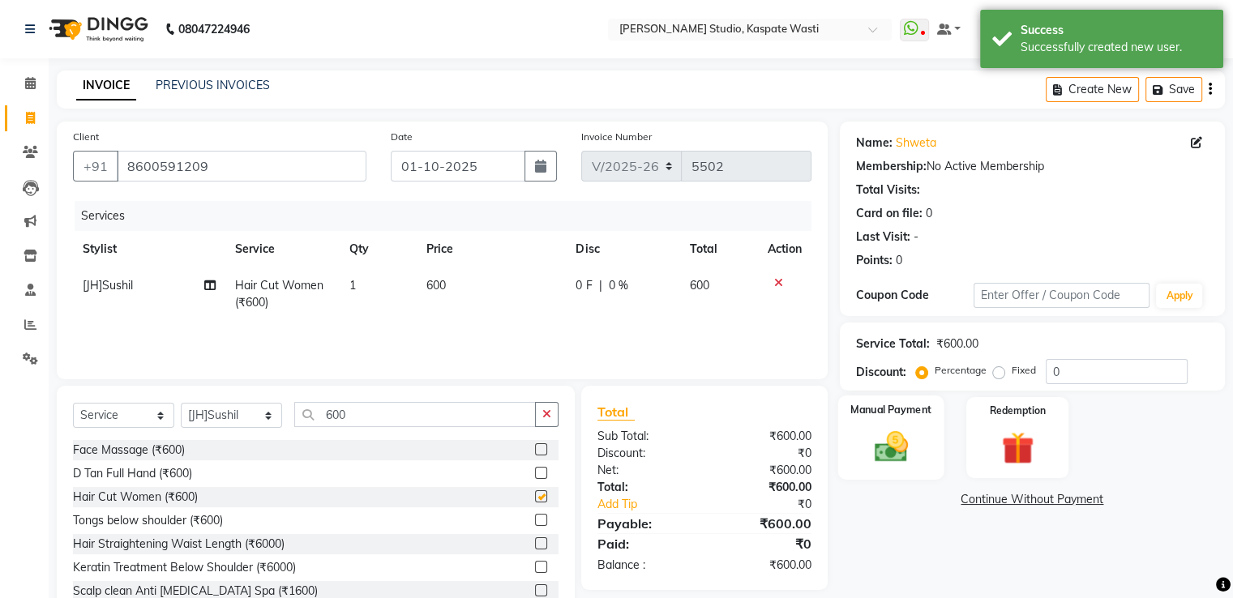
checkbox input "false"
click at [908, 448] on img at bounding box center [890, 447] width 54 height 39
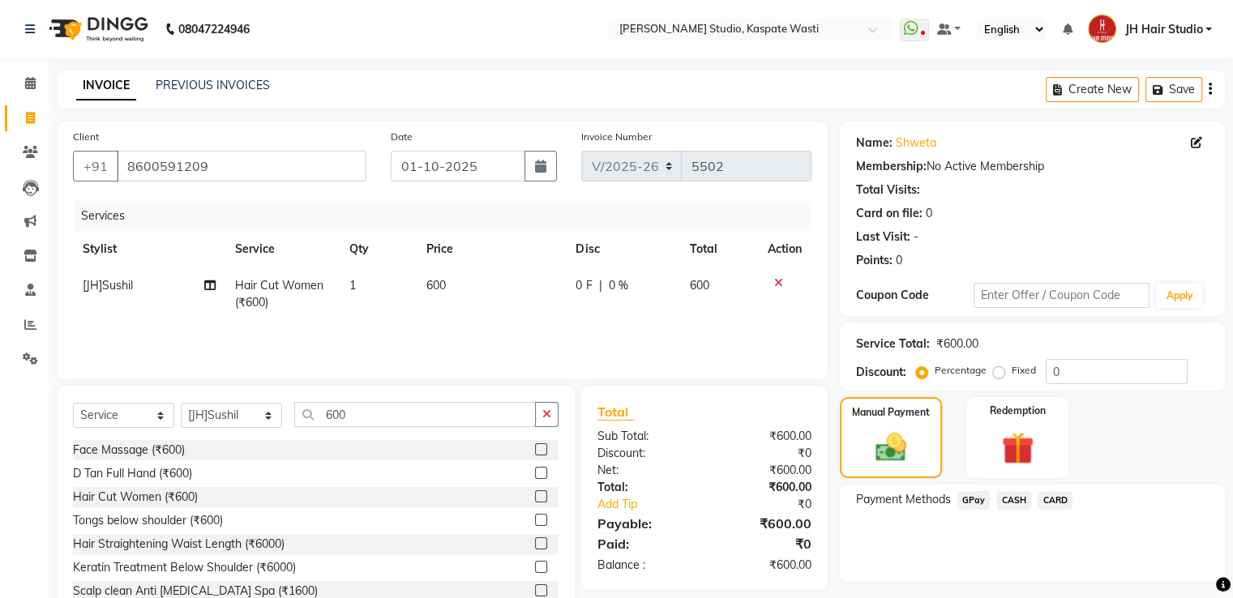
click at [973, 499] on span "GPay" at bounding box center [974, 500] width 33 height 19
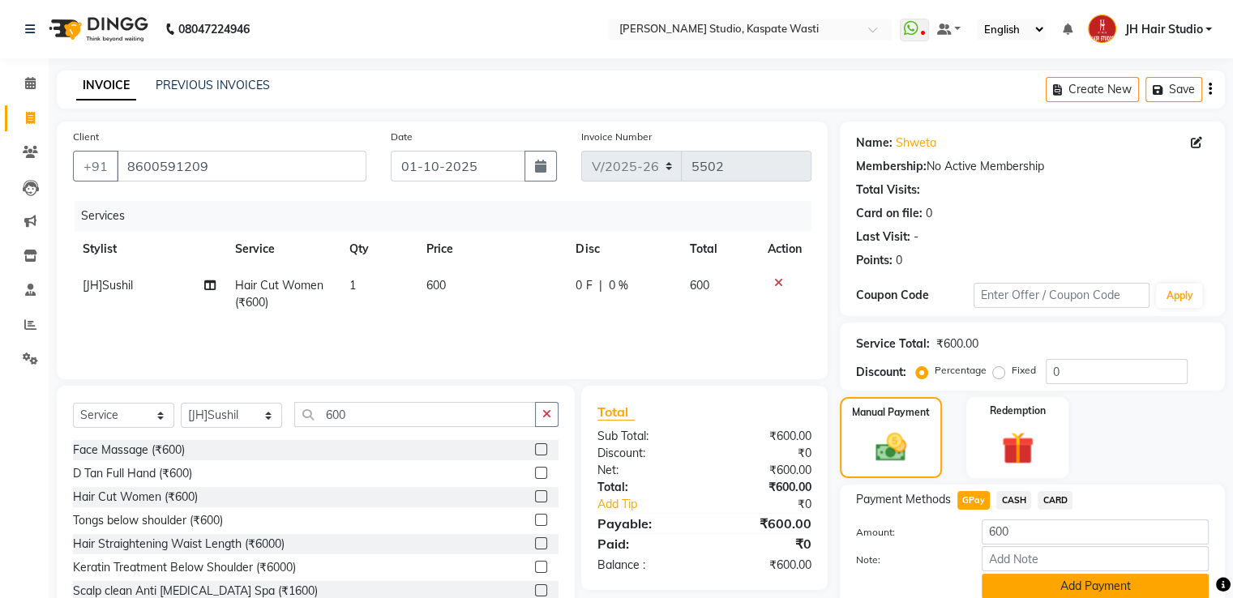
click at [1036, 582] on button "Add Payment" at bounding box center [1095, 586] width 227 height 25
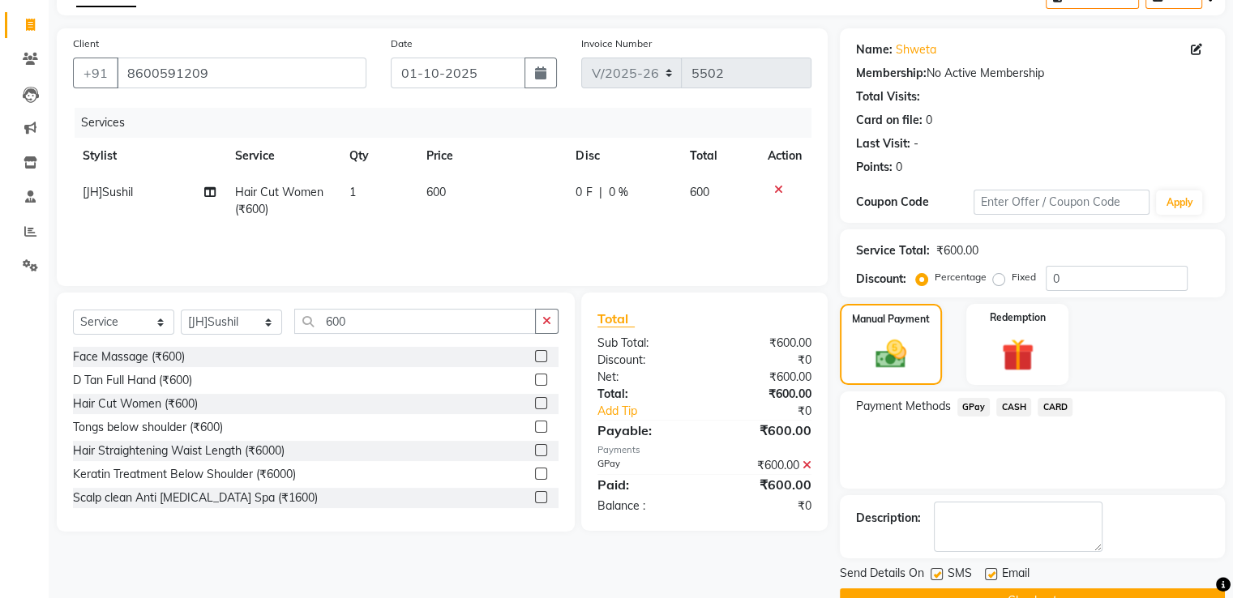
scroll to position [132, 0]
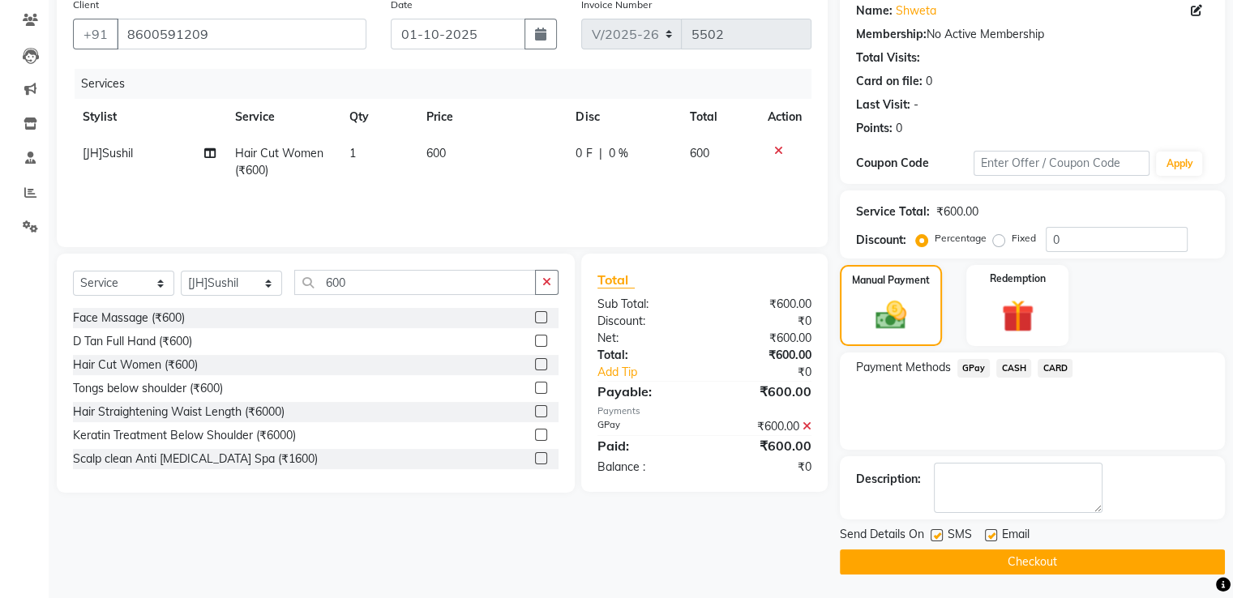
click at [1024, 552] on button "Checkout" at bounding box center [1032, 562] width 385 height 25
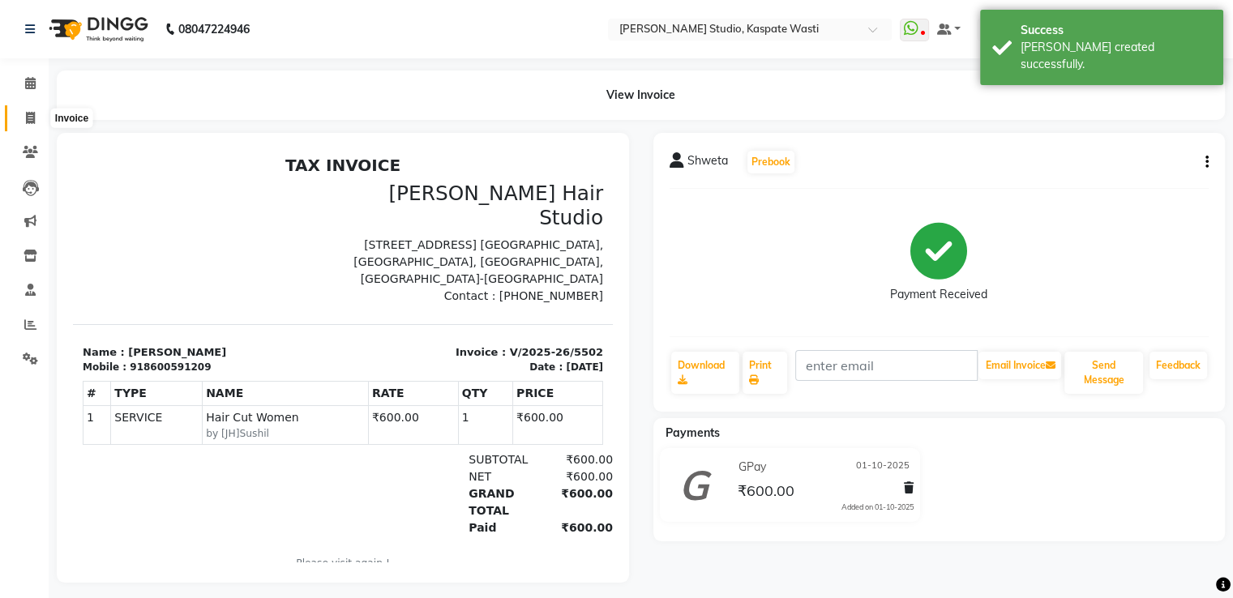
click at [27, 124] on icon at bounding box center [30, 118] width 9 height 12
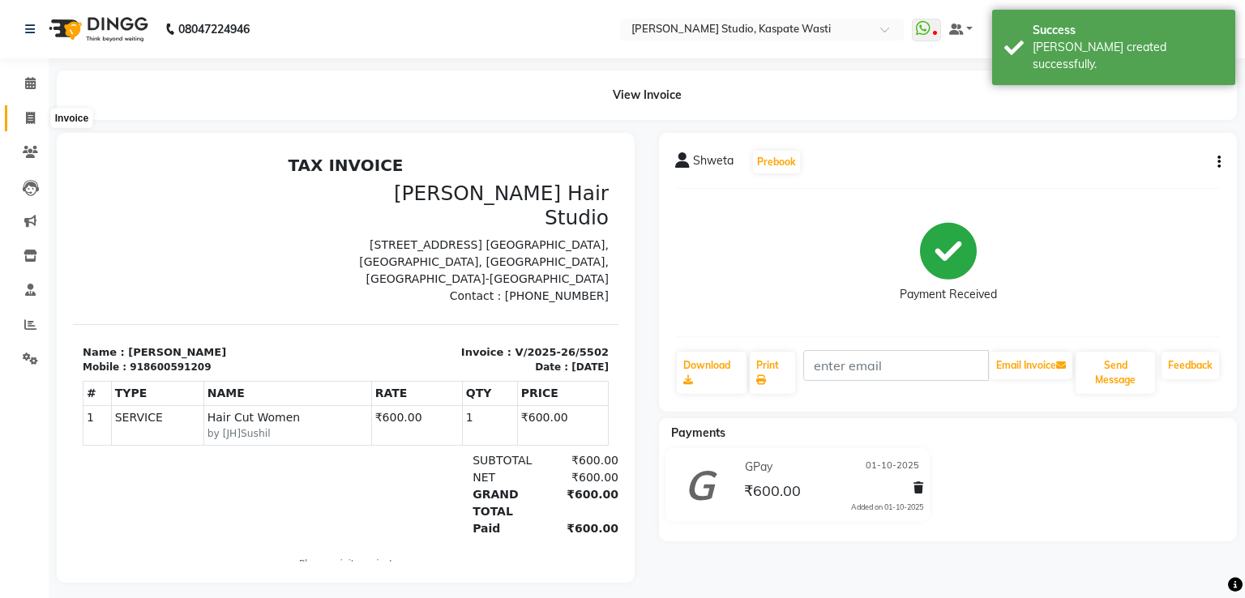
select select "130"
select select "service"
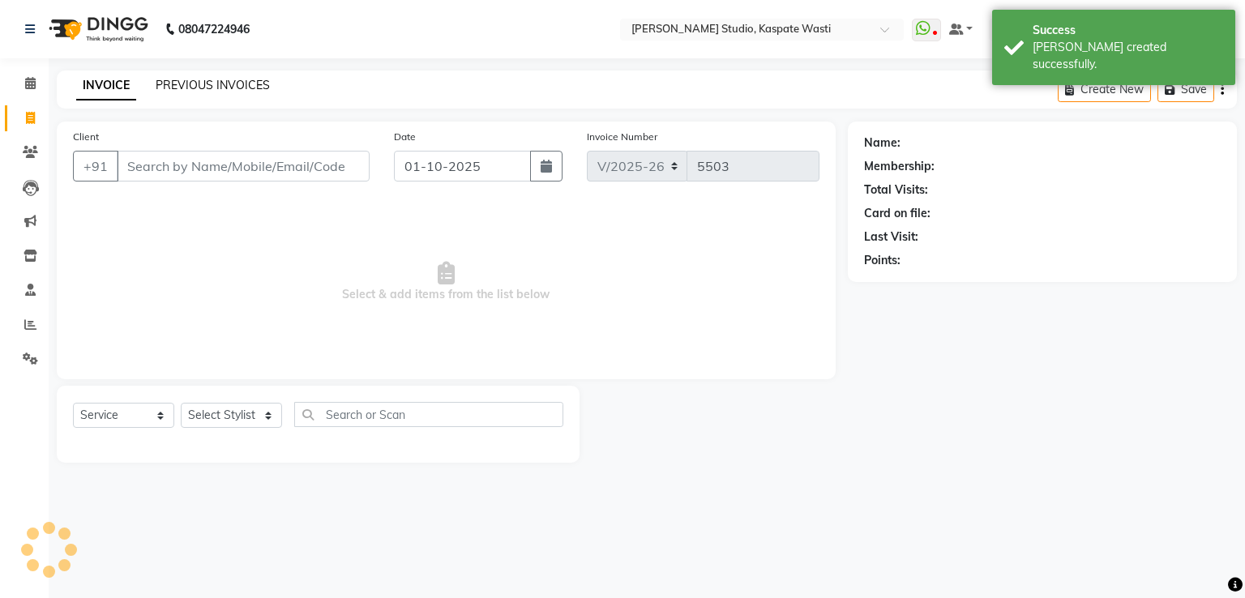
click at [191, 86] on link "PREVIOUS INVOICES" at bounding box center [213, 85] width 114 height 15
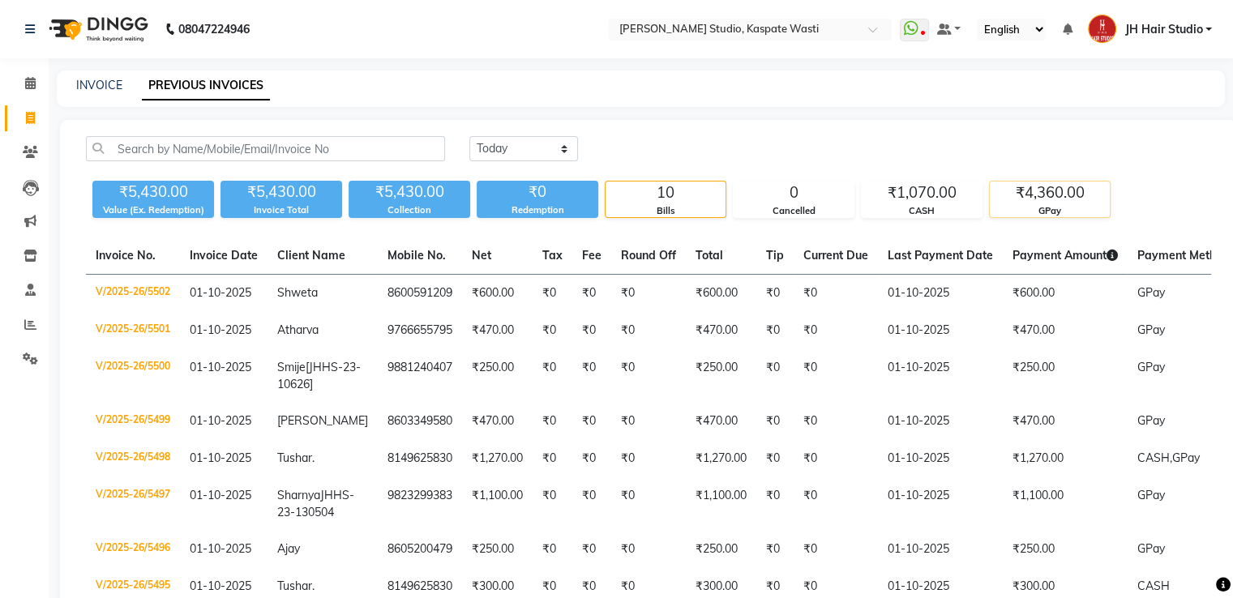
click at [1065, 182] on div "₹4,360.00" at bounding box center [1050, 193] width 120 height 23
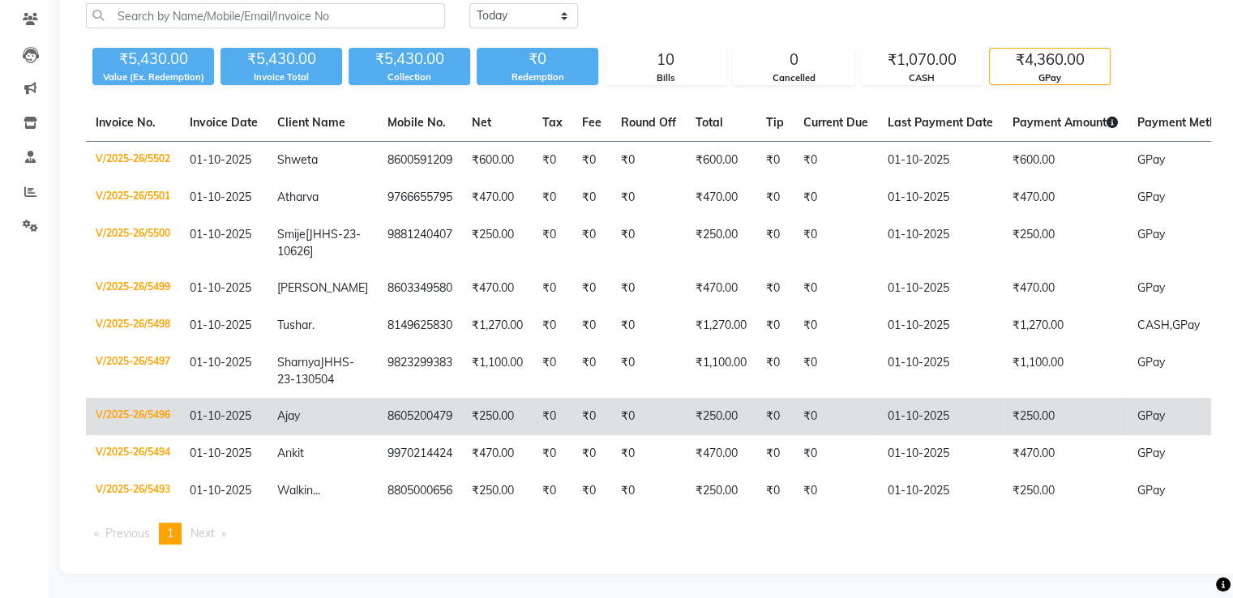
click at [1003, 405] on td "₹250.00" at bounding box center [1065, 416] width 125 height 37
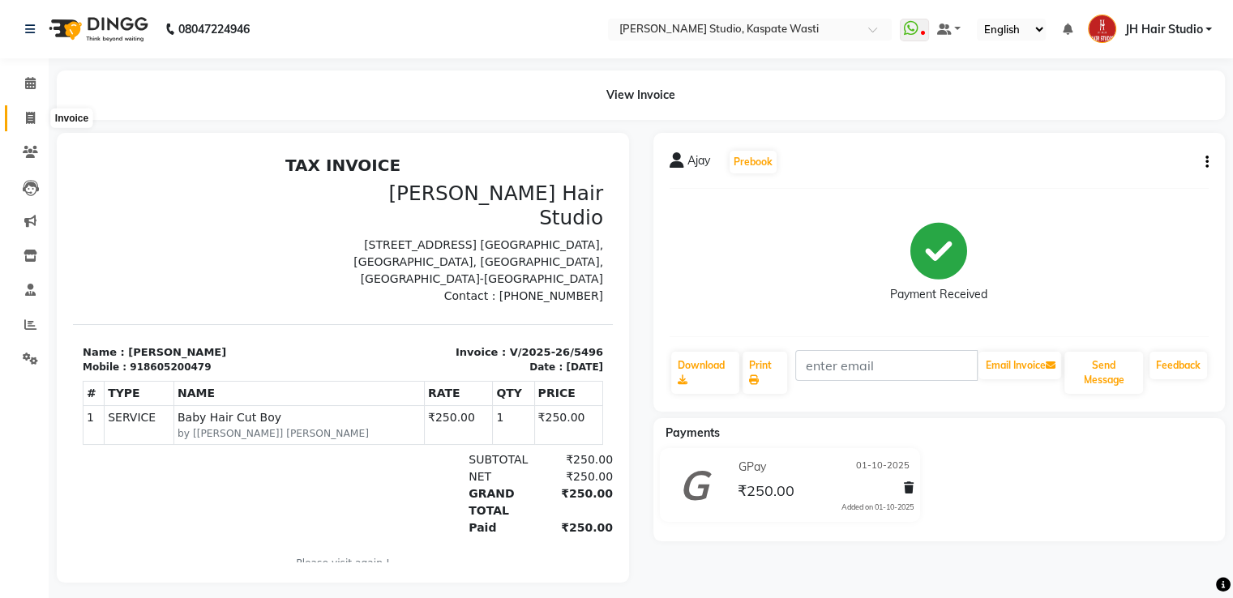
click at [32, 114] on icon at bounding box center [30, 118] width 9 height 12
select select "service"
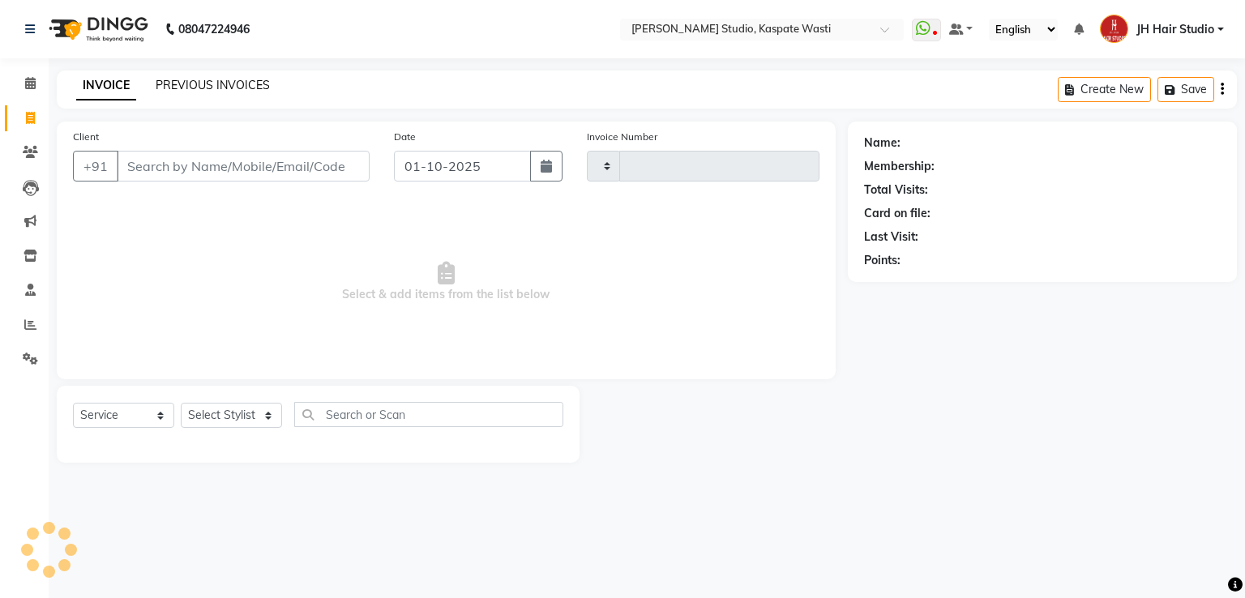
type input "5503"
select select "130"
click at [188, 82] on link "PREVIOUS INVOICES" at bounding box center [213, 85] width 114 height 15
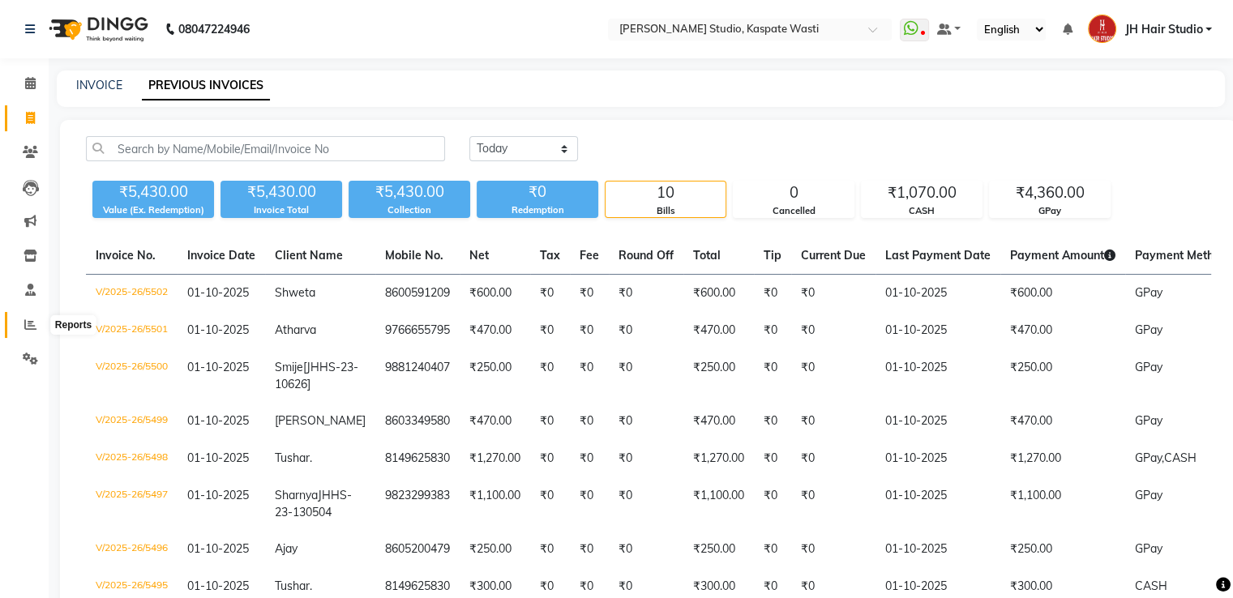
click at [24, 322] on icon at bounding box center [30, 325] width 12 height 12
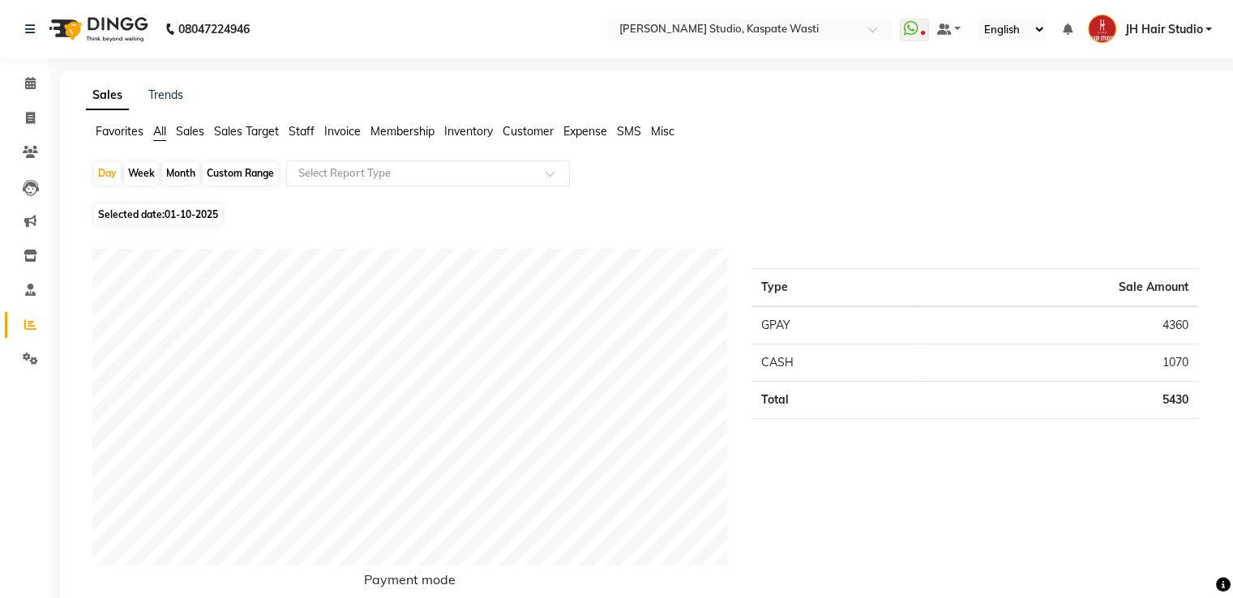
click at [173, 178] on div "Month" at bounding box center [180, 173] width 37 height 23
select select "10"
select select "2025"
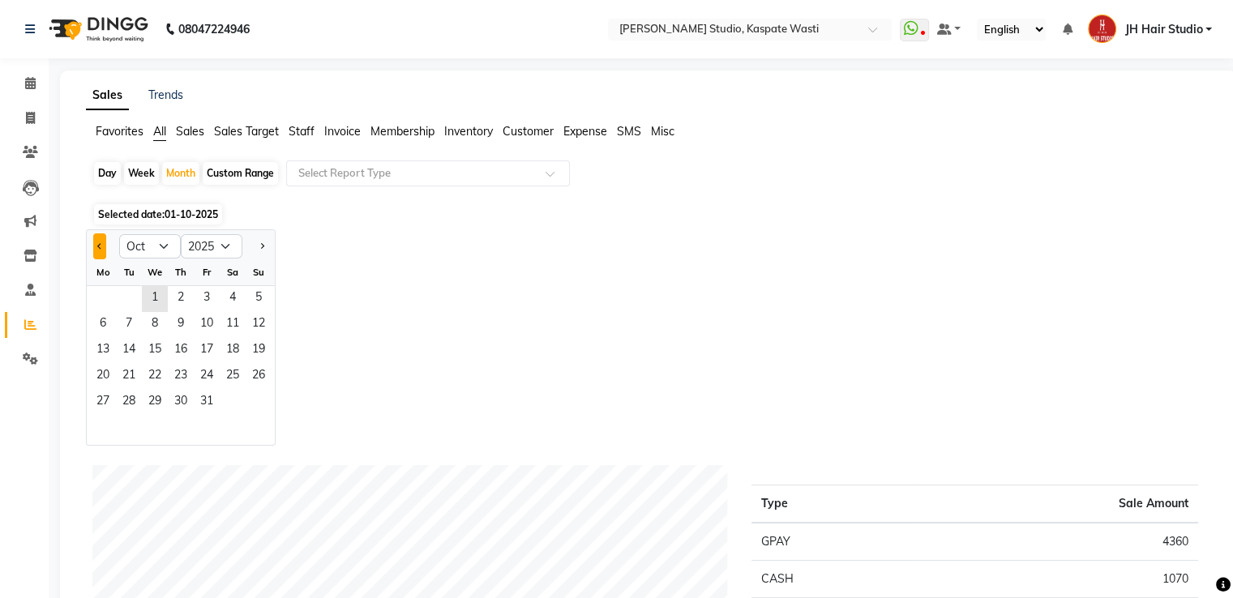
click at [101, 253] on button "Previous month" at bounding box center [99, 247] width 13 height 26
select select "9"
click at [105, 296] on span "1" at bounding box center [103, 299] width 26 height 26
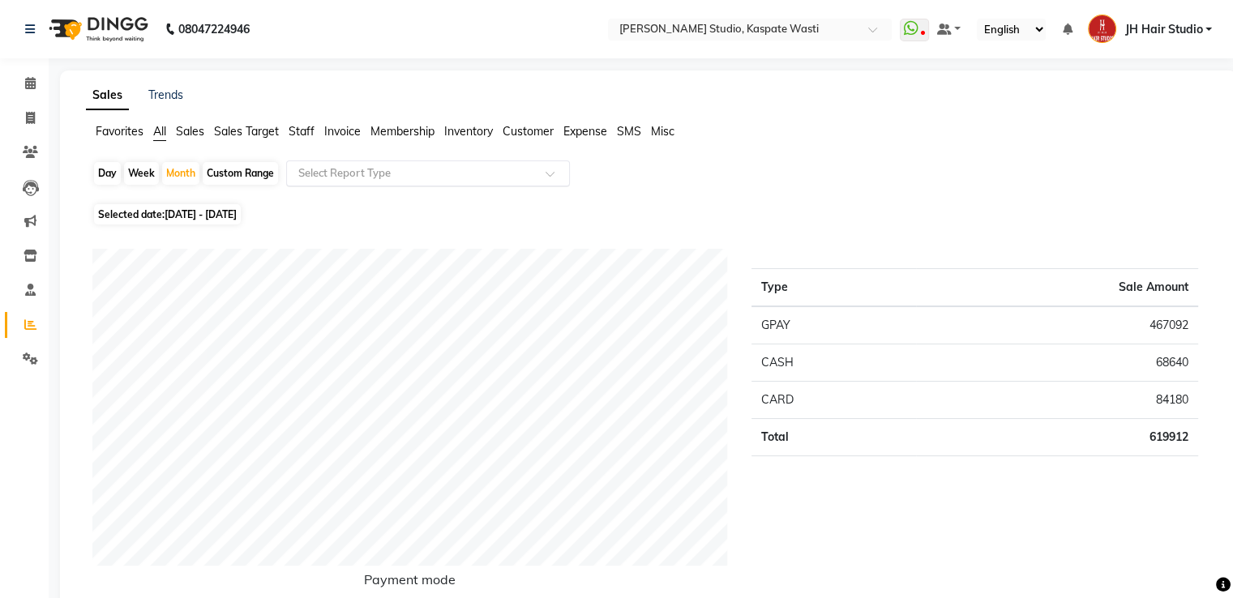
click at [381, 163] on div "Select Report Type" at bounding box center [428, 174] width 284 height 26
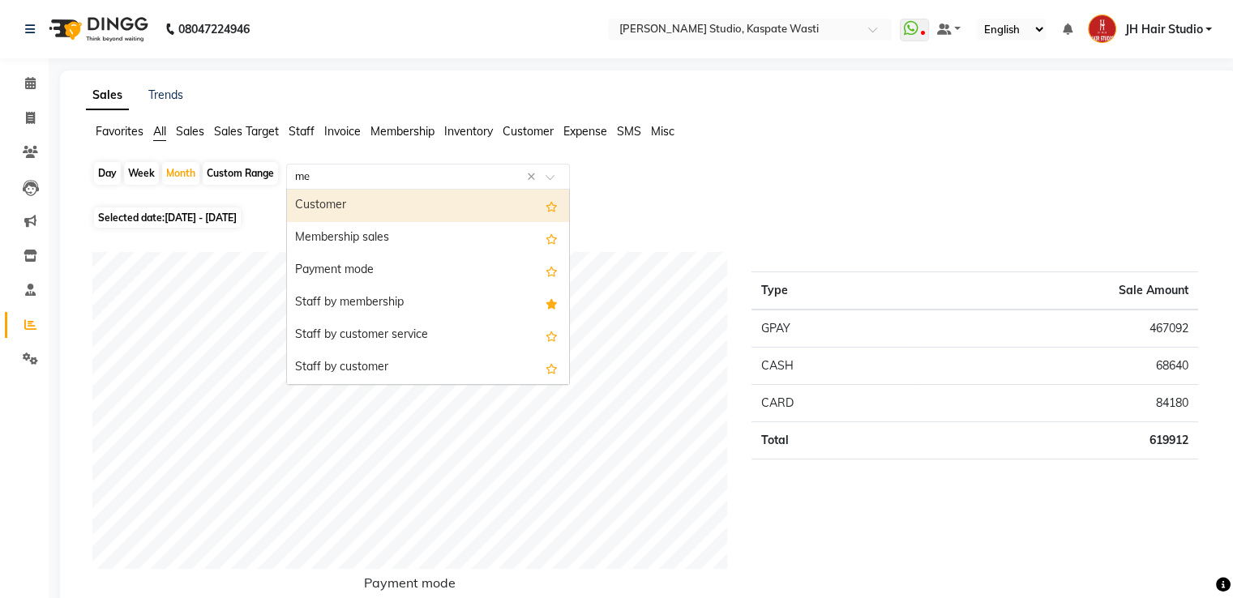
type input "mem"
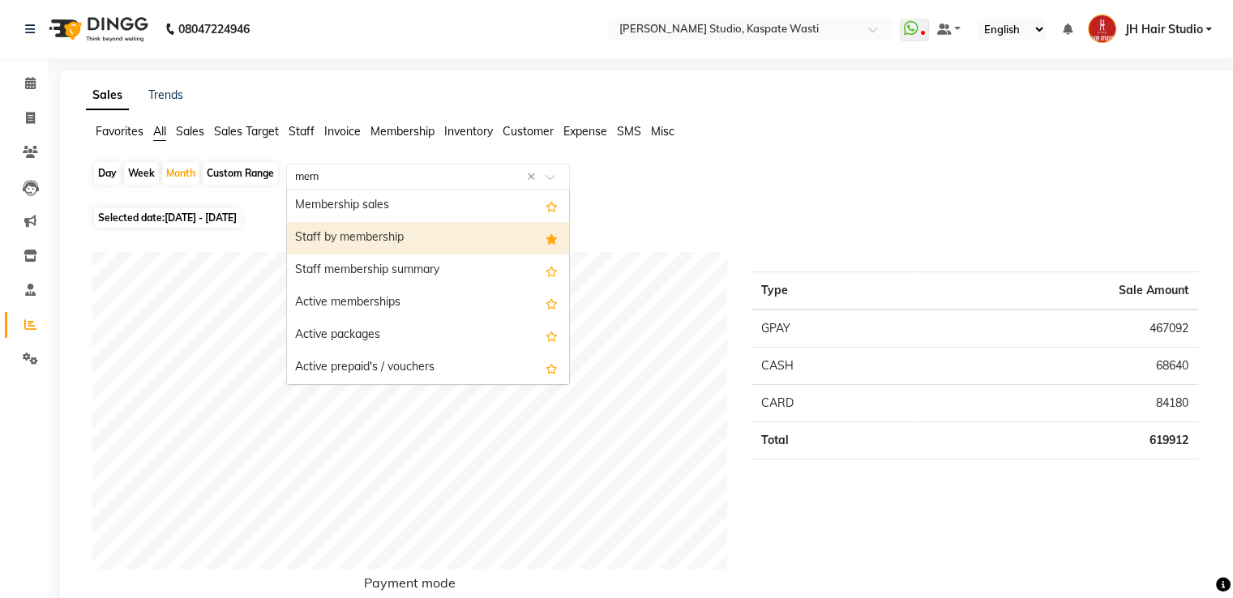
click at [373, 233] on div "Staff by membership" at bounding box center [428, 238] width 282 height 32
select select "pdf"
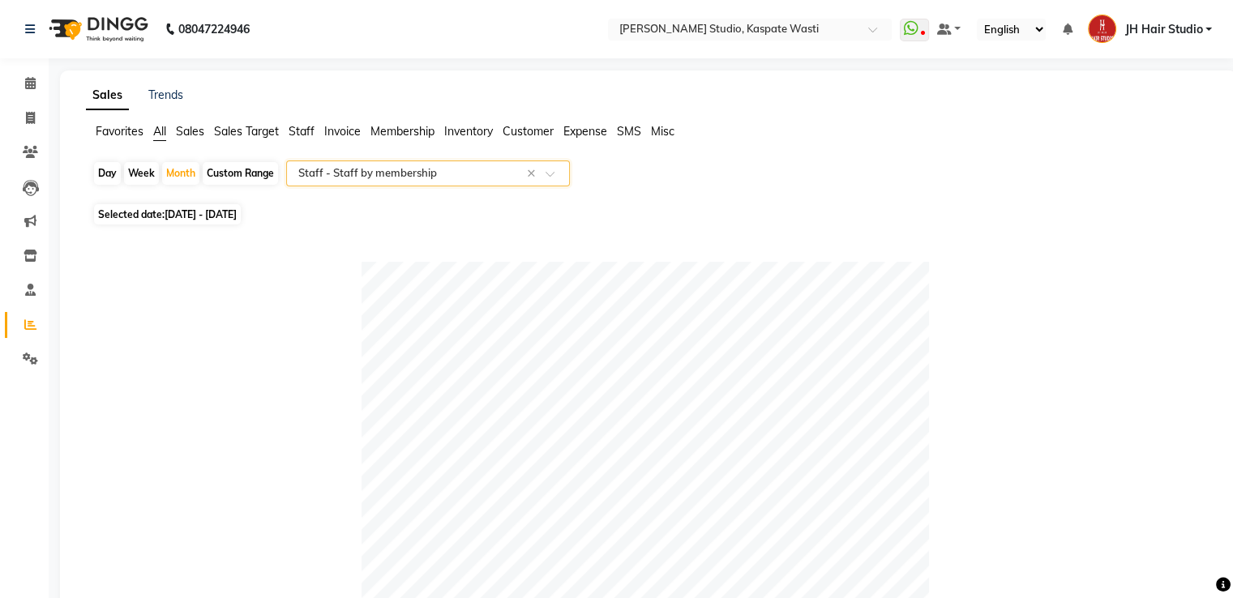
click at [28, 118] on icon at bounding box center [30, 118] width 9 height 12
select select "service"
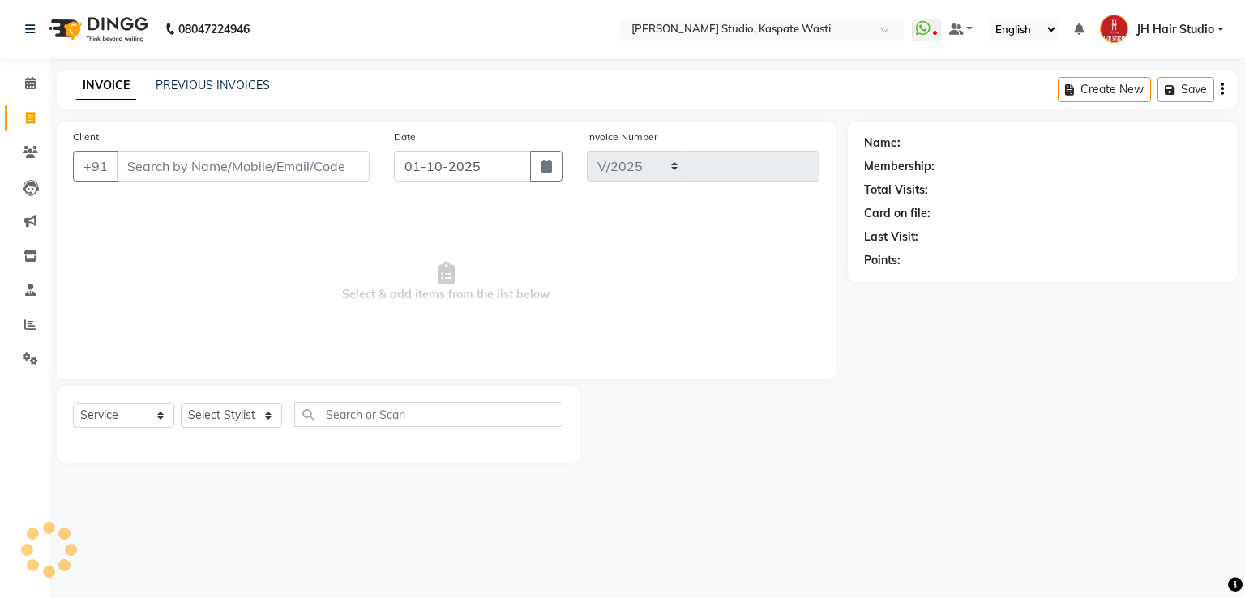
select select "130"
type input "5503"
